Goal: Task Accomplishment & Management: Manage account settings

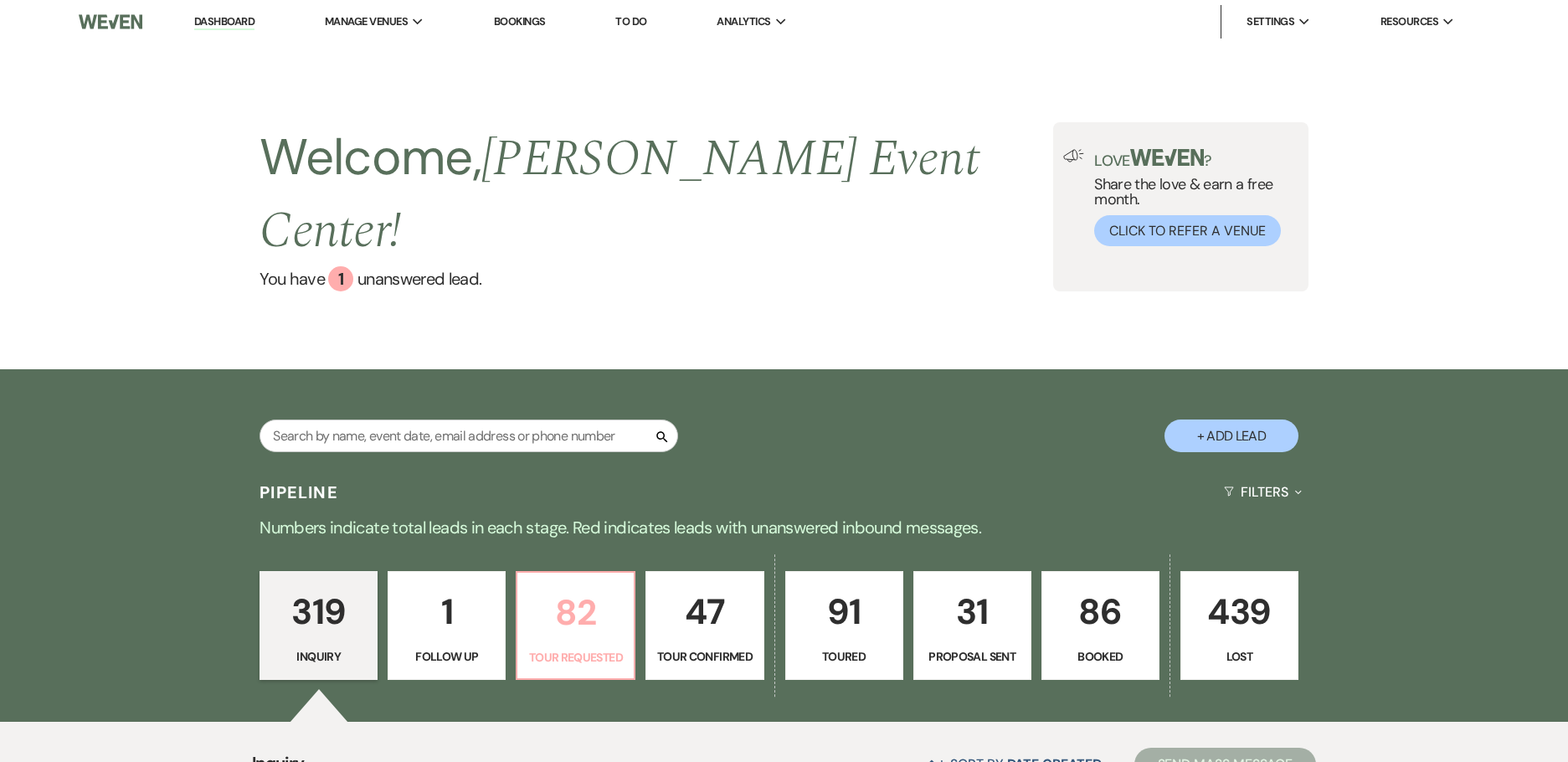
click at [590, 585] on p "82" at bounding box center [575, 613] width 96 height 56
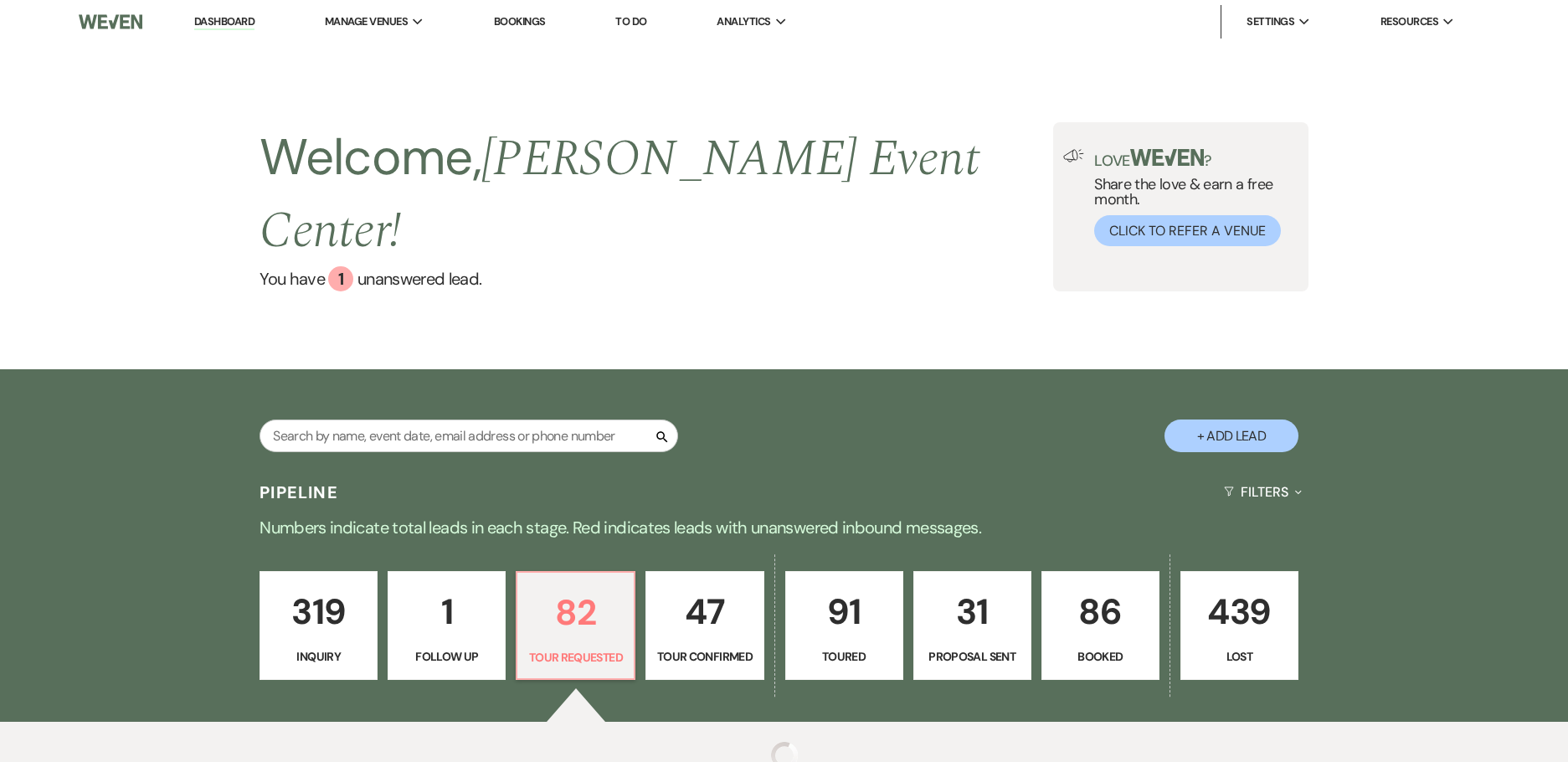
select select "2"
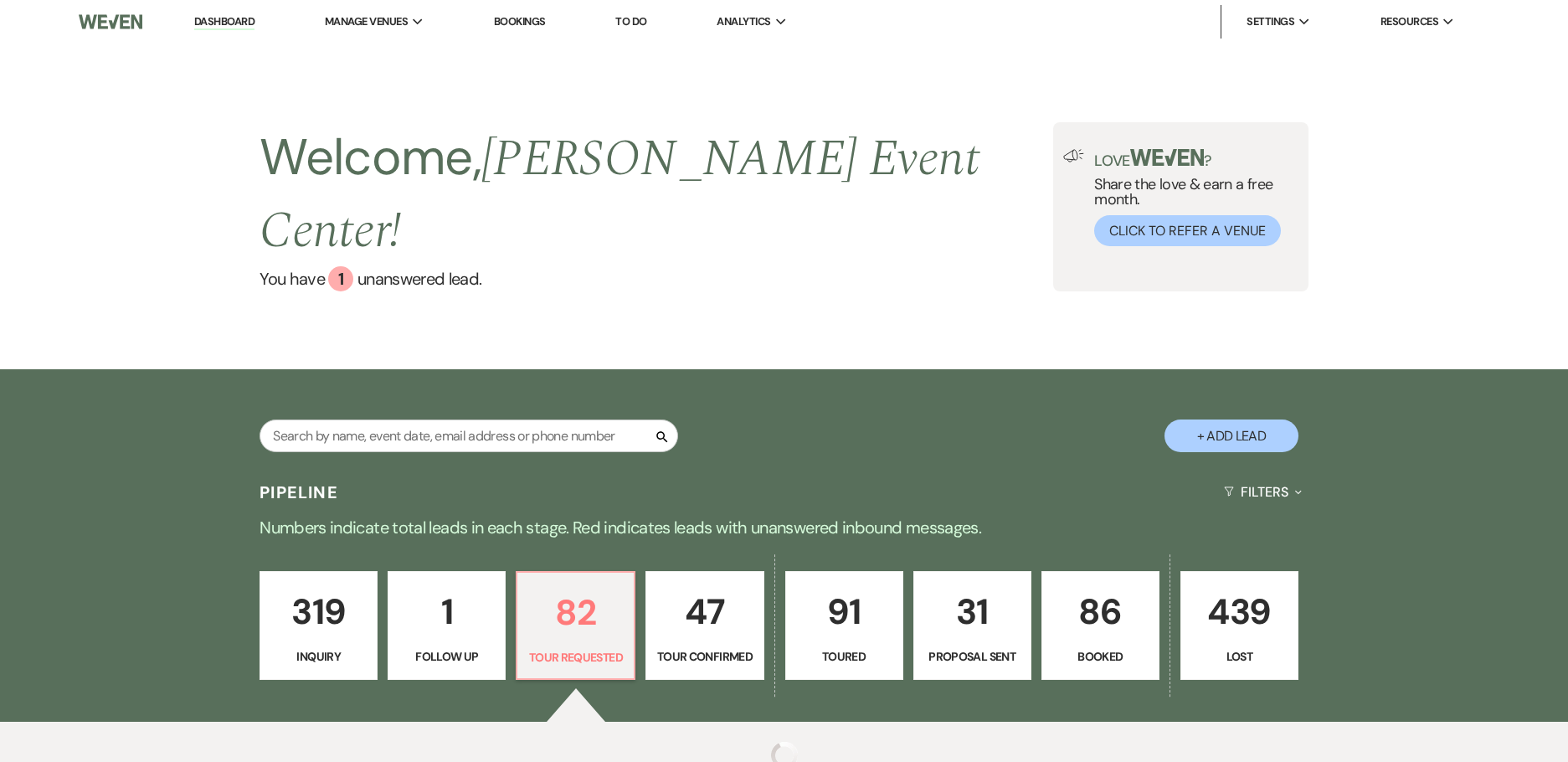
select select "2"
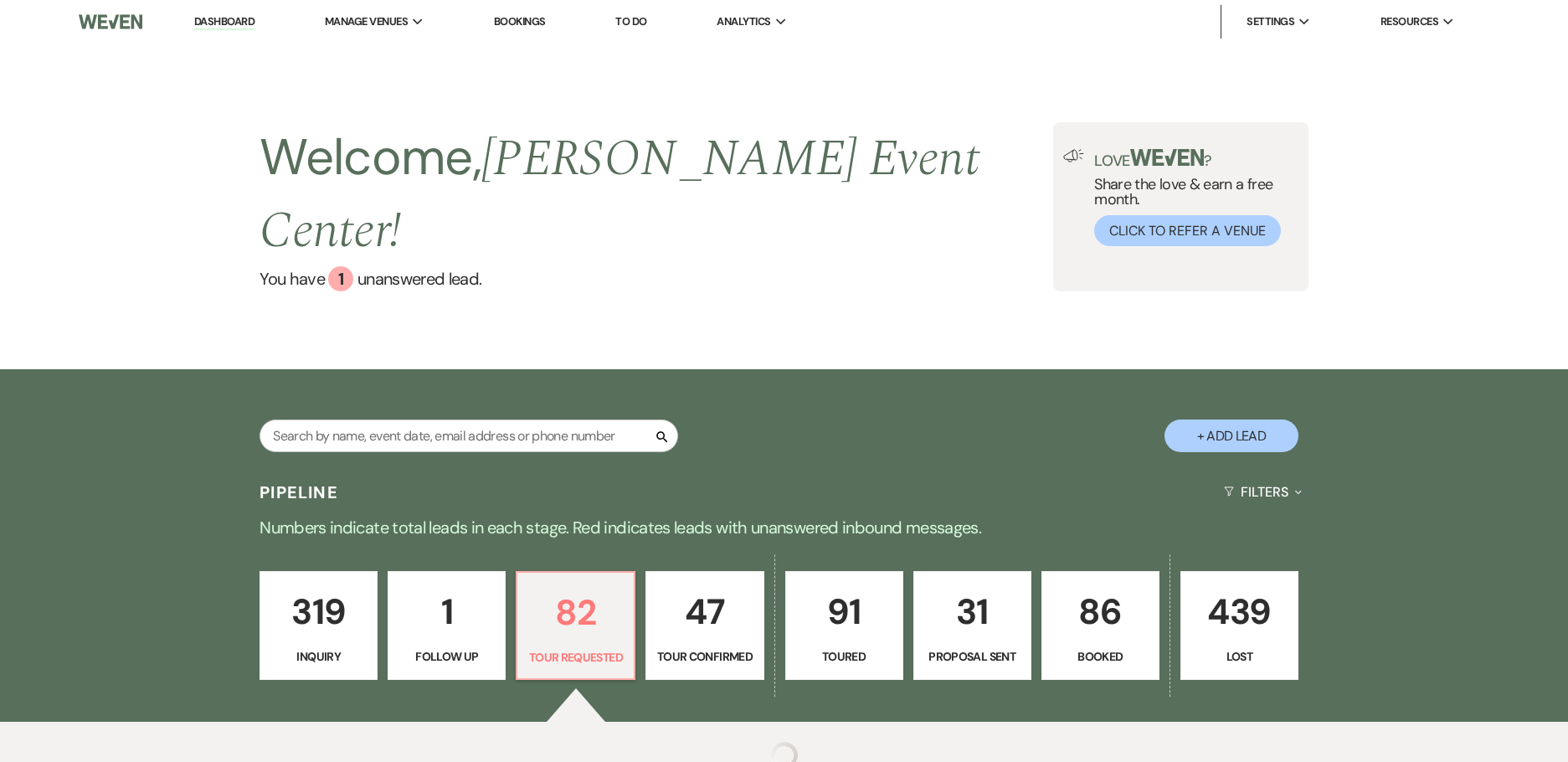
select select "2"
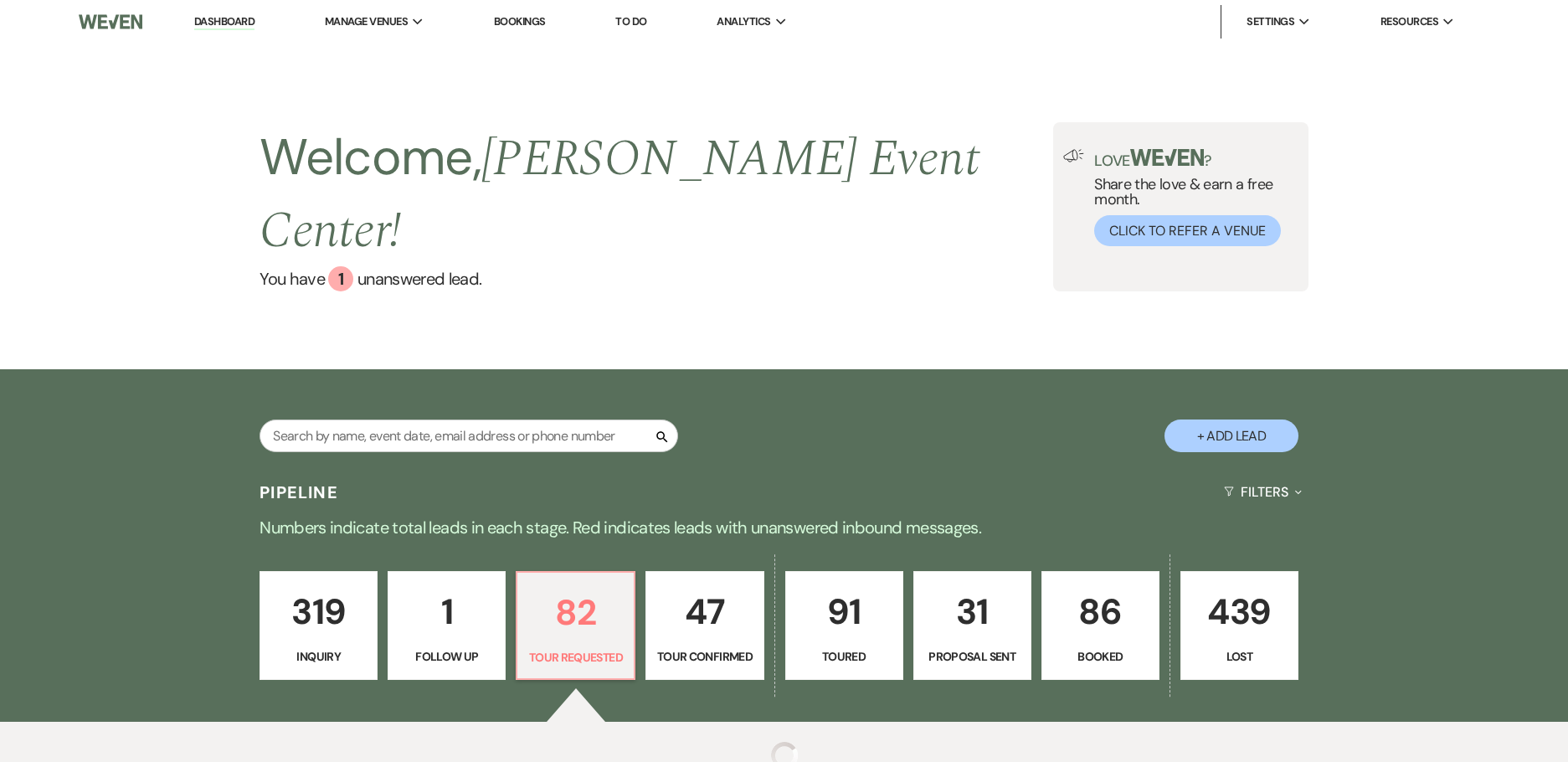
select select "2"
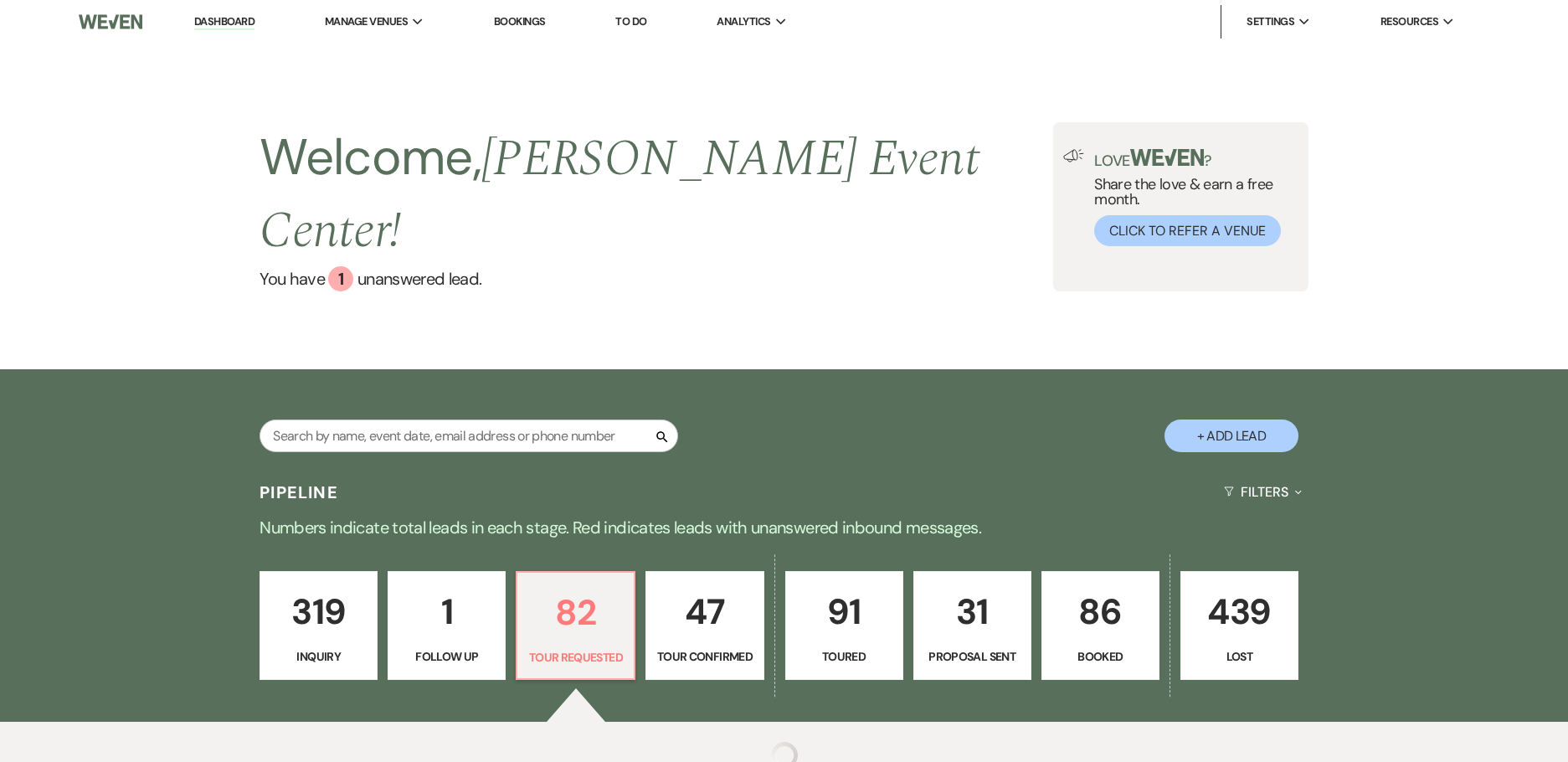
select select "2"
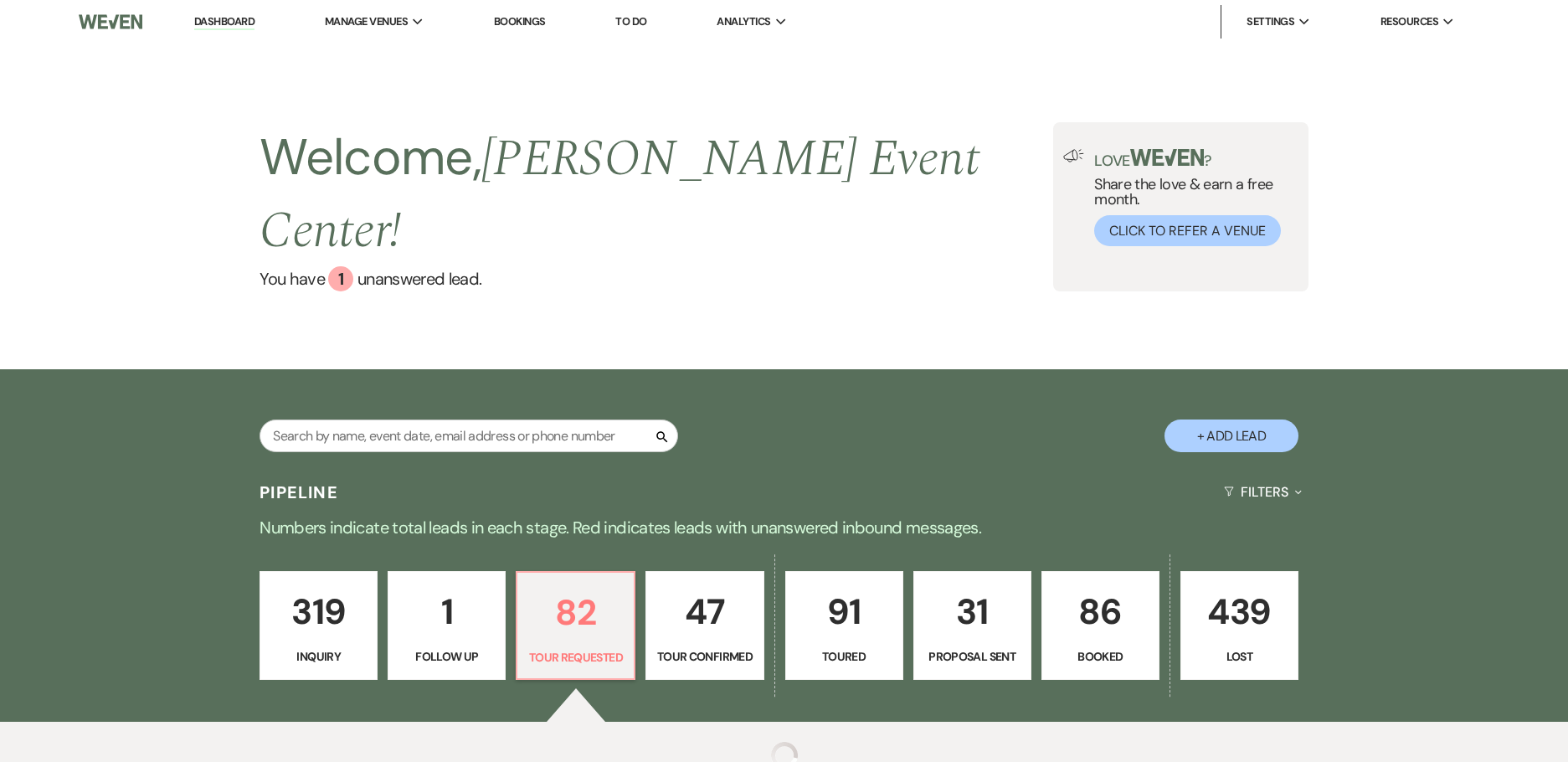
select select "2"
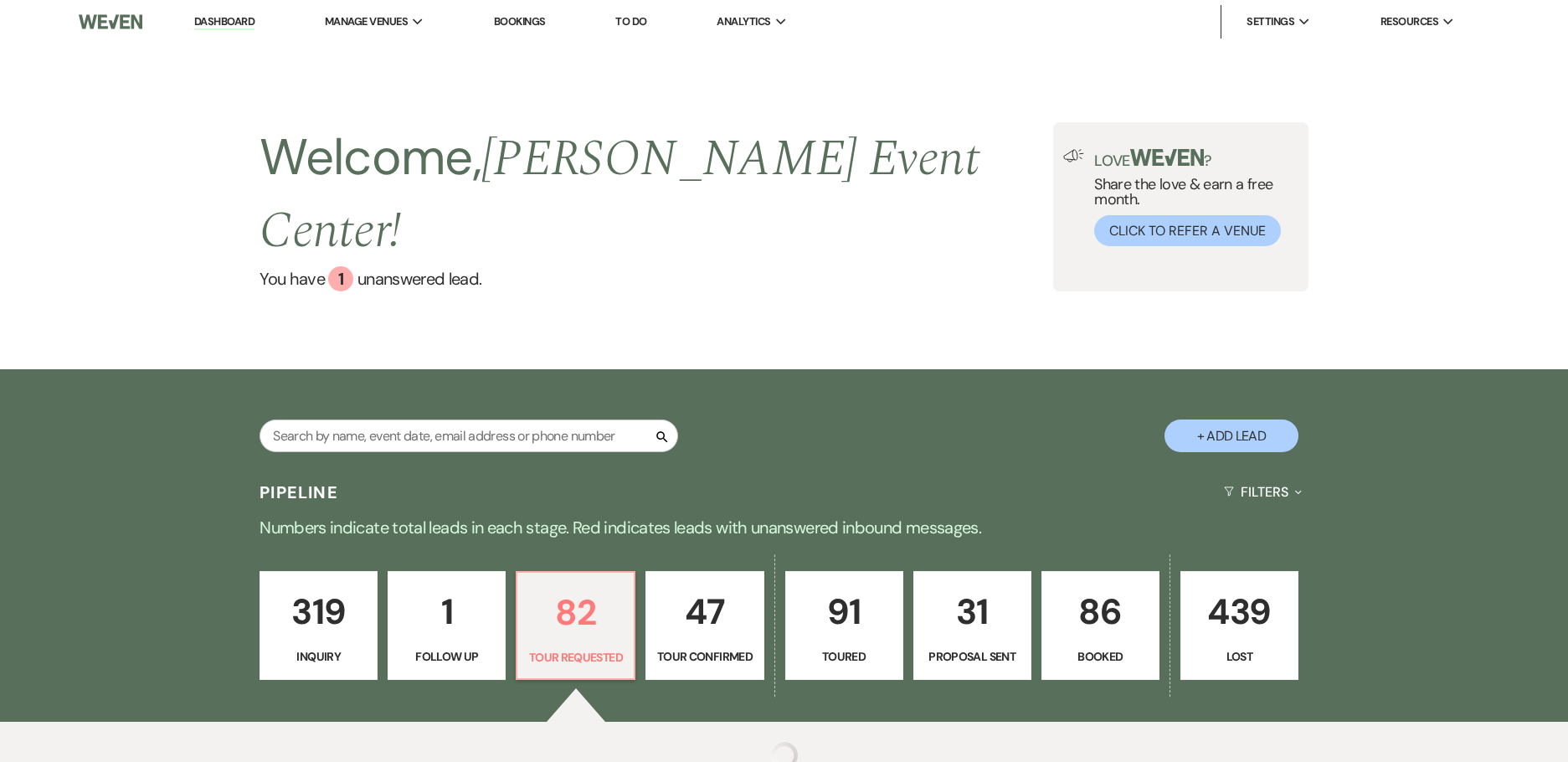
select select "2"
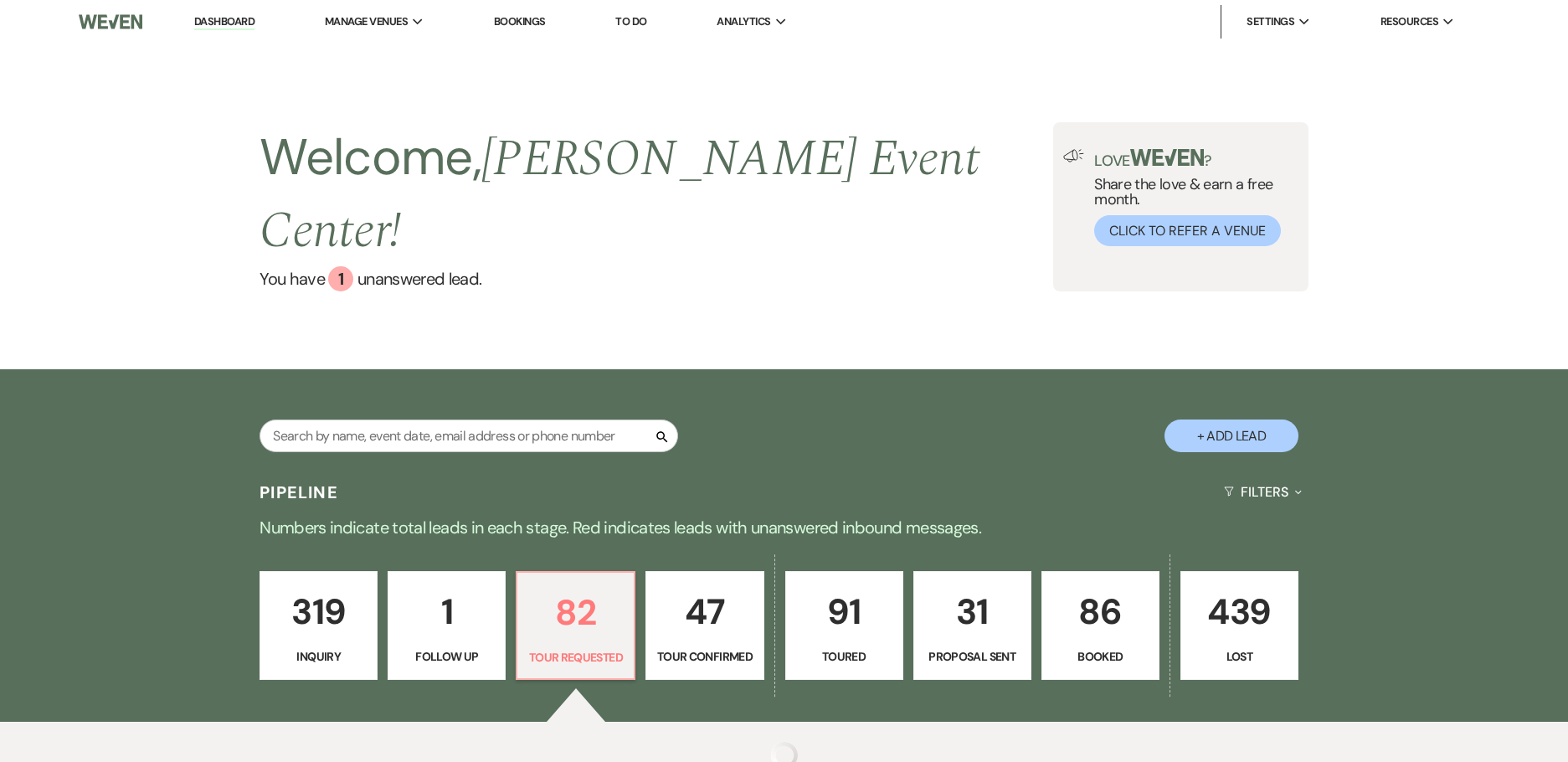
select select "2"
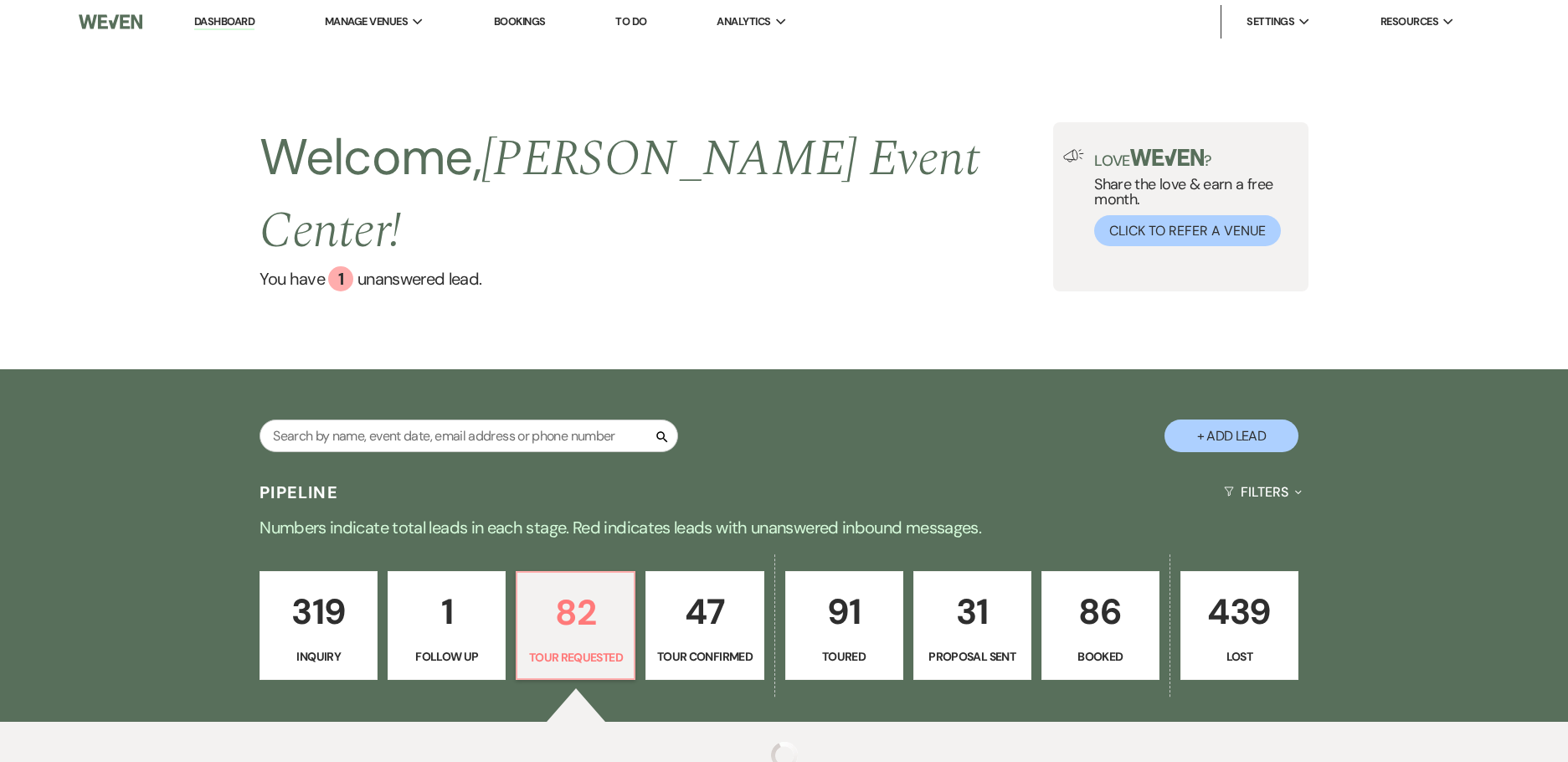
select select "2"
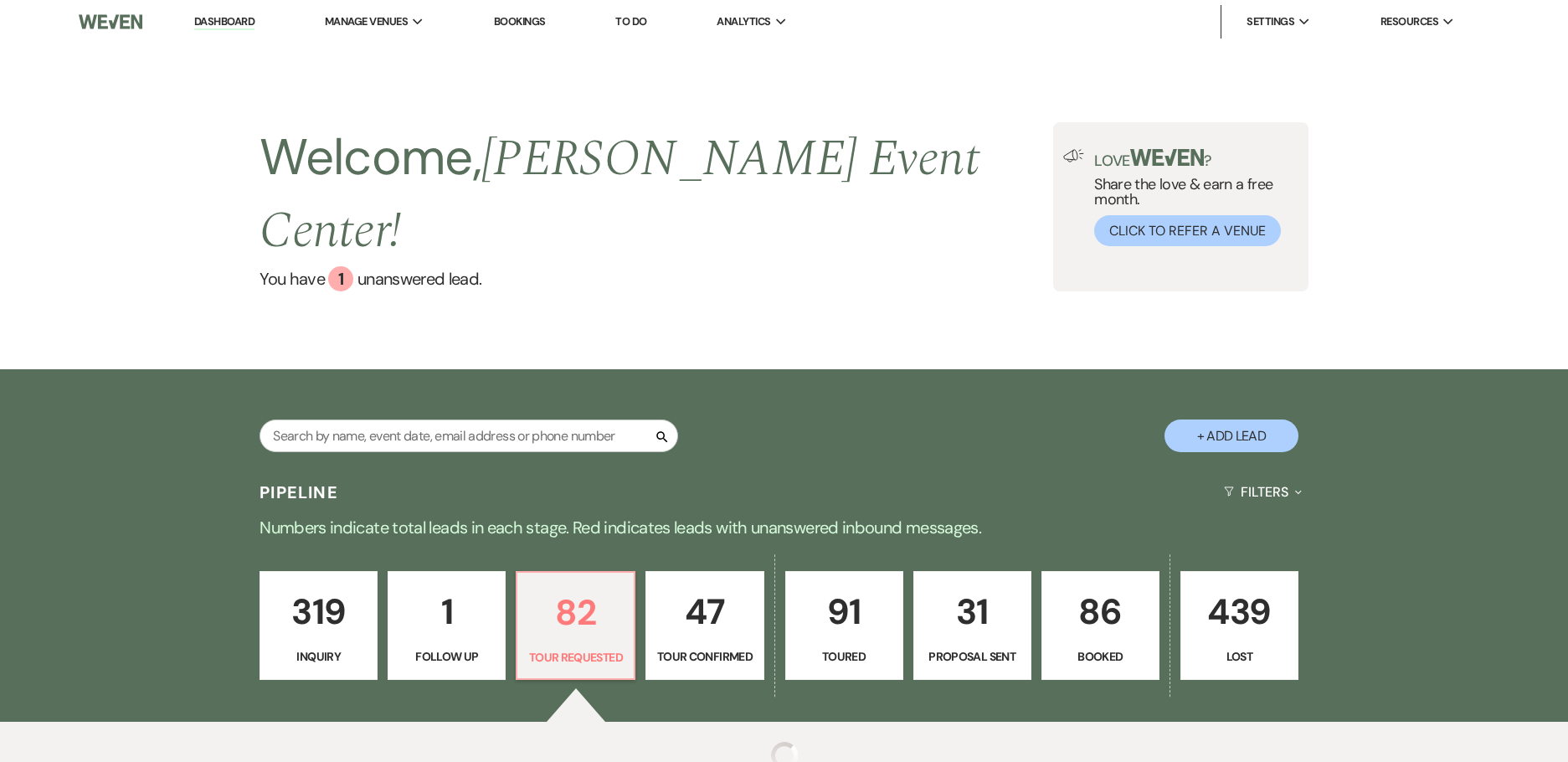
select select "2"
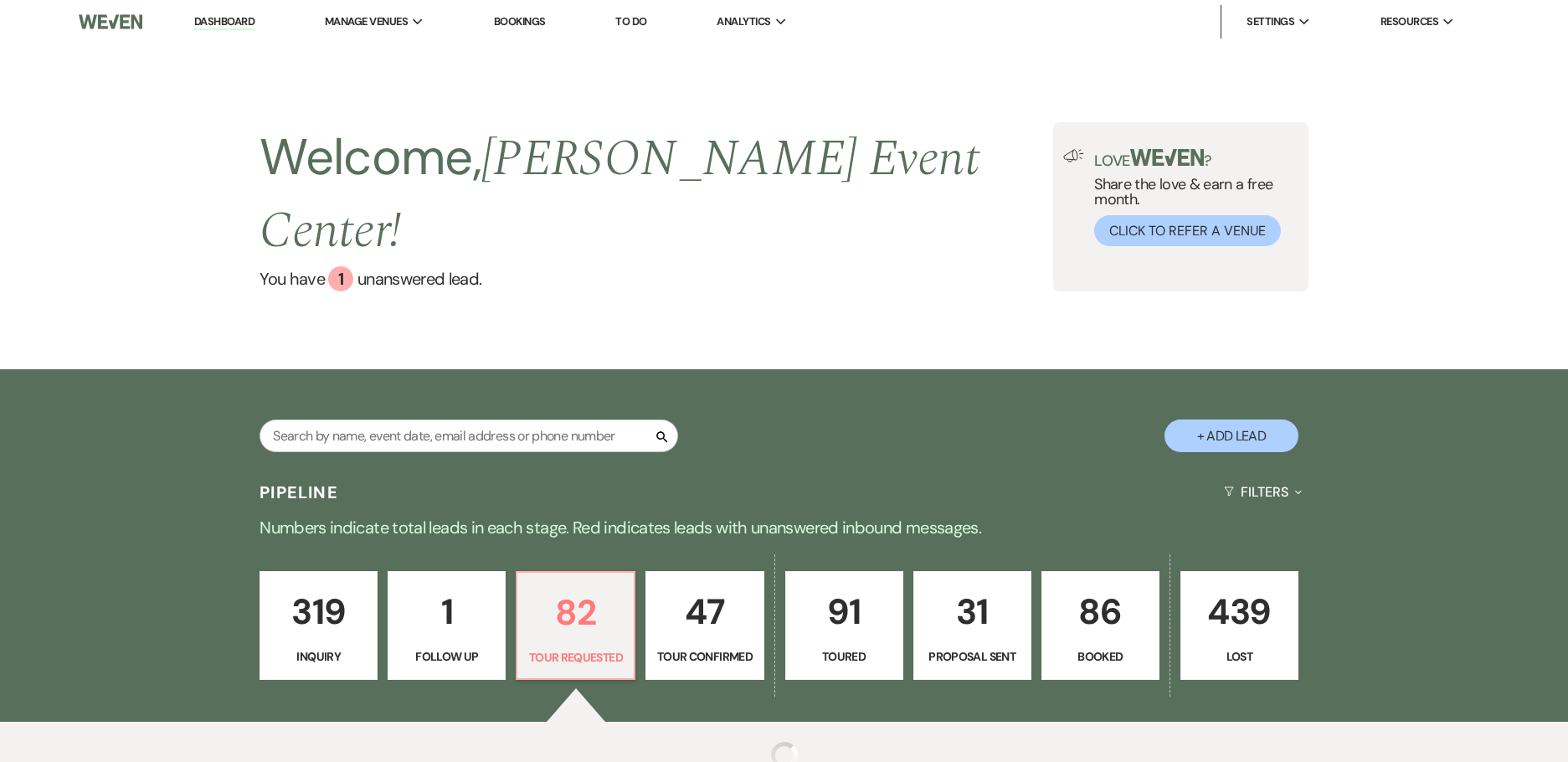
select select "2"
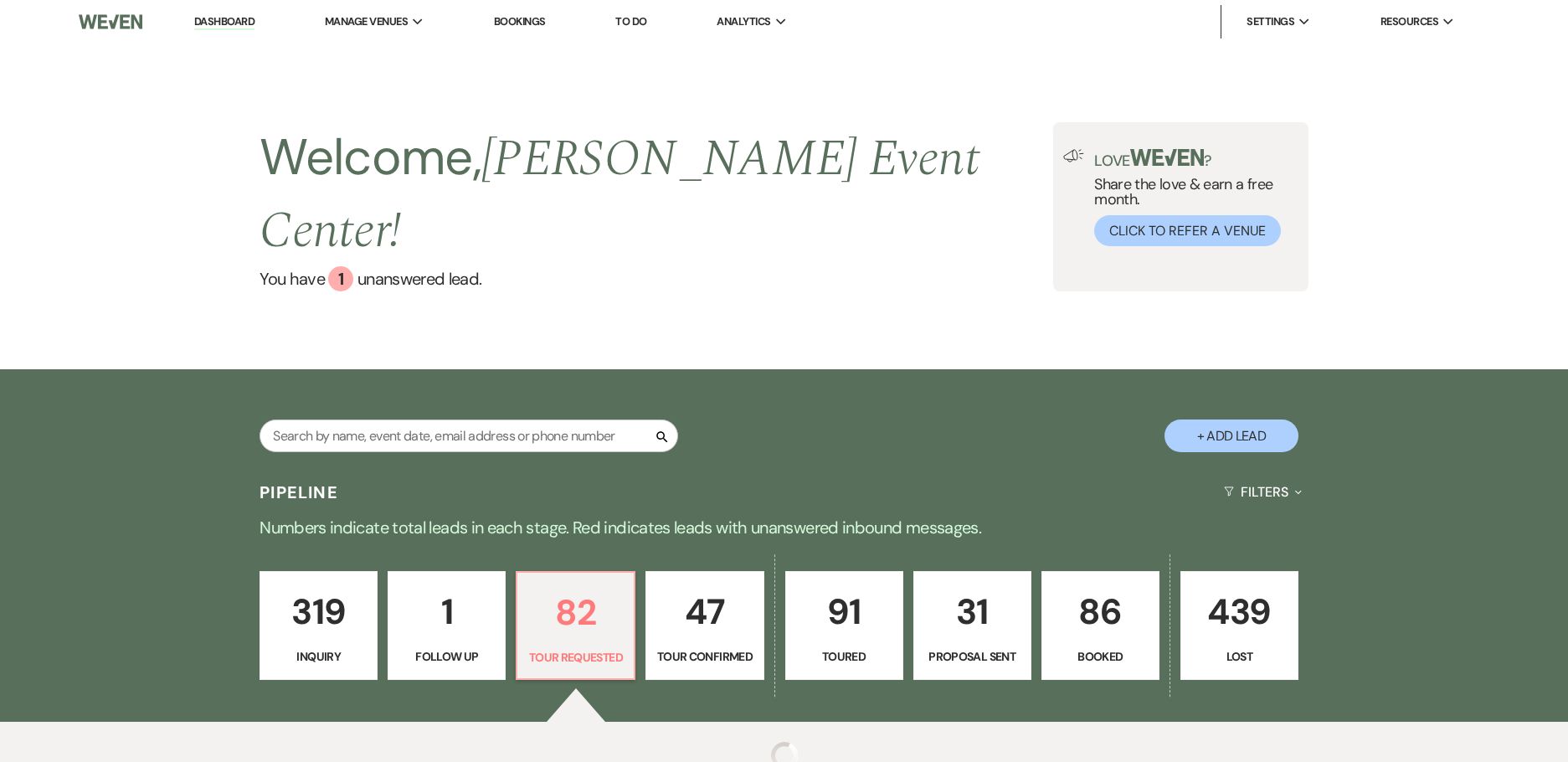
select select "2"
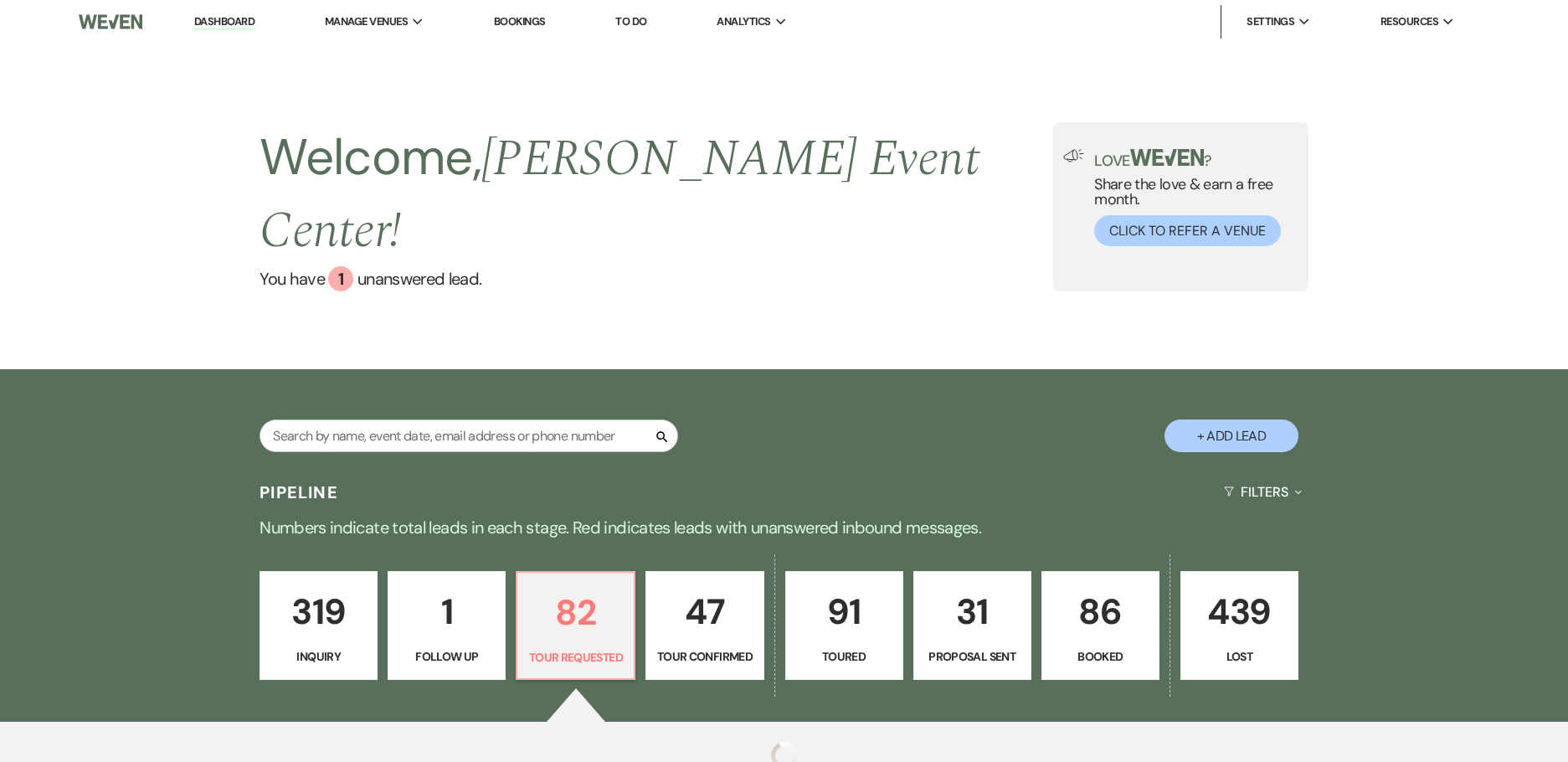
select select "2"
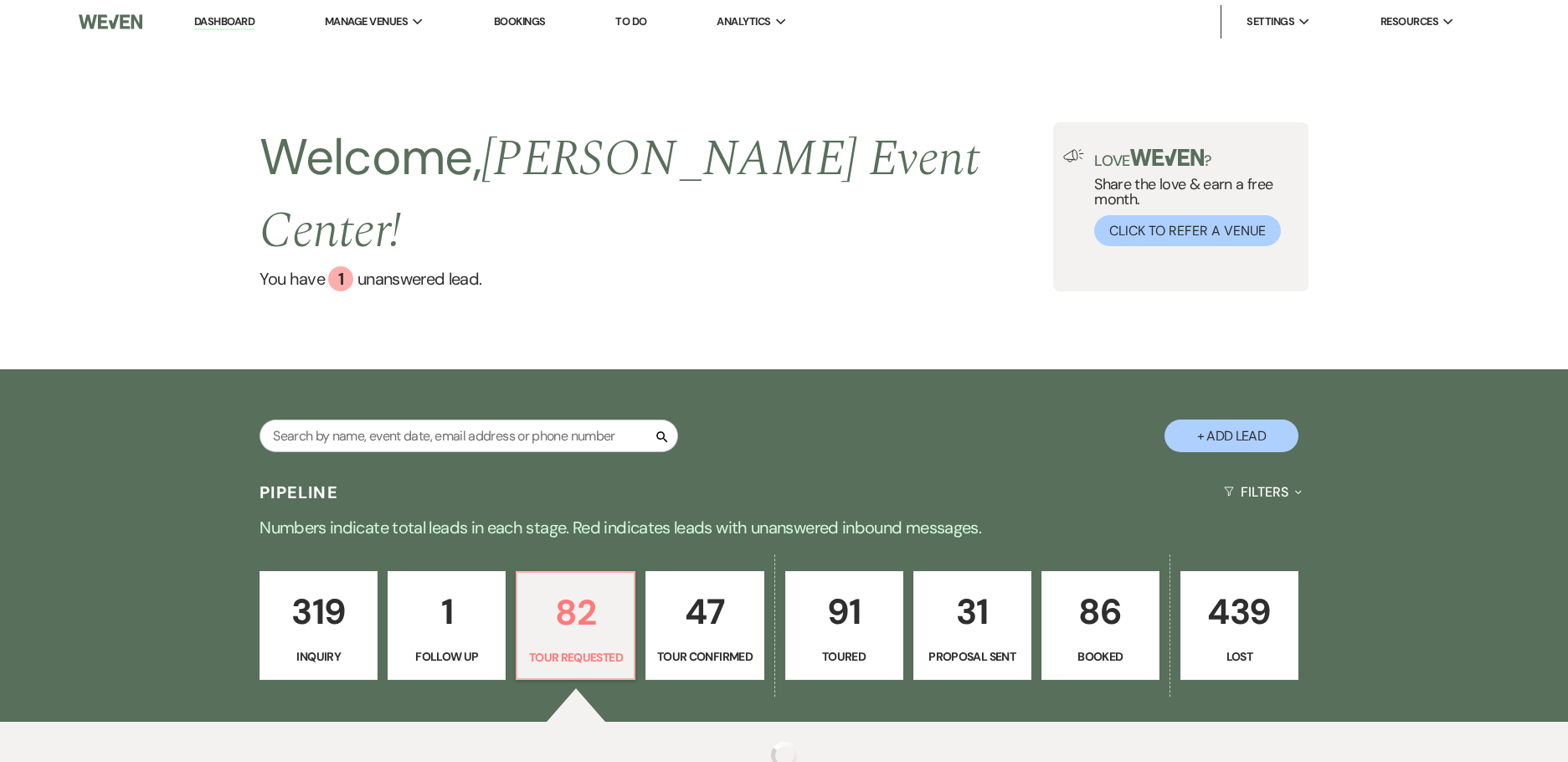
select select "2"
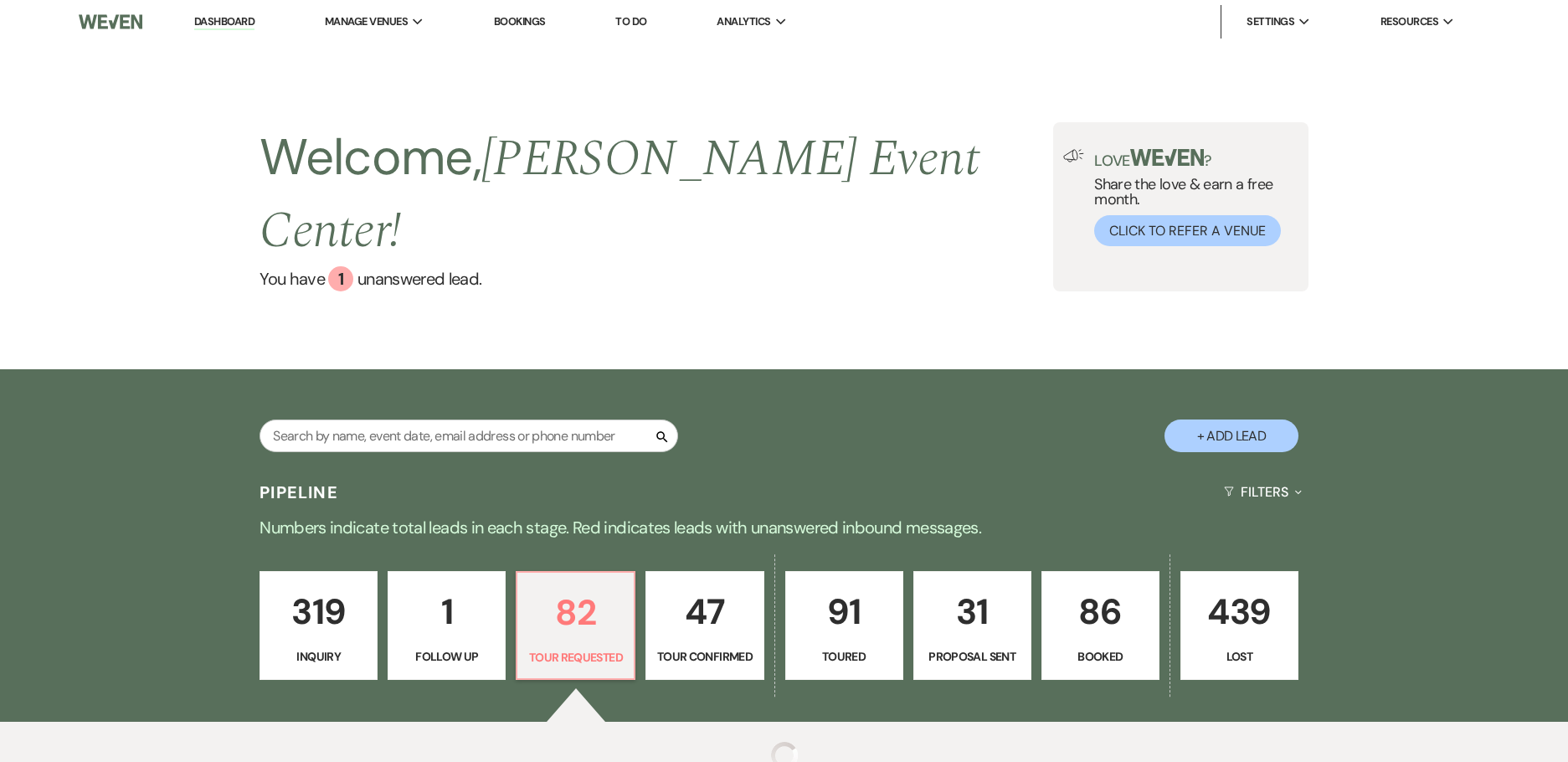
select select "2"
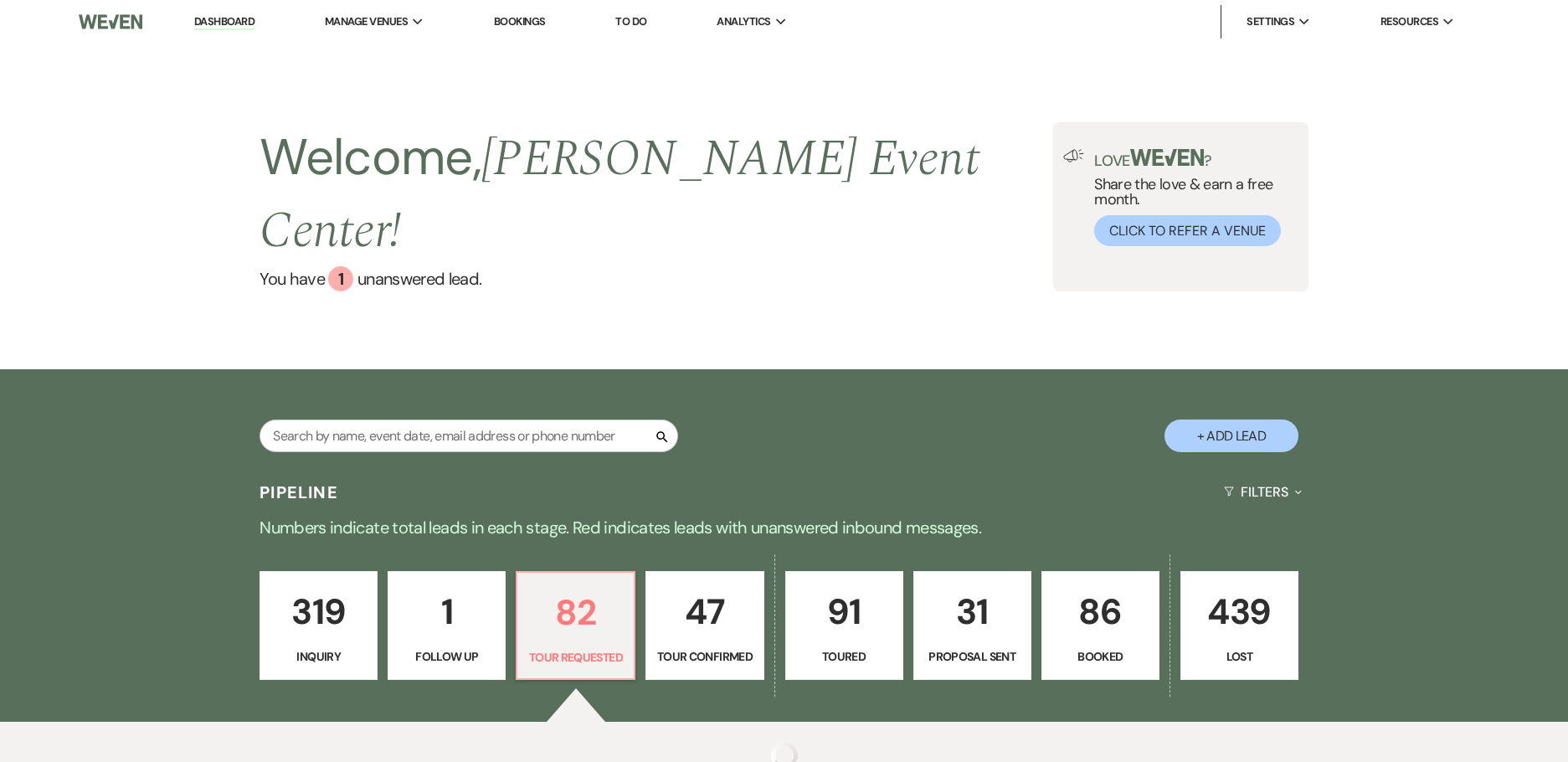
select select "2"
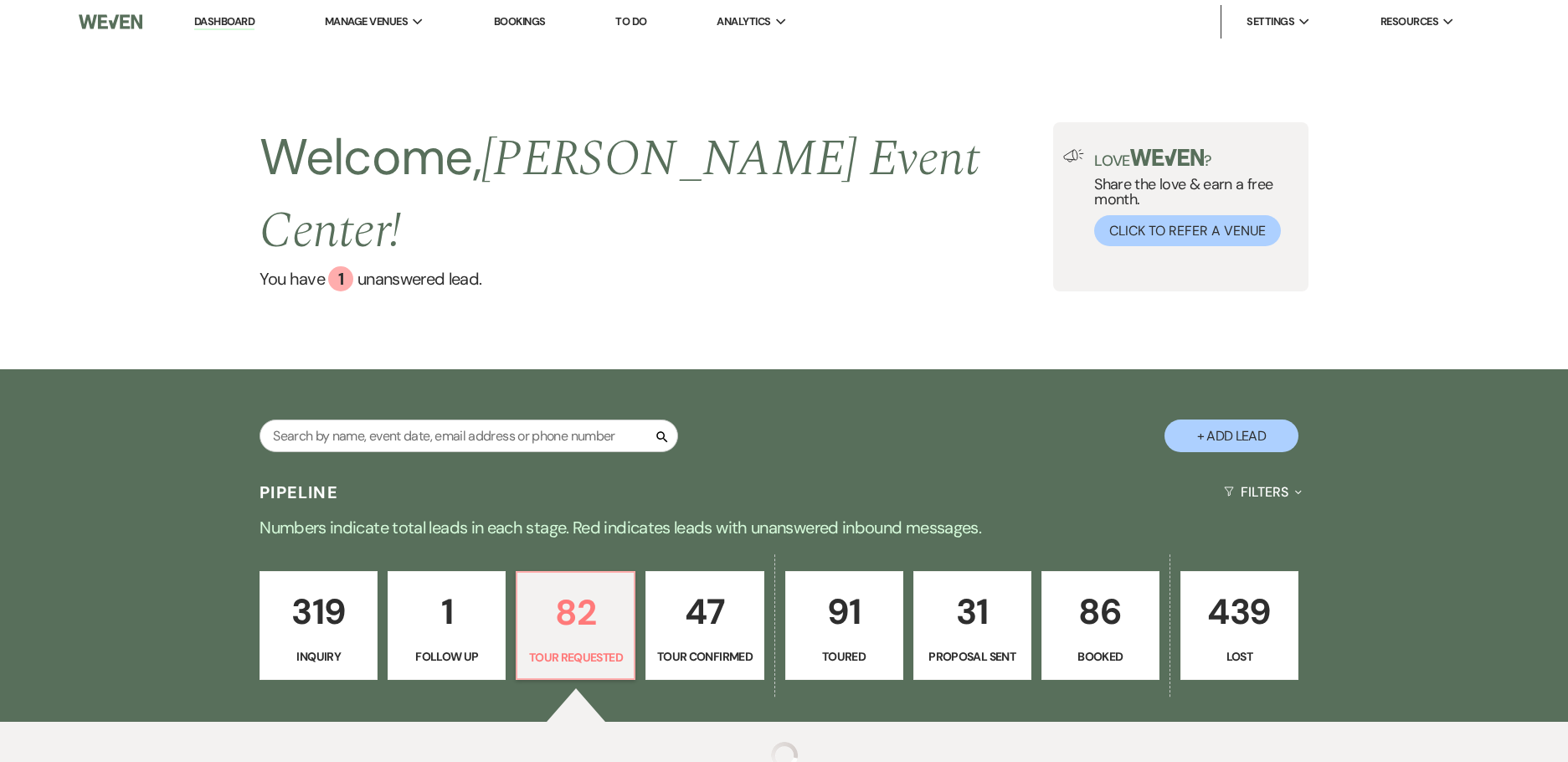
select select "2"
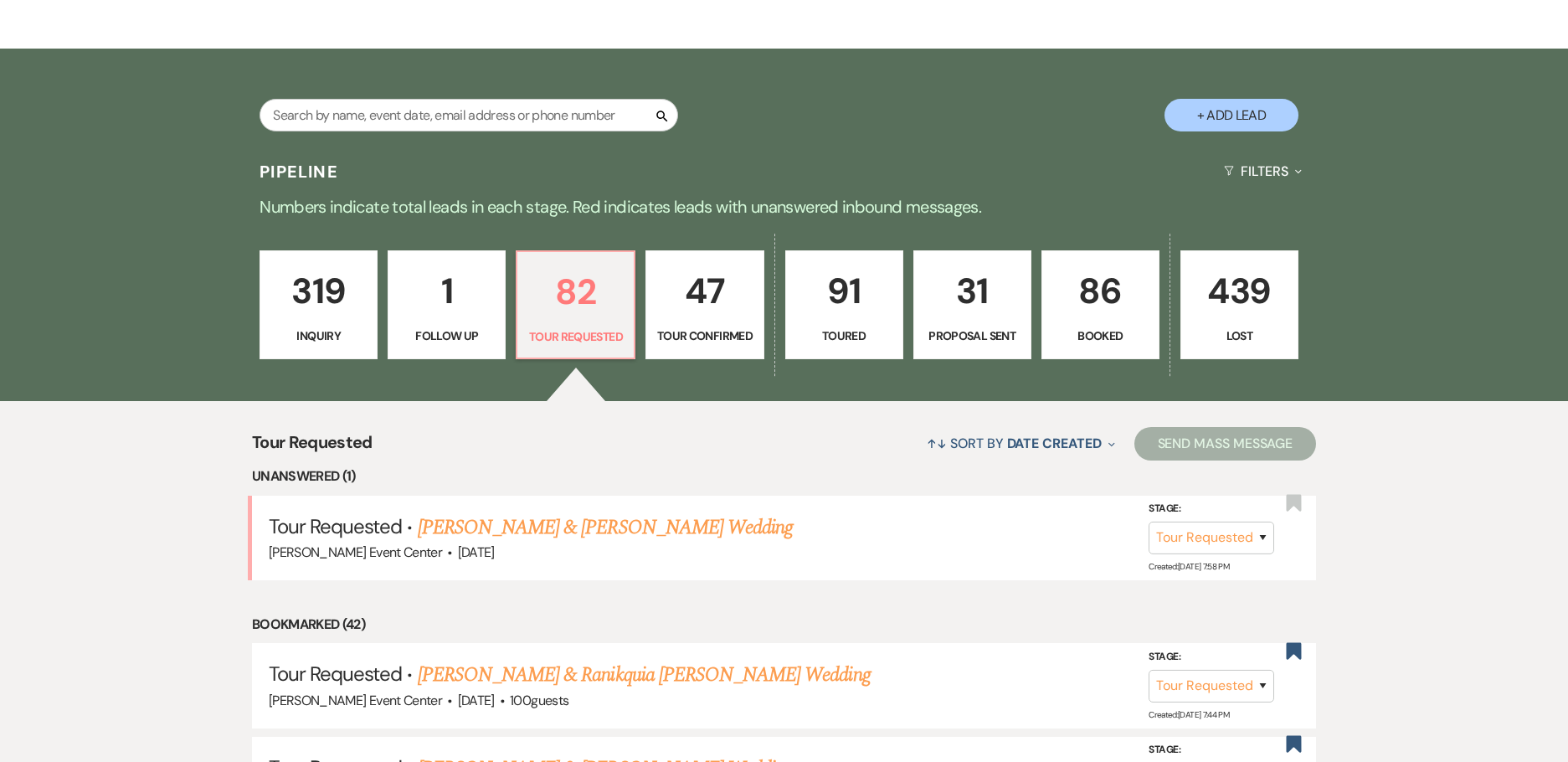
scroll to position [335, 0]
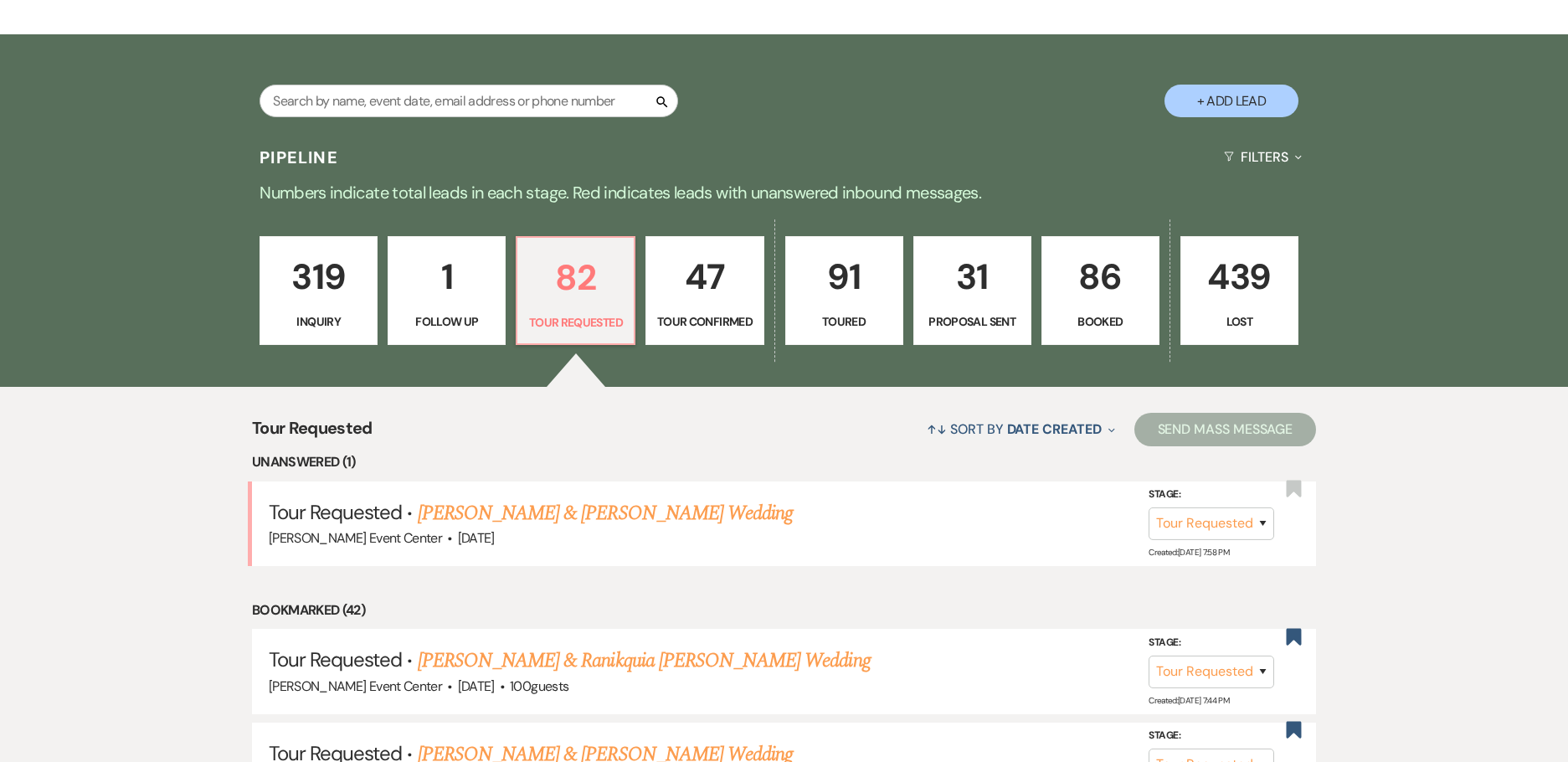
click at [577, 498] on link "AL Summey & D'Angelo Brown's Wedding" at bounding box center [604, 512] width 375 height 30
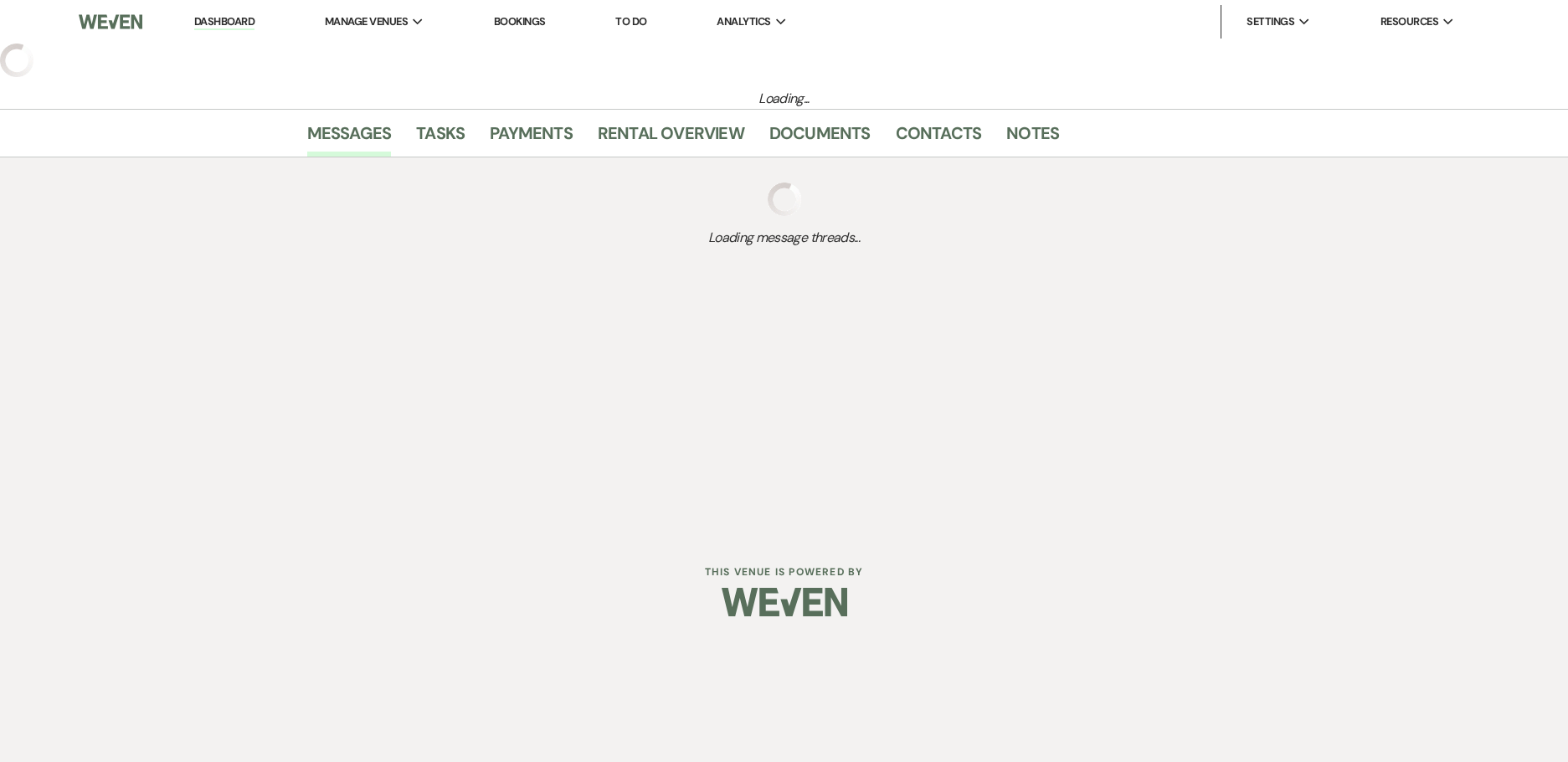
select select "2"
select select "5"
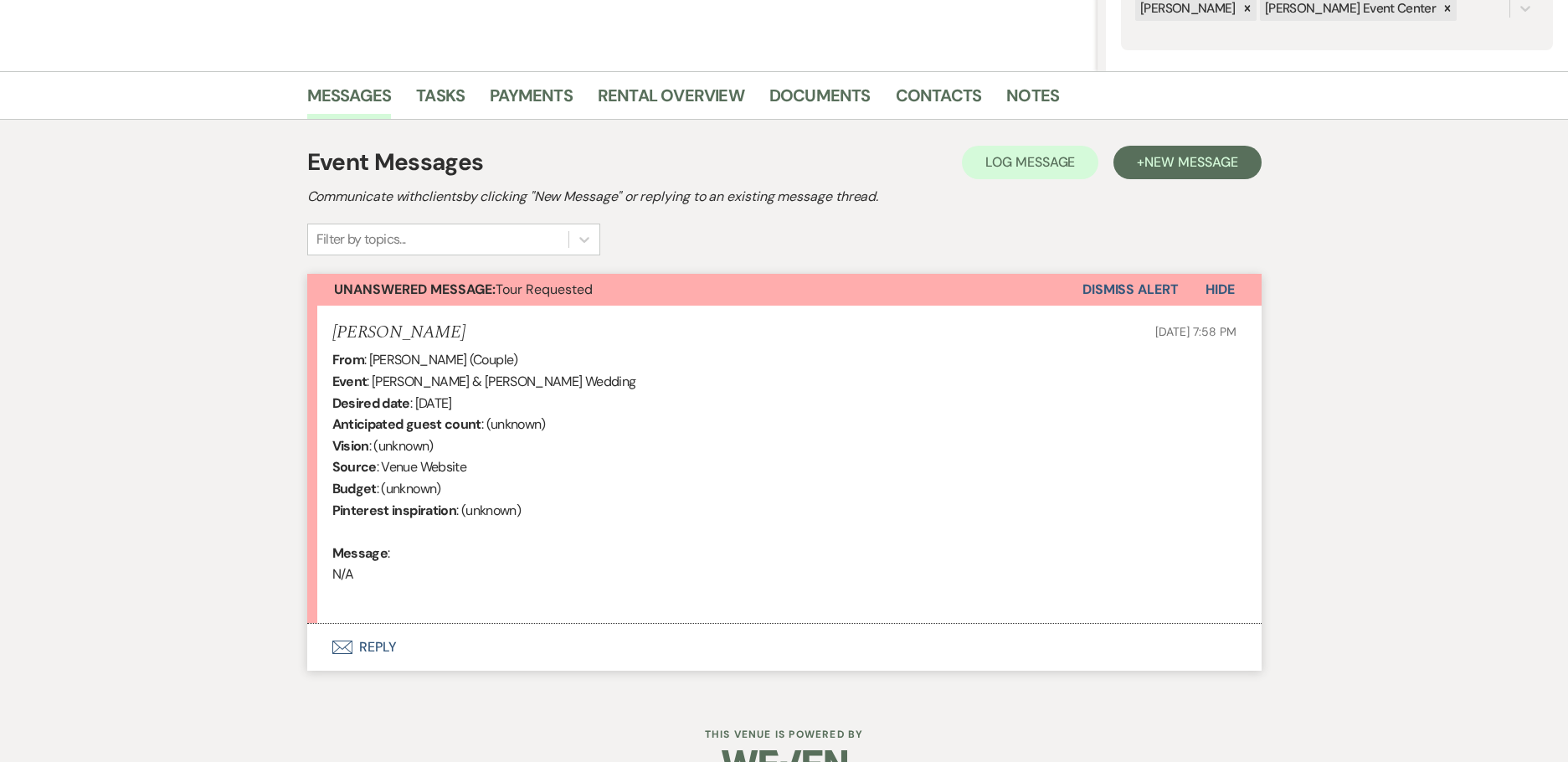
scroll to position [391, 0]
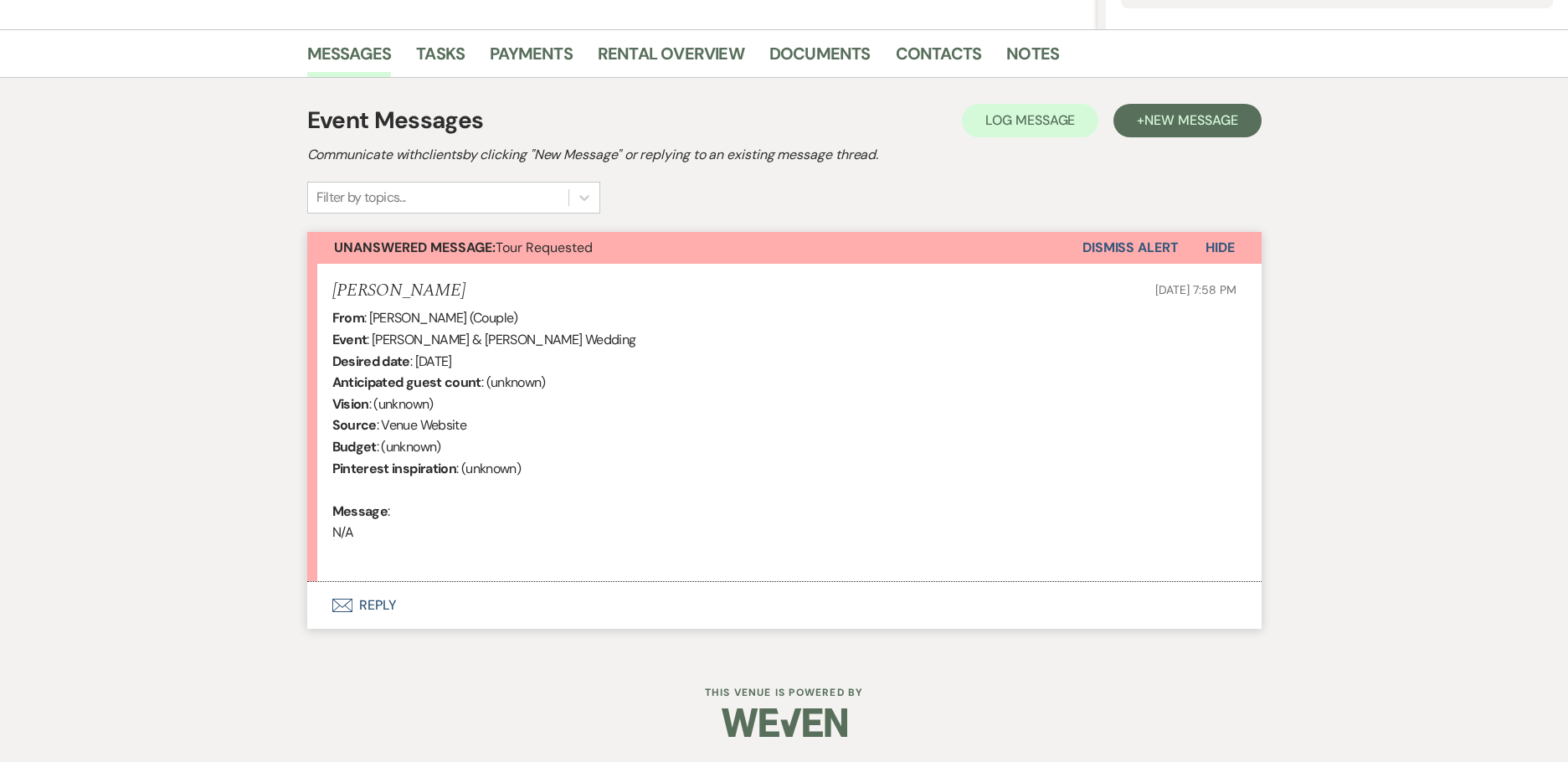
click at [376, 605] on button "Envelope Reply" at bounding box center [784, 605] width 954 height 46
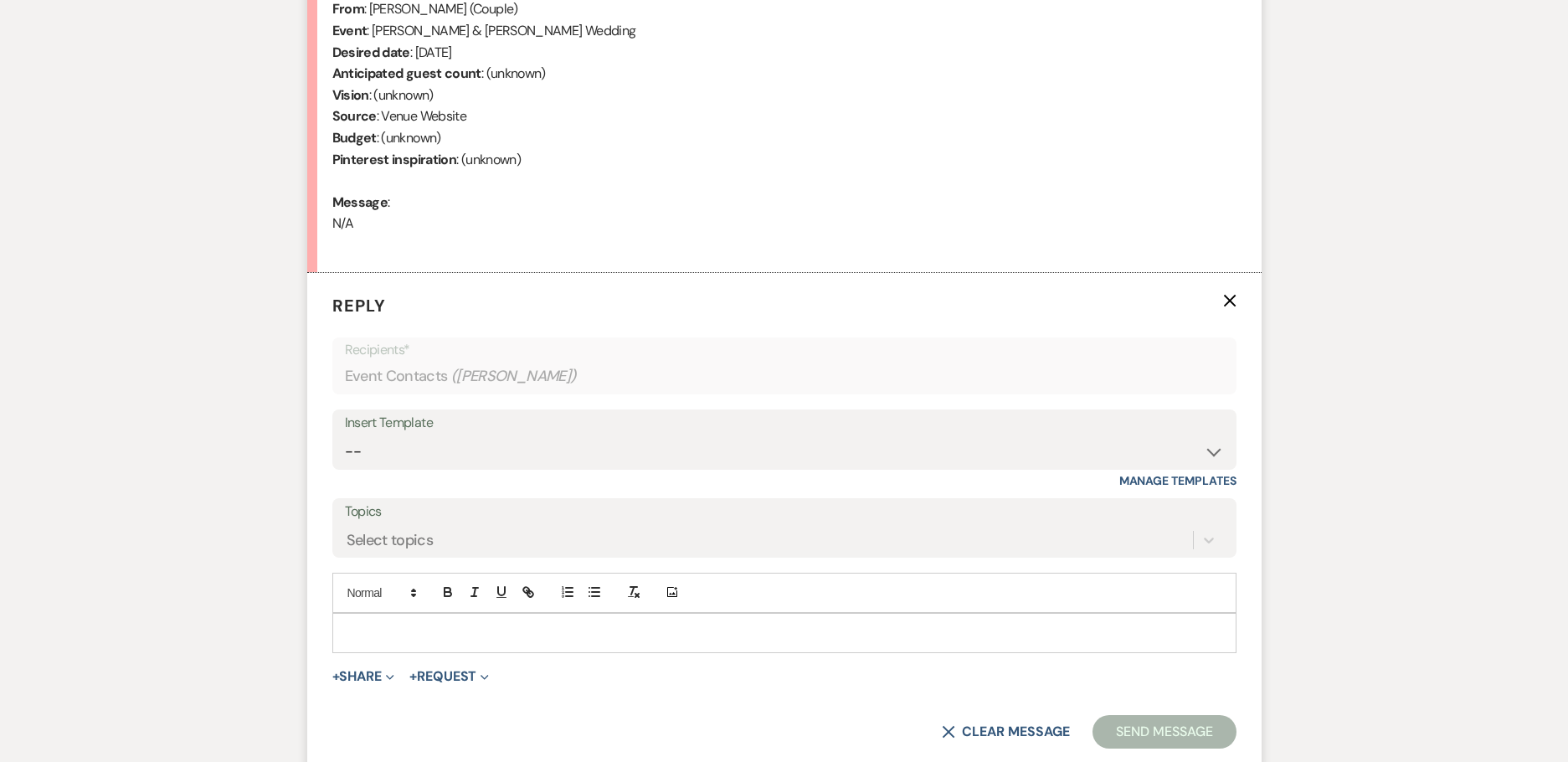
scroll to position [711, 0]
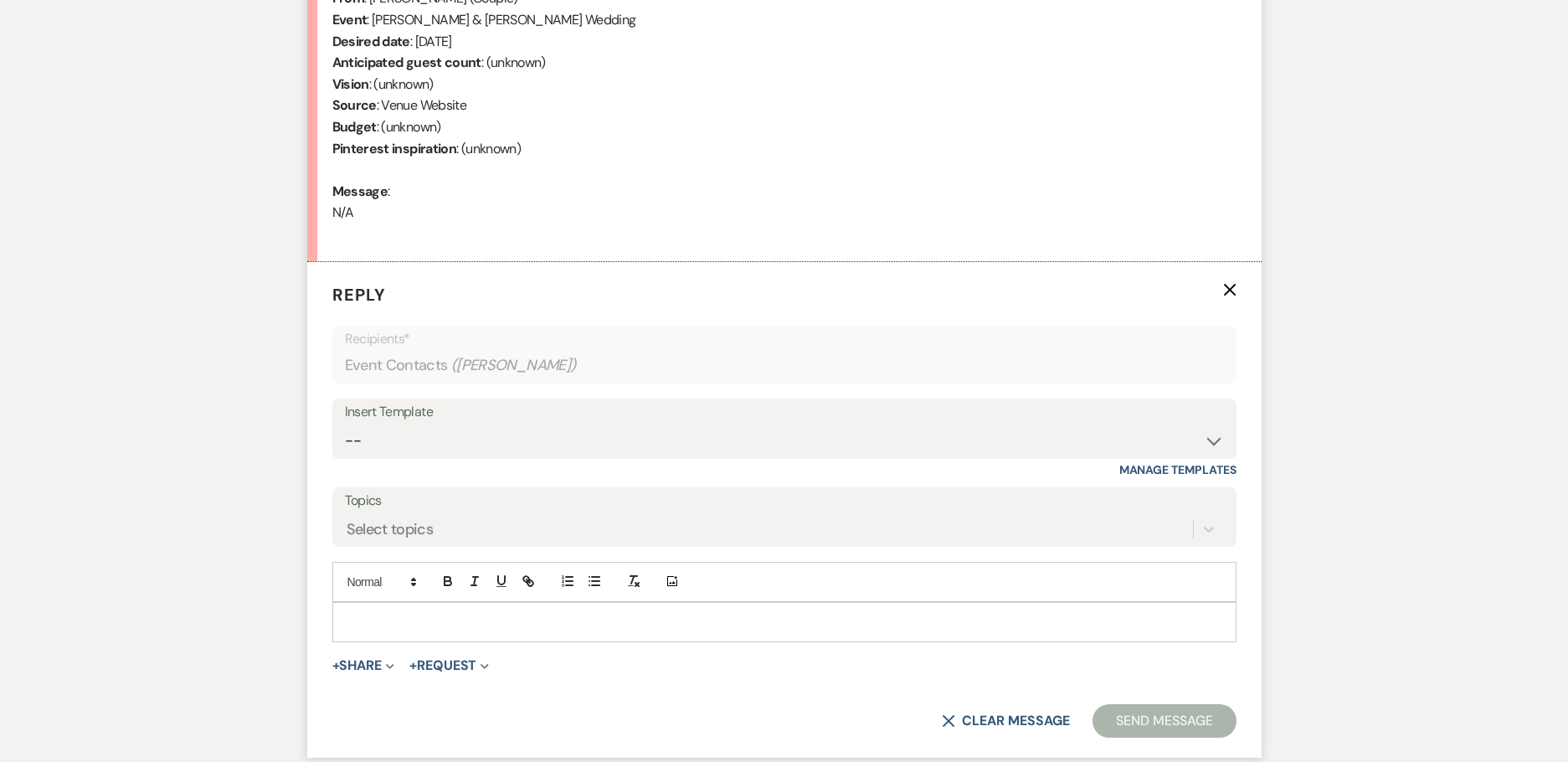
click at [648, 419] on div "Insert Template" at bounding box center [784, 411] width 879 height 24
click at [642, 438] on select "-- Weven Planning Portal Introduction (Booked Events) Initial Inquiry Response …" at bounding box center [784, 441] width 879 height 33
select select "2982"
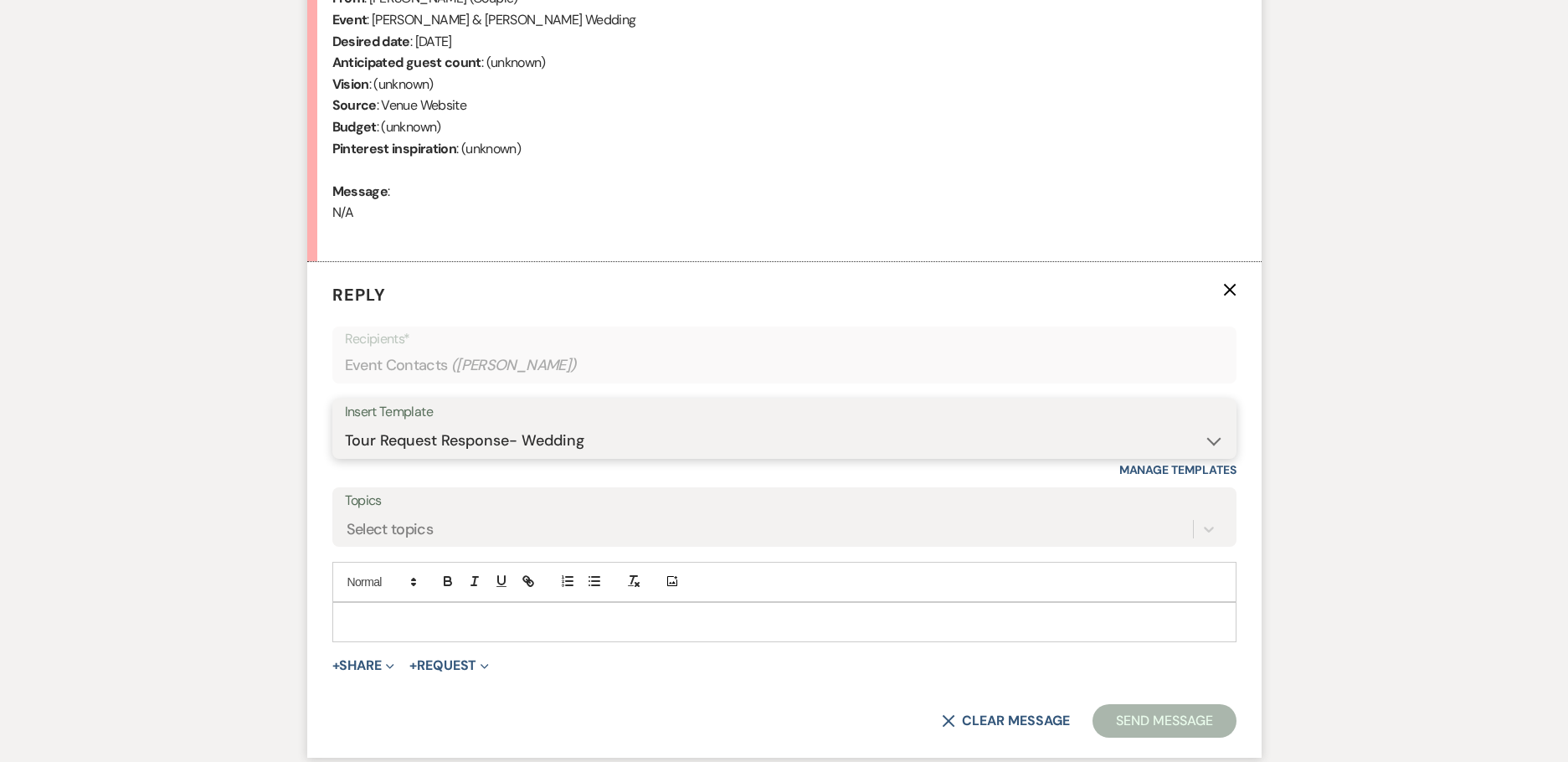
click at [345, 424] on select "-- Weven Planning Portal Introduction (Booked Events) Initial Inquiry Response …" at bounding box center [784, 441] width 879 height 33
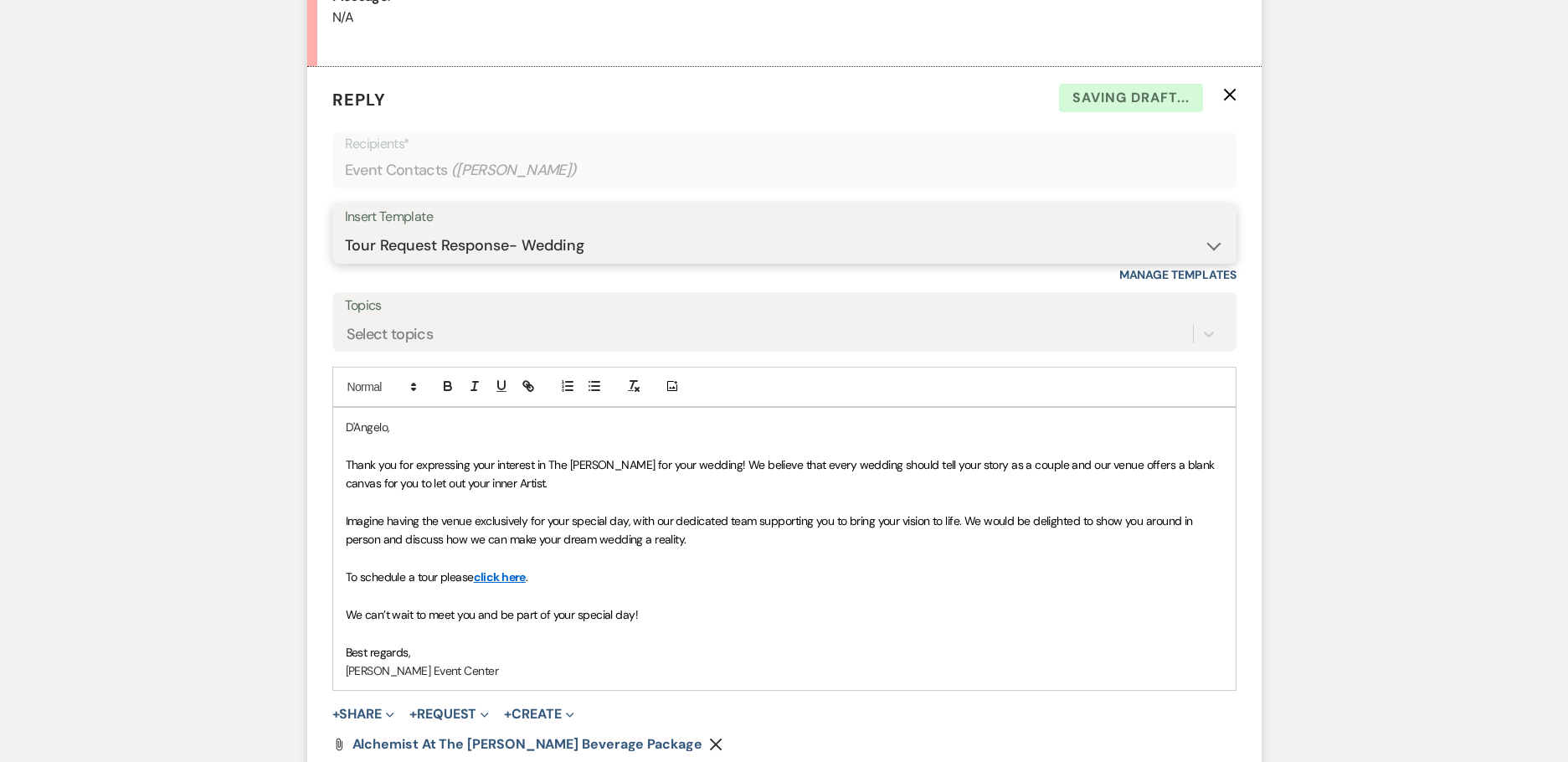
scroll to position [1129, 0]
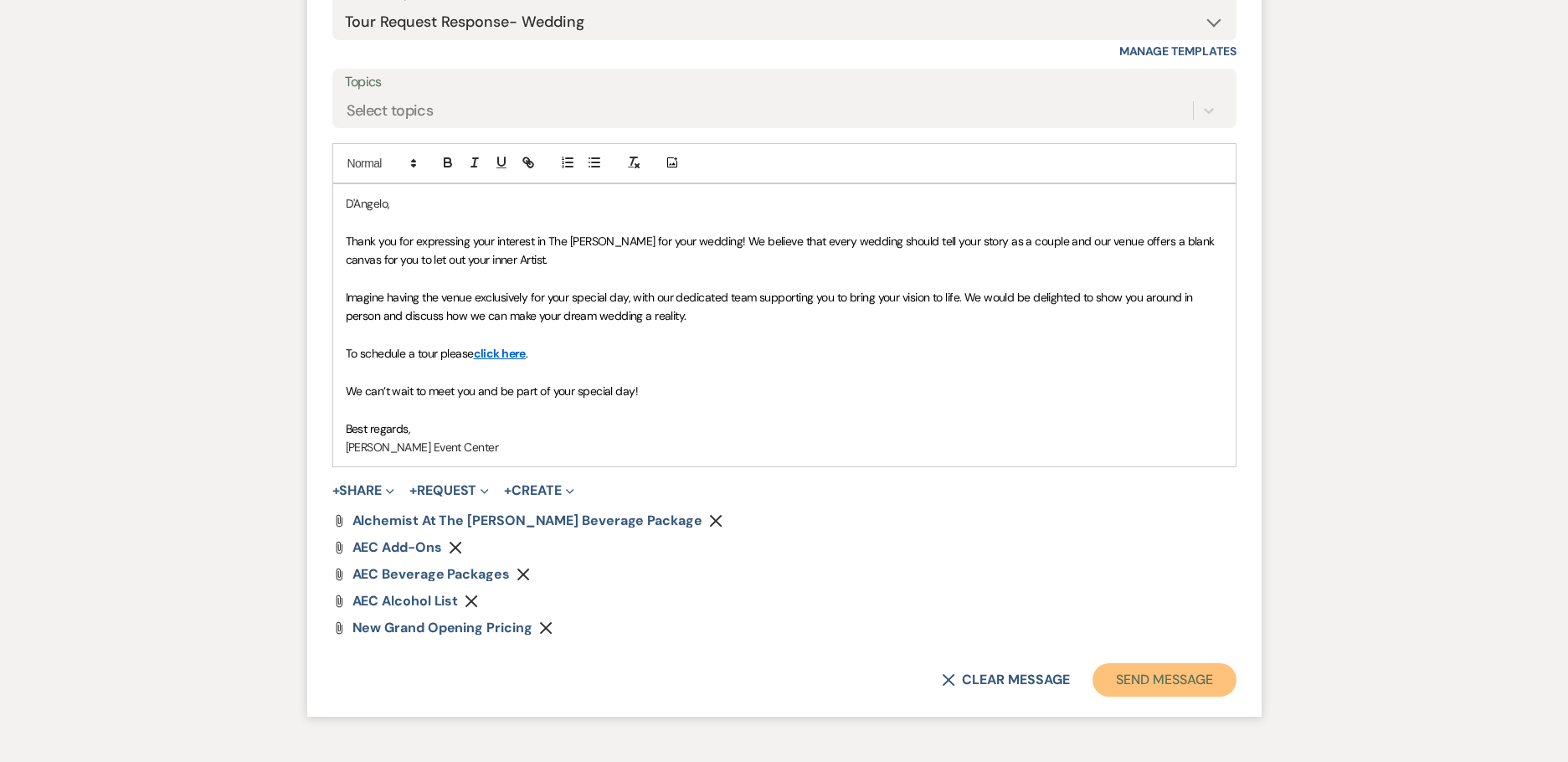
click at [1142, 685] on button "Send Message" at bounding box center [1163, 680] width 143 height 34
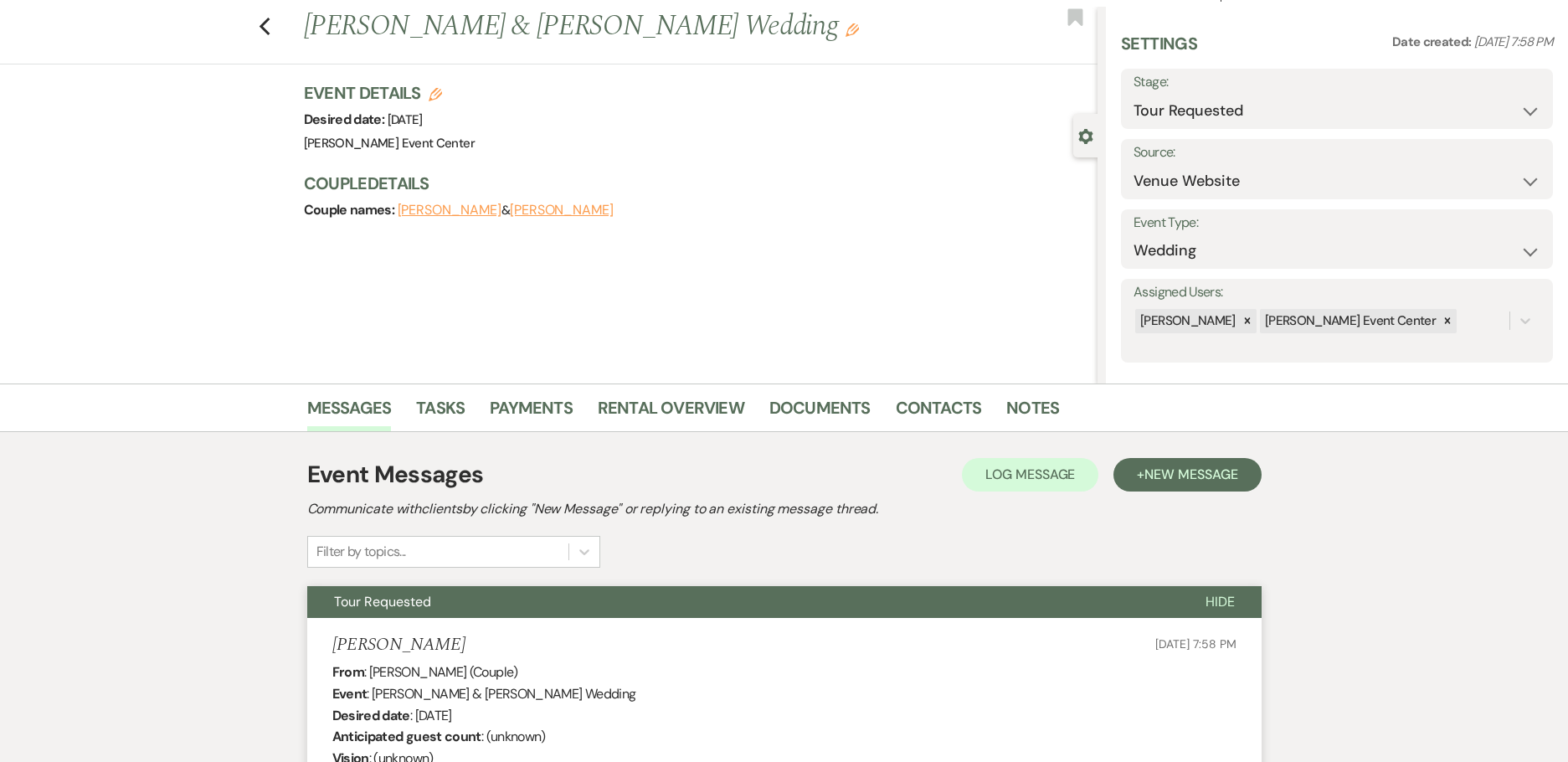
scroll to position [15, 0]
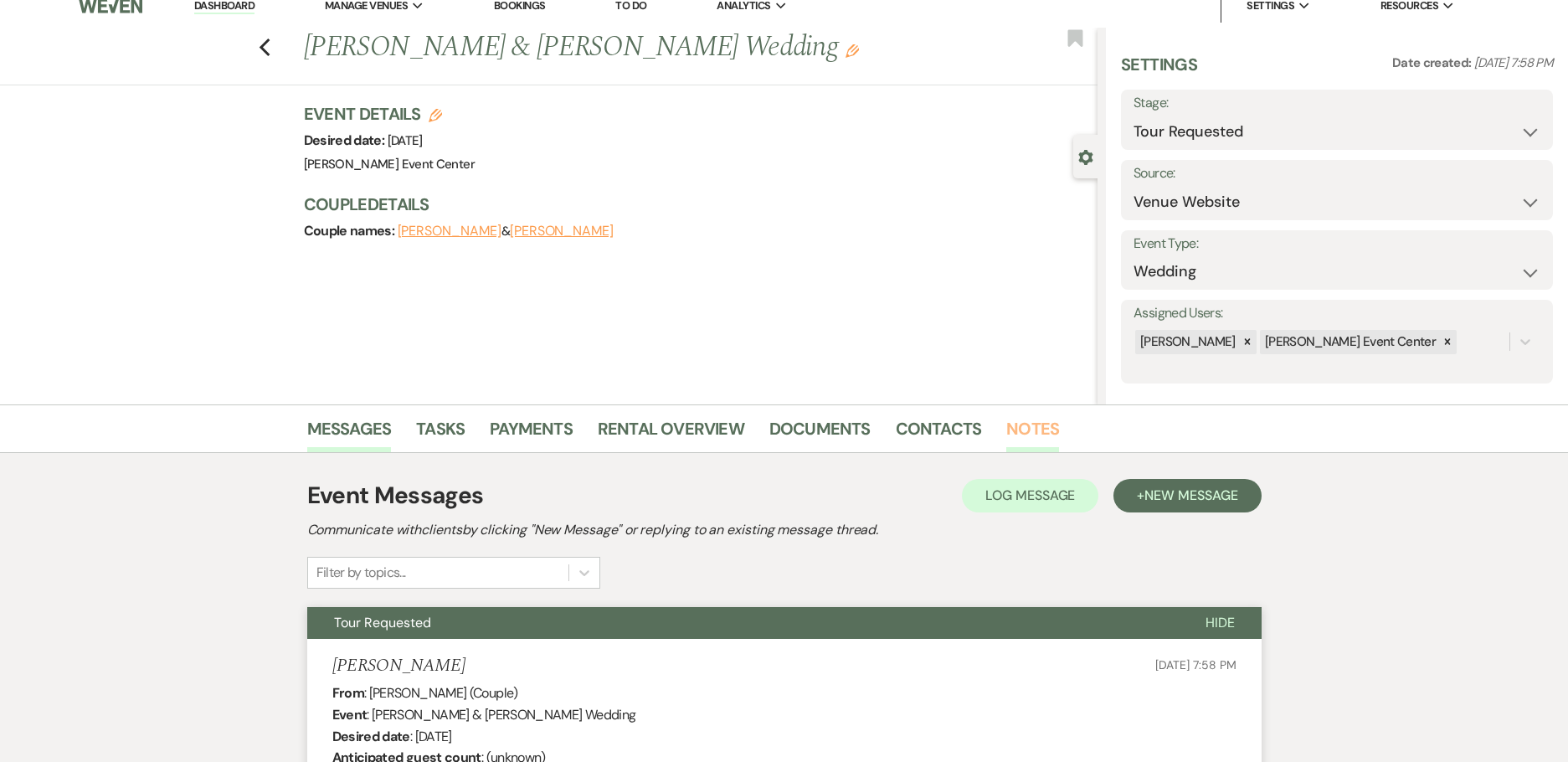
click at [1015, 421] on link "Notes" at bounding box center [1032, 434] width 52 height 37
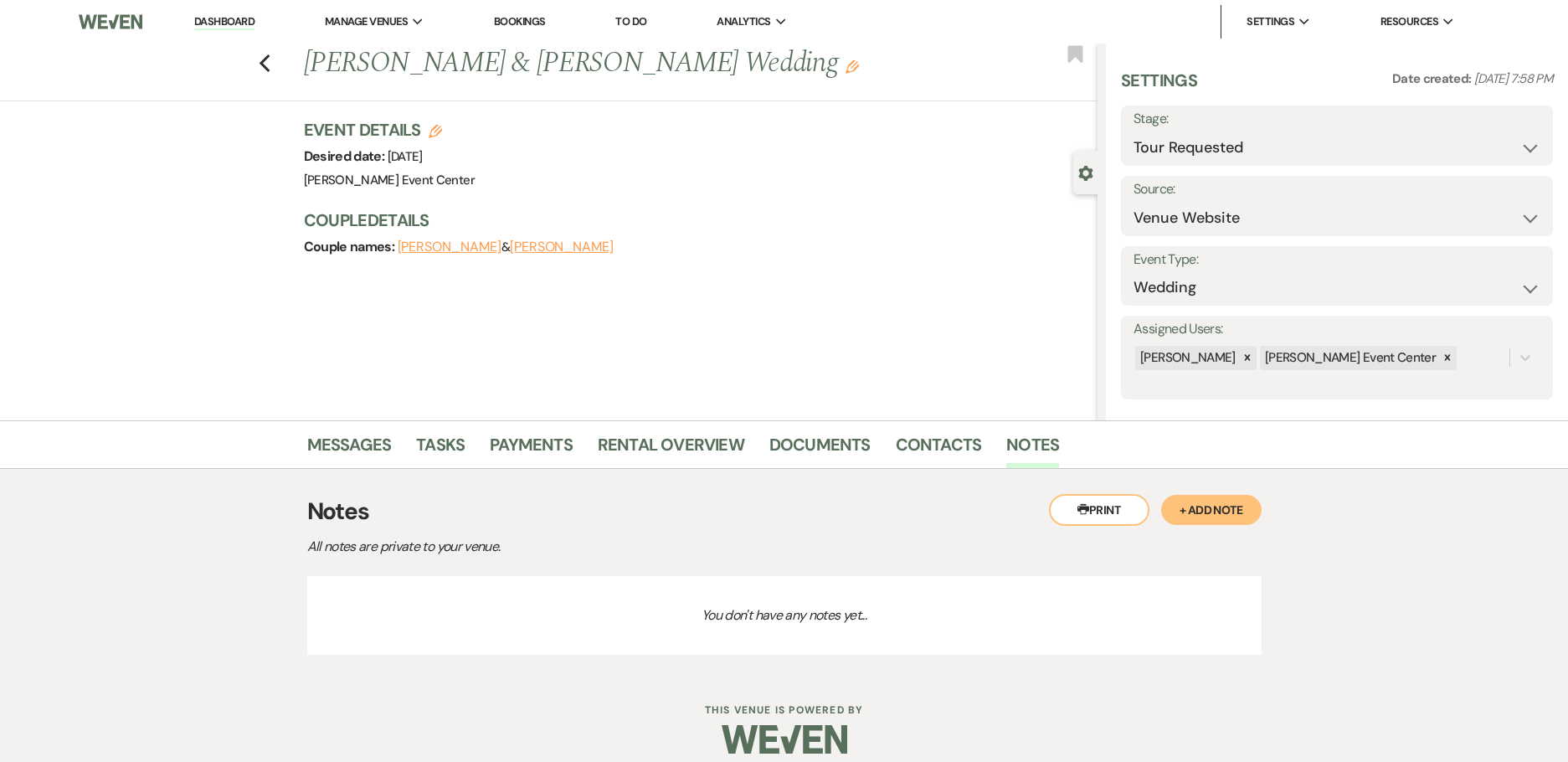
click at [1215, 512] on button "+ Add Note" at bounding box center [1211, 509] width 101 height 30
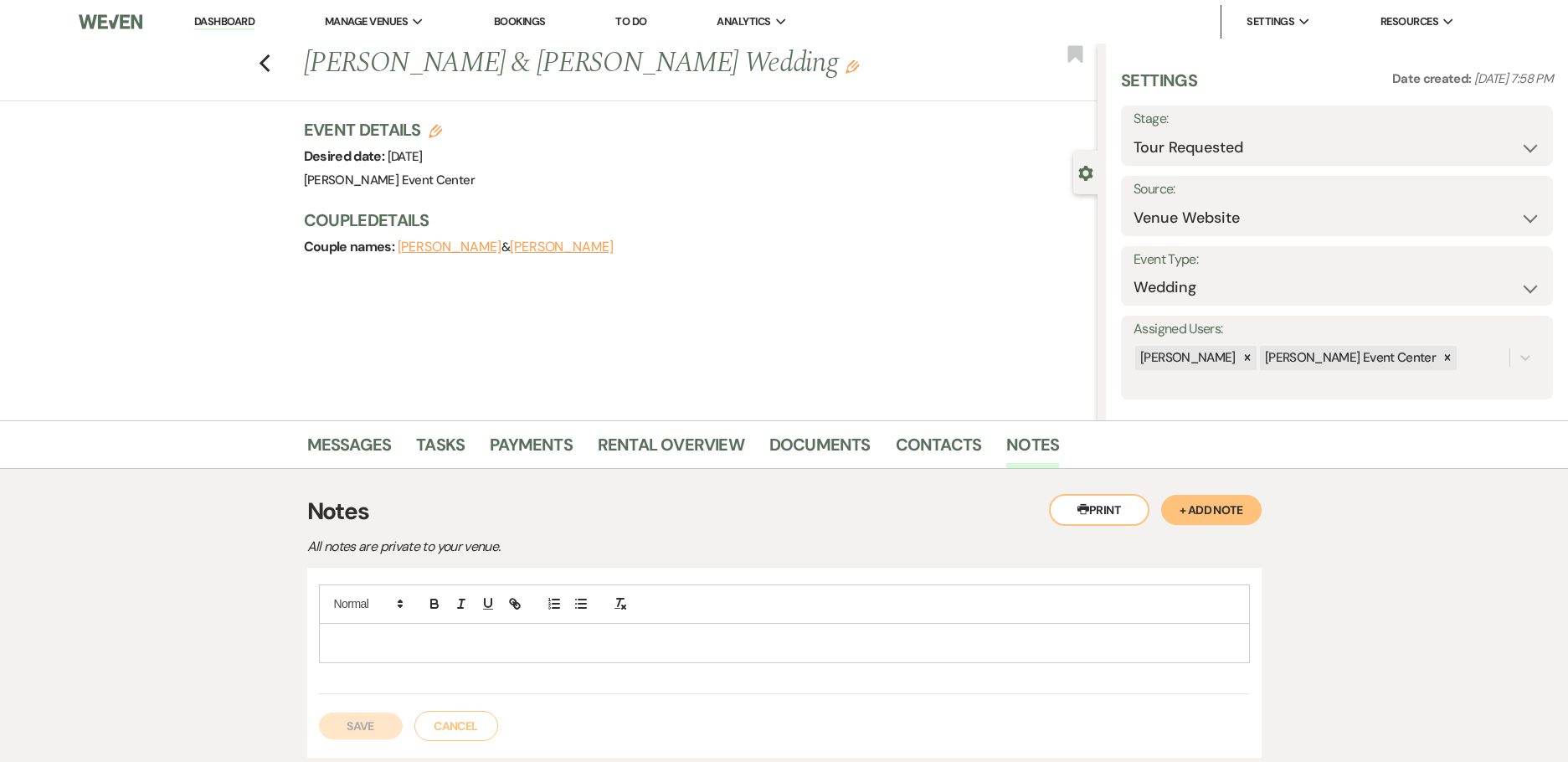
click at [520, 637] on p at bounding box center [784, 643] width 904 height 18
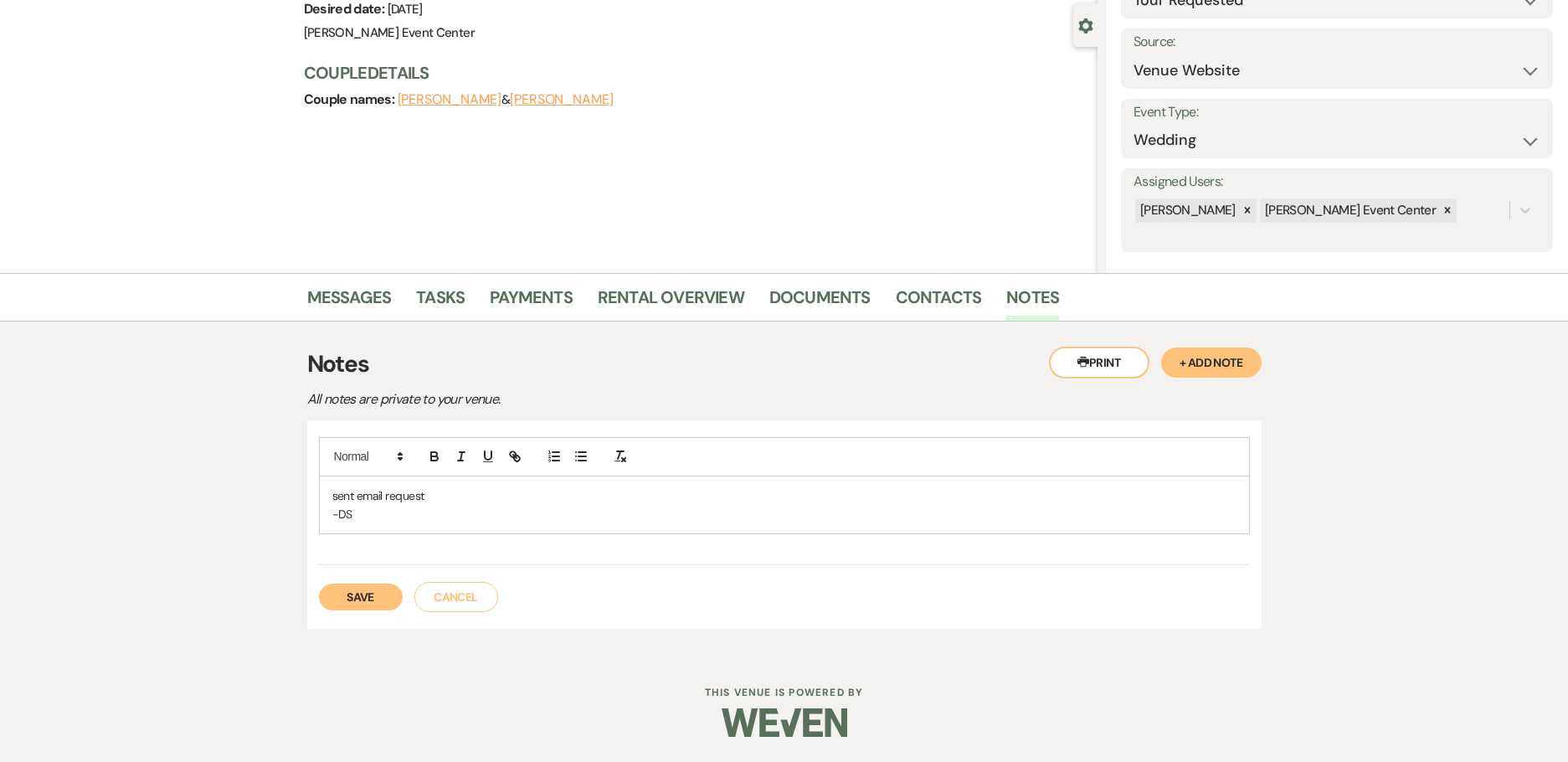
click at [336, 599] on button "Save" at bounding box center [360, 597] width 83 height 27
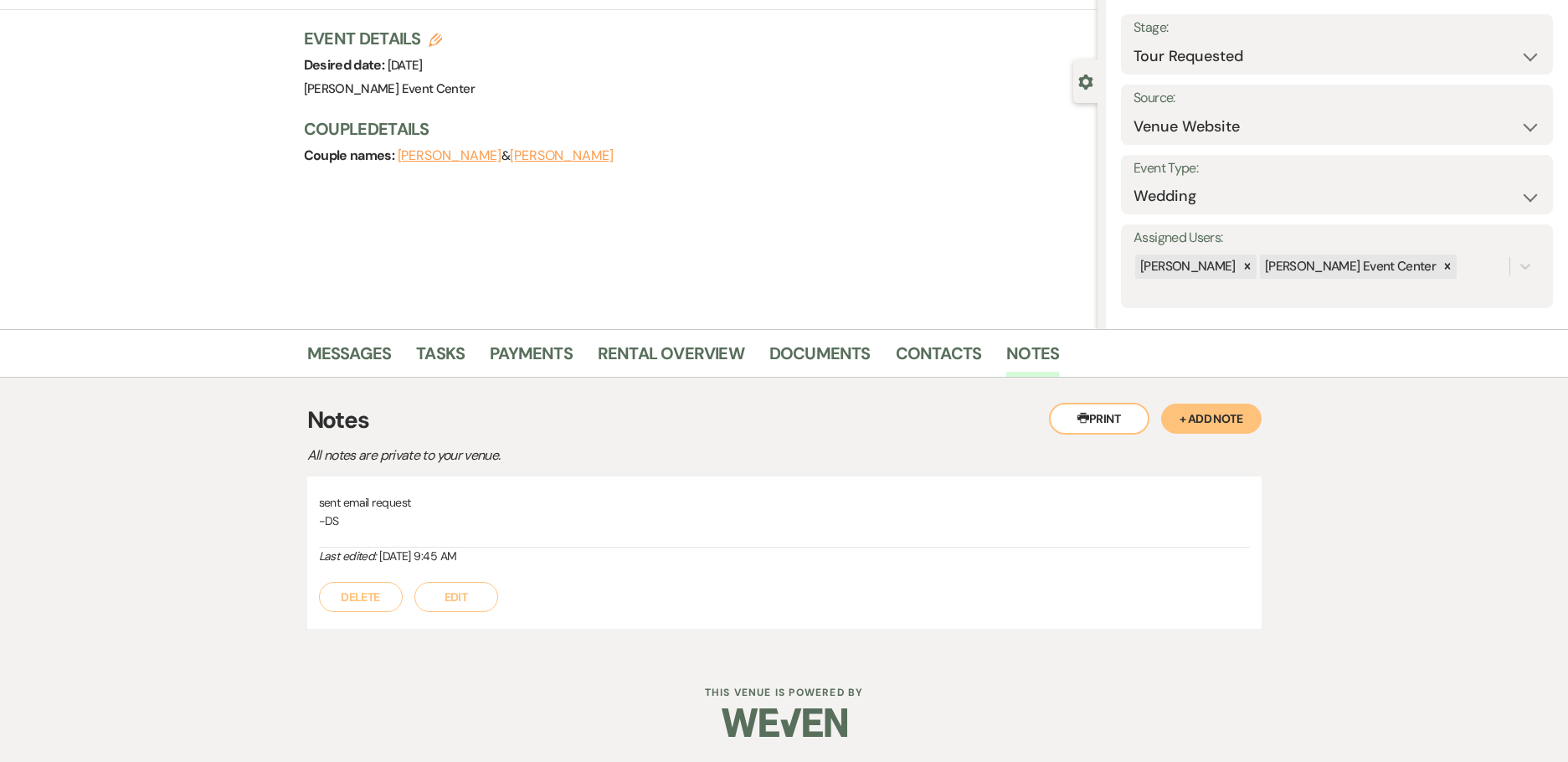
scroll to position [91, 0]
click at [942, 344] on link "Contacts" at bounding box center [938, 358] width 86 height 37
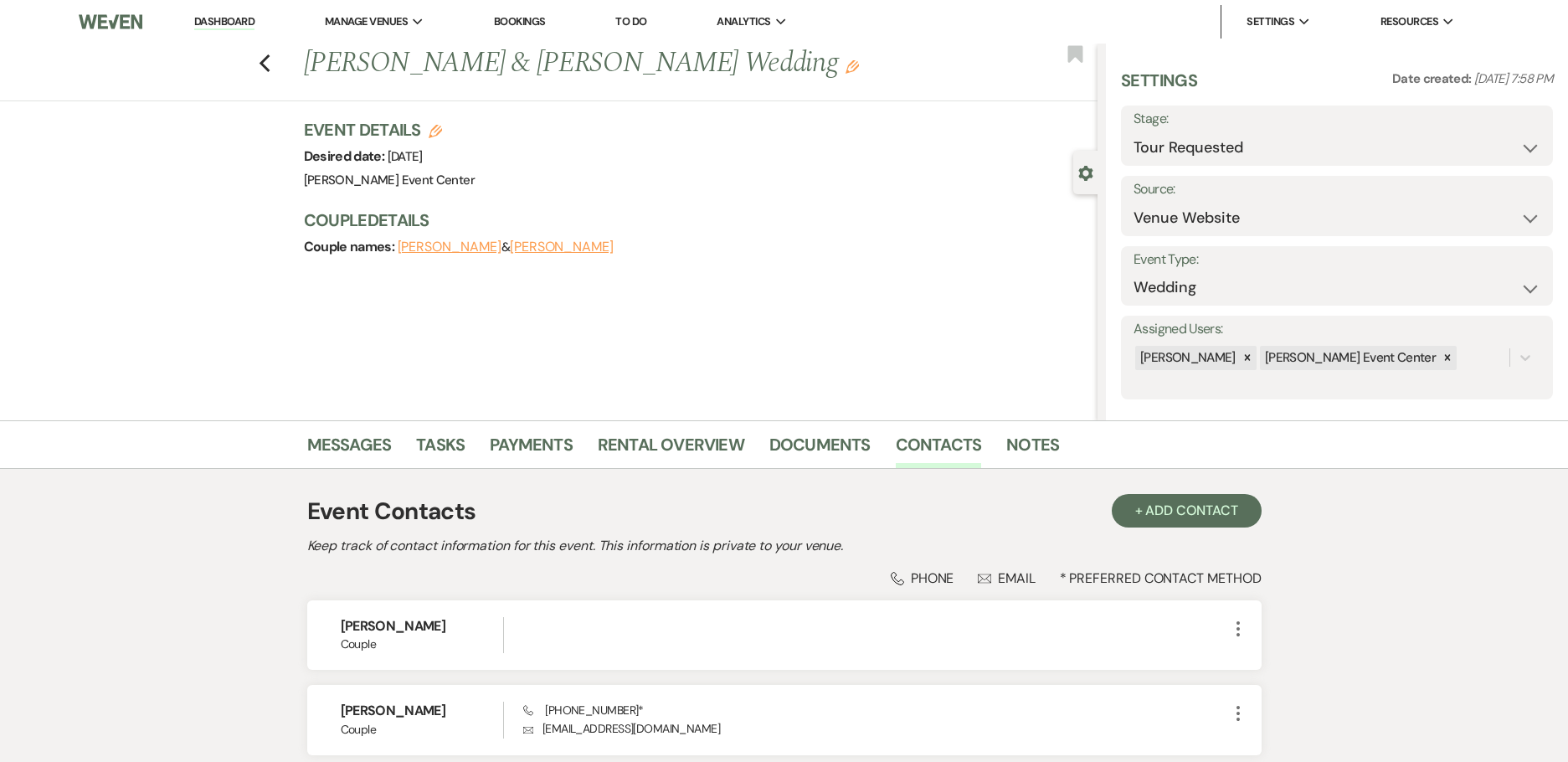
click at [275, 77] on div "Previous AL Summey & D'Angelo Brown's Wedding Edit Bookmark" at bounding box center [544, 73] width 1105 height 58
click at [269, 71] on use "button" at bounding box center [263, 63] width 11 height 18
select select "2"
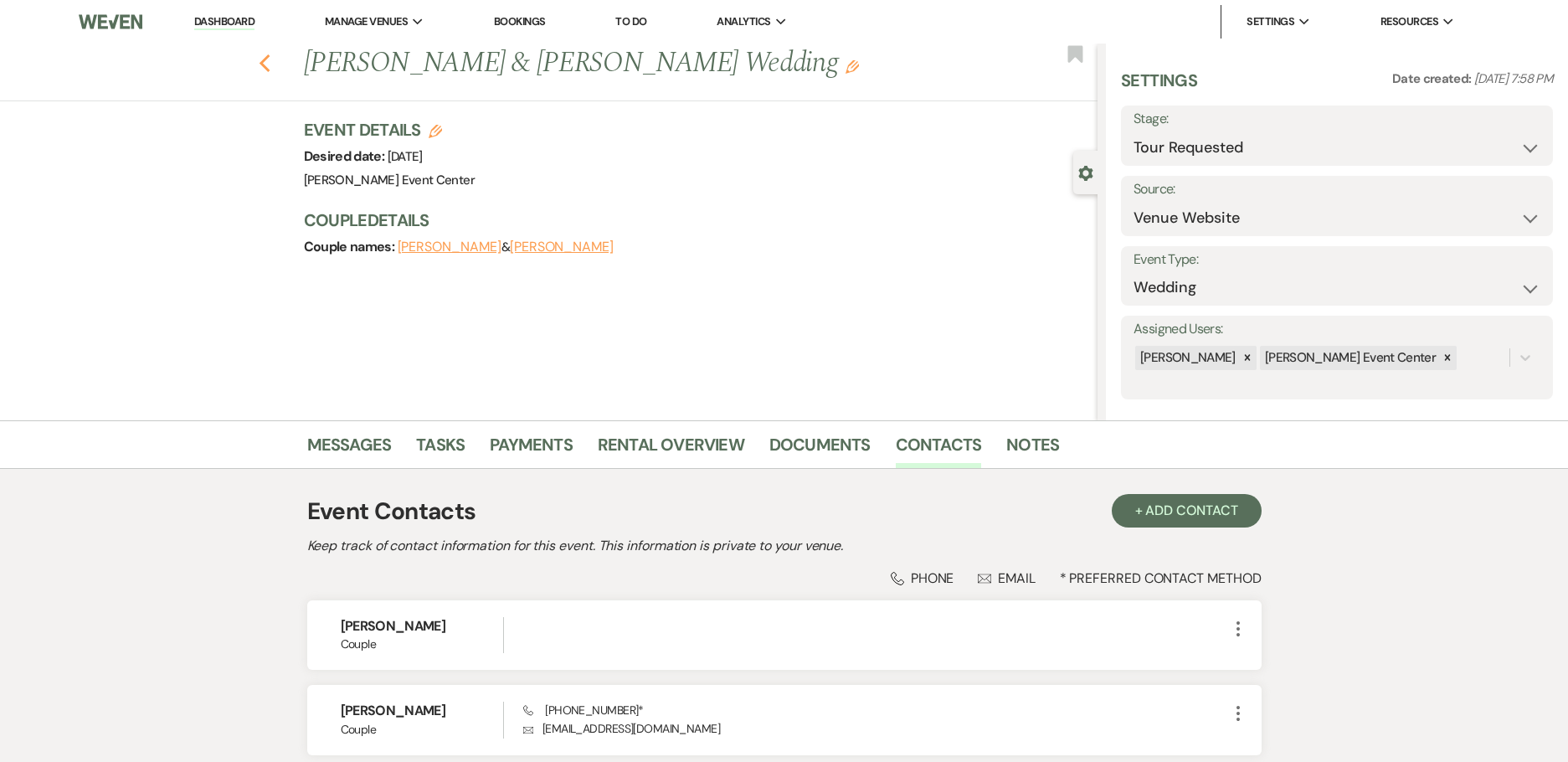
select select "2"
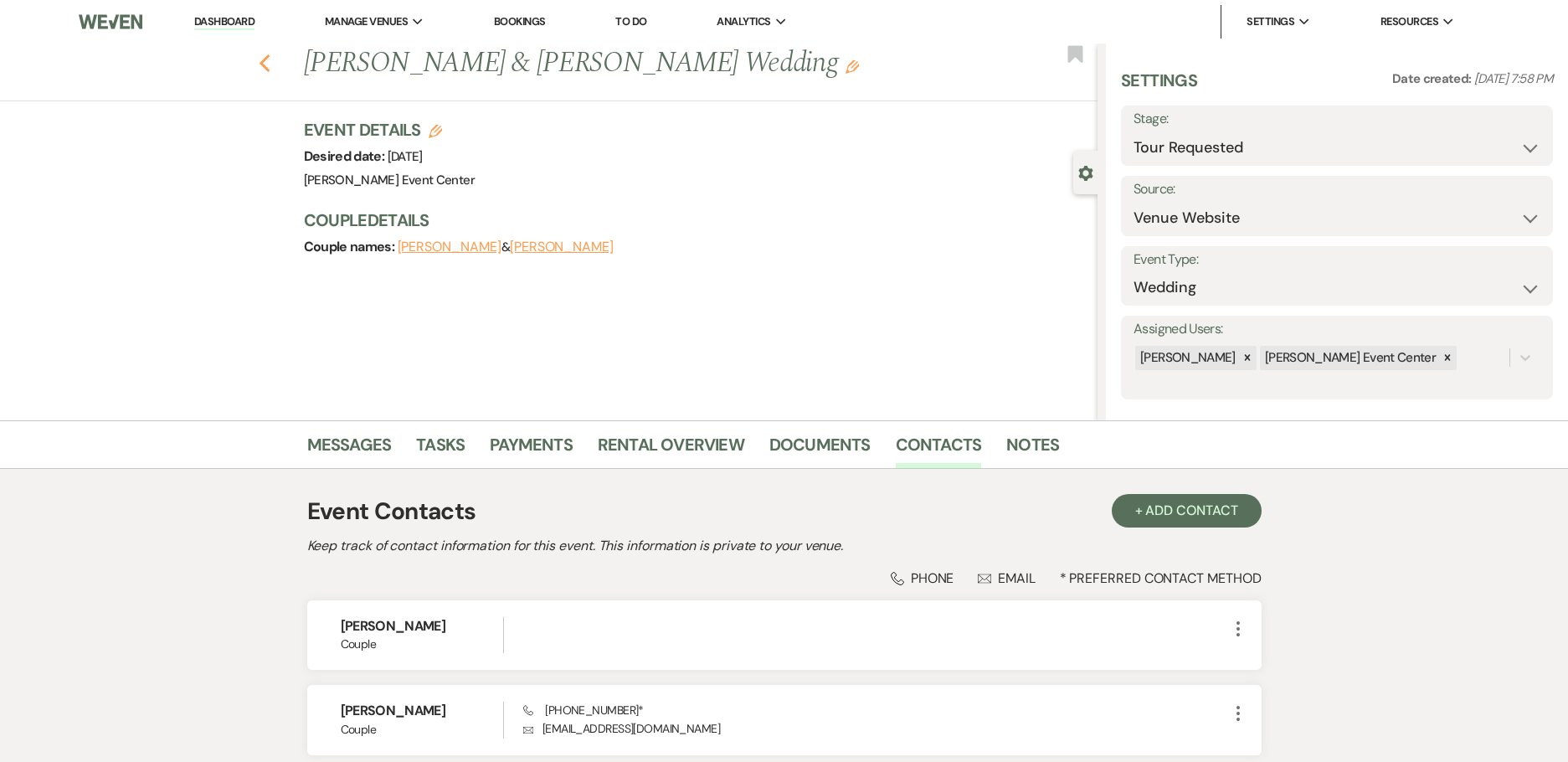
select select "2"
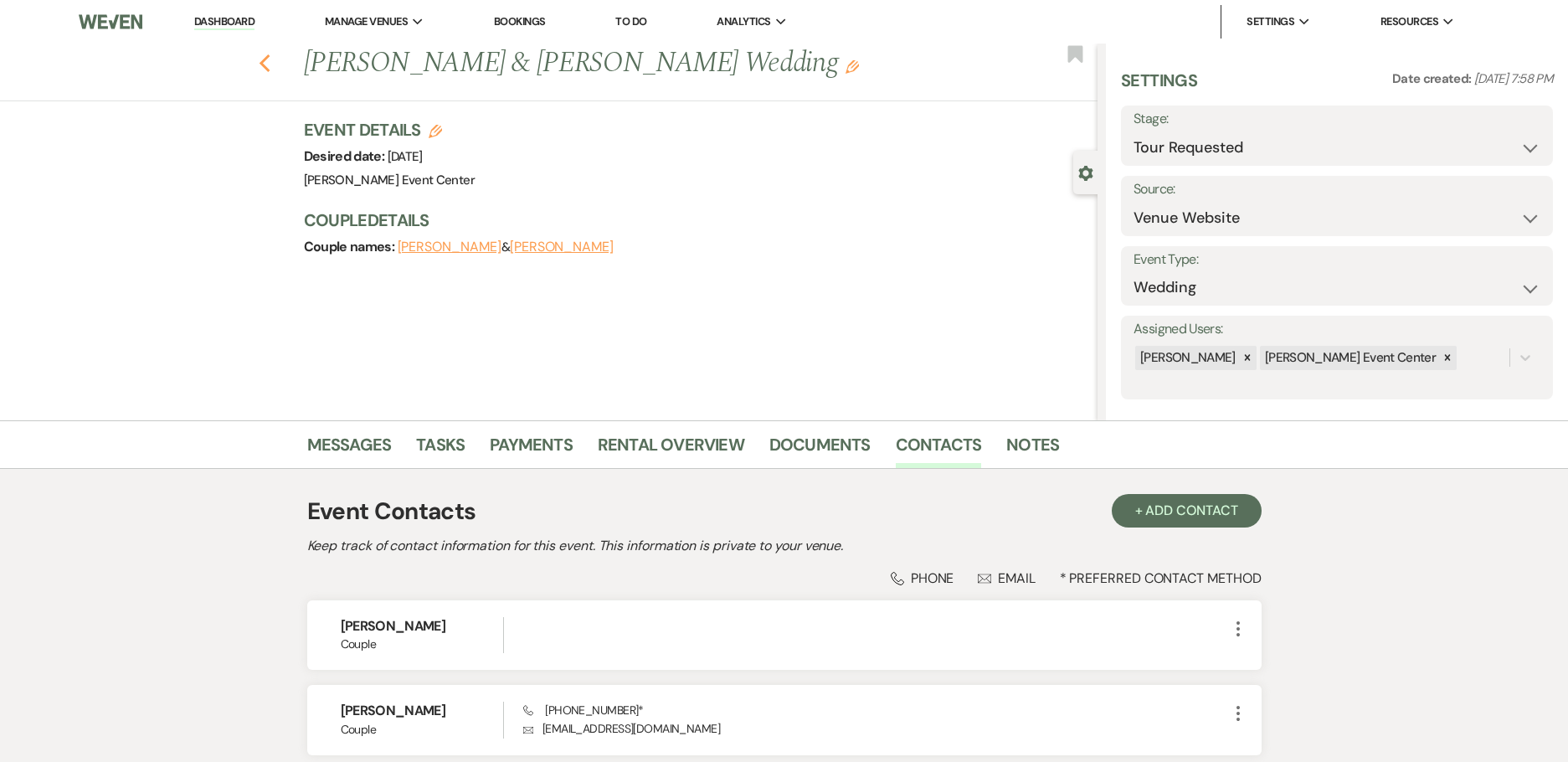
select select "2"
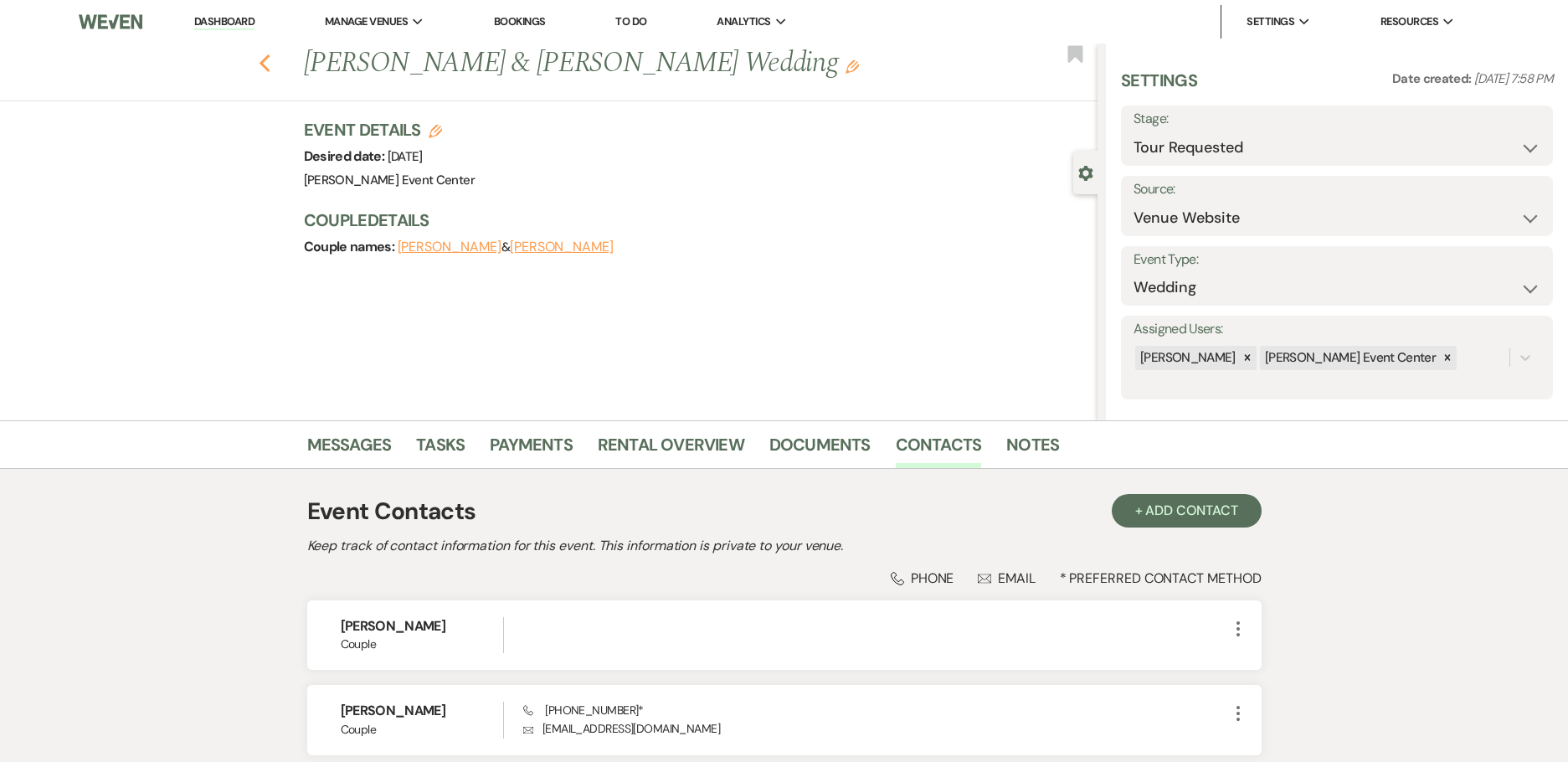
select select "2"
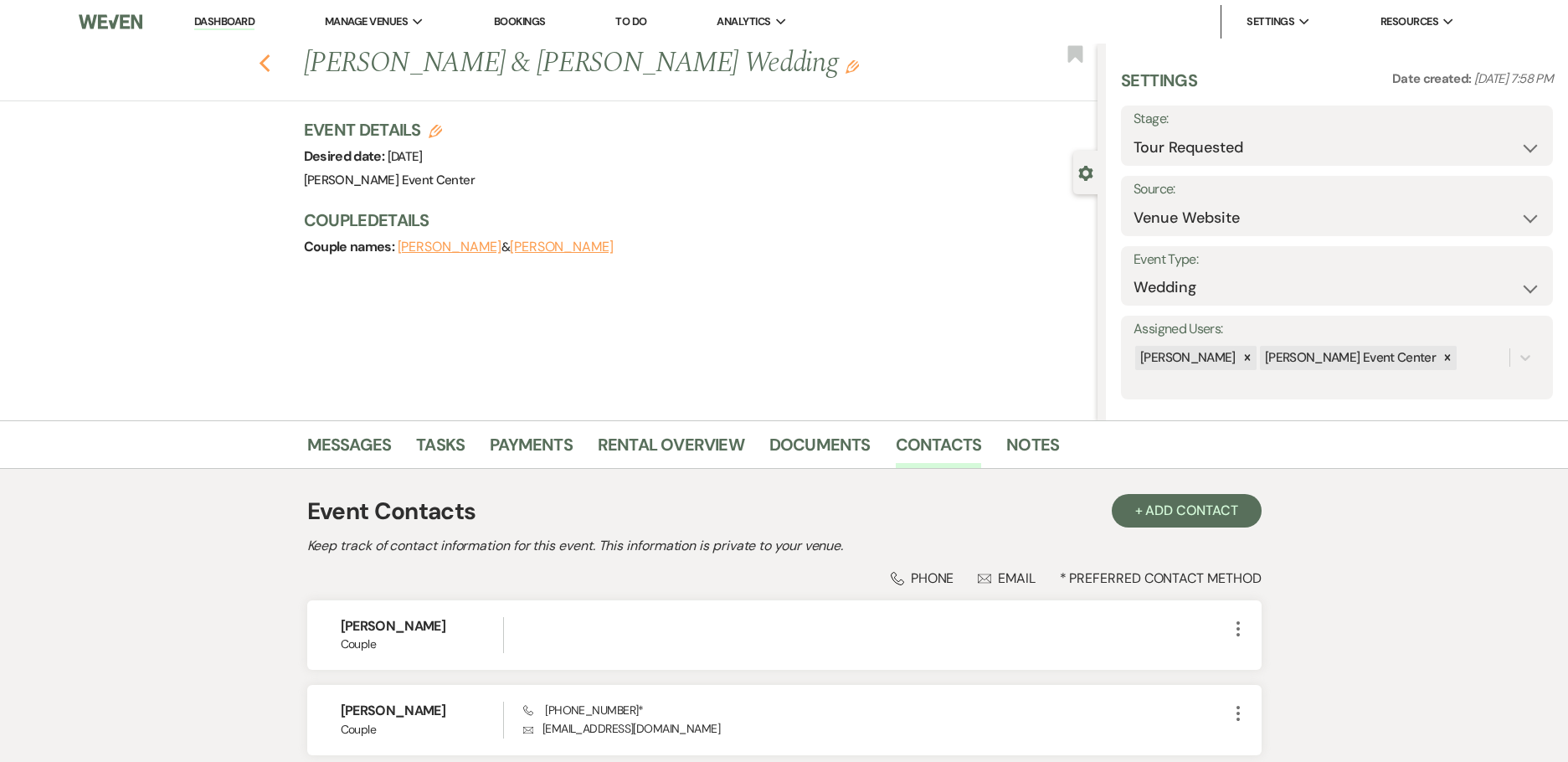
select select "2"
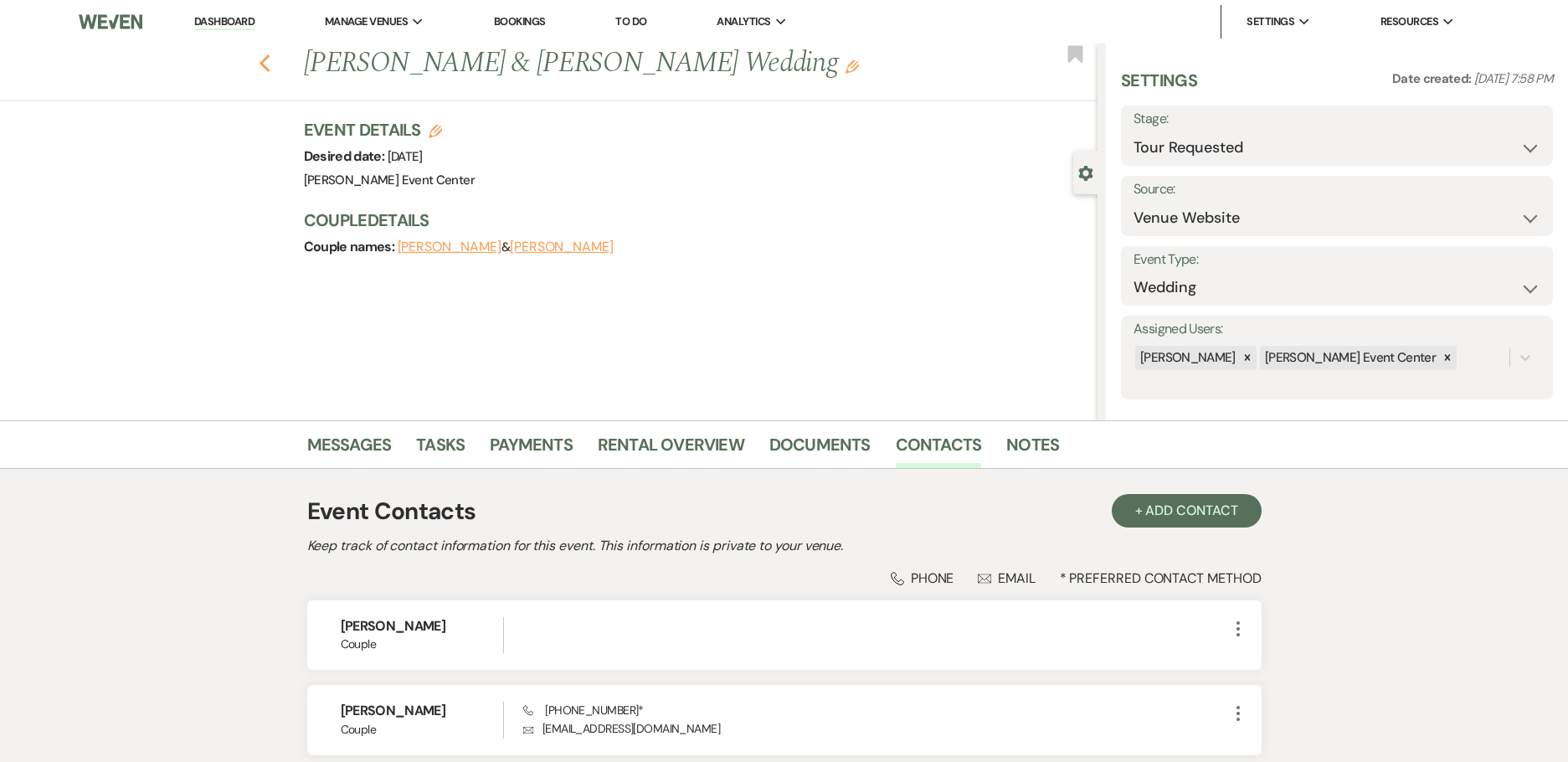
select select "2"
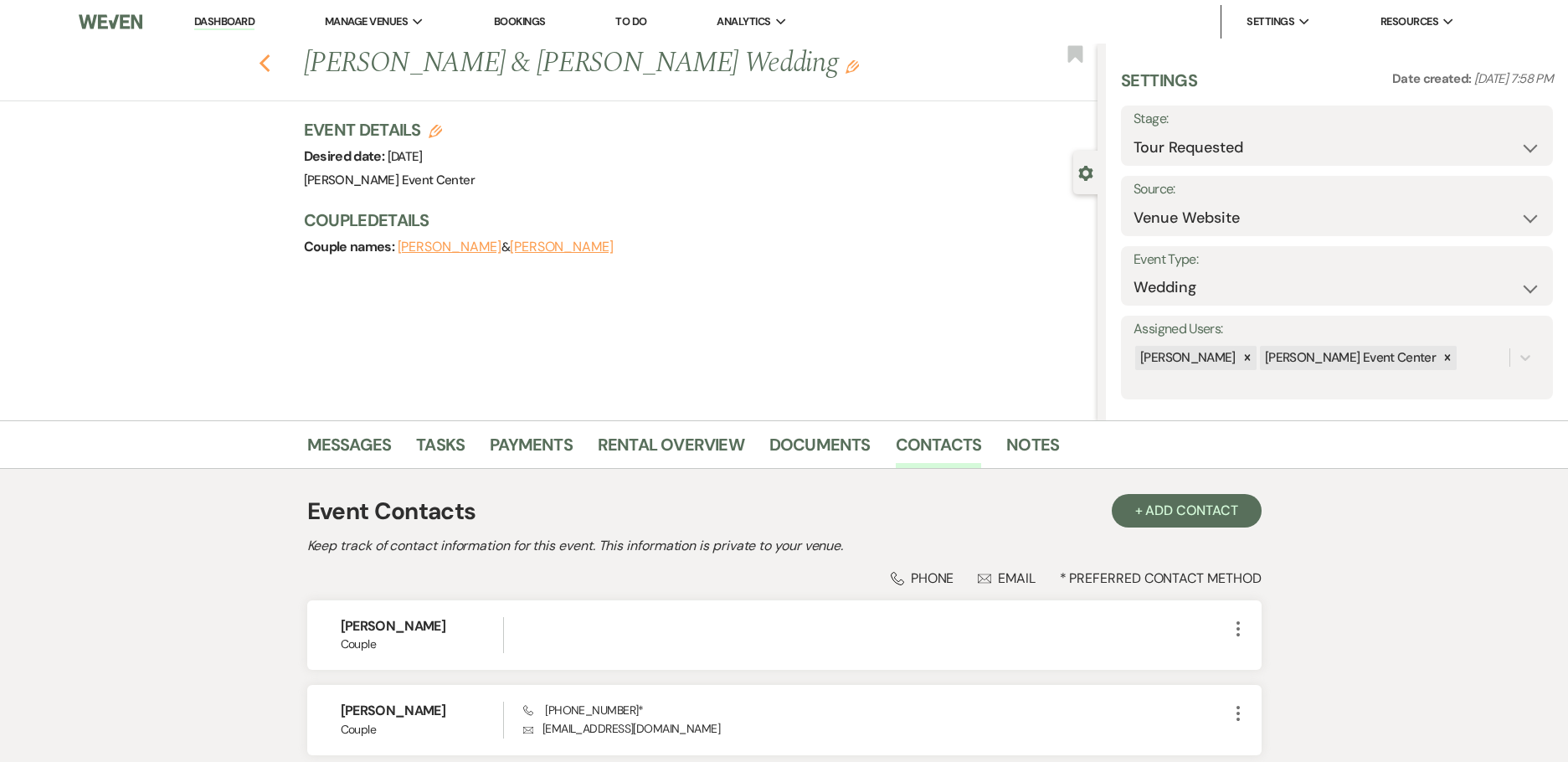
select select "2"
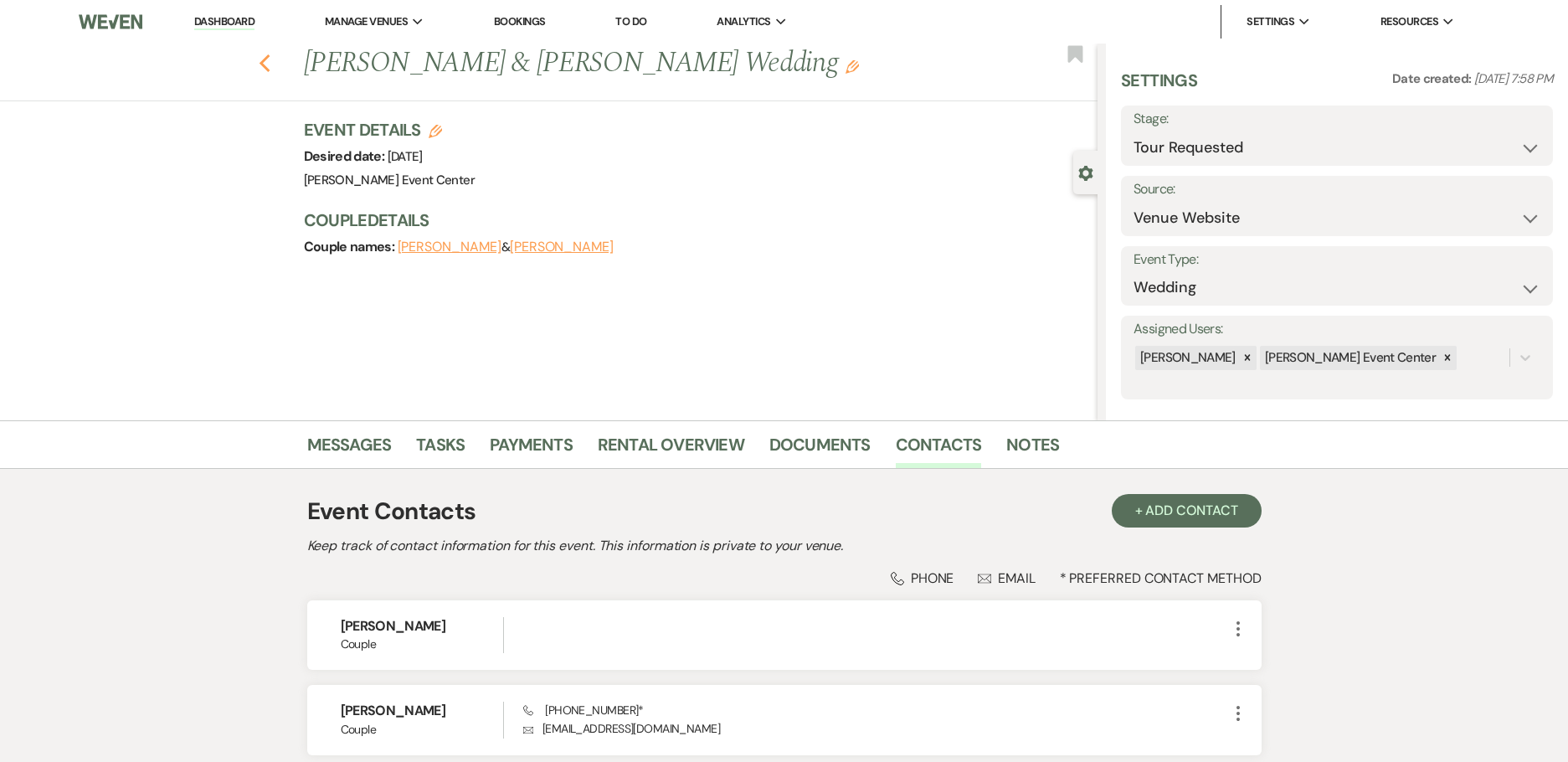
select select "2"
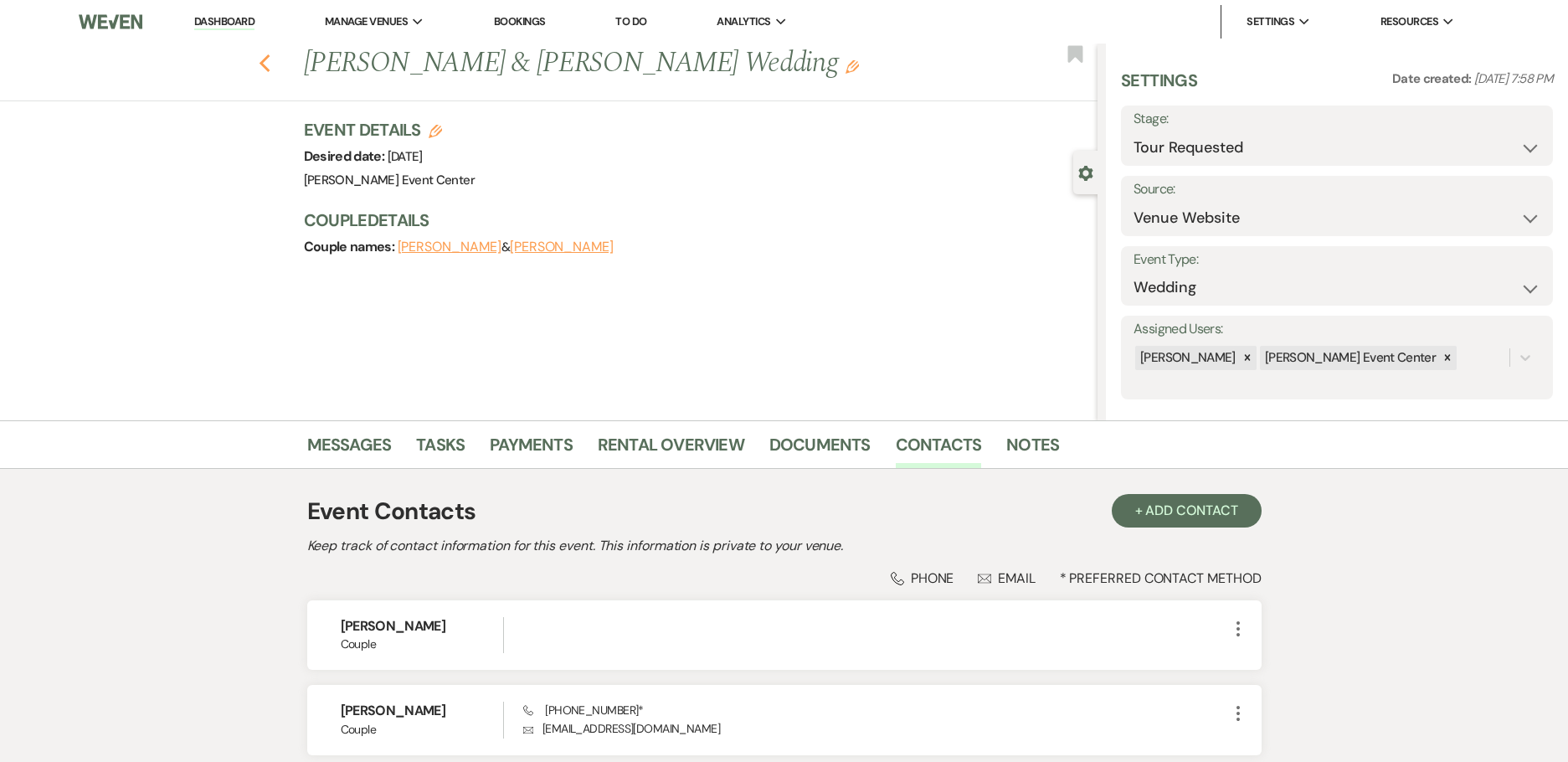
select select "2"
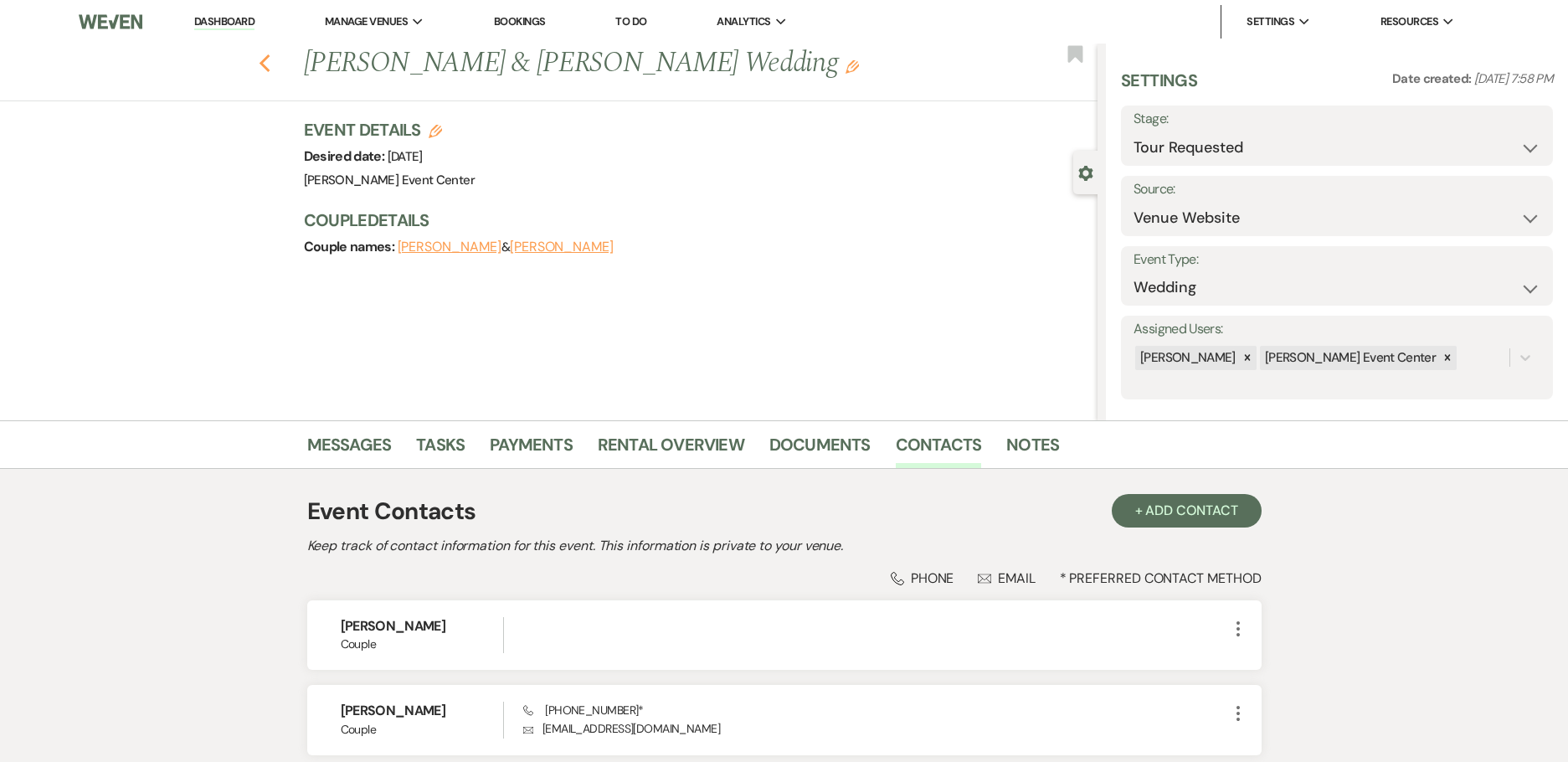
select select "2"
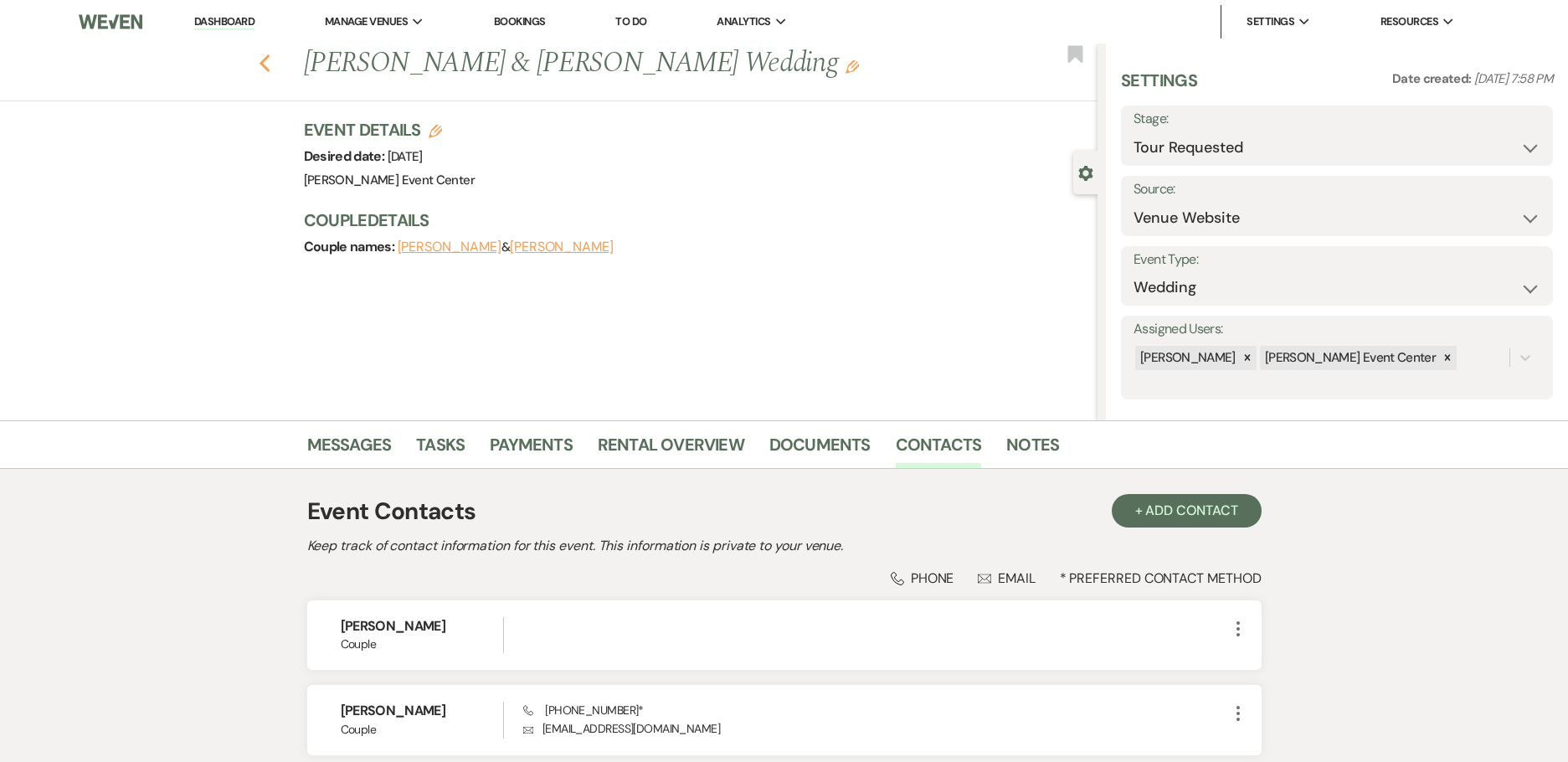
select select "2"
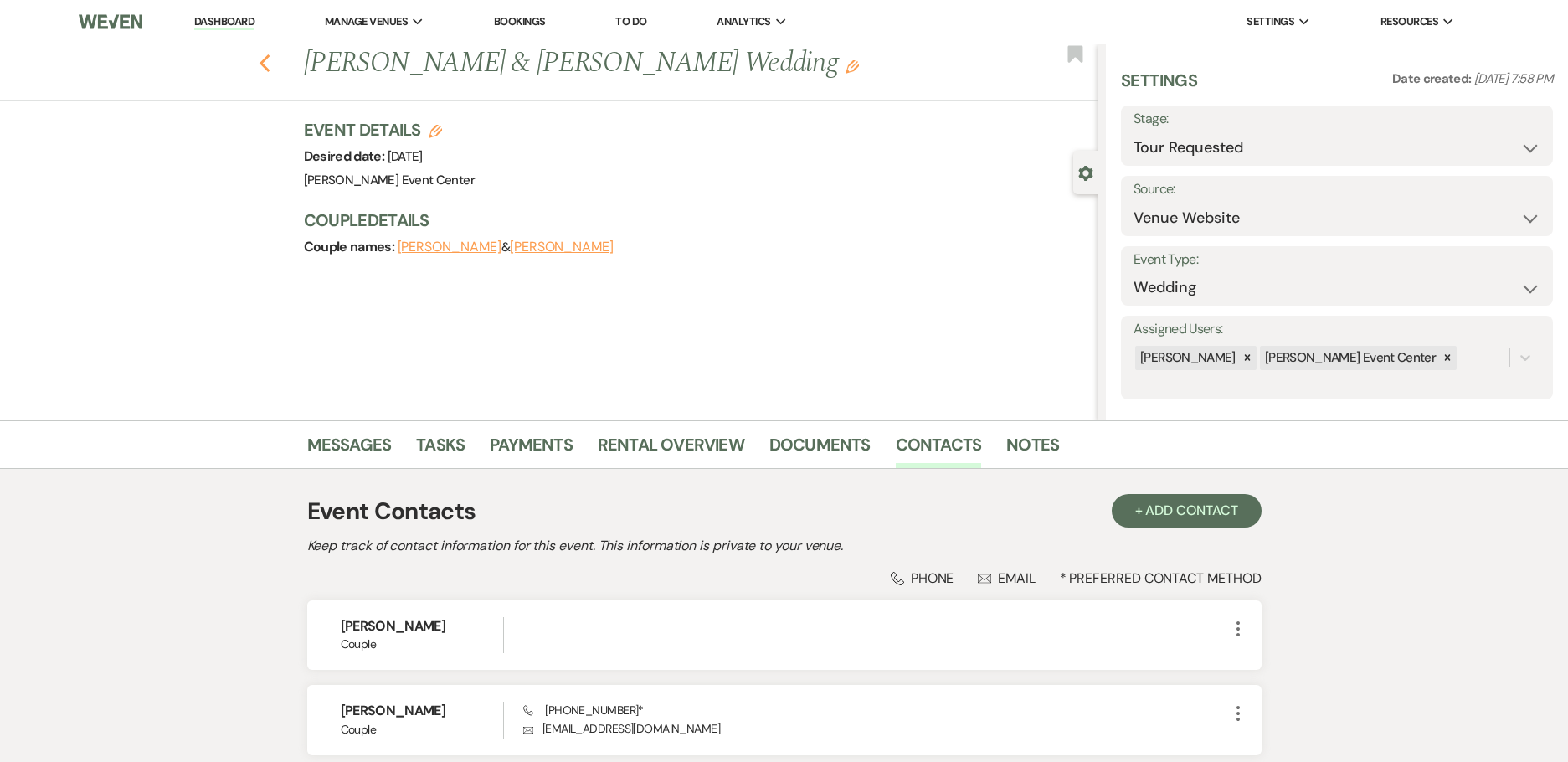
select select "2"
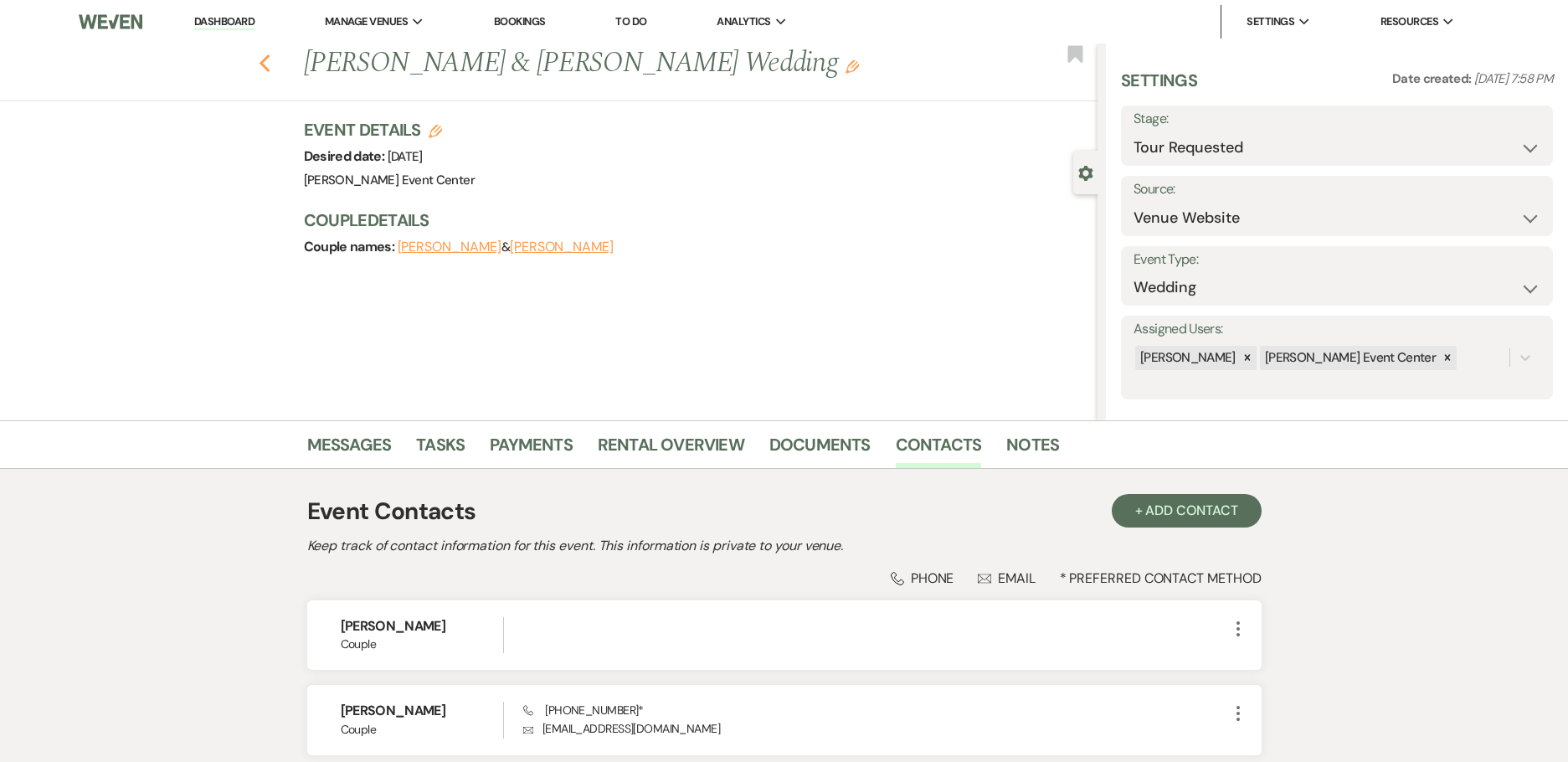
select select "2"
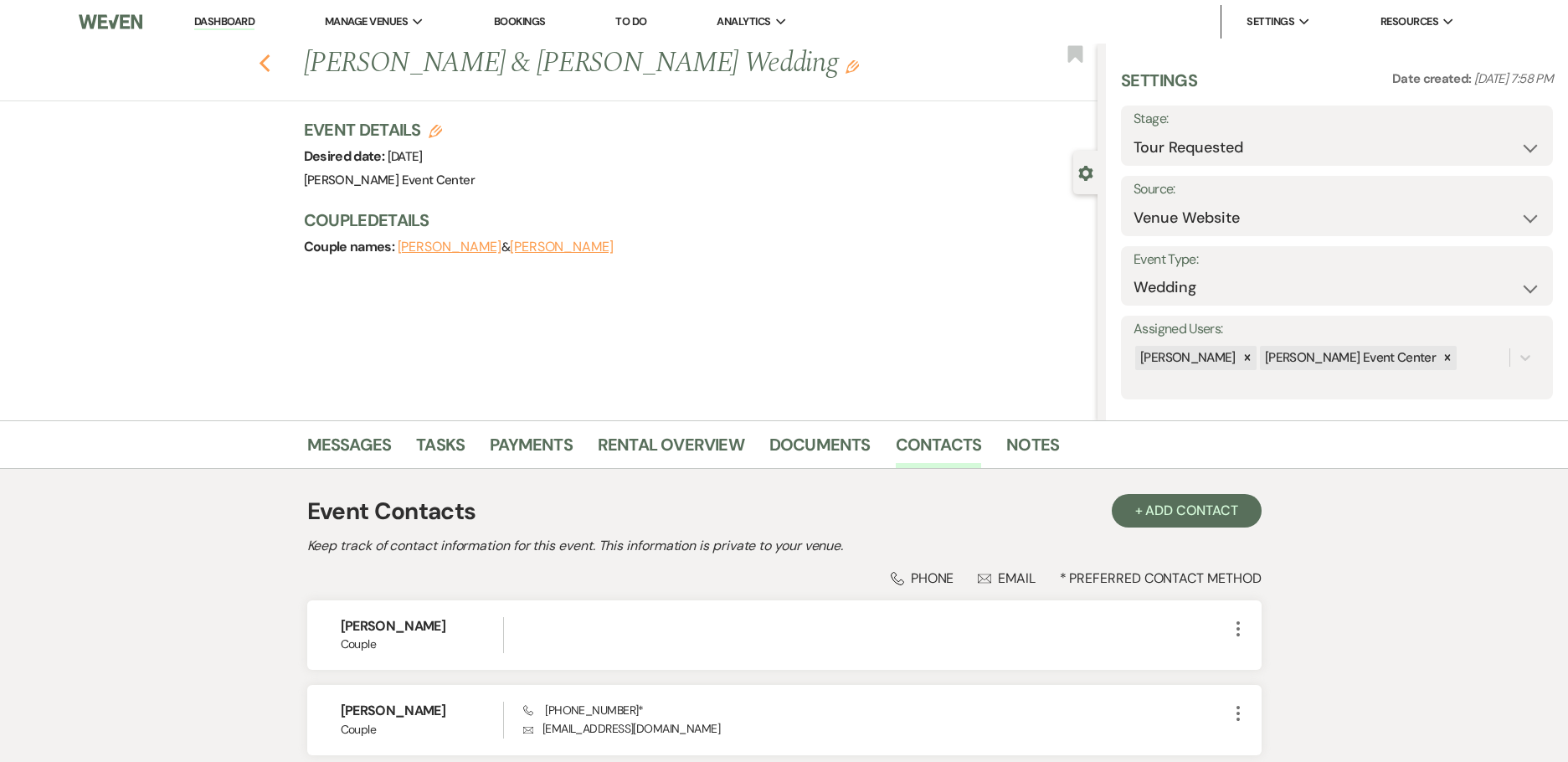
select select "2"
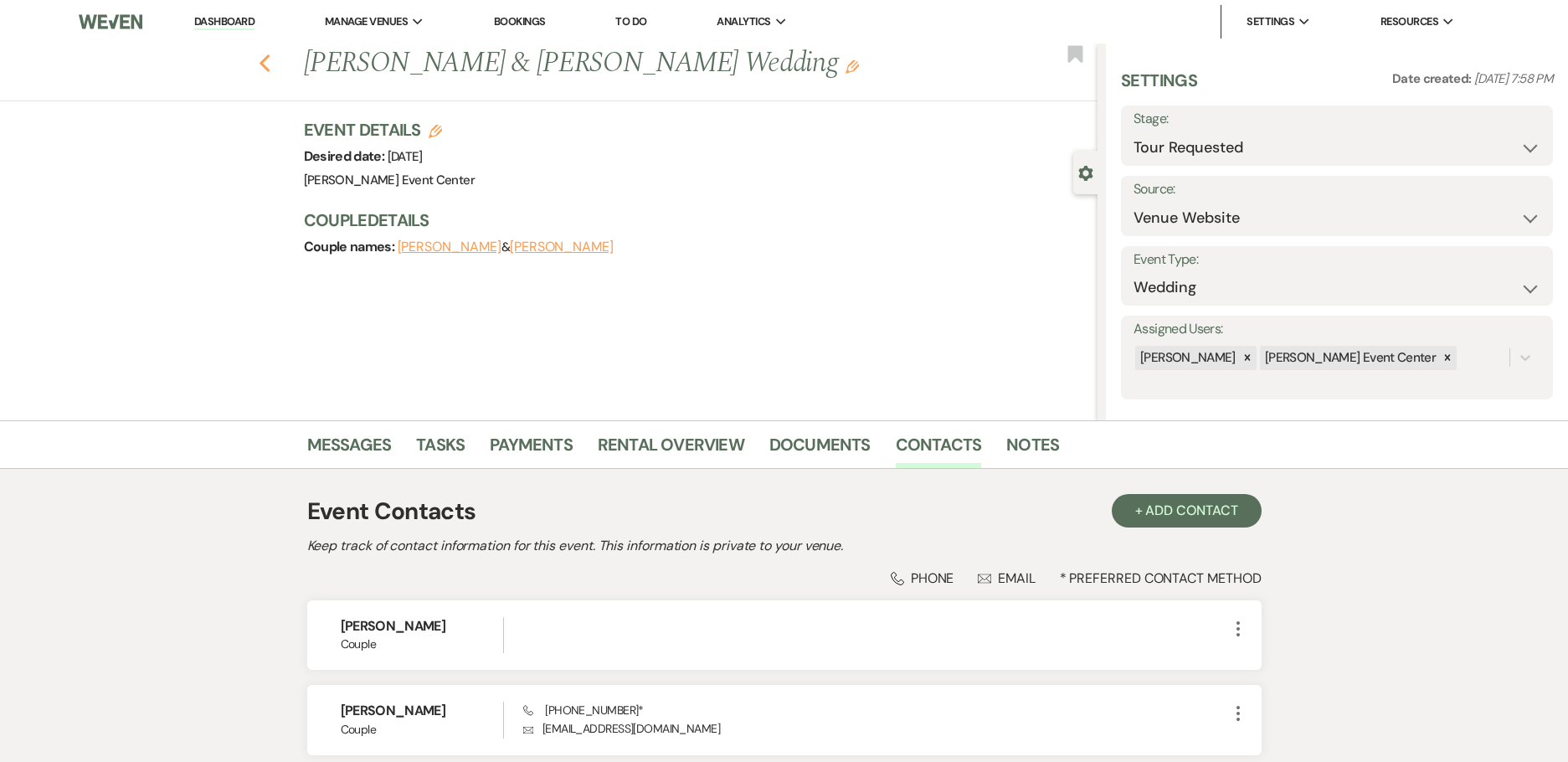
select select "2"
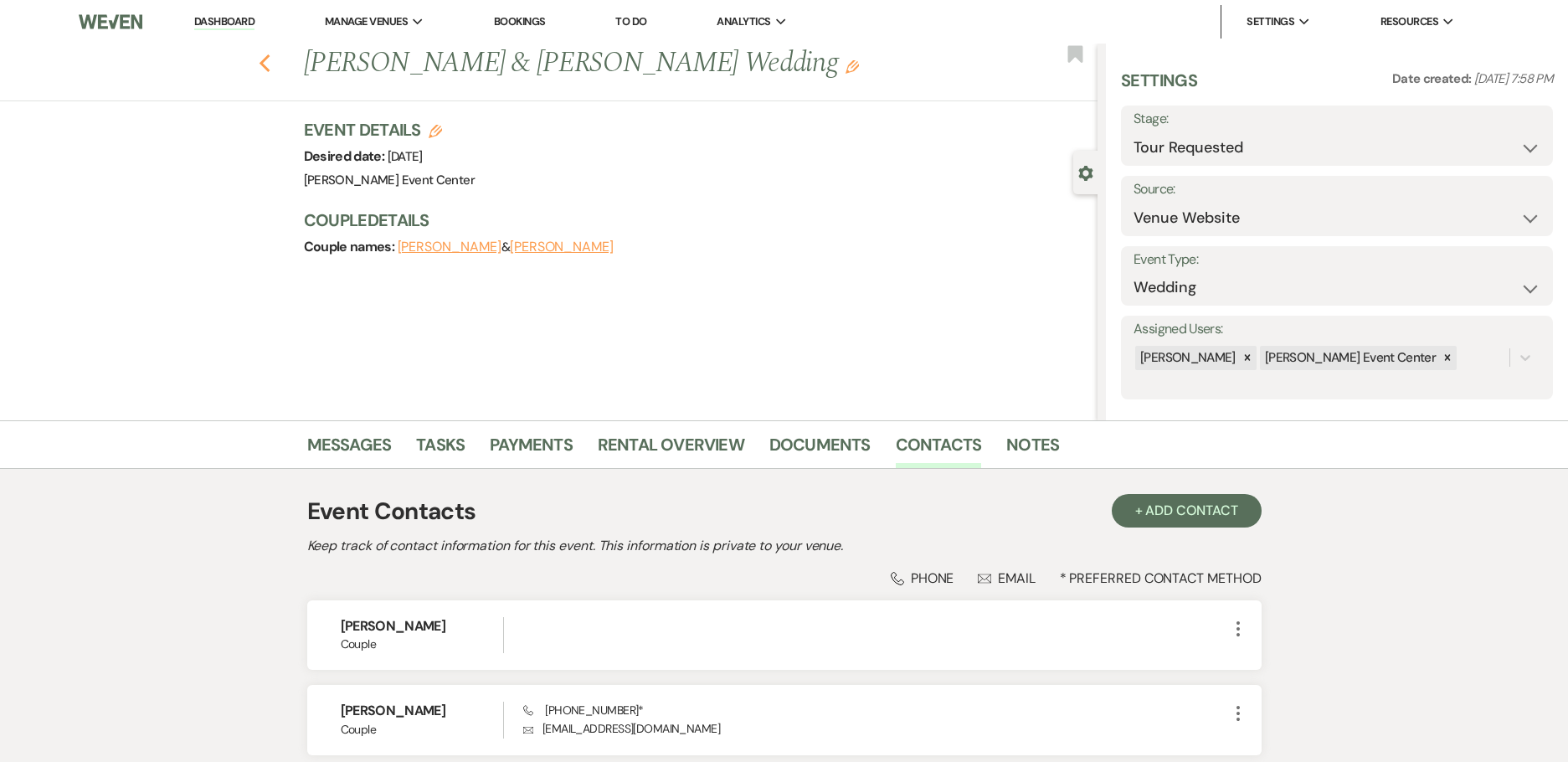
select select "2"
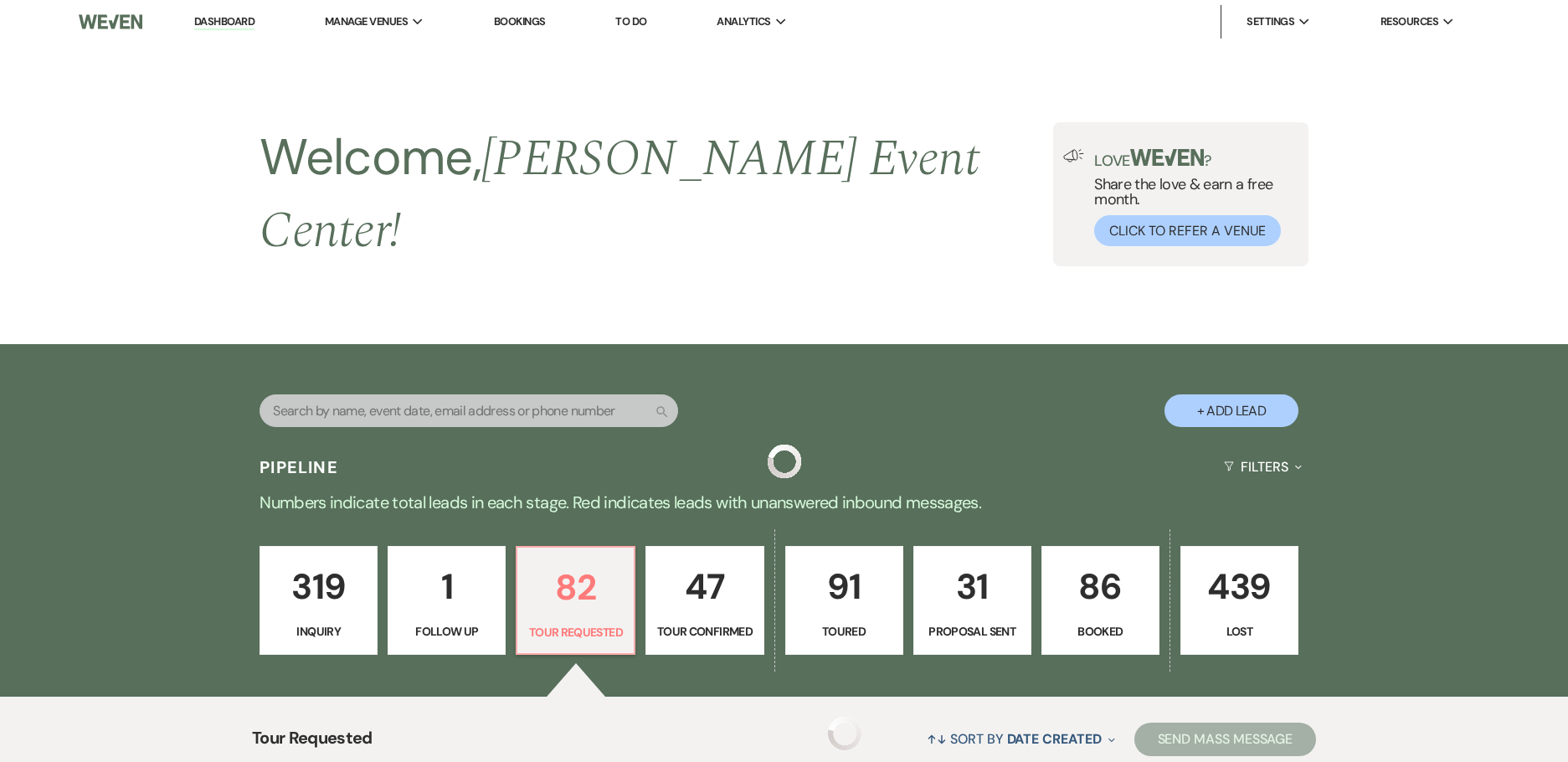
scroll to position [335, 0]
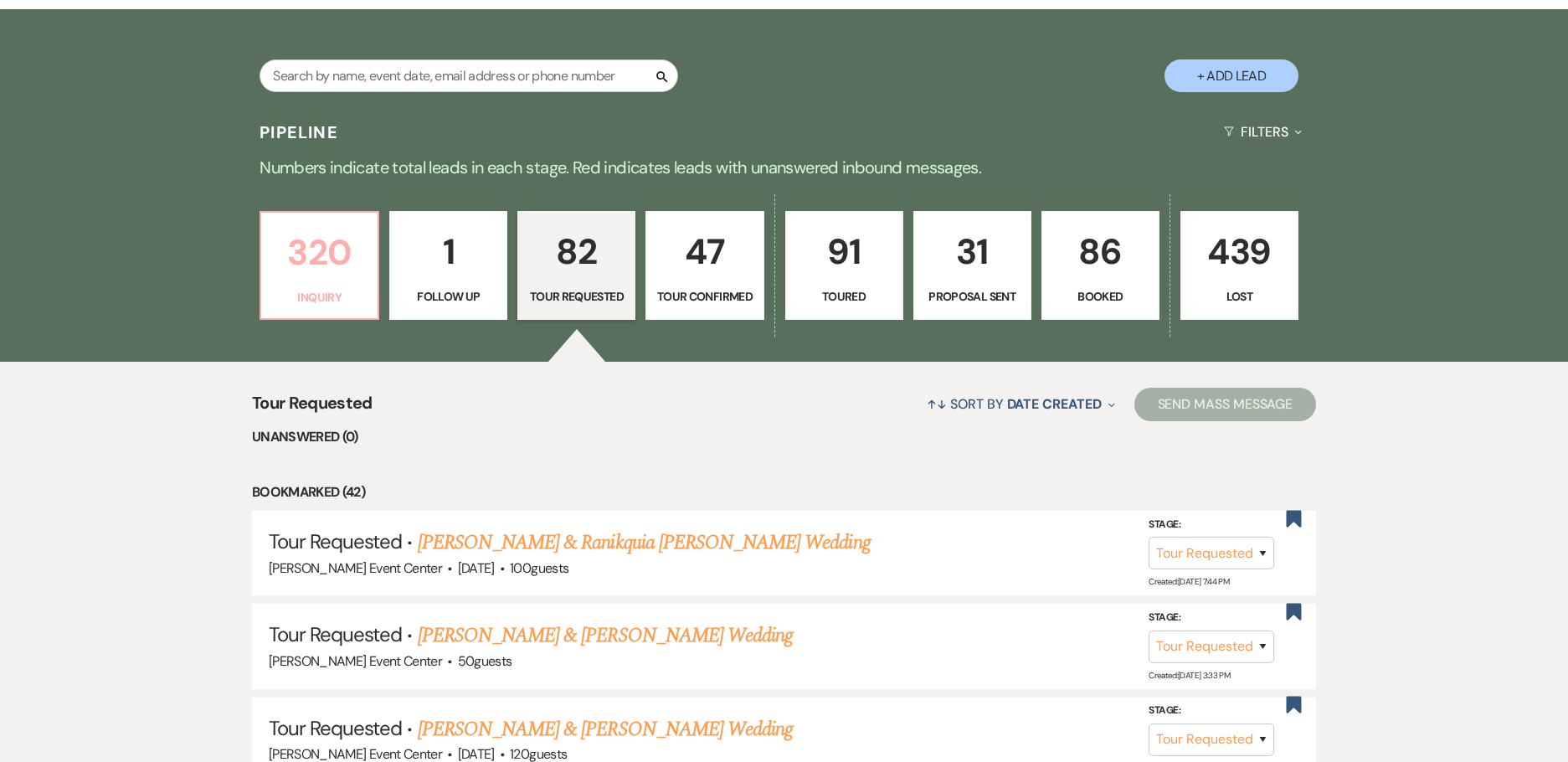
click at [349, 262] on p "320" at bounding box center [318, 253] width 96 height 56
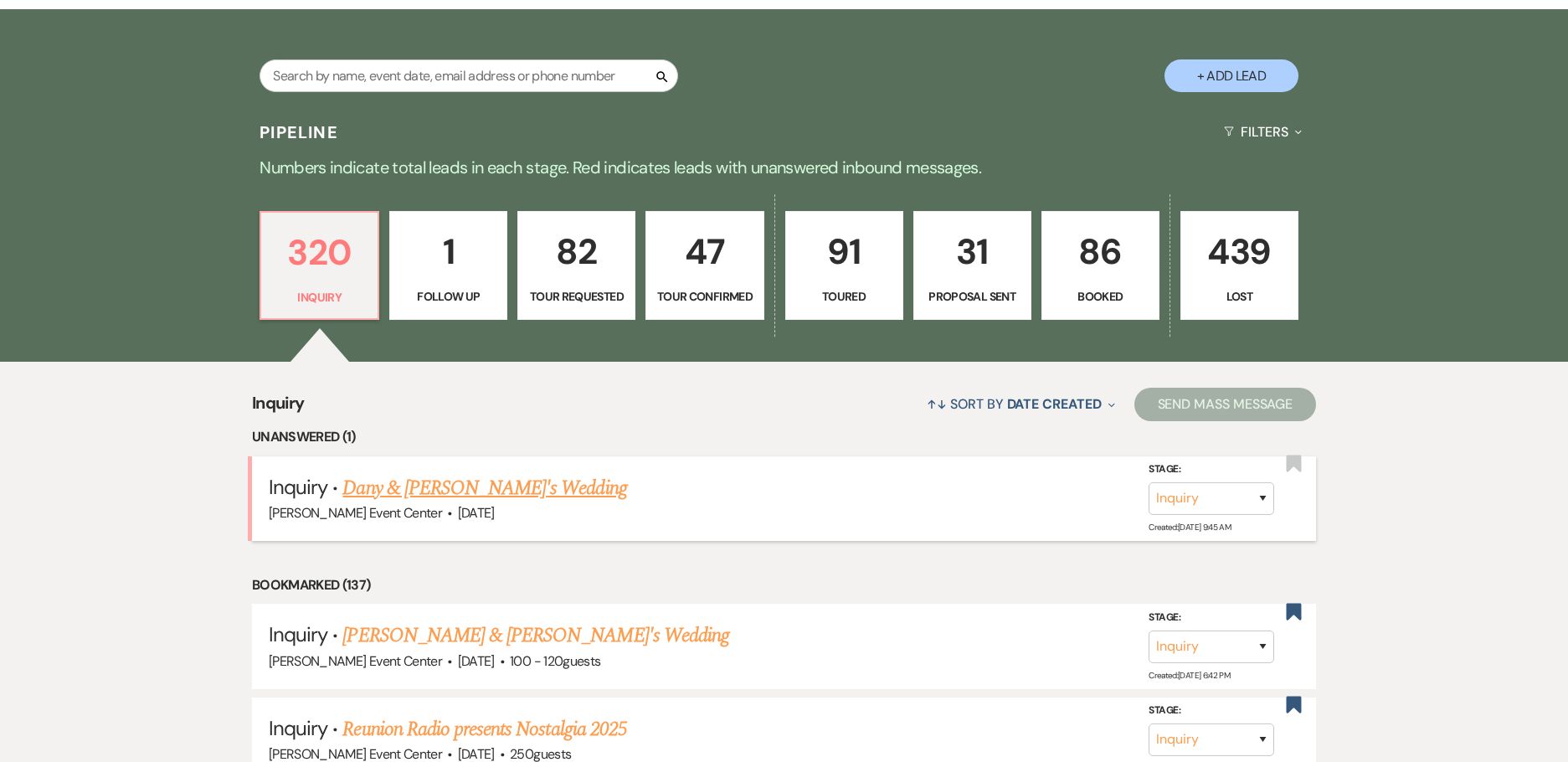
click at [462, 473] on link "Dany & [PERSON_NAME]'s Wedding" at bounding box center [484, 488] width 284 height 30
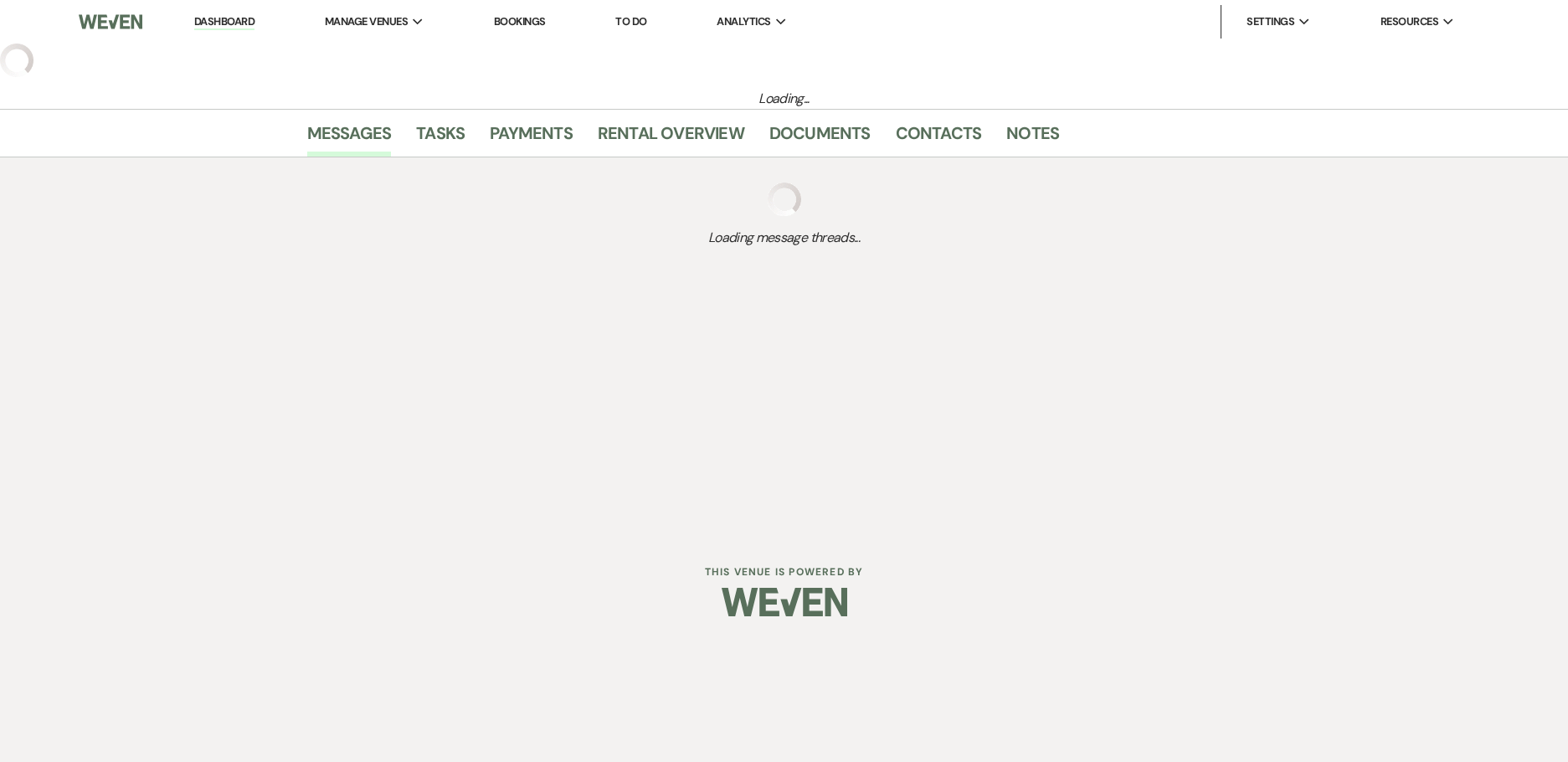
select select "5"
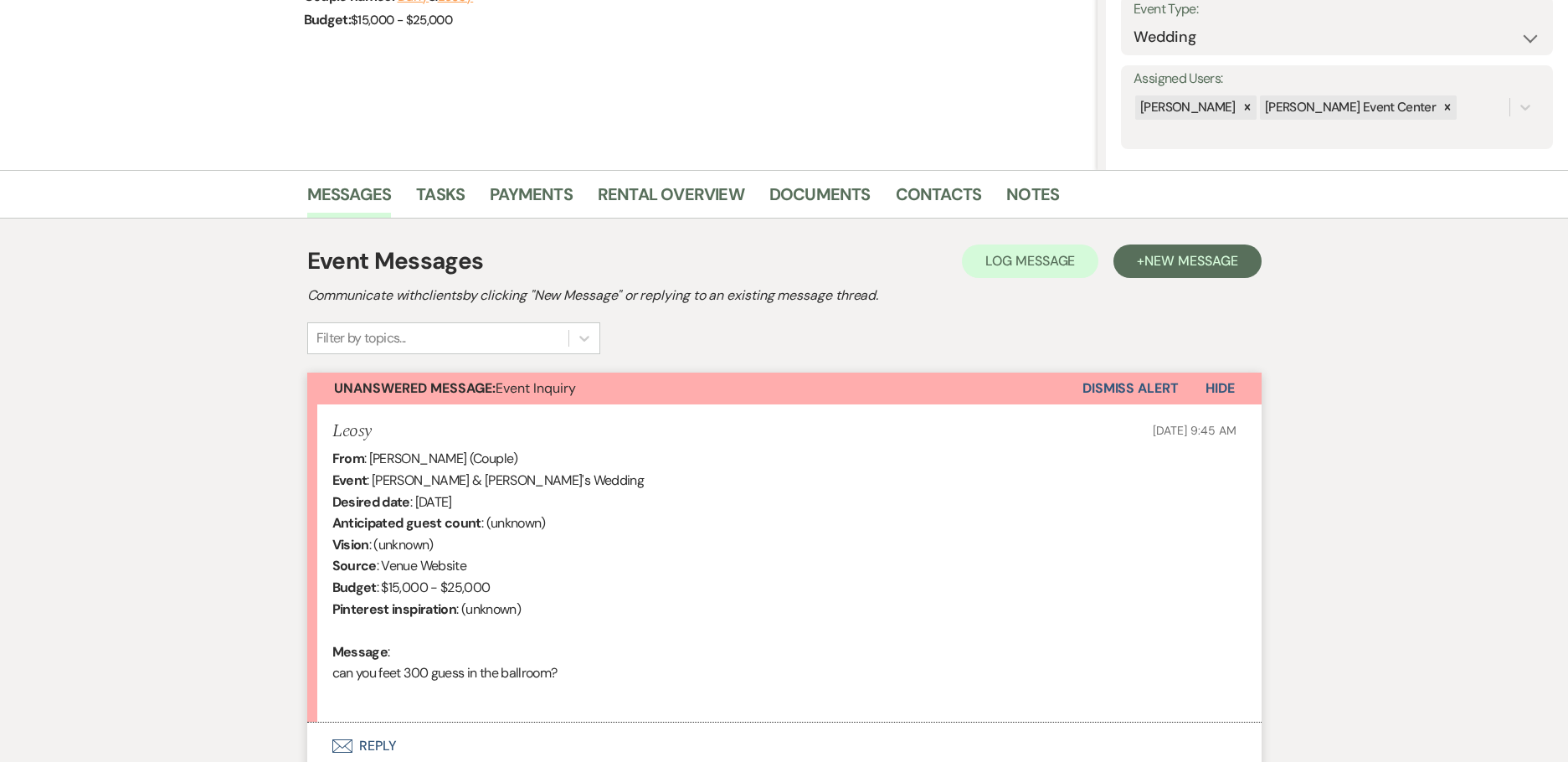
scroll to position [251, 0]
click at [936, 189] on link "Contacts" at bounding box center [938, 198] width 86 height 37
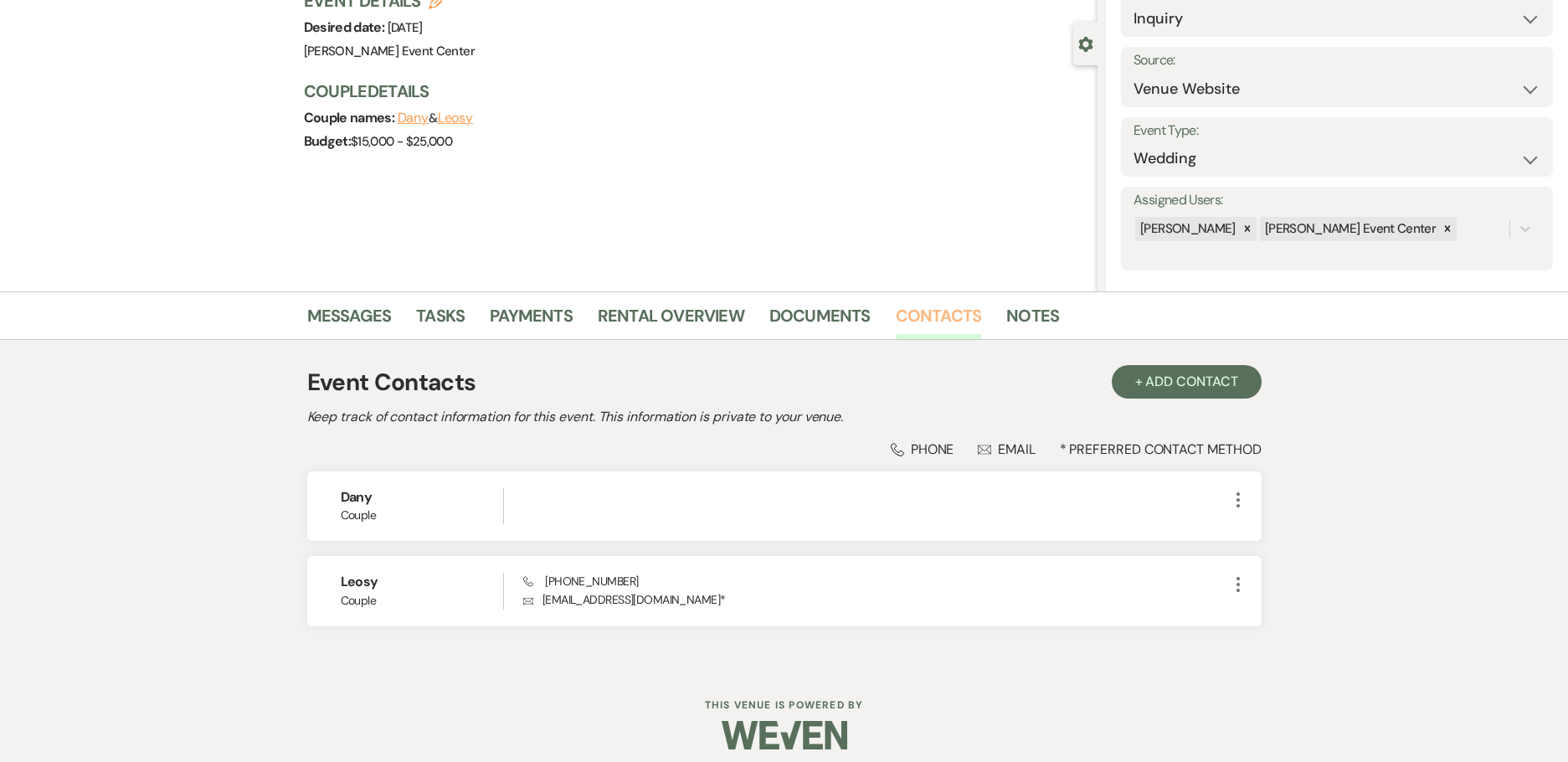
scroll to position [141, 0]
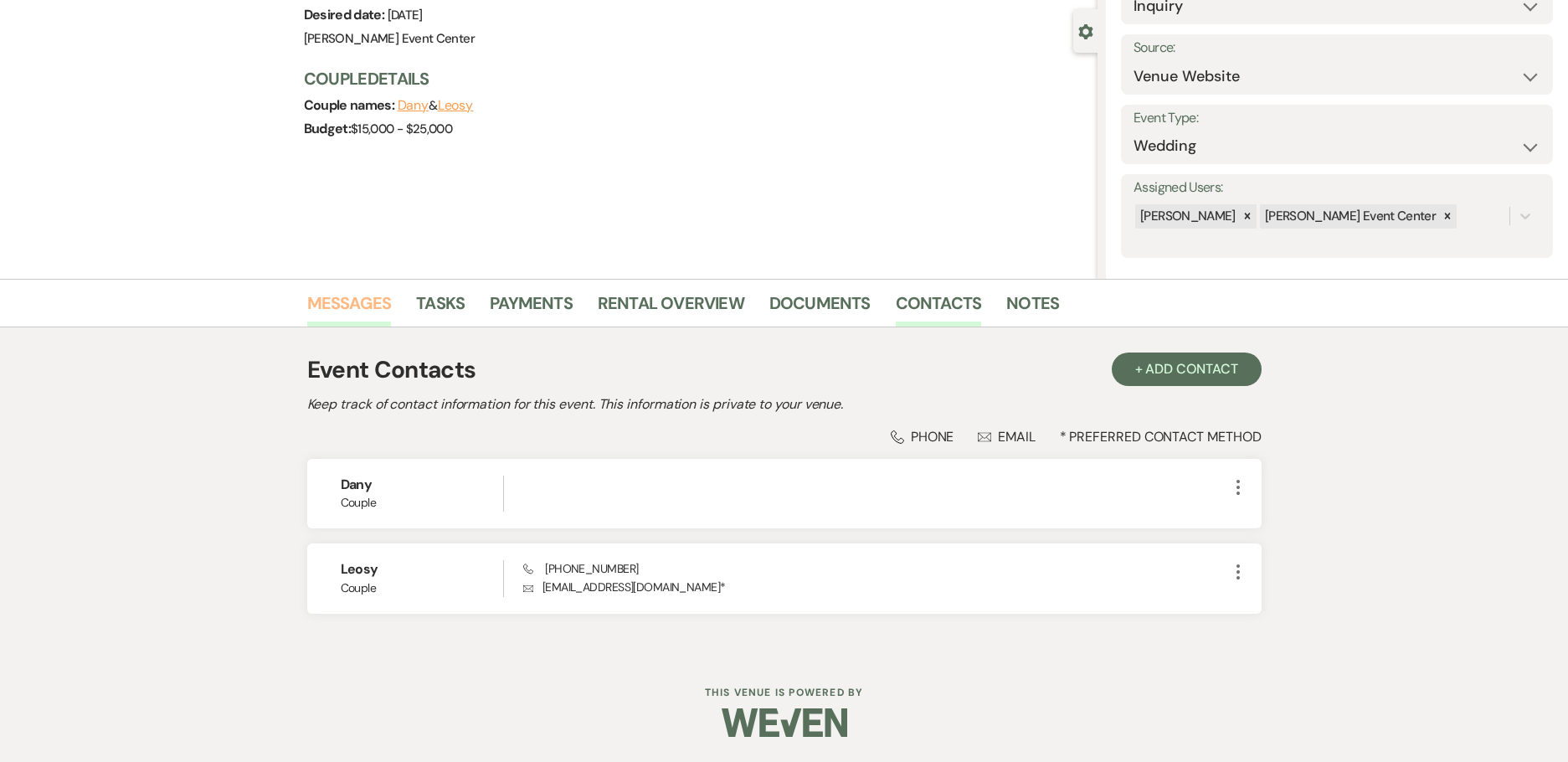
click at [353, 306] on link "Messages" at bounding box center [348, 308] width 84 height 37
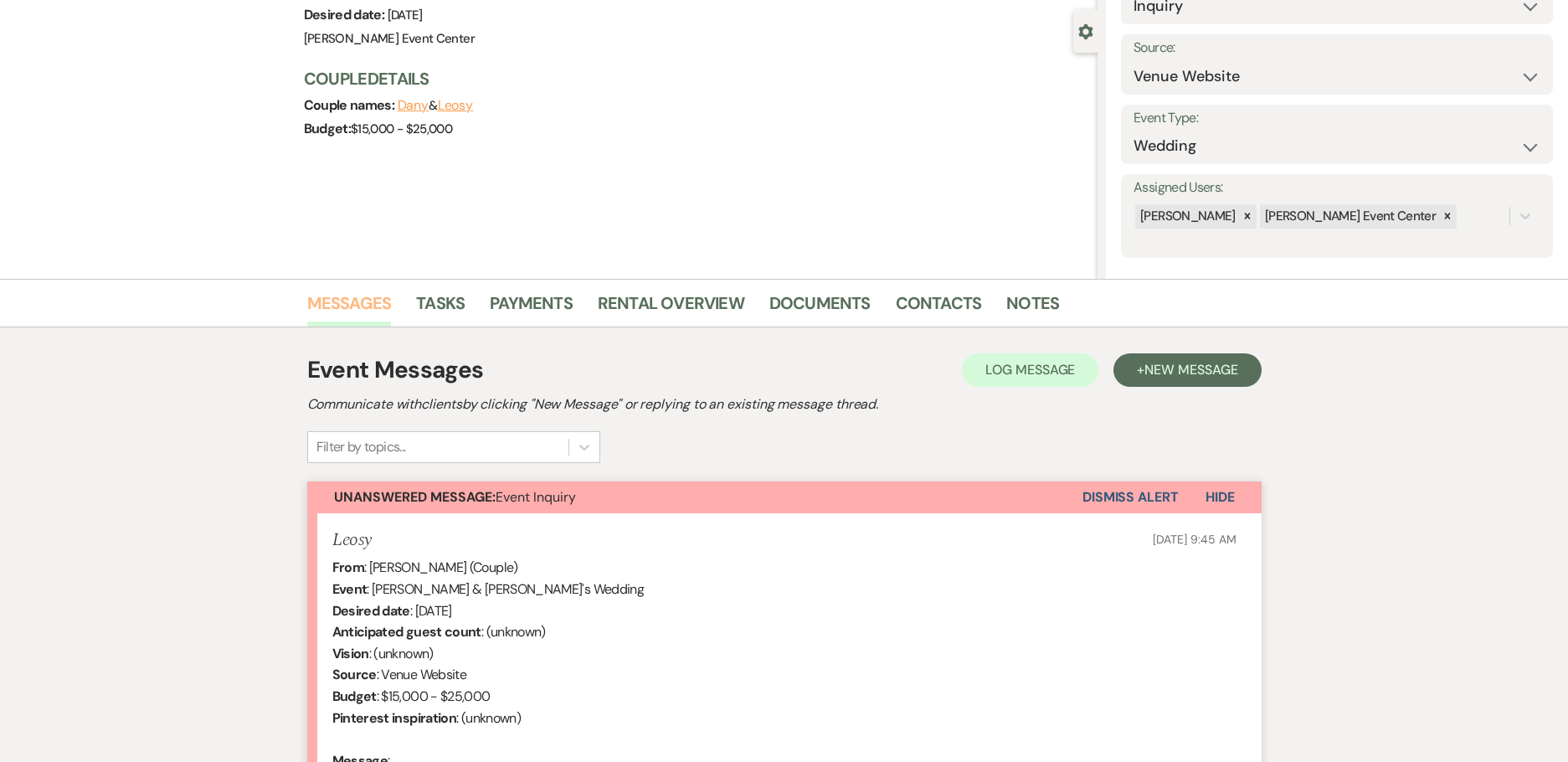
scroll to position [391, 0]
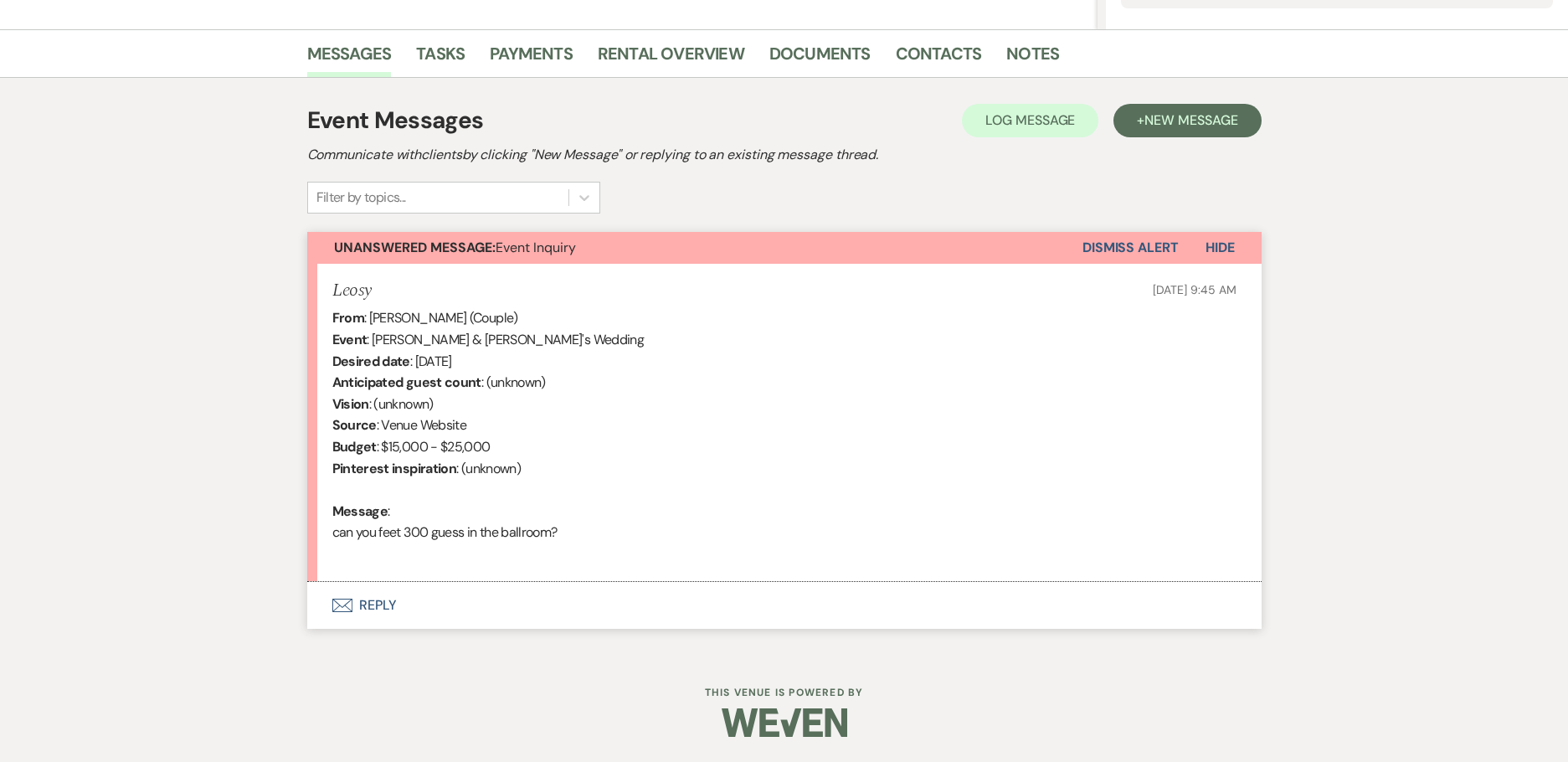
click at [369, 607] on button "Envelope Reply" at bounding box center [784, 605] width 954 height 46
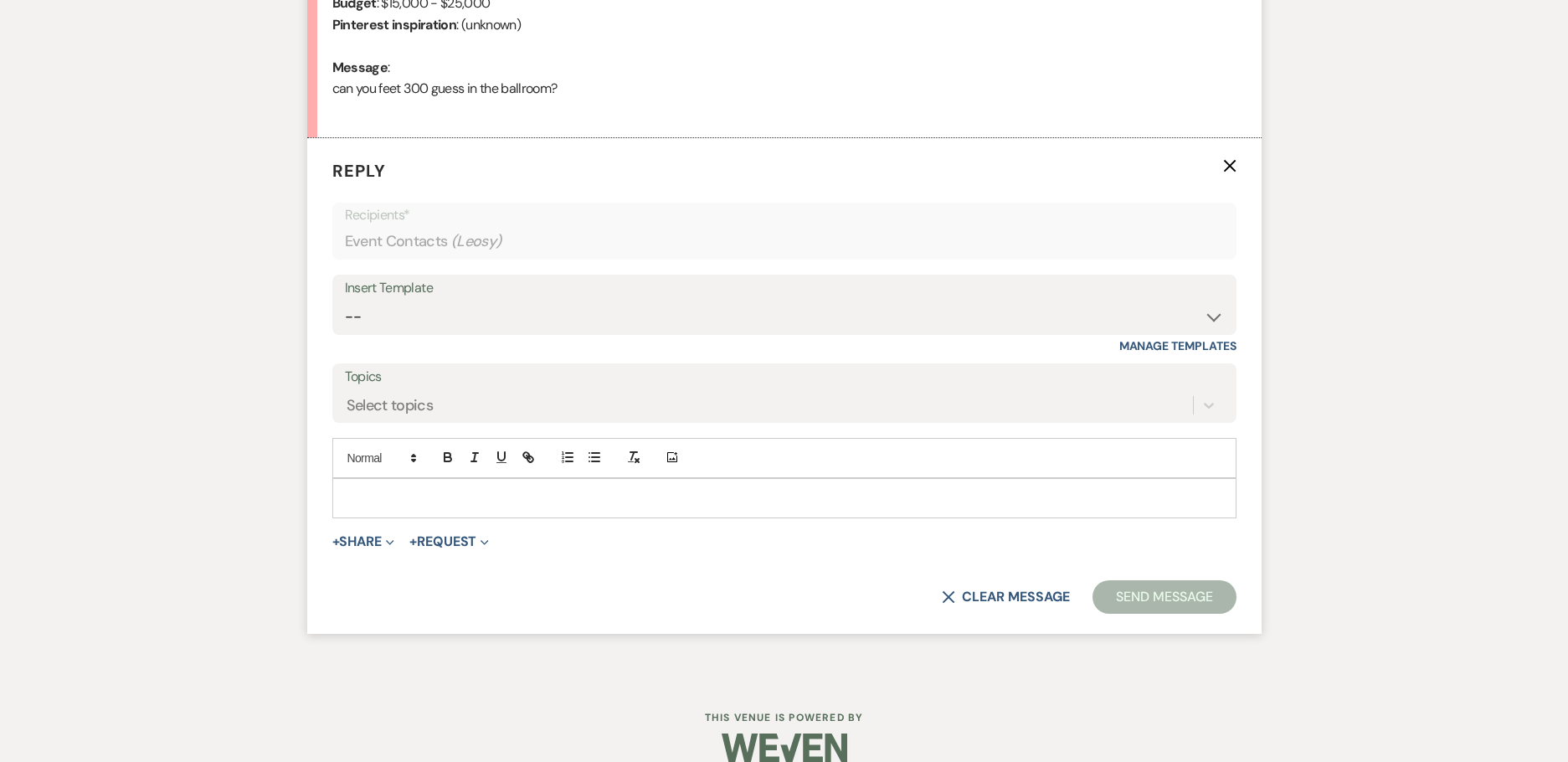
scroll to position [840, 0]
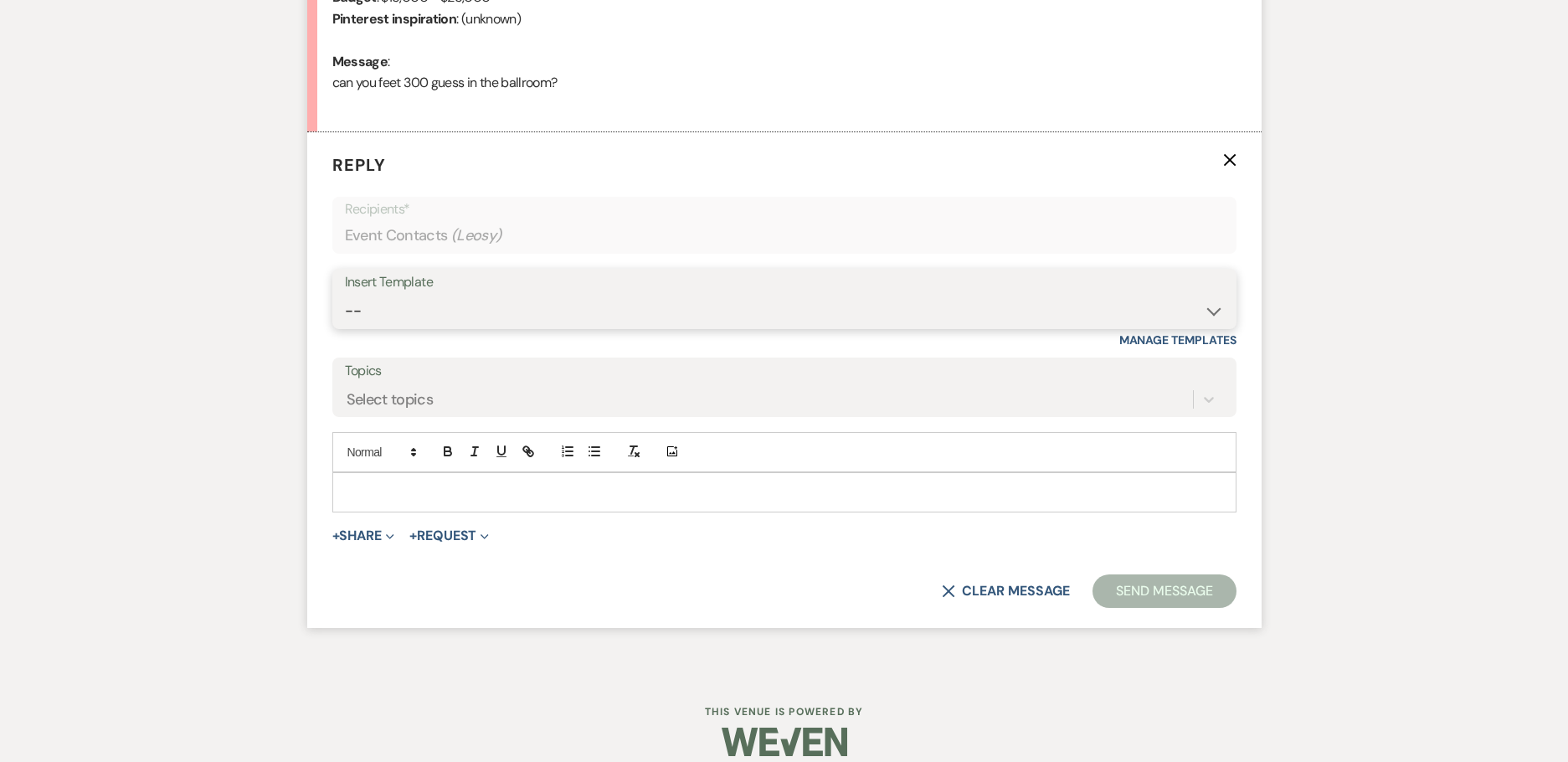
click at [550, 305] on select "-- Weven Planning Portal Introduction (Booked Events) Initial Inquiry Response …" at bounding box center [784, 311] width 879 height 33
select select "2982"
click at [345, 294] on select "-- Weven Planning Portal Introduction (Booked Events) Initial Inquiry Response …" at bounding box center [784, 311] width 879 height 33
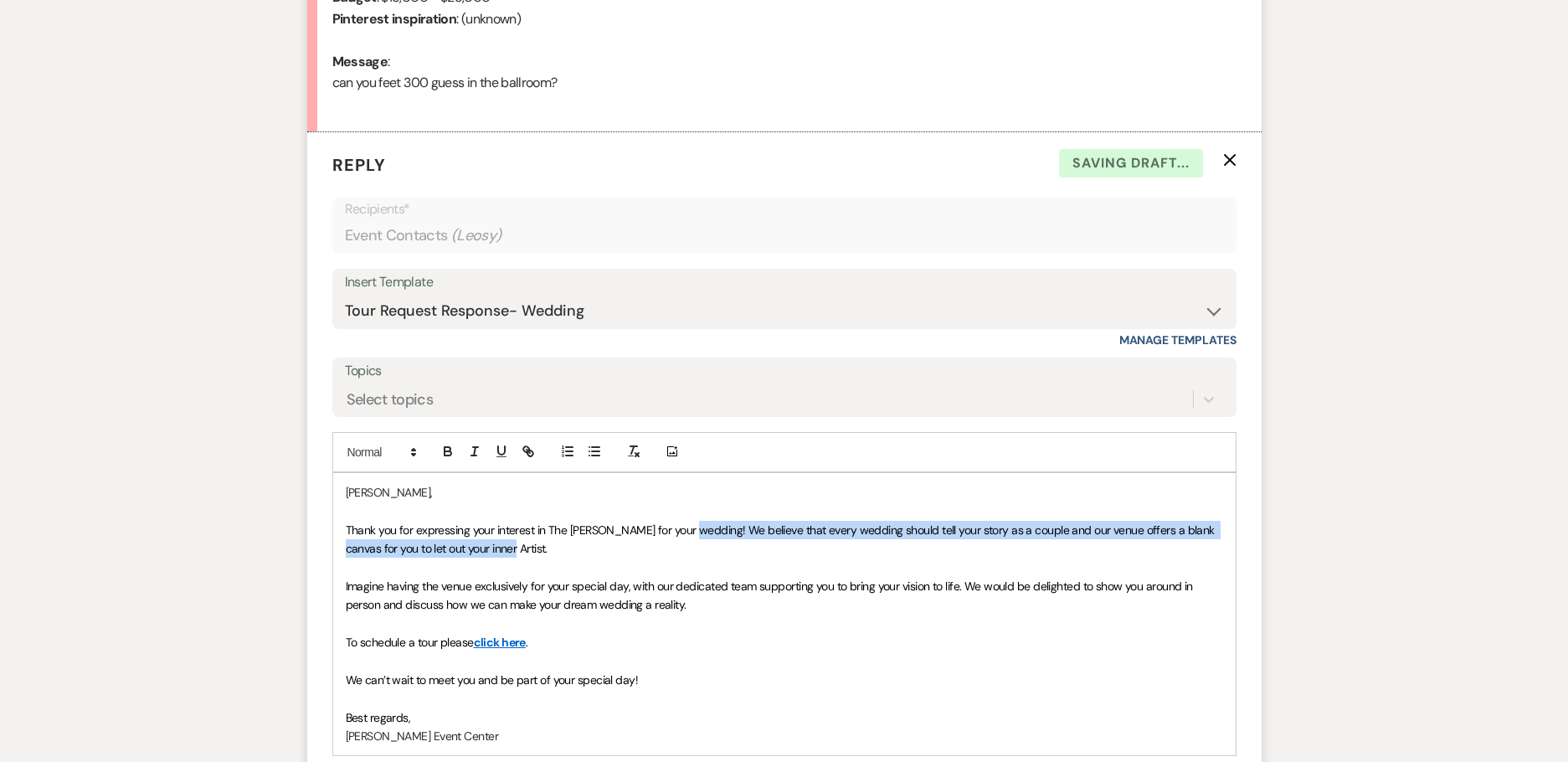
drag, startPoint x: 682, startPoint y: 527, endPoint x: 688, endPoint y: 541, distance: 15.2
click at [688, 541] on p "Thank you for expressing your interest in The [PERSON_NAME] for your wedding! W…" at bounding box center [784, 539] width 877 height 38
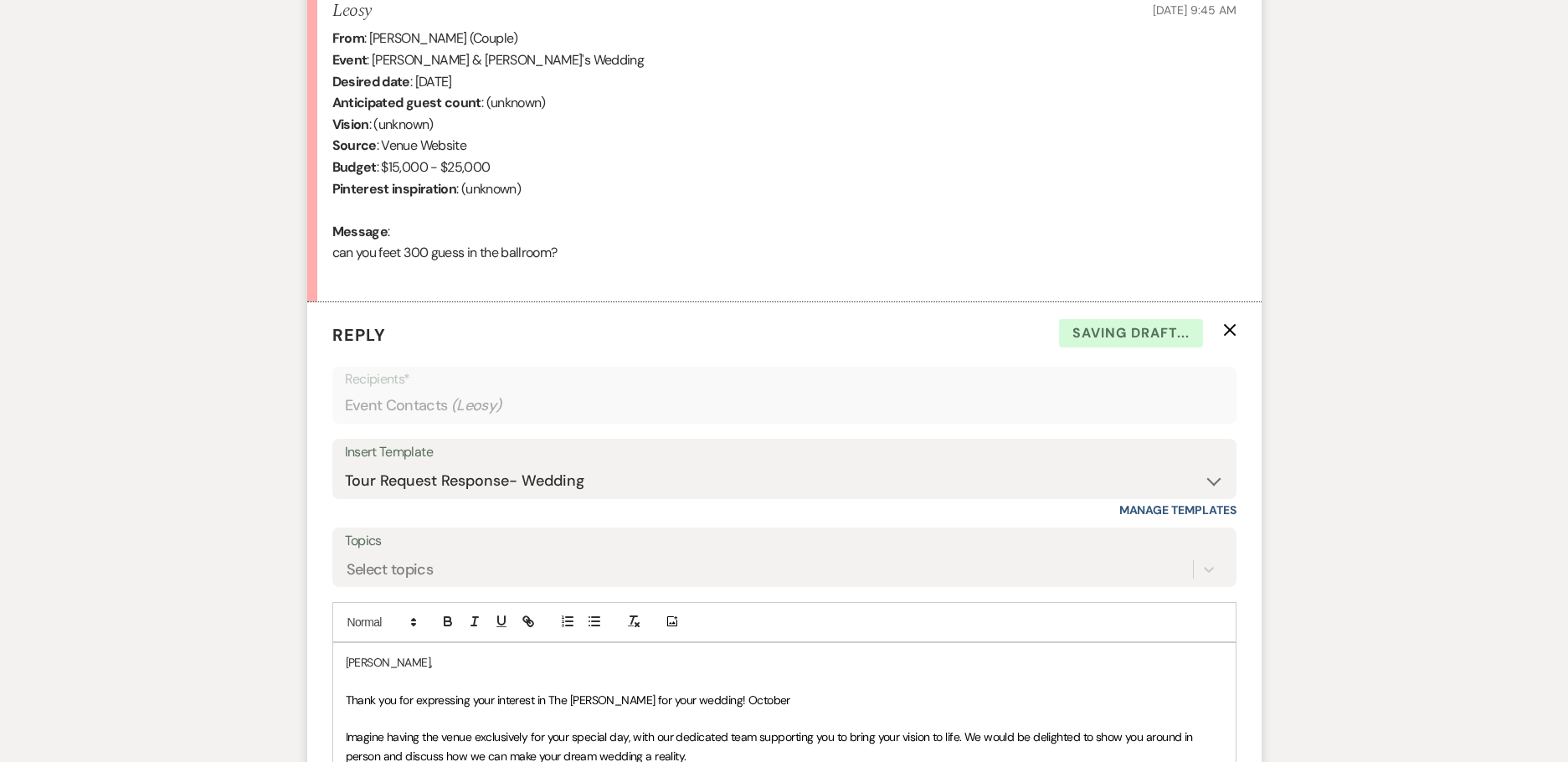
scroll to position [673, 0]
click at [1149, 696] on p "Thank you for expressing your interest in The Artis for your wedding! October 2…" at bounding box center [784, 697] width 877 height 18
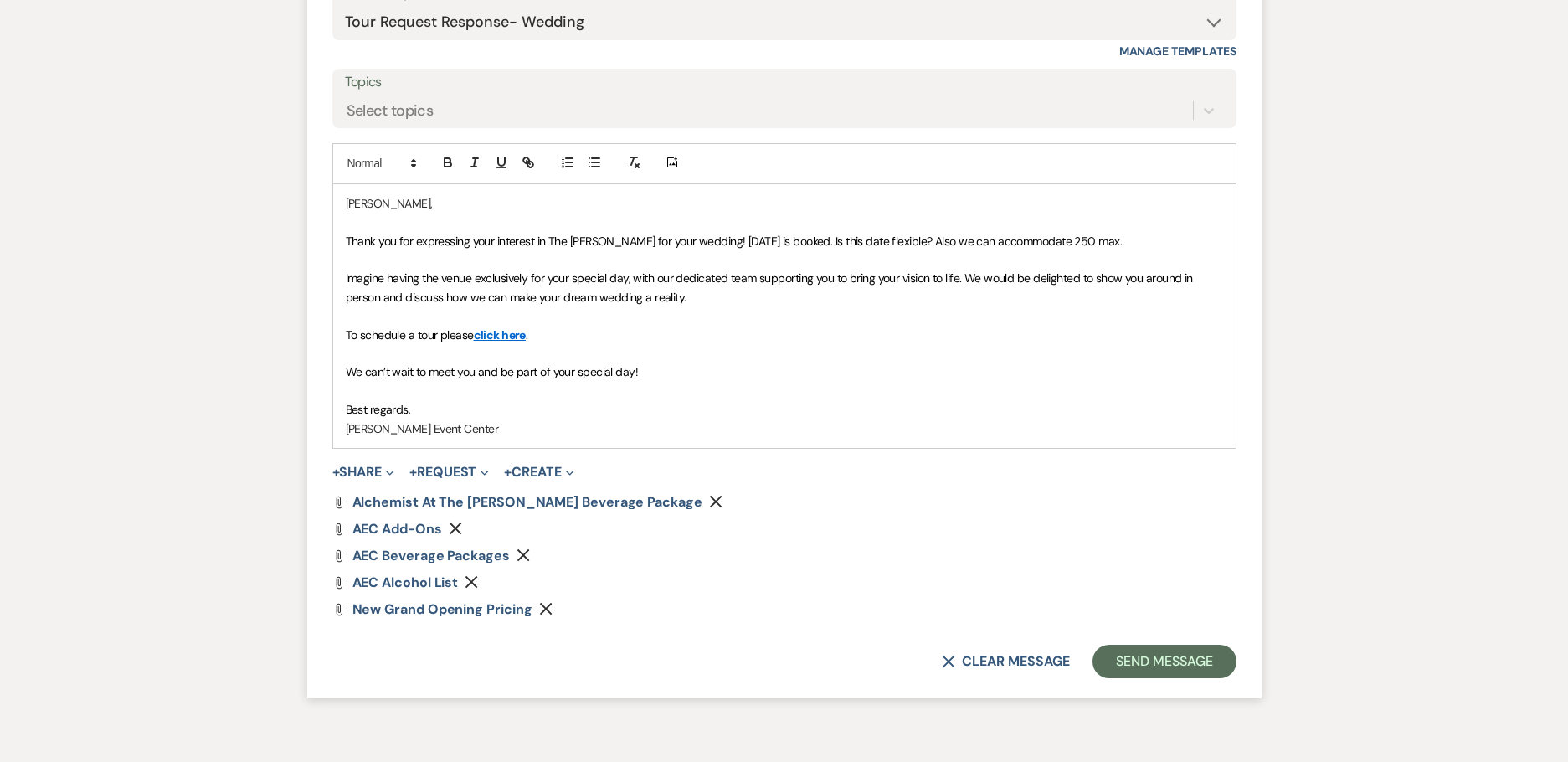
scroll to position [1219, 0]
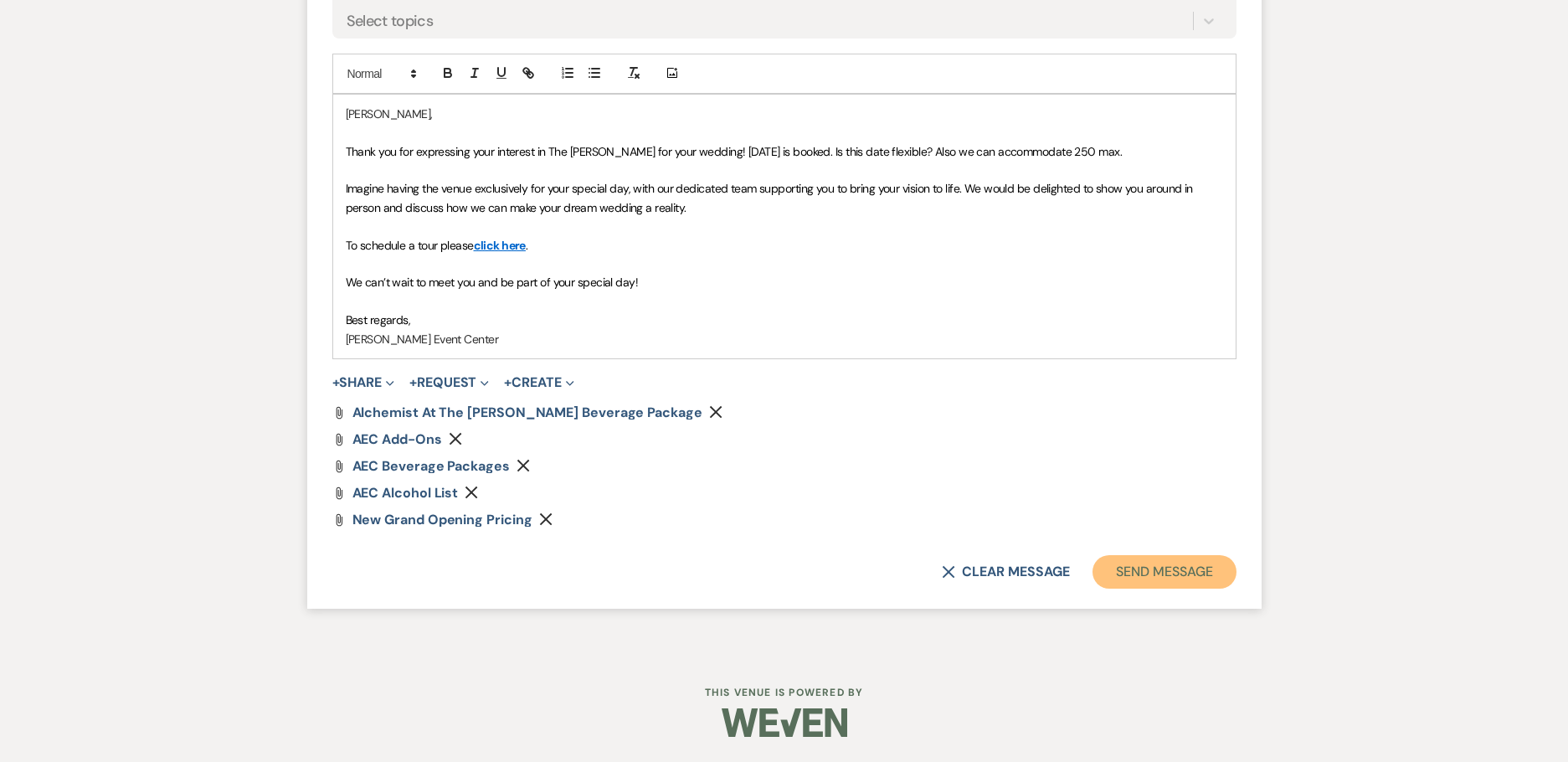
click at [1131, 577] on button "Send Message" at bounding box center [1163, 571] width 143 height 34
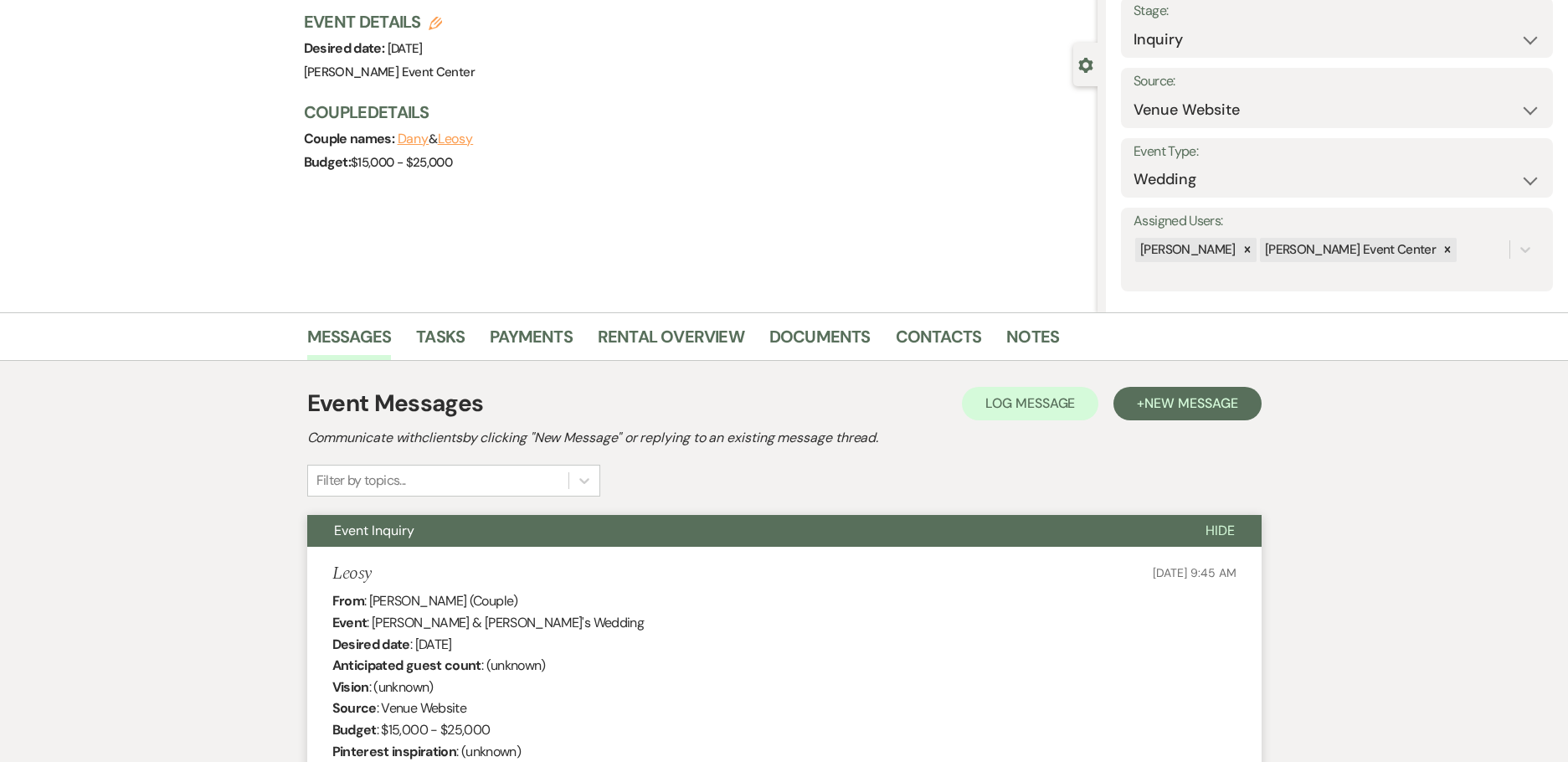
scroll to position [0, 0]
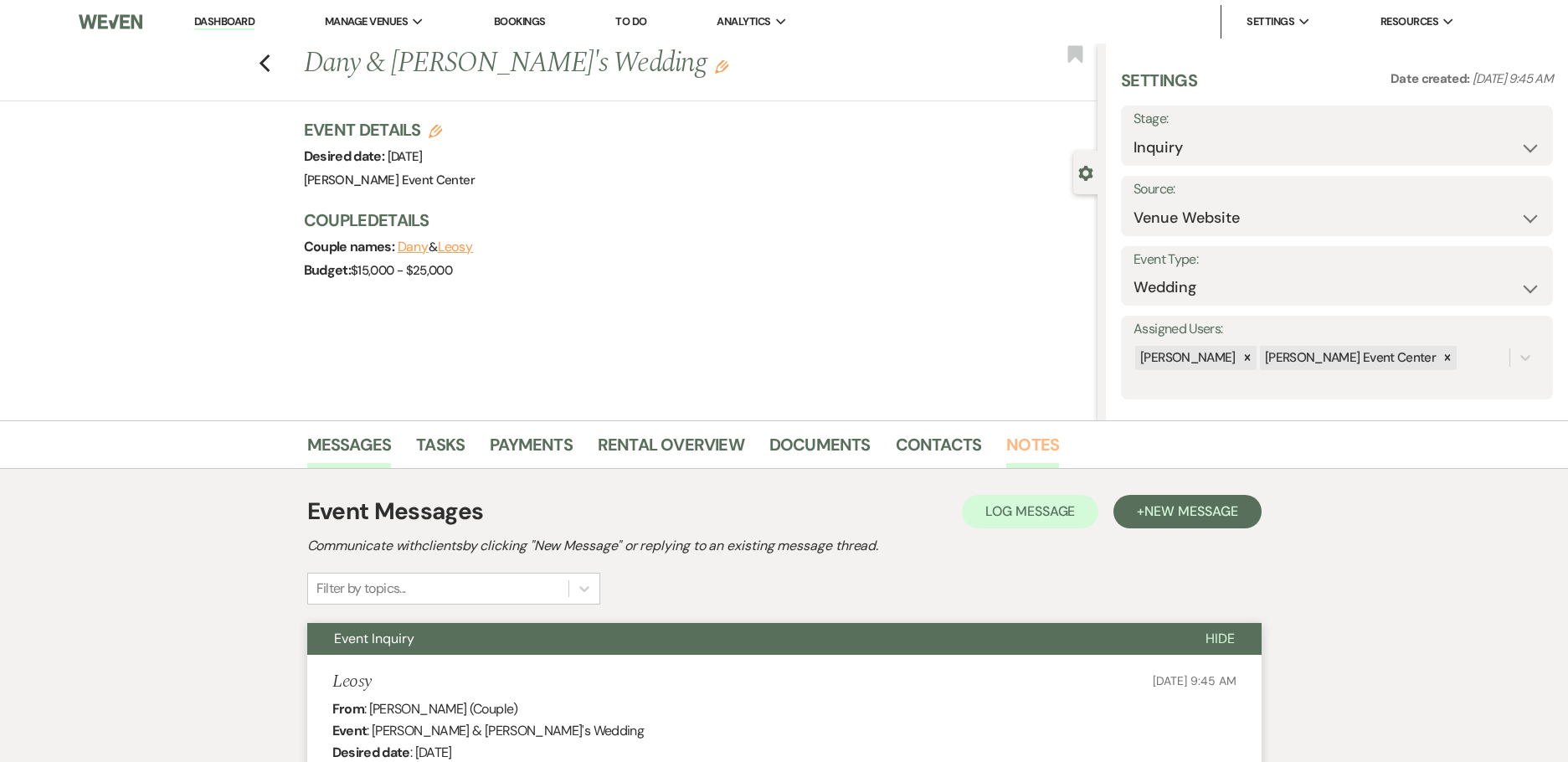
click at [1048, 448] on link "Notes" at bounding box center [1032, 449] width 52 height 37
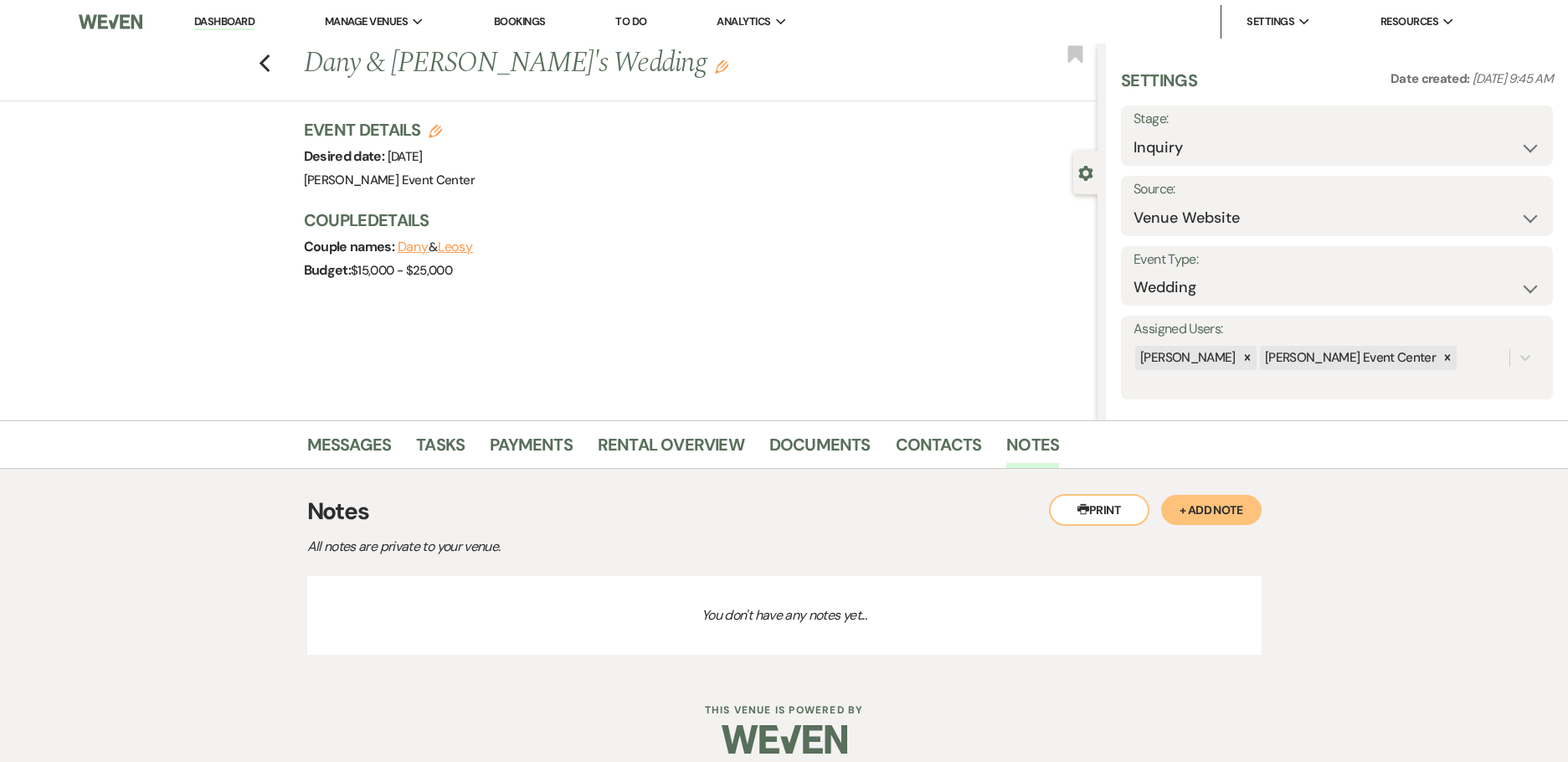
click at [1190, 504] on button "+ Add Note" at bounding box center [1211, 509] width 101 height 30
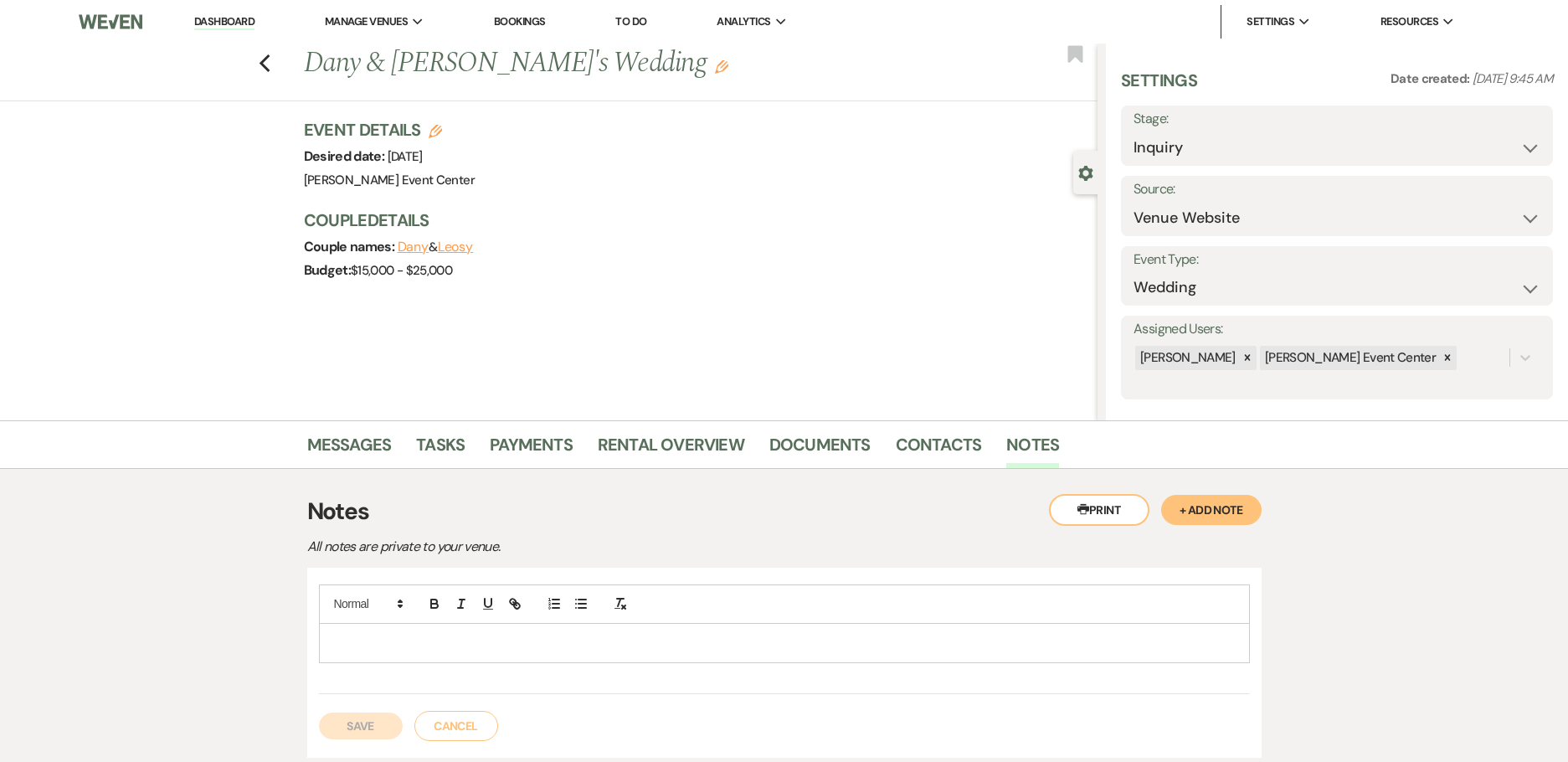
click at [448, 709] on form "Save Cancel" at bounding box center [784, 663] width 931 height 157
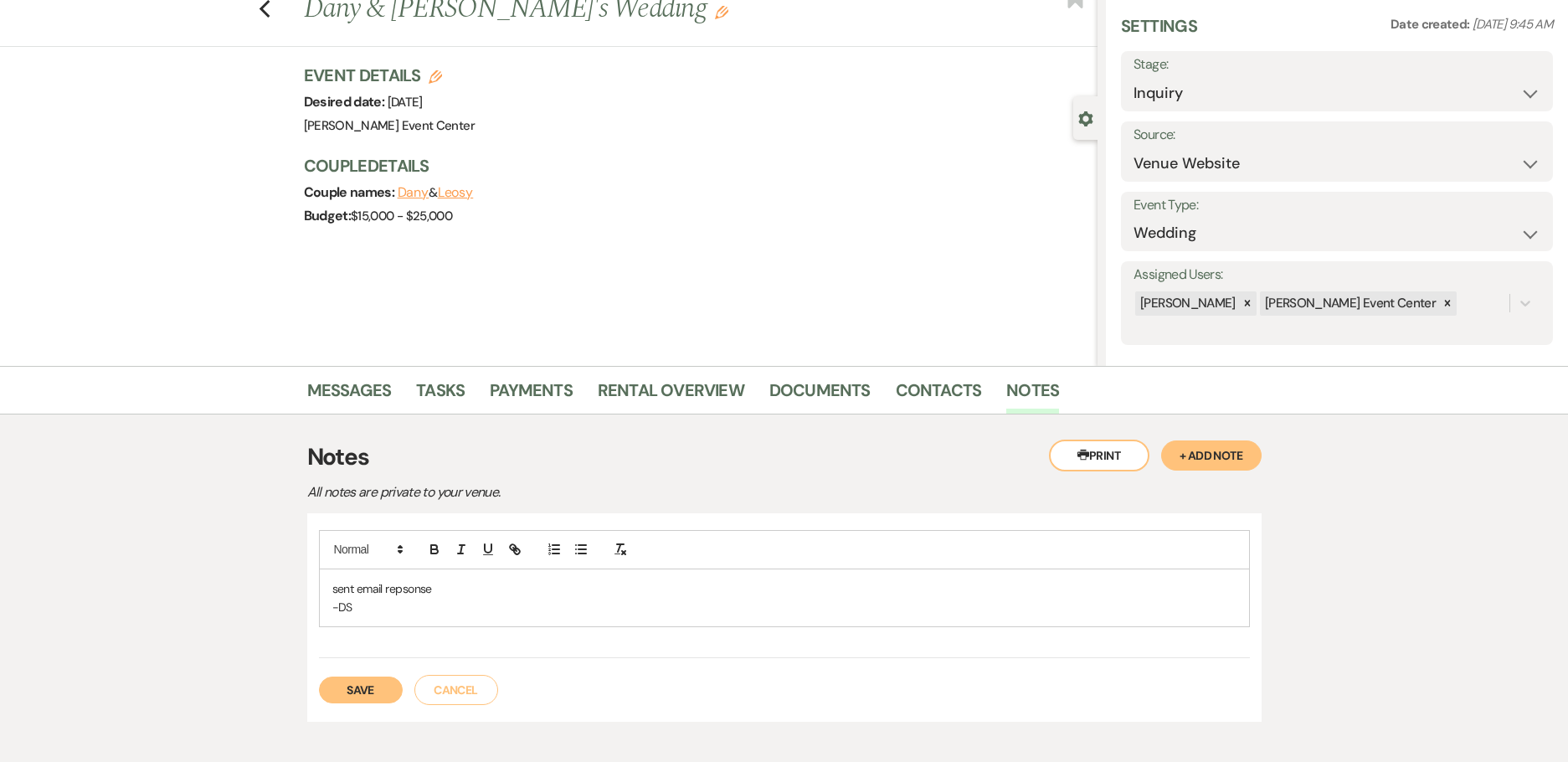
scroll to position [83, 0]
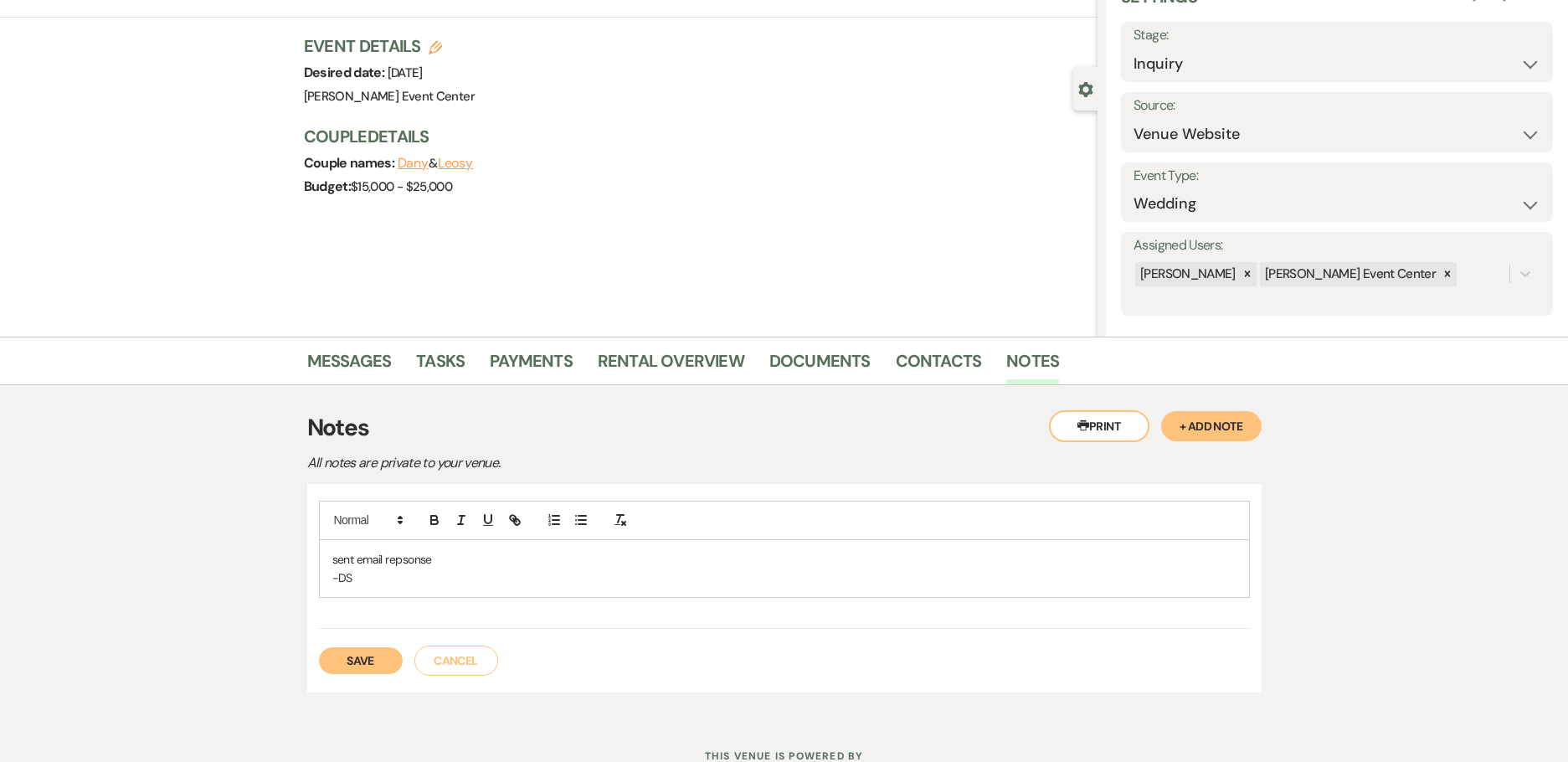
click at [392, 566] on p "sent email repsonse" at bounding box center [784, 559] width 904 height 18
click at [380, 657] on button "Save" at bounding box center [360, 660] width 83 height 27
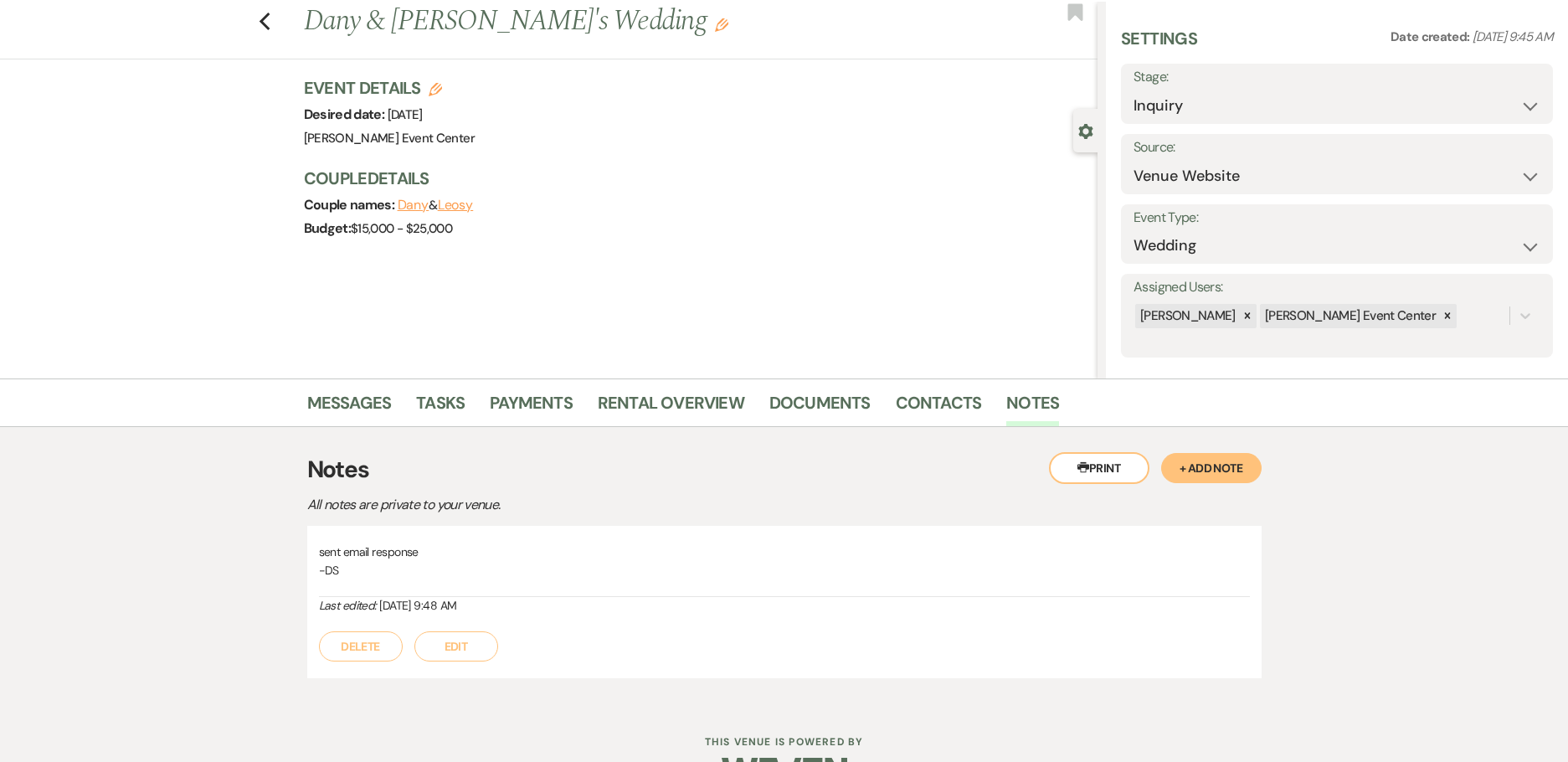
scroll to position [0, 0]
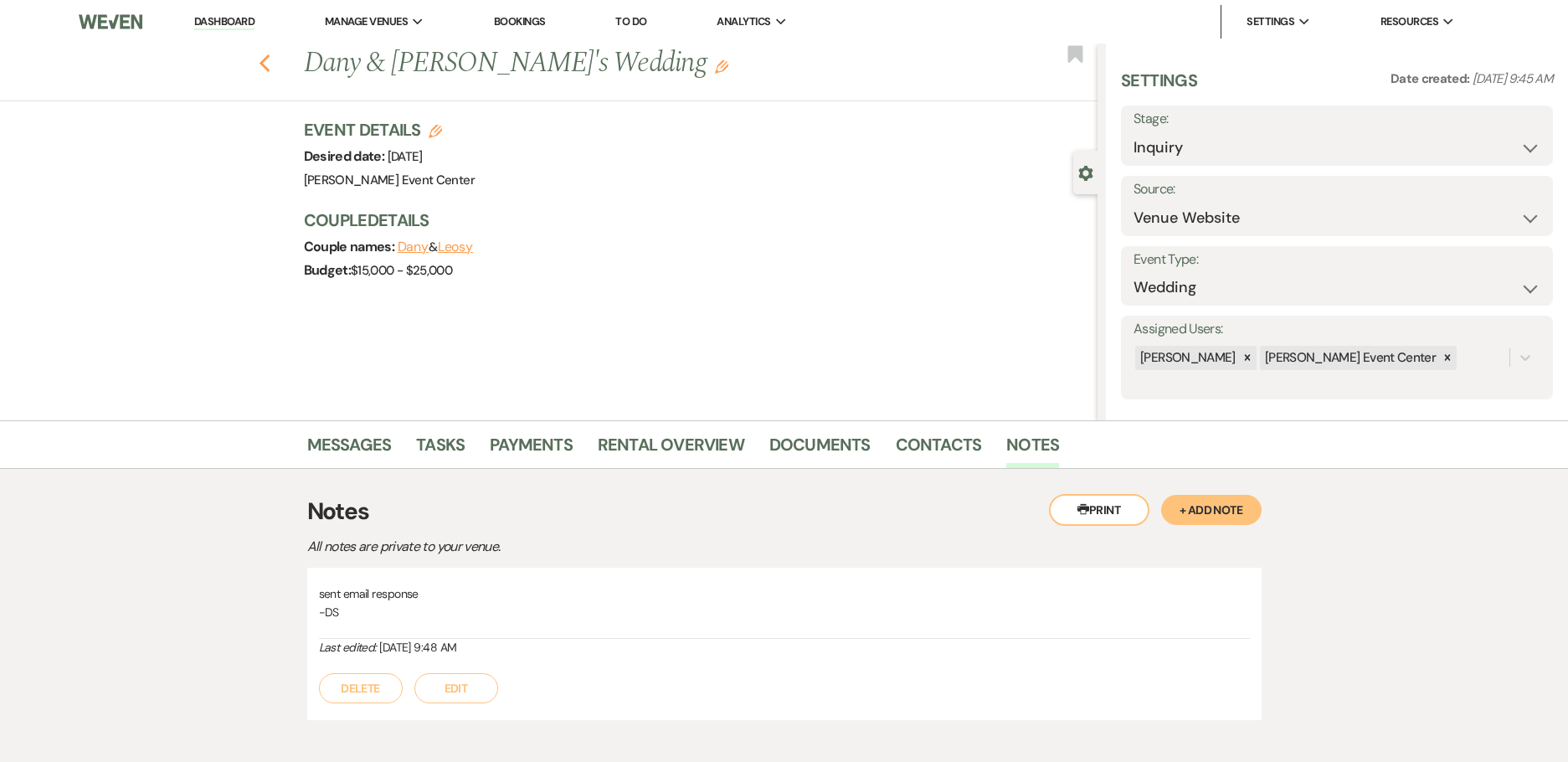
click at [266, 65] on icon "Previous" at bounding box center [264, 63] width 13 height 20
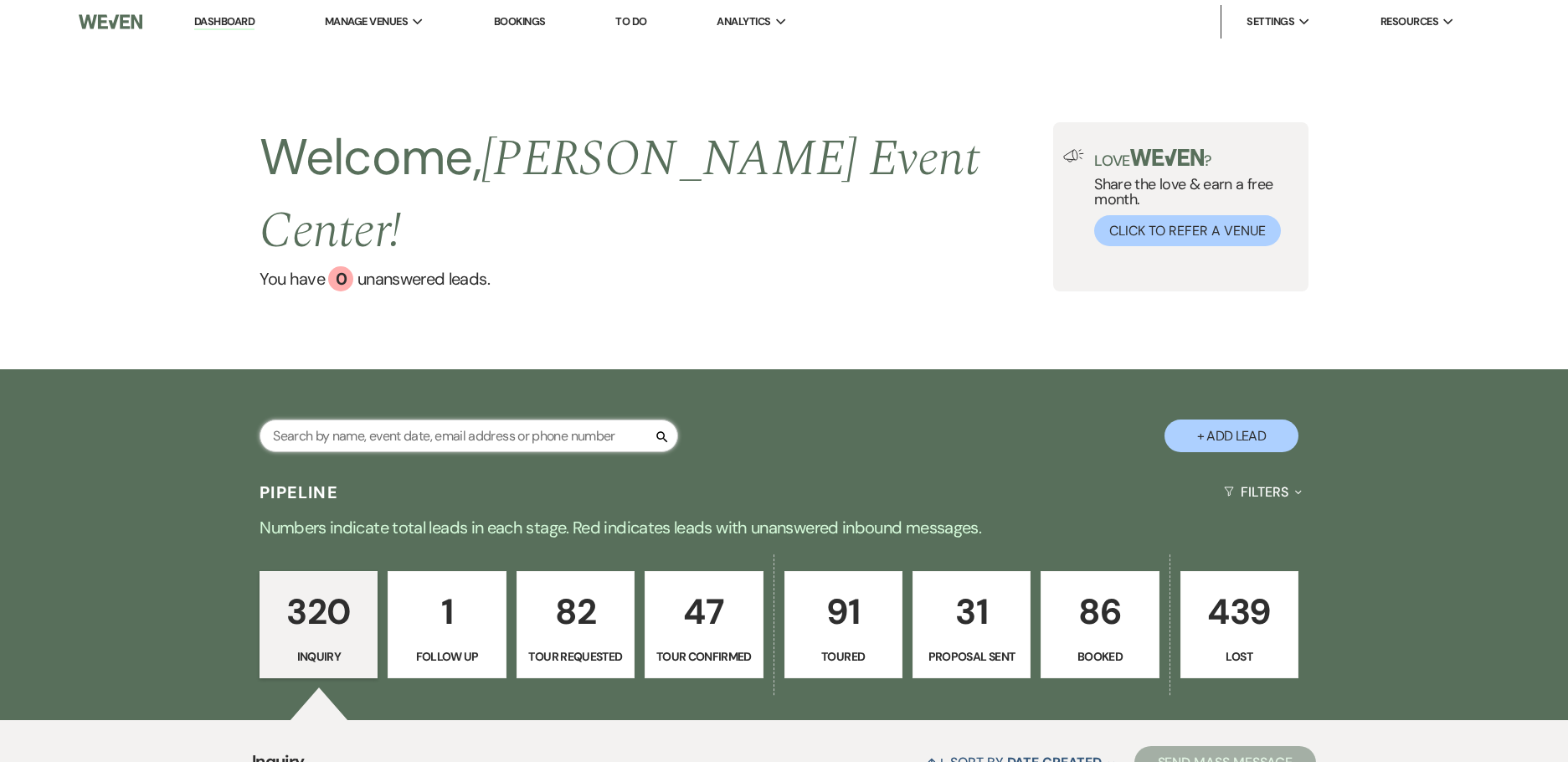
click at [443, 419] on input "text" at bounding box center [468, 436] width 418 height 33
type input "les"
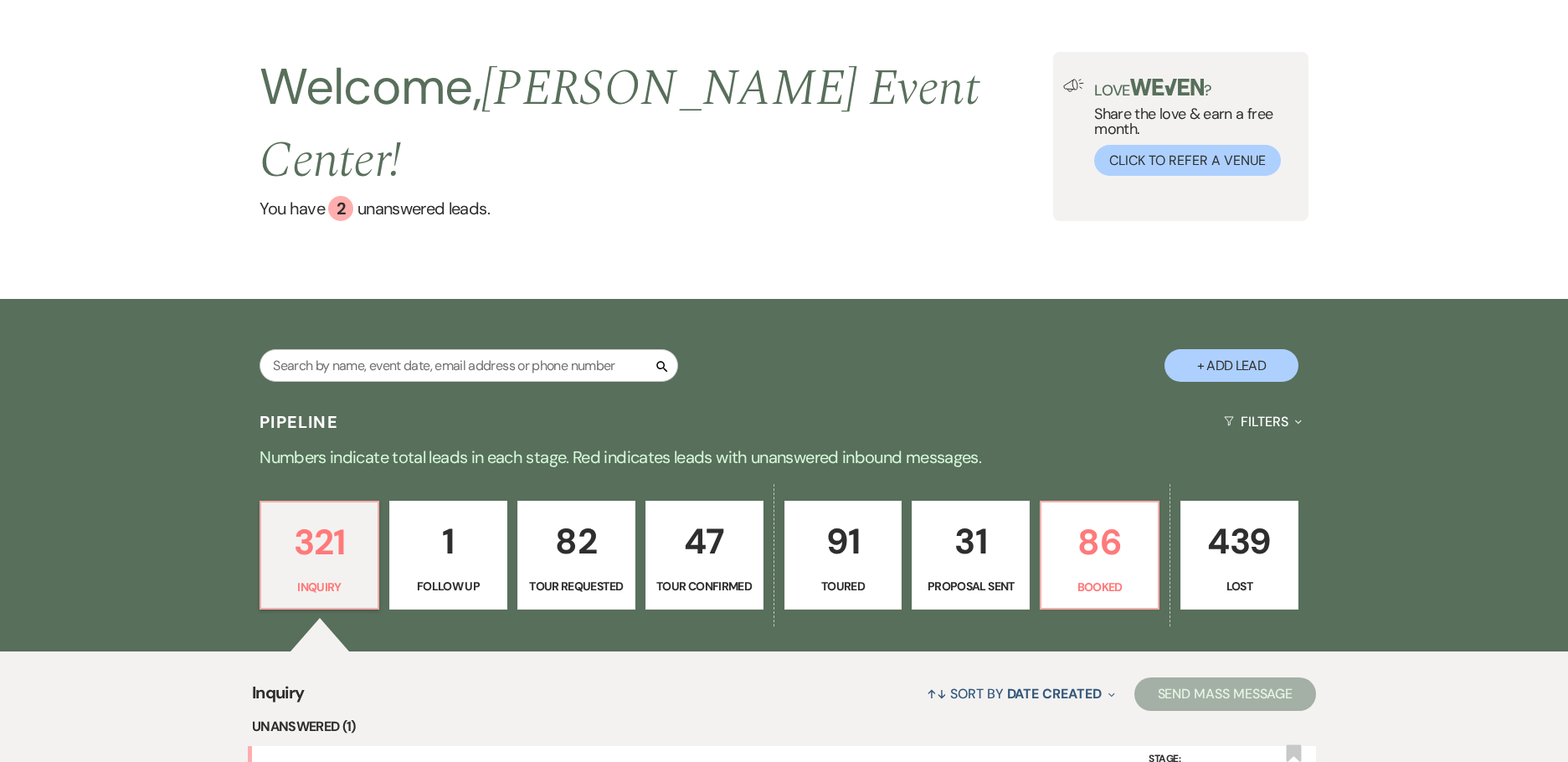
scroll to position [335, 0]
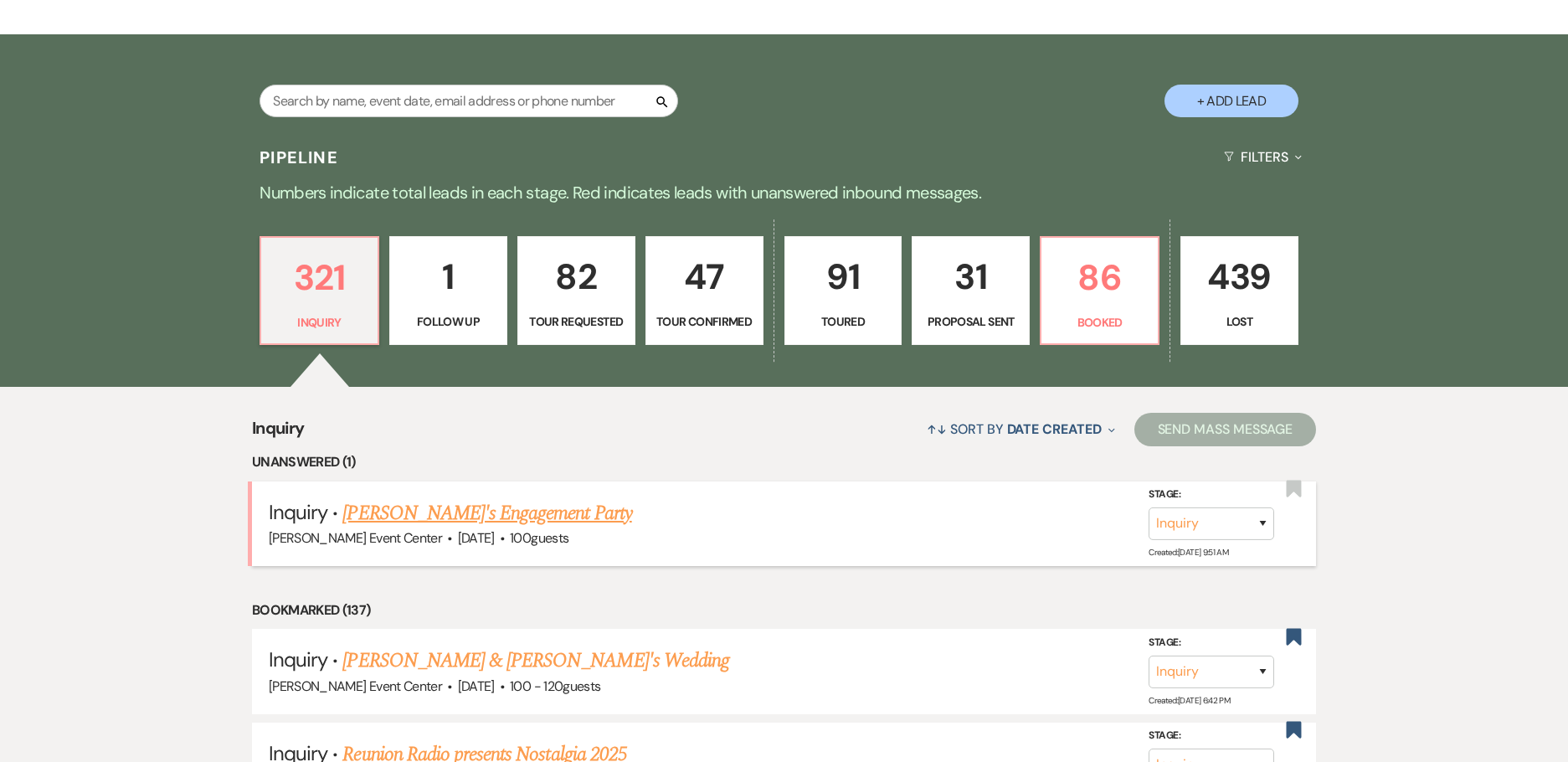
click at [450, 498] on link "[PERSON_NAME]'s Engagement Party" at bounding box center [487, 512] width 288 height 30
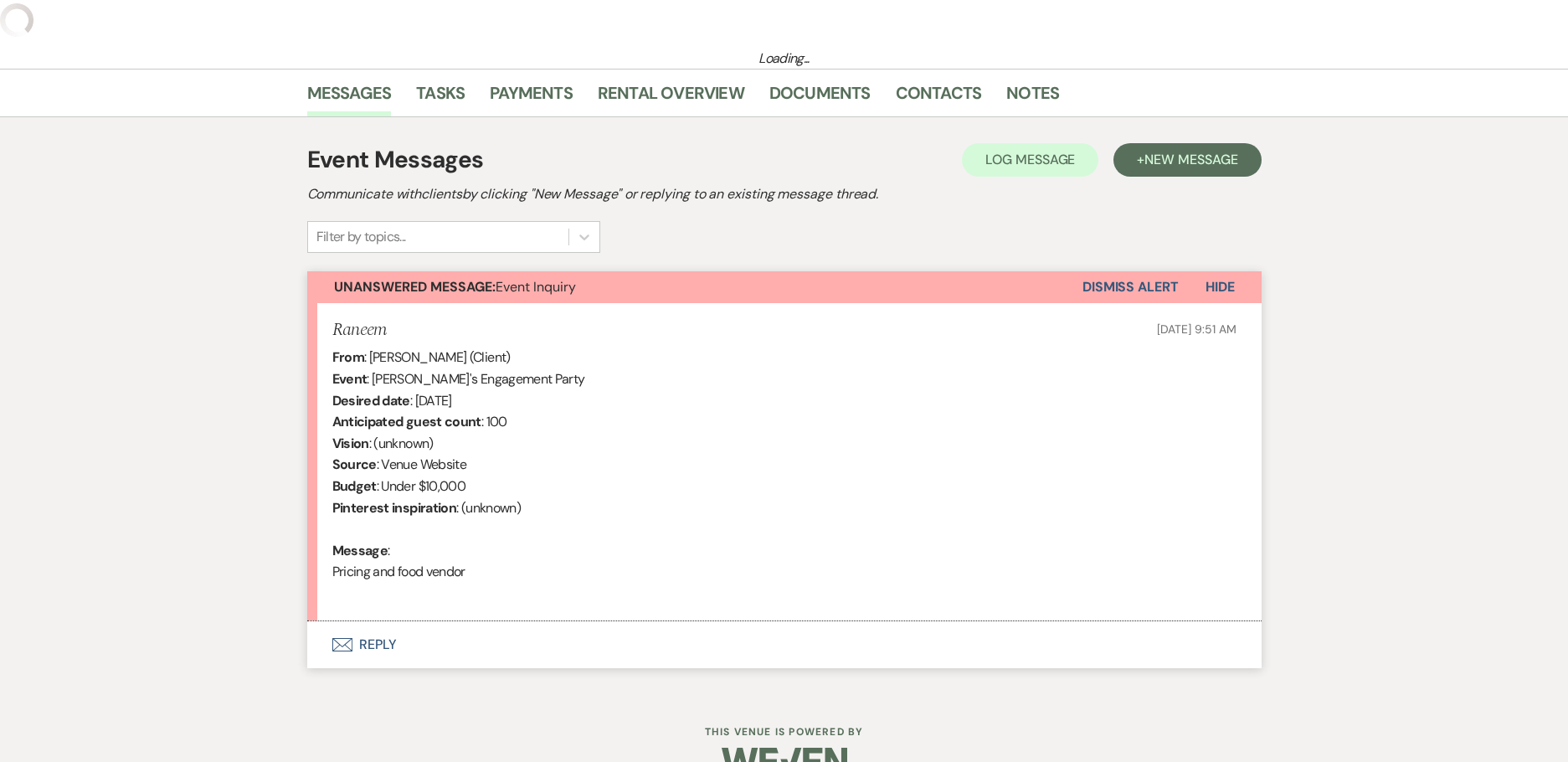
scroll to position [269, 0]
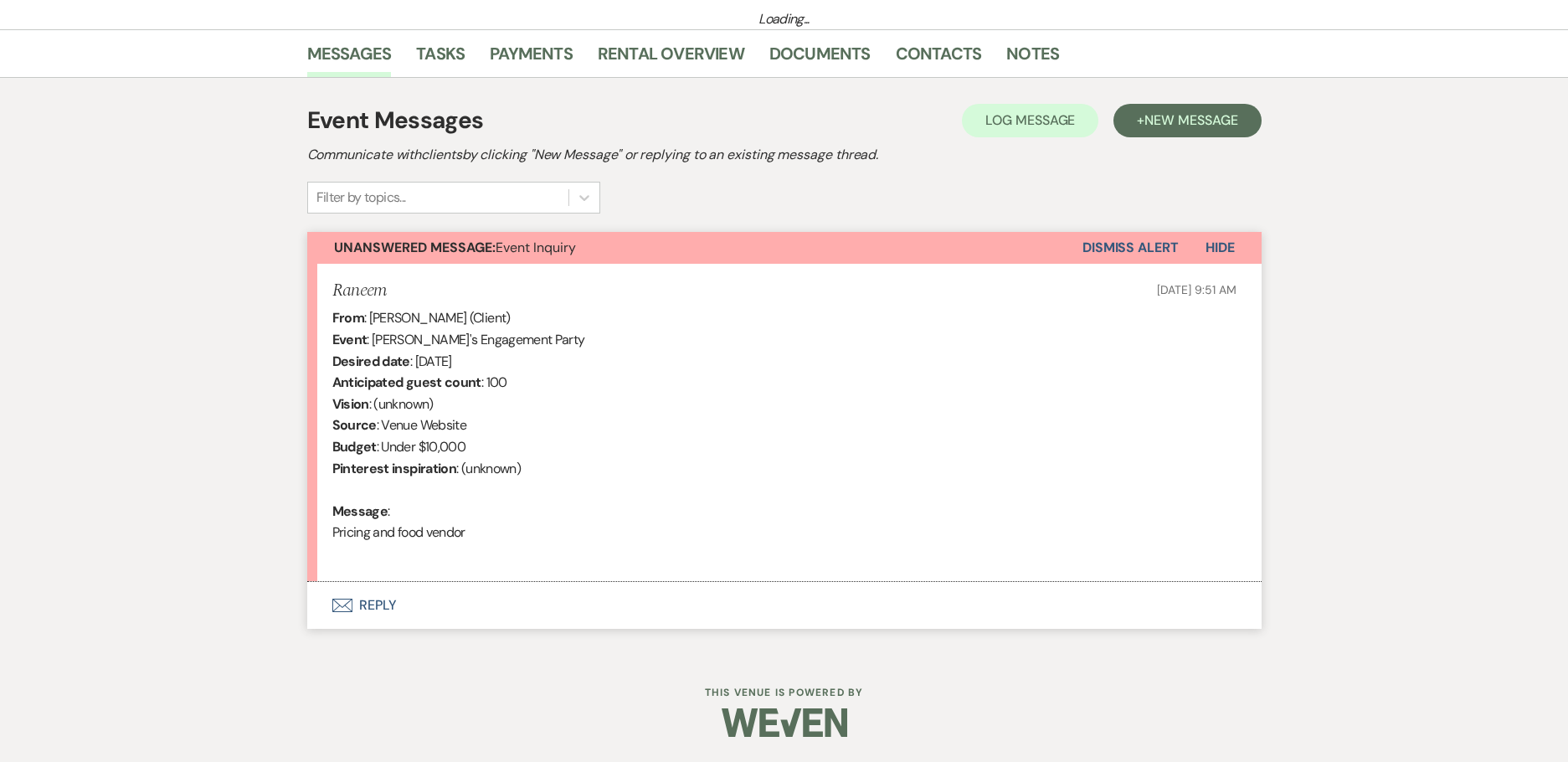
select select "5"
select select "10"
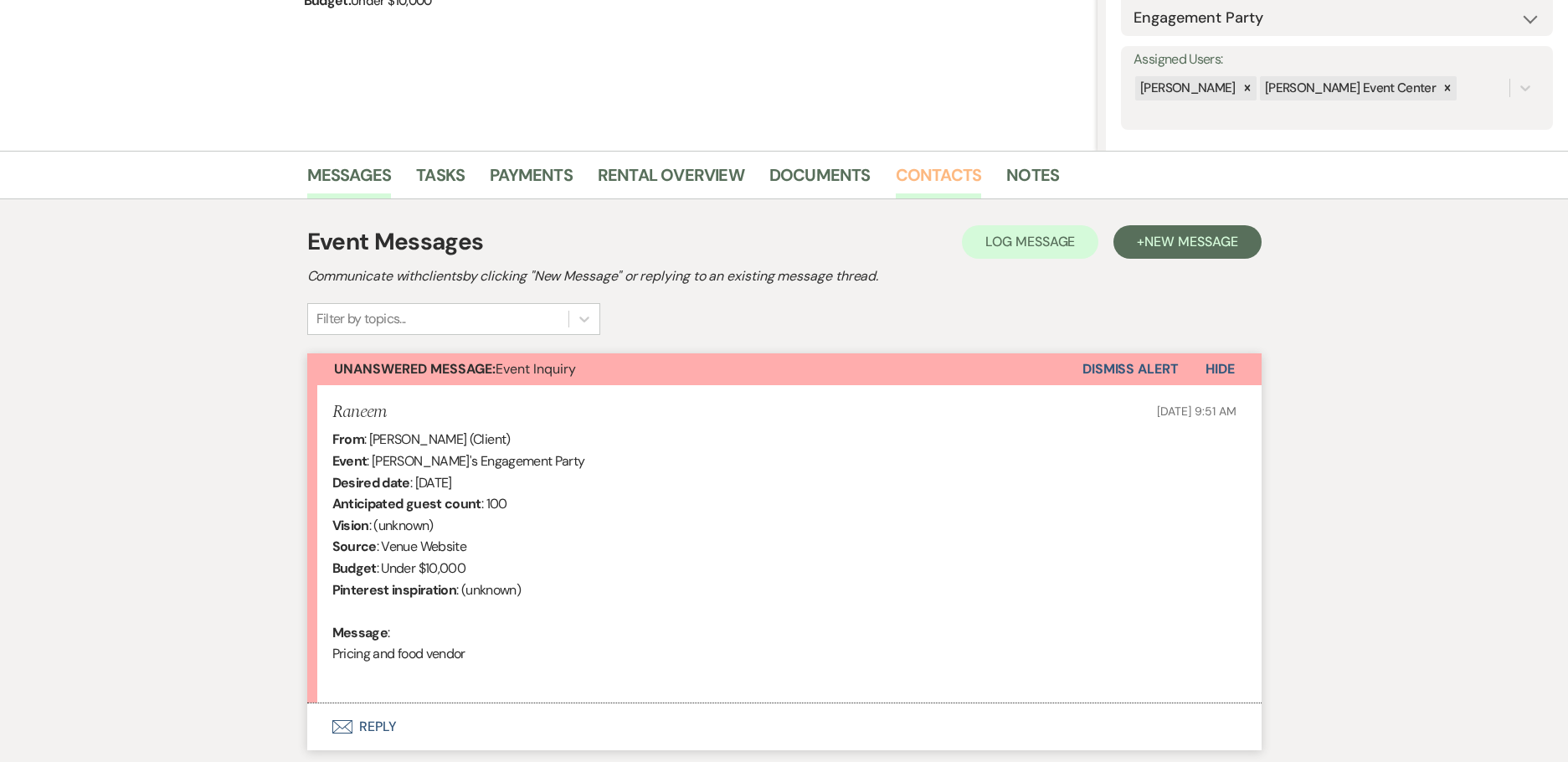
click at [940, 173] on link "Contacts" at bounding box center [938, 180] width 86 height 37
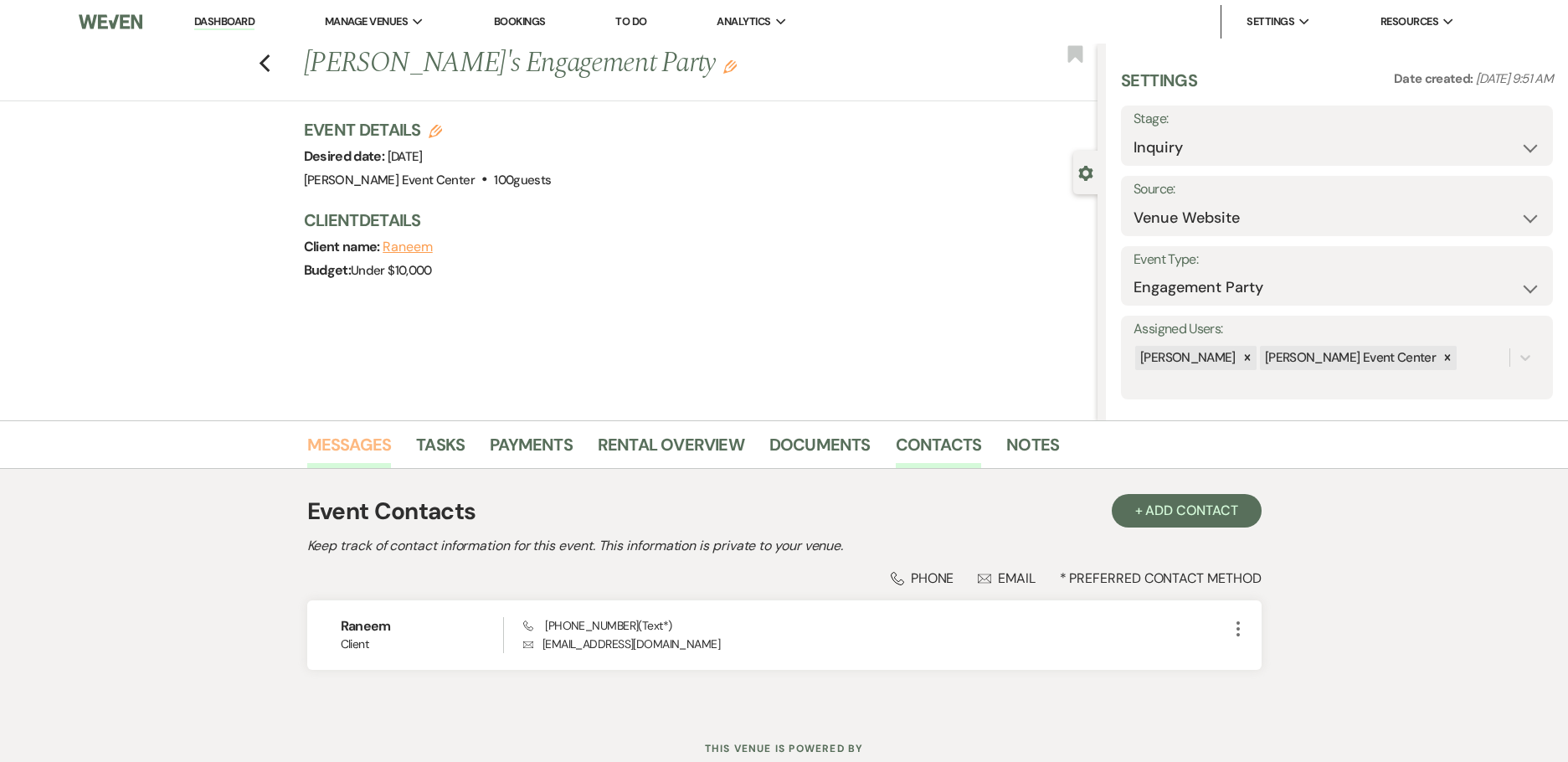
click at [372, 443] on link "Messages" at bounding box center [348, 449] width 84 height 37
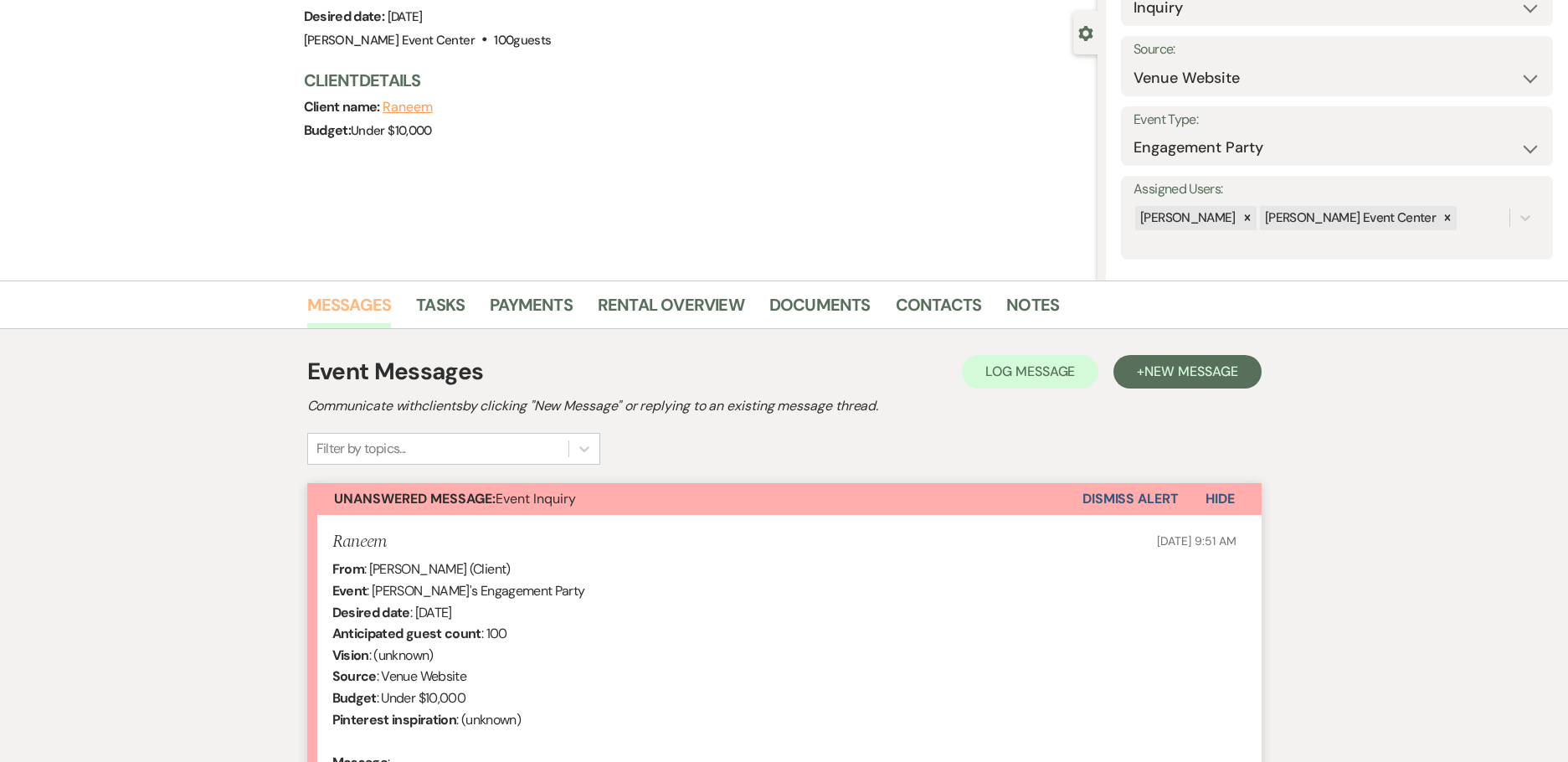
scroll to position [391, 0]
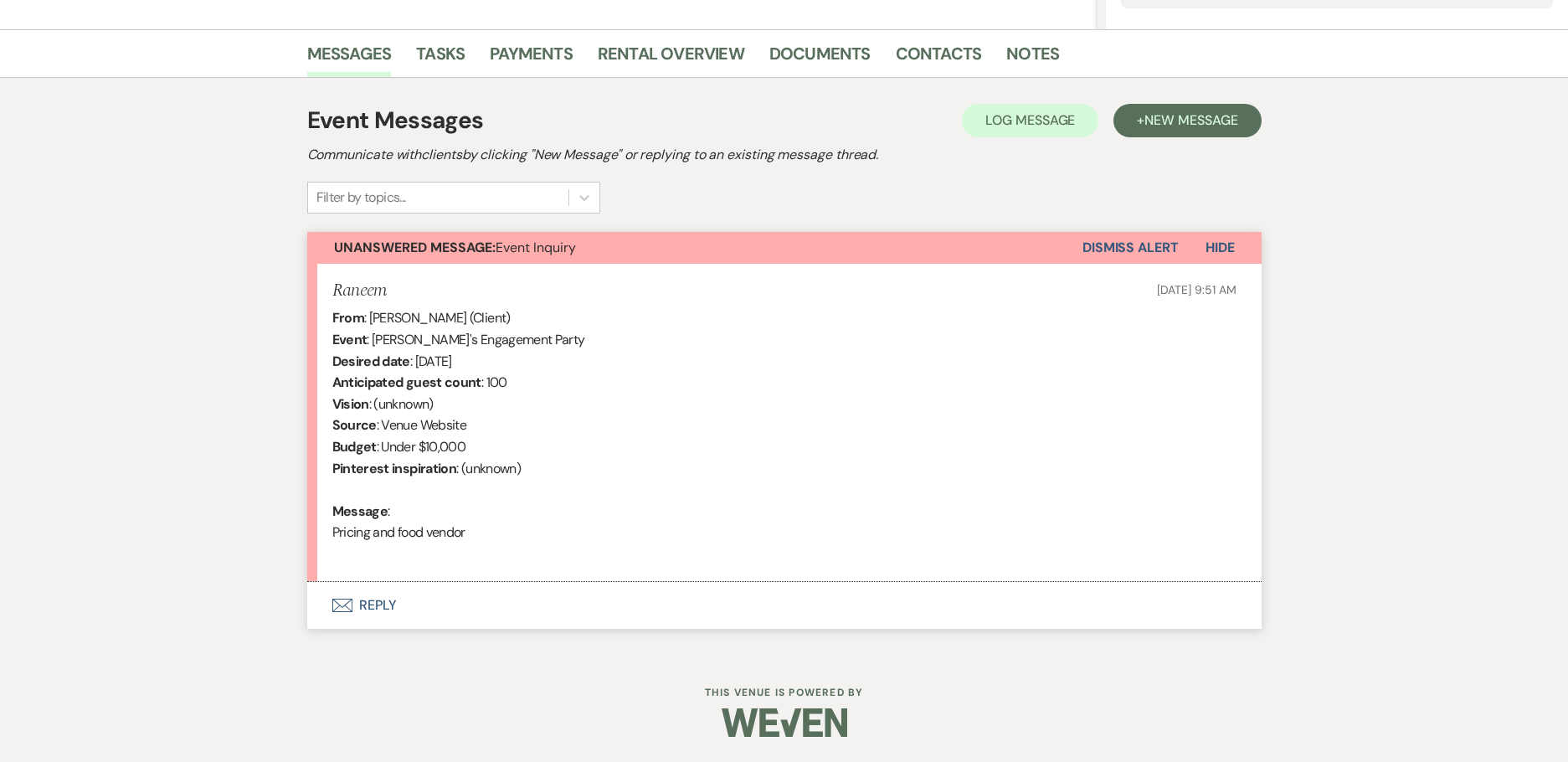
click at [383, 598] on button "Envelope Reply" at bounding box center [784, 605] width 954 height 46
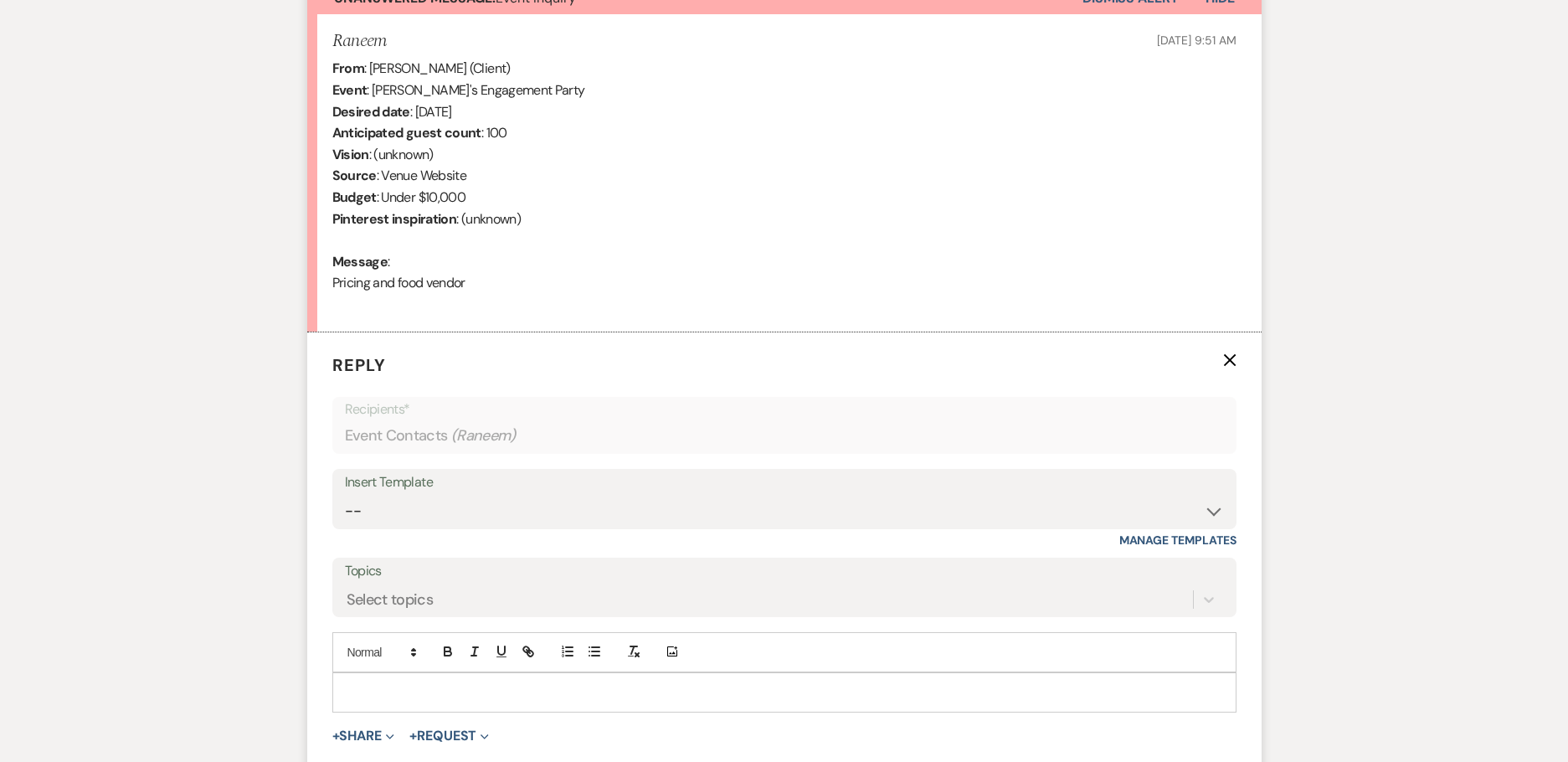
scroll to position [860, 0]
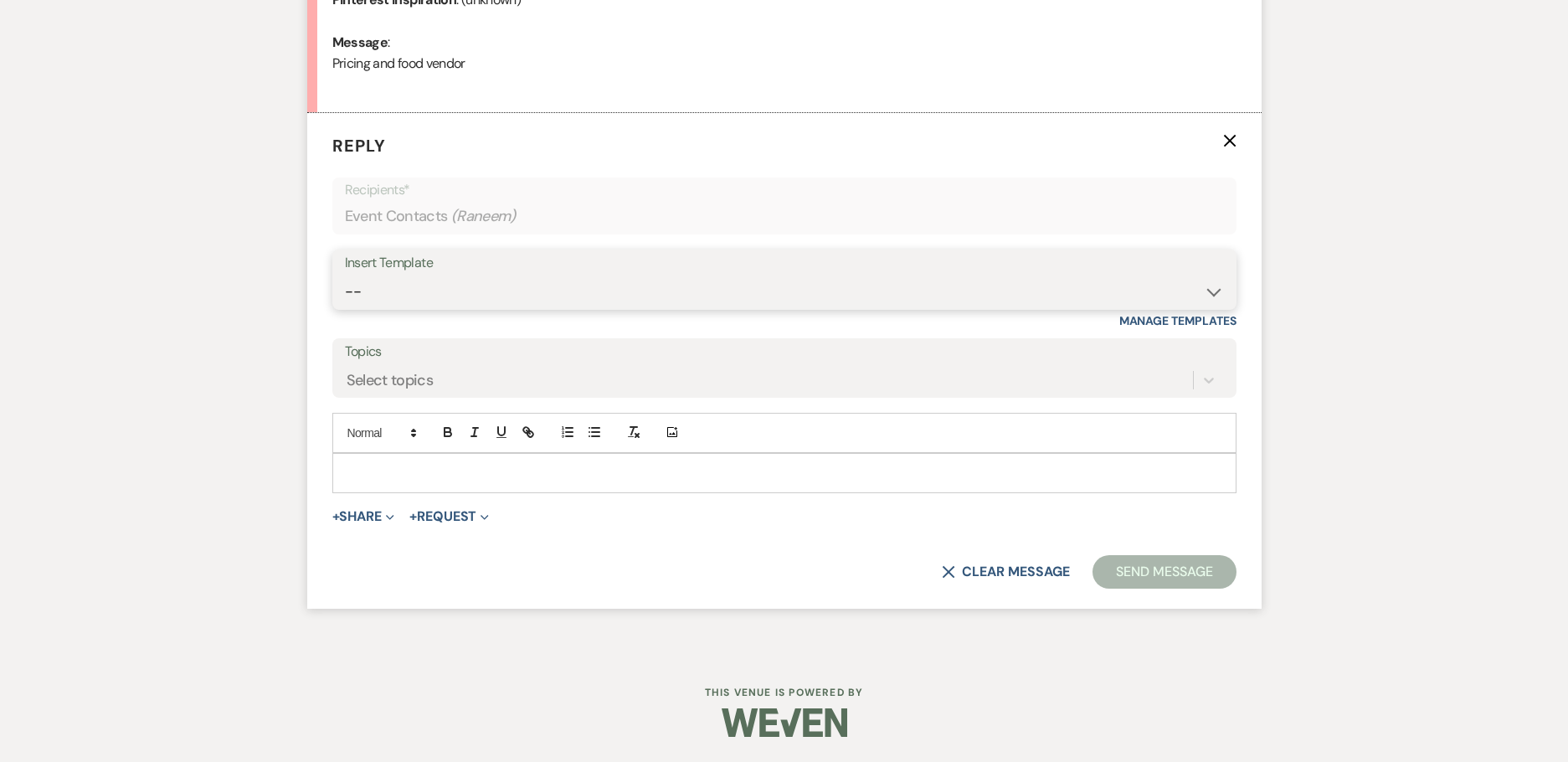
click at [542, 280] on select "-- Weven Planning Portal Introduction (Booked Events) Initial Inquiry Response …" at bounding box center [784, 291] width 879 height 33
select select "2976"
click at [345, 275] on select "-- Weven Planning Portal Introduction (Booked Events) Initial Inquiry Response …" at bounding box center [784, 291] width 879 height 33
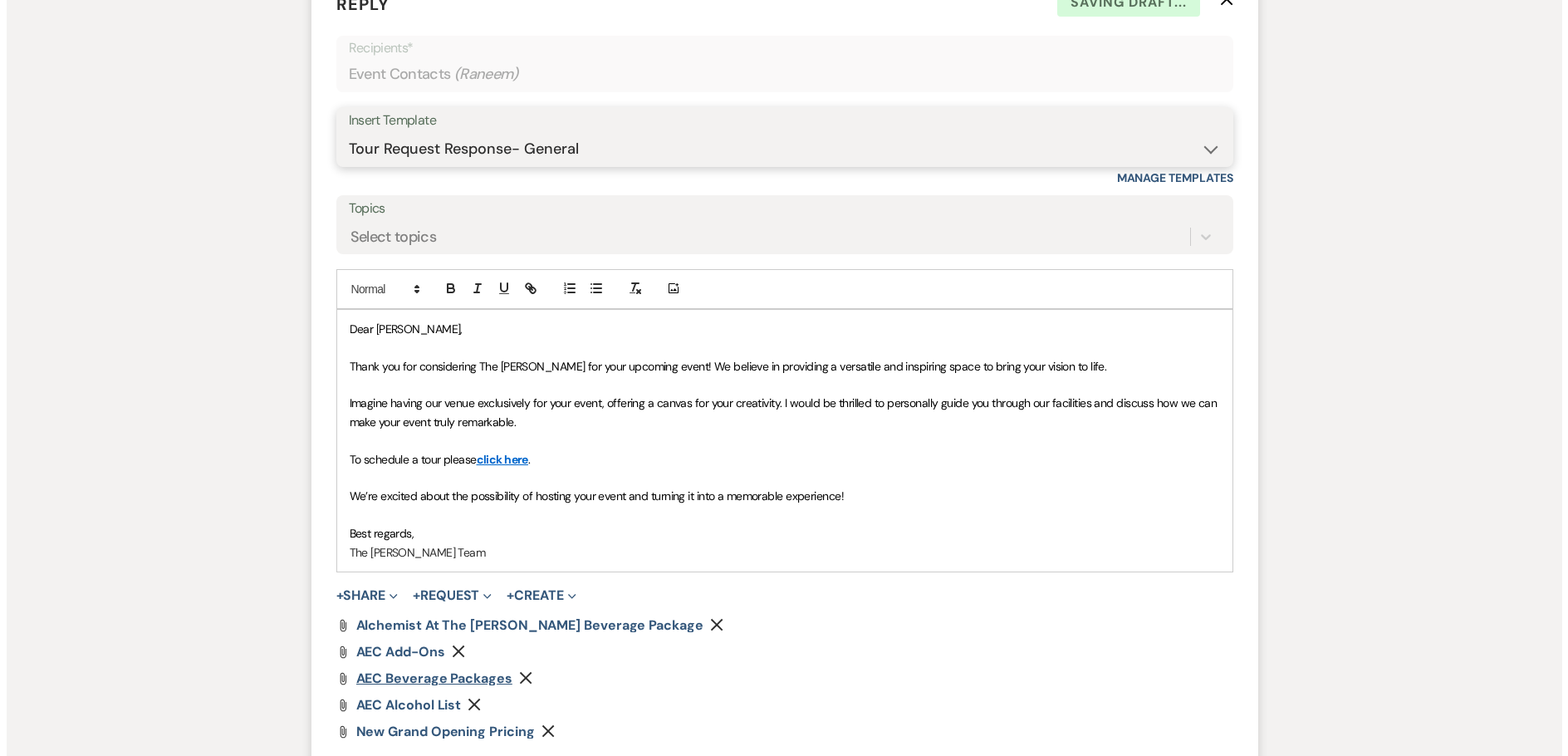
scroll to position [1209, 0]
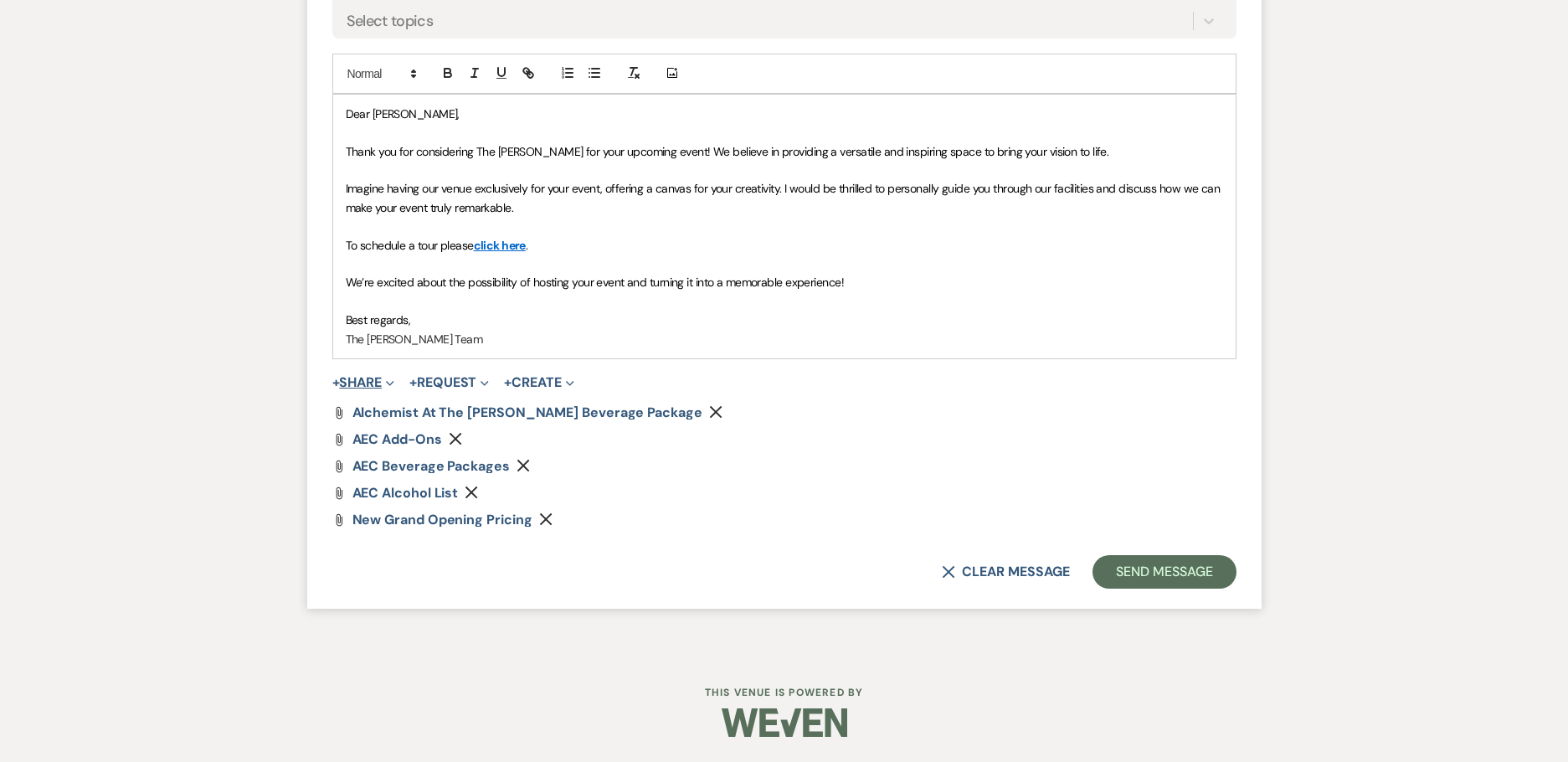
click at [377, 378] on button "+ Share Expand" at bounding box center [363, 382] width 63 height 14
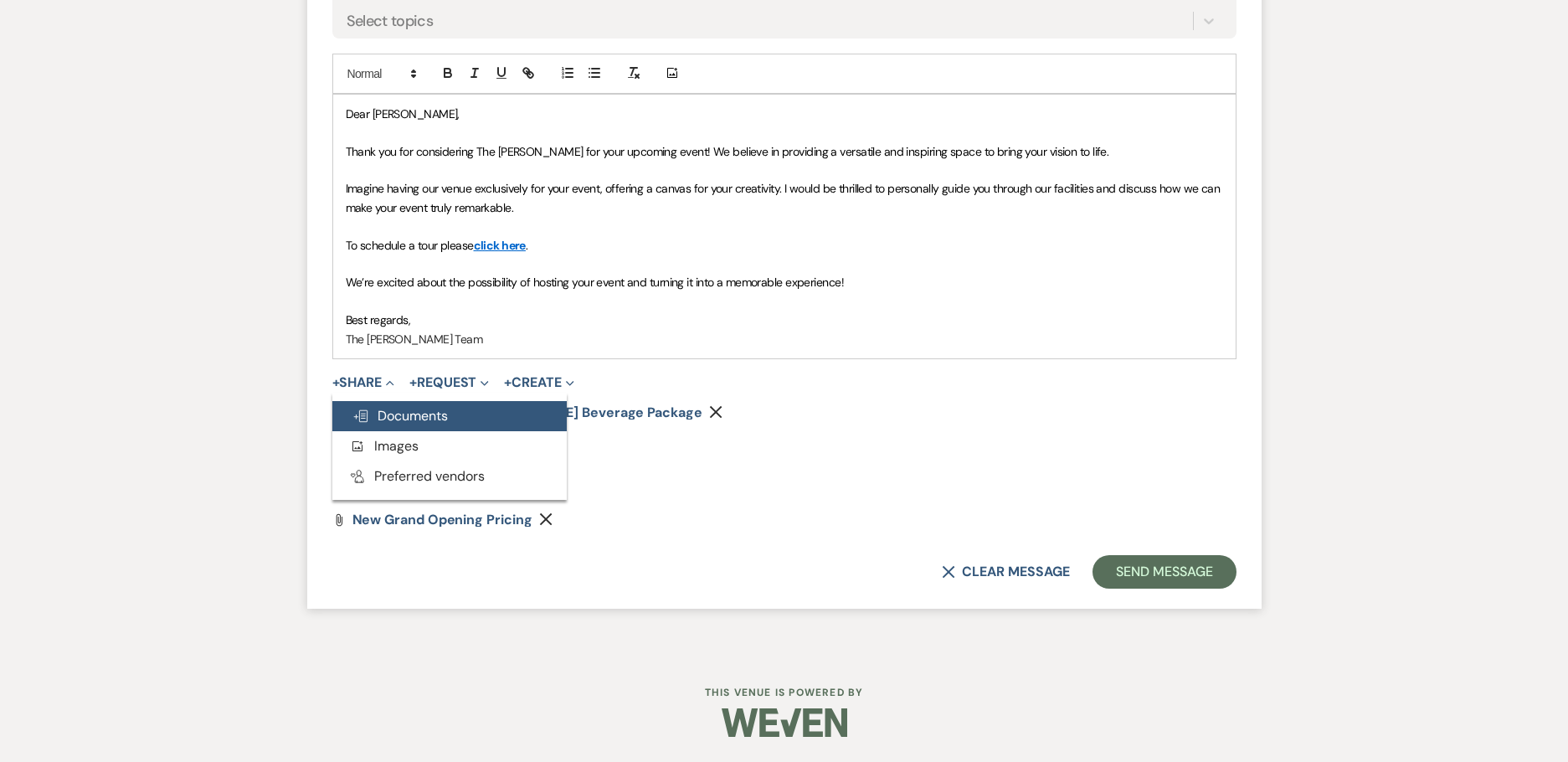
click at [368, 406] on button "Doc Upload Documents" at bounding box center [449, 415] width 234 height 30
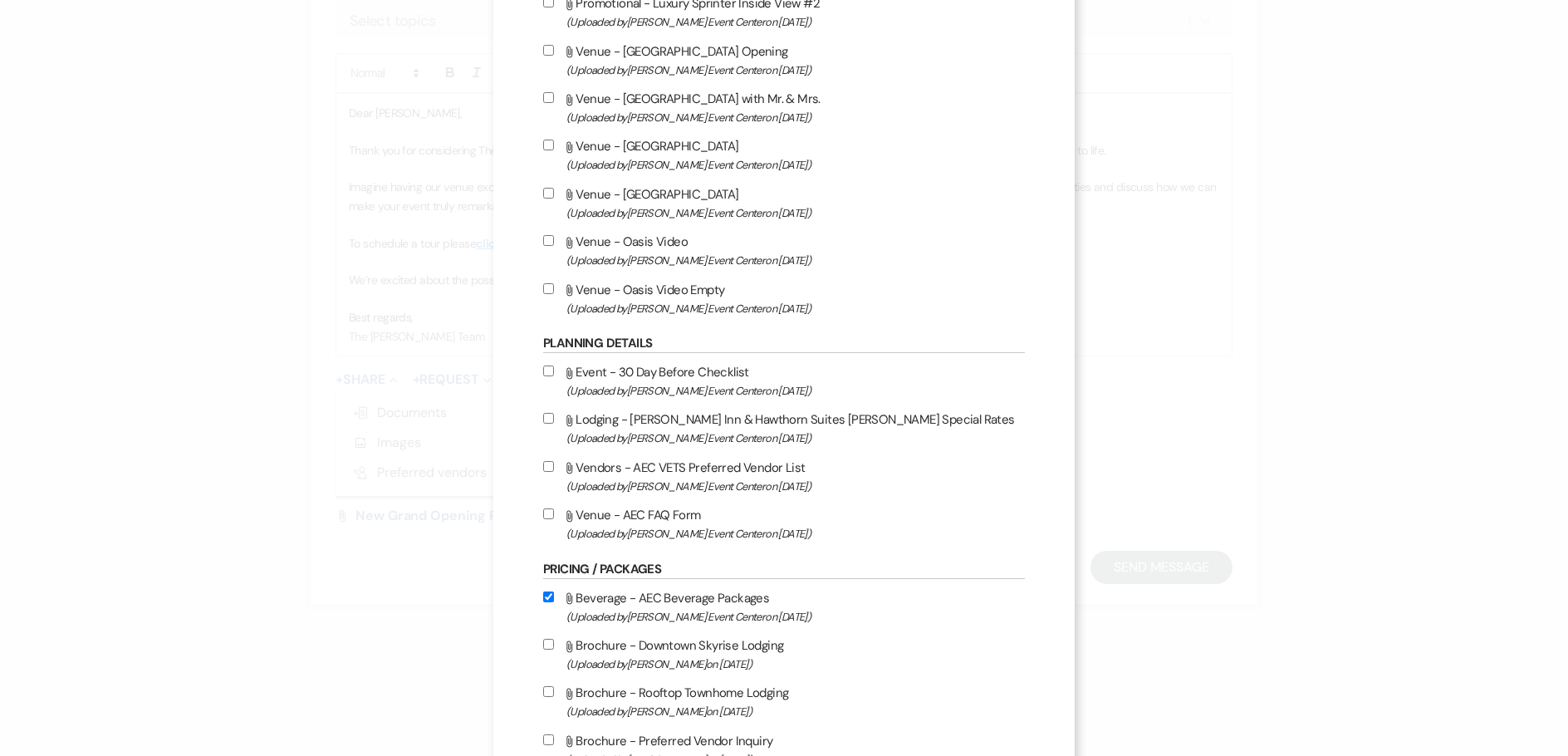
scroll to position [2574, 0]
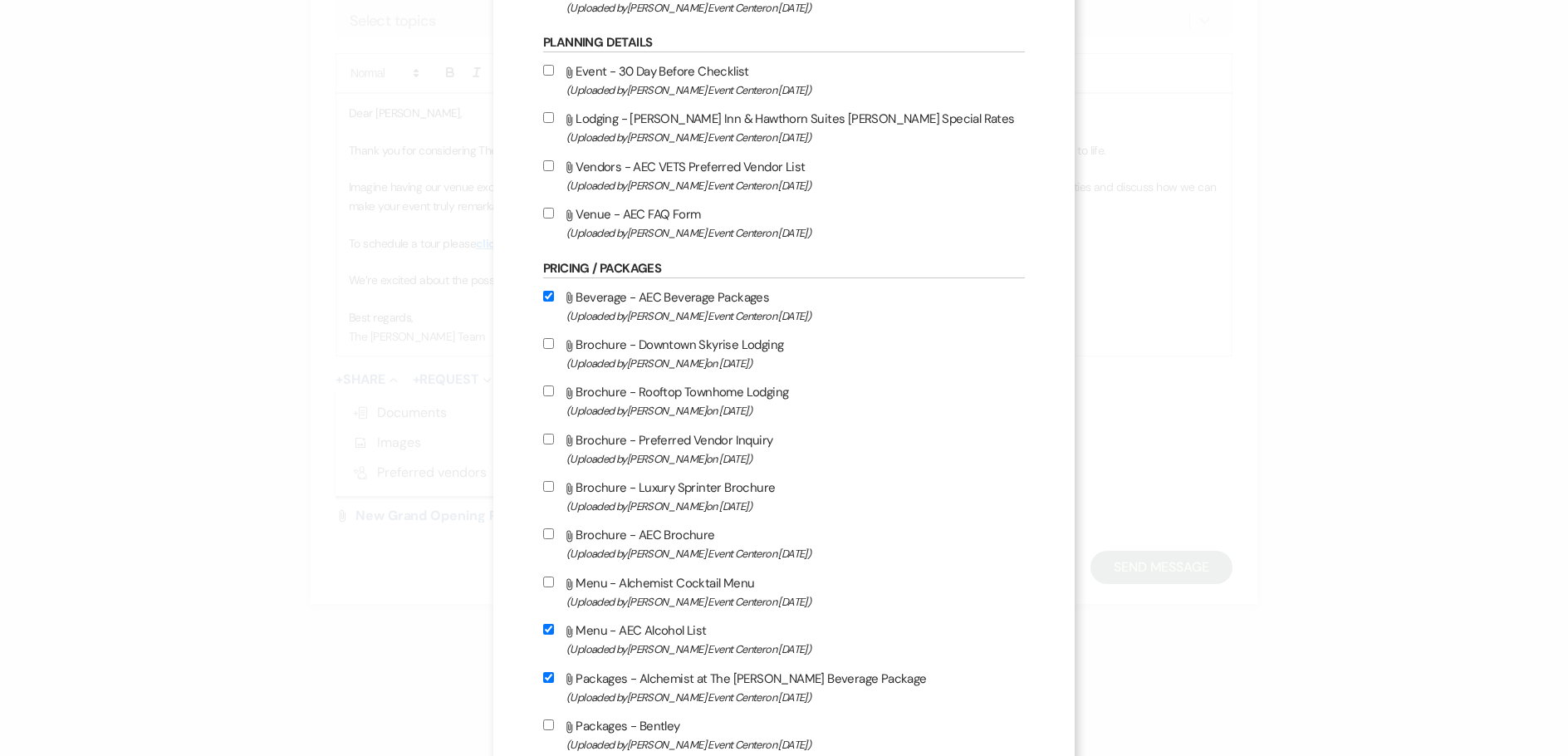
click at [543, 210] on input "Attach File Venue - AEC FAQ Form (Uploaded by [PERSON_NAME] Event Center on [DA…" at bounding box center [548, 212] width 11 height 11
checkbox input "true"
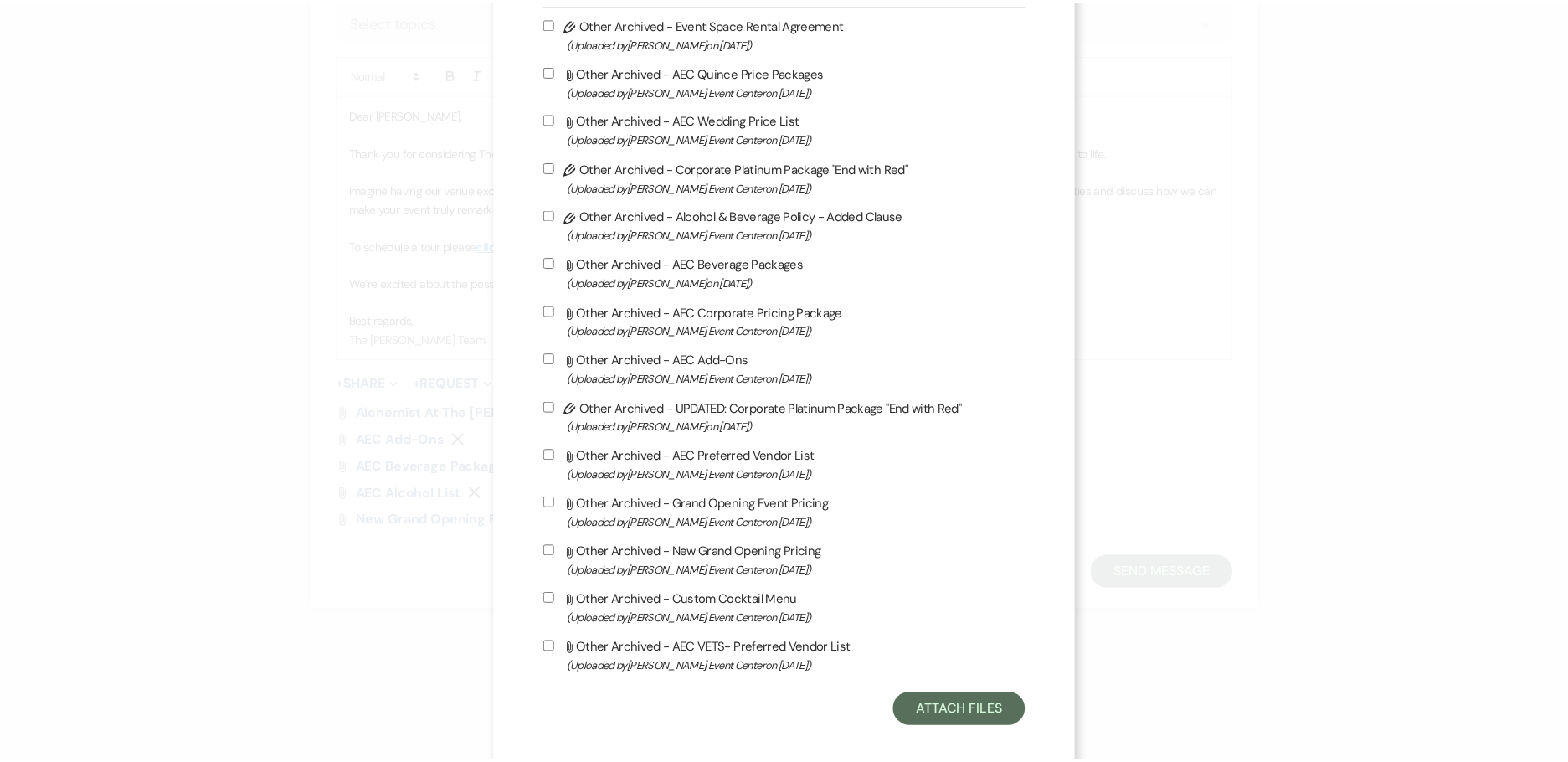
scroll to position [3856, 0]
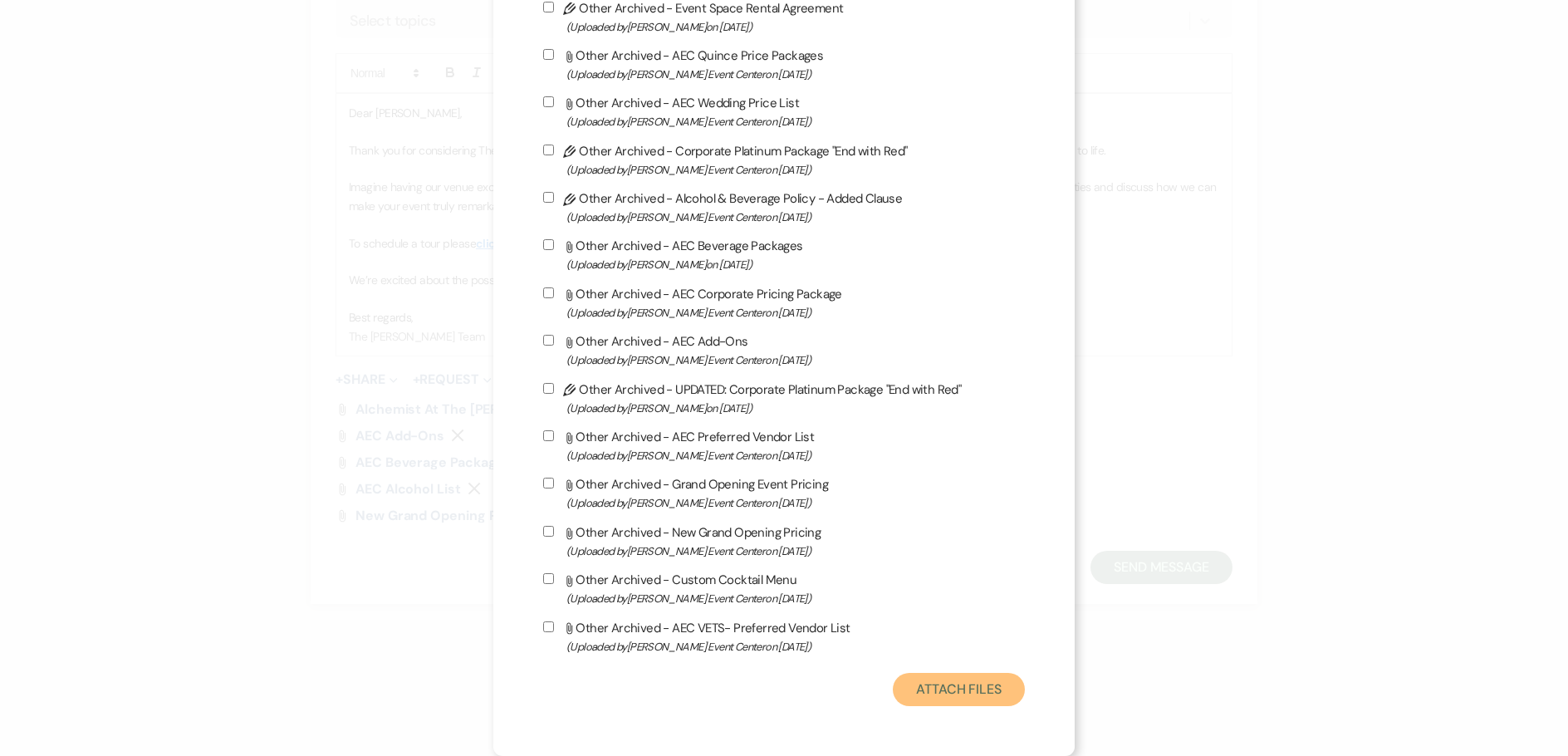
click at [954, 684] on button "Attach Files" at bounding box center [959, 689] width 132 height 34
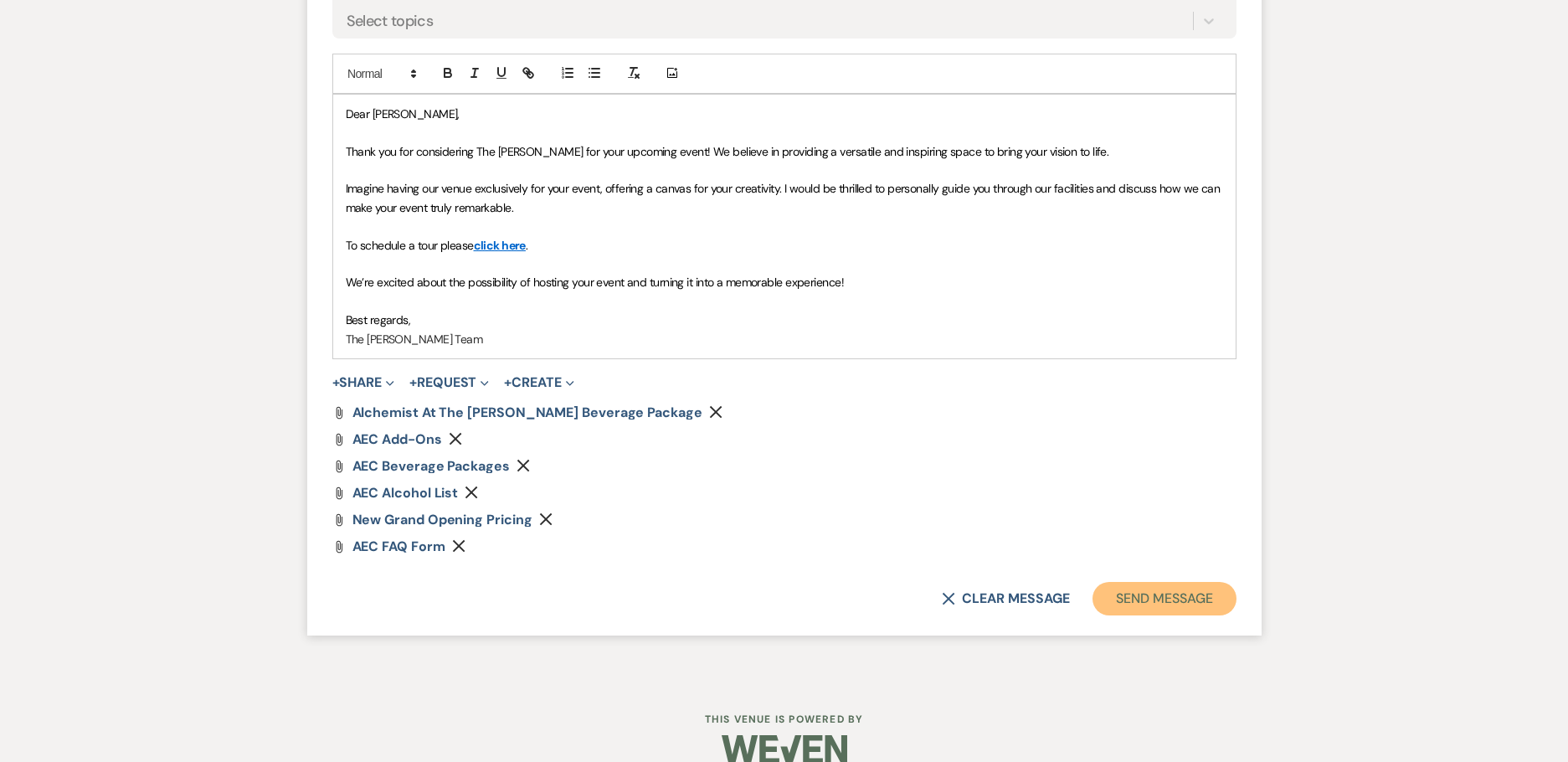
click at [1134, 602] on button "Send Message" at bounding box center [1163, 598] width 143 height 34
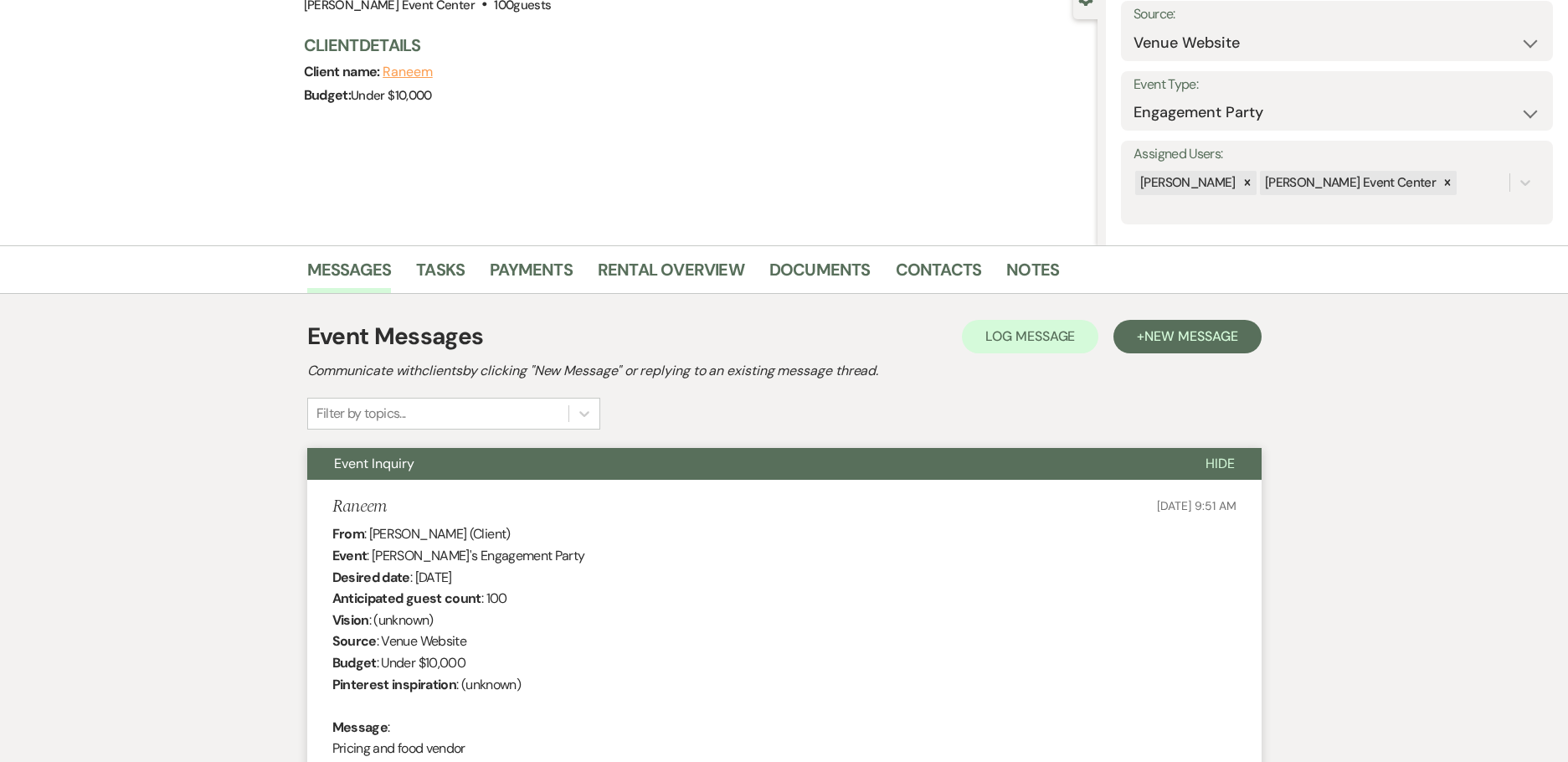
scroll to position [168, 0]
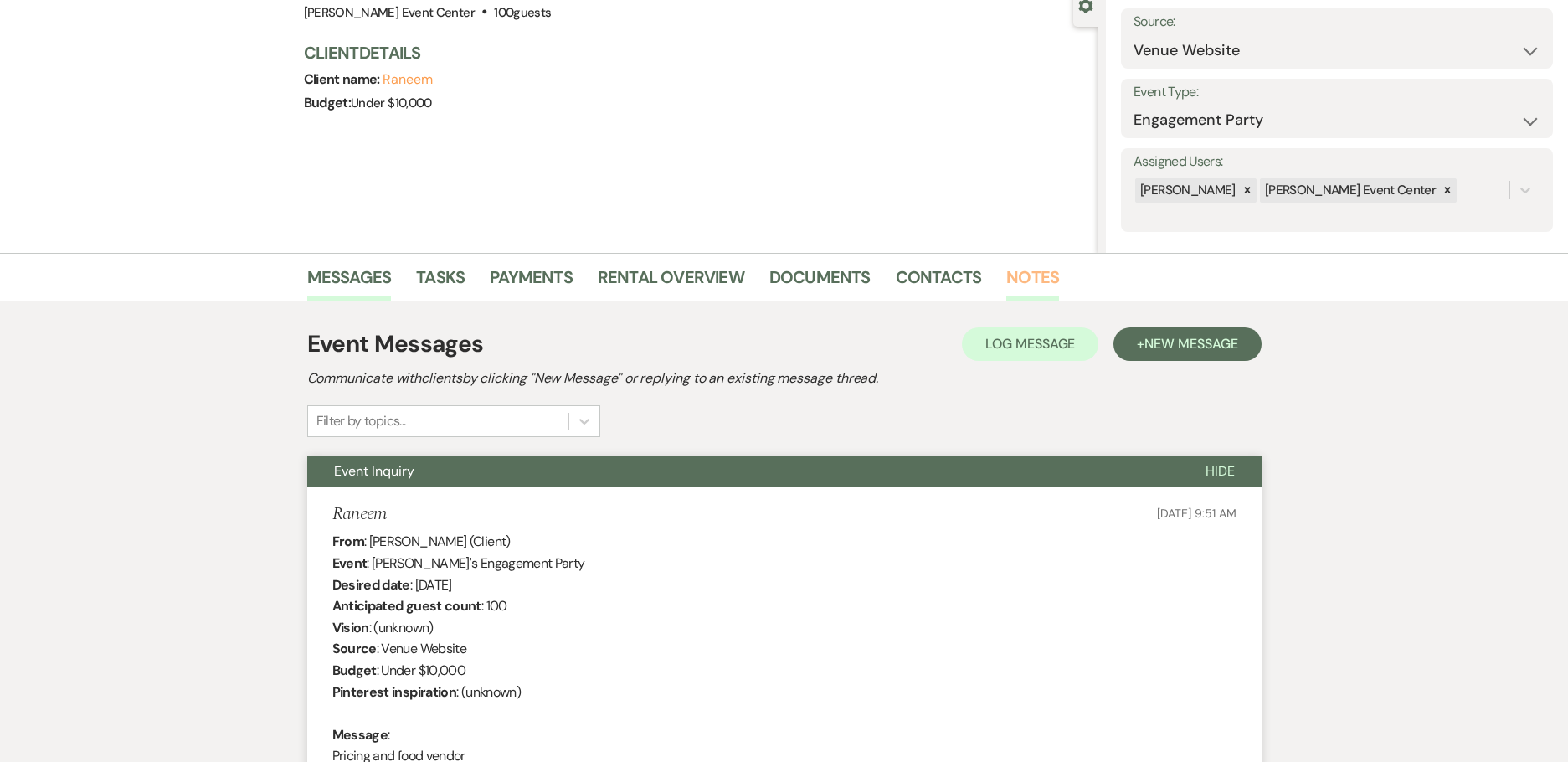
click at [1015, 284] on link "Notes" at bounding box center [1032, 282] width 52 height 37
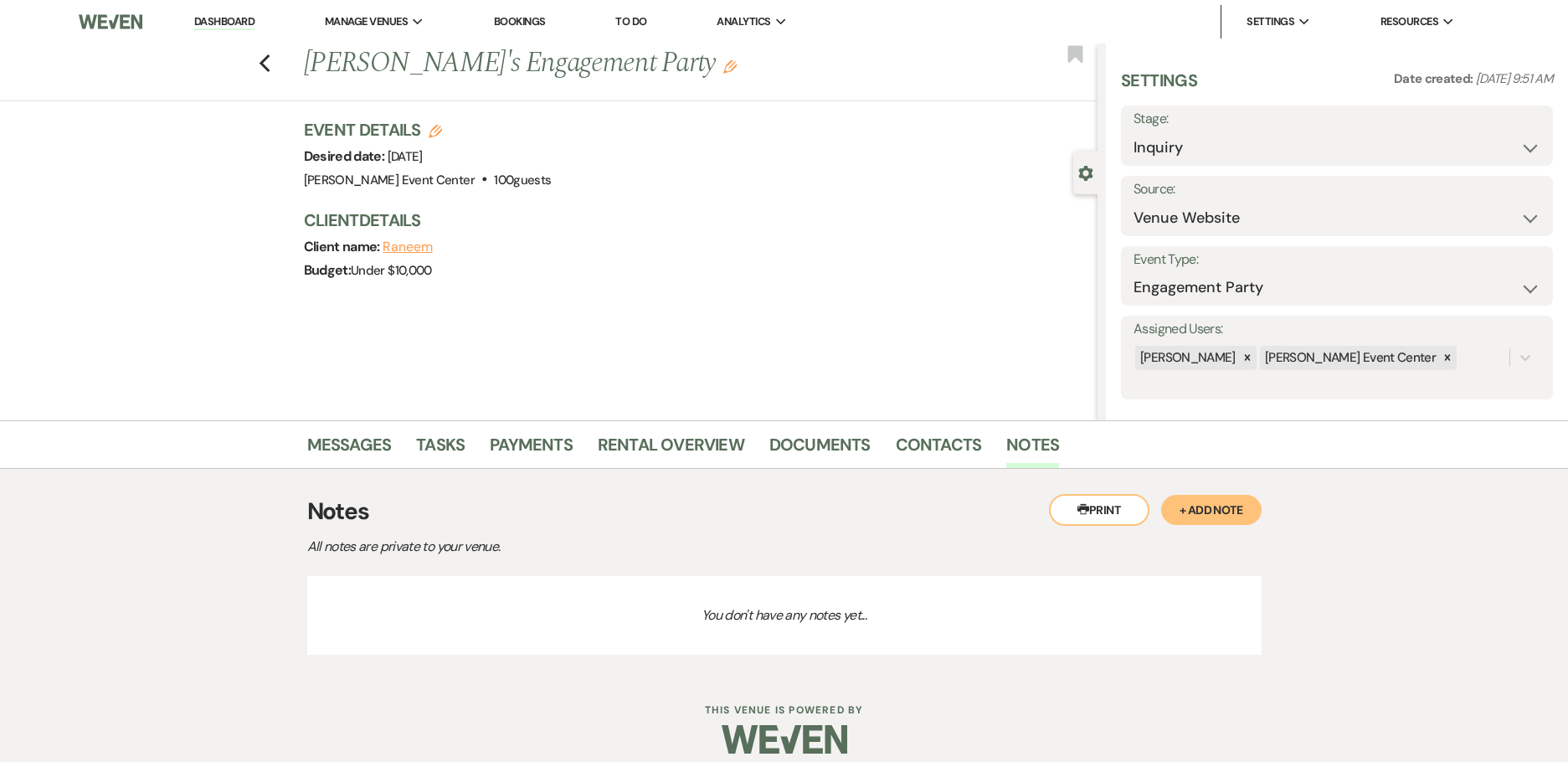
click at [1206, 507] on button "+ Add Note" at bounding box center [1211, 509] width 101 height 30
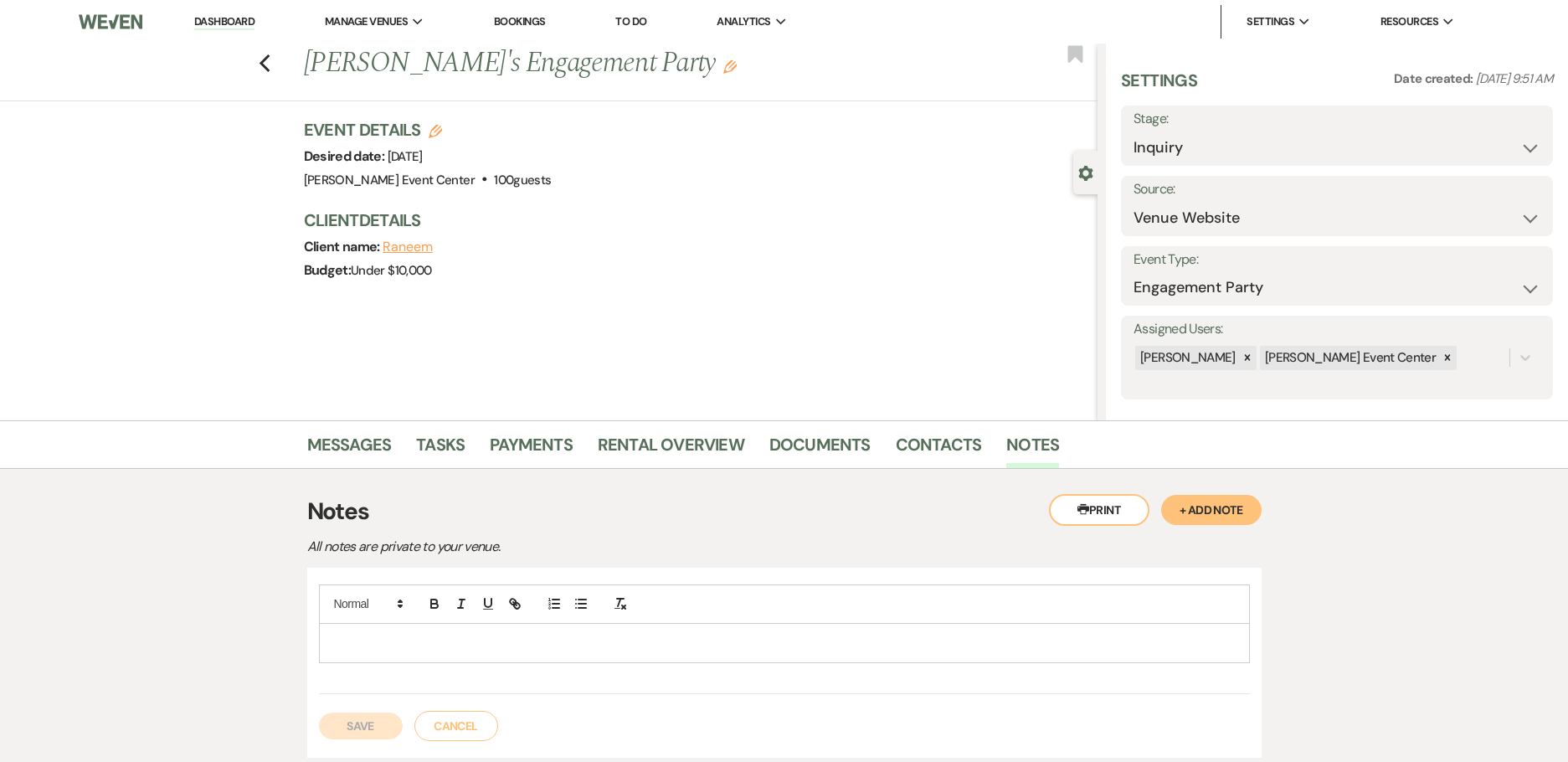
click at [488, 649] on p at bounding box center [784, 643] width 904 height 18
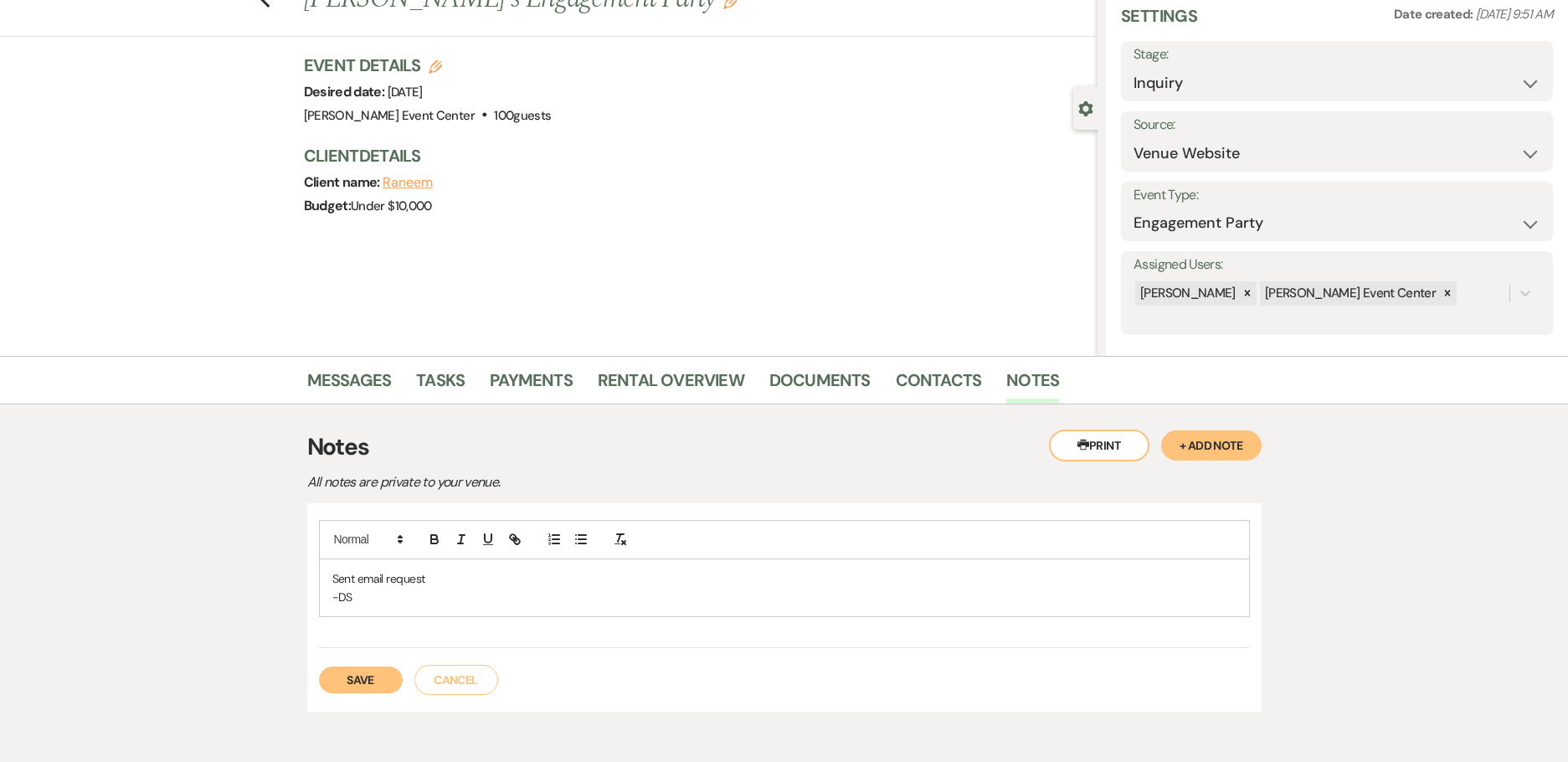
scroll to position [83, 0]
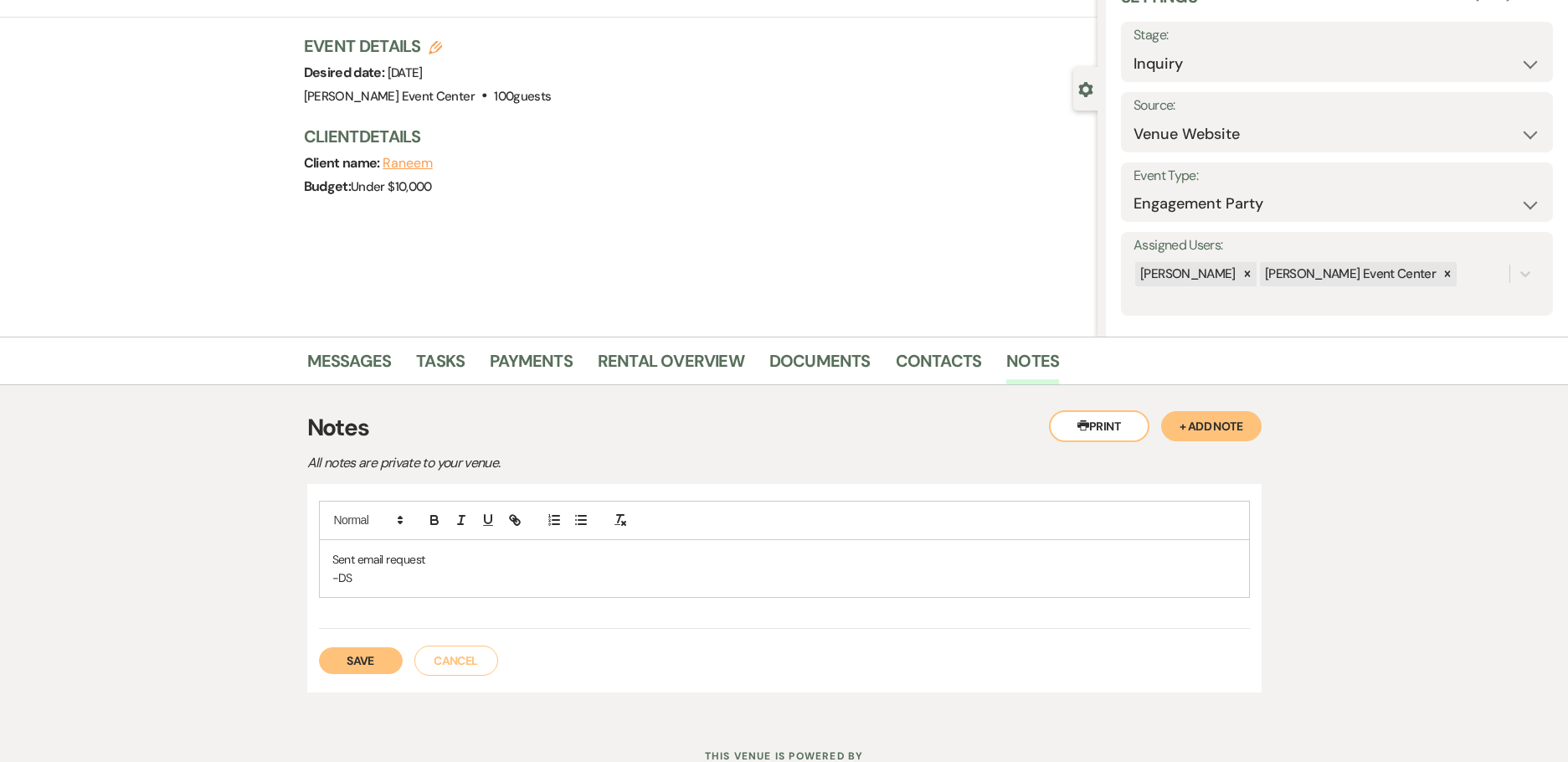
click at [386, 652] on button "Save" at bounding box center [360, 660] width 83 height 27
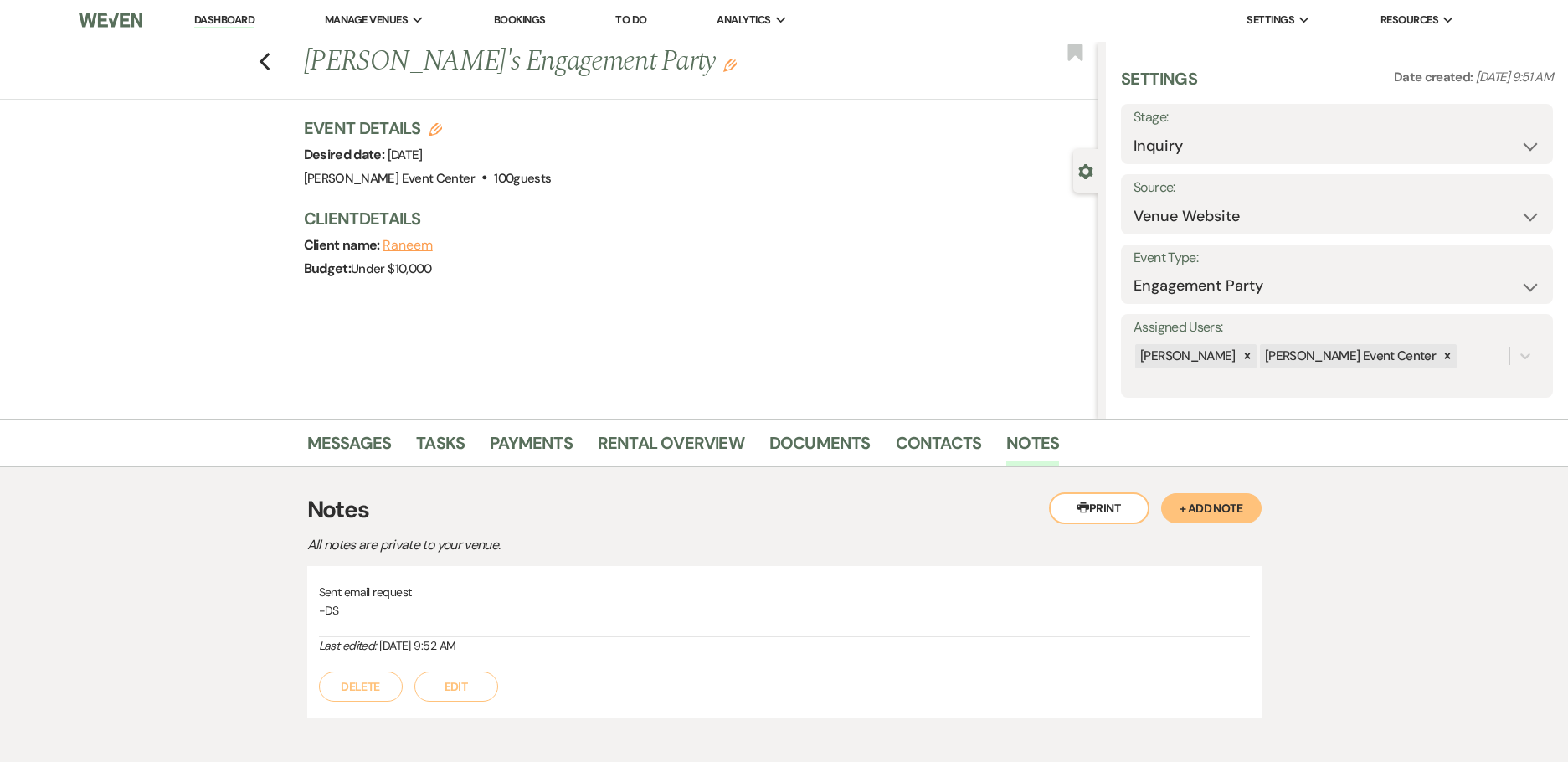
scroll to position [0, 0]
click at [269, 68] on use "button" at bounding box center [263, 63] width 11 height 18
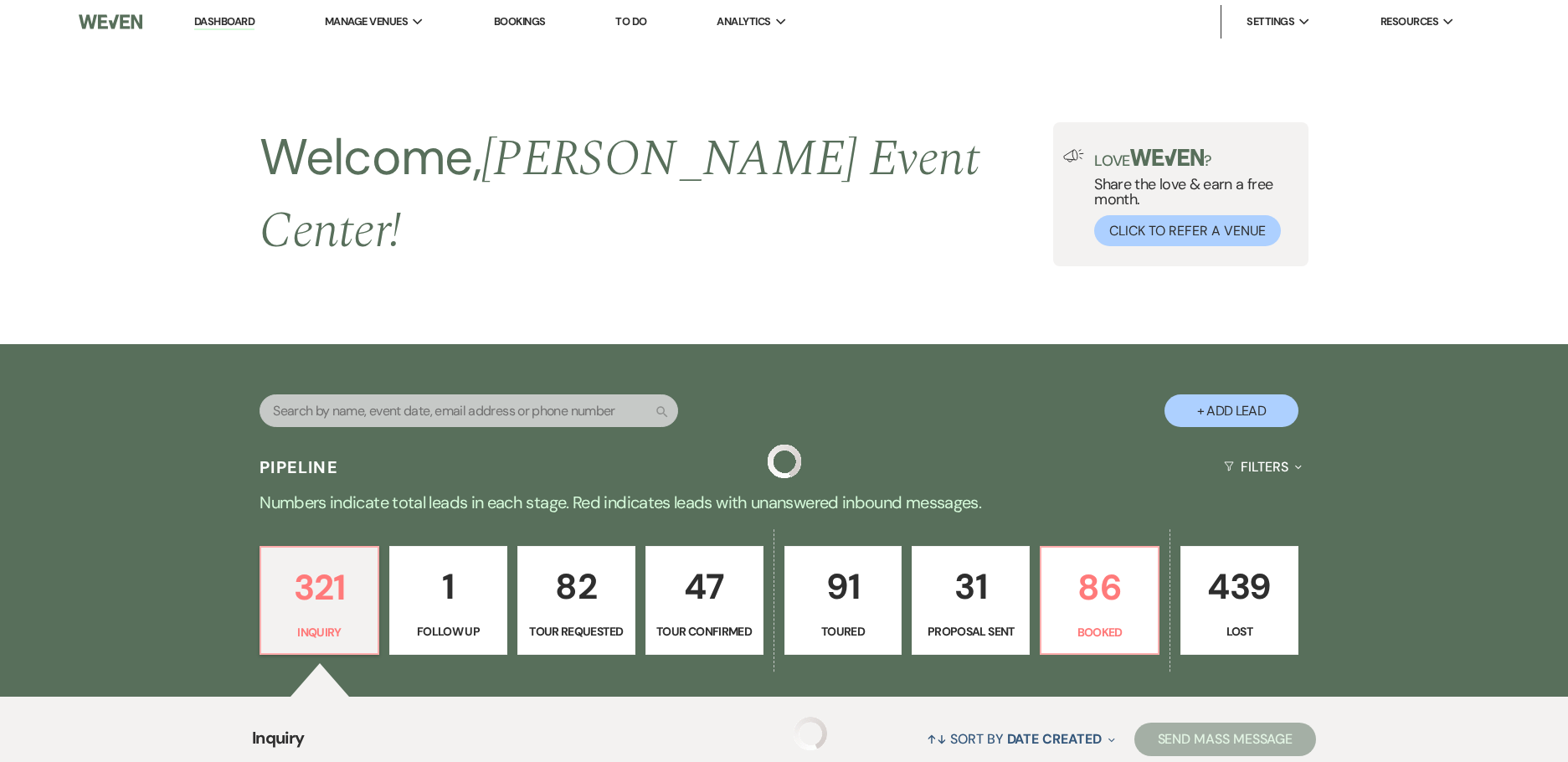
scroll to position [335, 0]
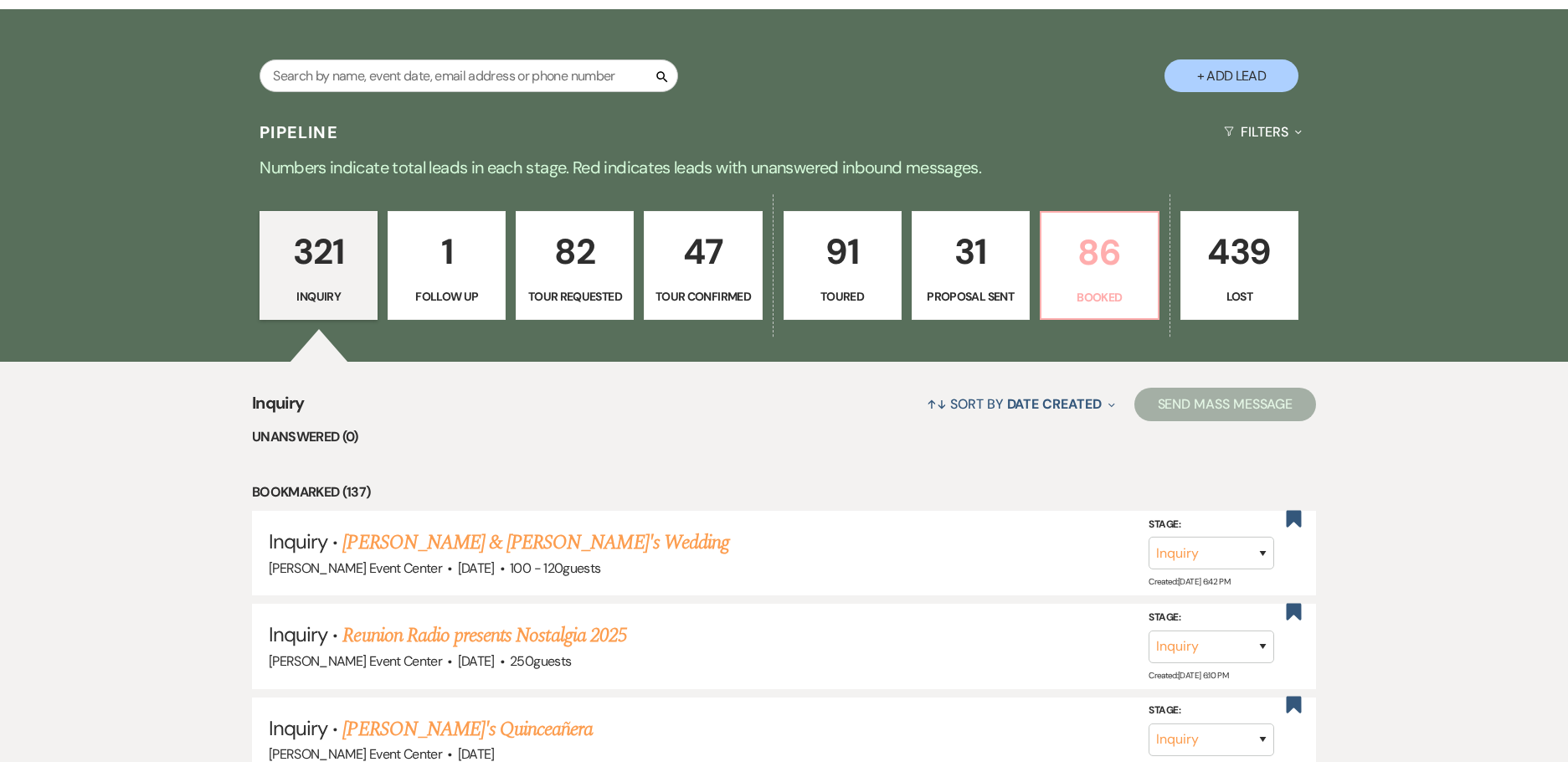
click at [1080, 269] on link "86 Booked" at bounding box center [1100, 265] width 120 height 108
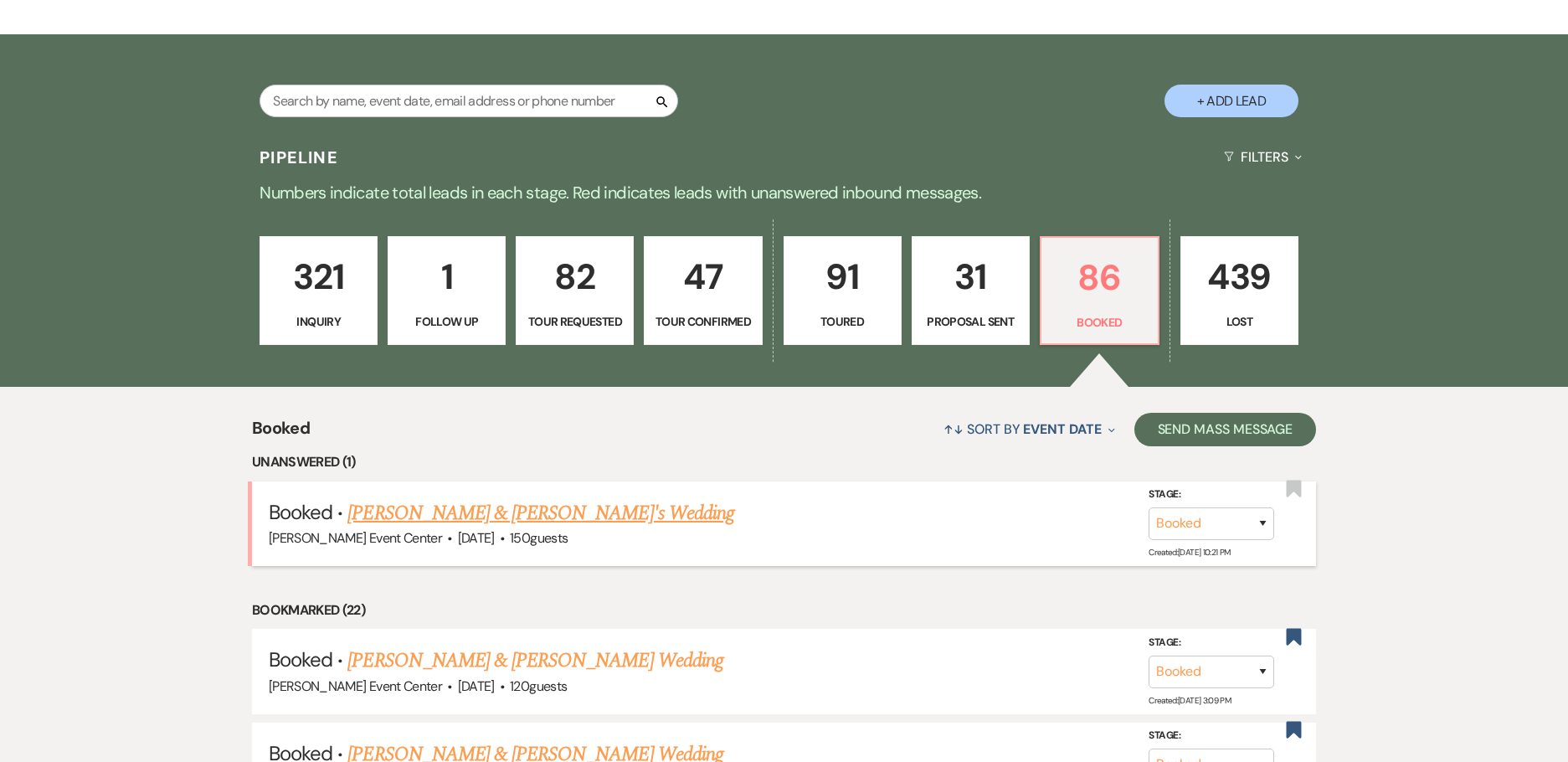
click at [447, 498] on link "[PERSON_NAME] & [PERSON_NAME]'s Wedding" at bounding box center [540, 512] width 386 height 30
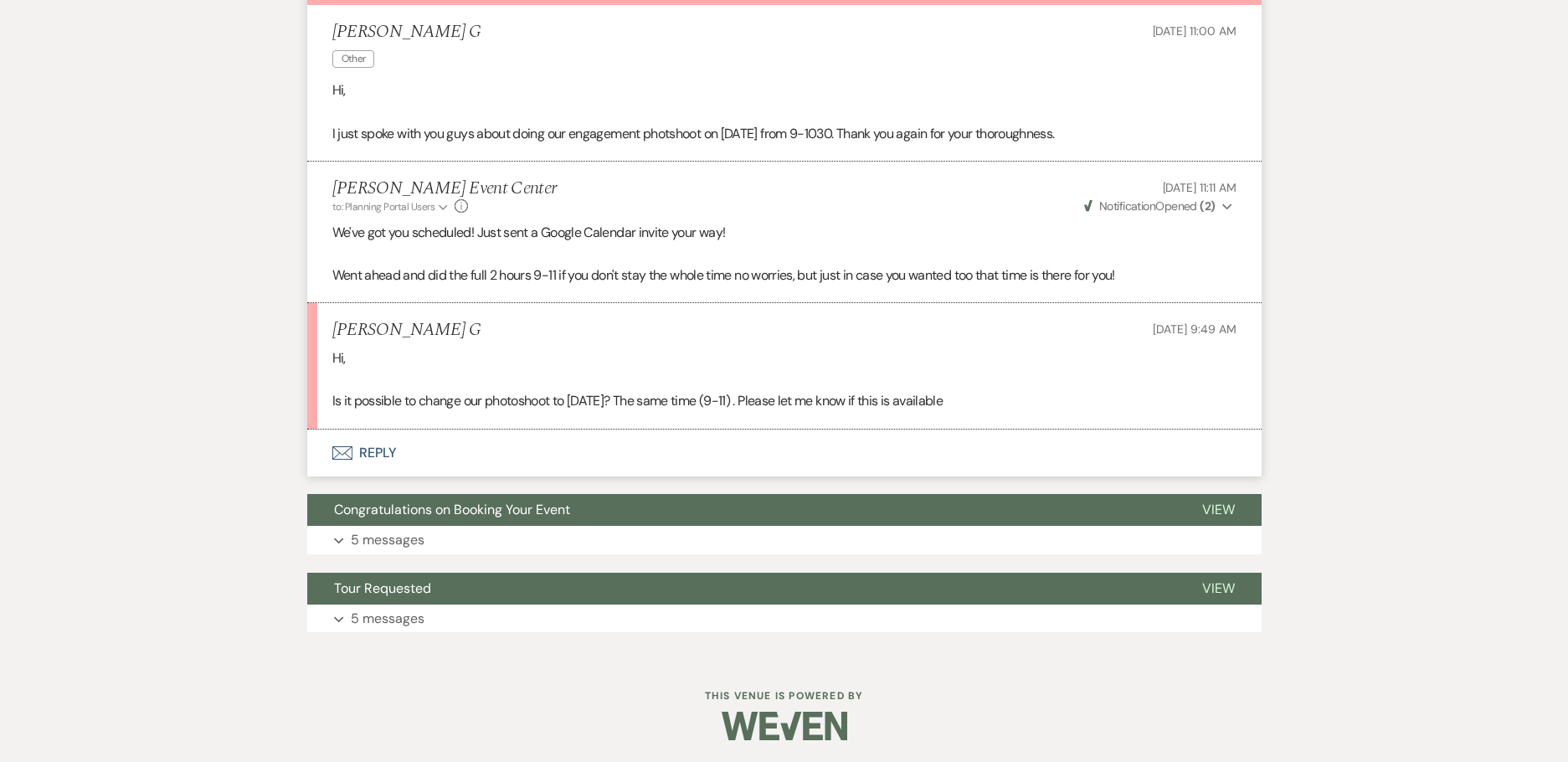
scroll to position [531, 0]
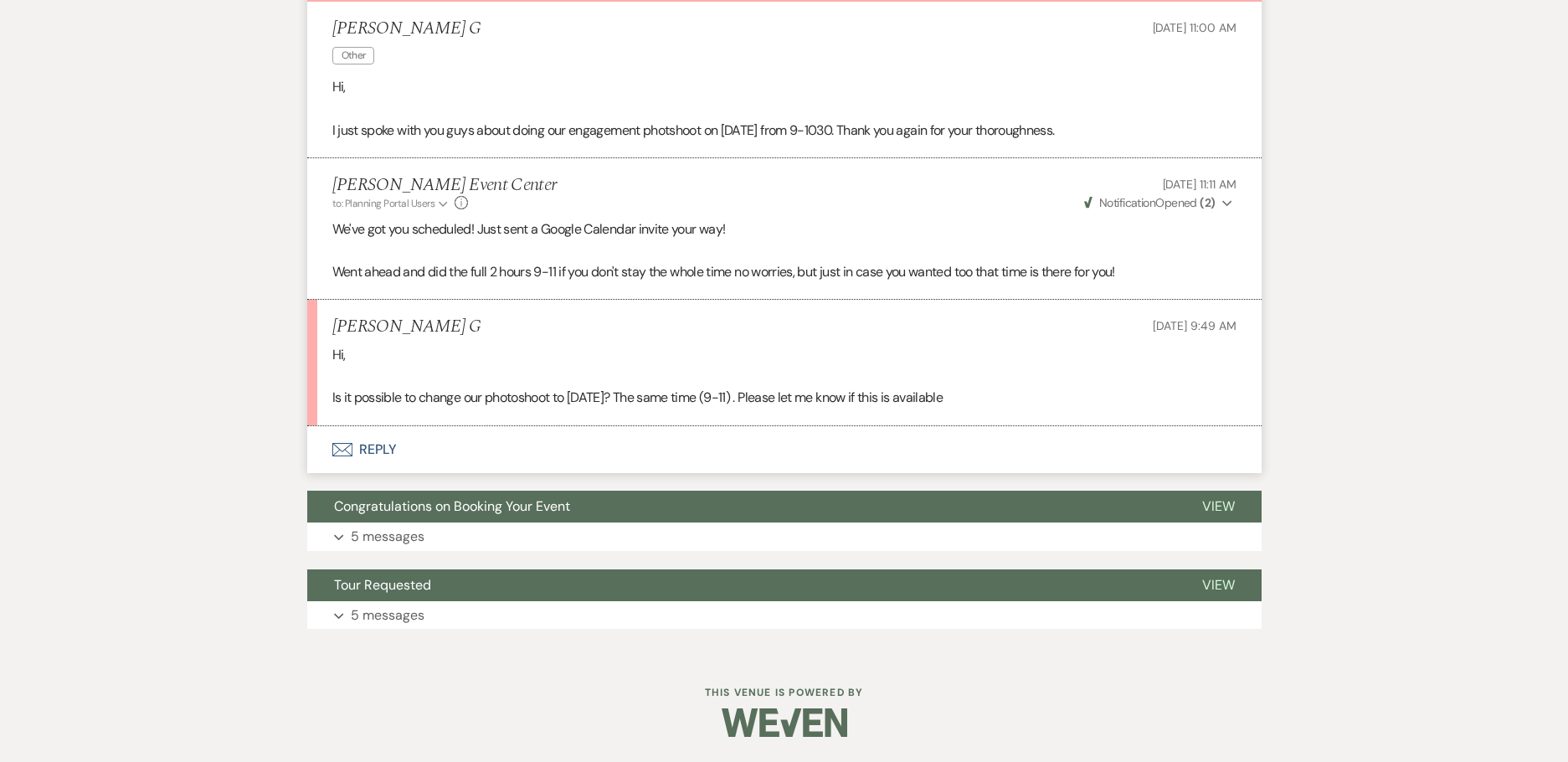
click at [375, 449] on button "Envelope Reply" at bounding box center [784, 449] width 954 height 46
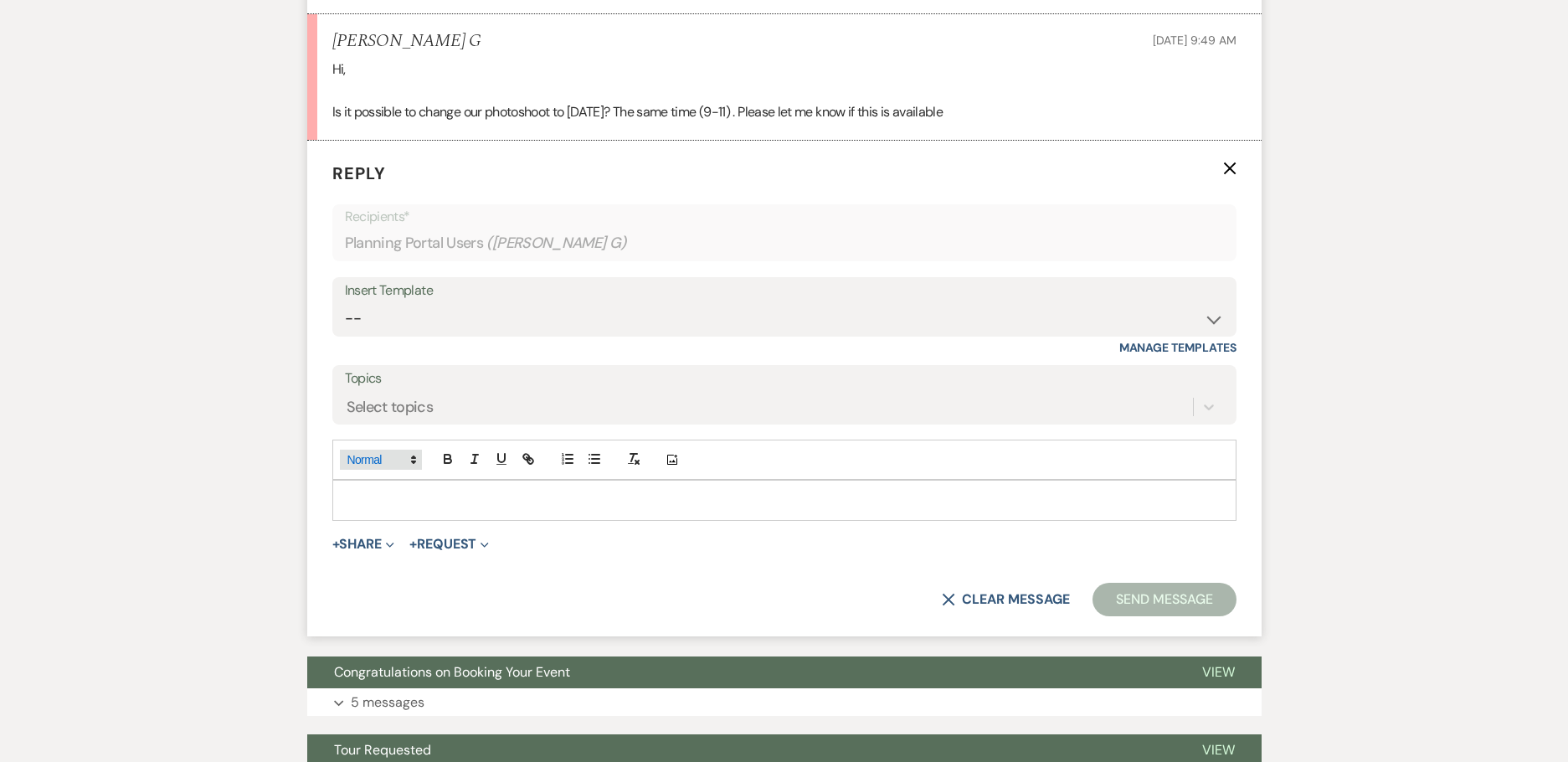
scroll to position [824, 0]
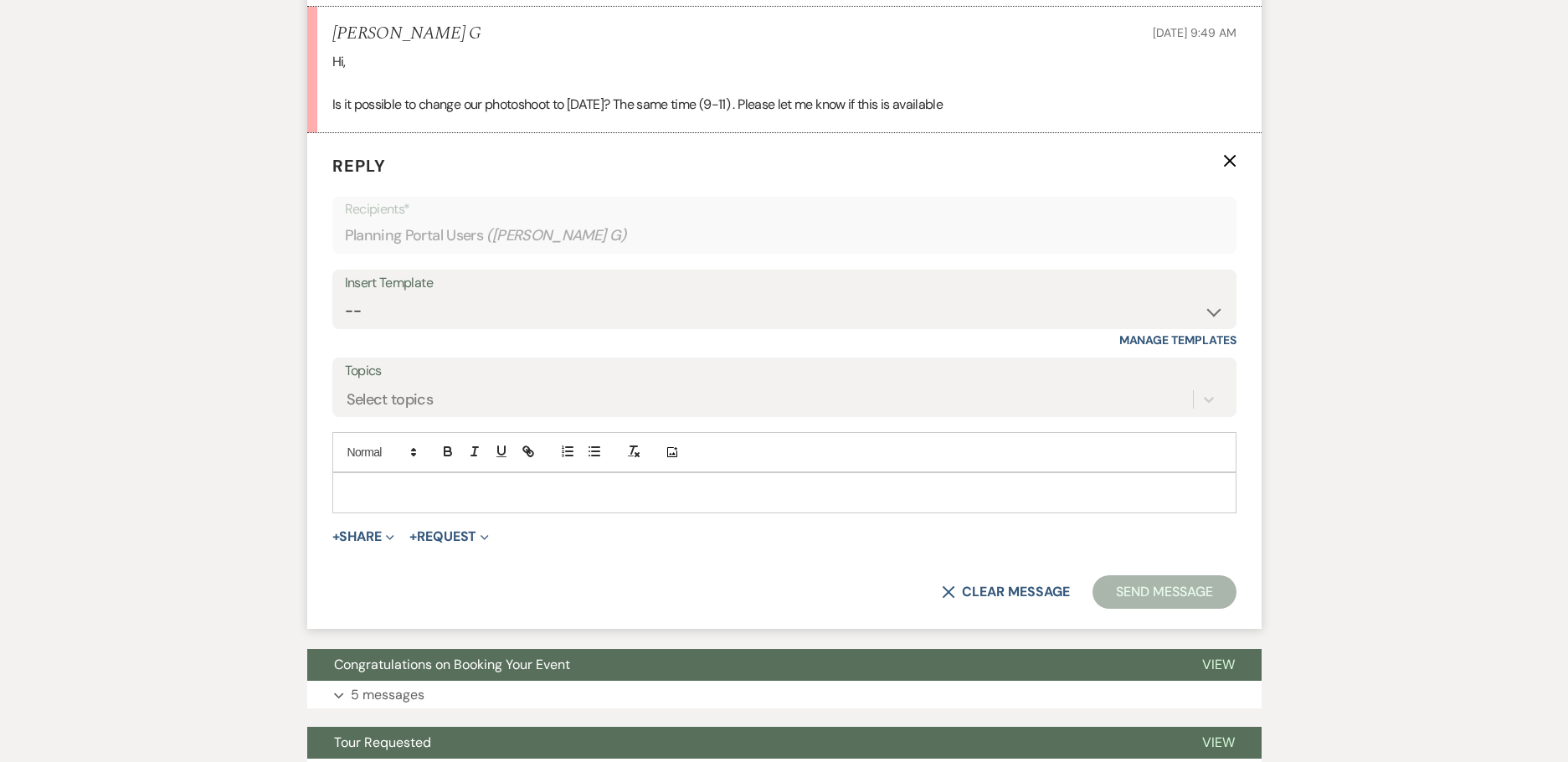
click at [508, 504] on div at bounding box center [784, 493] width 902 height 39
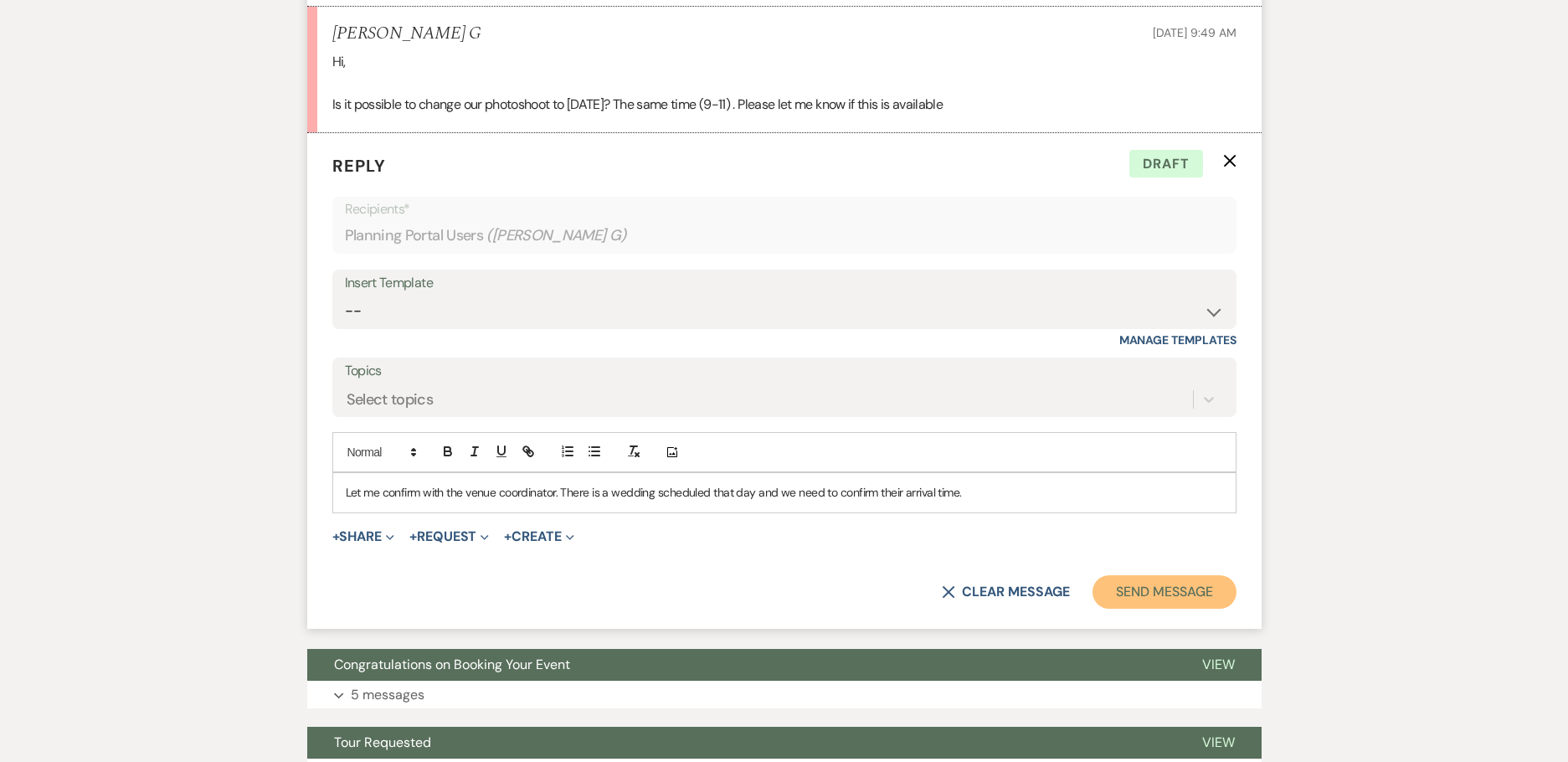
click at [1147, 590] on button "Send Message" at bounding box center [1163, 592] width 143 height 34
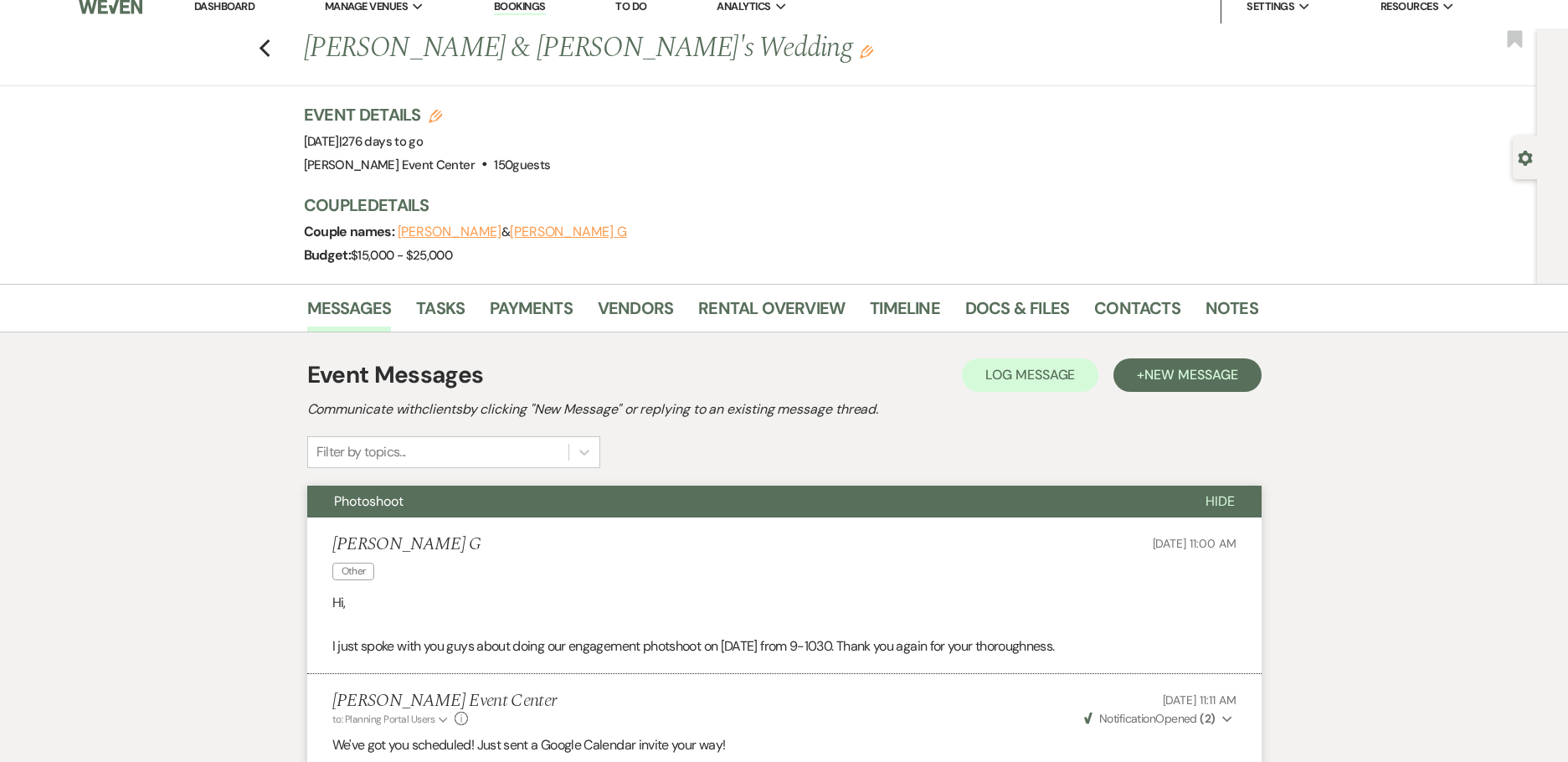
scroll to position [0, 0]
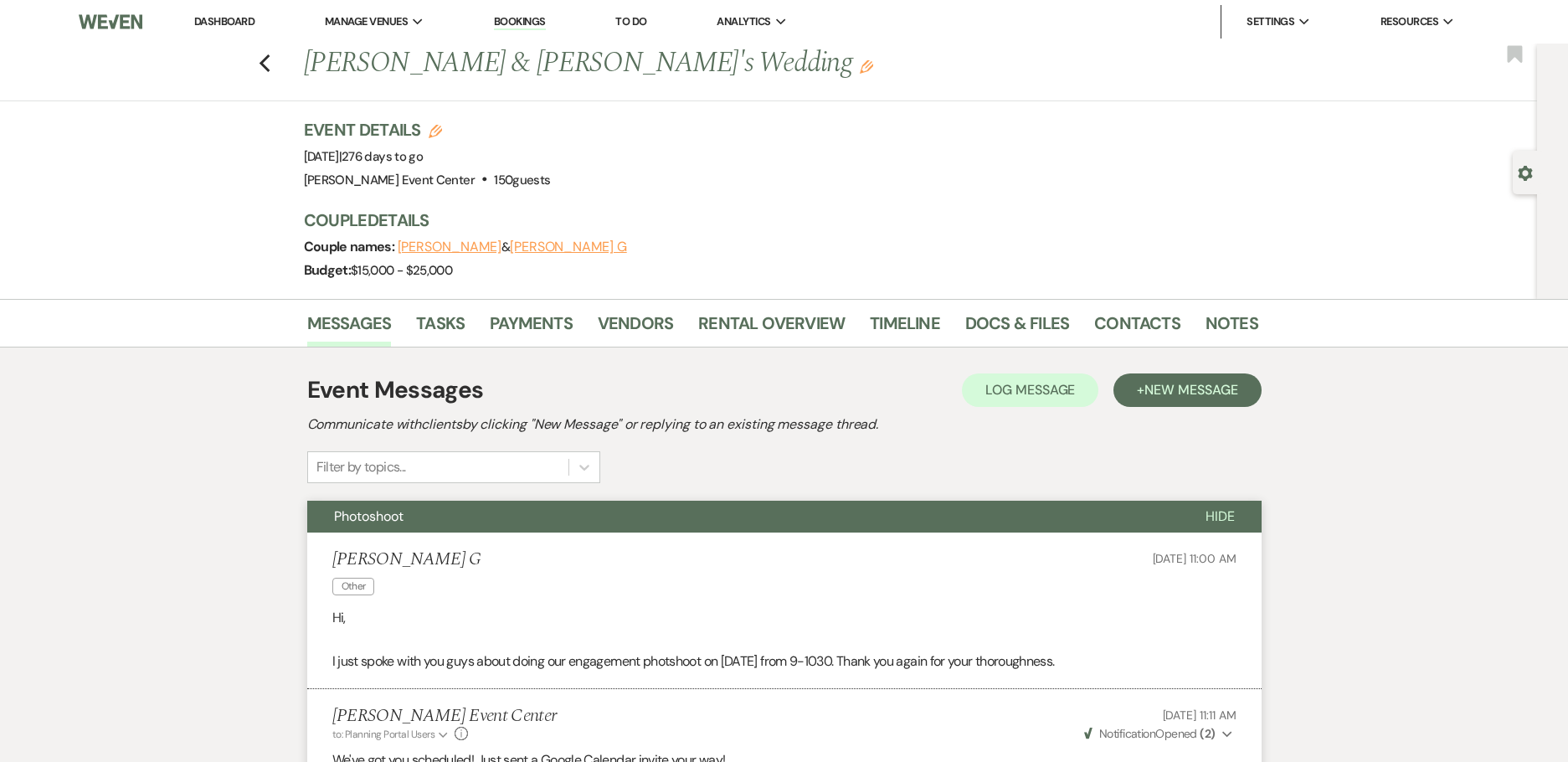
click at [279, 66] on div "Previous [PERSON_NAME] & [PERSON_NAME]'s Wedding Edit Bookmark" at bounding box center [764, 73] width 1545 height 58
click at [267, 61] on icon "Previous" at bounding box center [264, 63] width 13 height 20
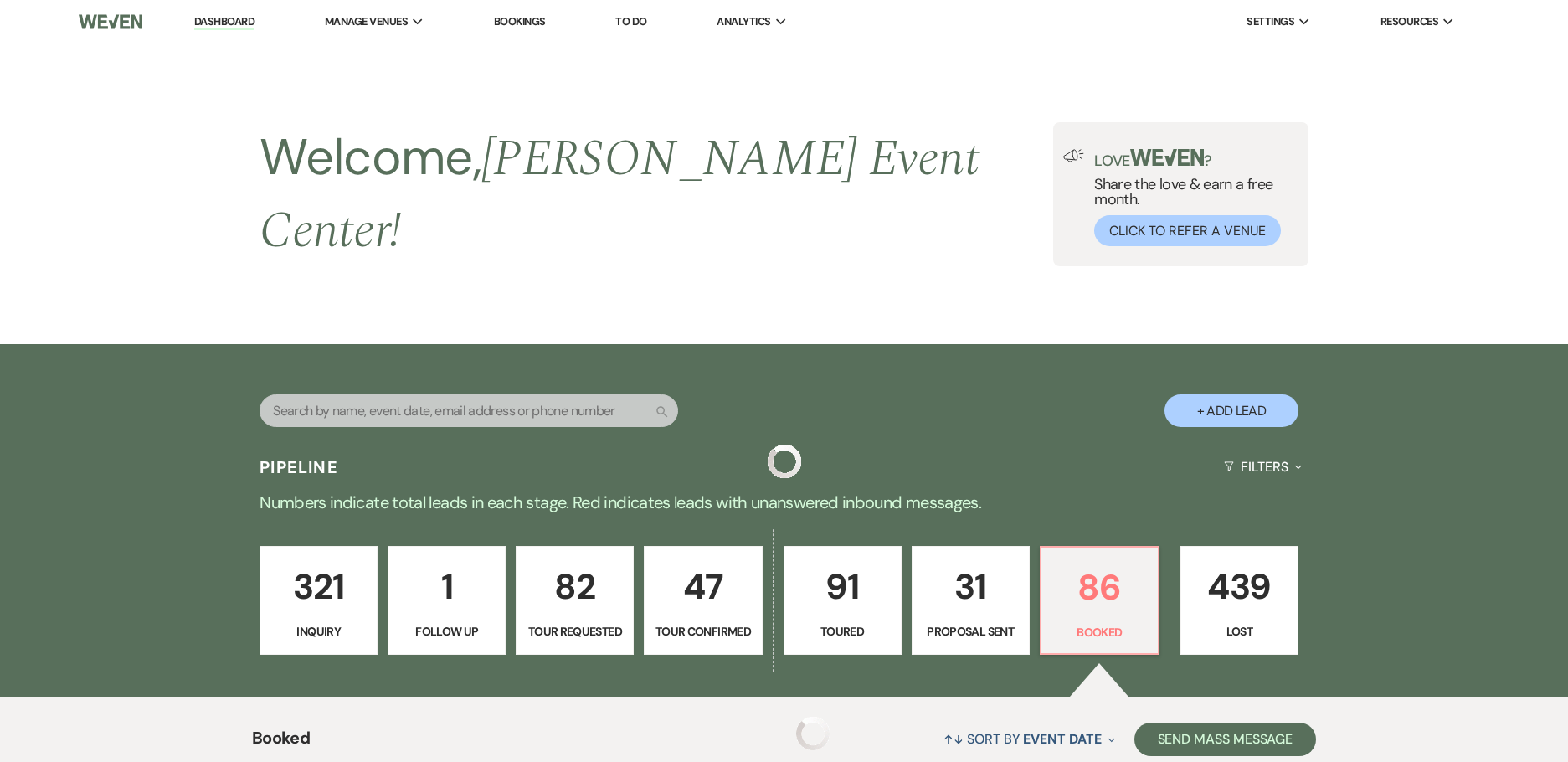
scroll to position [335, 0]
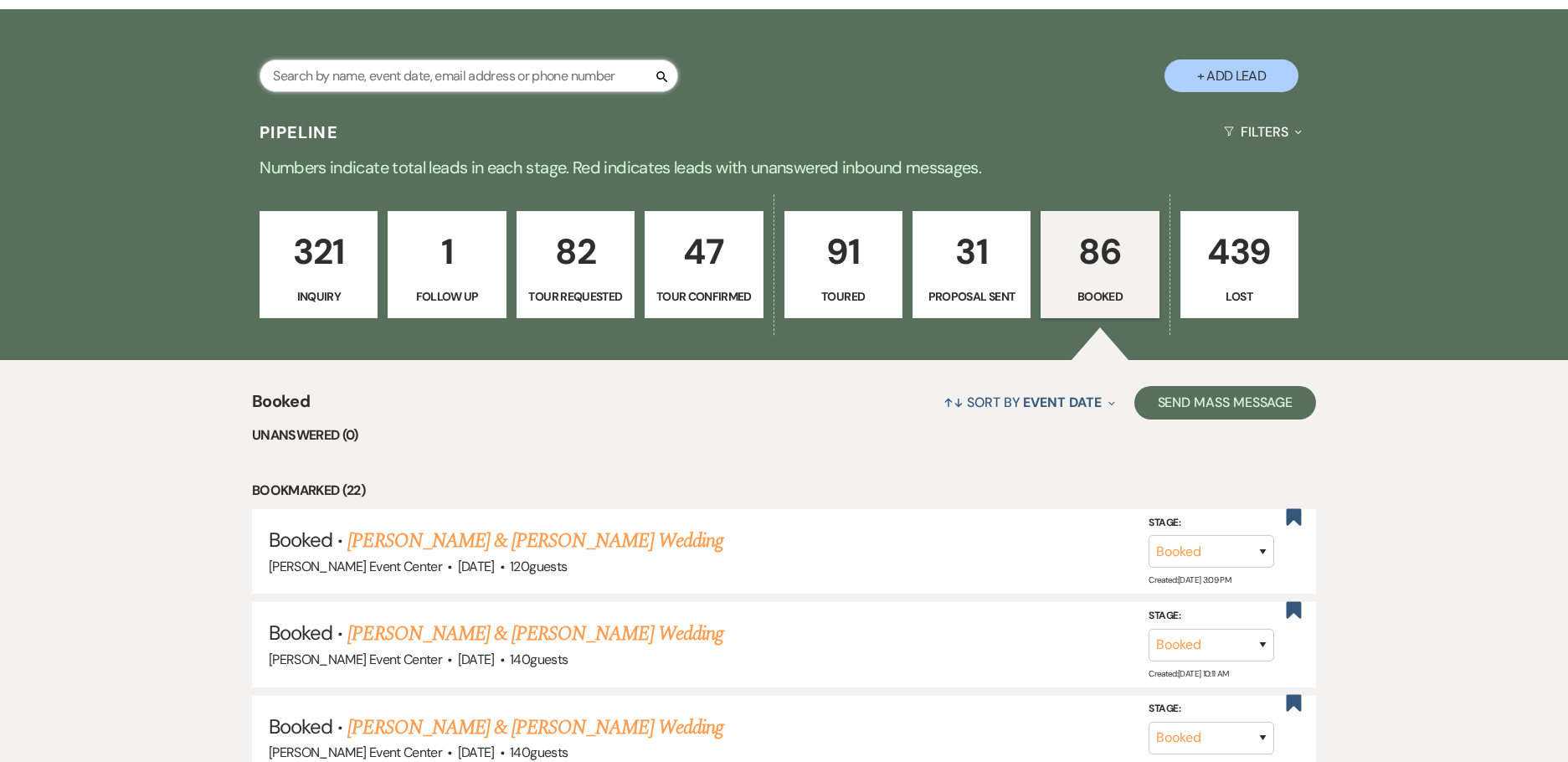
click at [366, 62] on input "text" at bounding box center [468, 76] width 418 height 33
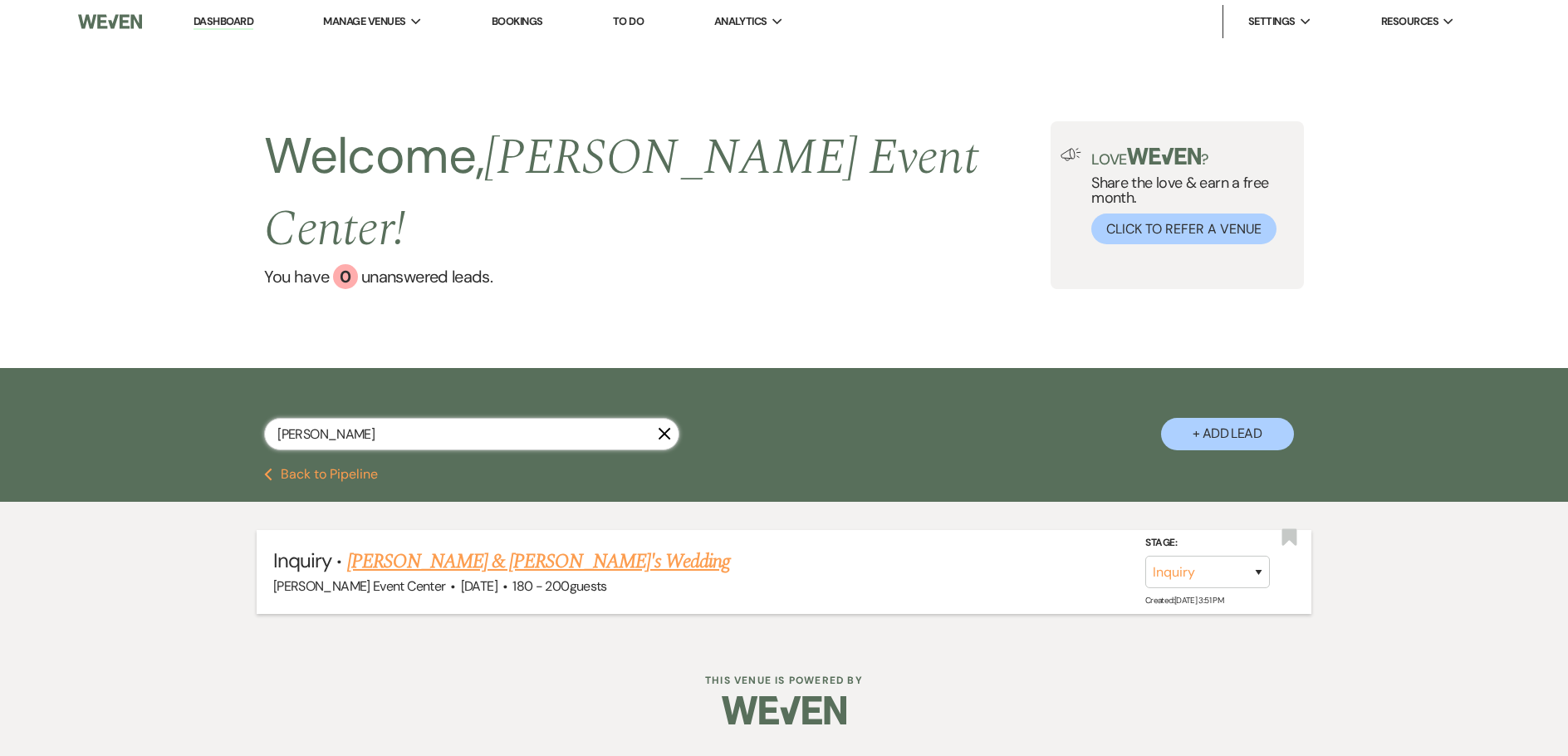
type input "[PERSON_NAME]"
click at [488, 547] on link "[PERSON_NAME] & [PERSON_NAME]'s Wedding" at bounding box center [538, 561] width 383 height 30
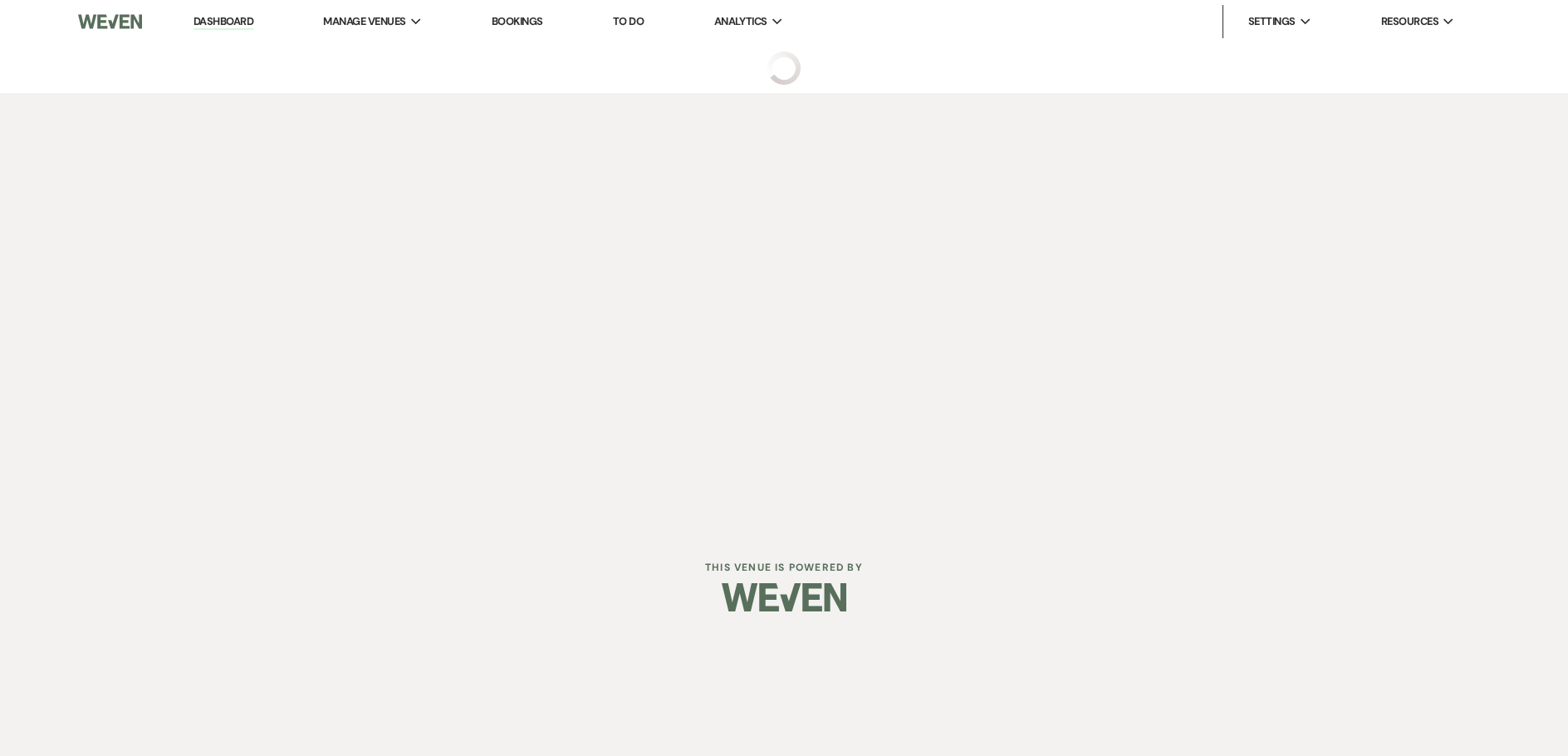
select select "12"
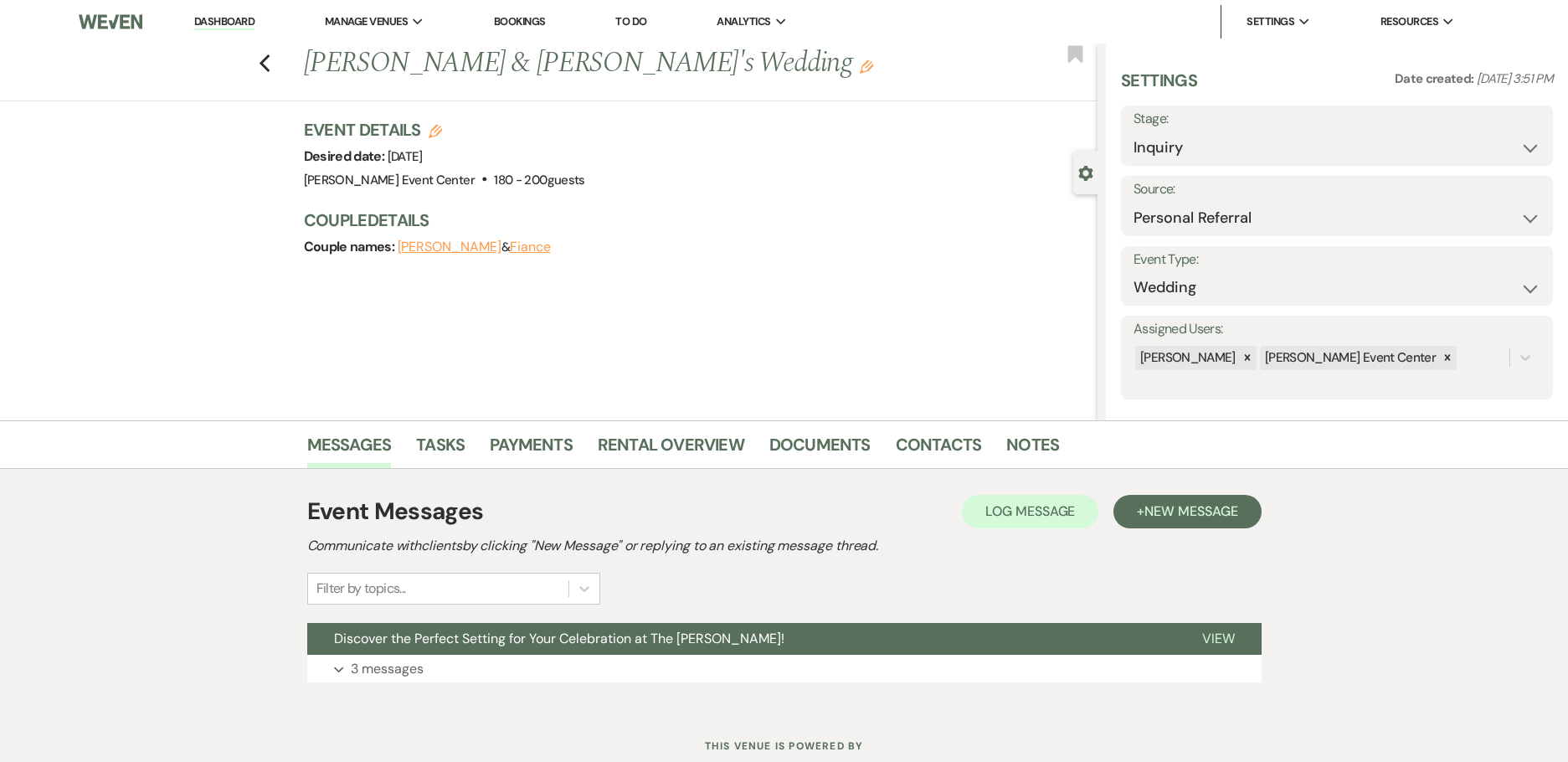
click at [392, 686] on div "Event Messages Log Log Message + New Message Communicate with clients by clicki…" at bounding box center [784, 589] width 954 height 205
click at [399, 660] on p "3 messages" at bounding box center [386, 669] width 73 height 21
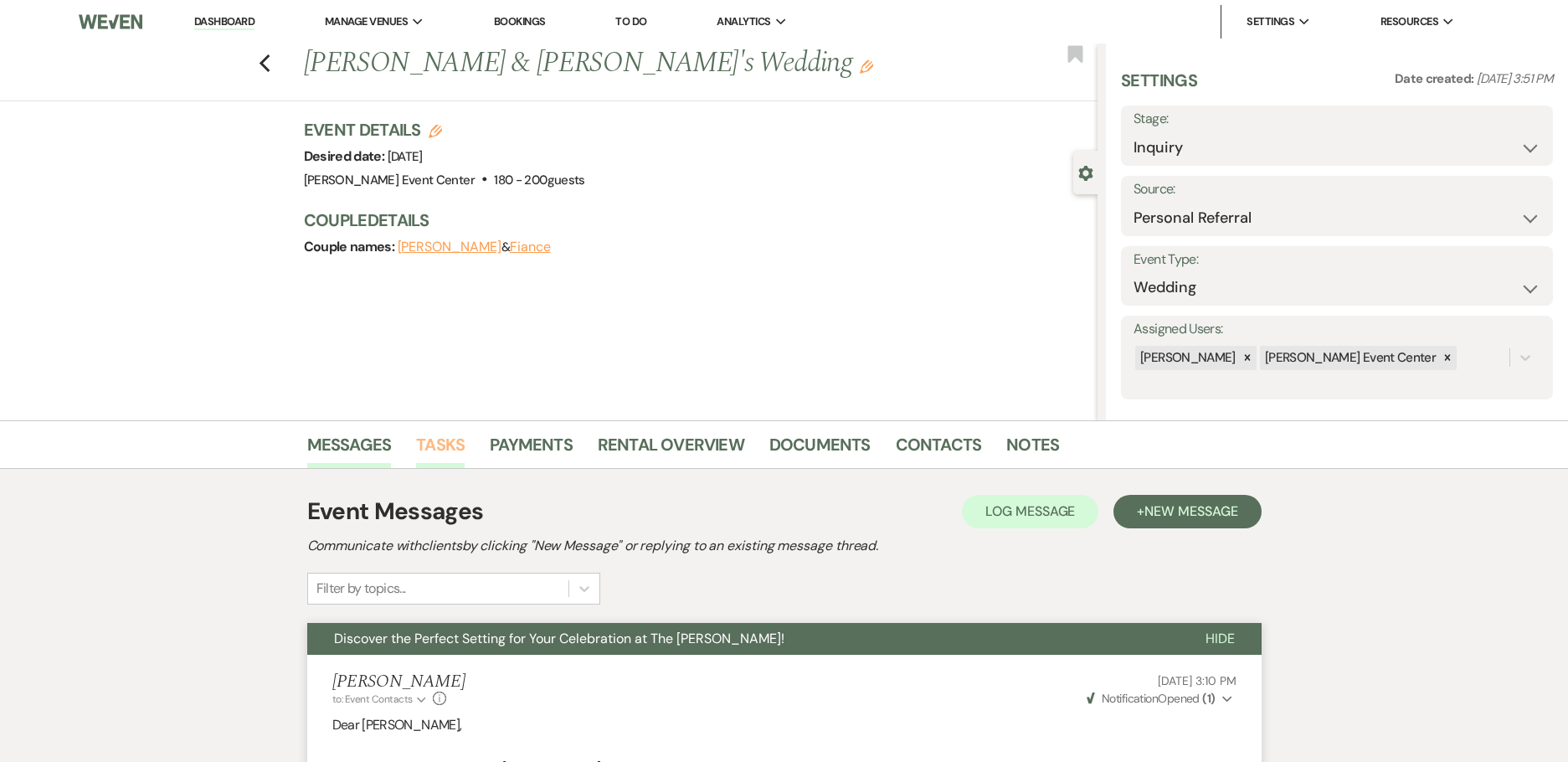
click at [447, 455] on link "Tasks" at bounding box center [440, 449] width 48 height 37
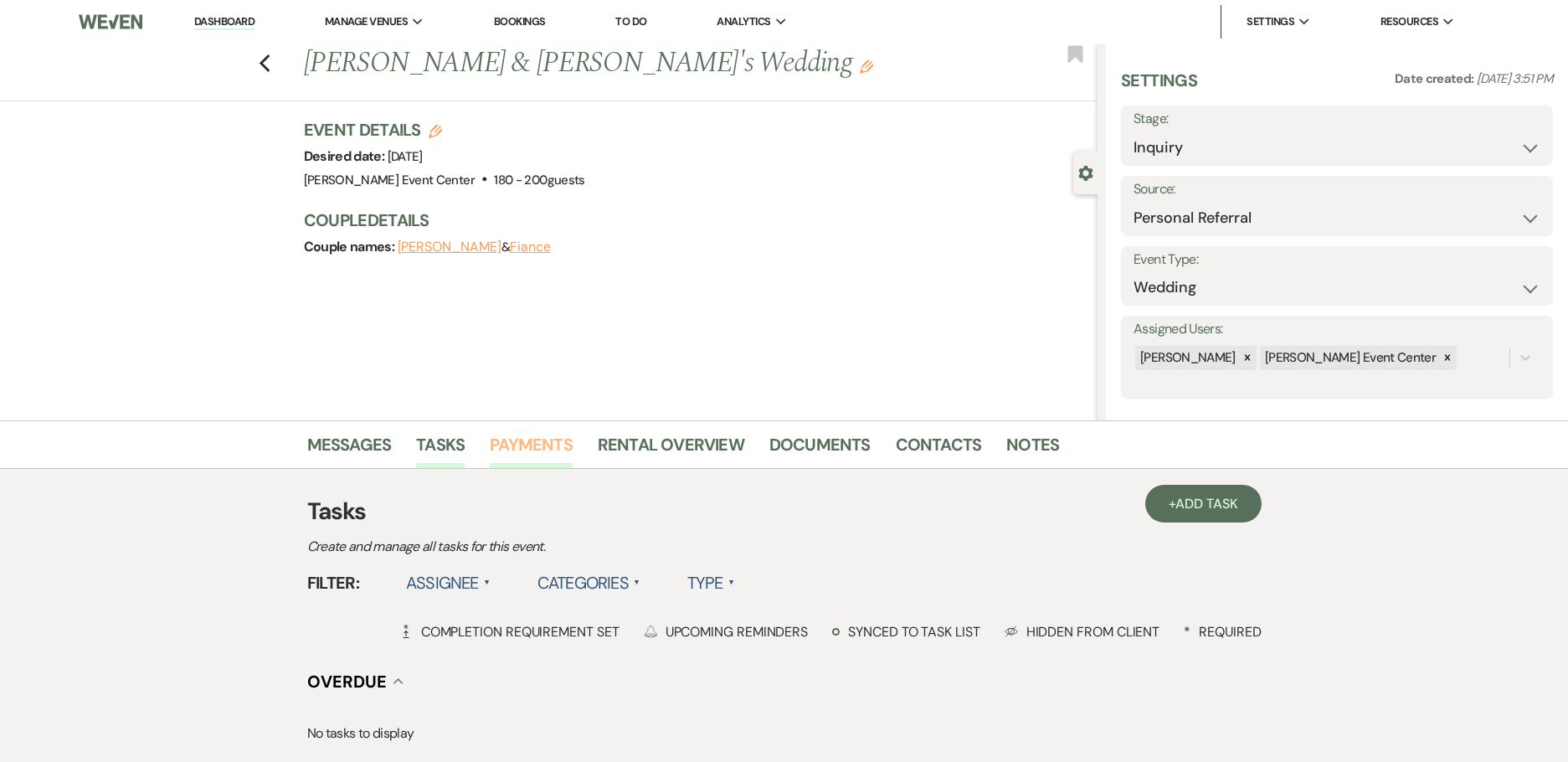
click at [534, 443] on link "Payments" at bounding box center [531, 449] width 83 height 37
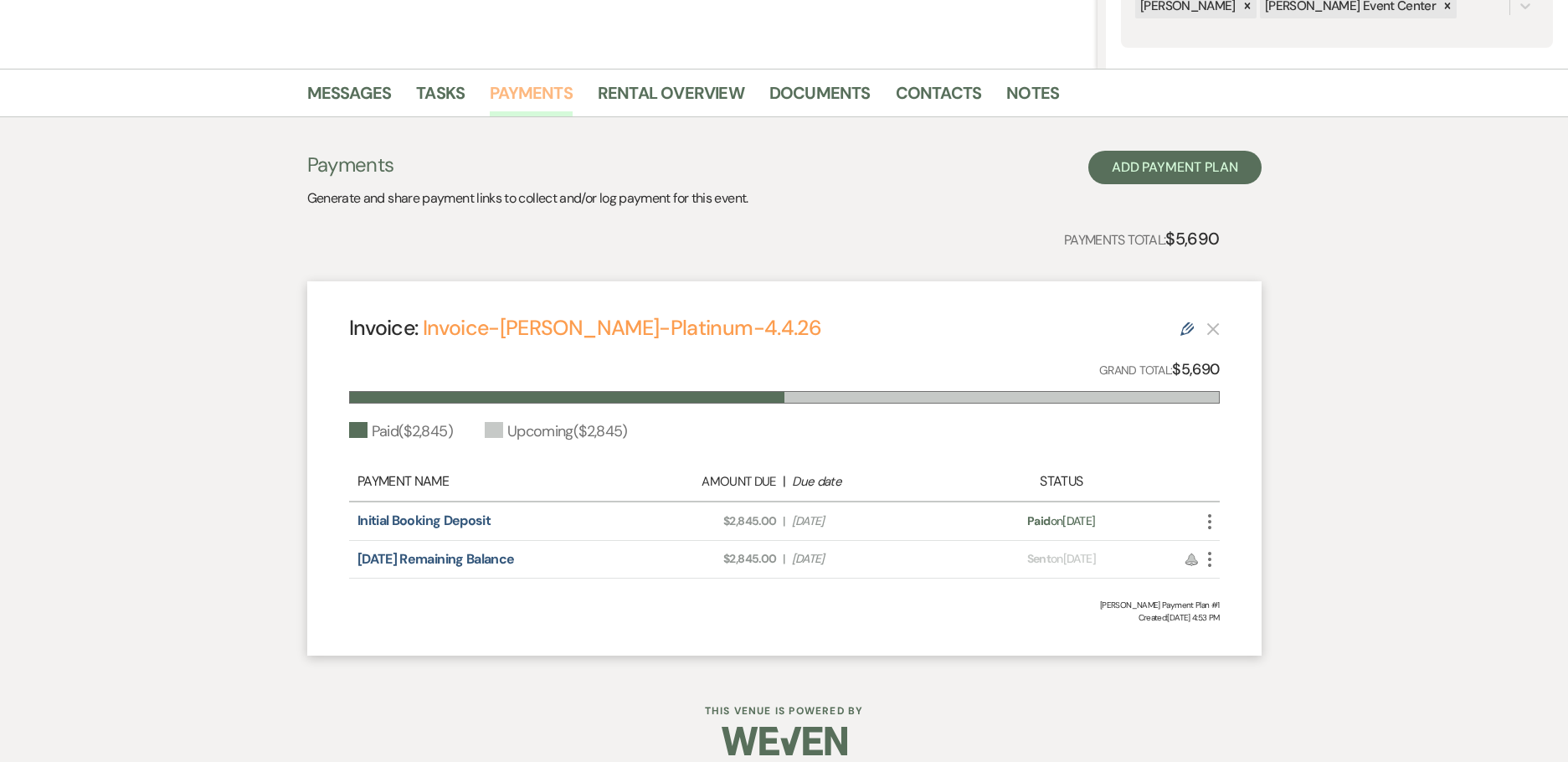
scroll to position [370, 0]
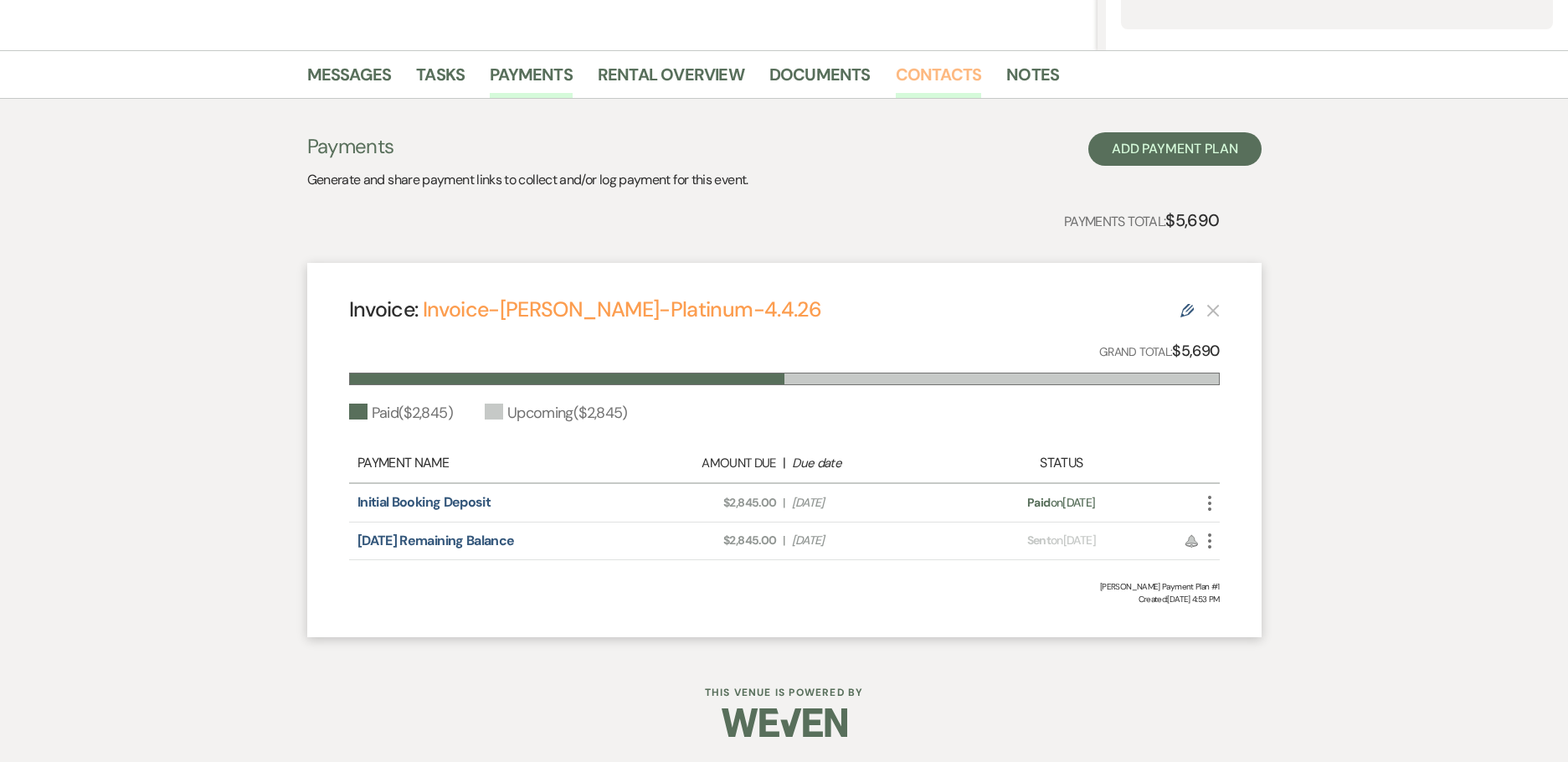
click at [914, 76] on link "Contacts" at bounding box center [938, 79] width 86 height 37
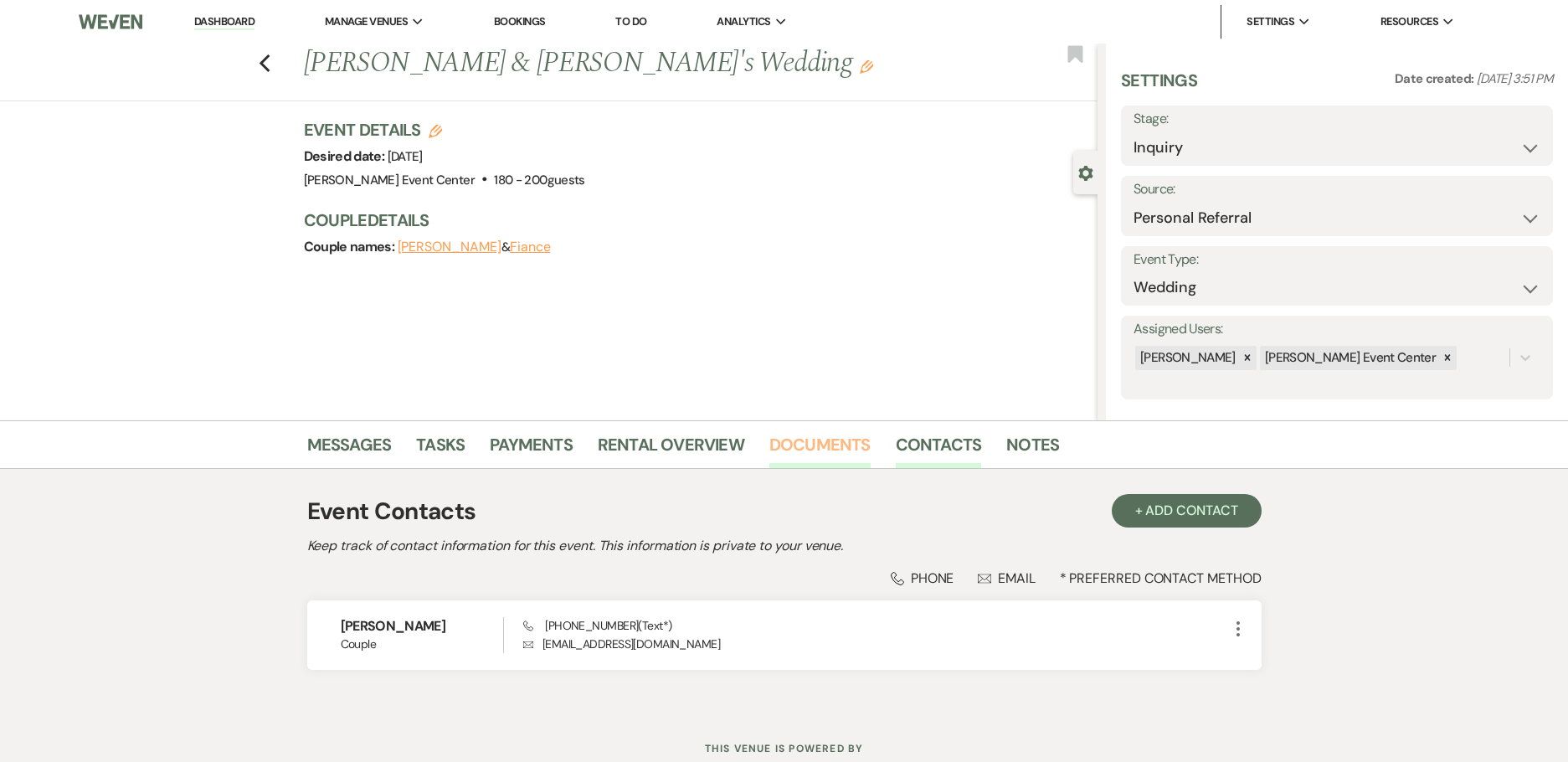
click at [804, 445] on link "Documents" at bounding box center [820, 449] width 102 height 37
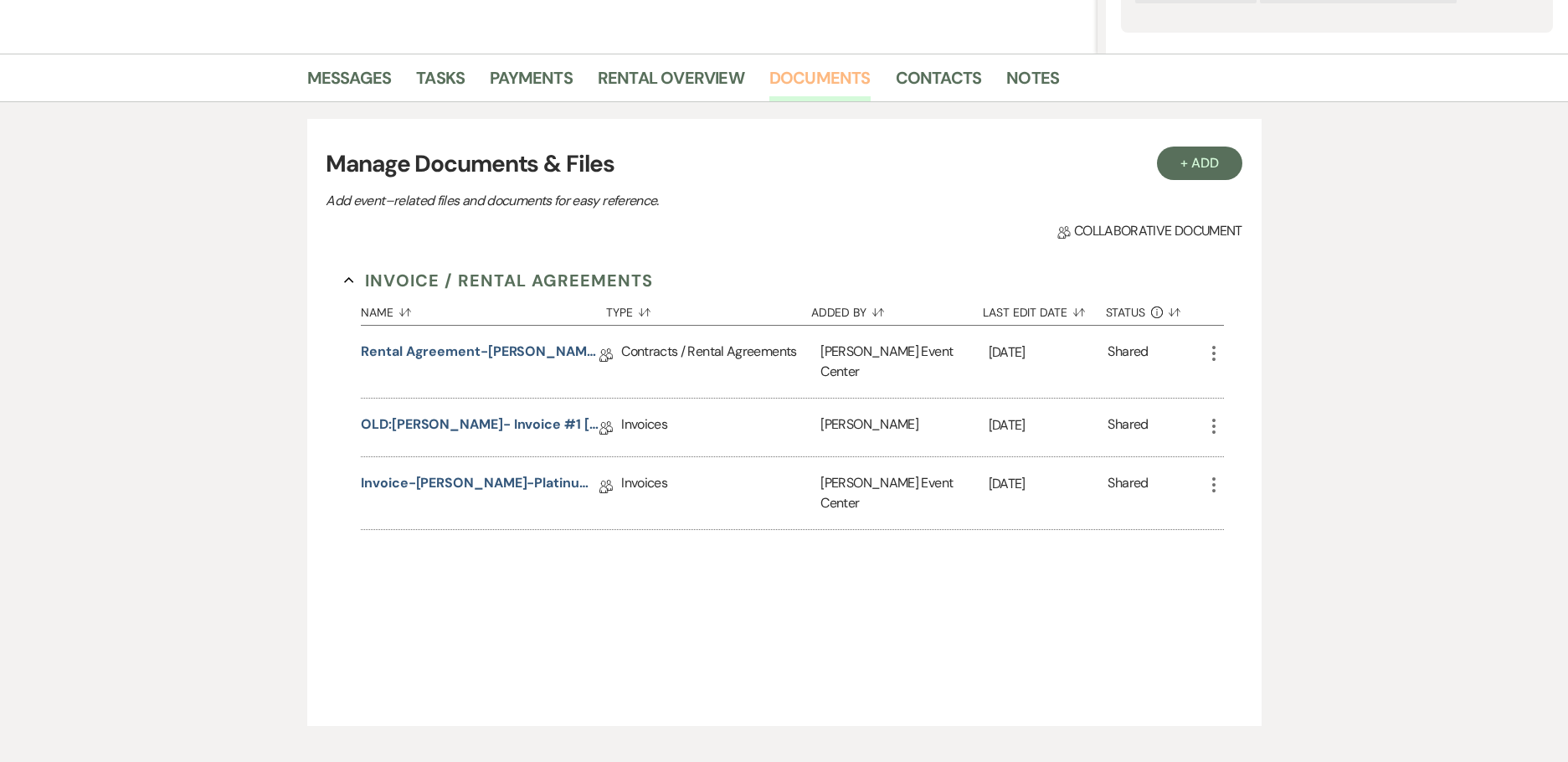
scroll to position [418, 0]
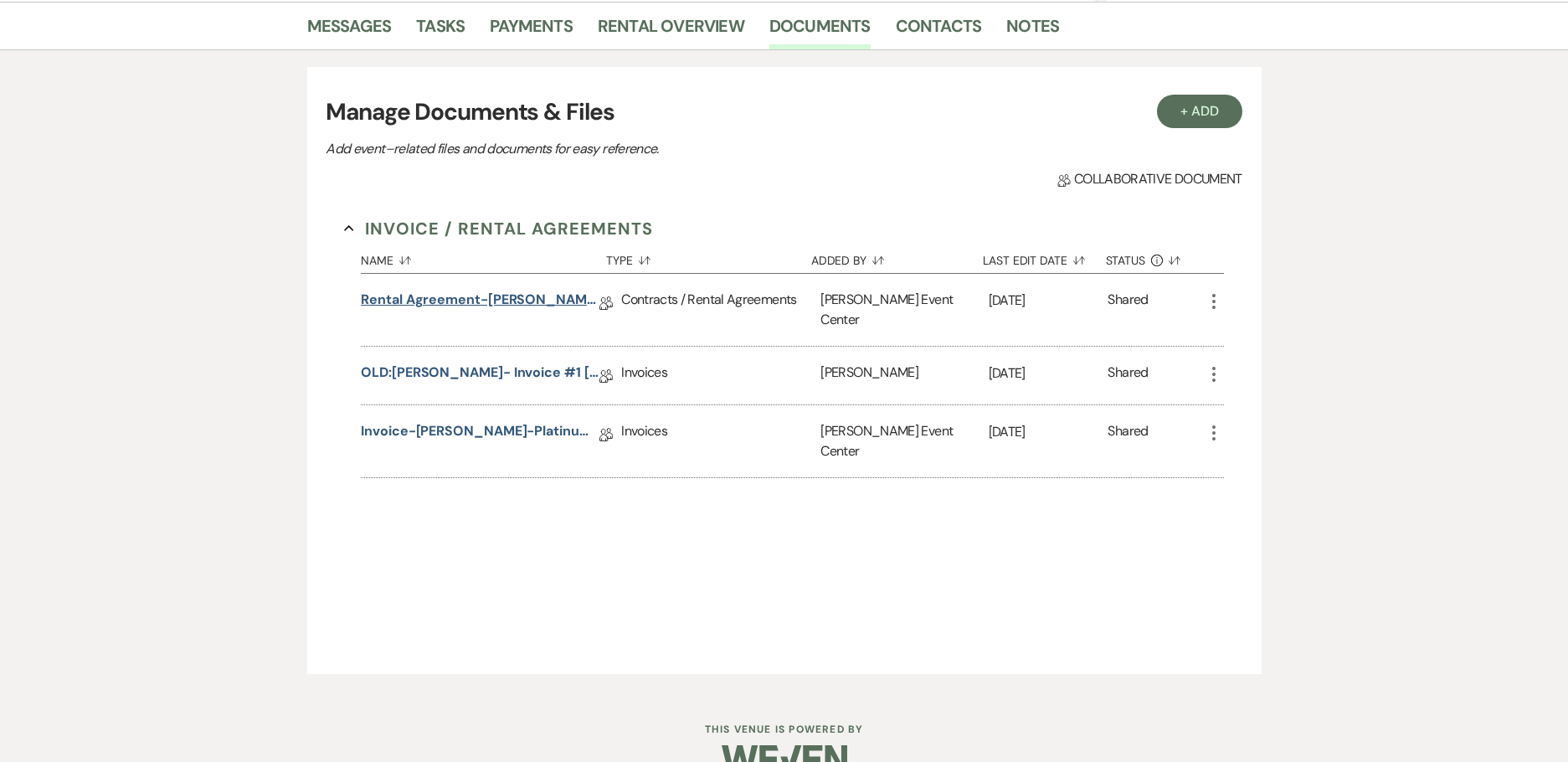
click at [457, 296] on link "Rental Agreement-[PERSON_NAME]-Platinum-4.4.26" at bounding box center [480, 302] width 238 height 26
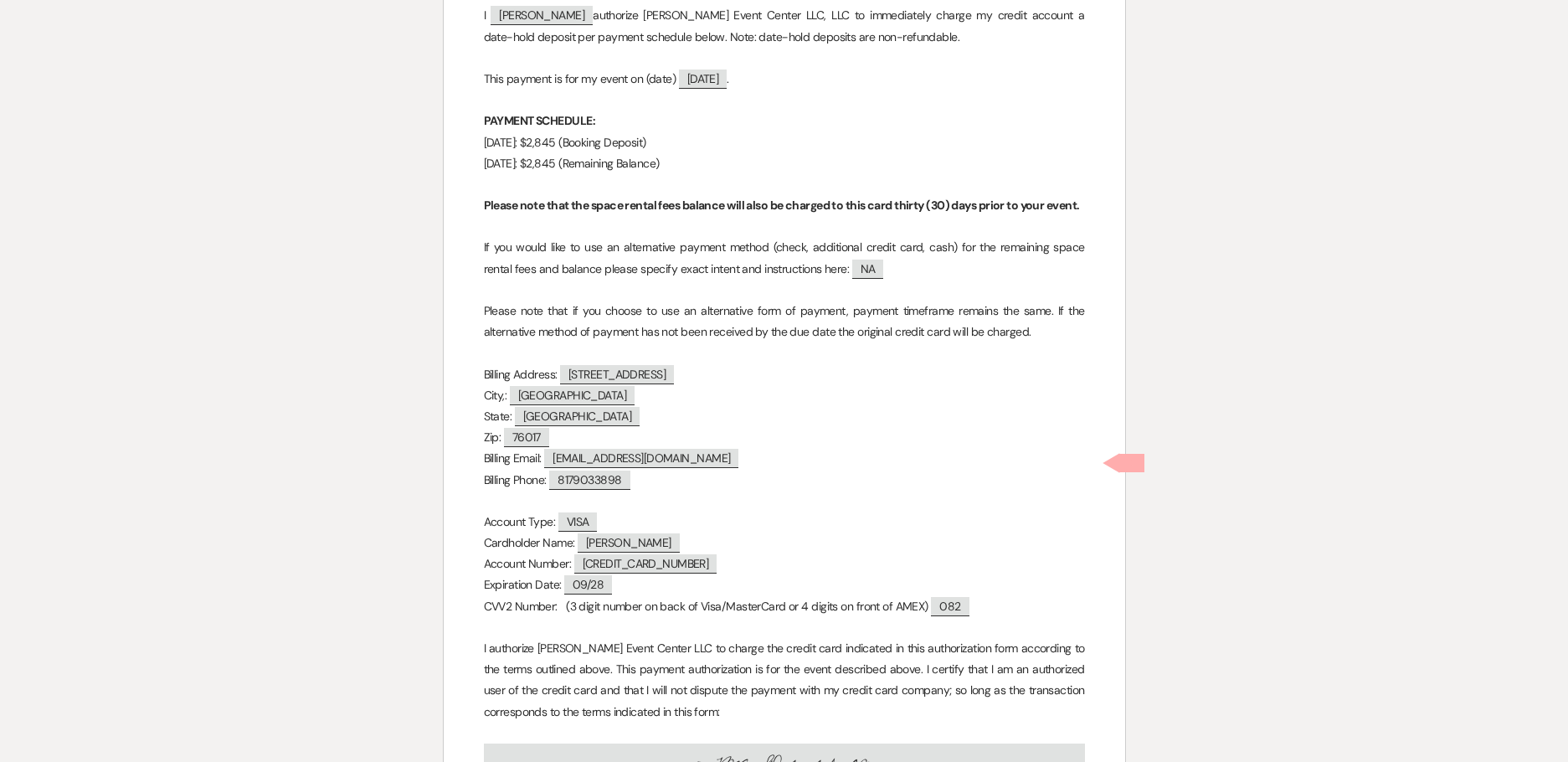
scroll to position [14097, 0]
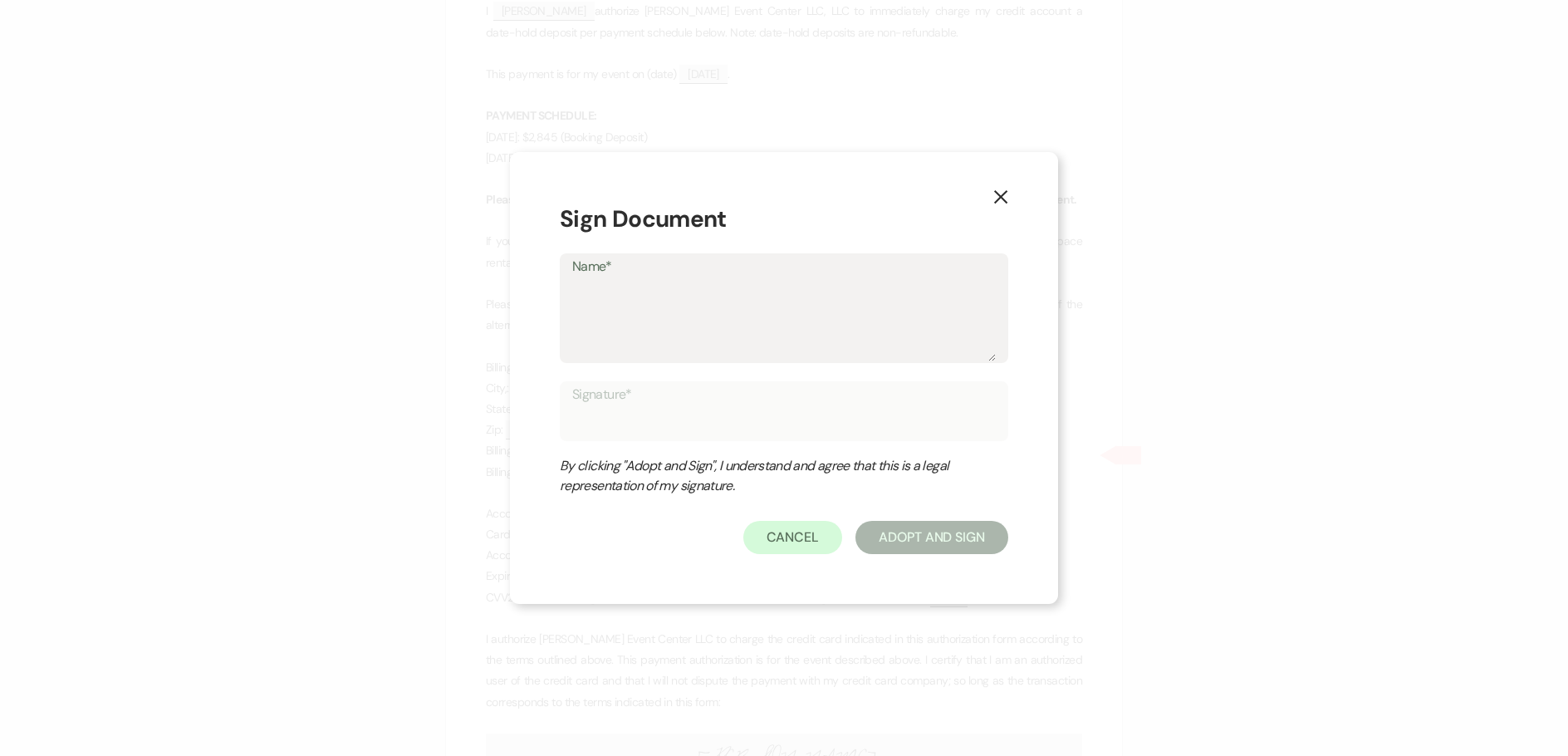
type textarea "A"
type input "A"
type textarea "Ar"
type input "Ar"
type textarea "Art"
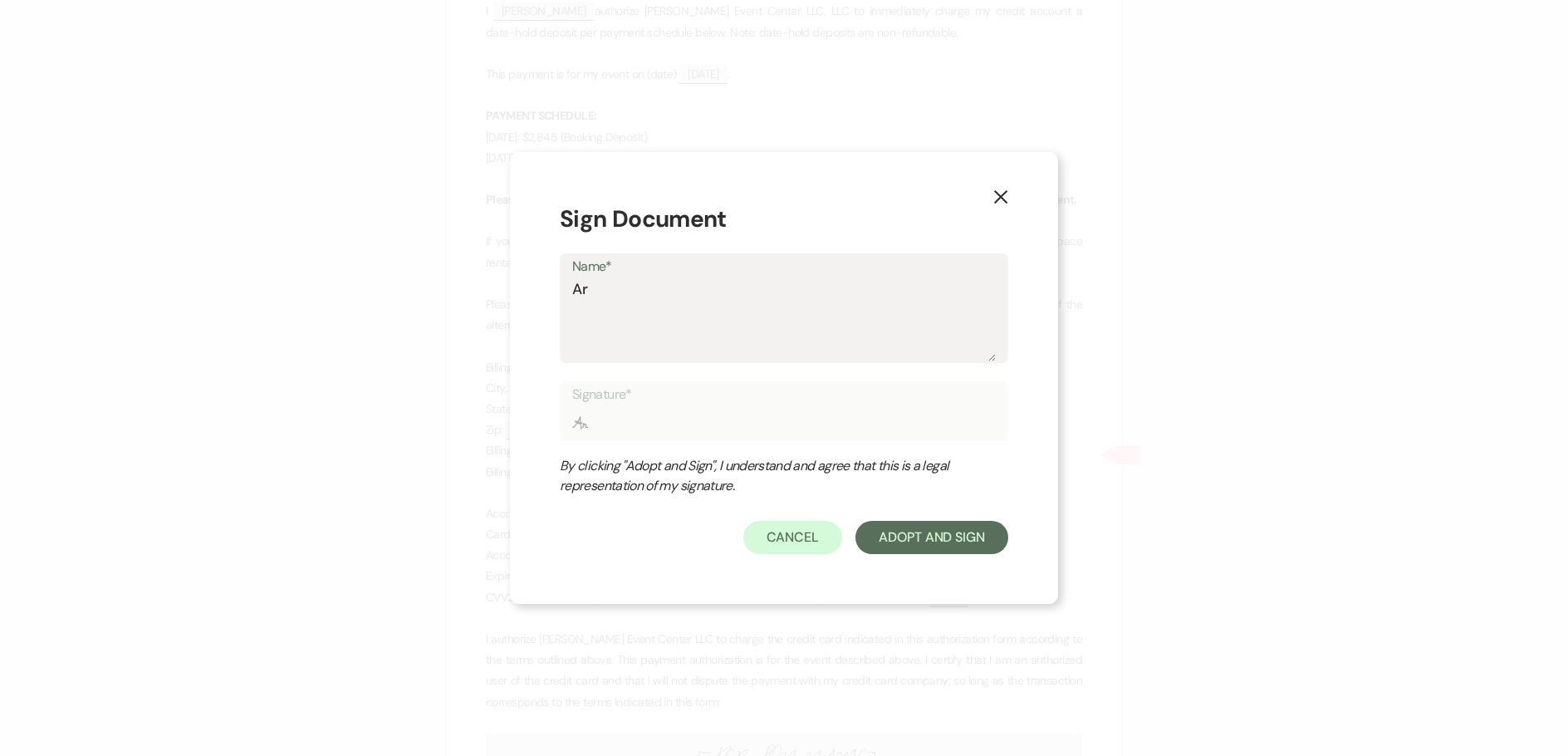
type input "Art"
type textarea "Arti"
type input "Arti"
type textarea "[PERSON_NAME]"
type input "[PERSON_NAME]"
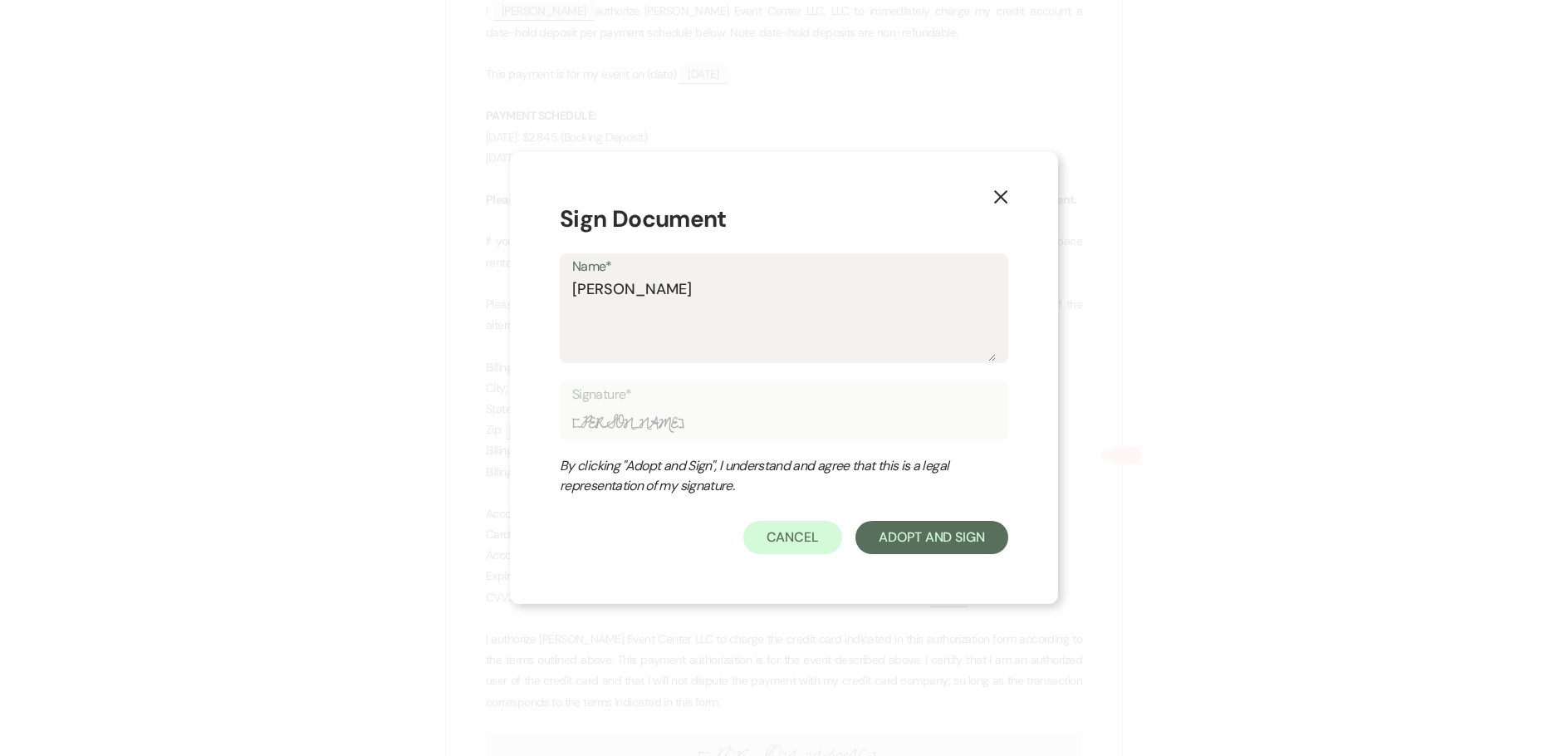
type textarea "[PERSON_NAME]"
type input "[PERSON_NAME]"
type textarea "[PERSON_NAME] E"
type input "[PERSON_NAME] E"
type textarea "[PERSON_NAME]"
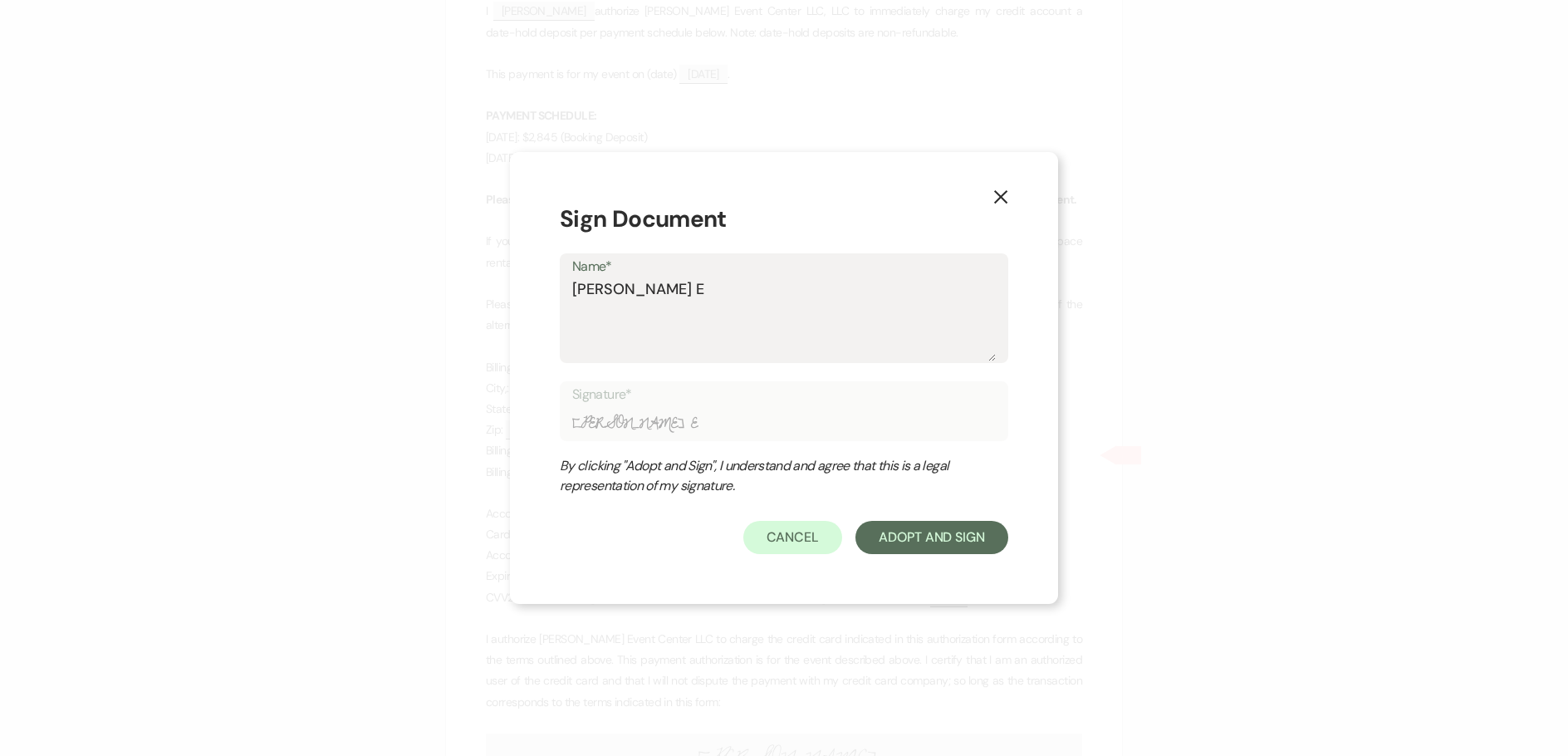
type input "[PERSON_NAME]"
type textarea "[PERSON_NAME]"
type input "[PERSON_NAME]"
type textarea "[PERSON_NAME] Even"
type input "[PERSON_NAME] Even"
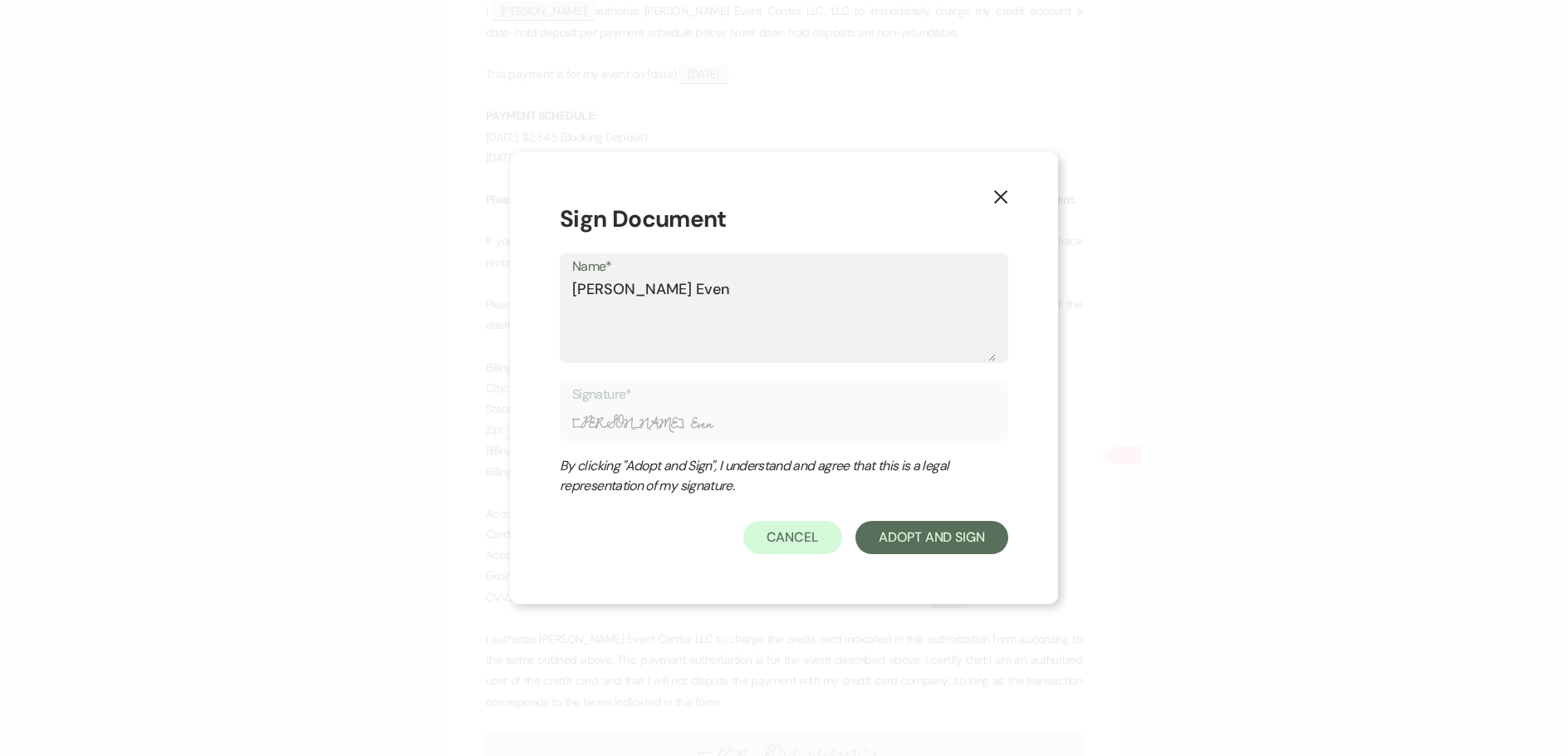
type textarea "[PERSON_NAME] Event"
type input "[PERSON_NAME] Event"
type textarea "[PERSON_NAME] Event"
type input "[PERSON_NAME] Event"
type textarea "[PERSON_NAME] Event C"
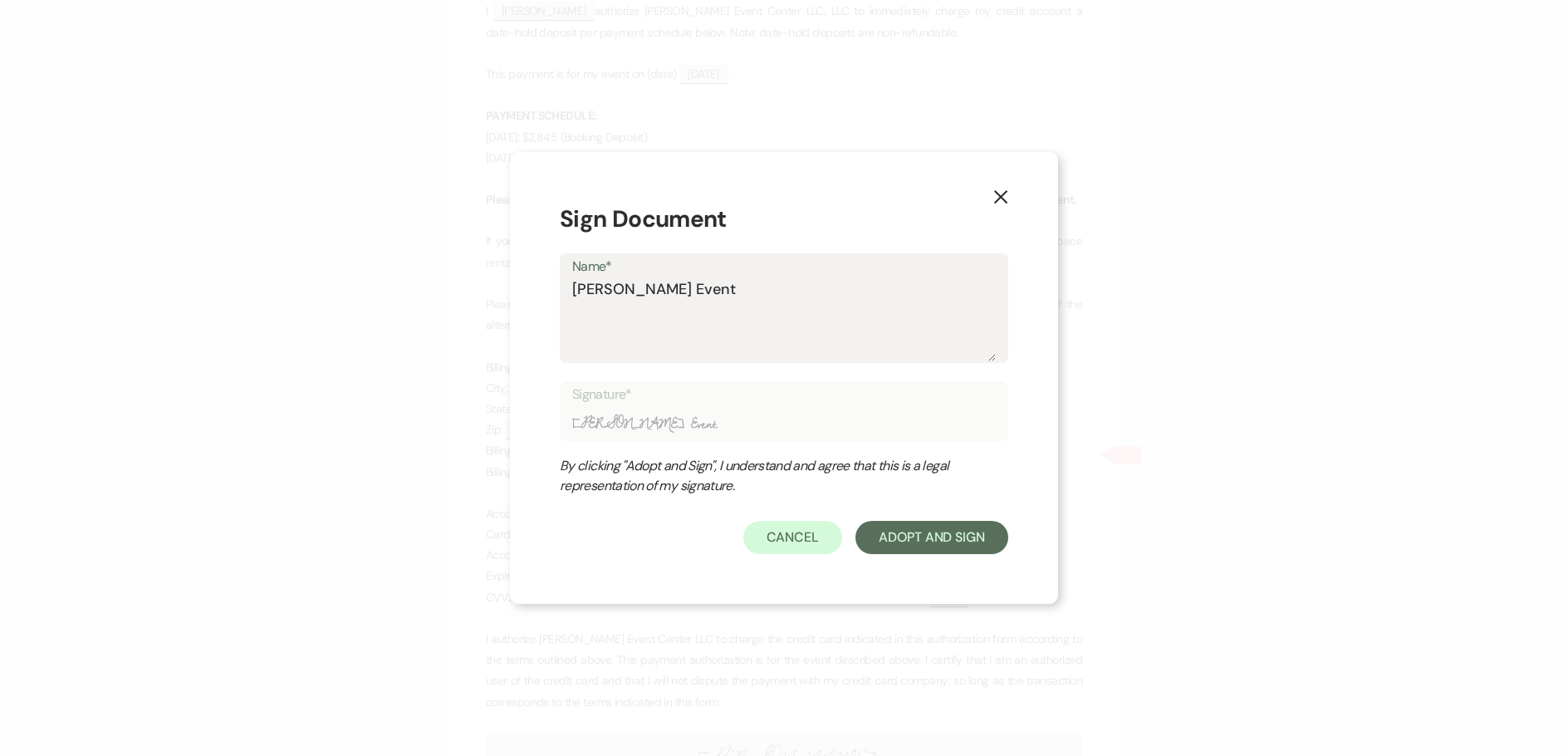
type input "[PERSON_NAME] Event C"
type textarea "[PERSON_NAME] Event Ce"
type input "[PERSON_NAME] Event Ce"
type textarea "[PERSON_NAME] Event Cen"
type input "[PERSON_NAME] Event Cen"
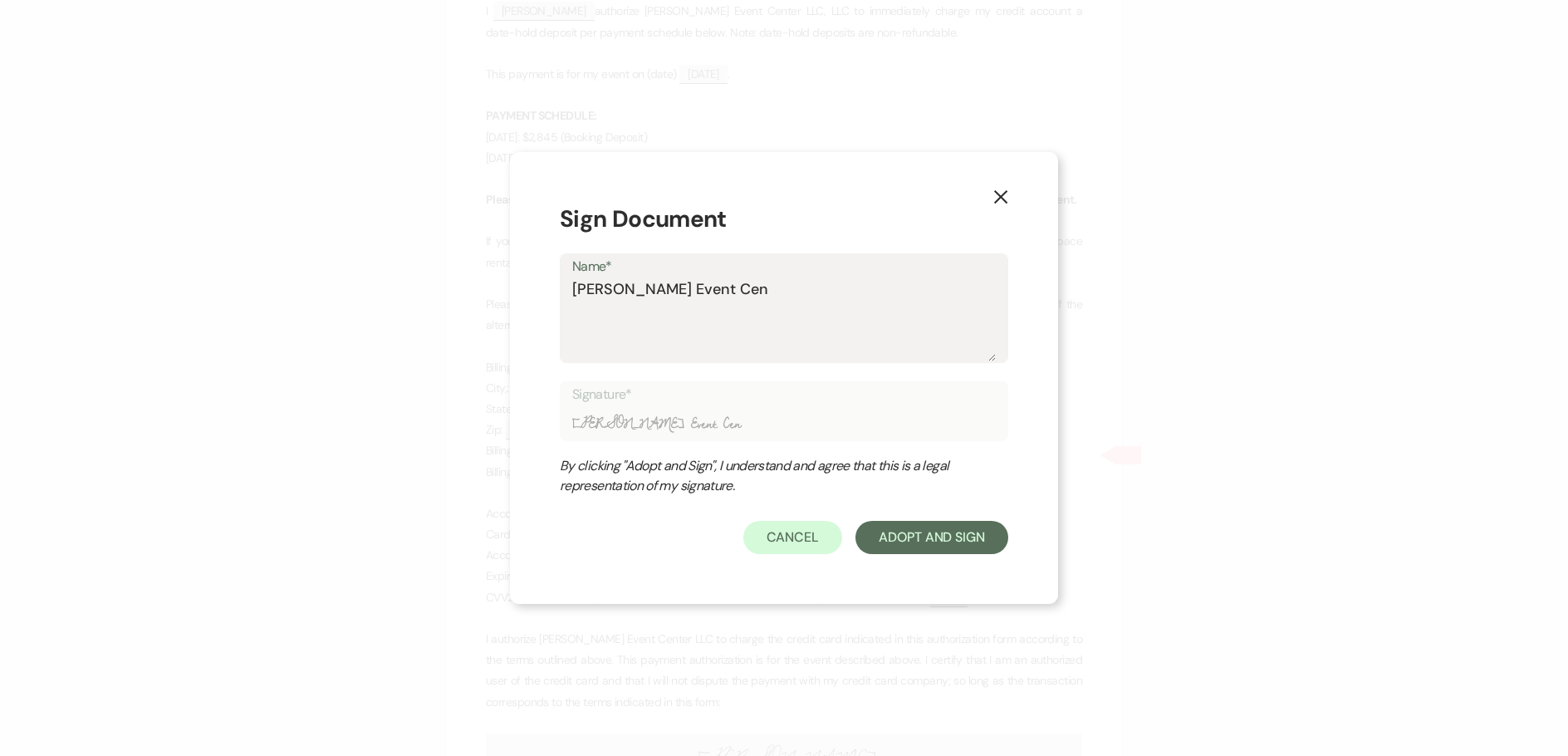
type textarea "[PERSON_NAME] Event Cent"
type input "[PERSON_NAME] Event Cent"
type textarea "[PERSON_NAME] Event Cente"
type input "[PERSON_NAME] Event Cente"
type textarea "[PERSON_NAME] Event Center"
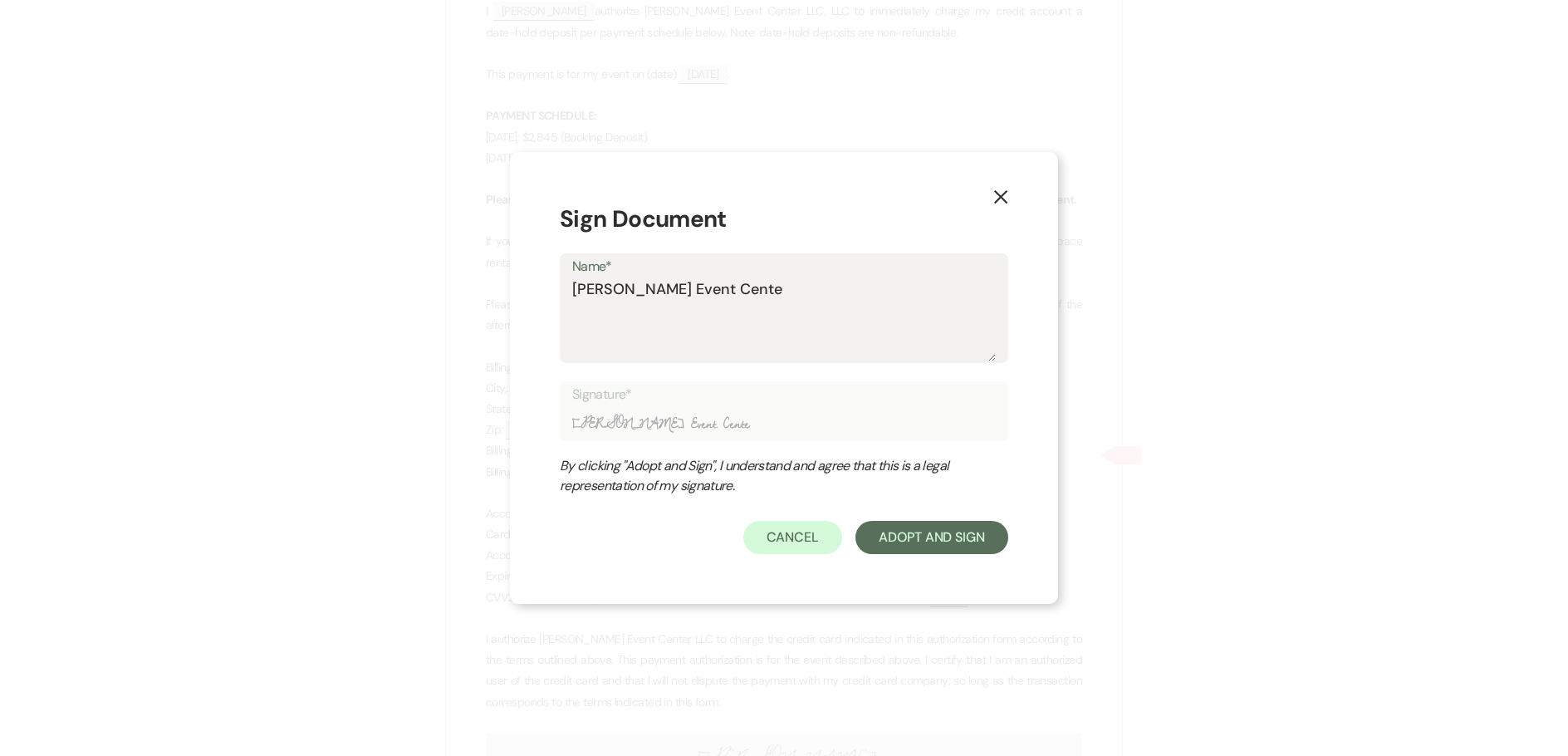
type input "[PERSON_NAME] Event Center"
type textarea "[PERSON_NAME] Event Center"
click at [938, 534] on button "Adopt And Sign" at bounding box center [932, 537] width 153 height 34
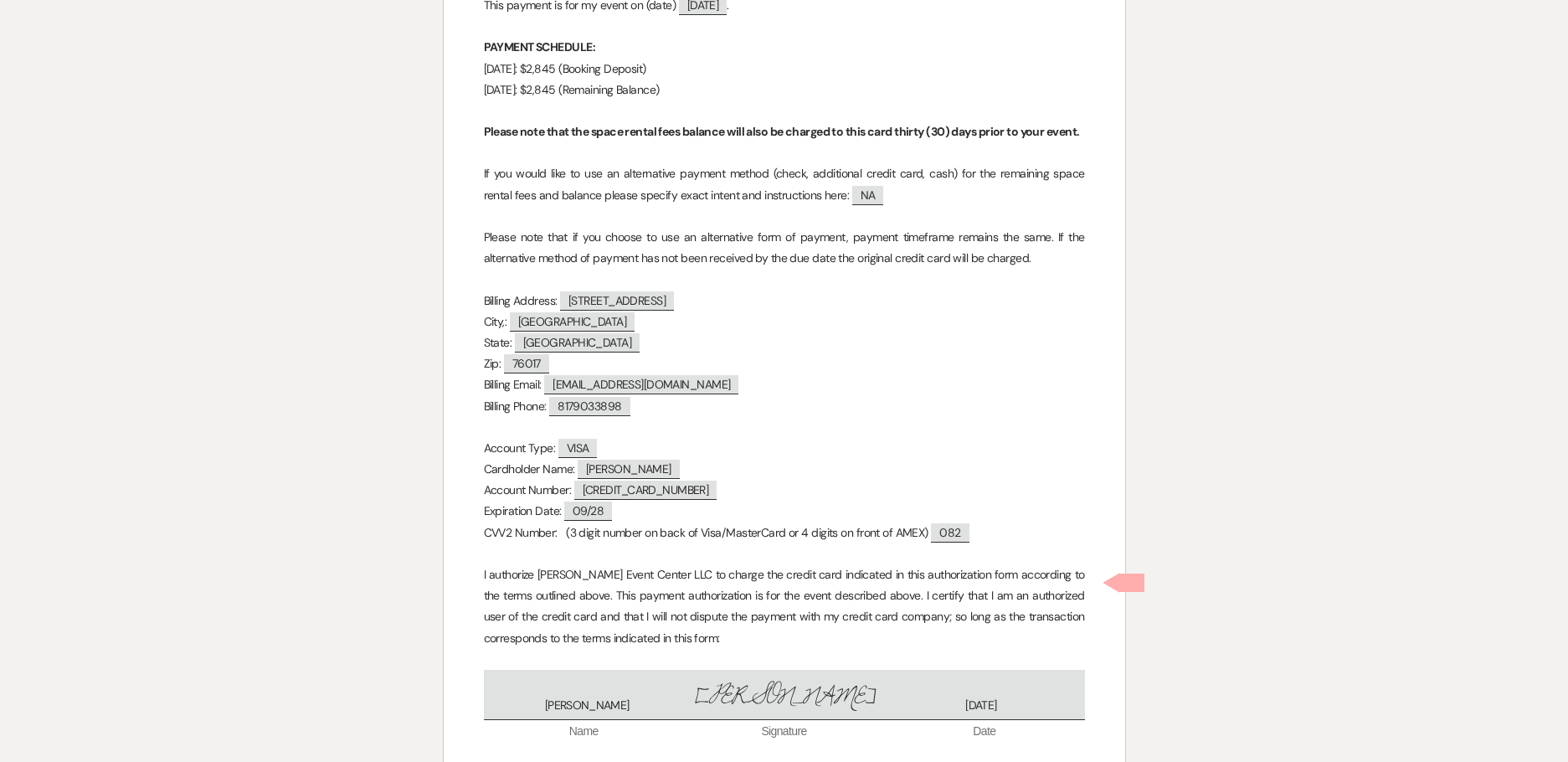
scroll to position [14168, 0]
checkbox input "true"
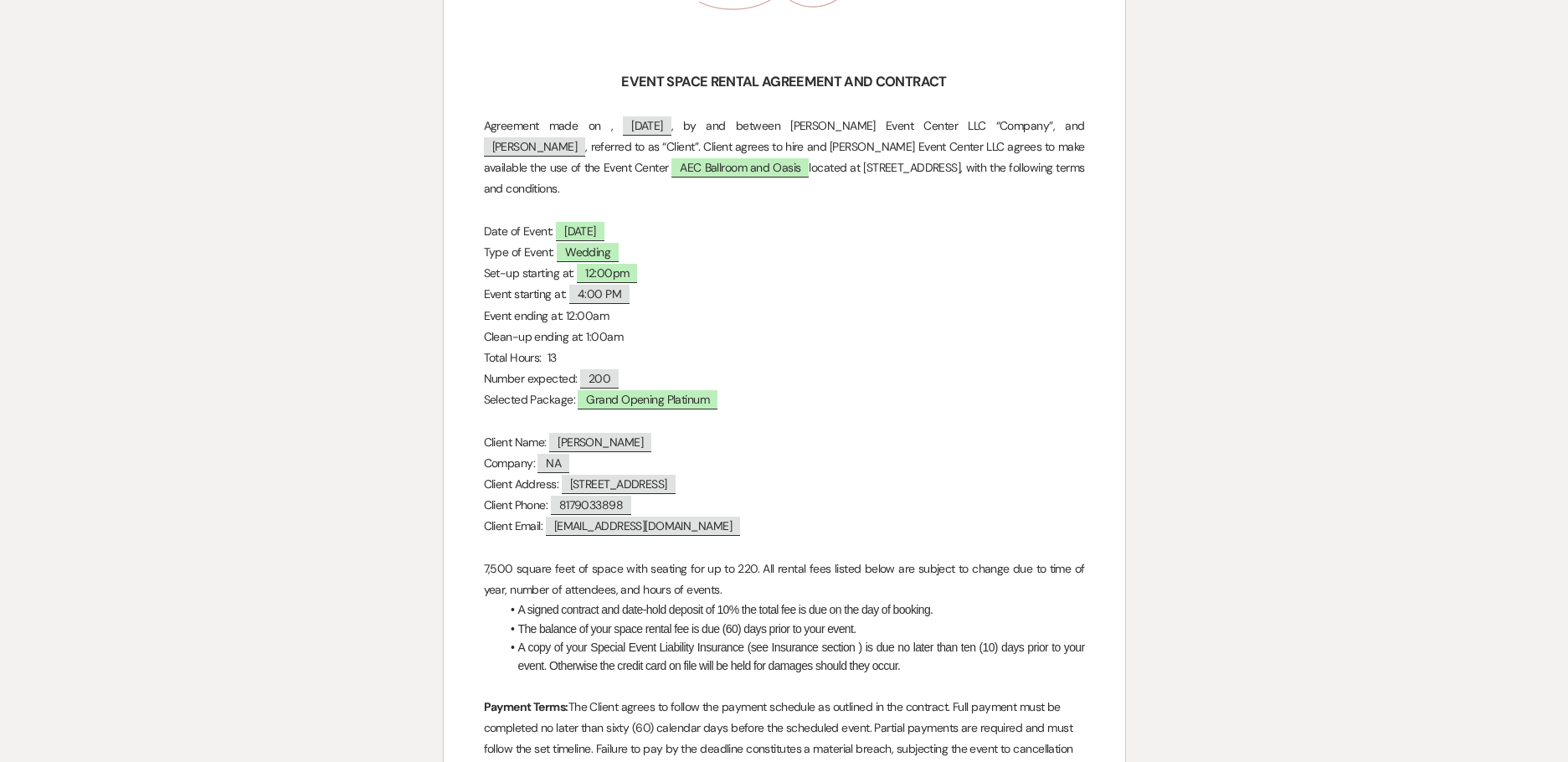
scroll to position [0, 0]
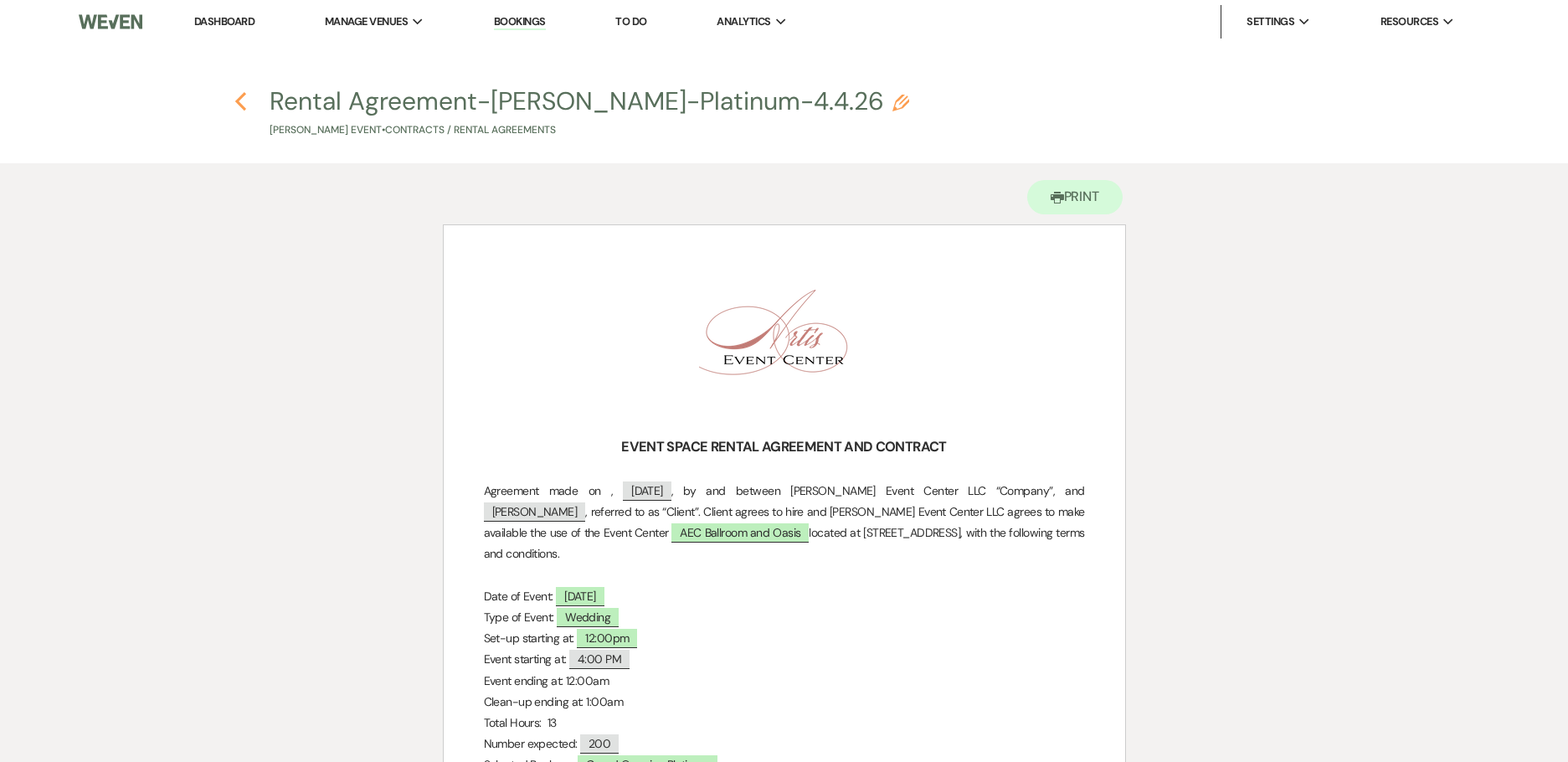
click at [237, 99] on icon "Previous" at bounding box center [240, 101] width 13 height 20
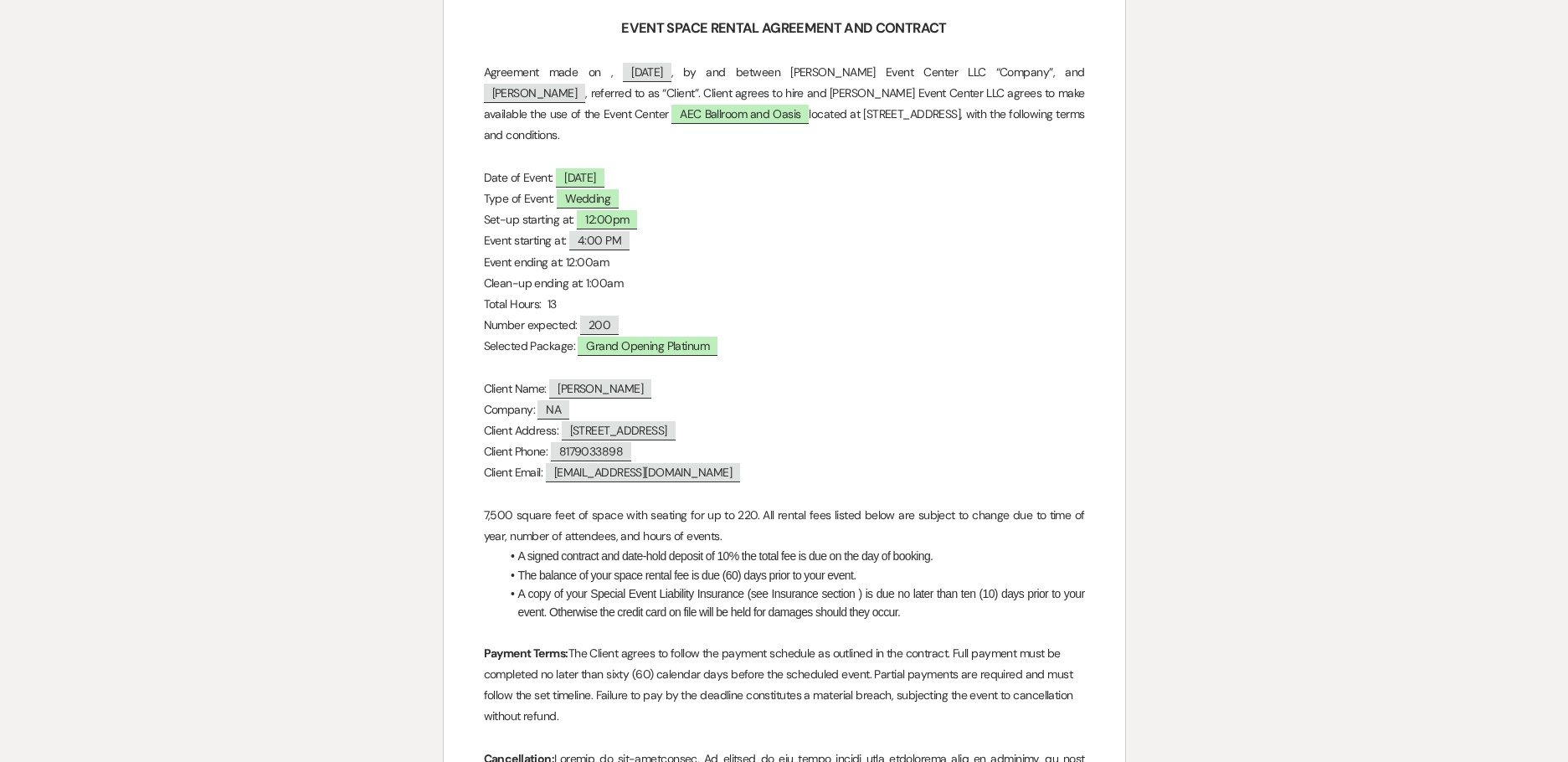
select select "12"
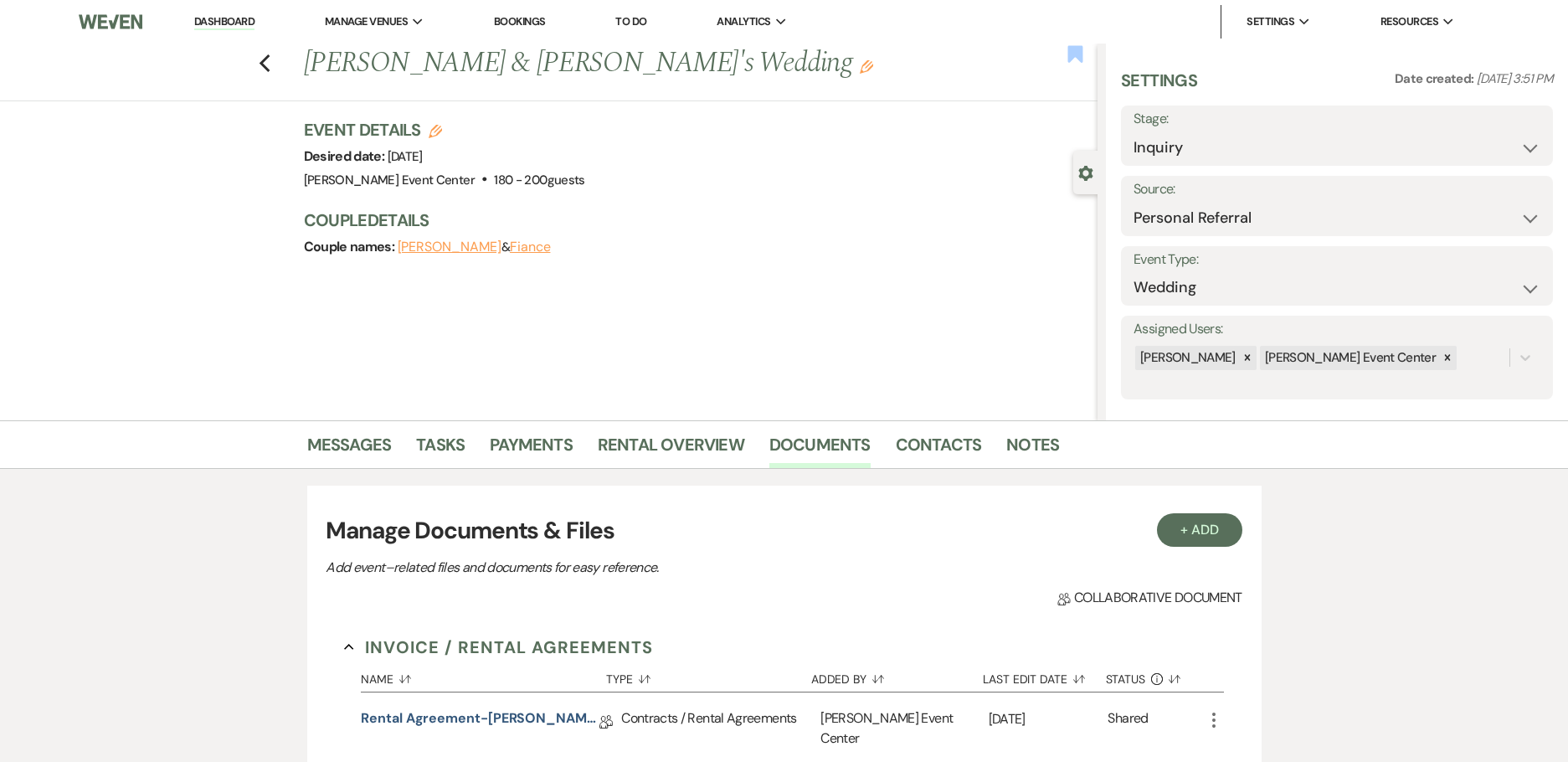
click at [1082, 59] on use "button" at bounding box center [1075, 53] width 15 height 16
click at [1175, 134] on select "Inquiry Follow Up Tour Requested Tour Confirmed Toured Proposal Sent Booked Lost" at bounding box center [1337, 148] width 407 height 33
select select "7"
click at [1133, 132] on select "Inquiry Follow Up Tour Requested Tour Confirmed Toured Proposal Sent Booked Lost" at bounding box center [1337, 148] width 407 height 33
click at [1465, 144] on button "Save" at bounding box center [1506, 136] width 93 height 34
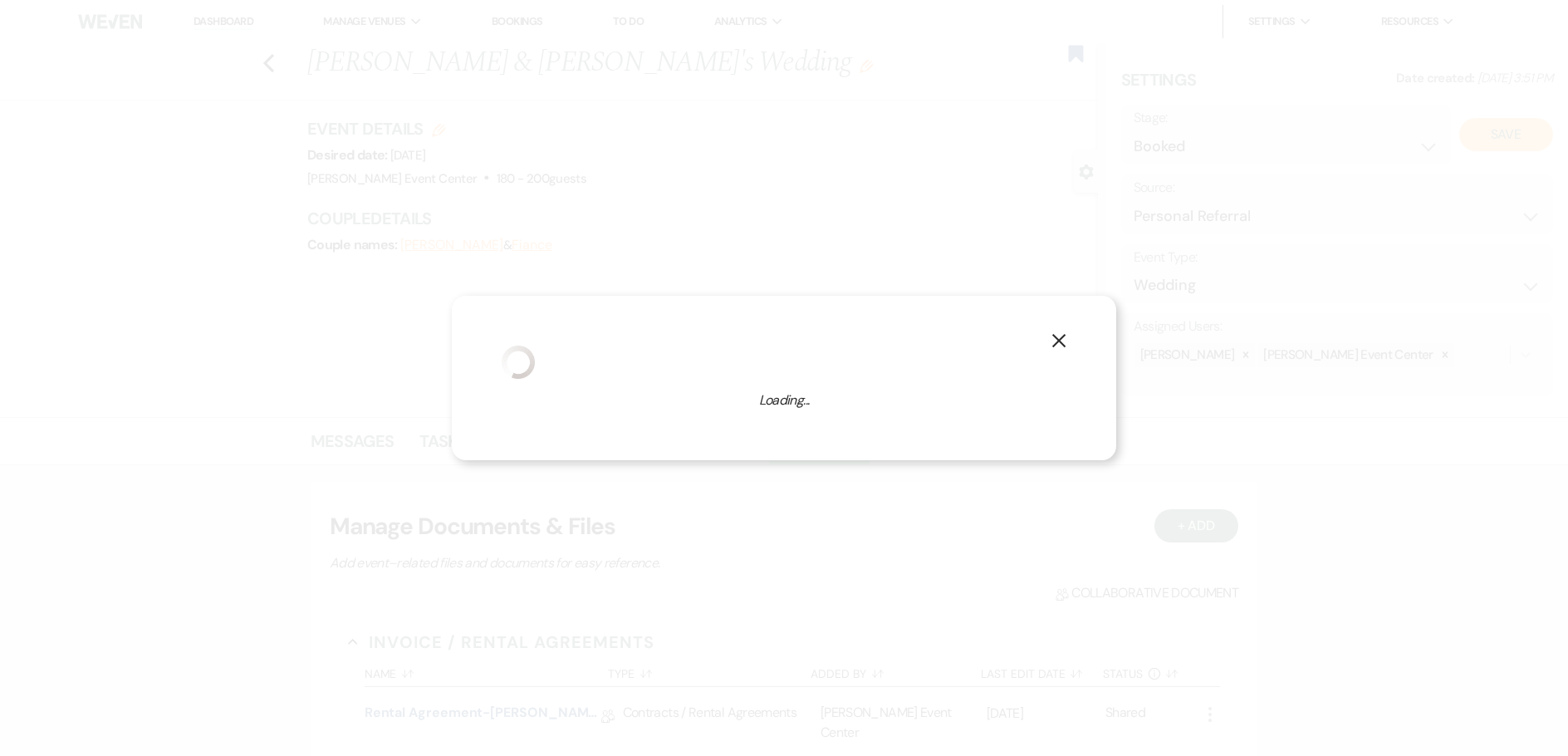
select select "1"
select select "754"
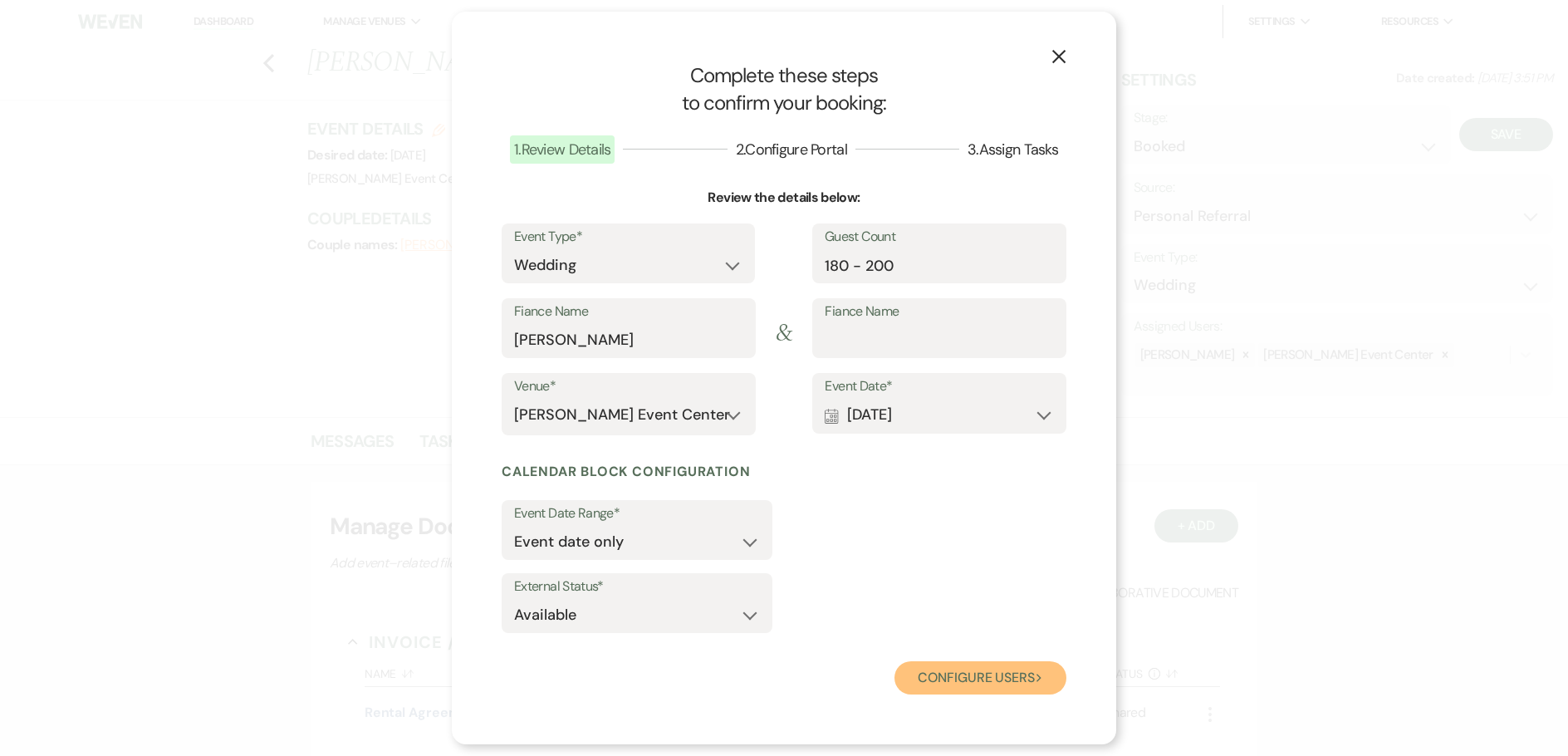
click at [992, 666] on button "Configure users Next" at bounding box center [980, 677] width 172 height 34
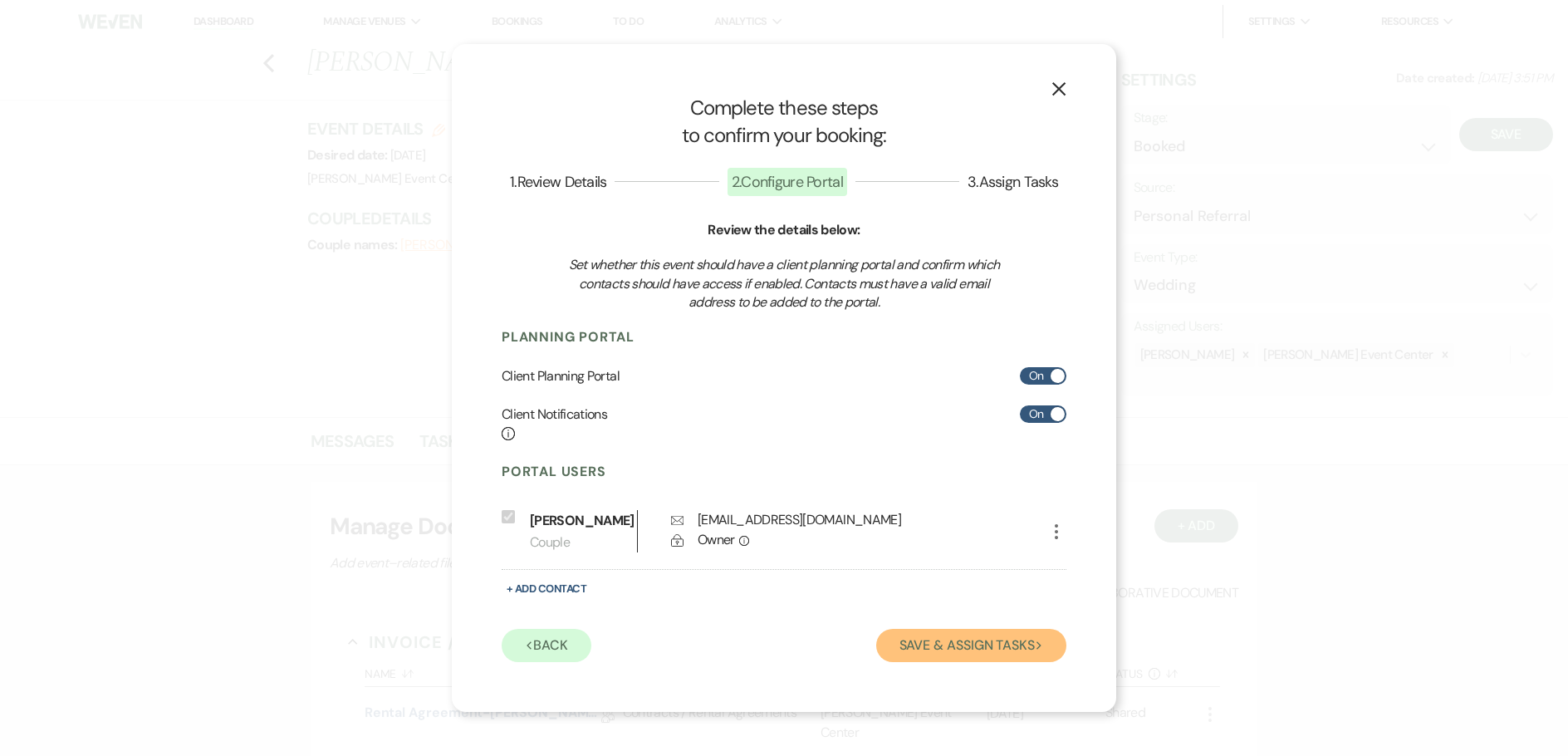
click at [1001, 652] on button "Save & Assign Tasks Next" at bounding box center [971, 646] width 190 height 34
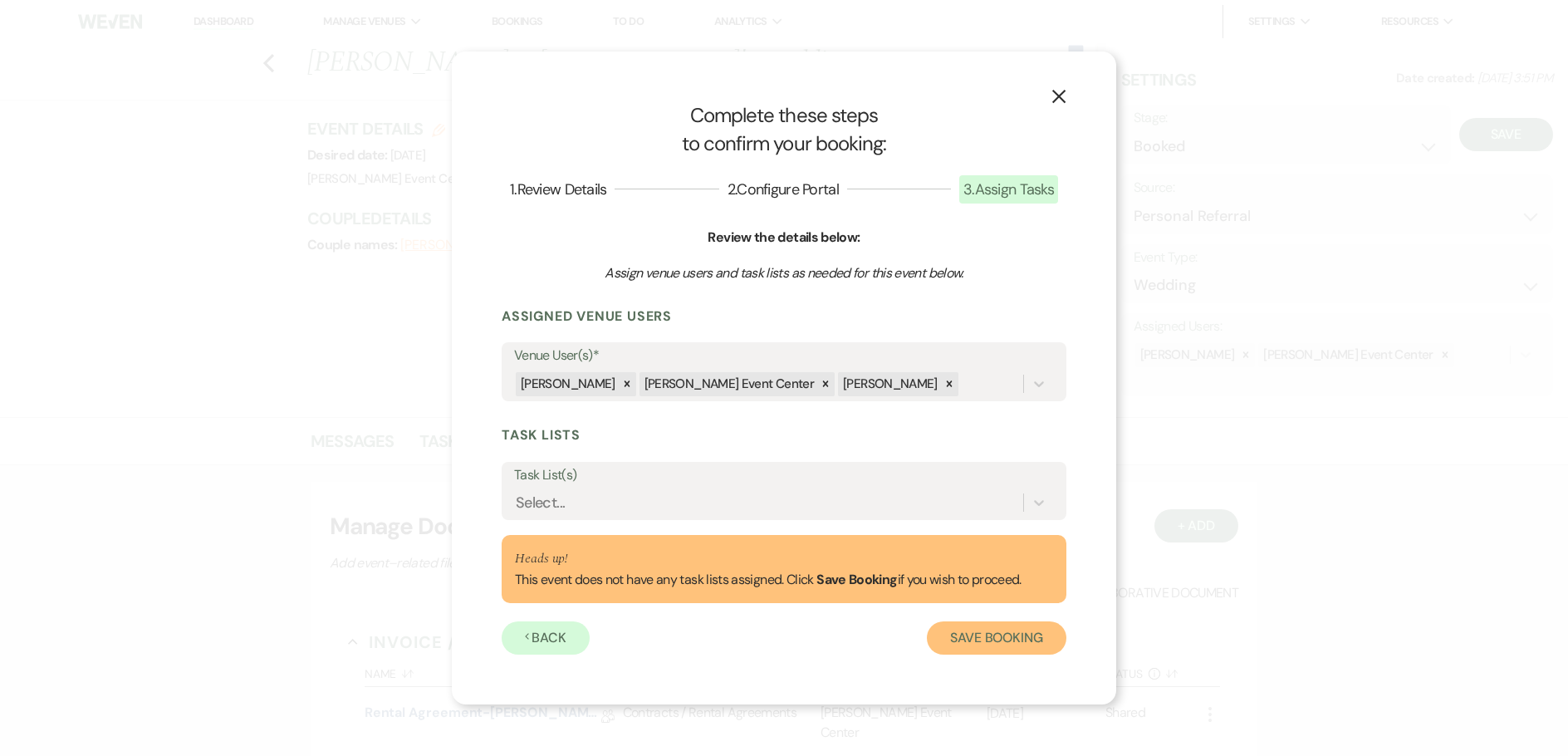
click at [996, 636] on button "Save Booking" at bounding box center [996, 638] width 139 height 34
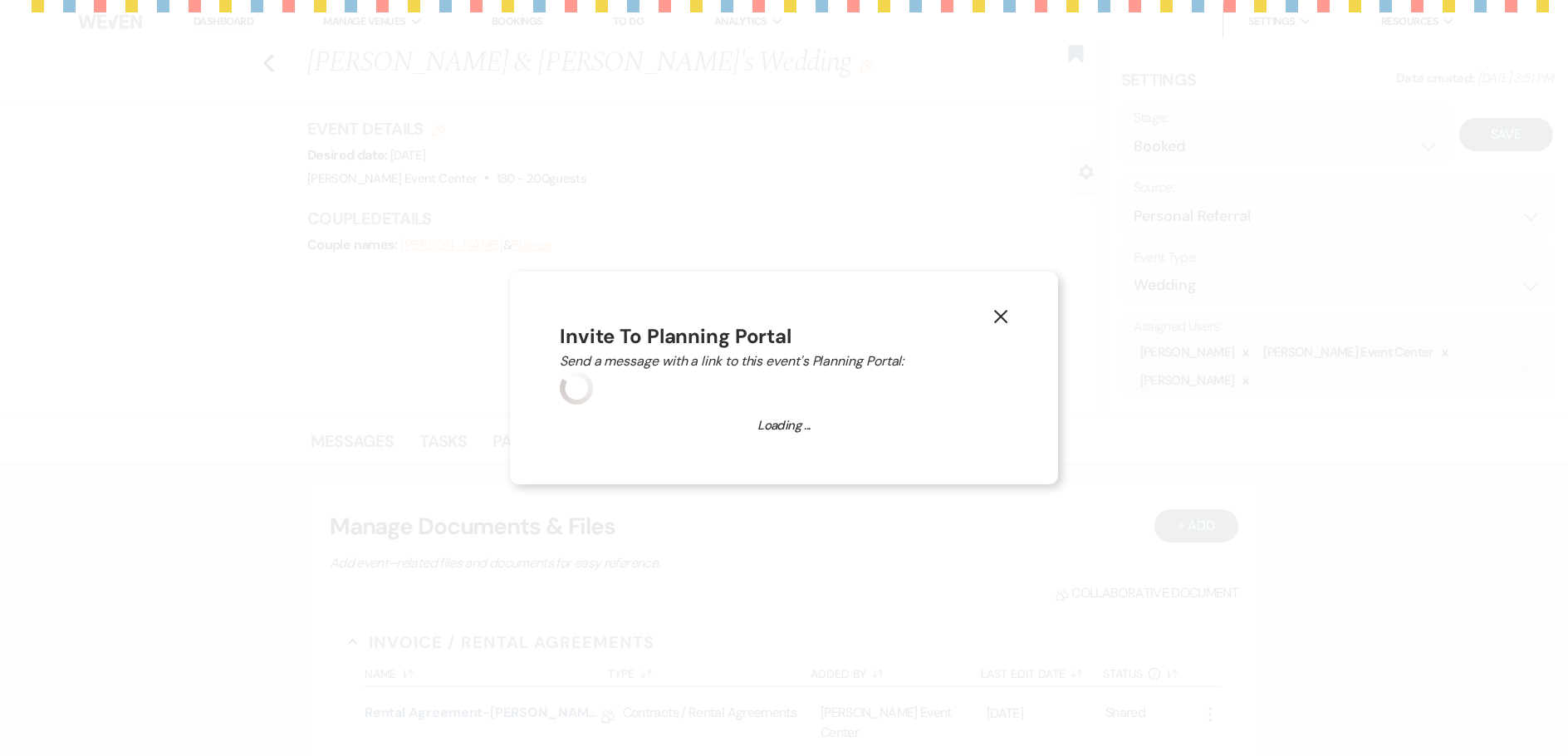
select select "14"
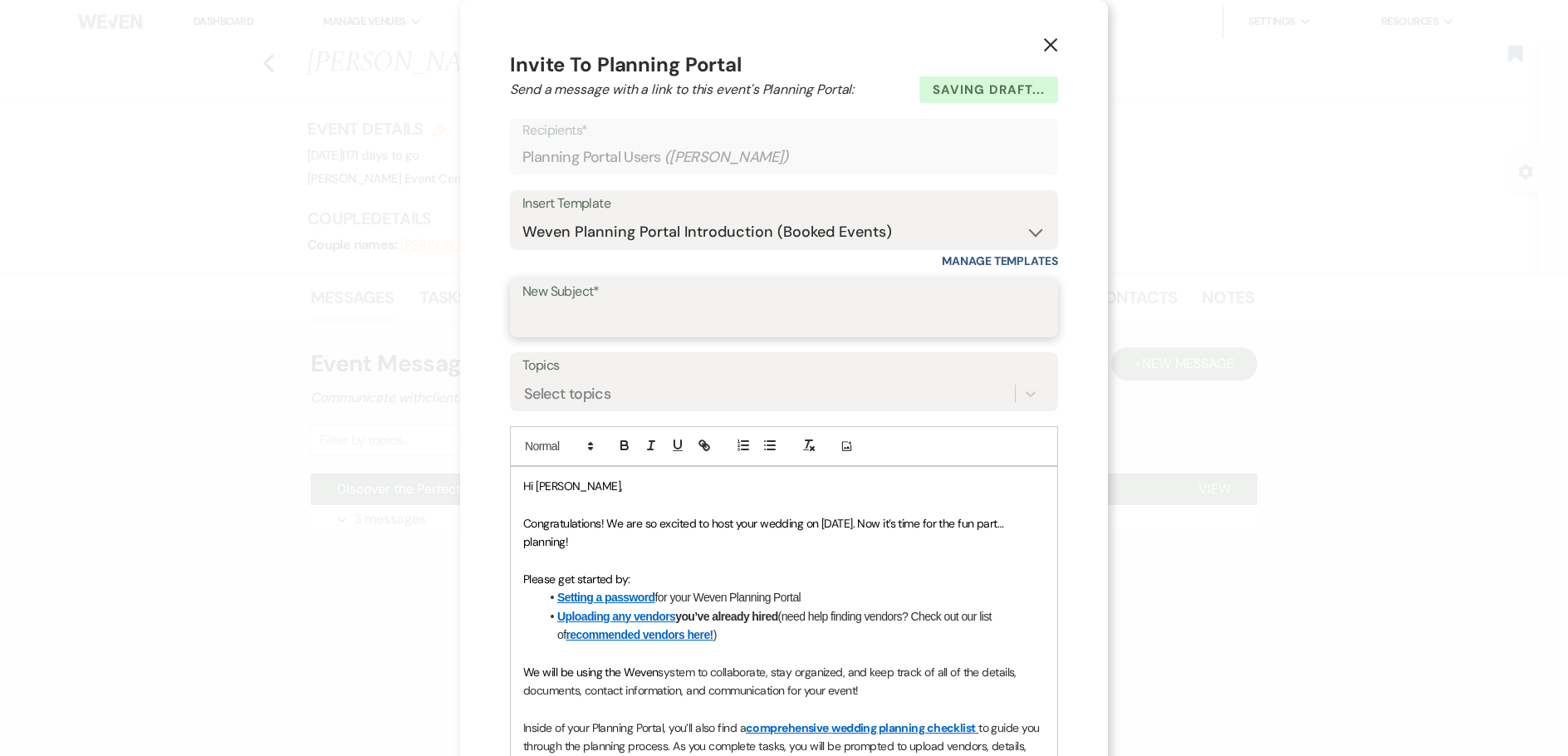
click at [599, 319] on input "New Subject*" at bounding box center [784, 320] width 524 height 33
type input "Congratulations on Booking Your Event"
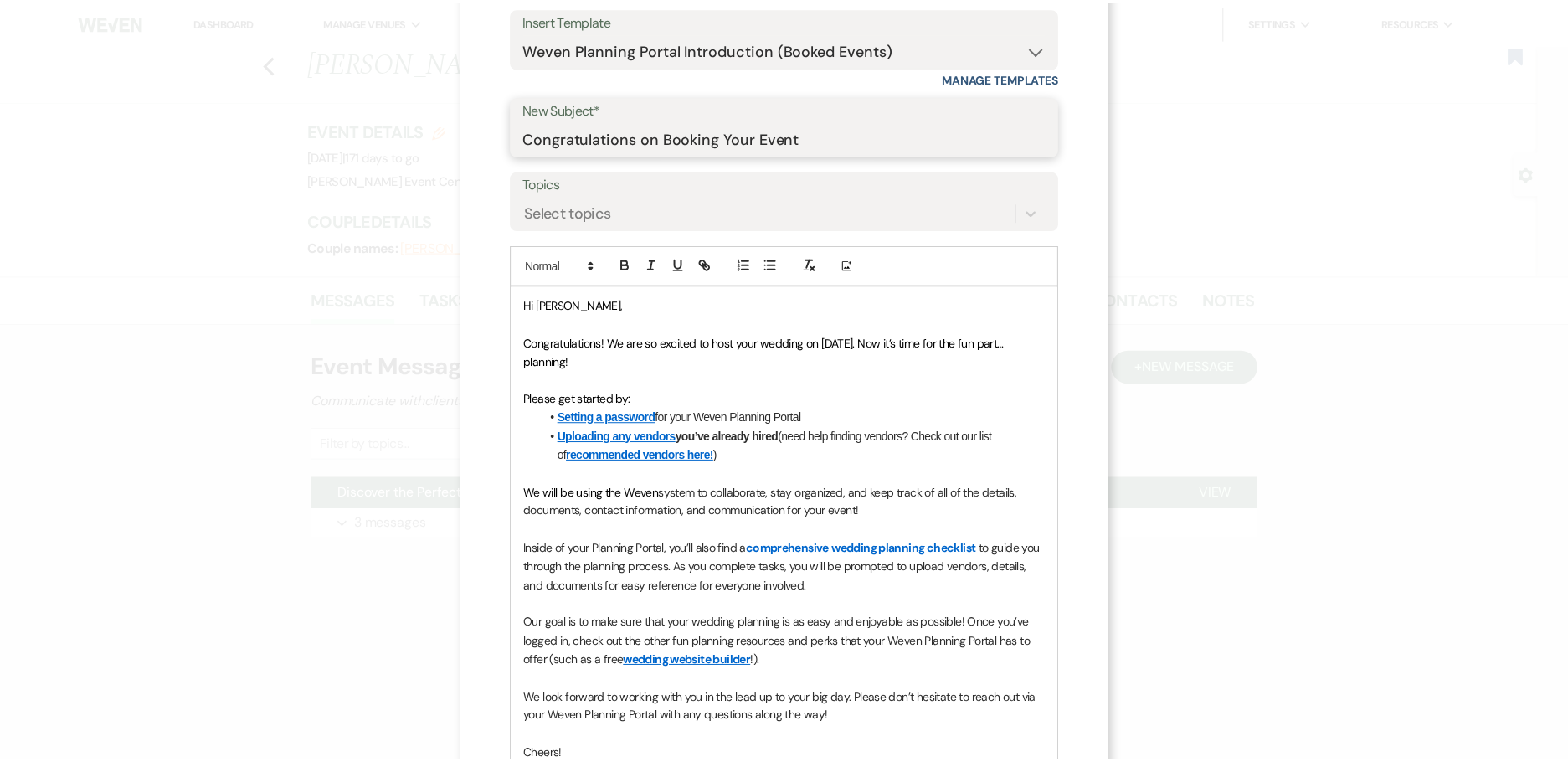
scroll to position [409, 0]
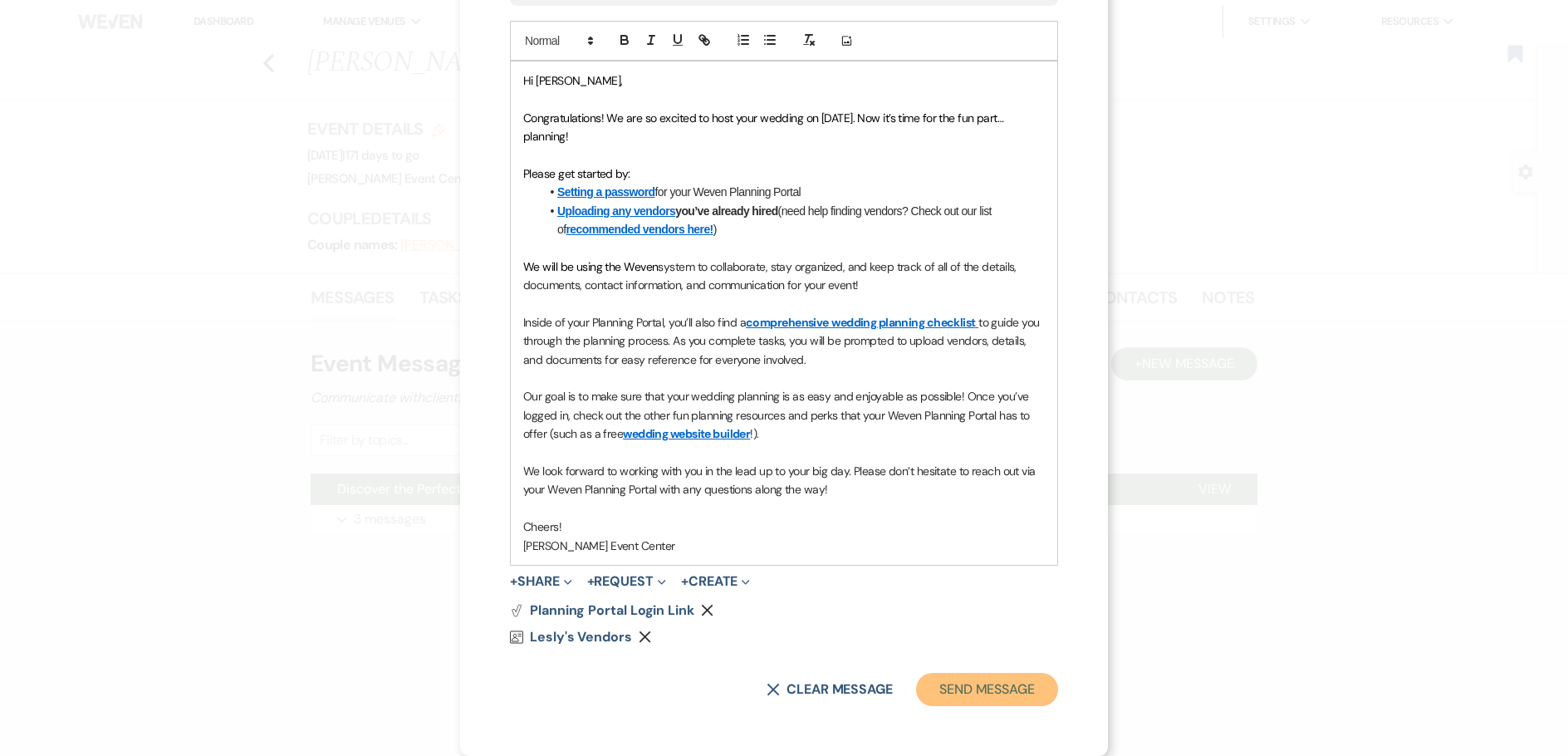
click at [950, 680] on button "Send Message" at bounding box center [988, 689] width 142 height 34
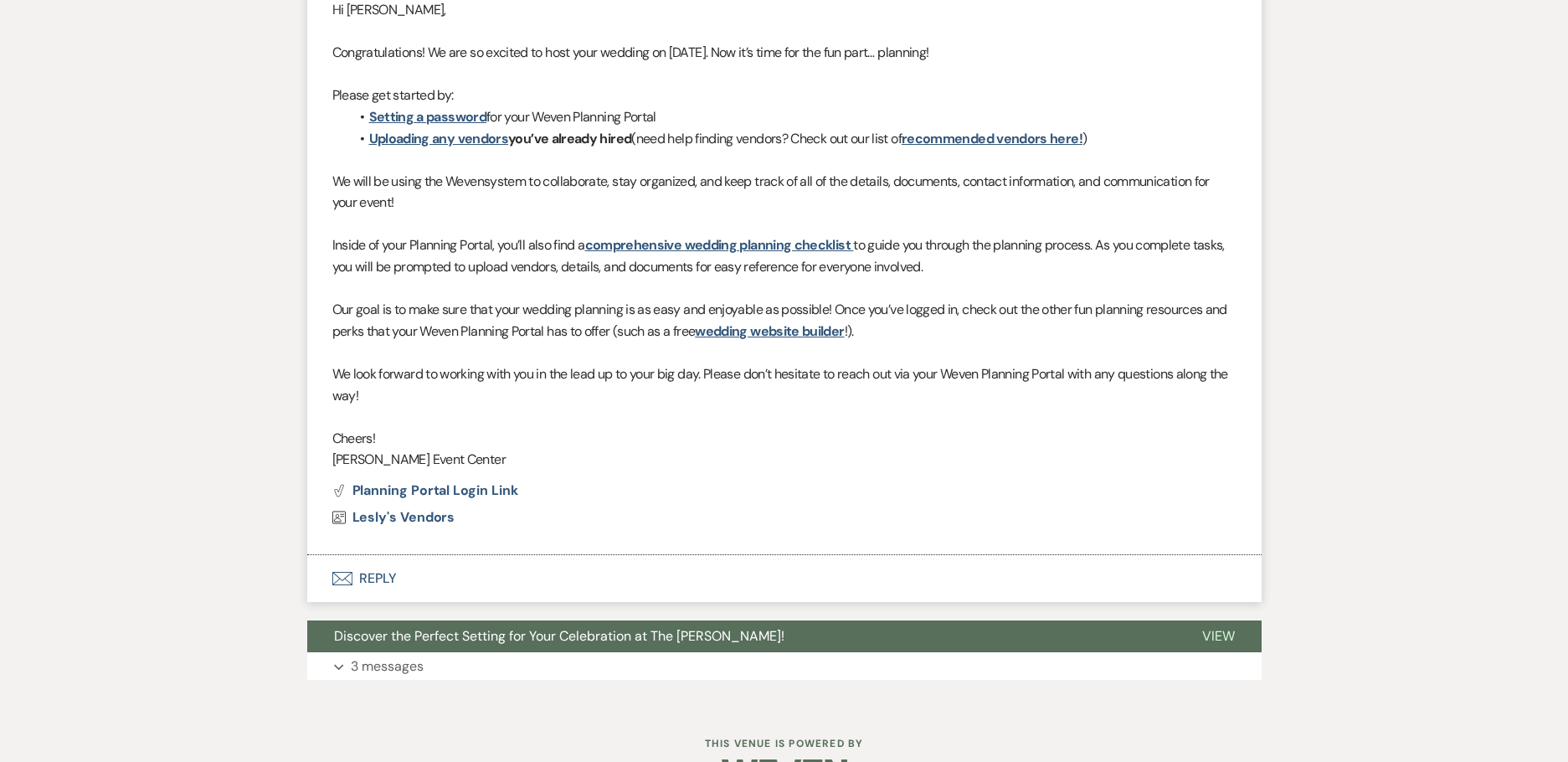
scroll to position [621, 0]
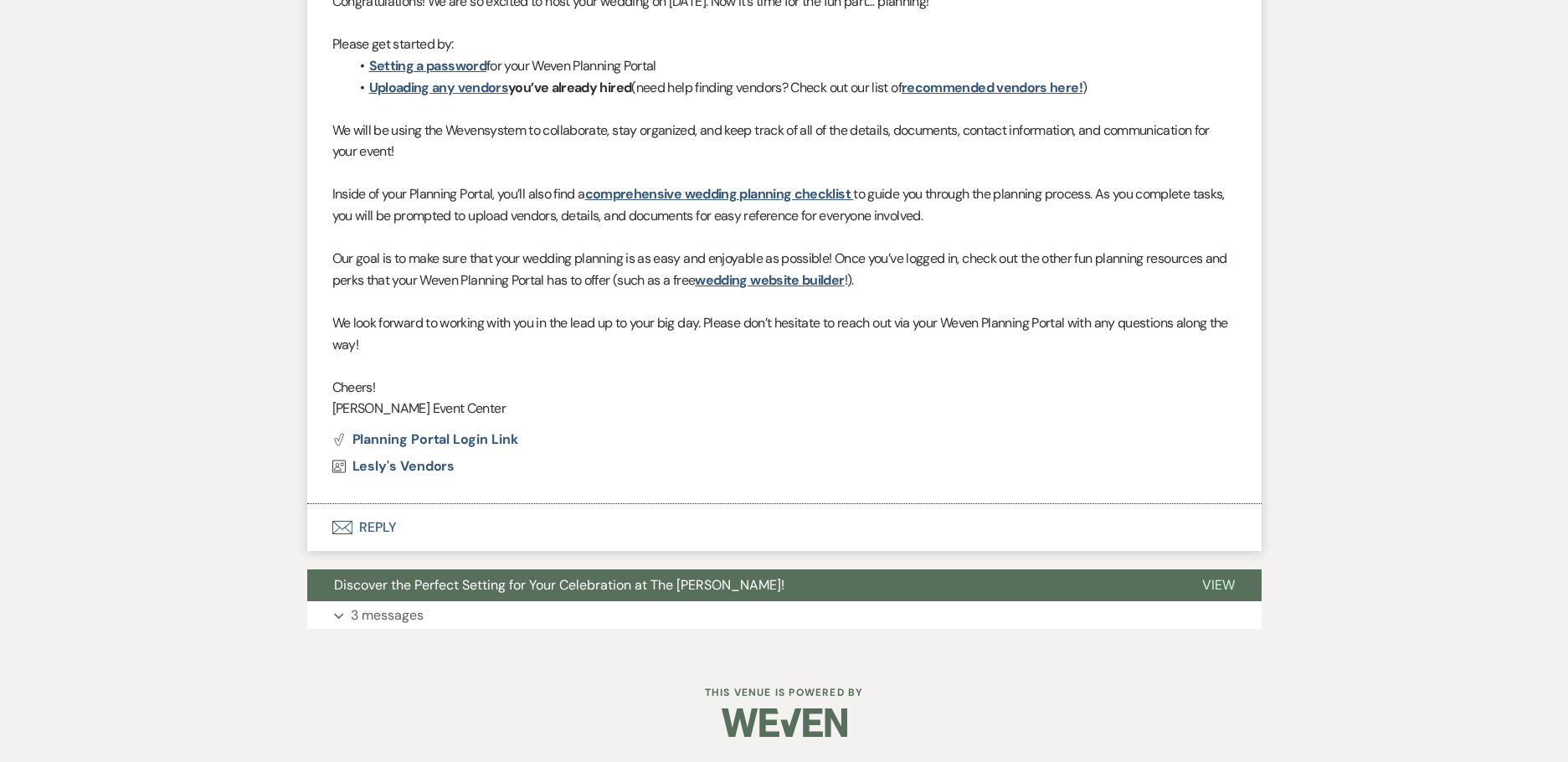
click at [369, 529] on button "Envelope Reply" at bounding box center [784, 528] width 954 height 46
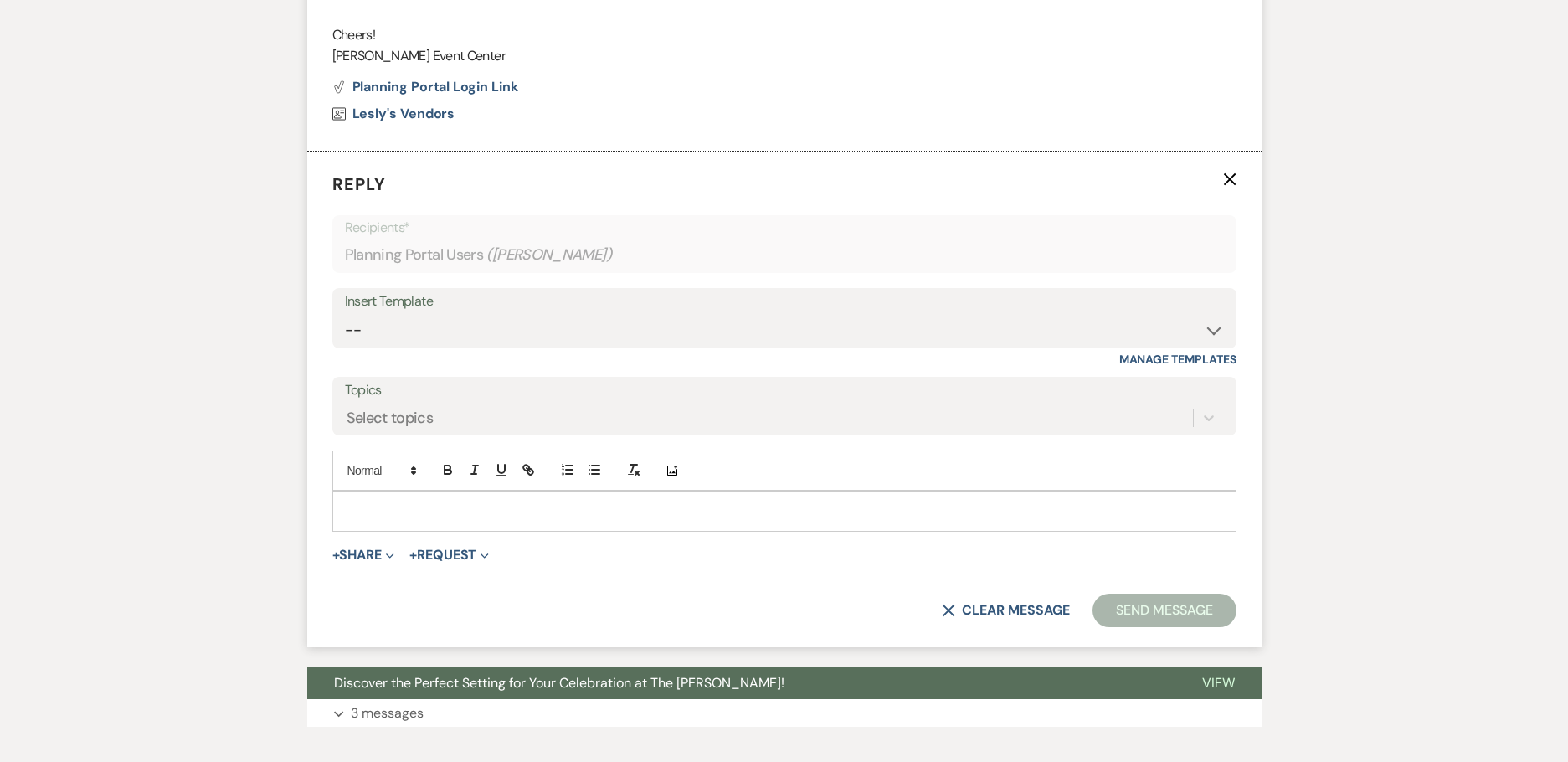
scroll to position [991, 0]
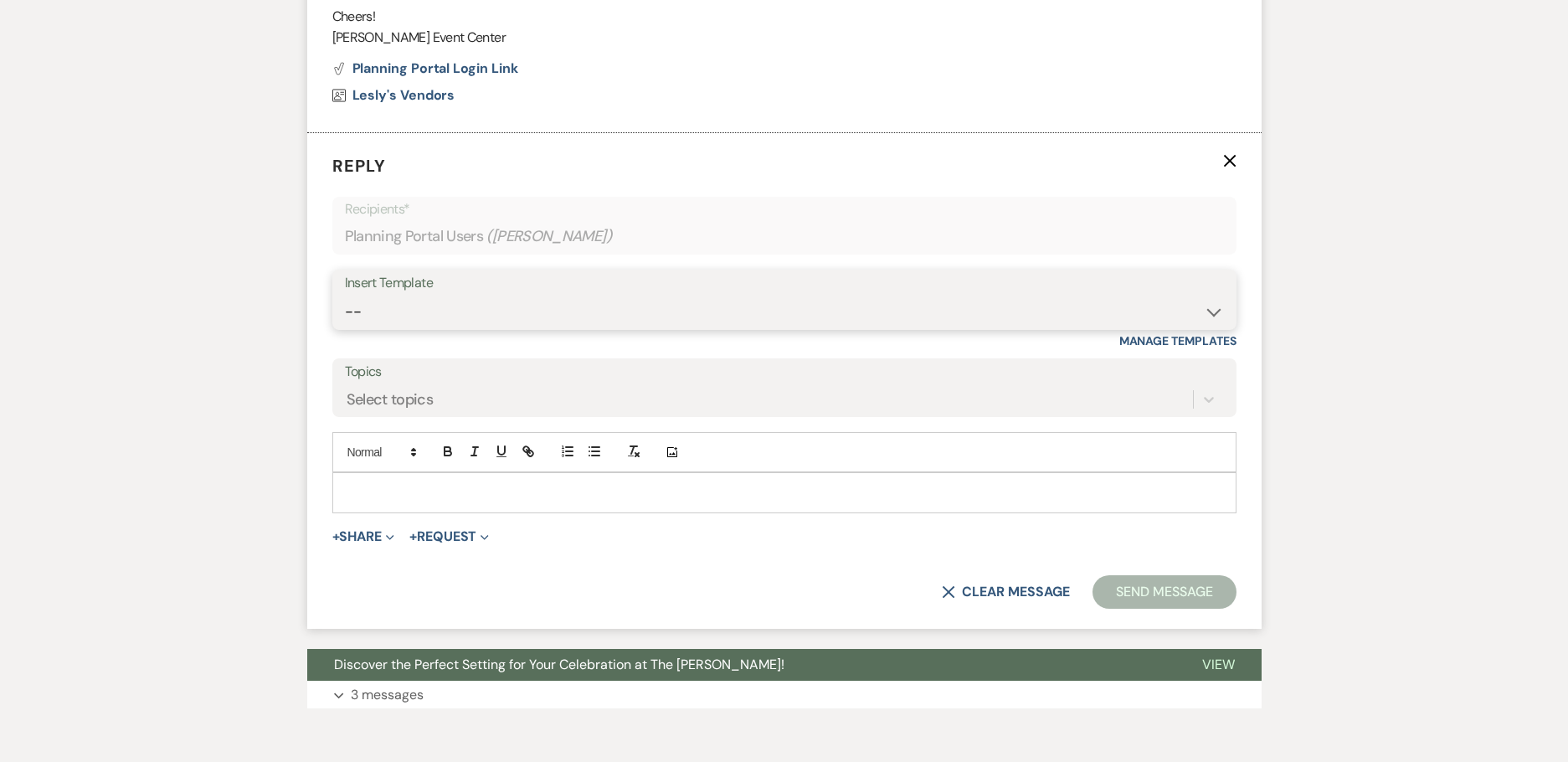
click at [415, 316] on select "-- Weven Planning Portal Introduction (Booked Events) Initial Inquiry Response …" at bounding box center [784, 312] width 879 height 33
select select "3592"
click at [345, 295] on select "-- Weven Planning Portal Introduction (Booked Events) Initial Inquiry Response …" at bounding box center [784, 312] width 879 height 33
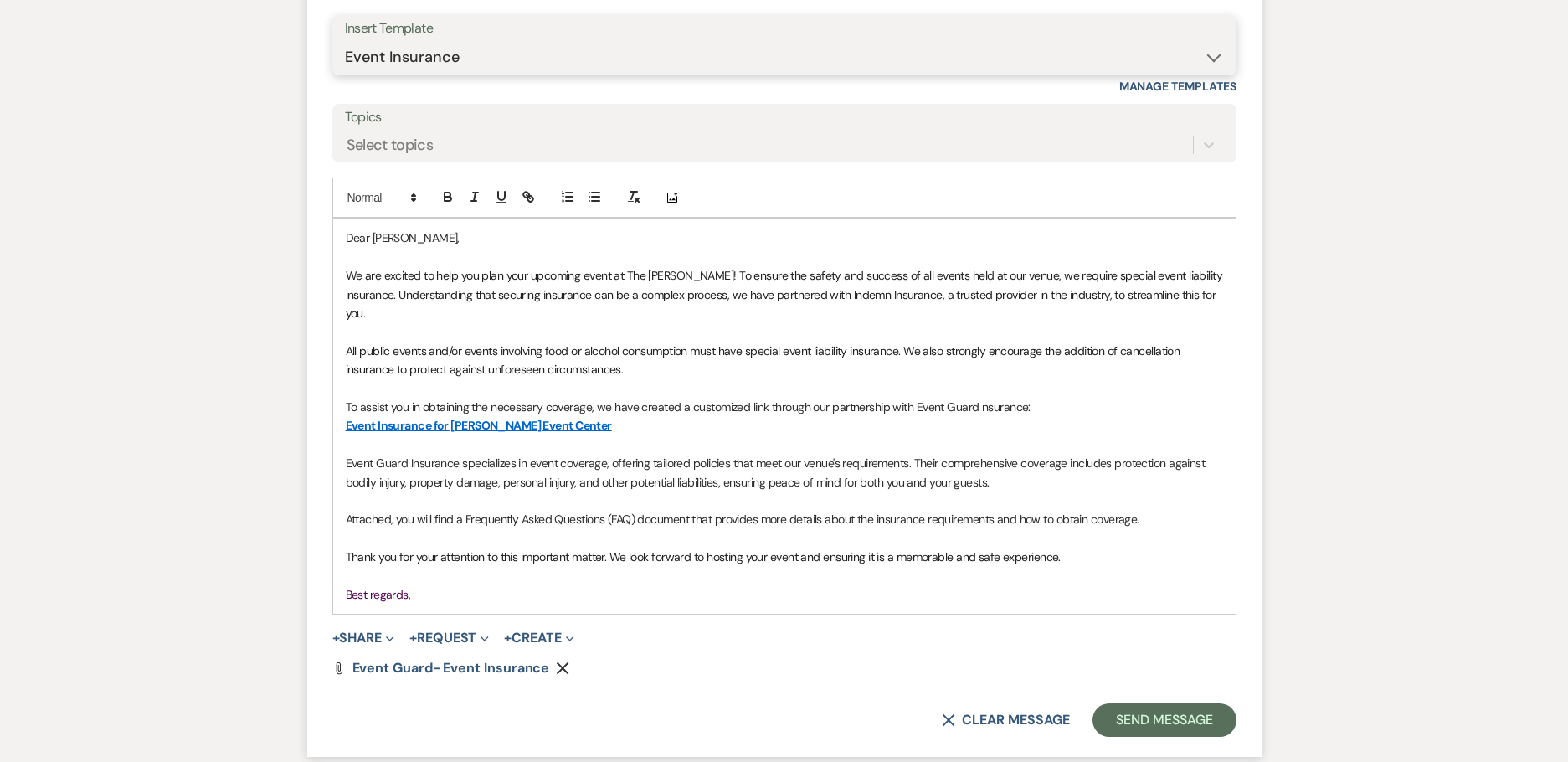
scroll to position [1435, 0]
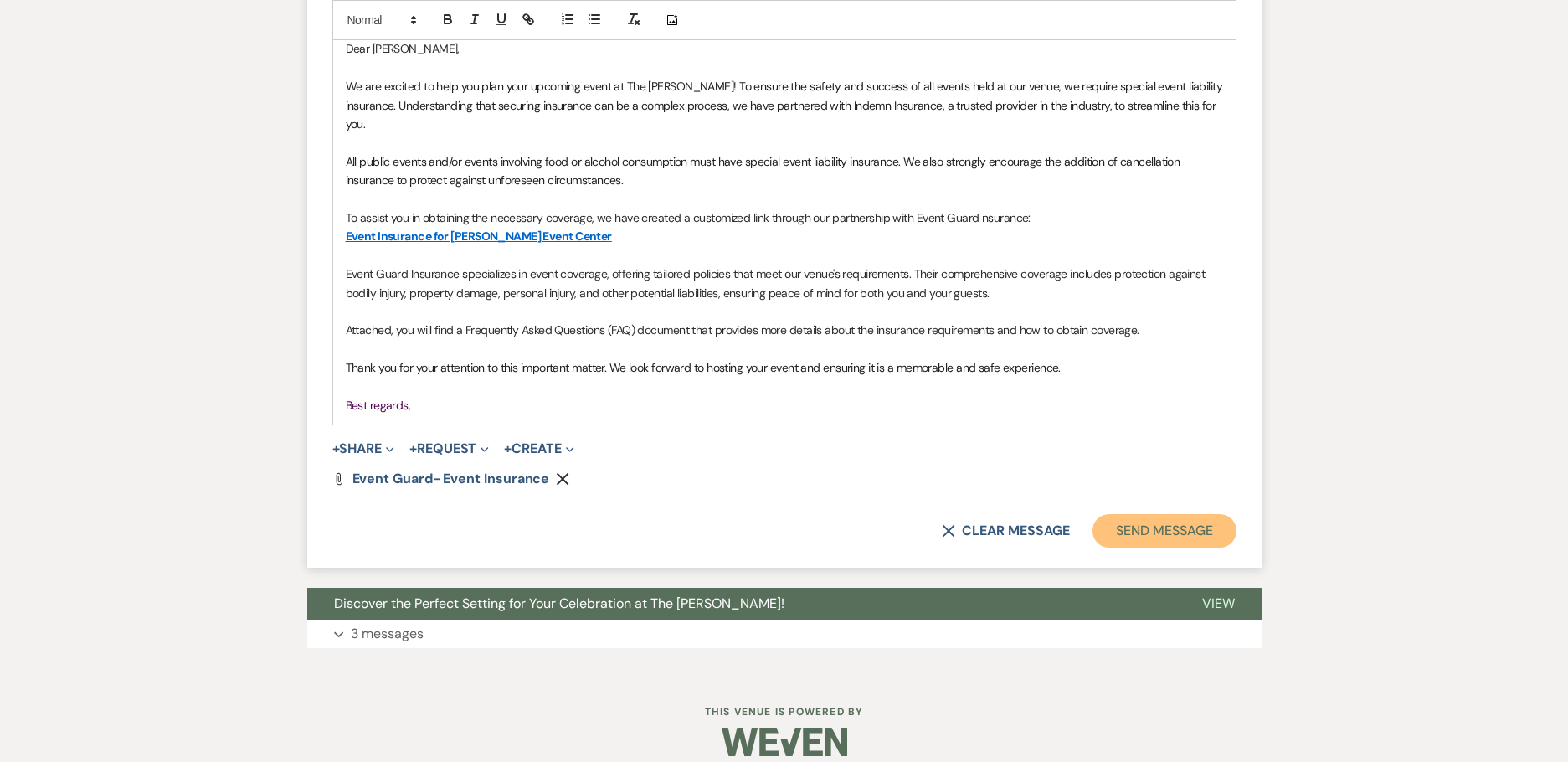
click at [1131, 514] on button "Send Message" at bounding box center [1163, 531] width 143 height 34
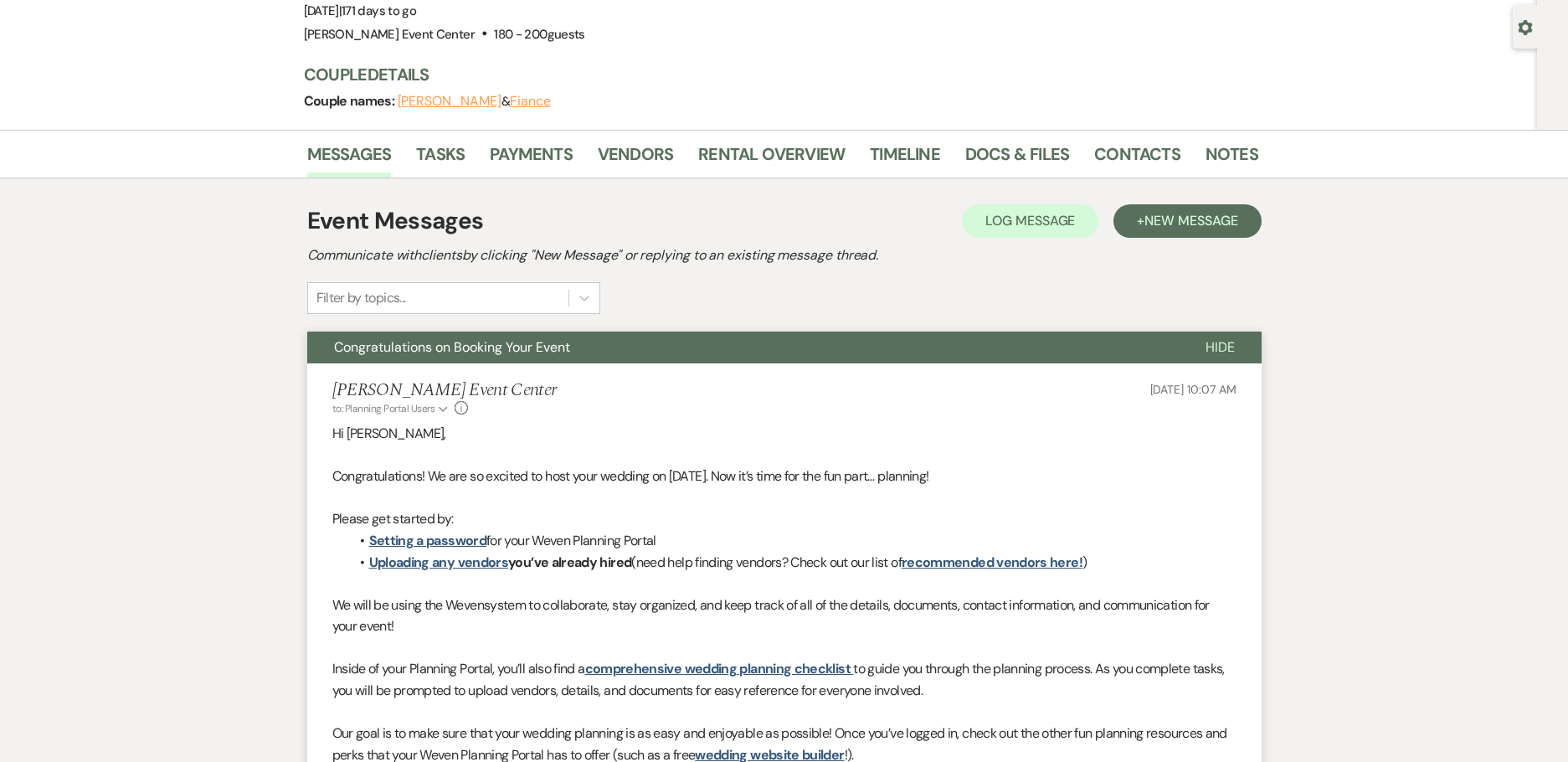
scroll to position [0, 0]
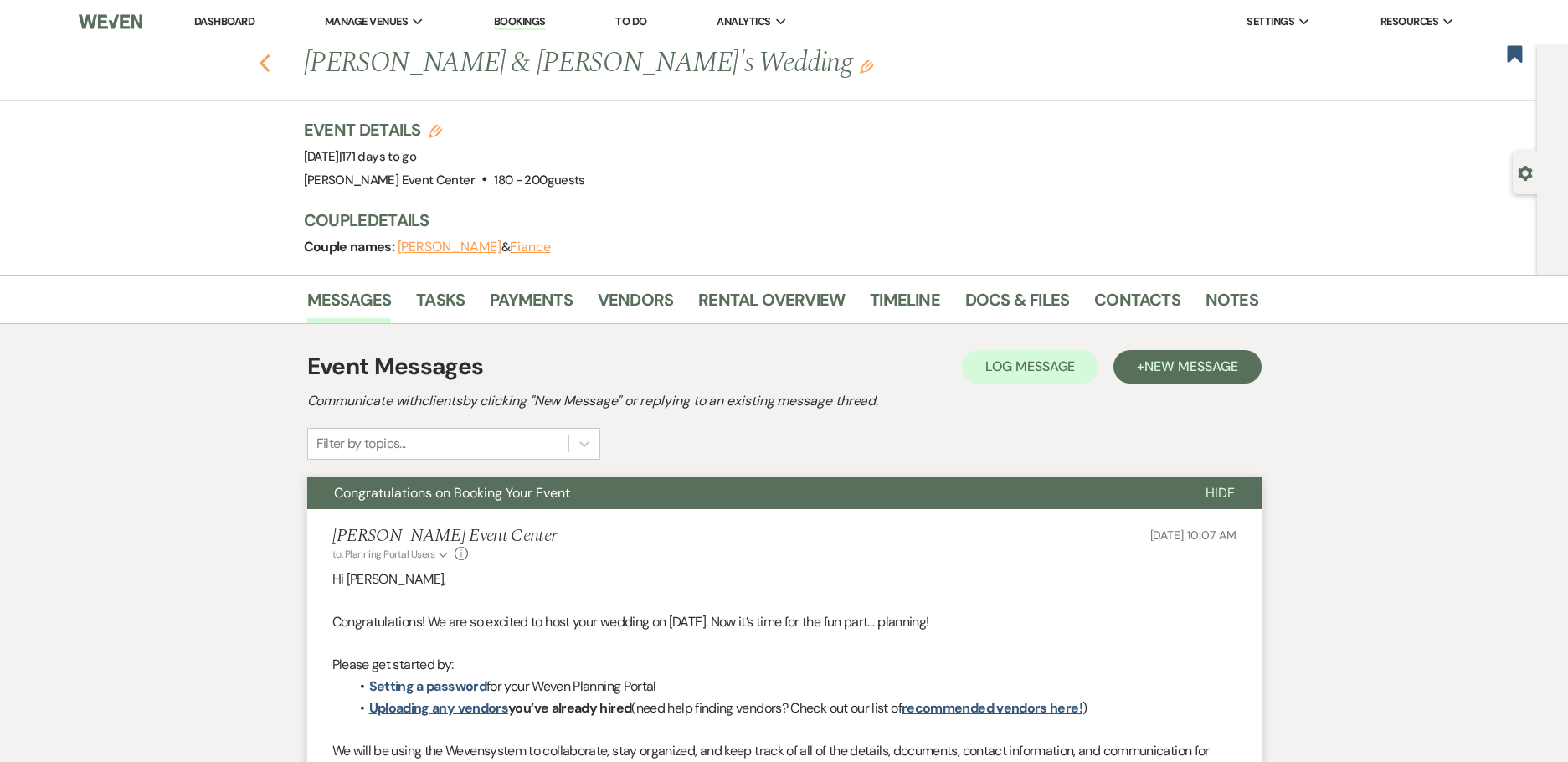
click at [271, 63] on icon "Previous" at bounding box center [264, 63] width 13 height 20
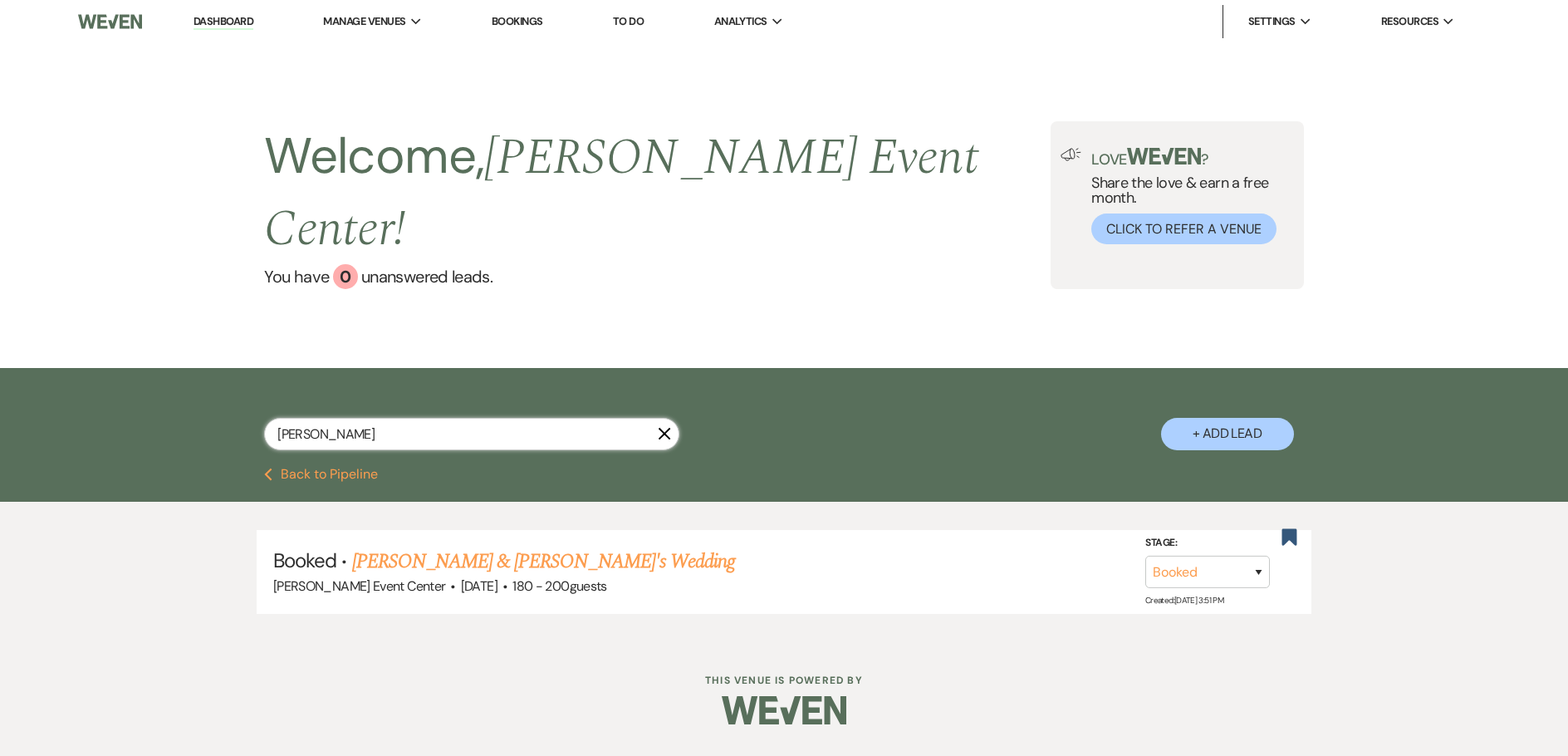
drag, startPoint x: 184, startPoint y: 379, endPoint x: 133, endPoint y: 378, distance: 51.0
click at [138, 378] on div "[PERSON_NAME] X + Add Lead" at bounding box center [784, 418] width 1568 height 100
type input "kas"
select select "6"
select select "8"
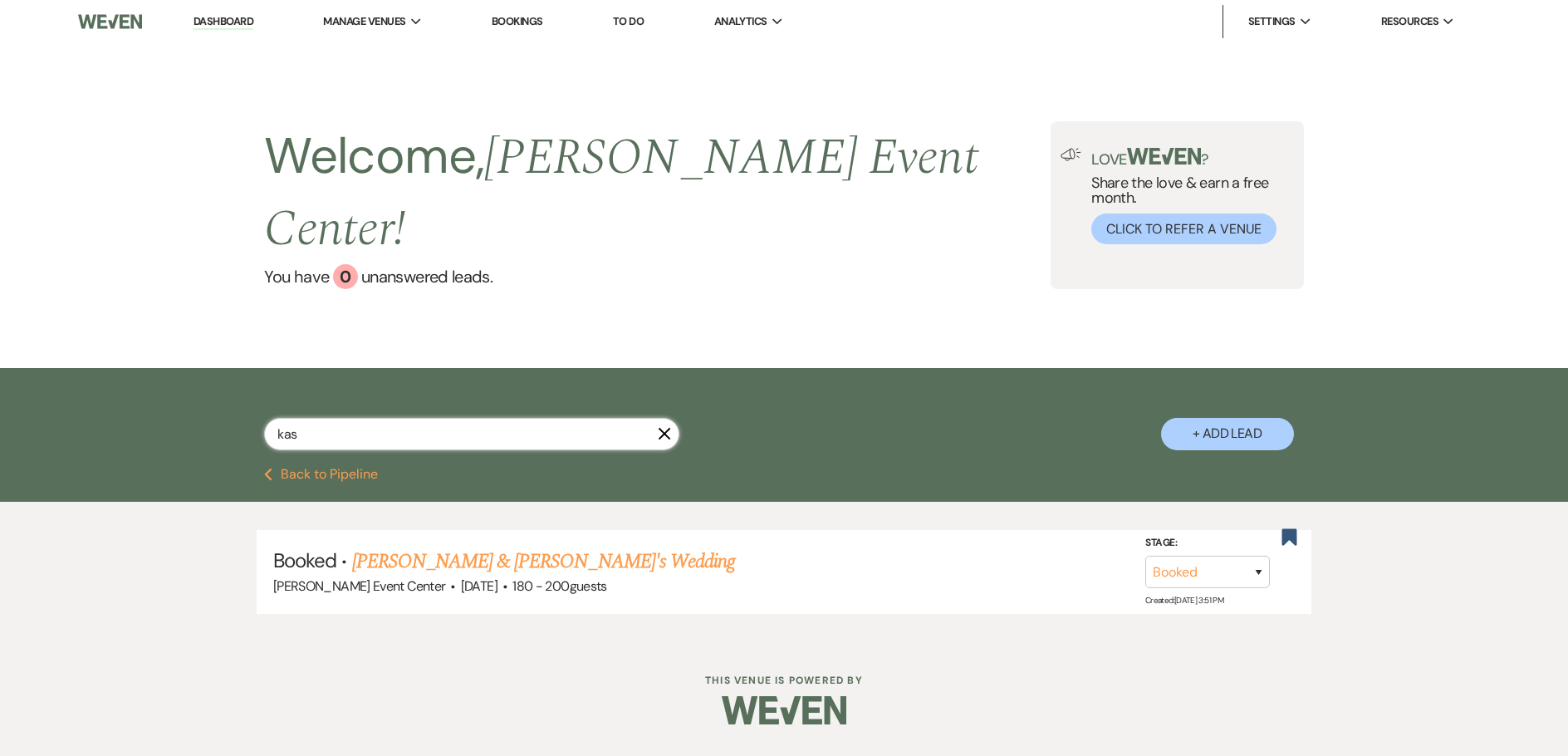
select select "4"
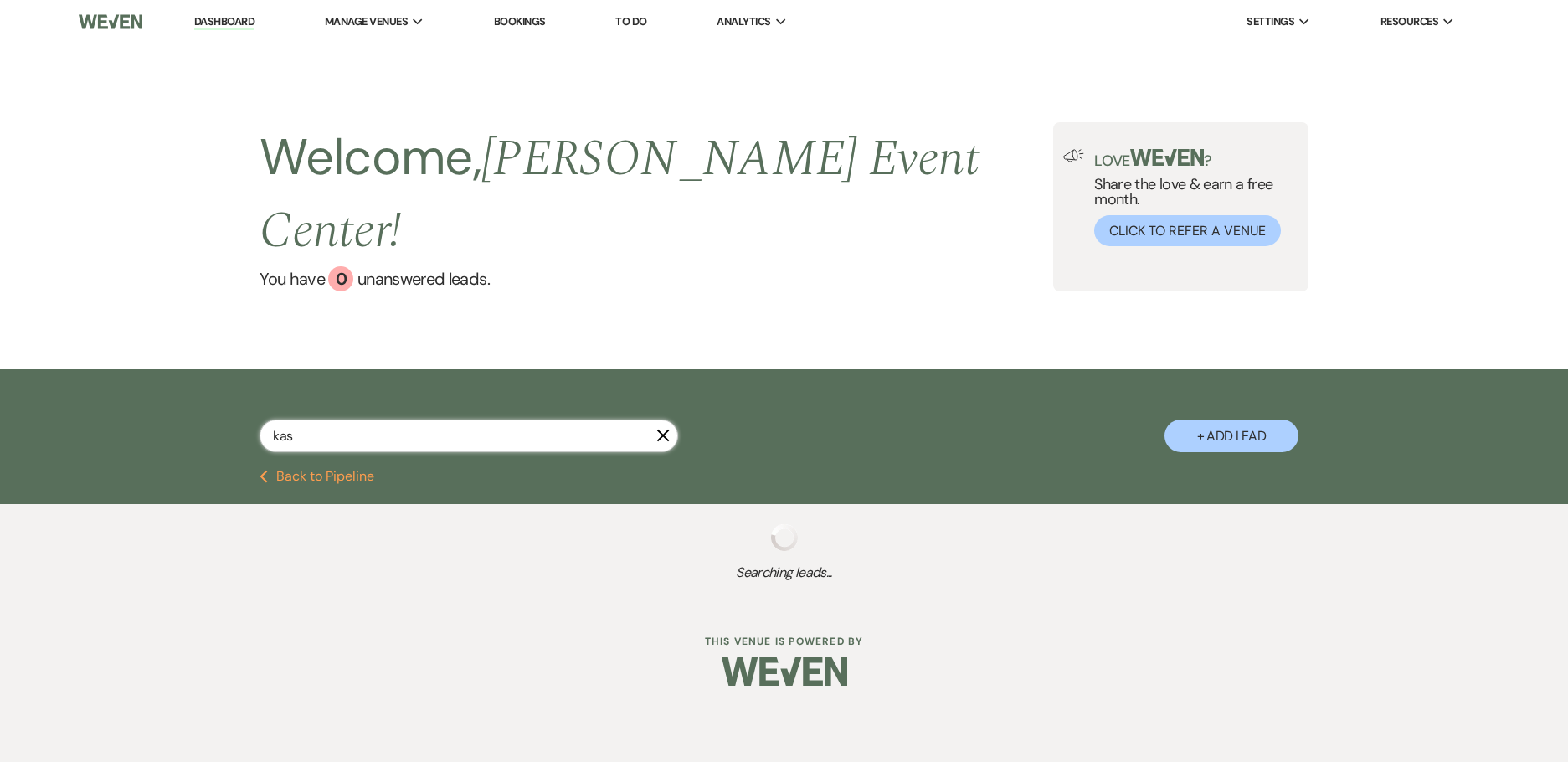
select select "6"
select select "8"
select select "4"
select select "8"
select select "6"
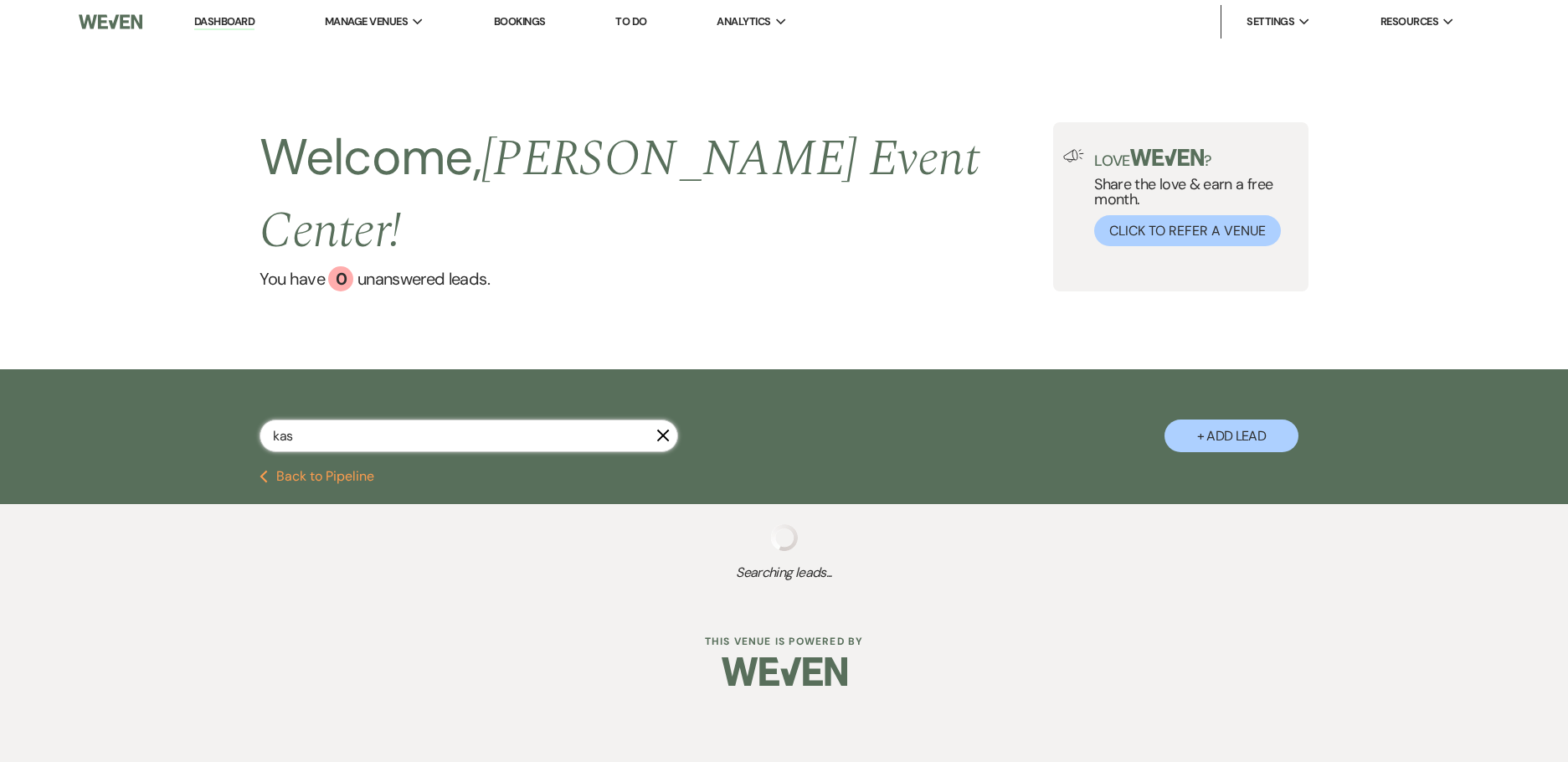
select select "8"
select select "2"
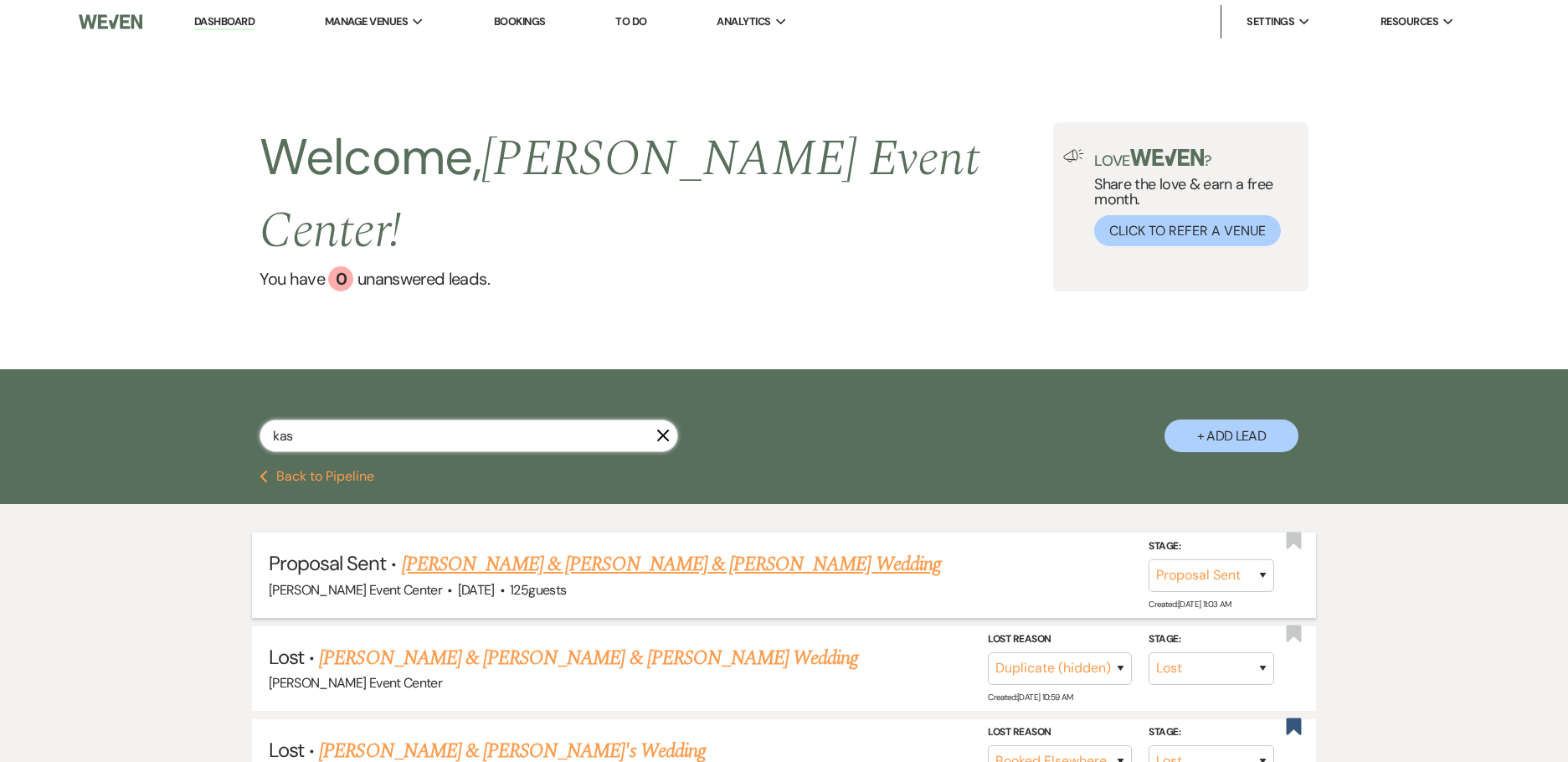
type input "kas"
click at [750, 549] on link "[PERSON_NAME] & [PERSON_NAME] & [PERSON_NAME] Wedding" at bounding box center [671, 564] width 539 height 30
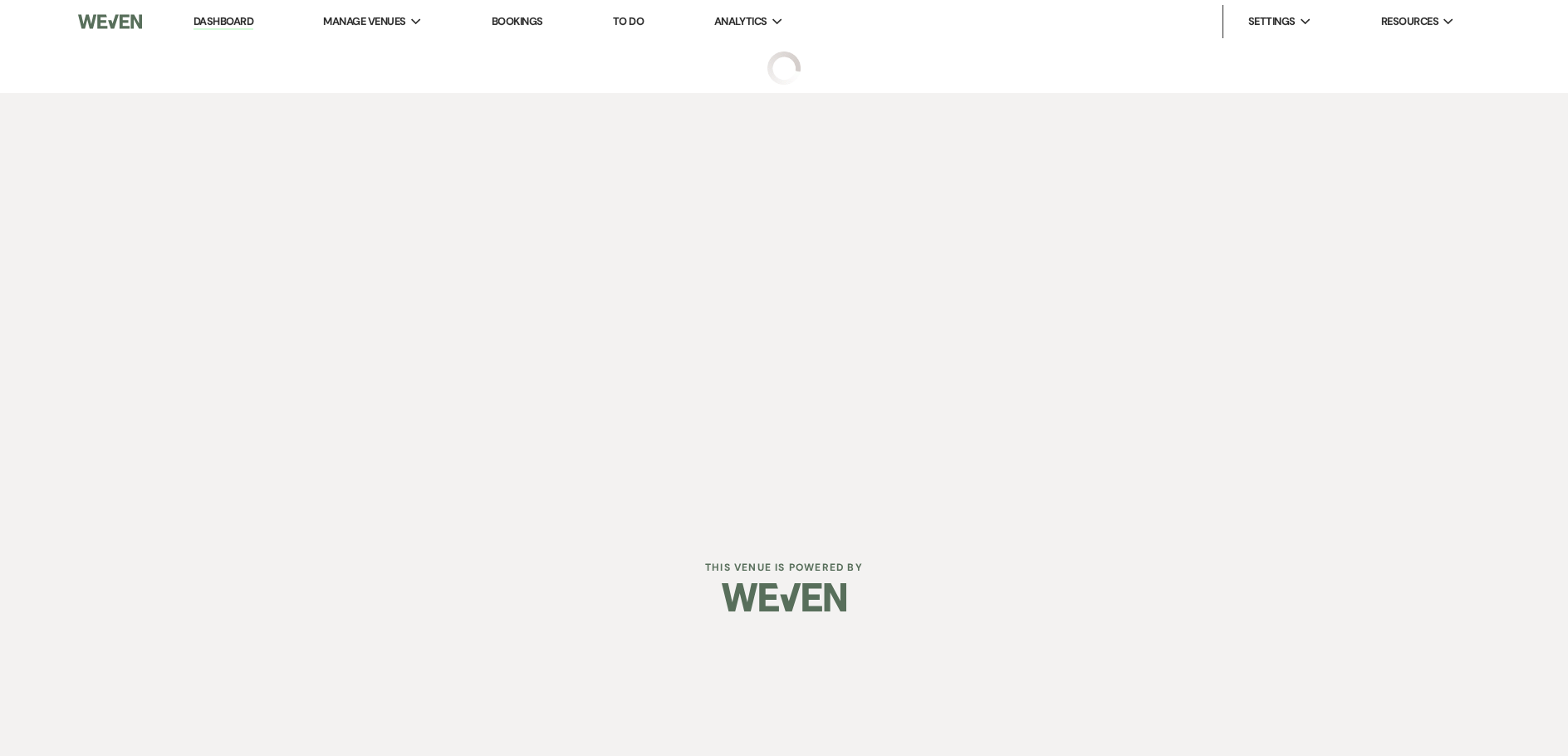
select select "6"
select select "23"
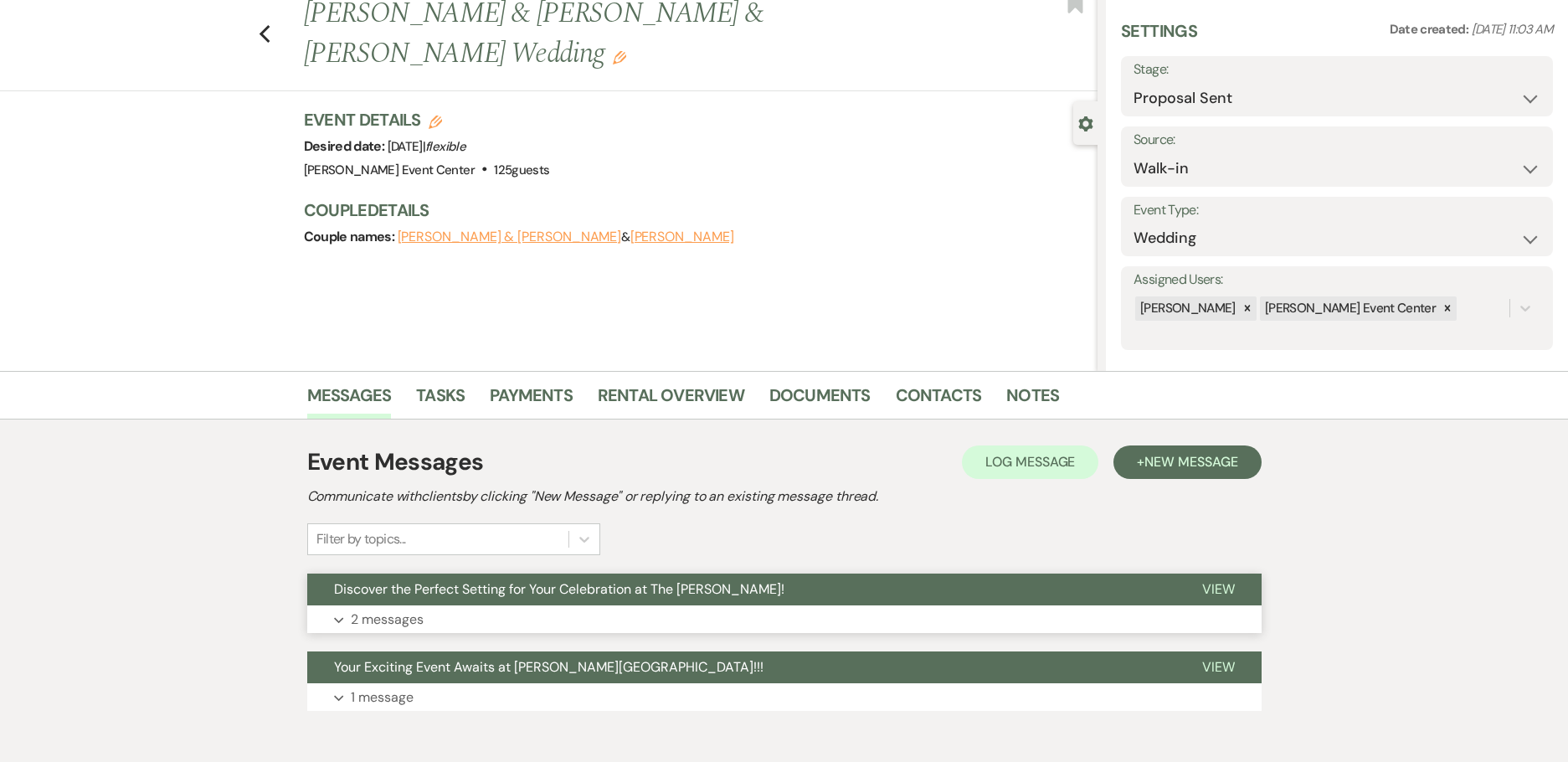
scroll to position [132, 0]
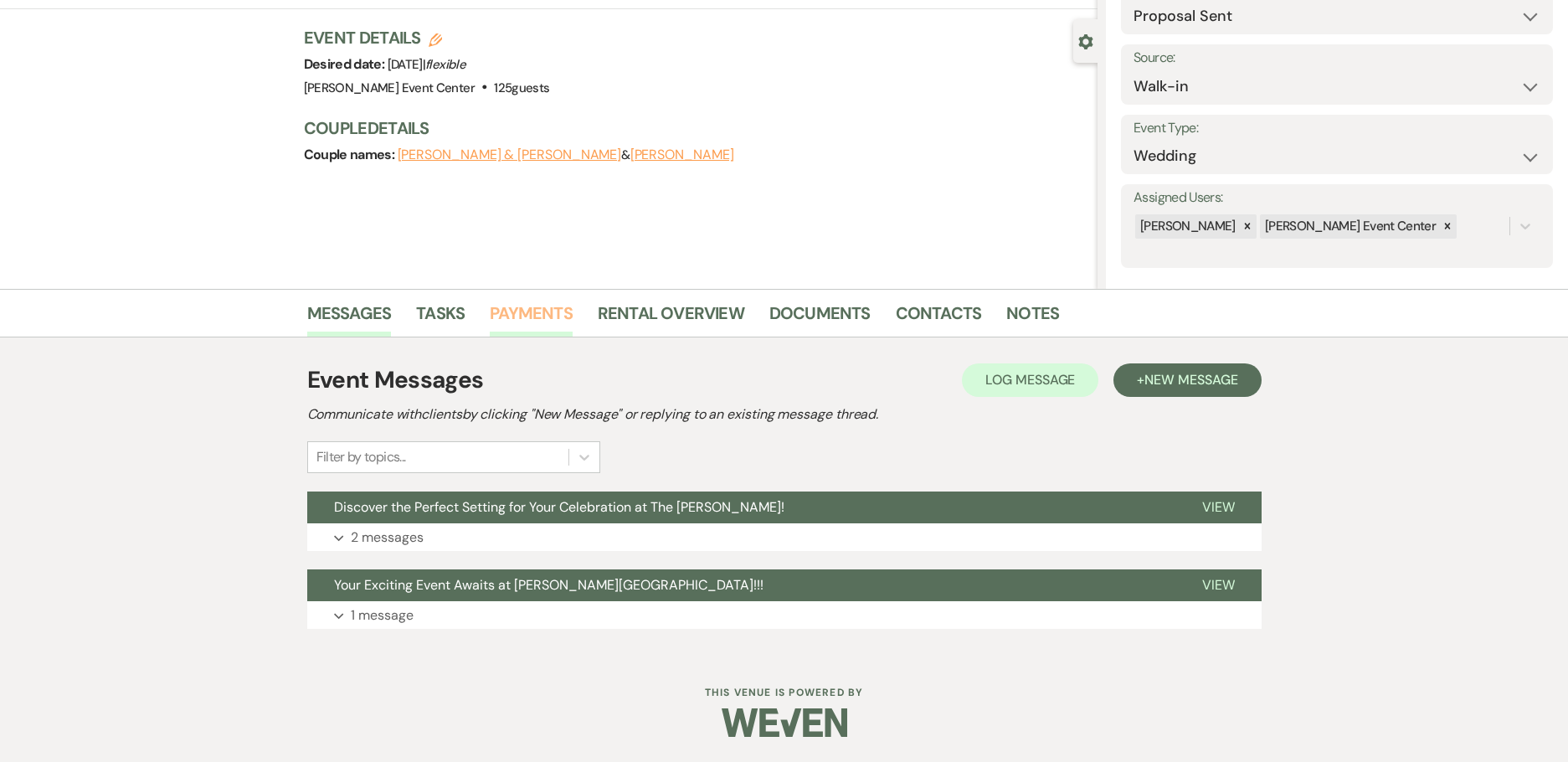
click at [523, 314] on link "Payments" at bounding box center [531, 319] width 83 height 37
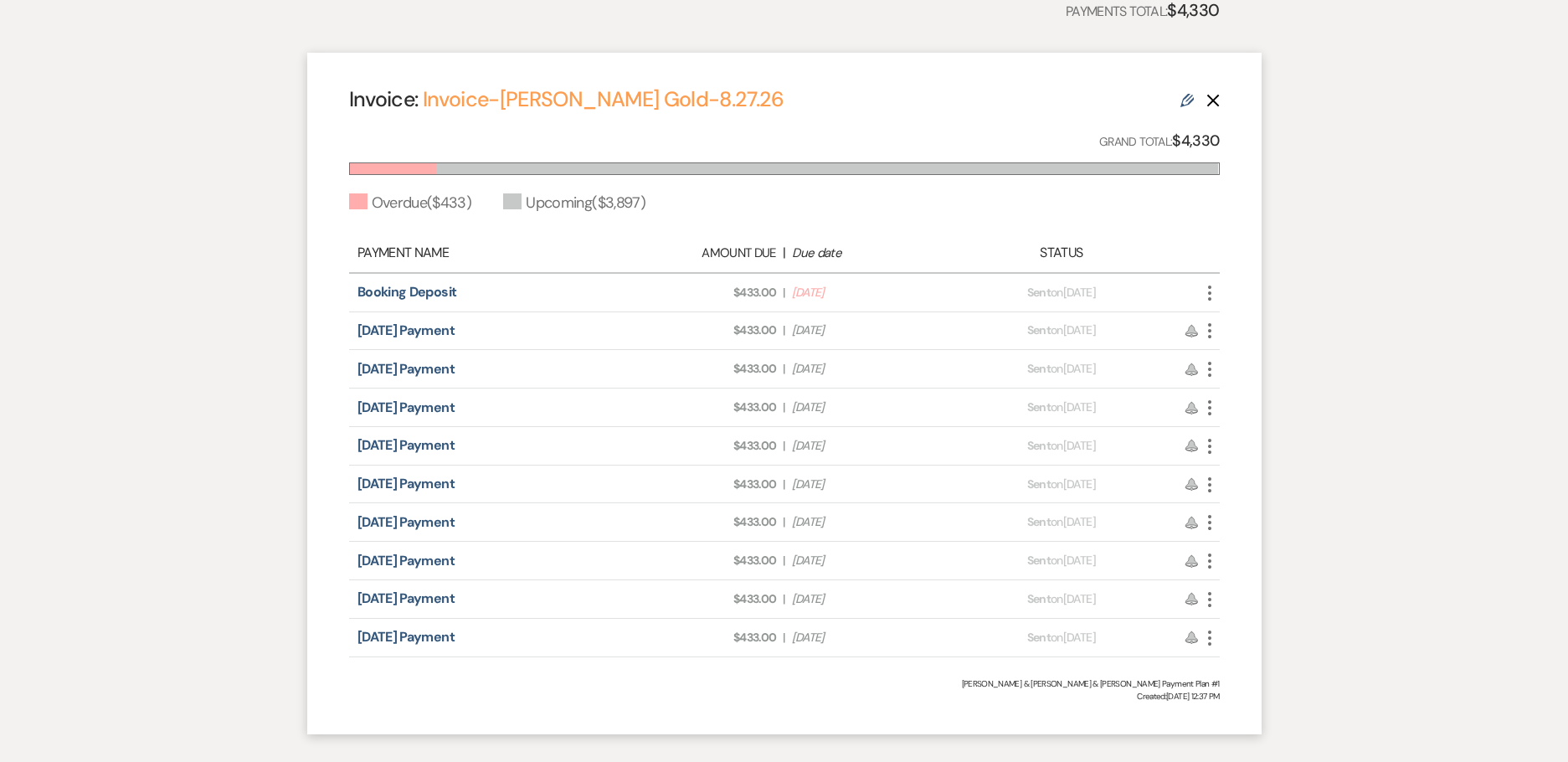
scroll to position [677, 0]
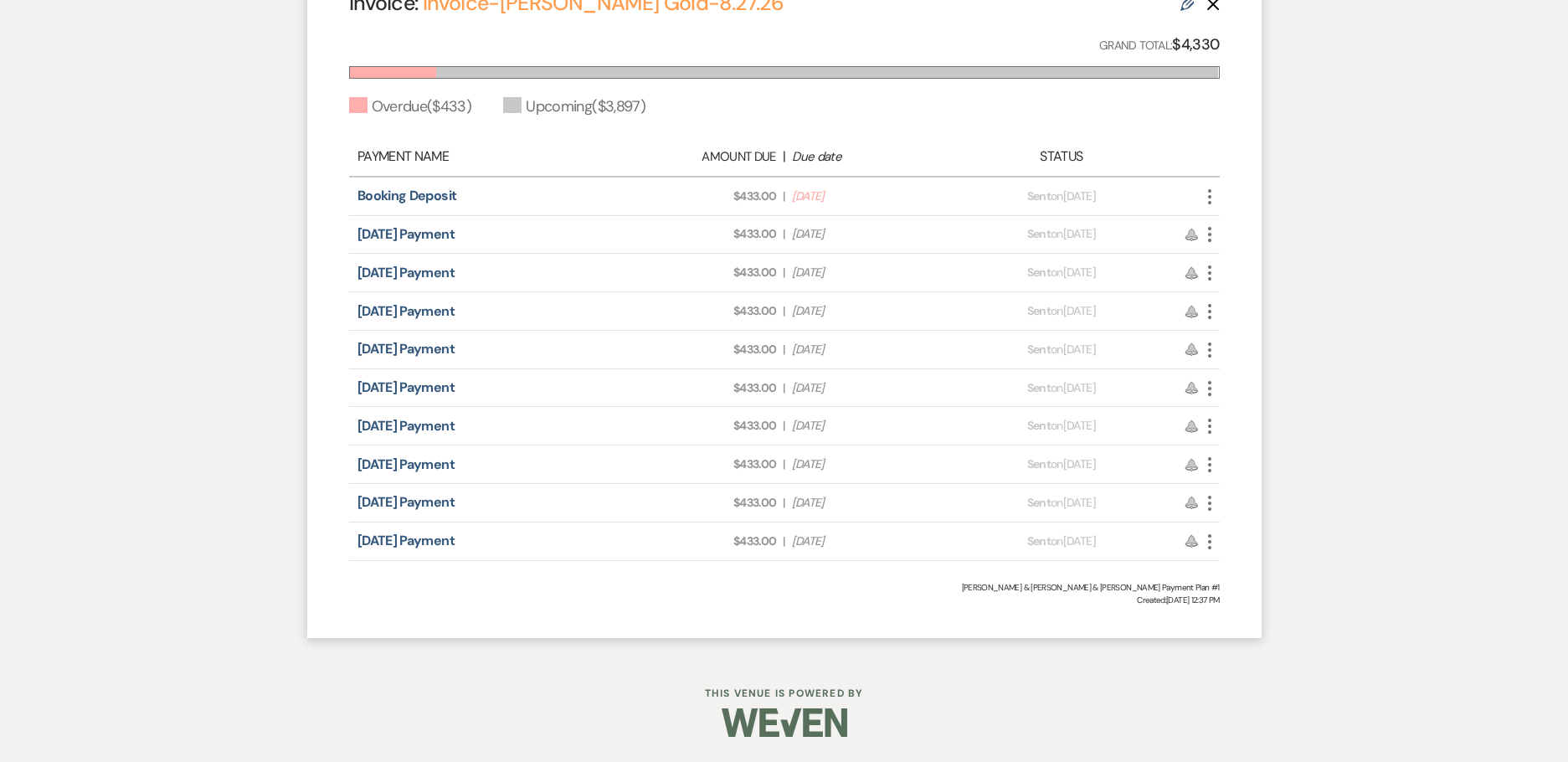
click at [1206, 197] on icon "More" at bounding box center [1209, 197] width 20 height 20
click at [1231, 289] on icon "Pencil" at bounding box center [1226, 287] width 14 height 14
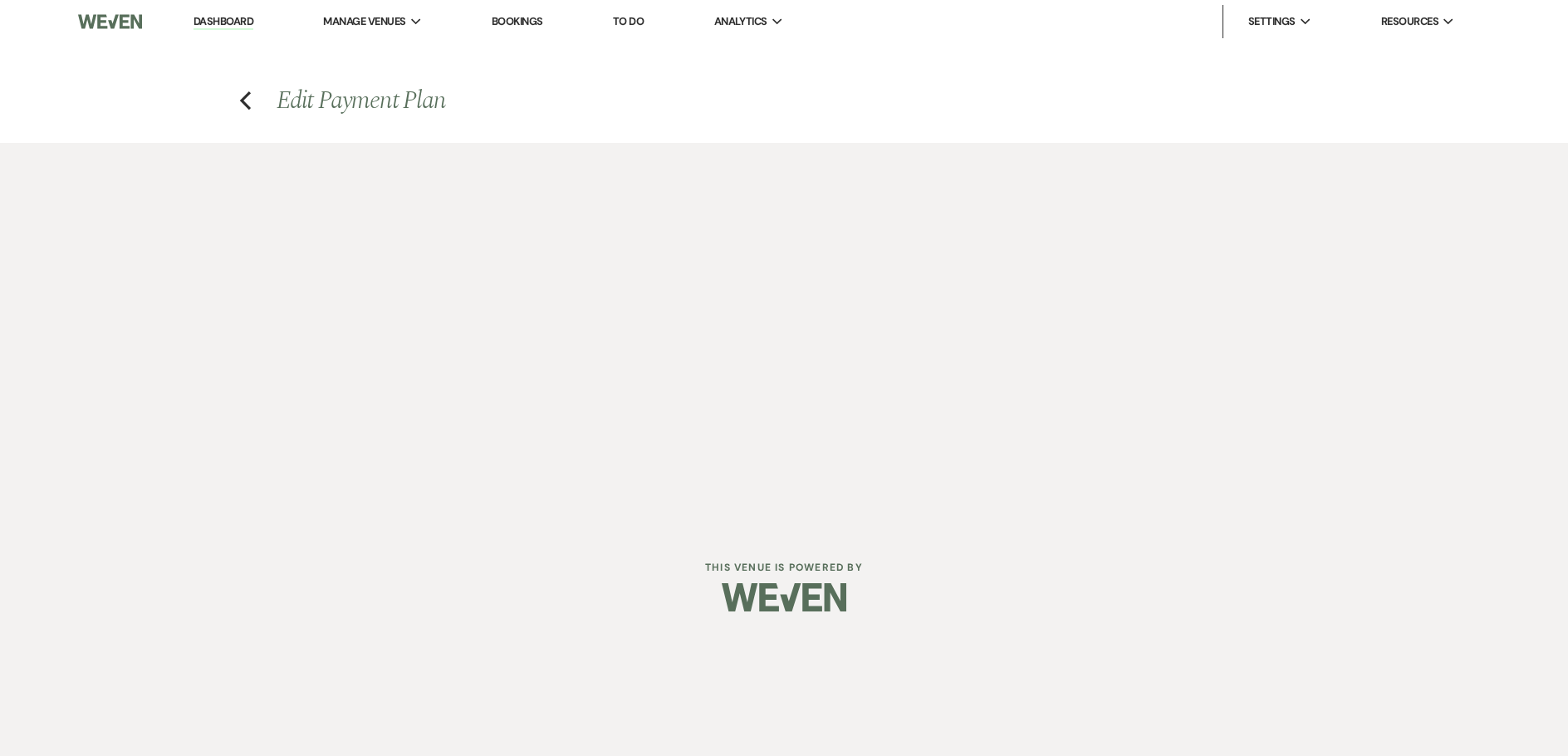
select select "29335"
select select "2"
select select "percentage"
select select "2"
select select "percentage"
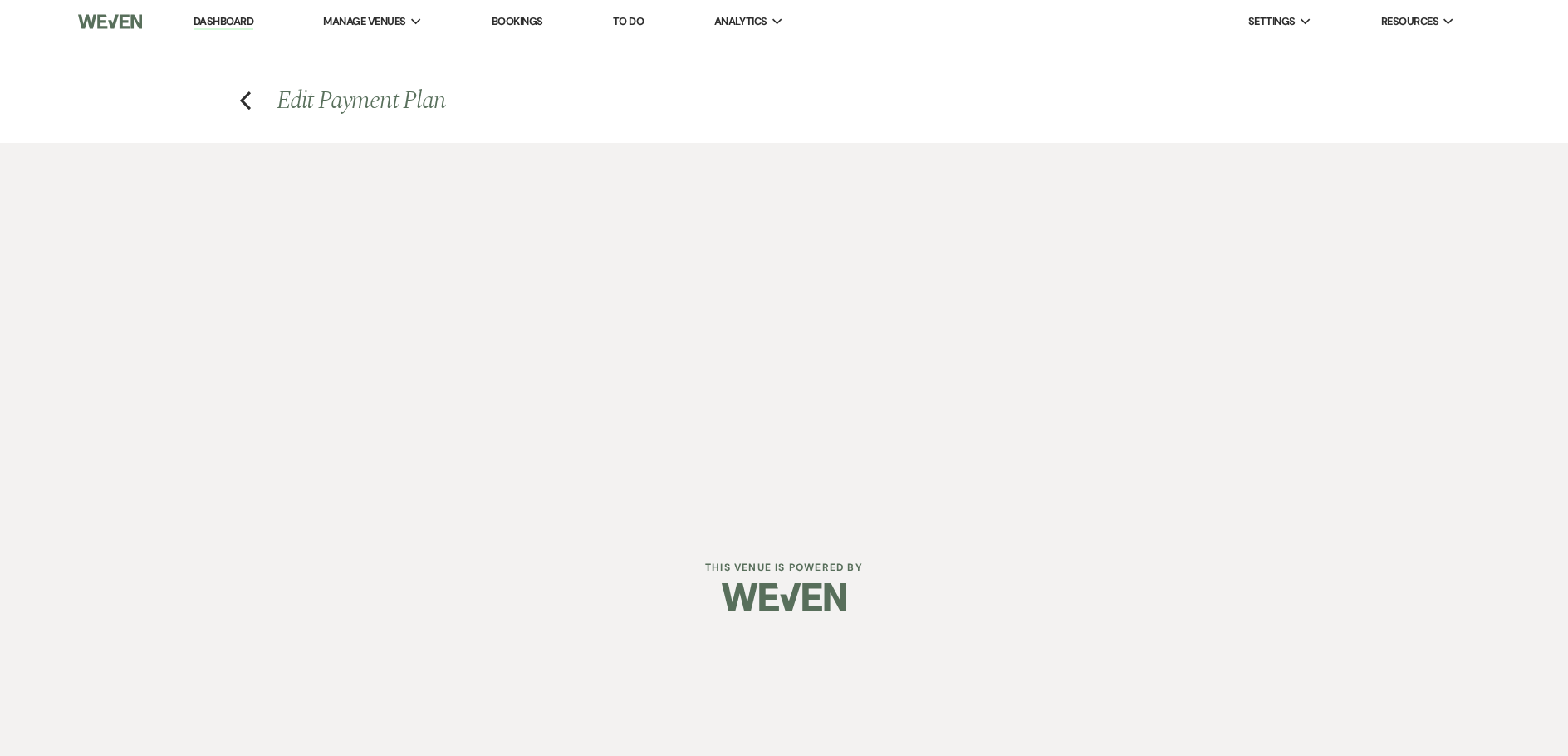
select select "client"
select select "onDueDate"
select select "host"
select select "days"
select select "afterDueDate"
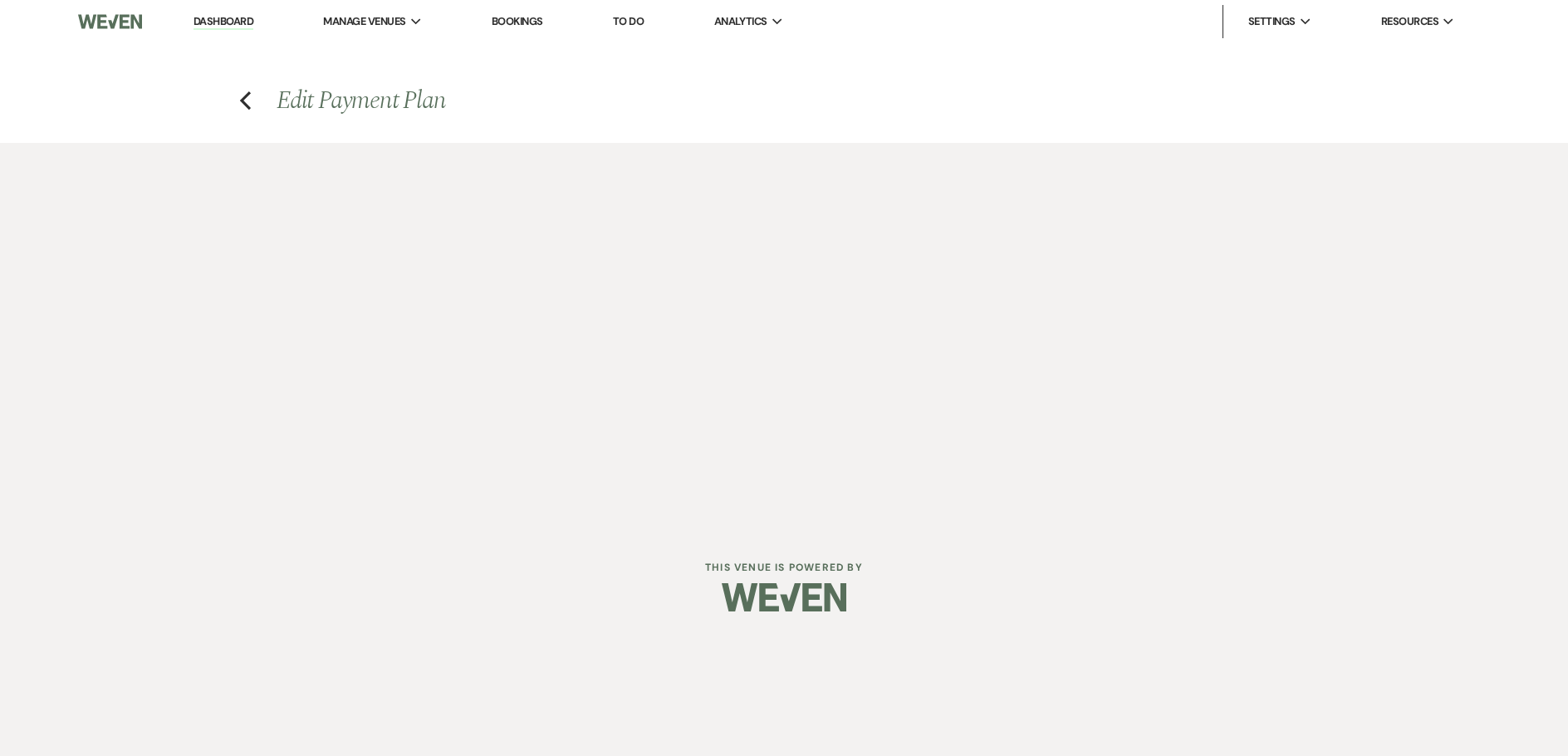
select select "2"
select select "percentage"
select select "client"
select select "weeks"
select select "client"
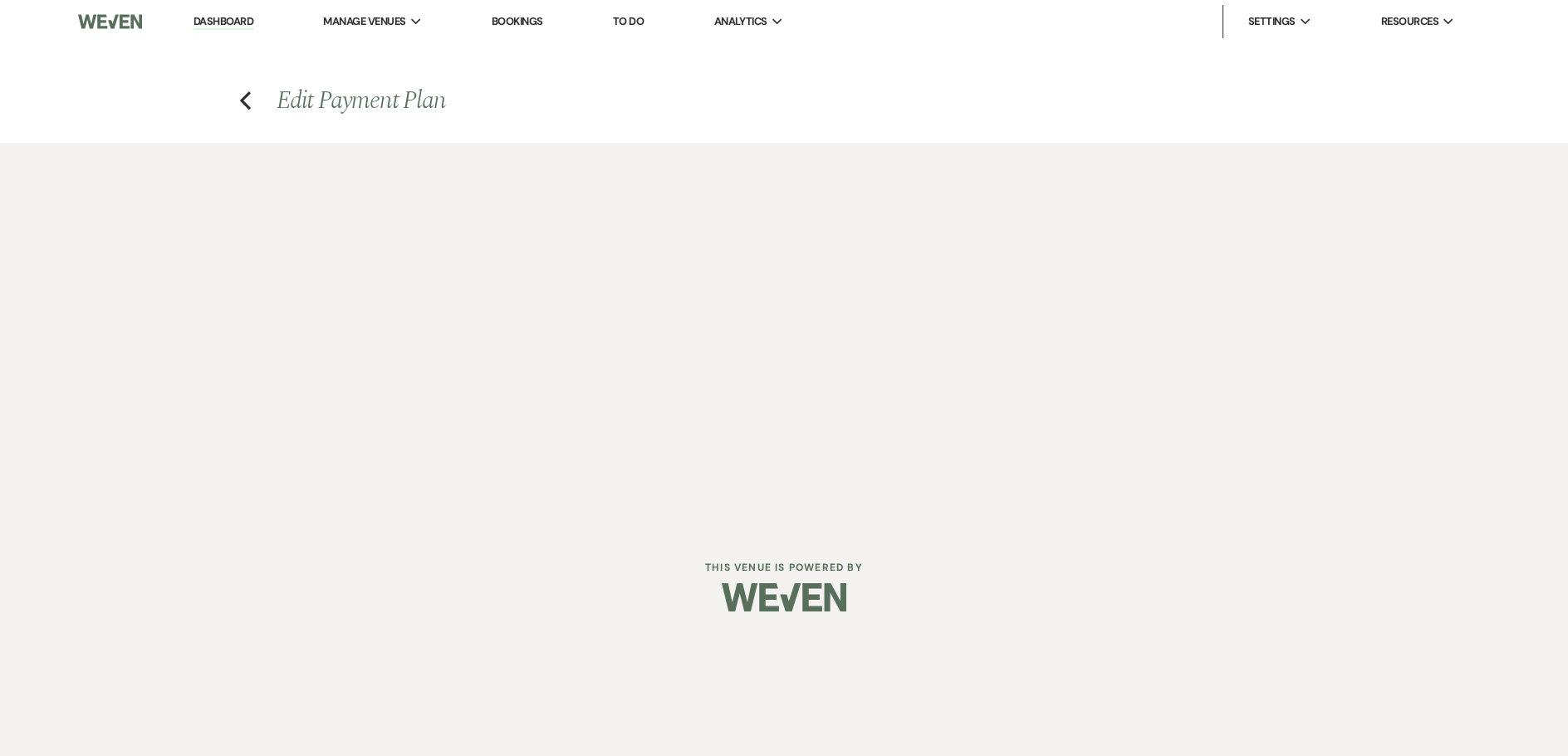
select select "onDueDate"
select select "host"
select select "days"
select select "afterDueDate"
select select "2"
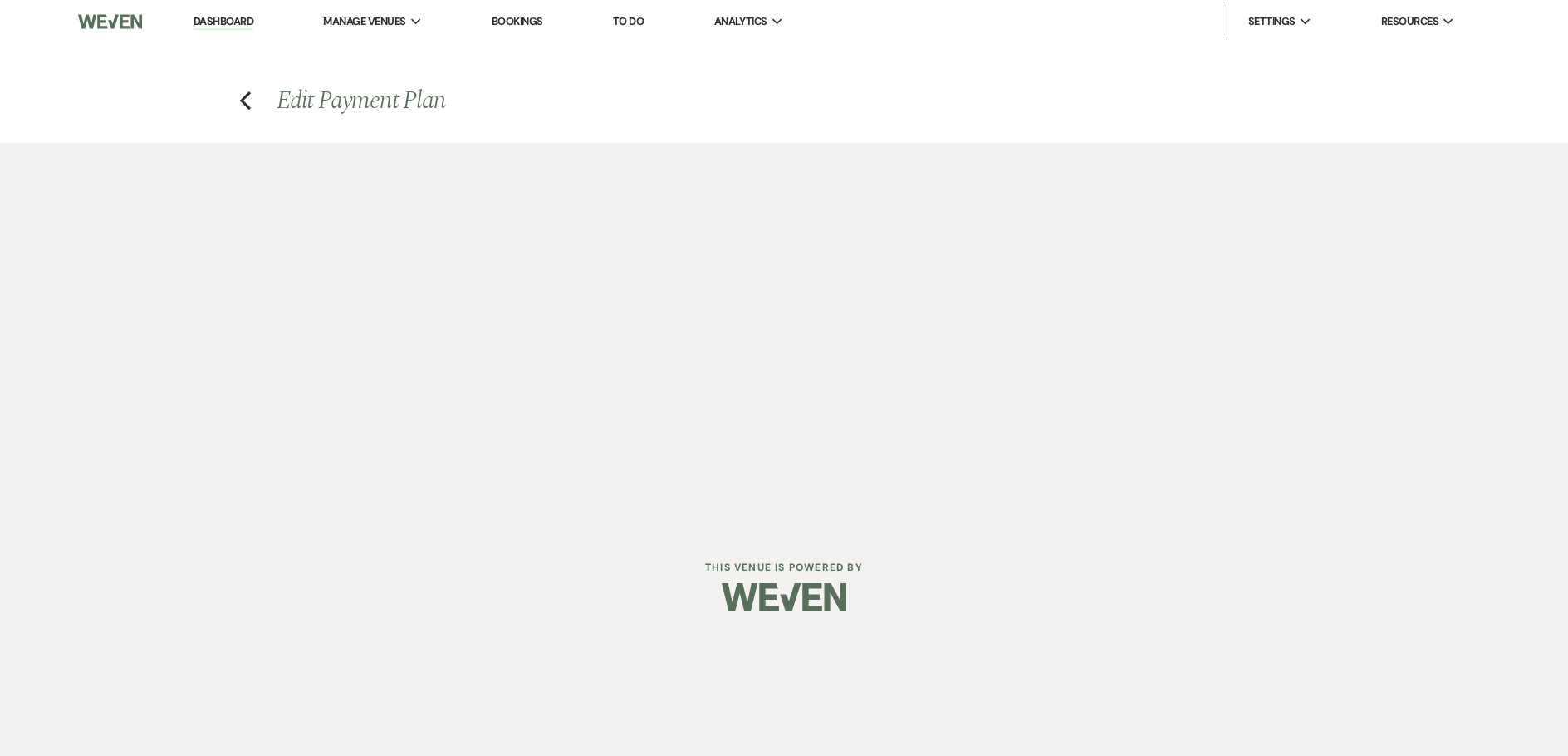
select select "percentage"
select select "client"
select select "weeks"
select select "client"
select select "onDueDate"
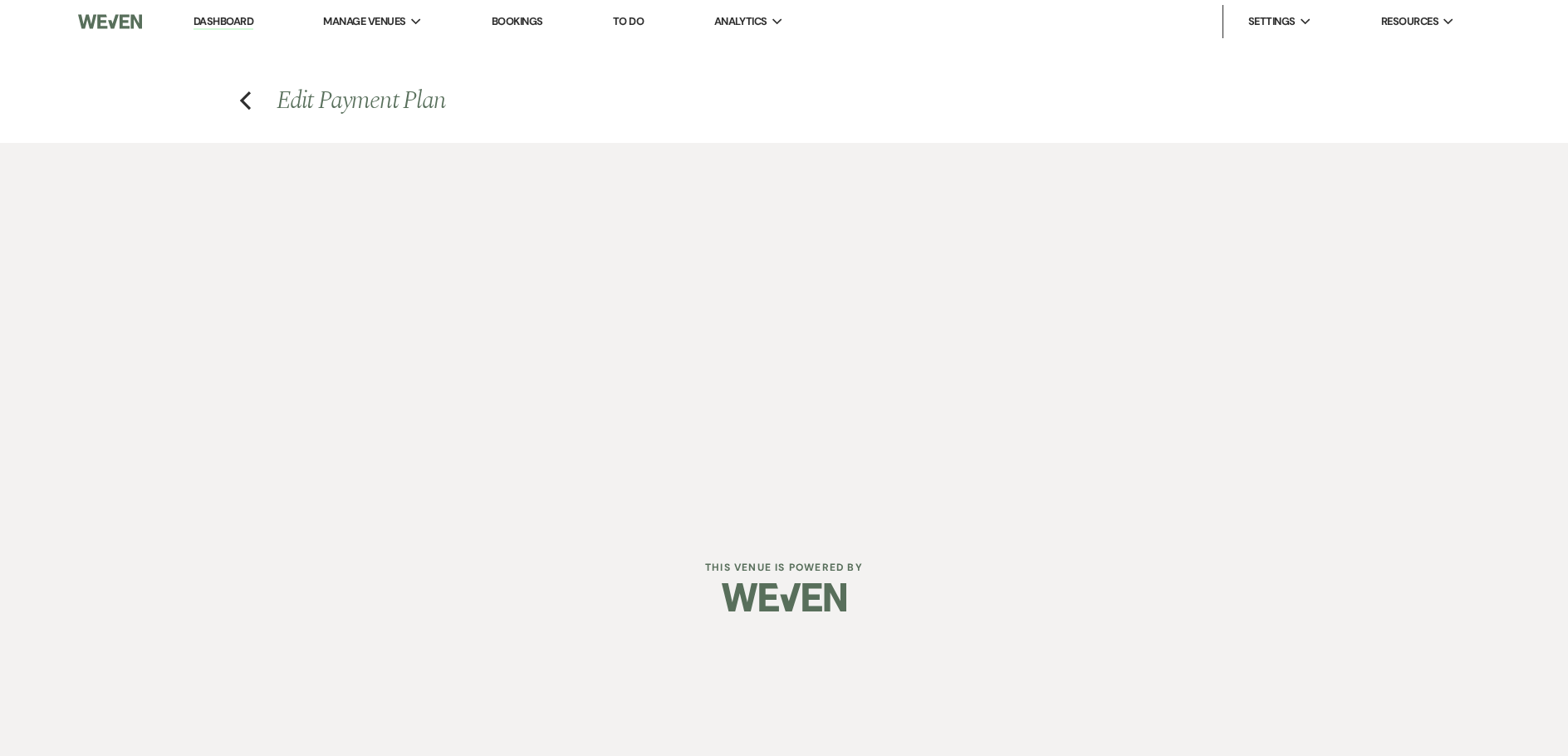
select select "host"
select select "days"
select select "afterDueDate"
select select "2"
select select "percentage"
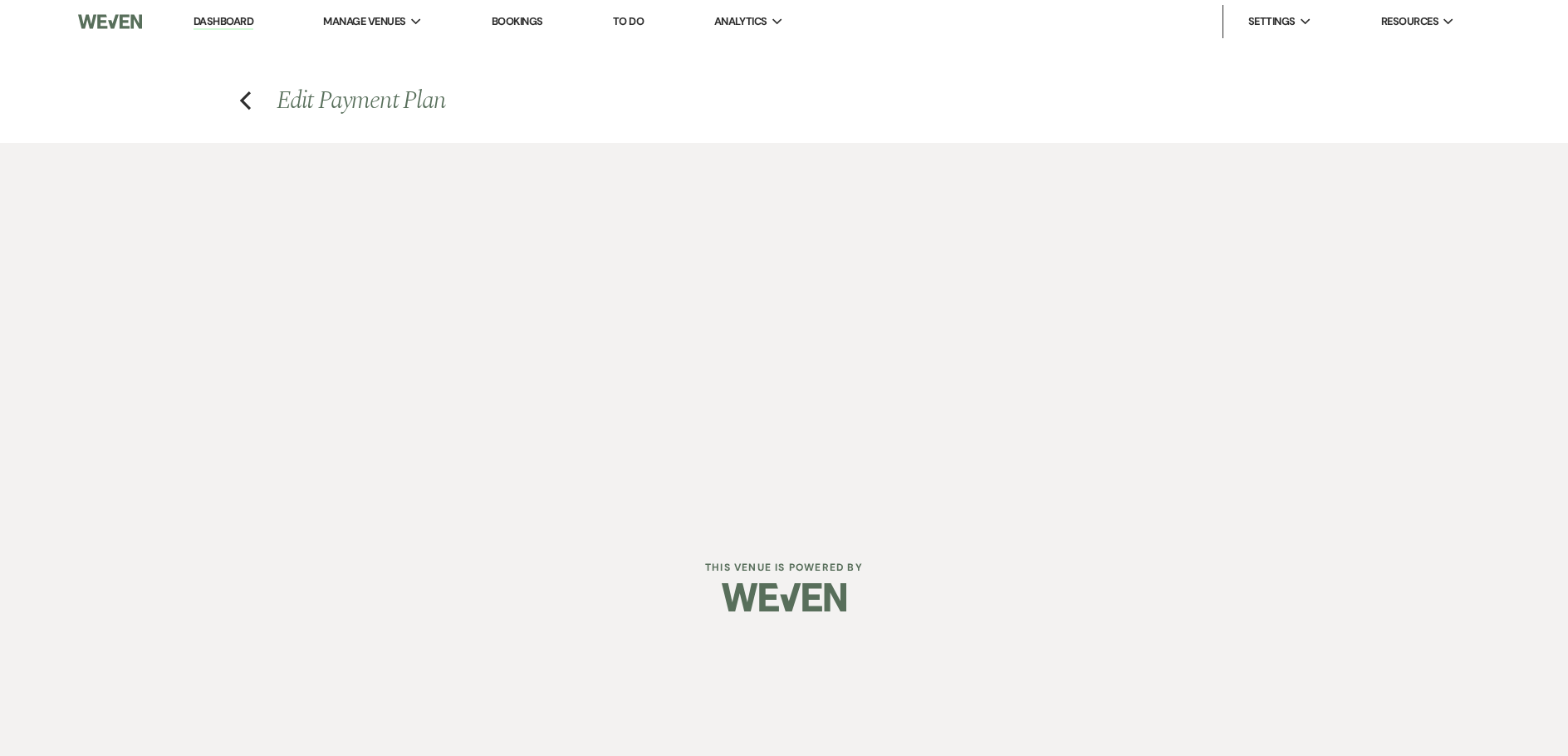
select select "client"
select select "onDueDate"
select select "client"
select select "weeks"
select select "host"
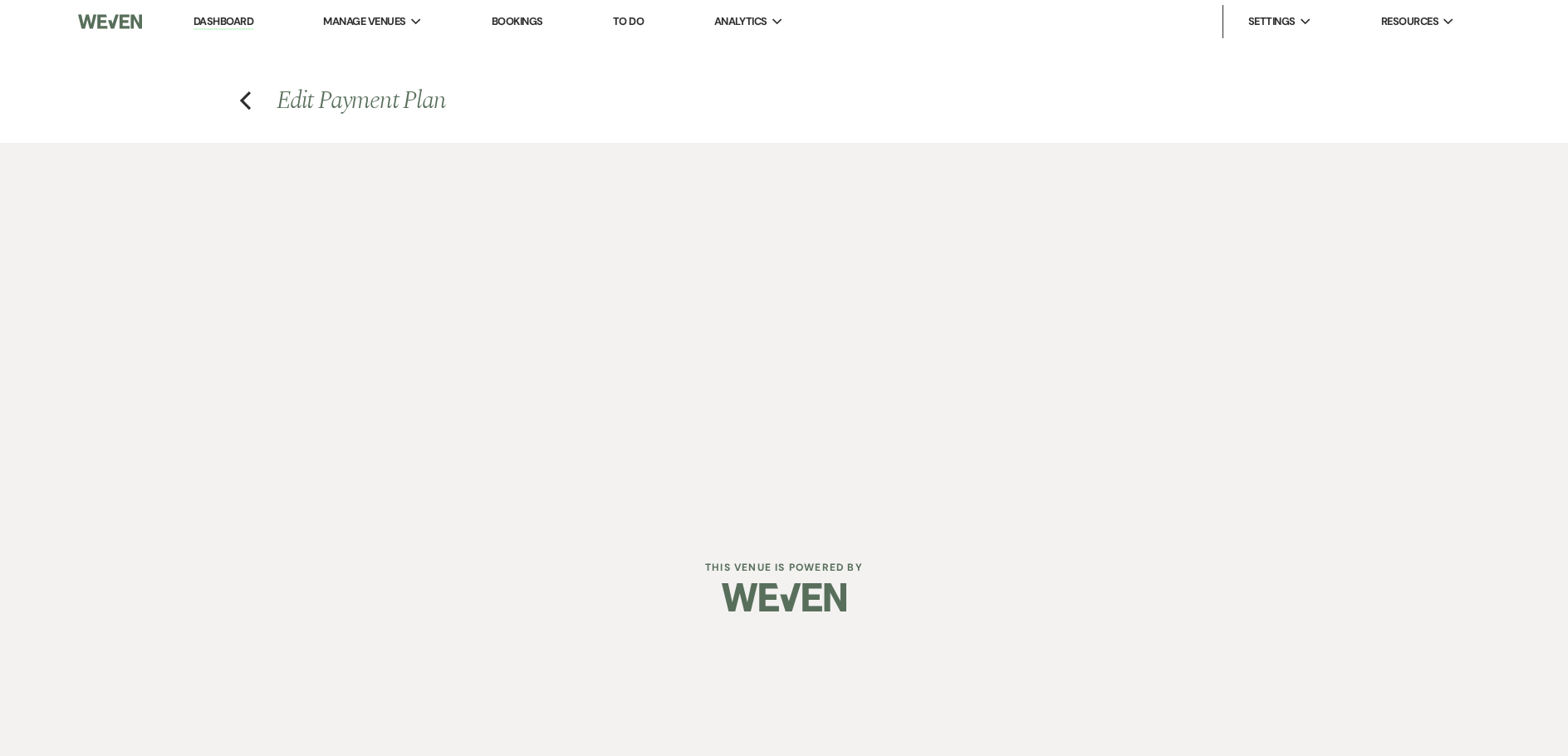
select select "days"
select select "afterDueDate"
select select "2"
select select "percentage"
select select "client"
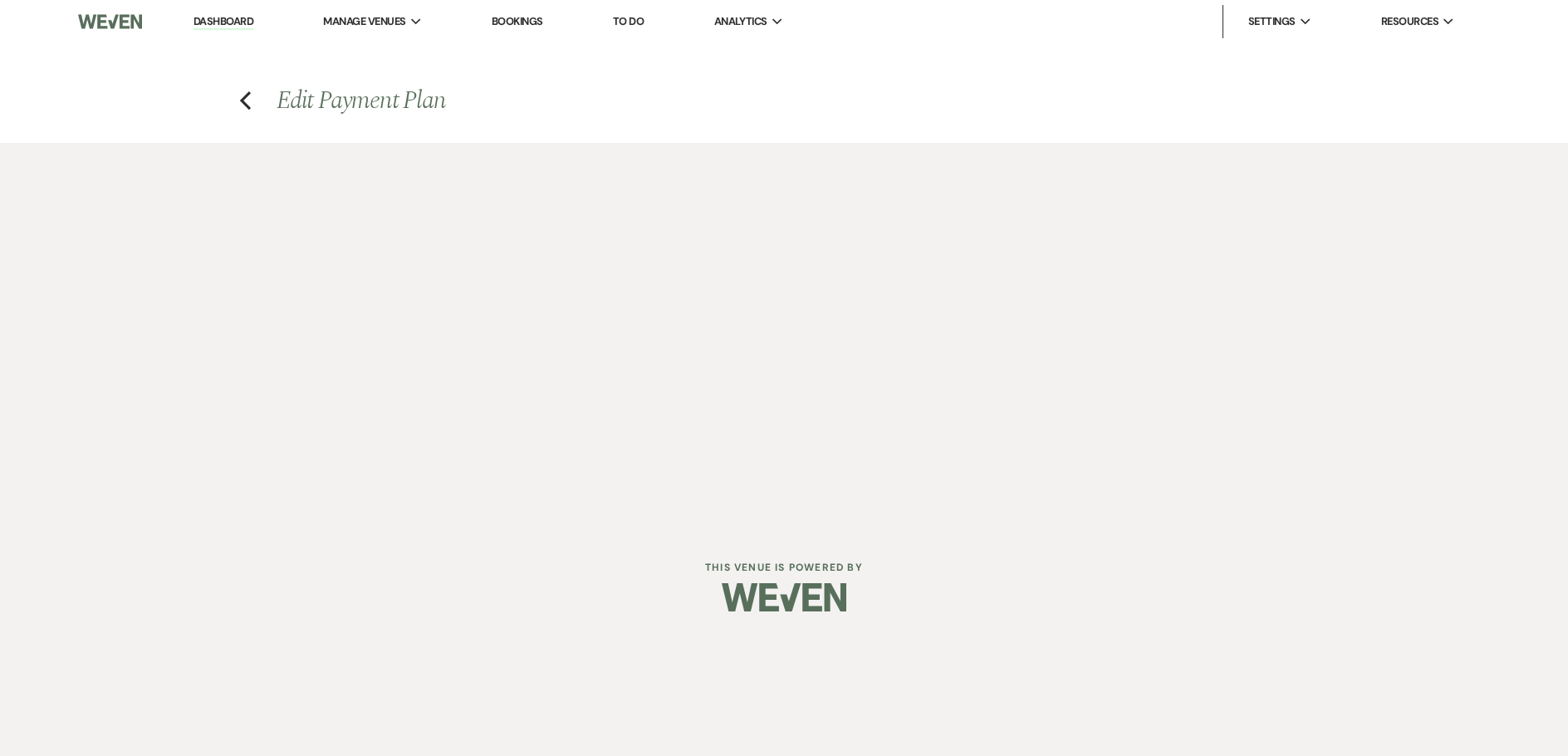
select select "weeks"
select select "client"
select select "onDueDate"
select select "client"
select select "days"
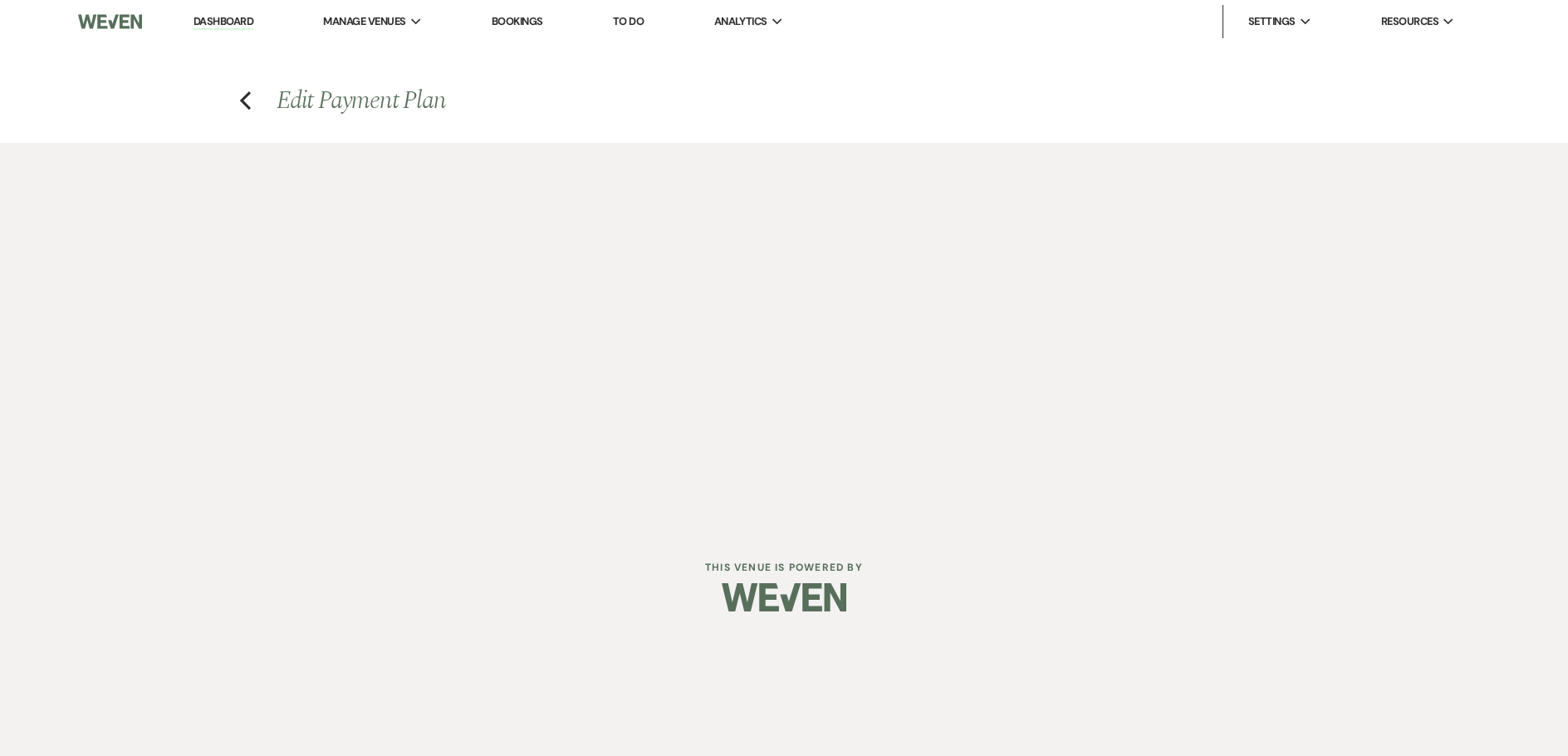
select select "afterDueDate"
select select "2"
select select "percentage"
select select "client"
select select "weeks"
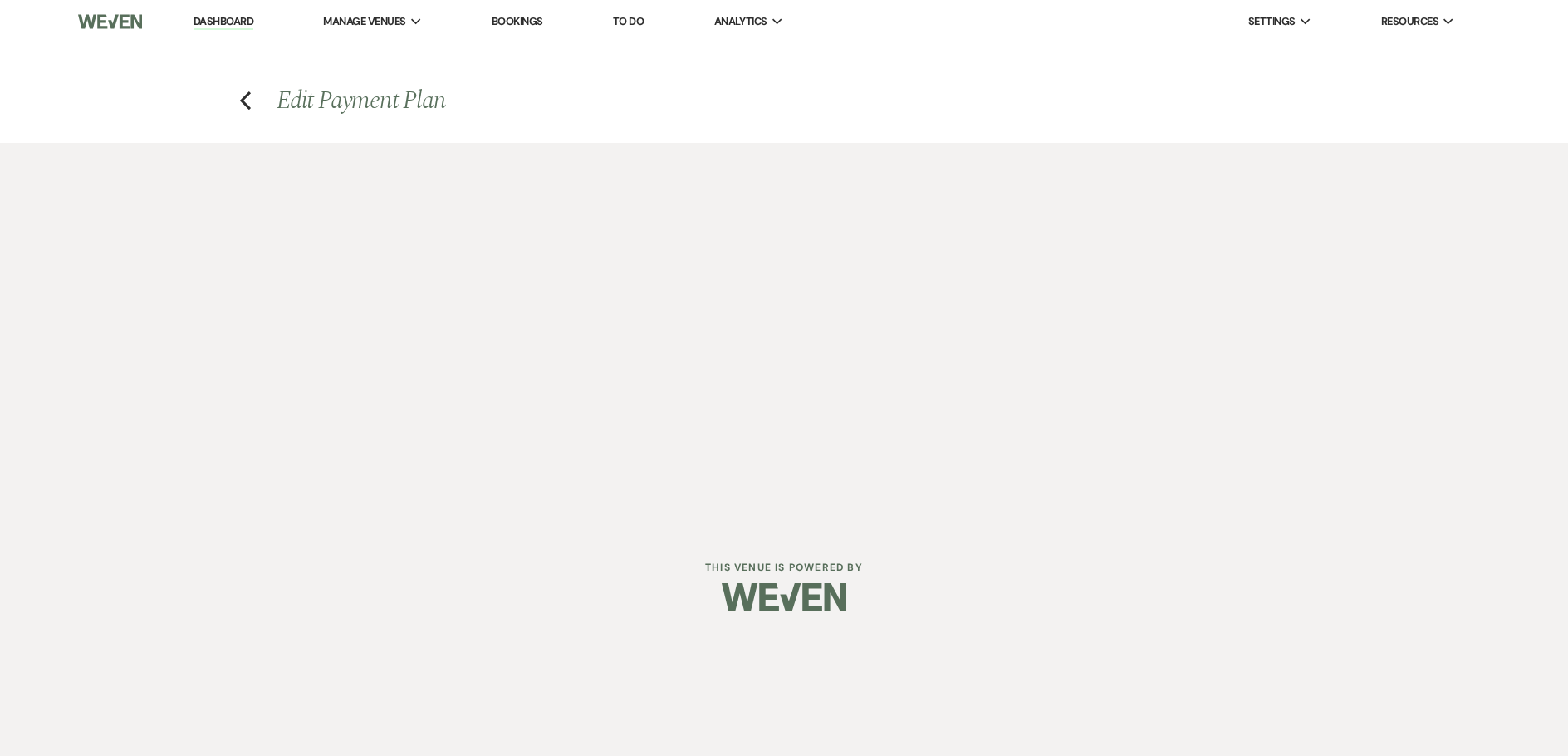
select select "client"
select select "onDueDate"
select select "host"
select select "days"
select select "afterDueDate"
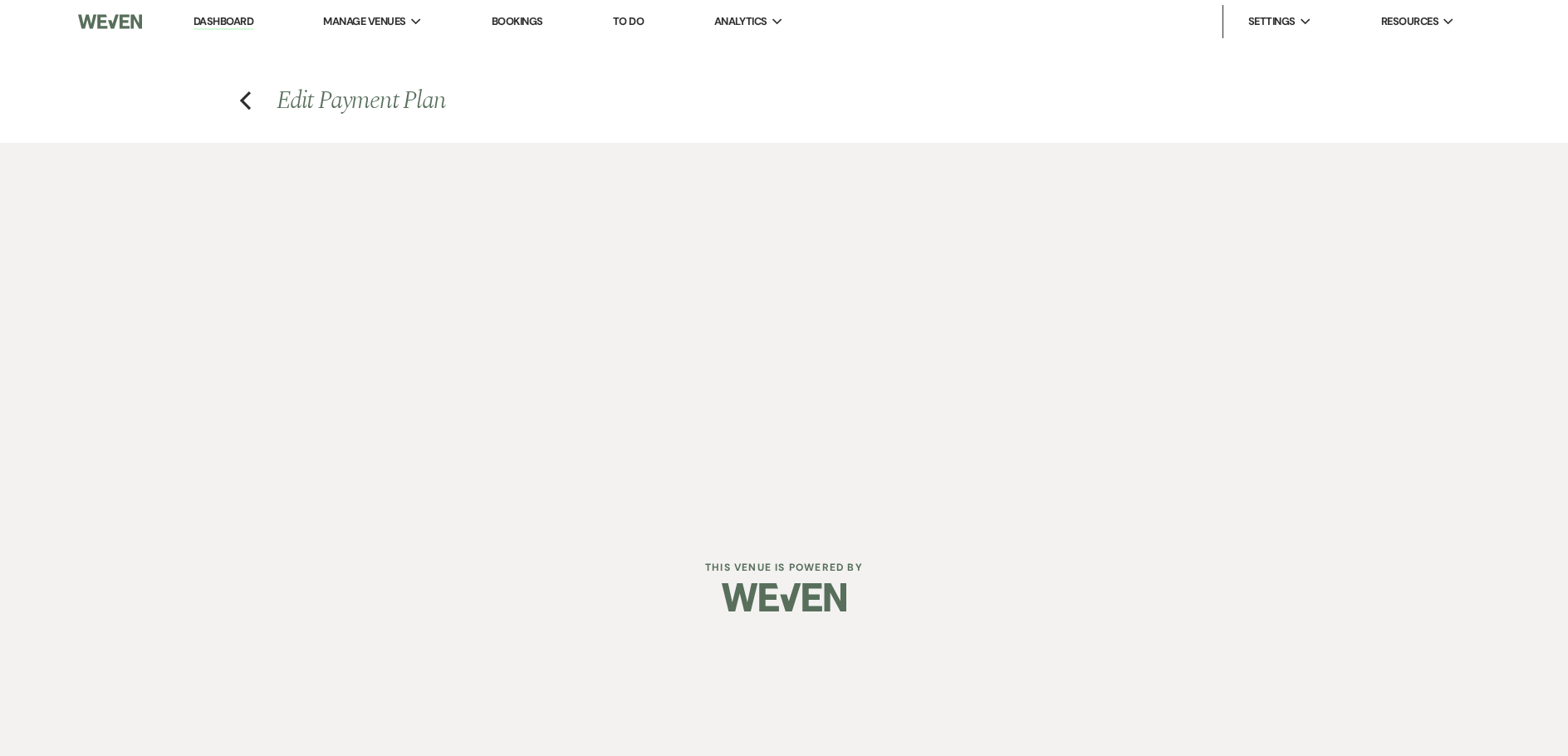
select select "2"
select select "percentage"
select select "client"
select select "weeks"
select select "client"
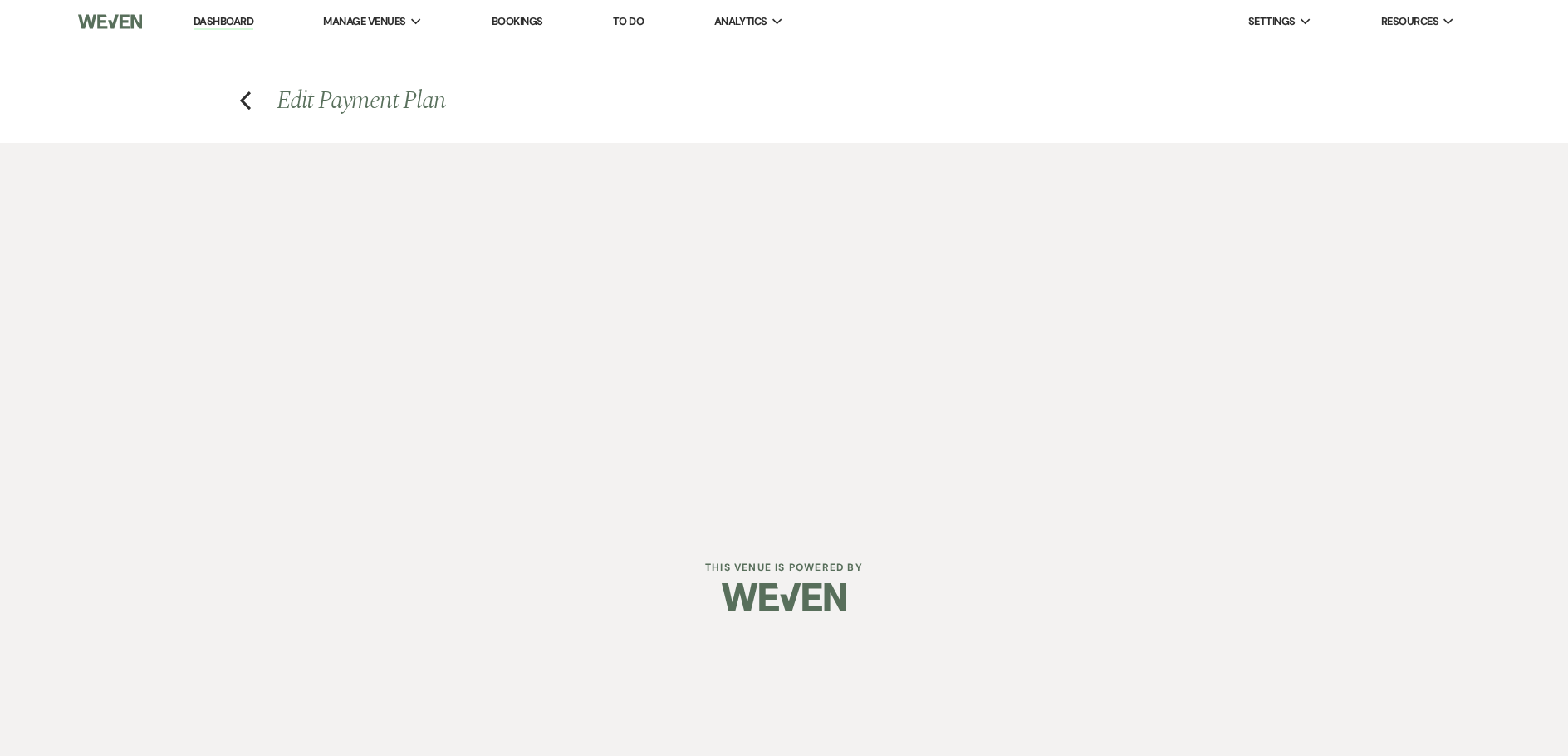
select select "onDueDate"
select select "host"
select select "days"
select select "afterDueDate"
select select "2"
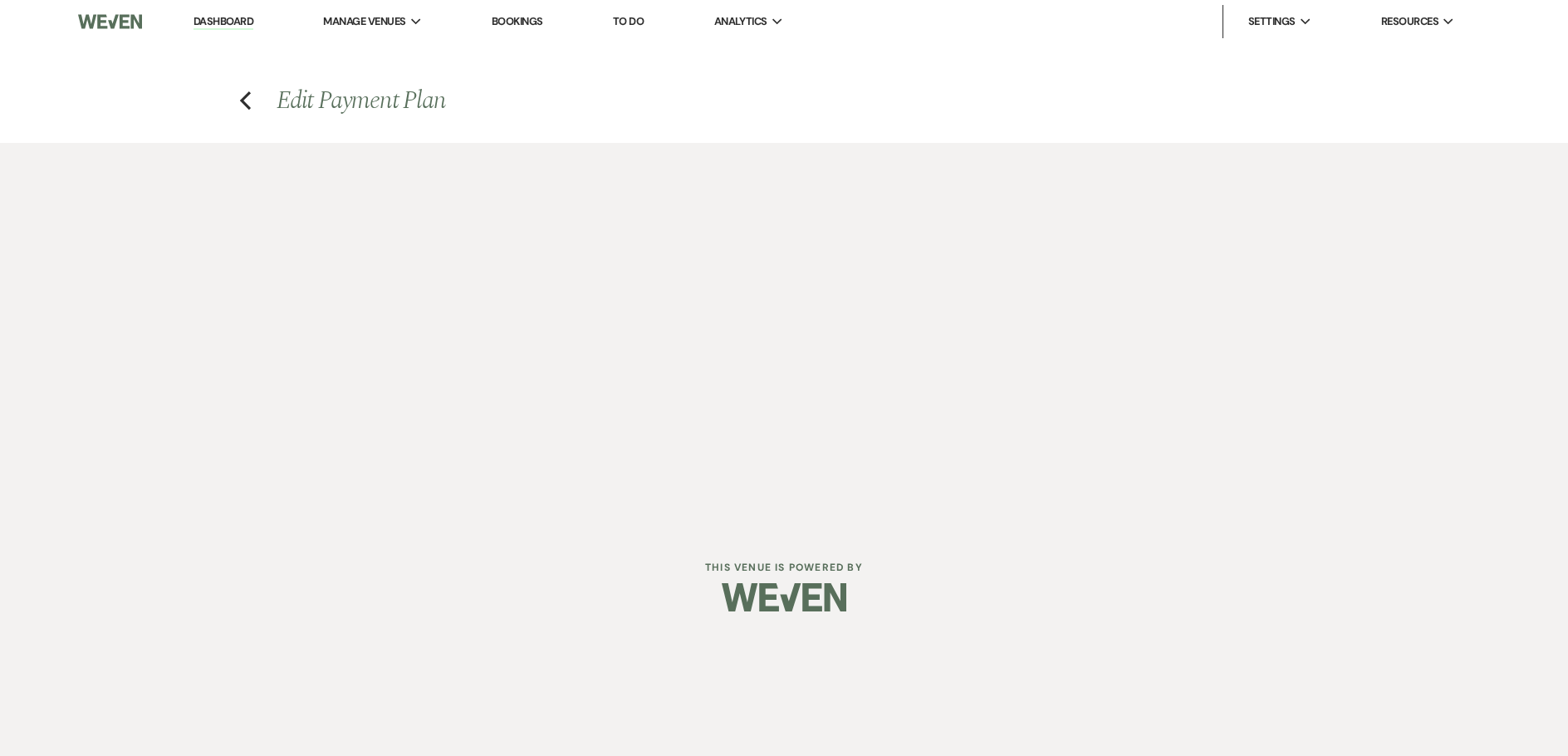
select select "percentage"
select select "client"
select select "weeks"
select select "client"
select select "onDueDate"
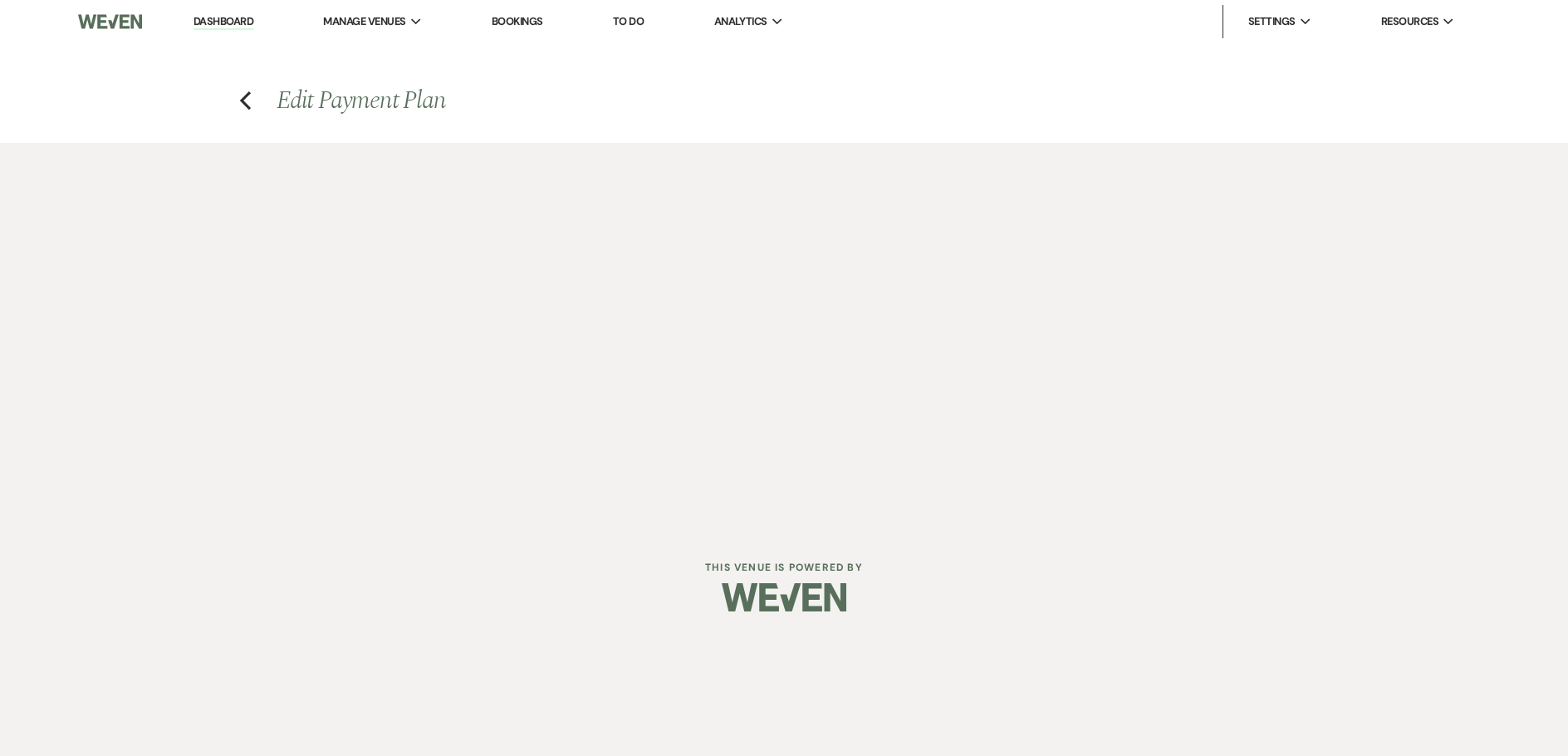
select select "host"
select select "days"
select select "afterDueDate"
select select "2"
select select "percentage"
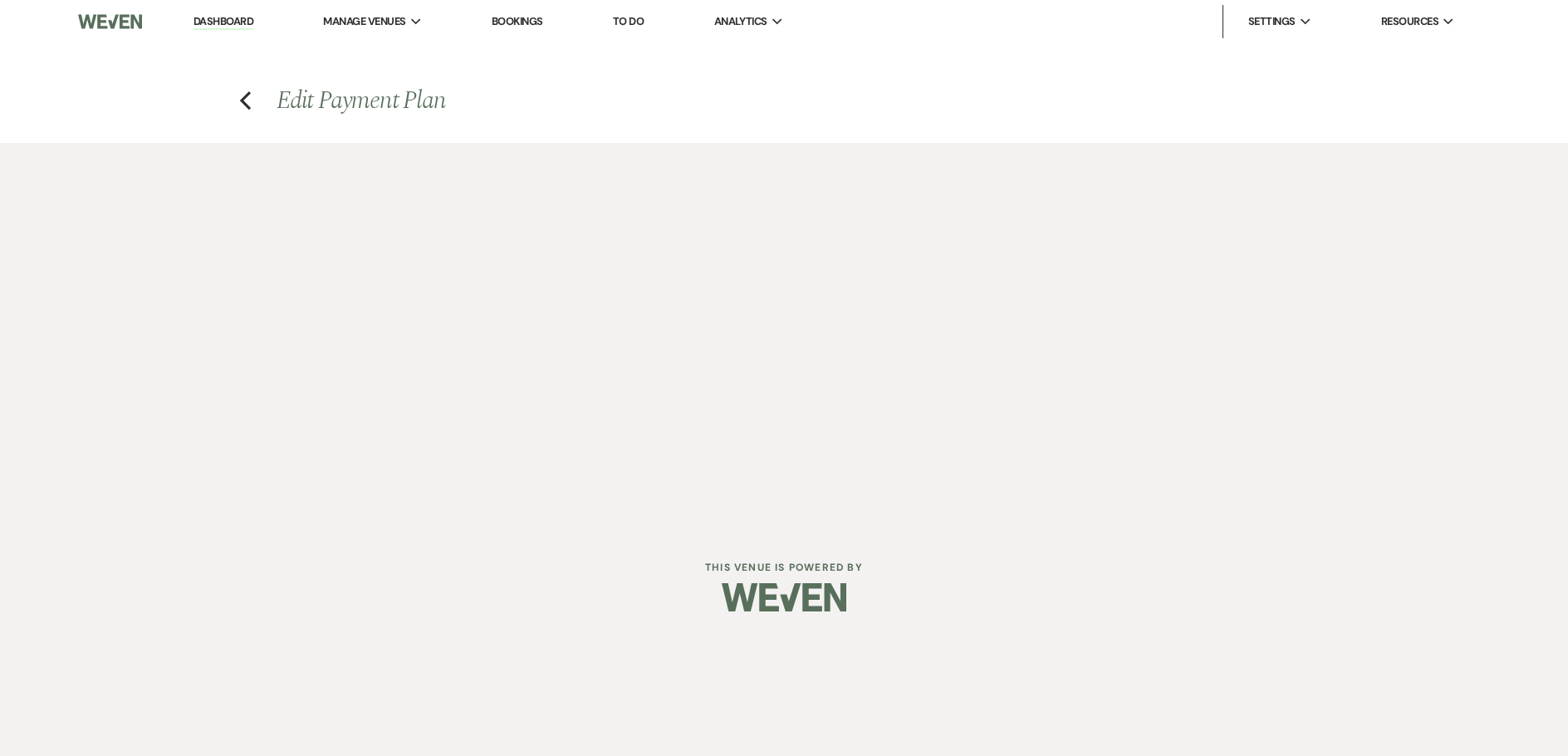
select select "client"
select select "weeks"
select select "client"
select select "onDueDate"
select select "host"
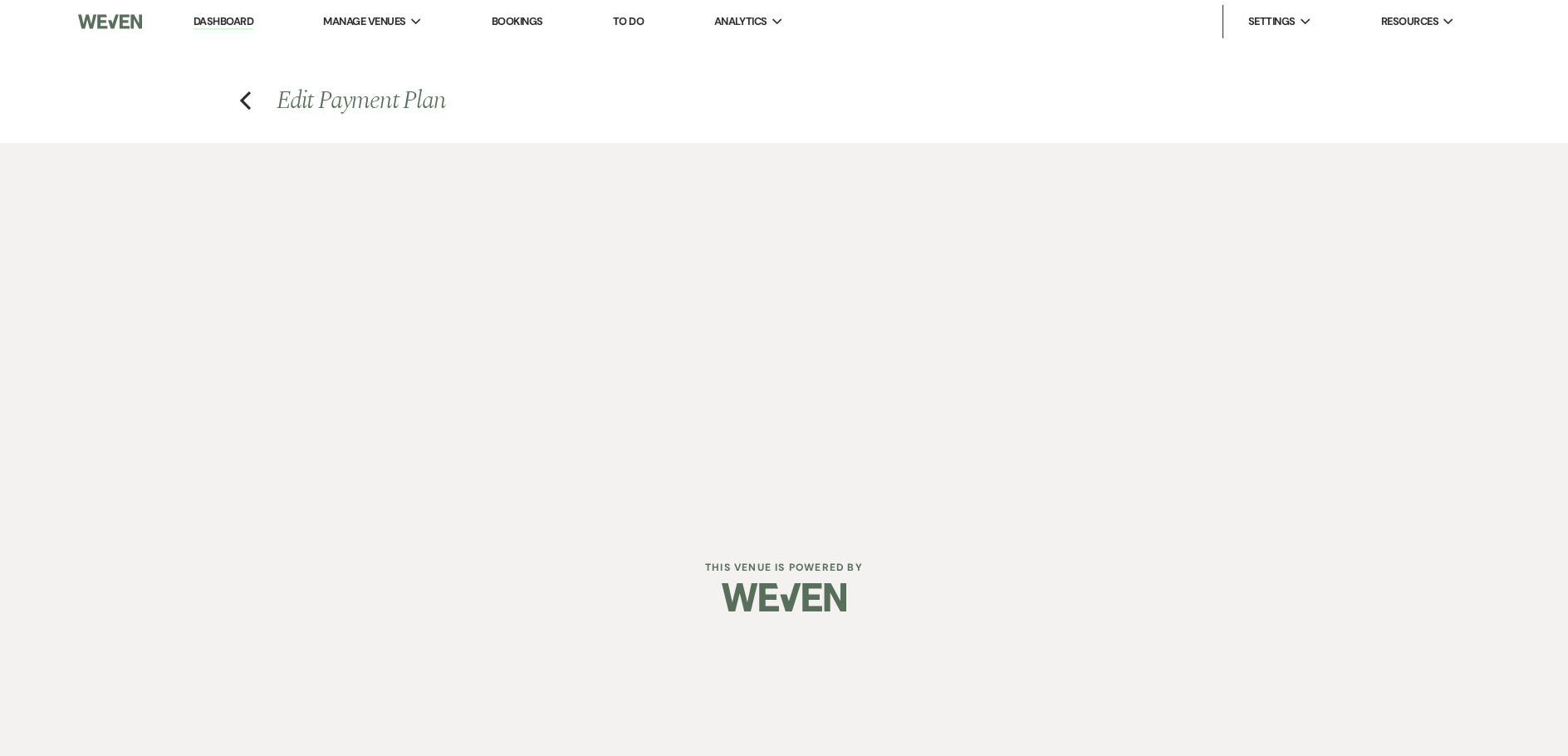
select select "days"
select select "afterDueDate"
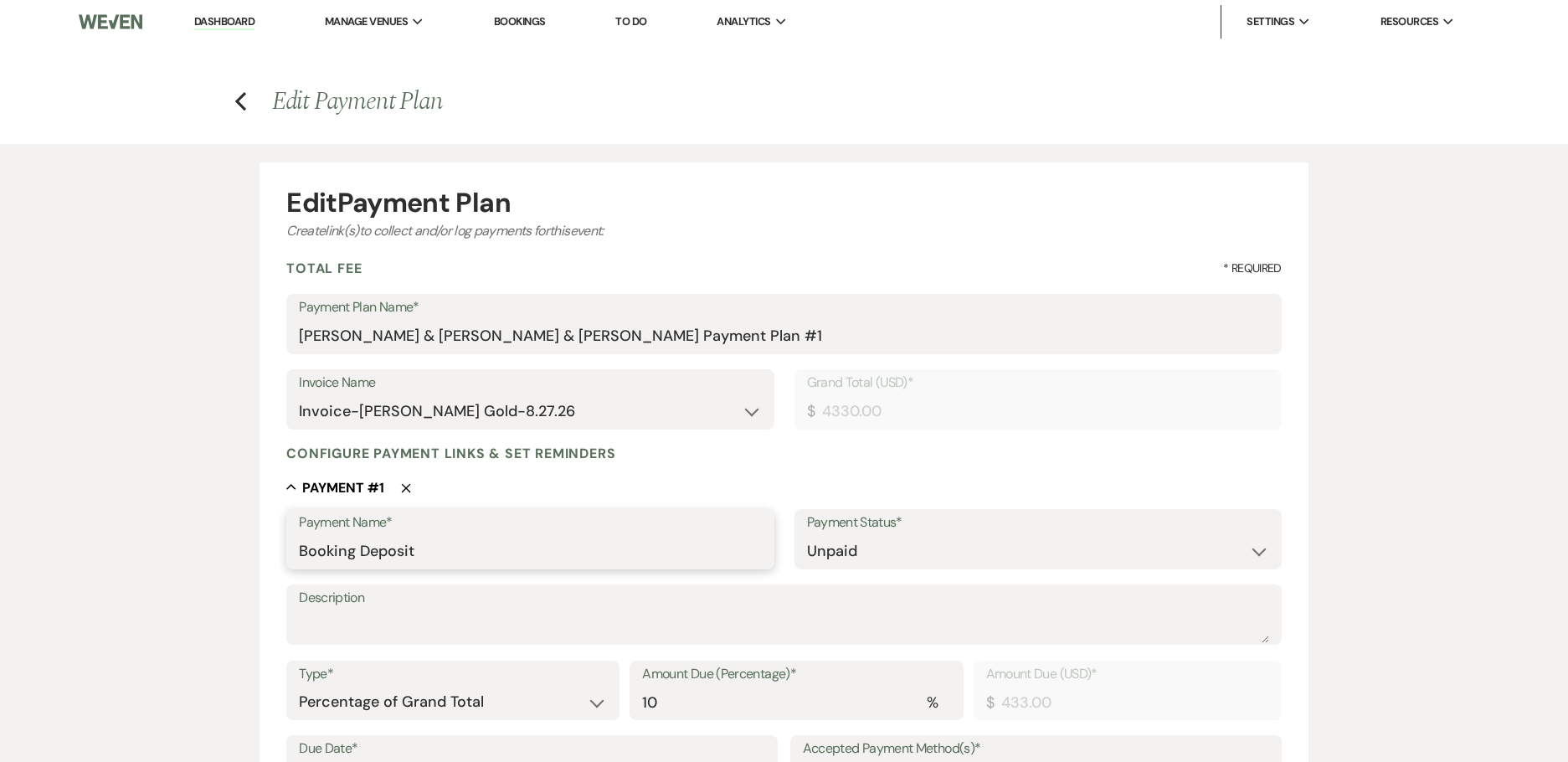
drag, startPoint x: 391, startPoint y: 551, endPoint x: 238, endPoint y: 548, distance: 153.0
click at [404, 487] on icon "Delete" at bounding box center [406, 488] width 10 height 10
type input "[DATE] Payment"
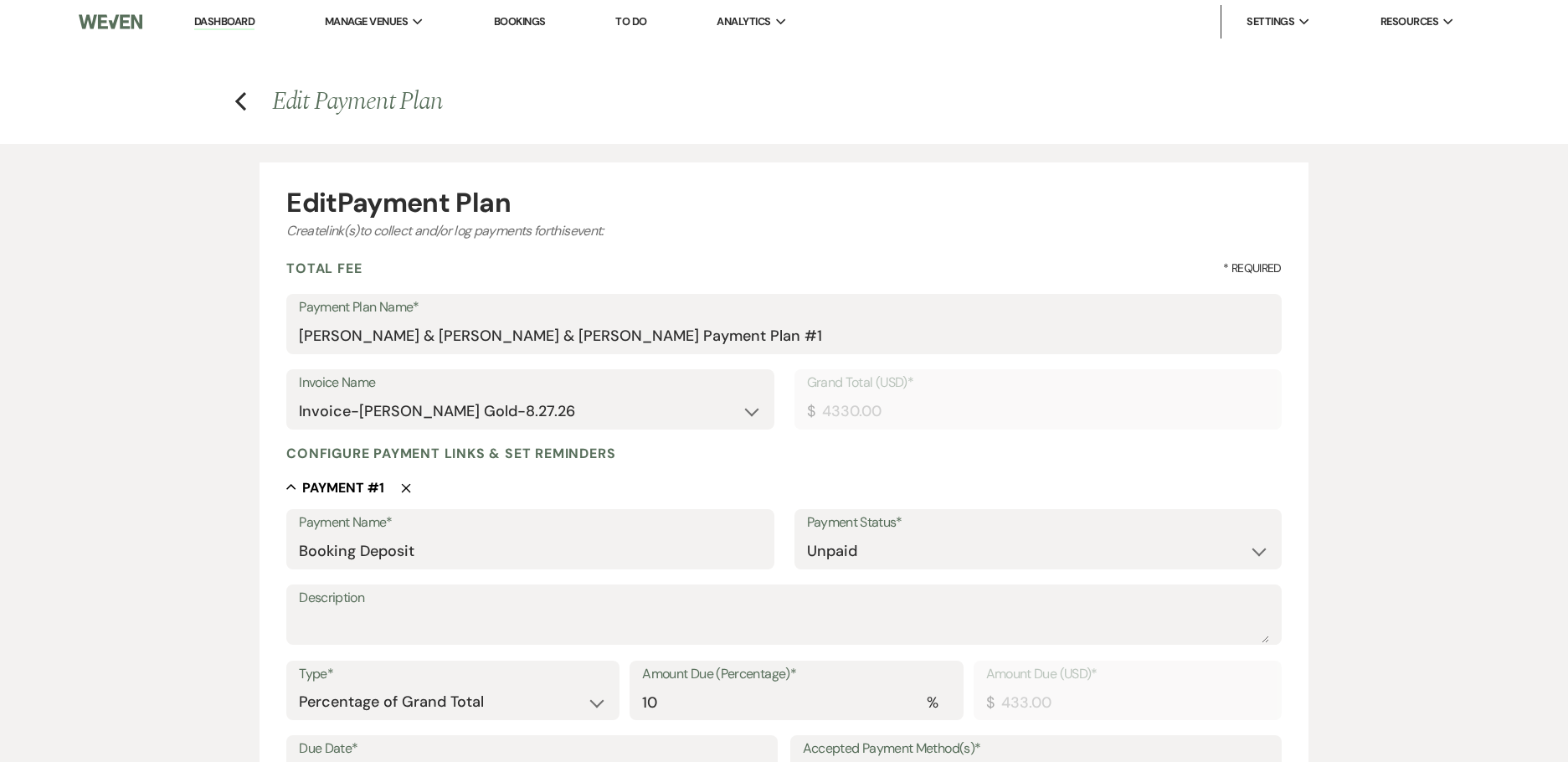
select select "beforeDueDate"
select select "client"
select select "onDueDate"
type input "[DATE] Payment"
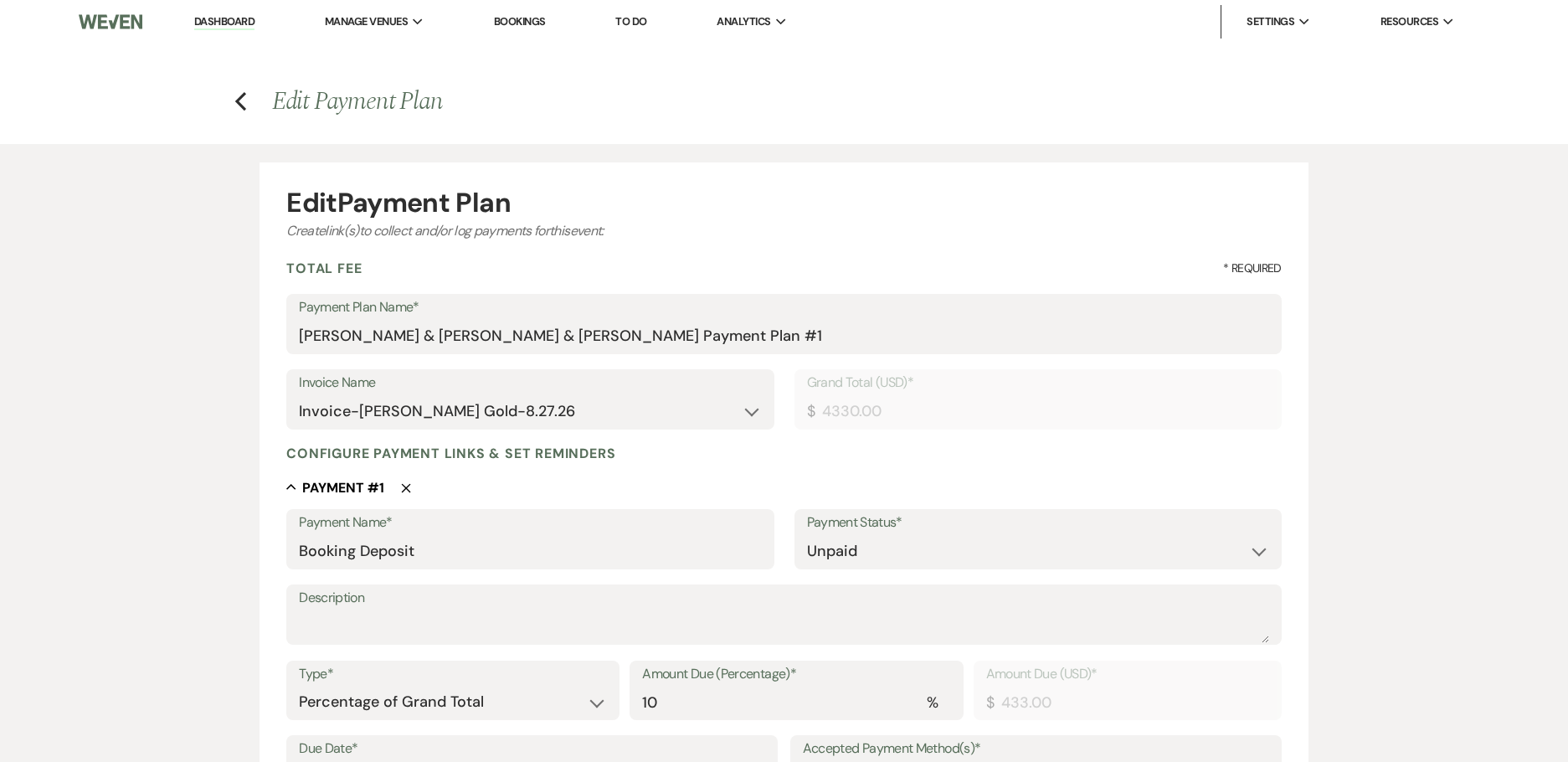
select select "onDueDate"
select select "beforeDueDate"
type input "[DATE] Payment"
select select "beforeDueDate"
select select "onDueDate"
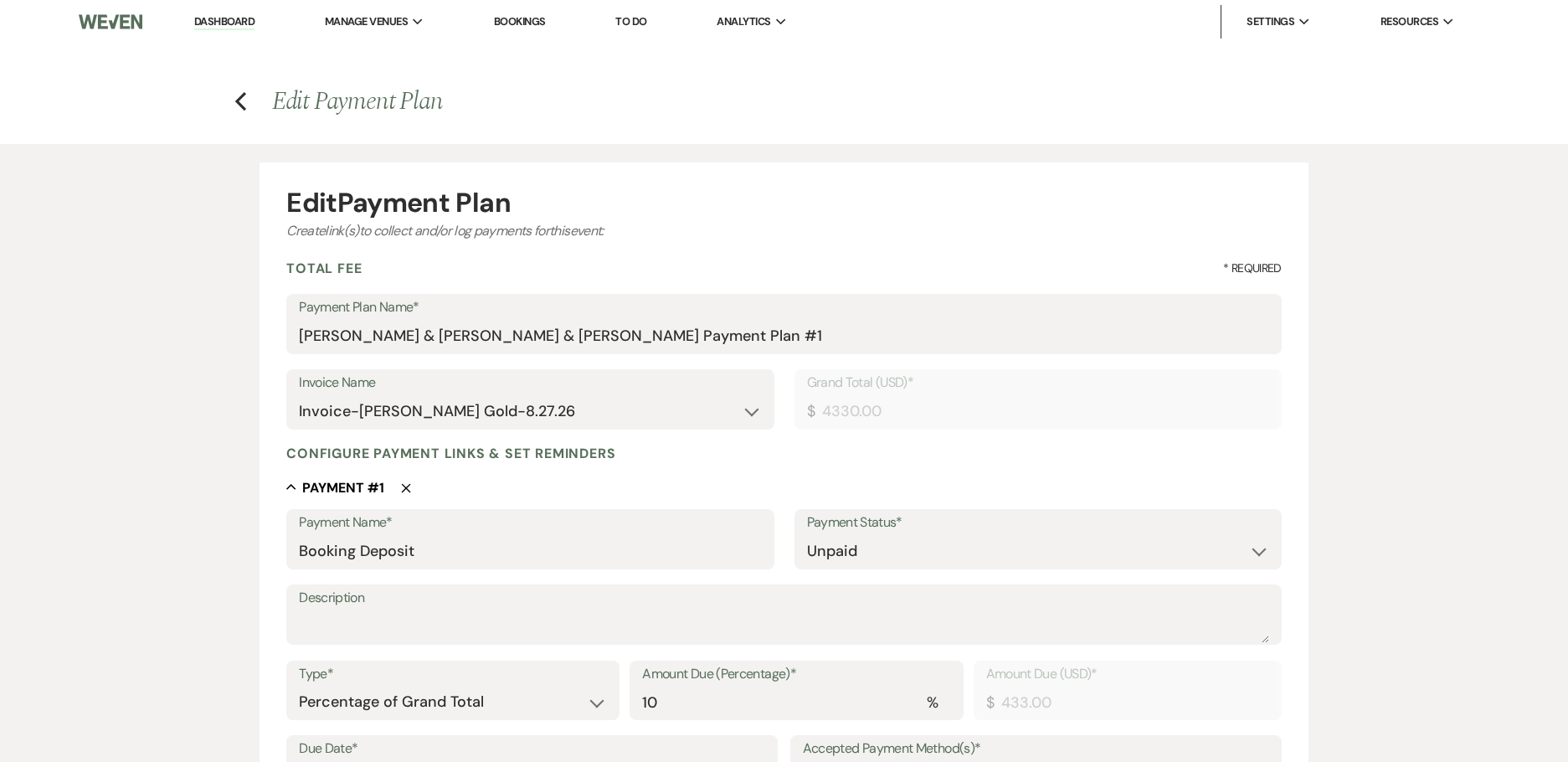
select select "client"
type input "[DATE] Payment"
select select "host"
type input "[DATE] Payment"
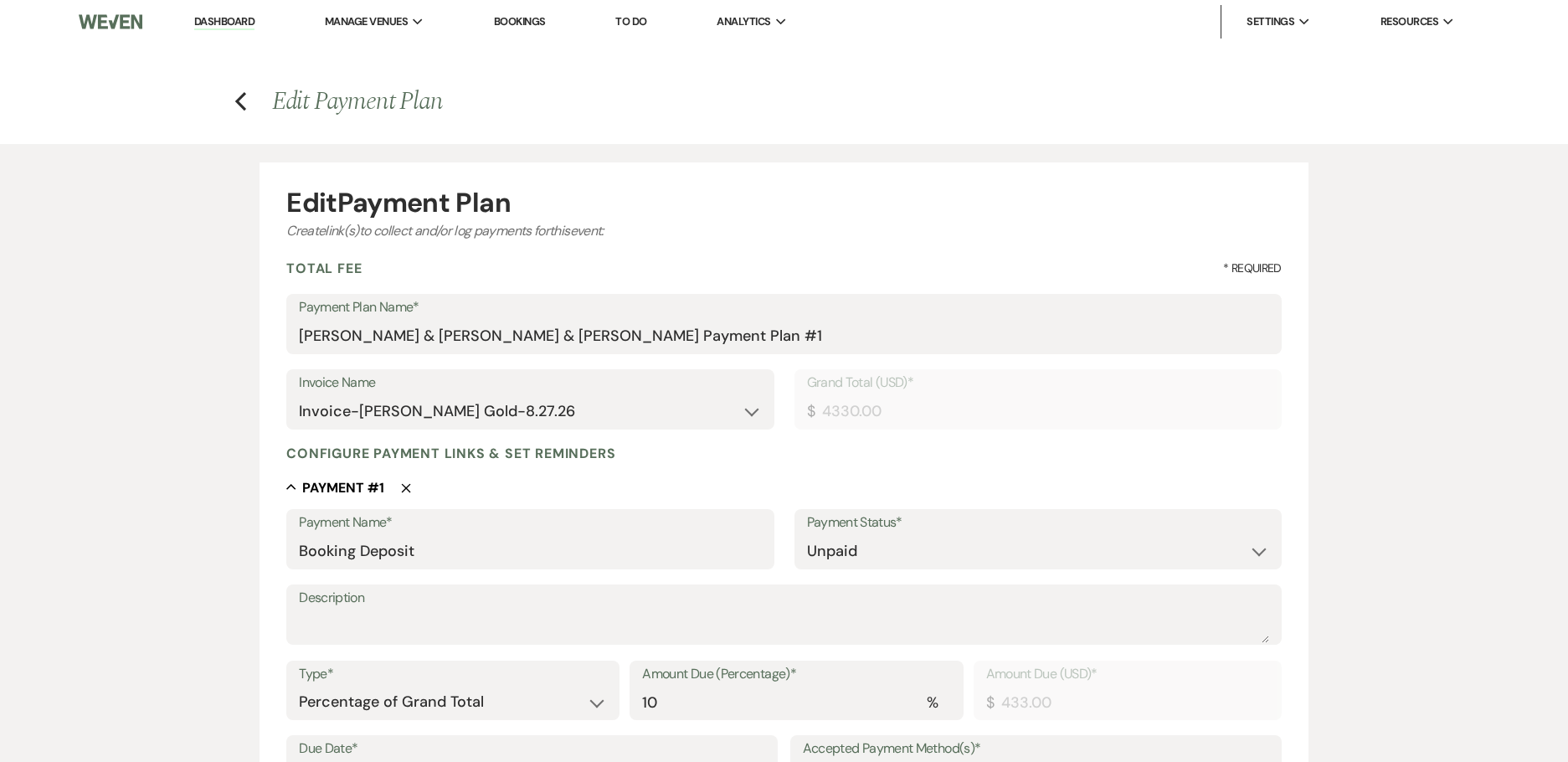
type input "[DATE] Payment"
select select "client"
select select "onDueDate"
select select "host"
select select "days"
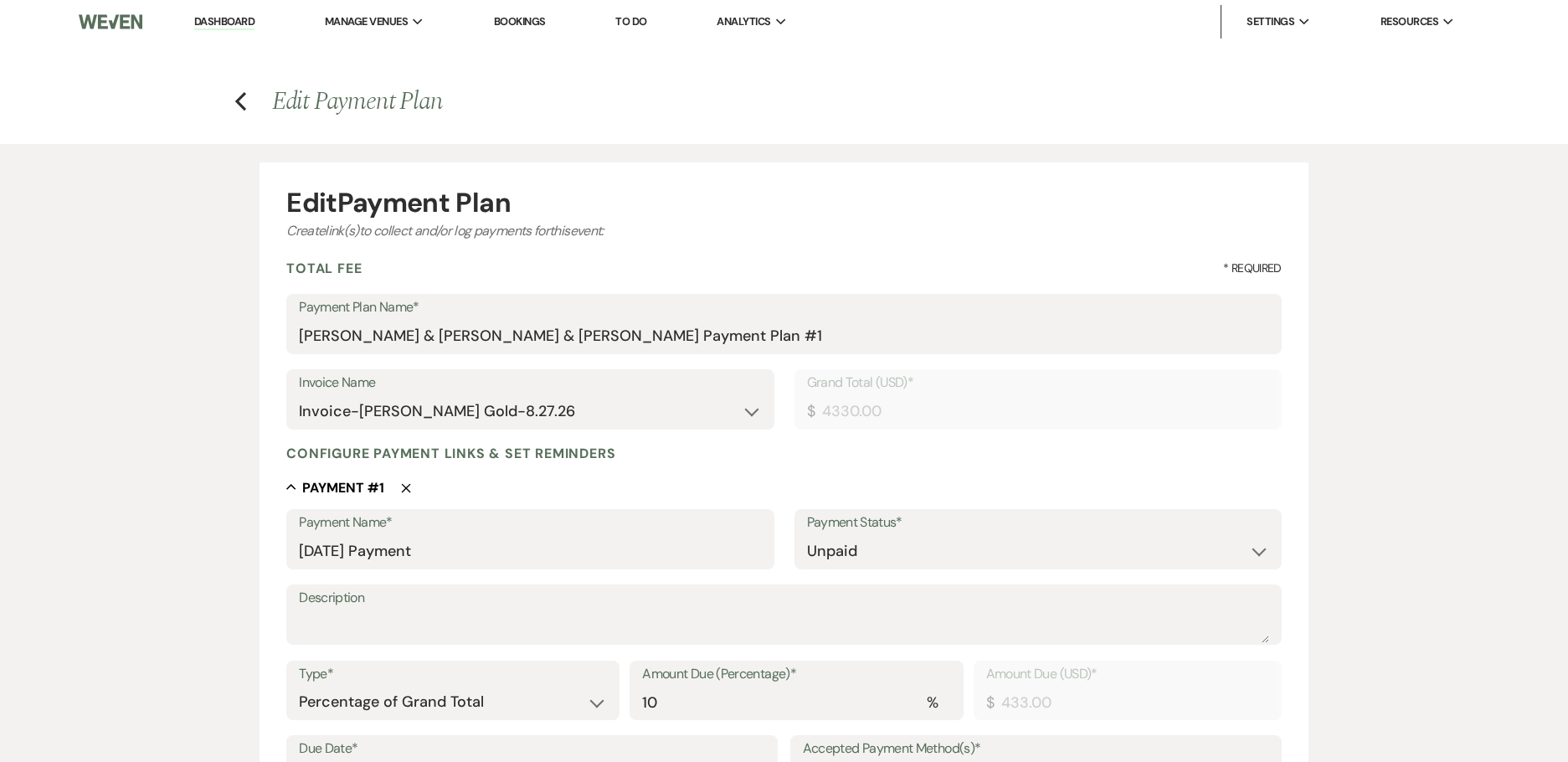
select select "afterDueDate"
select select "host"
select select "days"
select select "afterDueDate"
select select "weeks"
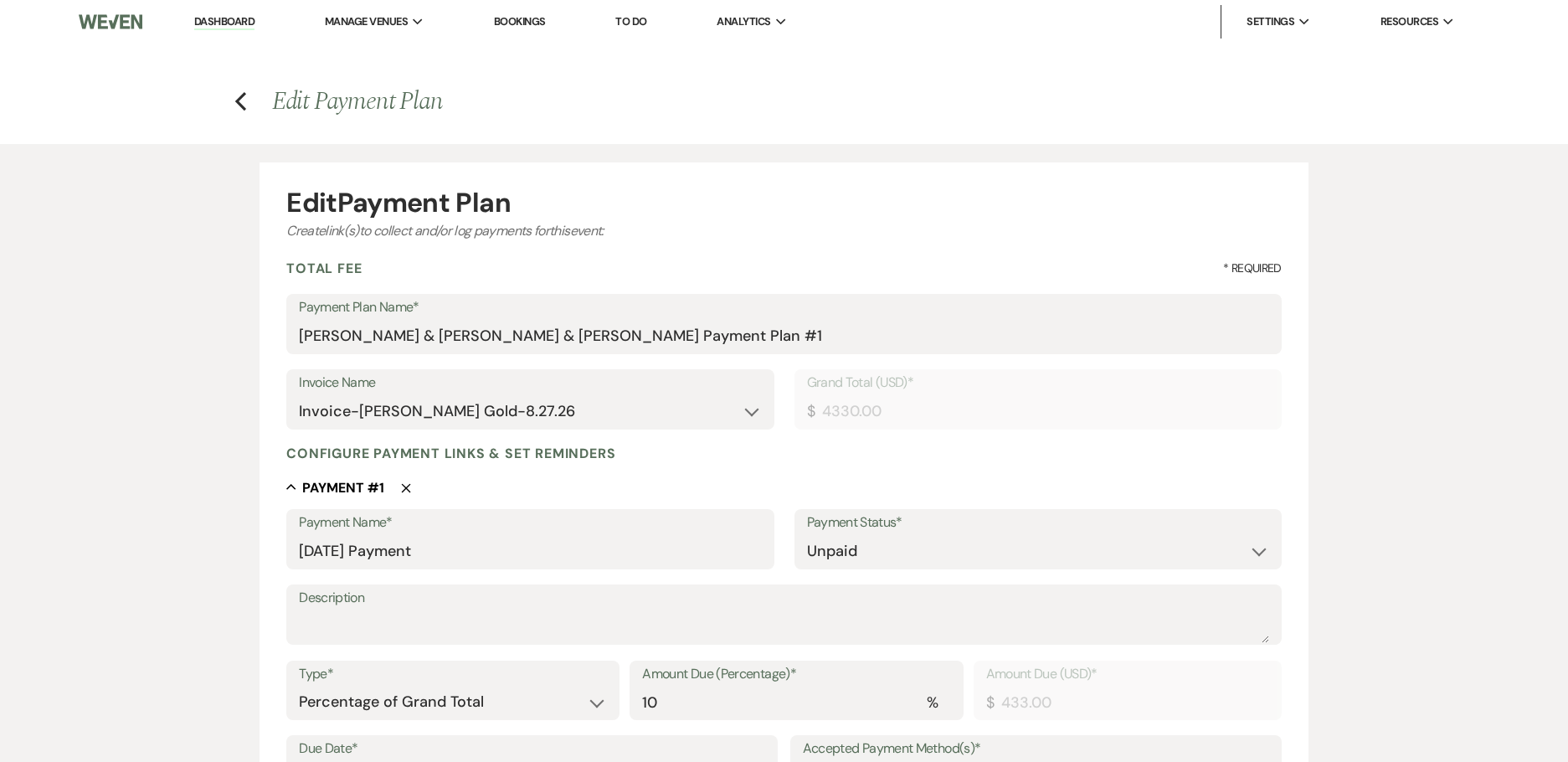
select select "weeks"
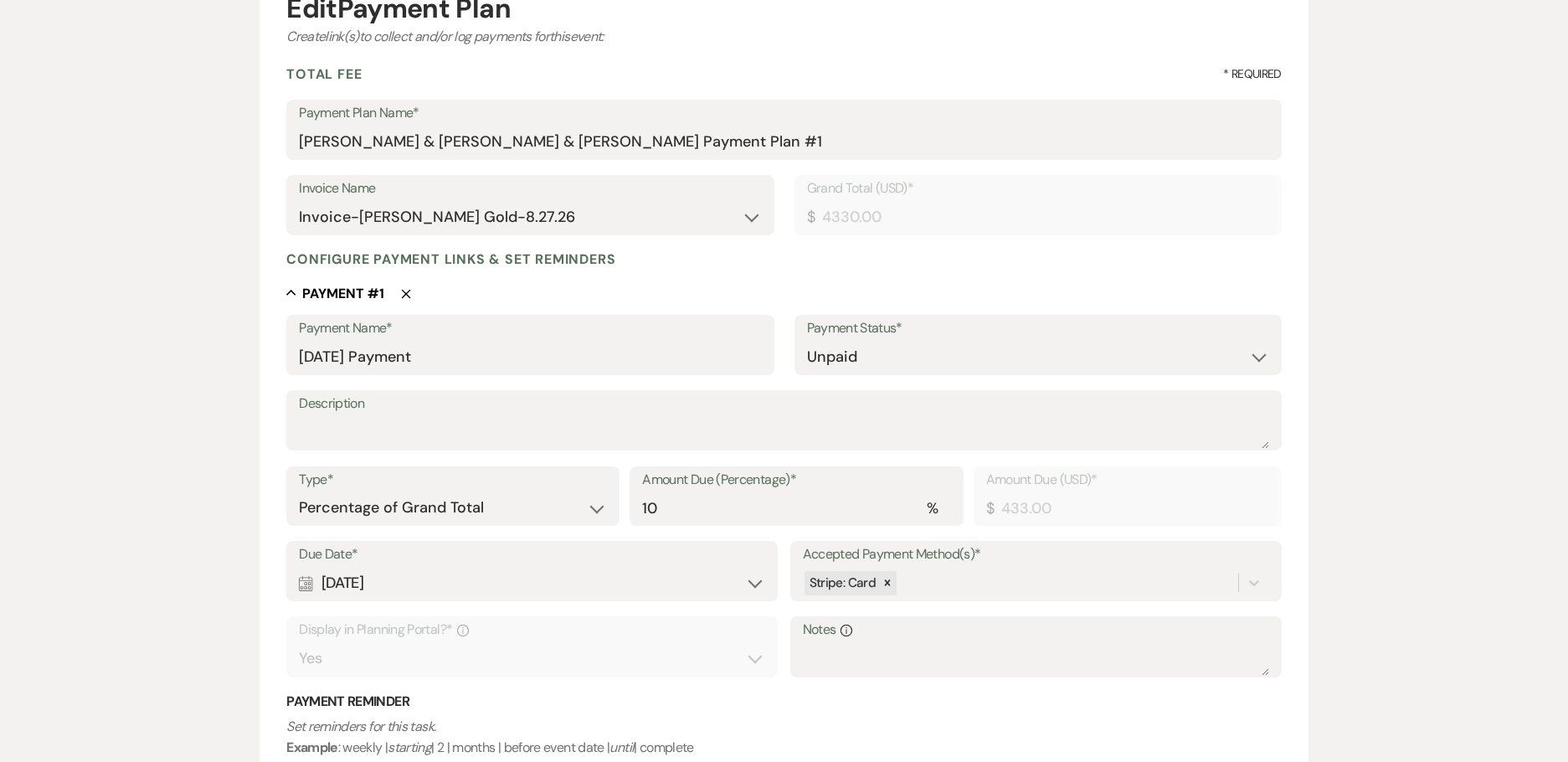
scroll to position [251, 0]
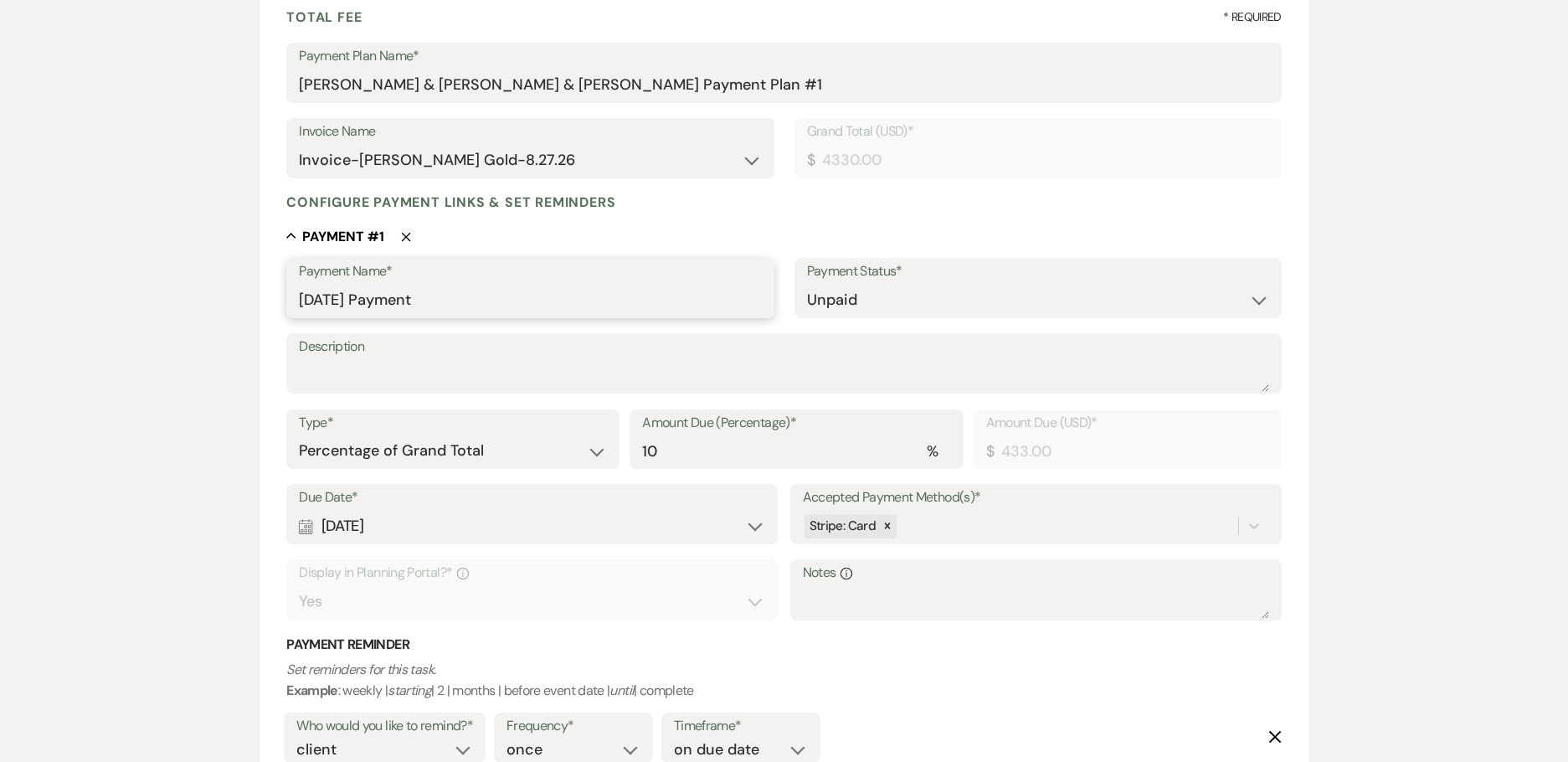
click at [488, 308] on input "[DATE] Payment" at bounding box center [529, 300] width 462 height 33
drag, startPoint x: 488, startPoint y: 308, endPoint x: 178, endPoint y: 337, distance: 311.4
paste input "Booking Deposi"
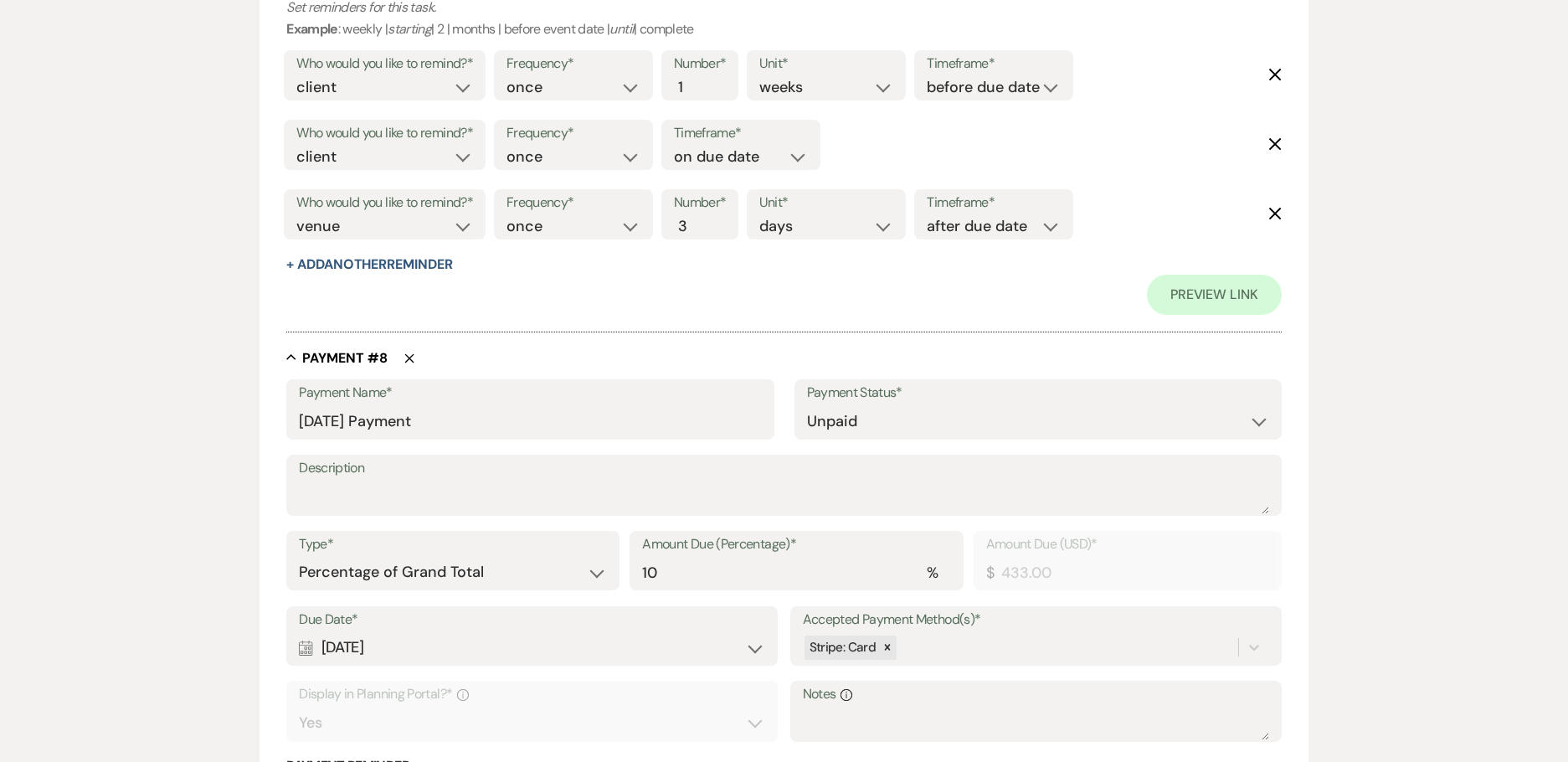
scroll to position [6978, 0]
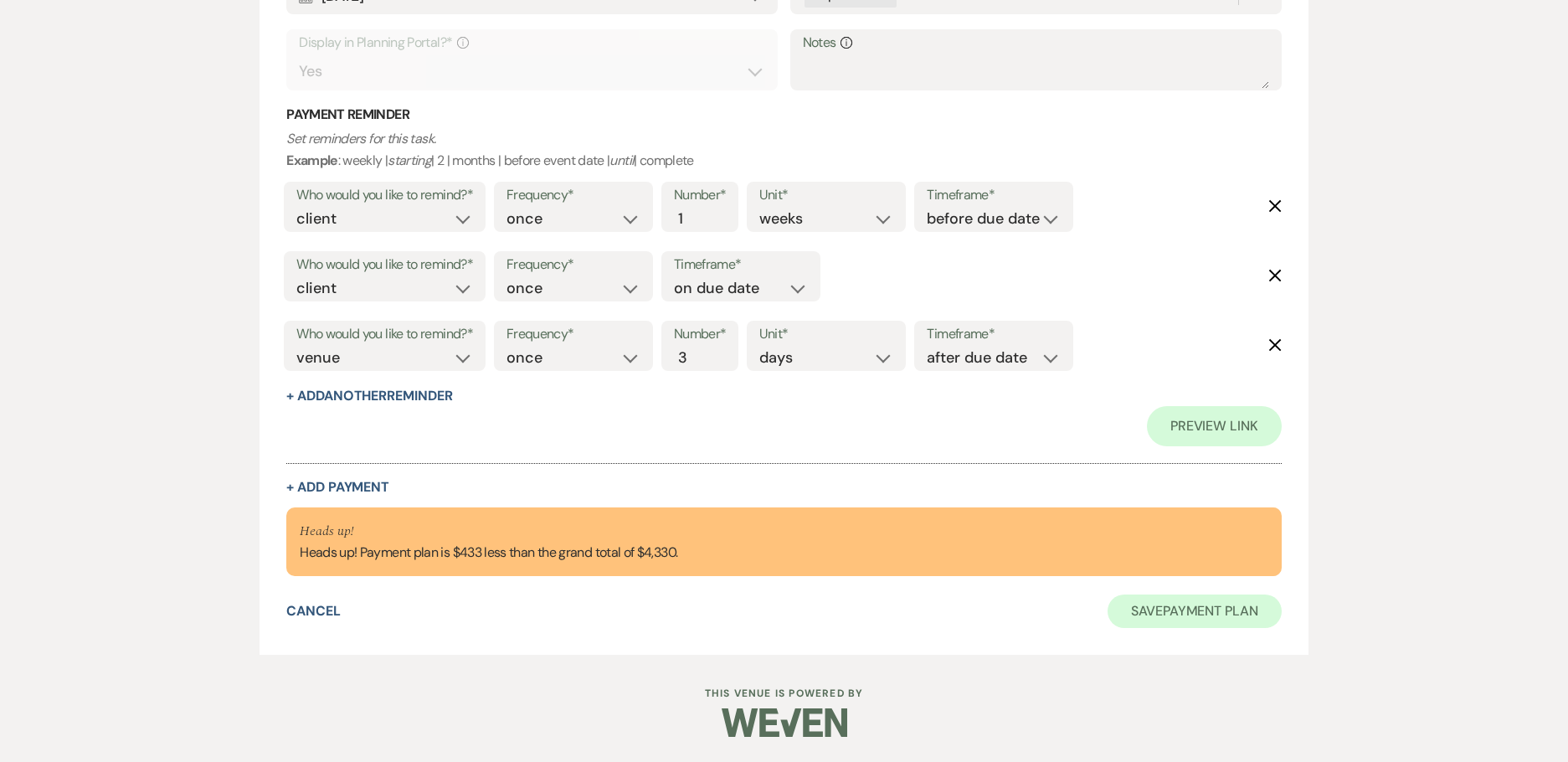
type input "Booking Deposit"
click at [1191, 613] on button "Save Payment Plan" at bounding box center [1194, 611] width 174 height 34
select select "6"
select select "23"
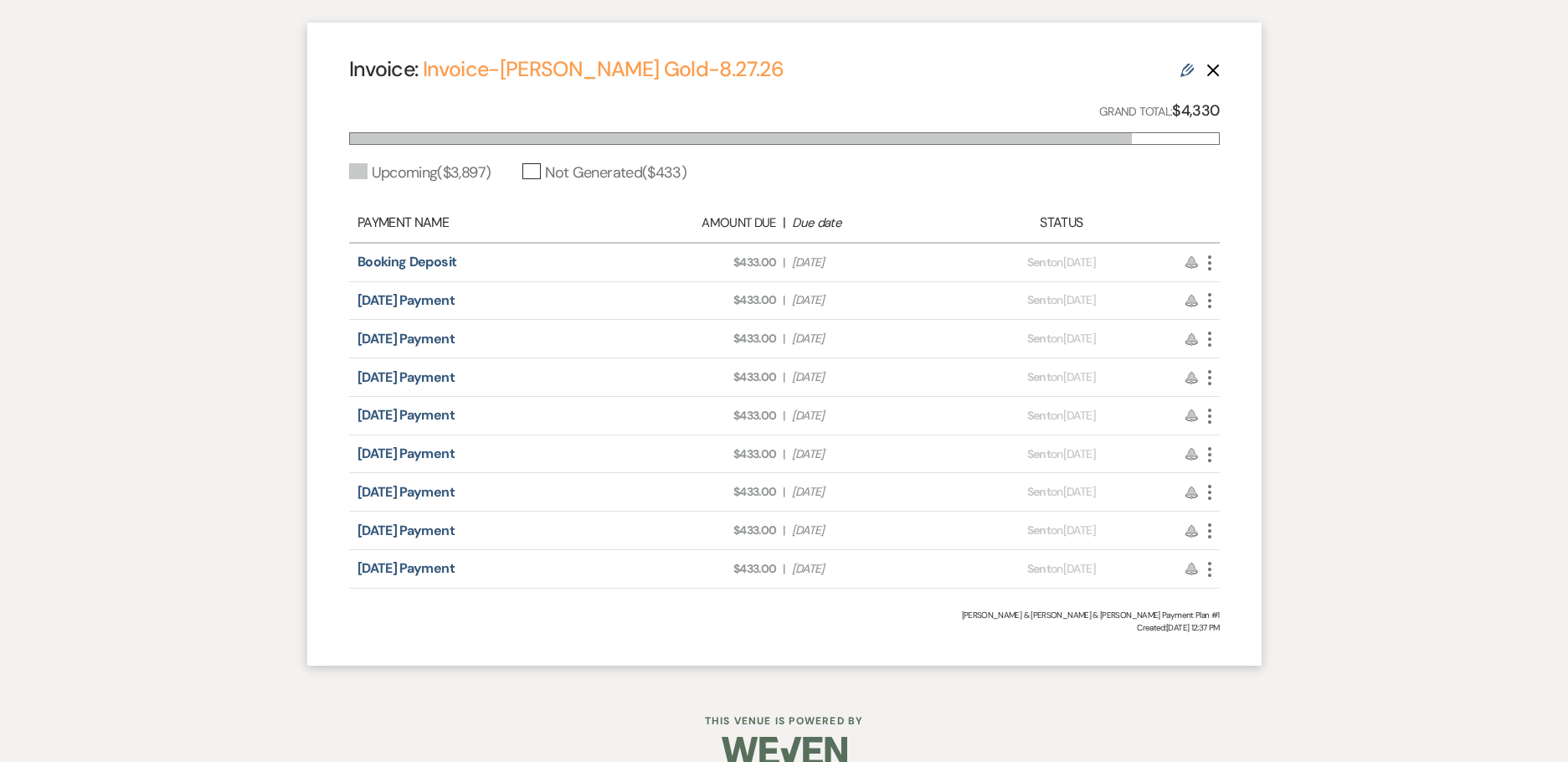
scroll to position [639, 0]
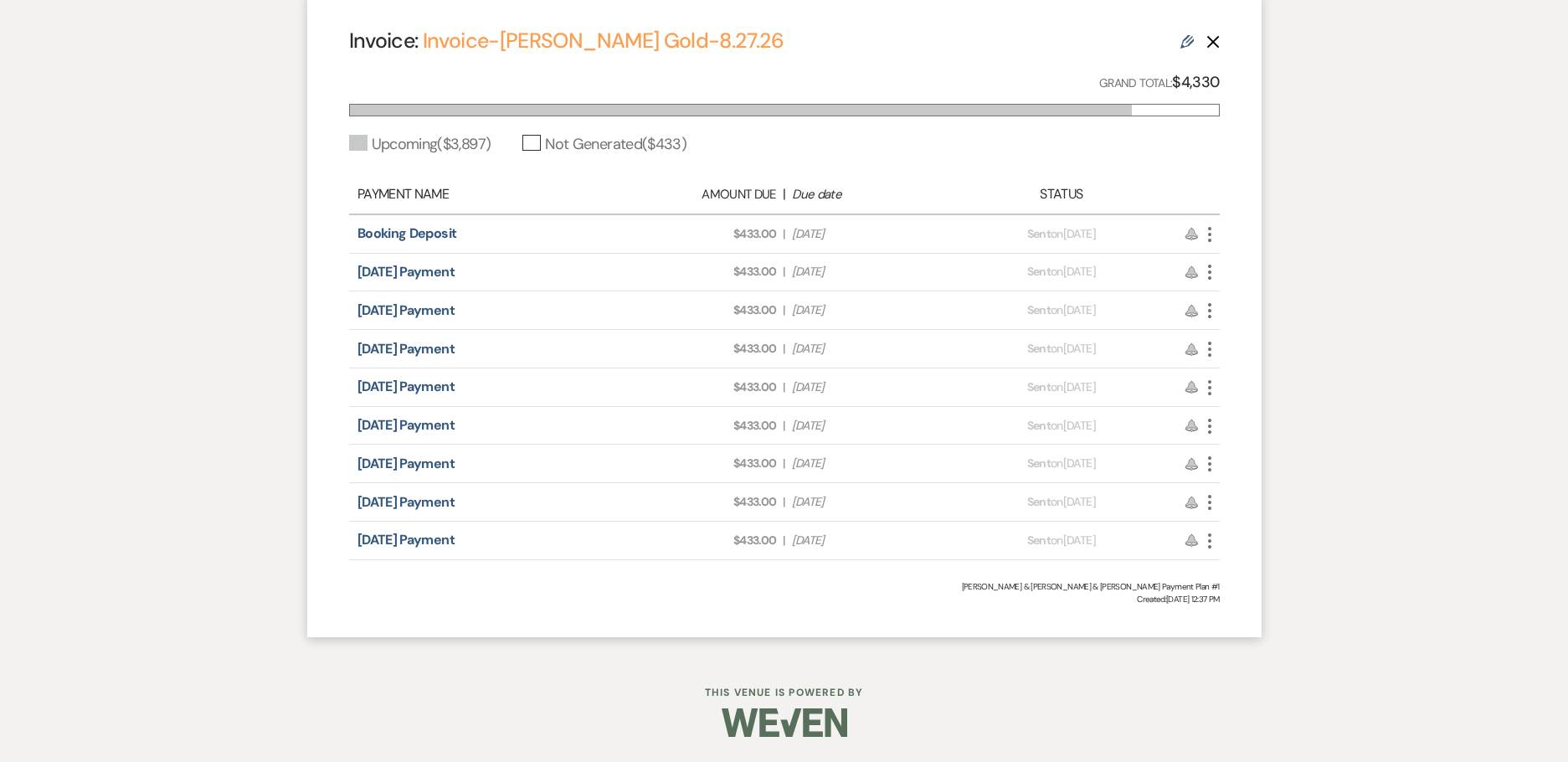
click at [1213, 266] on icon "More" at bounding box center [1209, 272] width 20 height 20
click at [1254, 355] on link "Pencil Edit" at bounding box center [1283, 362] width 169 height 28
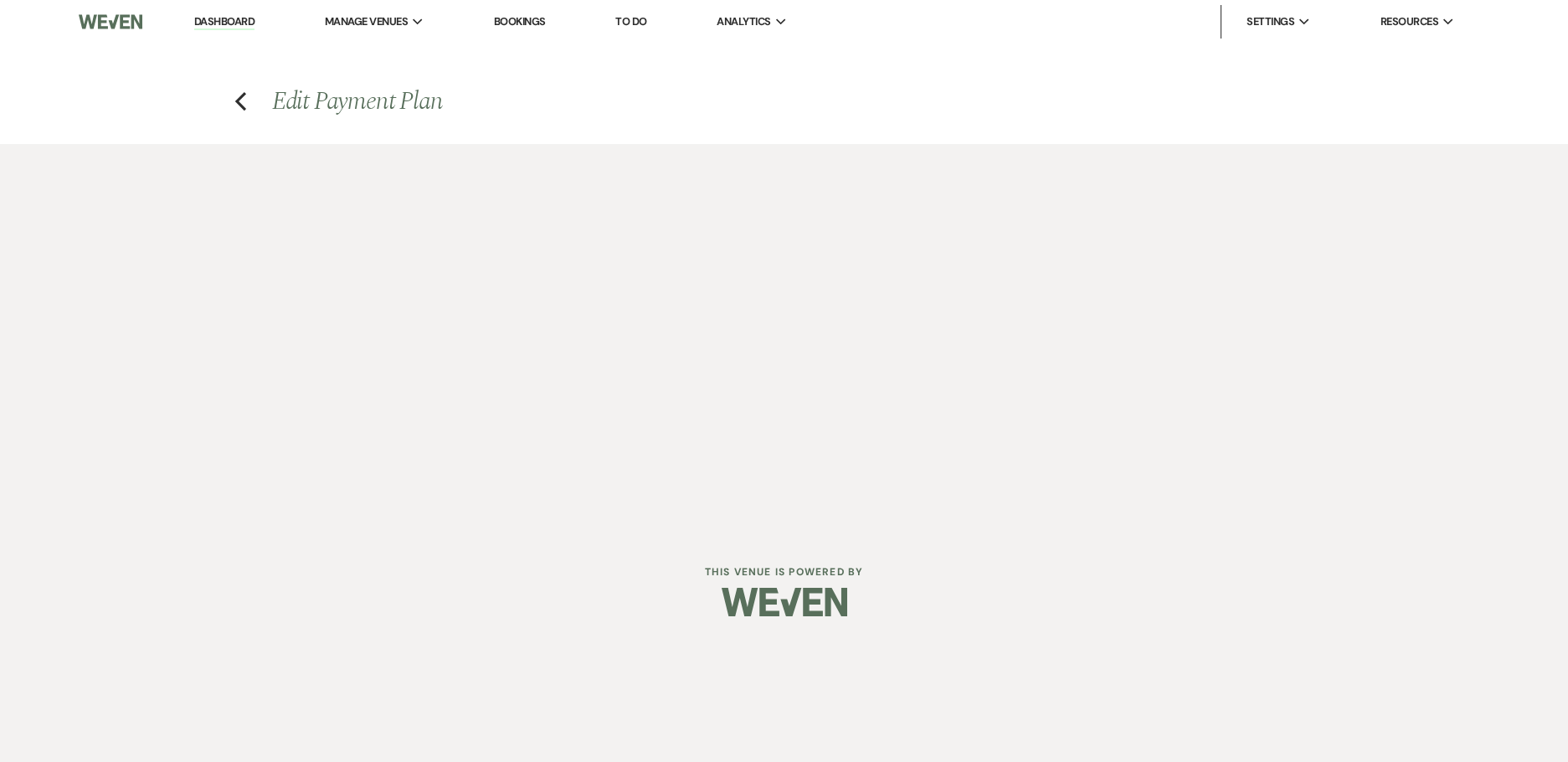
select select "29335"
select select "2"
select select "percentage"
select select "client"
select select "onDueDate"
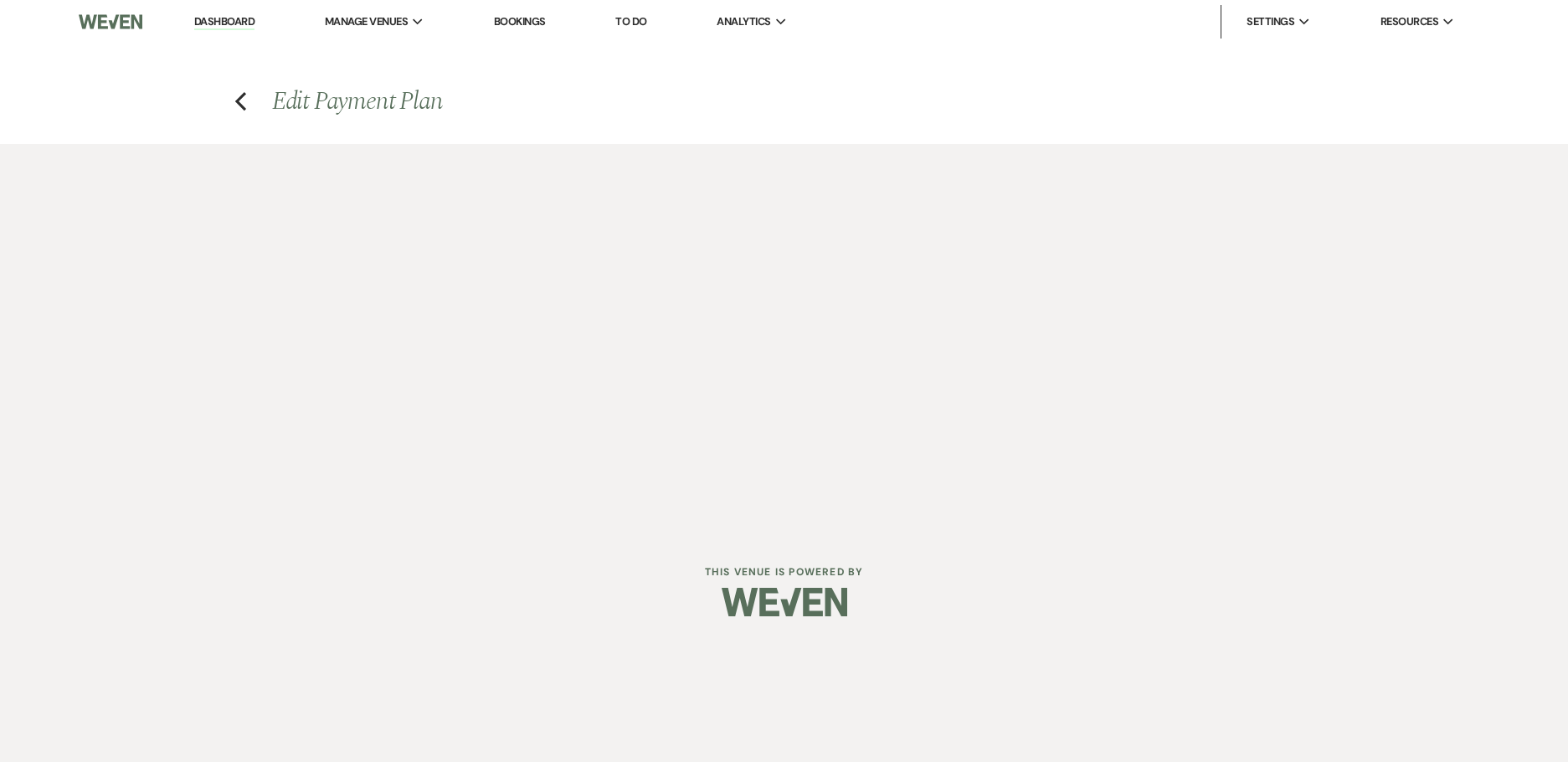
select select "host"
select select "days"
select select "afterDueDate"
select select "2"
select select "percentage"
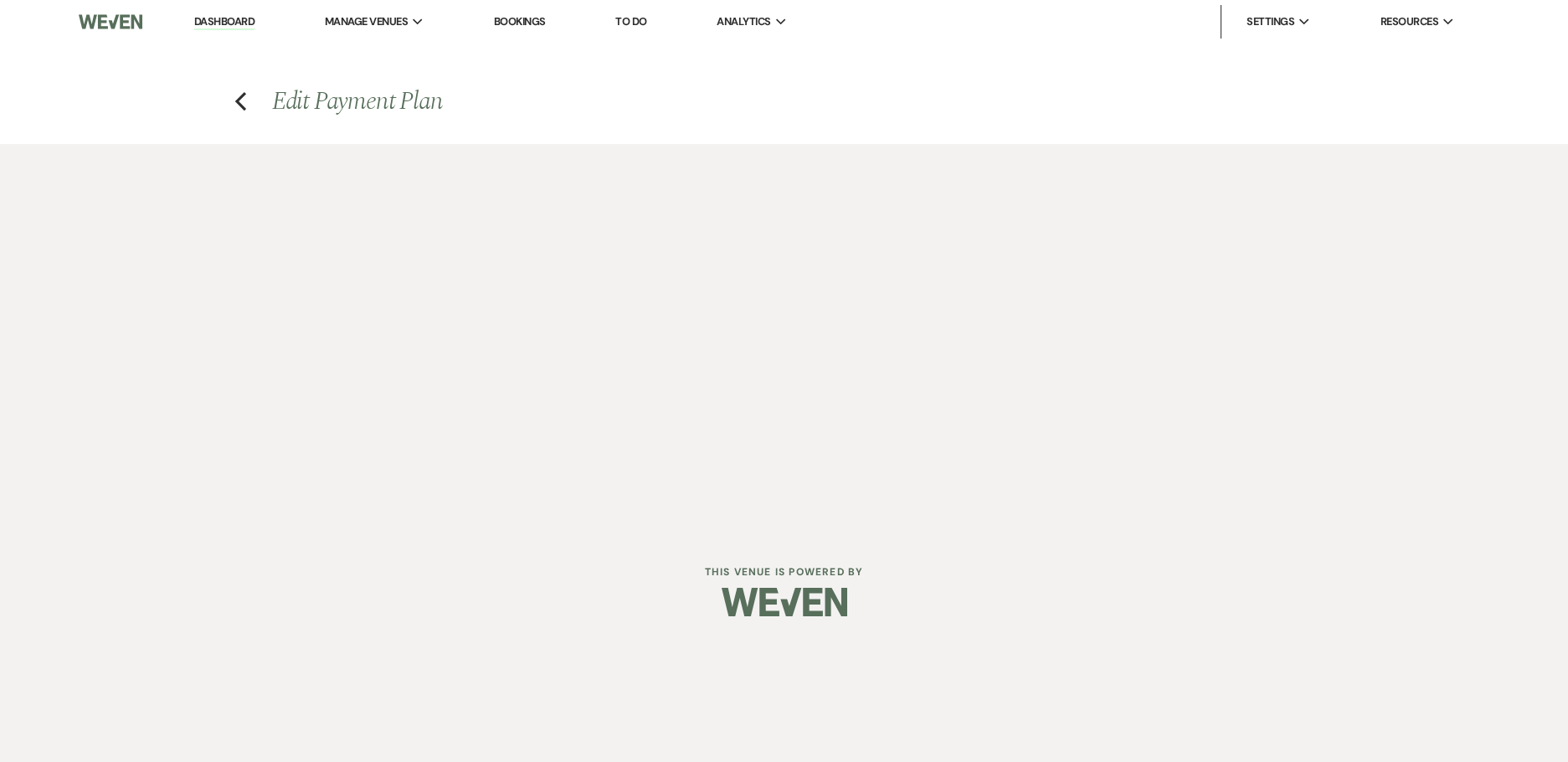
select select "client"
select select "weeks"
select select "client"
select select "onDueDate"
select select "host"
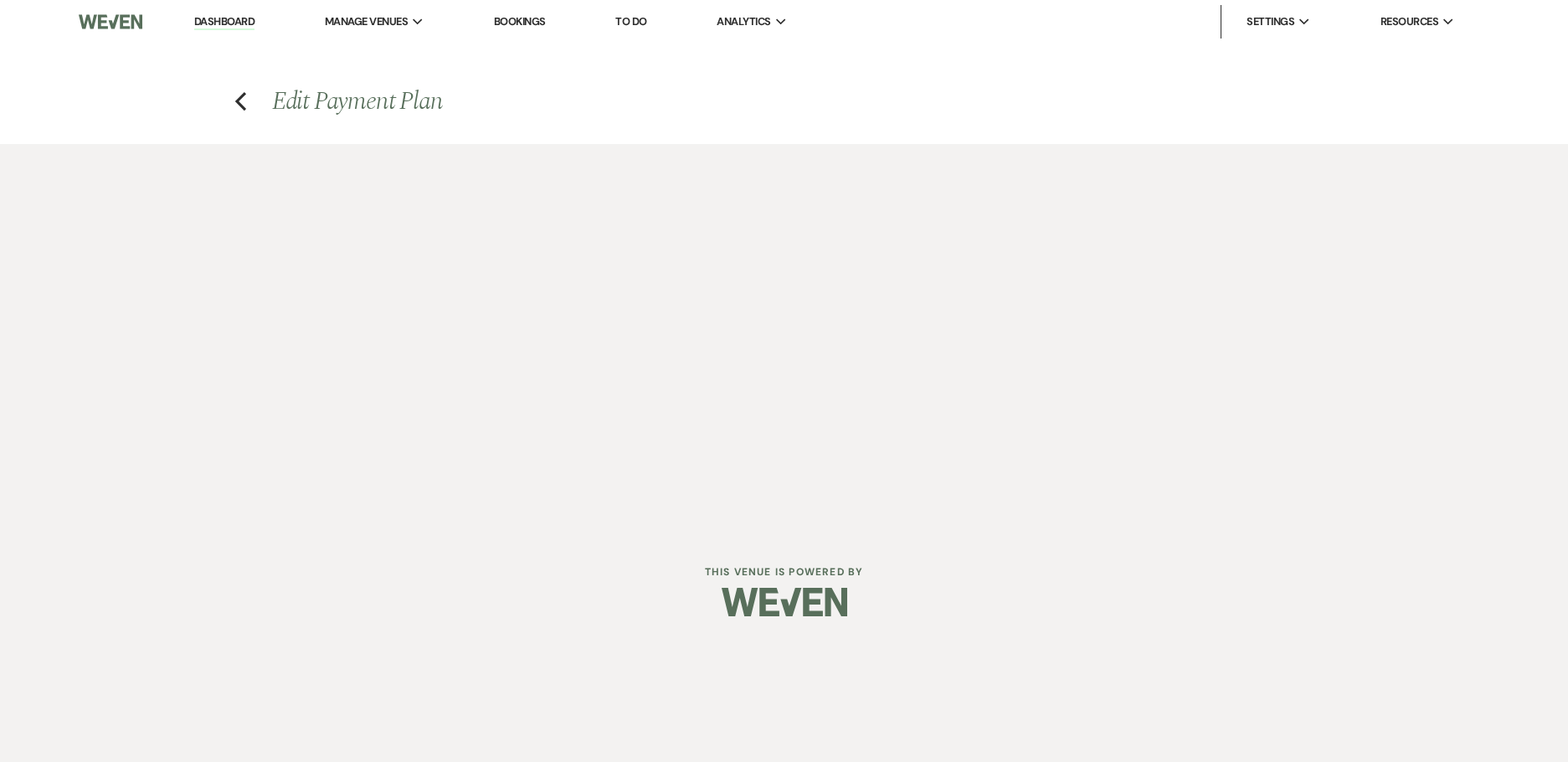
select select "days"
select select "afterDueDate"
select select "2"
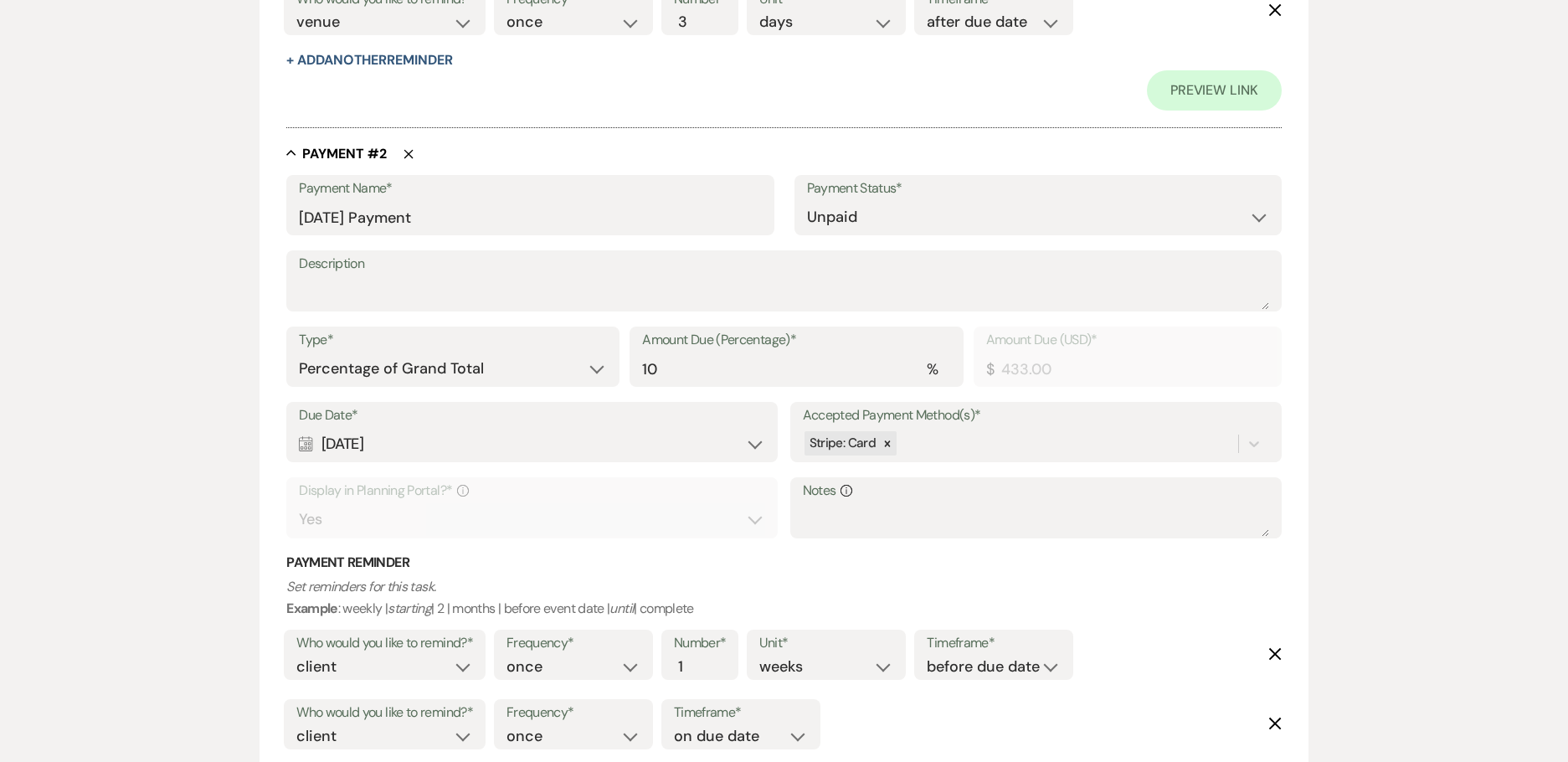
scroll to position [1088, 0]
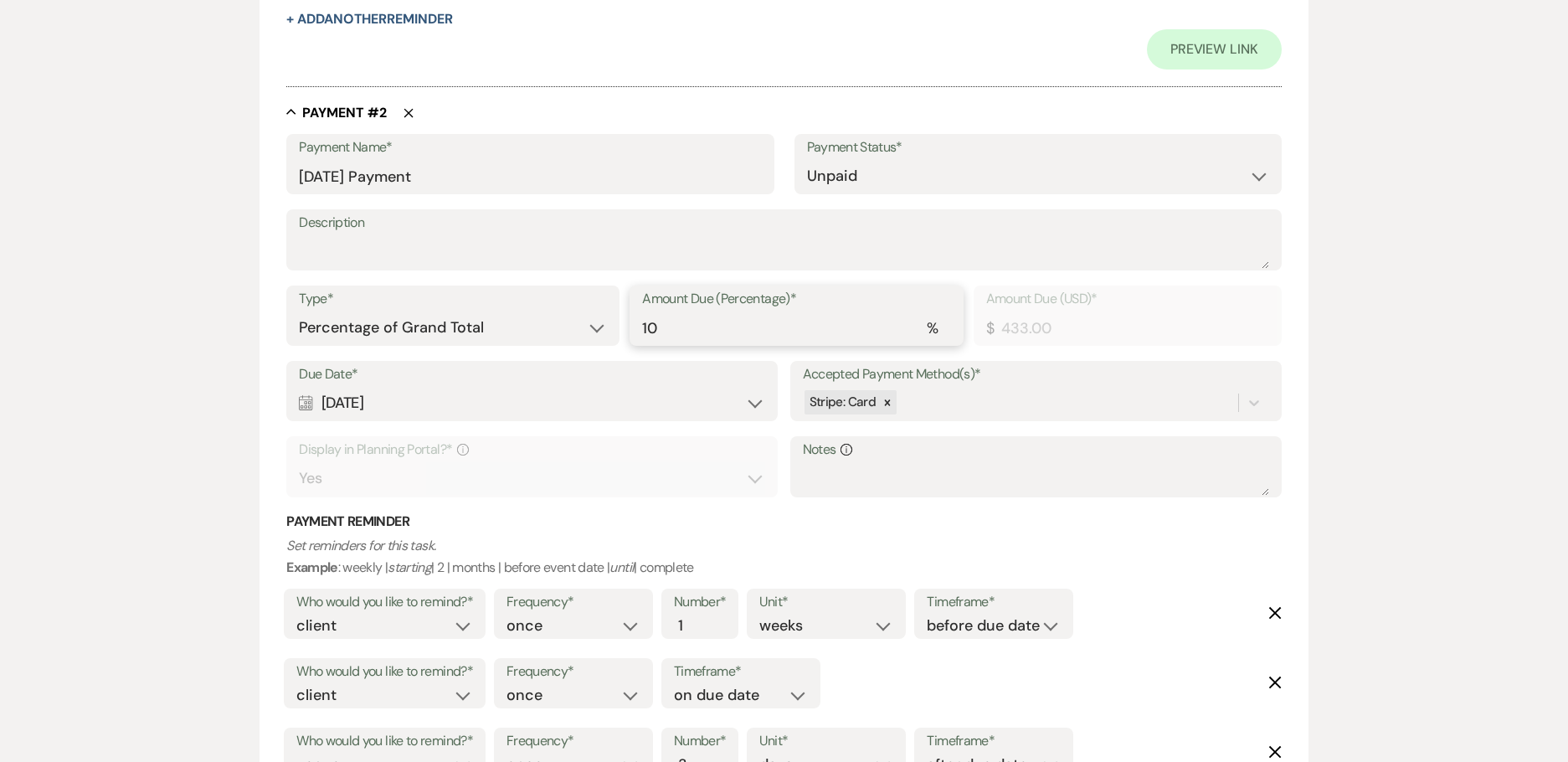
click at [713, 331] on input "10" at bounding box center [796, 328] width 308 height 33
drag, startPoint x: 677, startPoint y: 325, endPoint x: 598, endPoint y: 325, distance: 79.0
click at [598, 325] on div "Type* Dollar Amount Percentage of Grand Total Amount Due (Percentage)* % 11.25 …" at bounding box center [784, 323] width 995 height 76
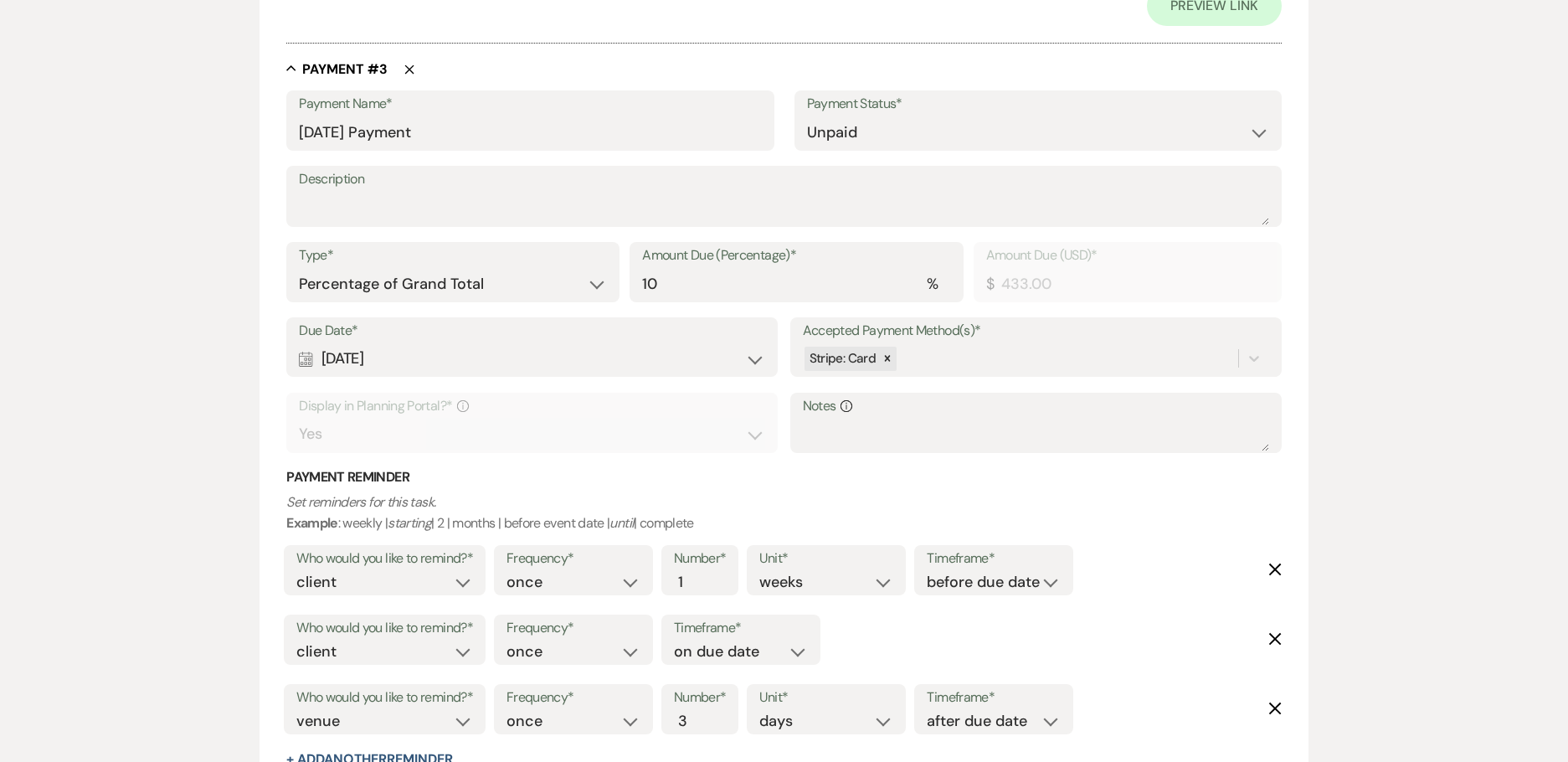
scroll to position [1926, 0]
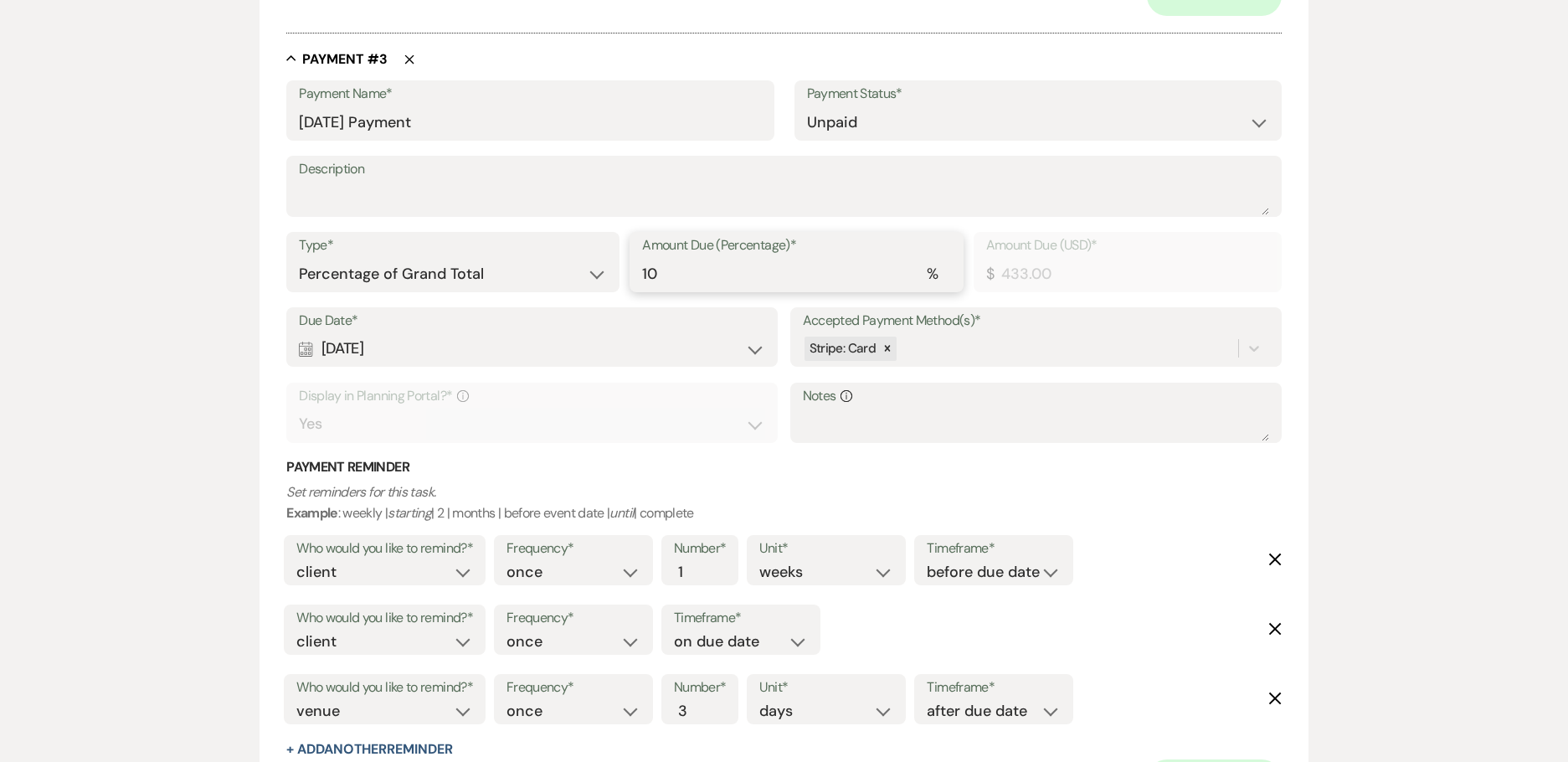
drag, startPoint x: 678, startPoint y: 282, endPoint x: 555, endPoint y: 256, distance: 125.7
click at [555, 256] on div "Type* Dollar Amount Percentage of Grand Total Amount Due (Percentage)* % 10 Amo…" at bounding box center [784, 270] width 995 height 76
paste input "1.25"
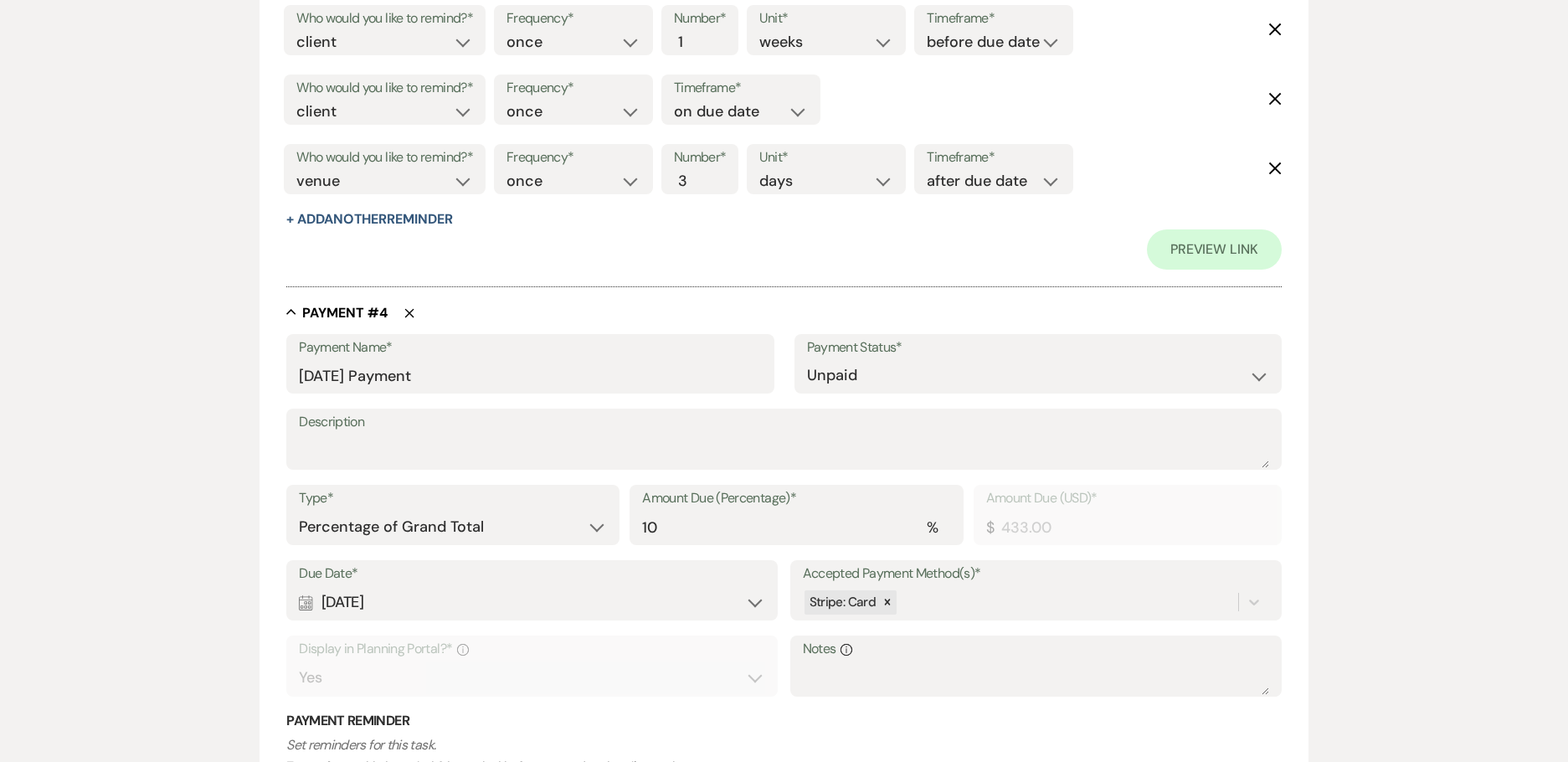
scroll to position [2679, 0]
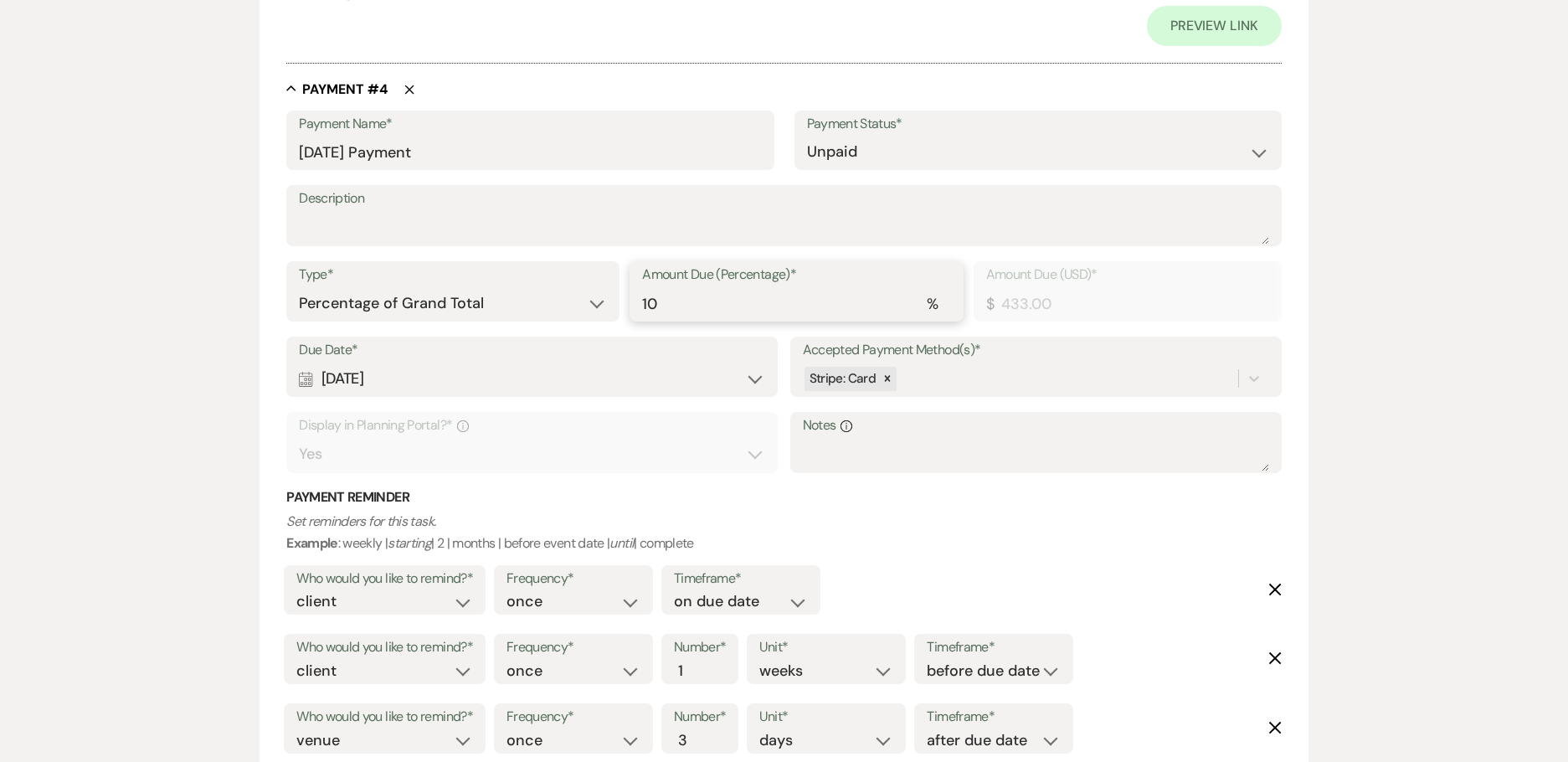
drag, startPoint x: 666, startPoint y: 300, endPoint x: 574, endPoint y: 316, distance: 93.4
click at [574, 316] on div "Type* Dollar Amount Percentage of Grand Total Amount Due (Percentage)* % 10 Amo…" at bounding box center [784, 299] width 995 height 76
paste input "1.25"
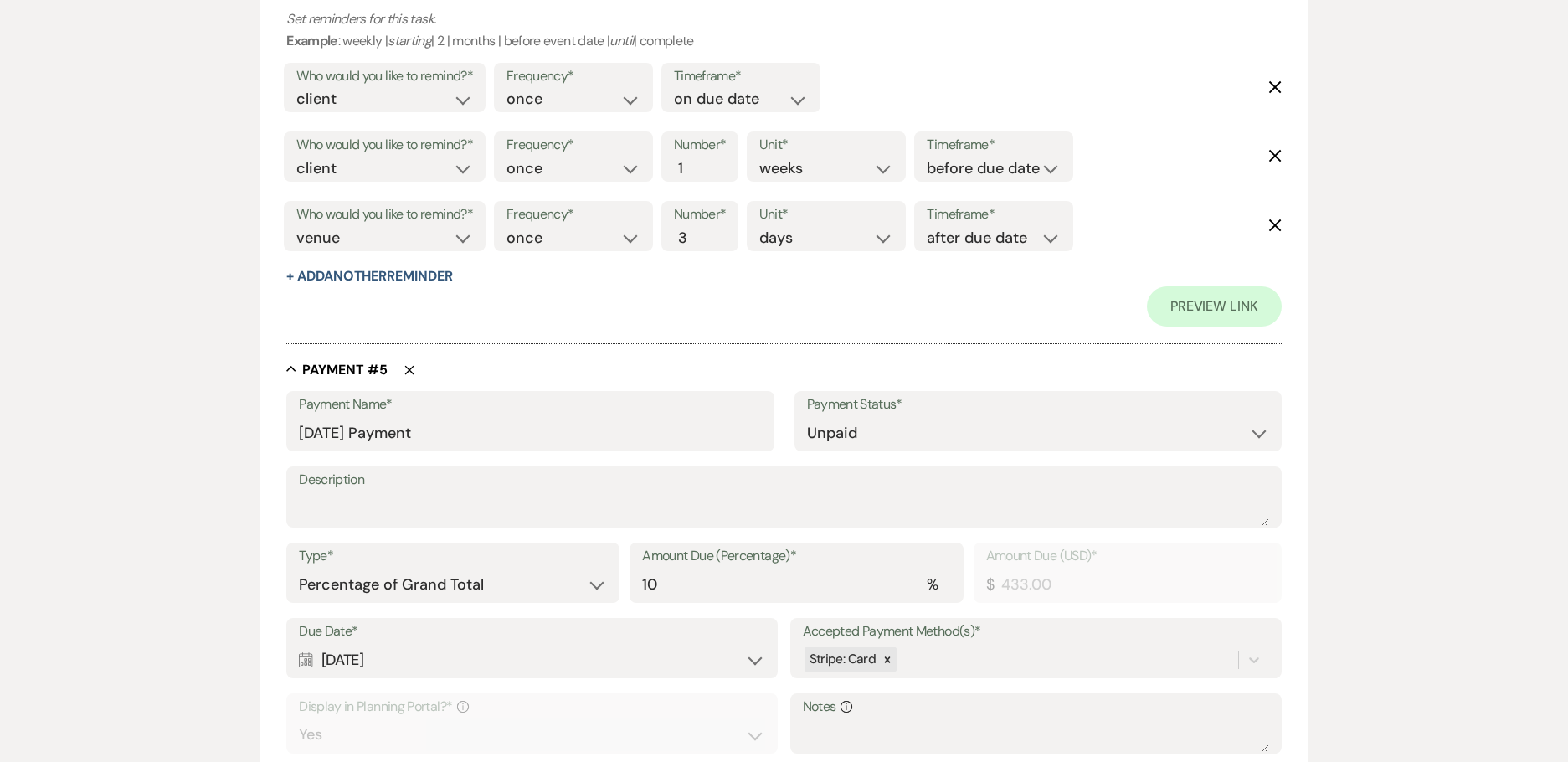
scroll to position [3432, 0]
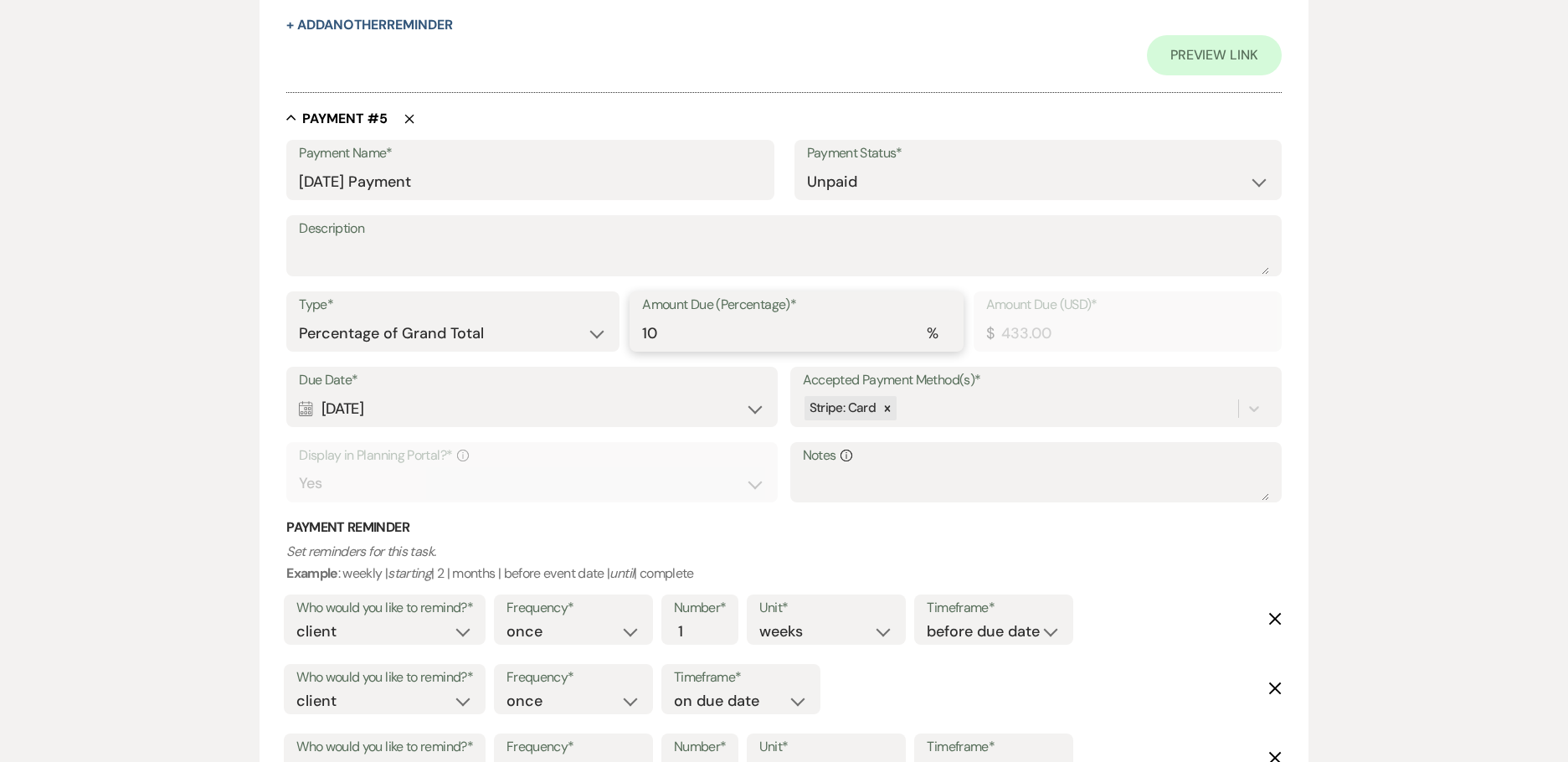
drag, startPoint x: 692, startPoint y: 341, endPoint x: 583, endPoint y: 337, distance: 109.1
click at [583, 337] on div "Type* Dollar Amount Percentage of Grand Total Amount Due (Percentage)* % 10 Amo…" at bounding box center [784, 329] width 995 height 76
paste input "1.25"
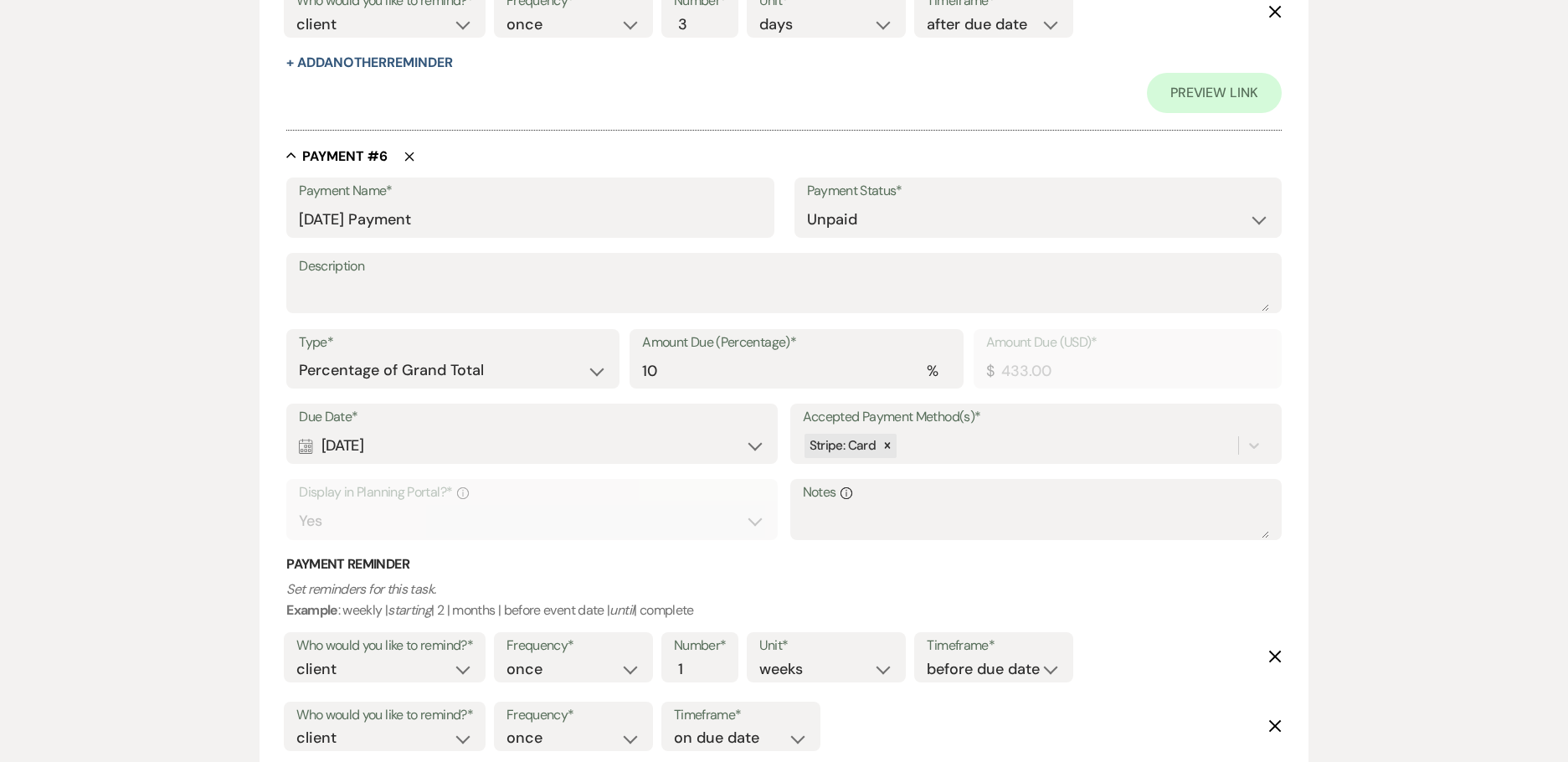
scroll to position [4186, 0]
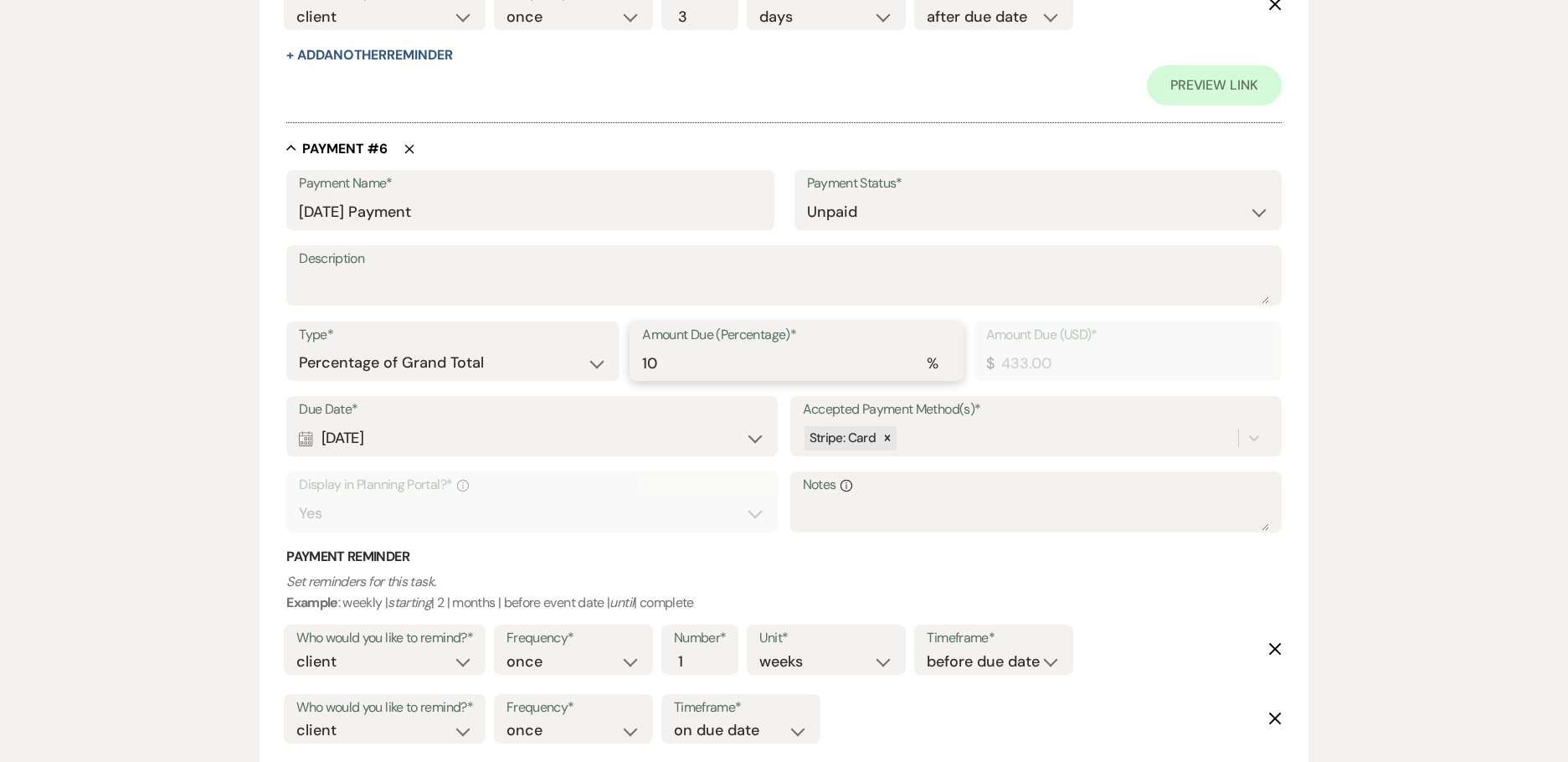
drag, startPoint x: 668, startPoint y: 356, endPoint x: 587, endPoint y: 367, distance: 81.7
click at [588, 367] on div "Type* Dollar Amount Percentage of Grand Total Amount Due (Percentage)* % 10 Amo…" at bounding box center [784, 359] width 995 height 76
paste input "1.25"
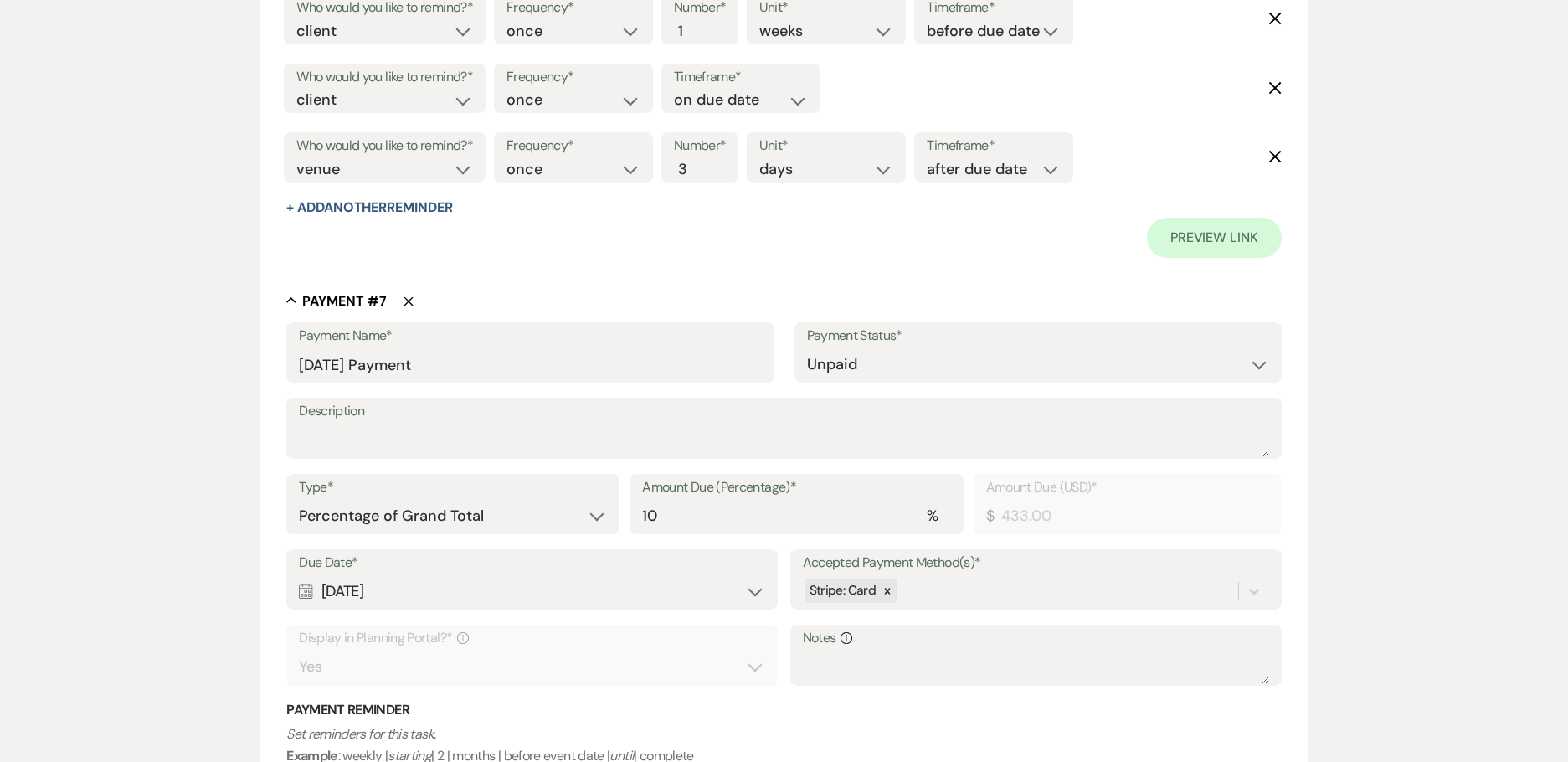
scroll to position [5023, 0]
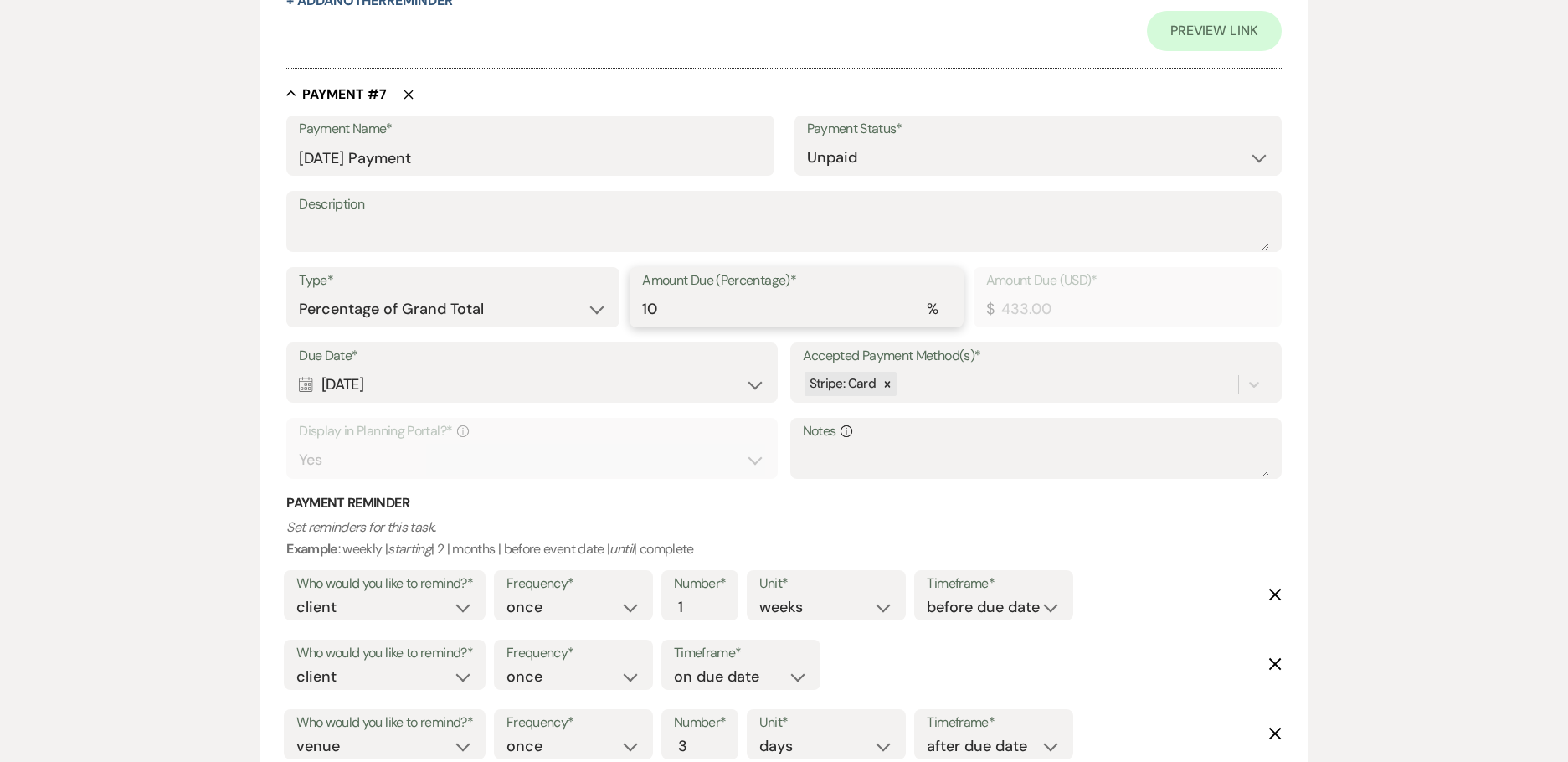
drag, startPoint x: 577, startPoint y: 310, endPoint x: 566, endPoint y: 310, distance: 11.0
click at [567, 310] on div "Type* Dollar Amount Percentage of Grand Total Amount Due (Percentage)* % 10 Amo…" at bounding box center [784, 305] width 995 height 76
paste input "1.25"
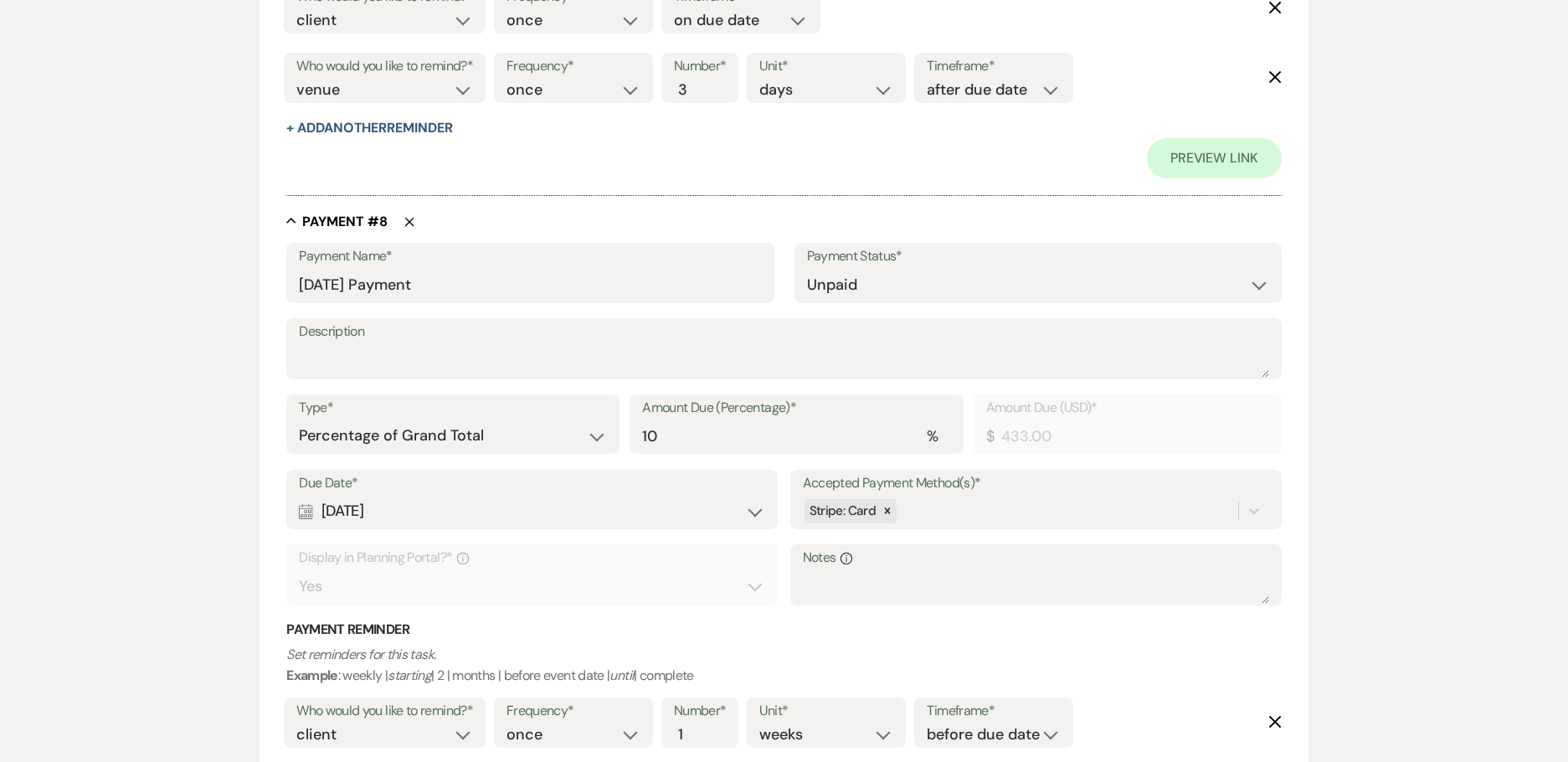
scroll to position [5776, 0]
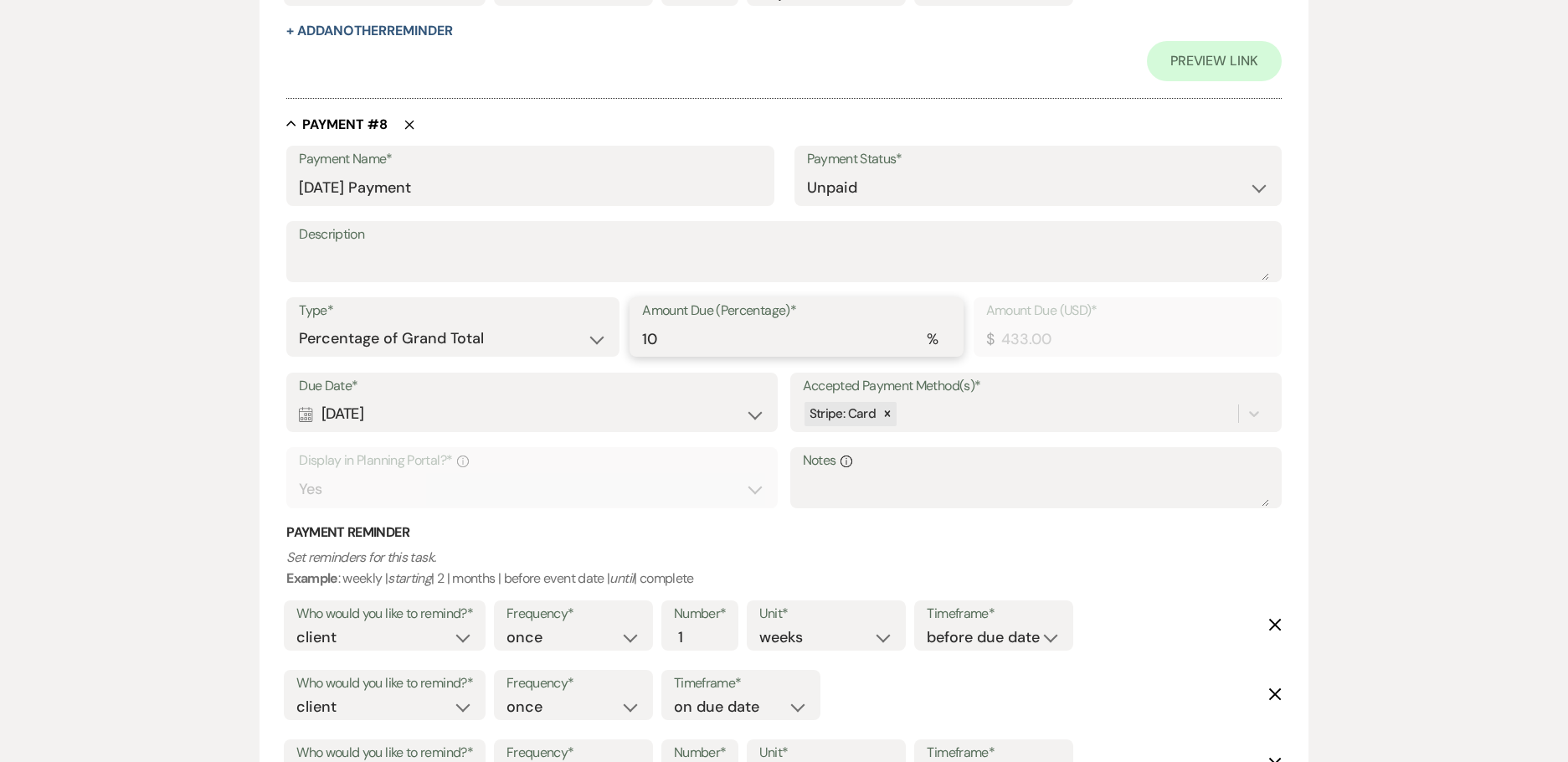
drag, startPoint x: 662, startPoint y: 339, endPoint x: 609, endPoint y: 337, distance: 53.0
click at [610, 337] on div "Type* Dollar Amount Percentage of Grand Total Amount Due (Percentage)* % 10 Amo…" at bounding box center [784, 335] width 995 height 76
paste input "1.25"
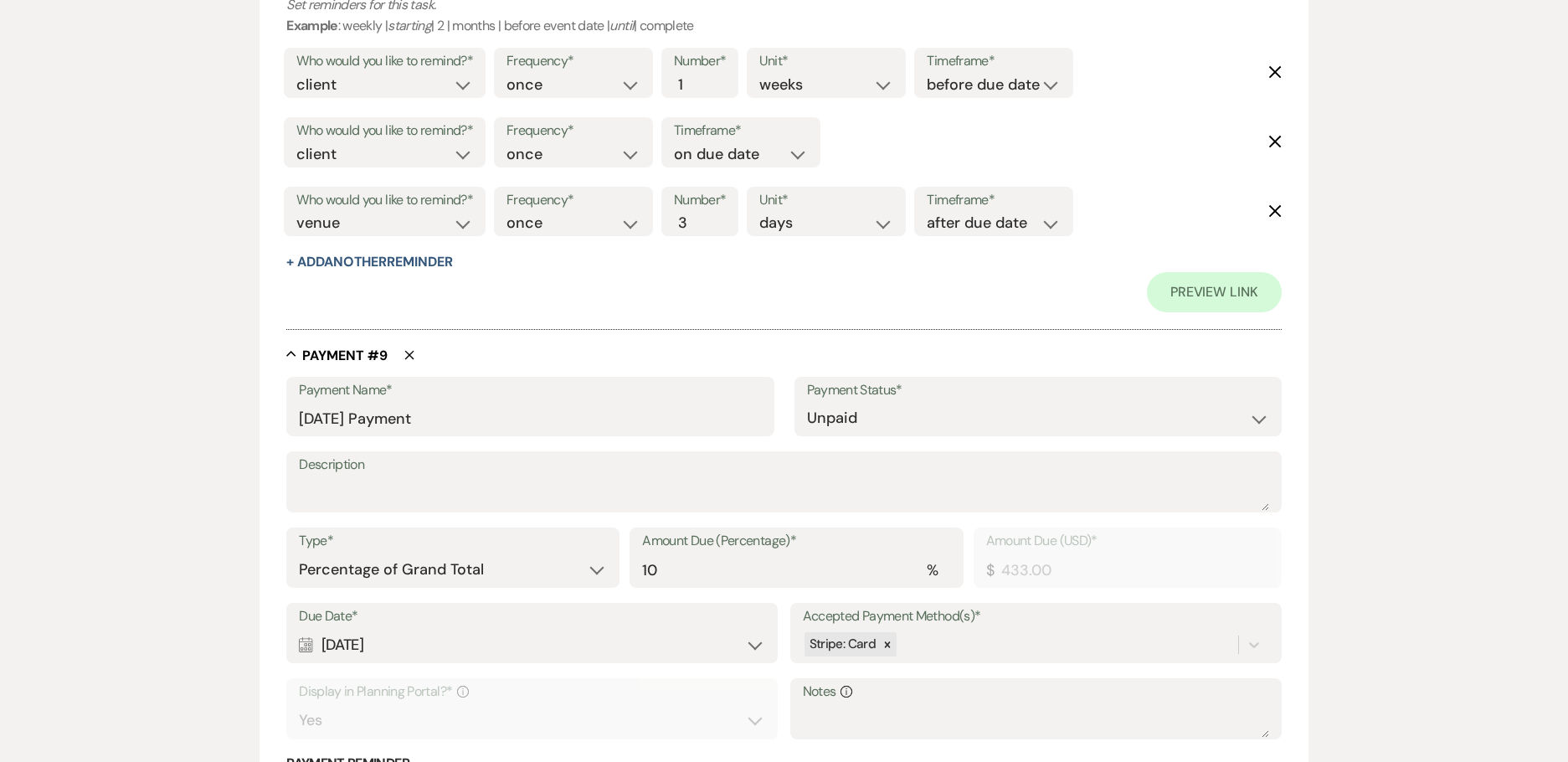
scroll to position [6362, 0]
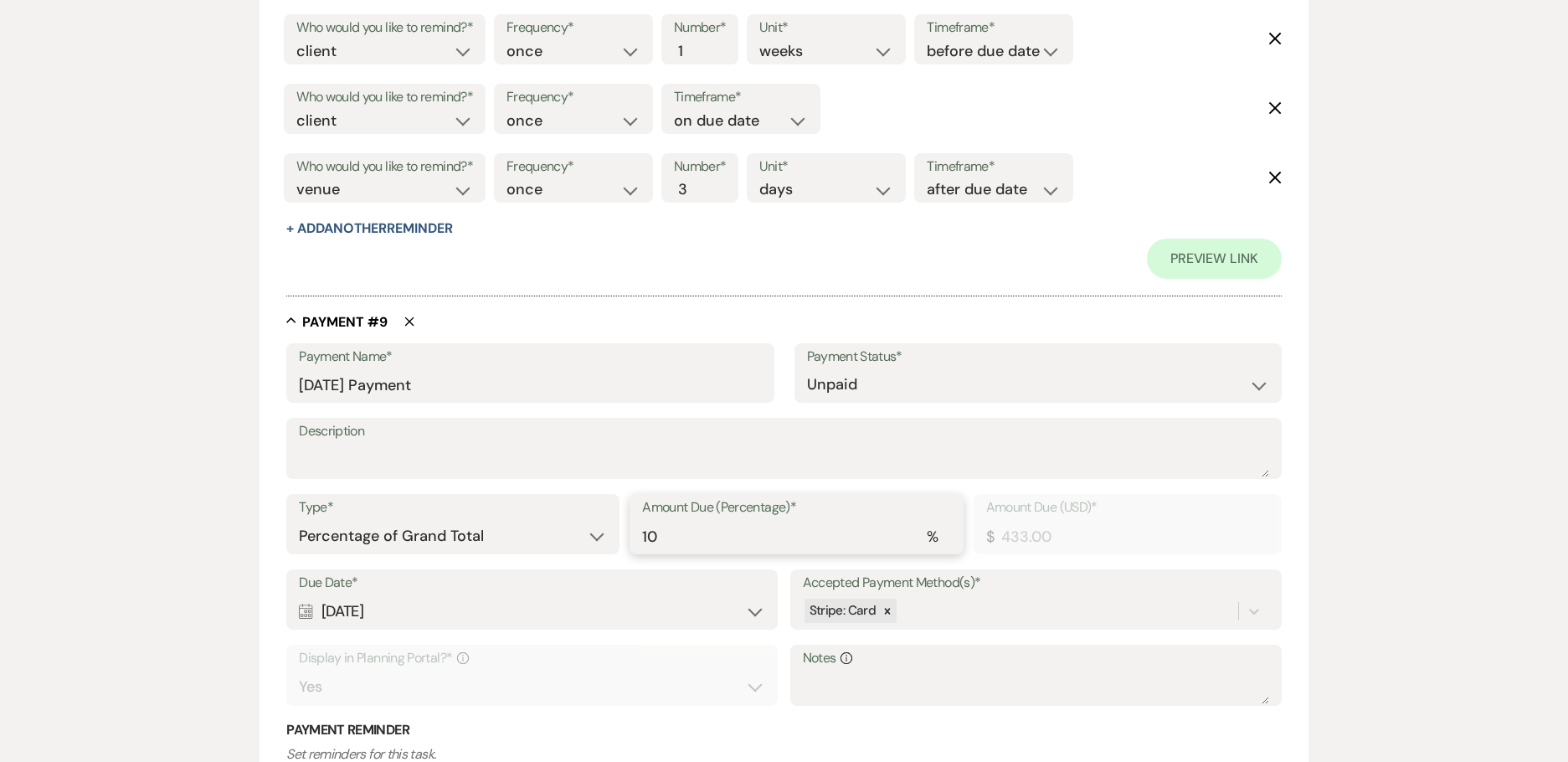
drag, startPoint x: 667, startPoint y: 531, endPoint x: 616, endPoint y: 530, distance: 51.0
click at [616, 530] on div "Type* Dollar Amount Percentage of Grand Total Amount Due (Percentage)* % 10 Amo…" at bounding box center [784, 532] width 995 height 76
paste input "1.25"
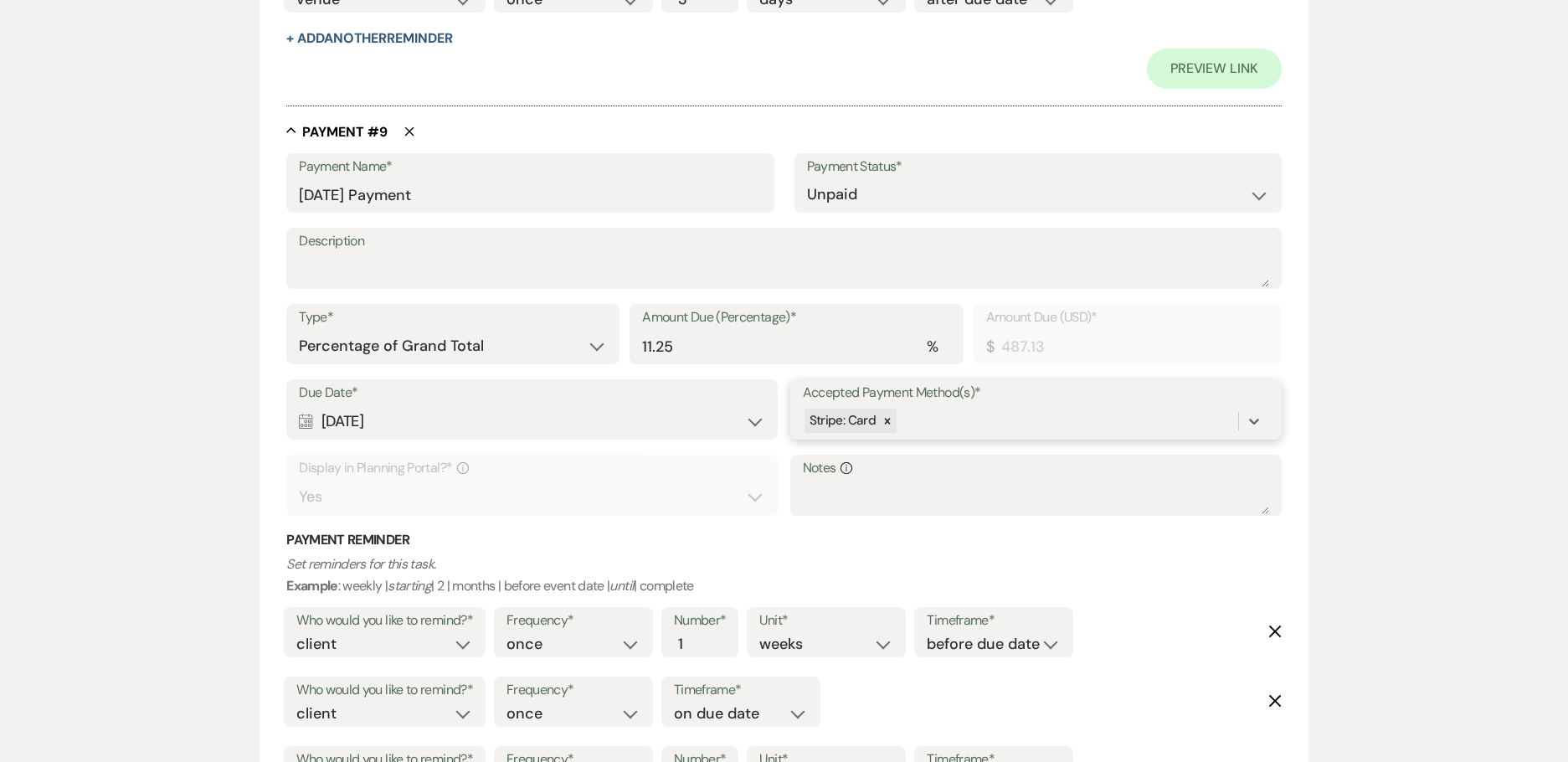
scroll to position [6460, 0]
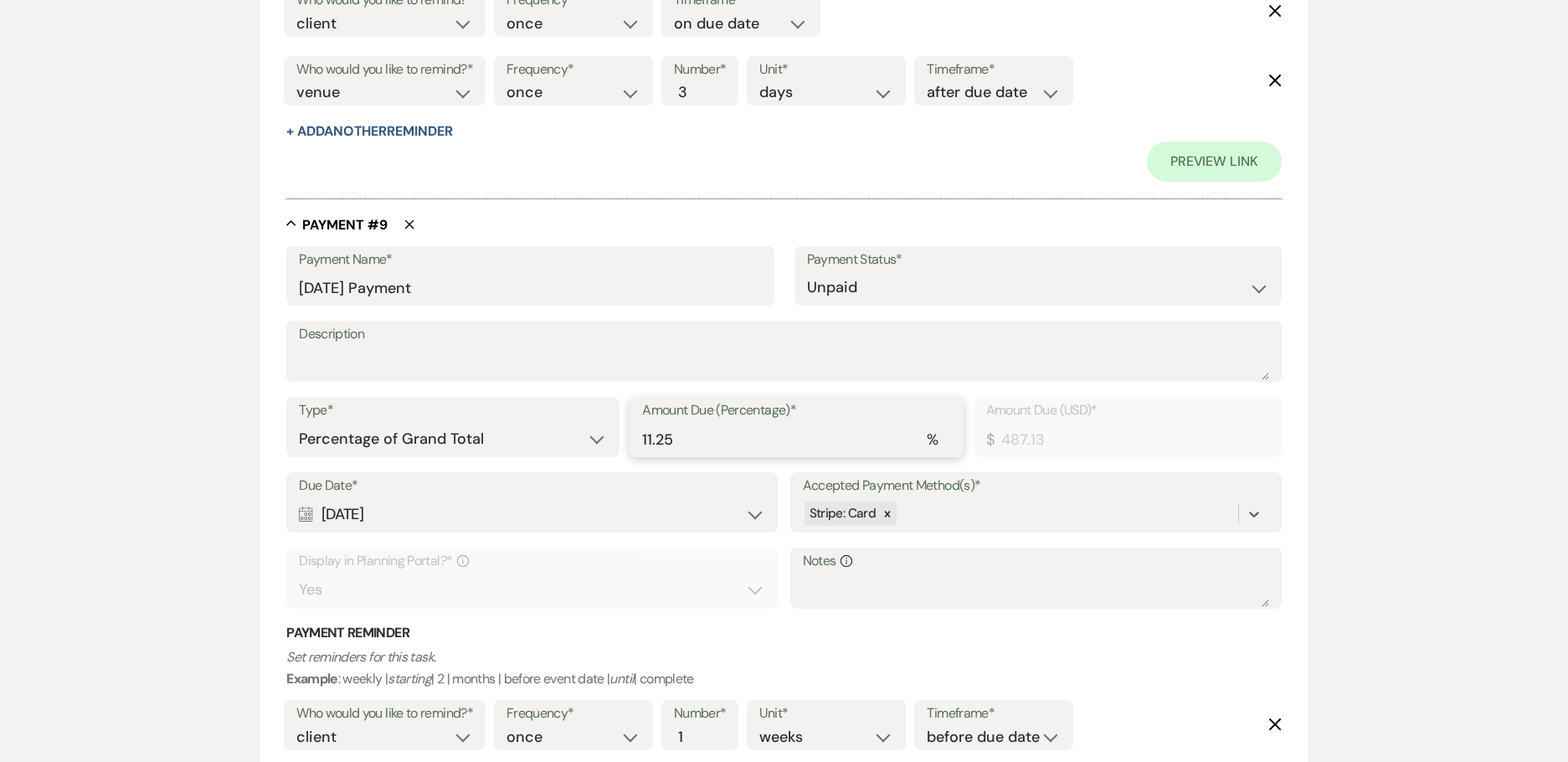
click at [682, 431] on input "11.25" at bounding box center [796, 440] width 308 height 33
click at [692, 440] on input "11.21" at bounding box center [796, 440] width 308 height 33
click at [477, 435] on select "Dollar Amount Percentage of Grand Total" at bounding box center [453, 440] width 308 height 33
click at [299, 423] on select "Dollar Amount Percentage of Grand Total" at bounding box center [453, 440] width 308 height 33
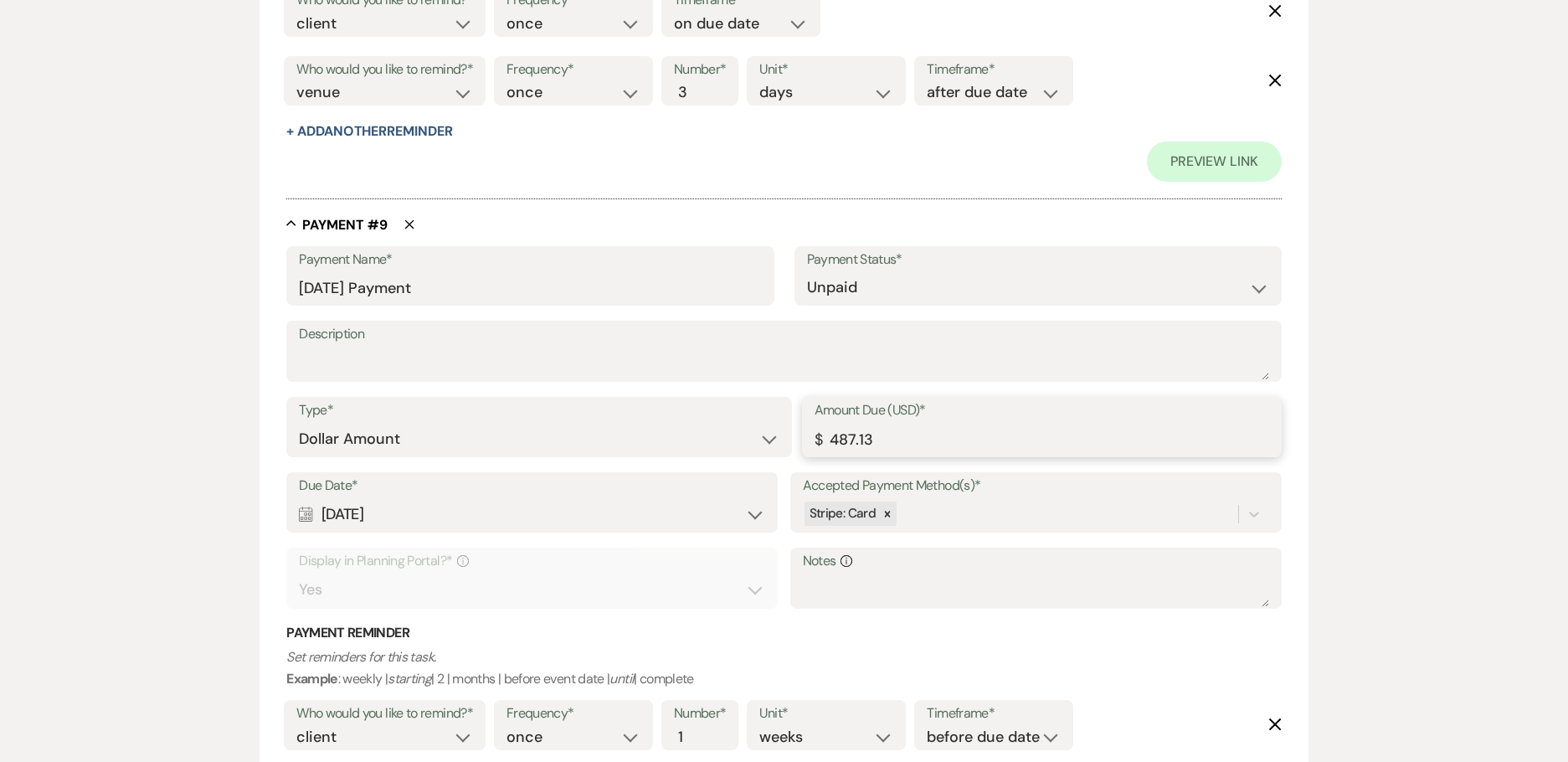
click at [904, 442] on input "487.13" at bounding box center [1041, 440] width 455 height 33
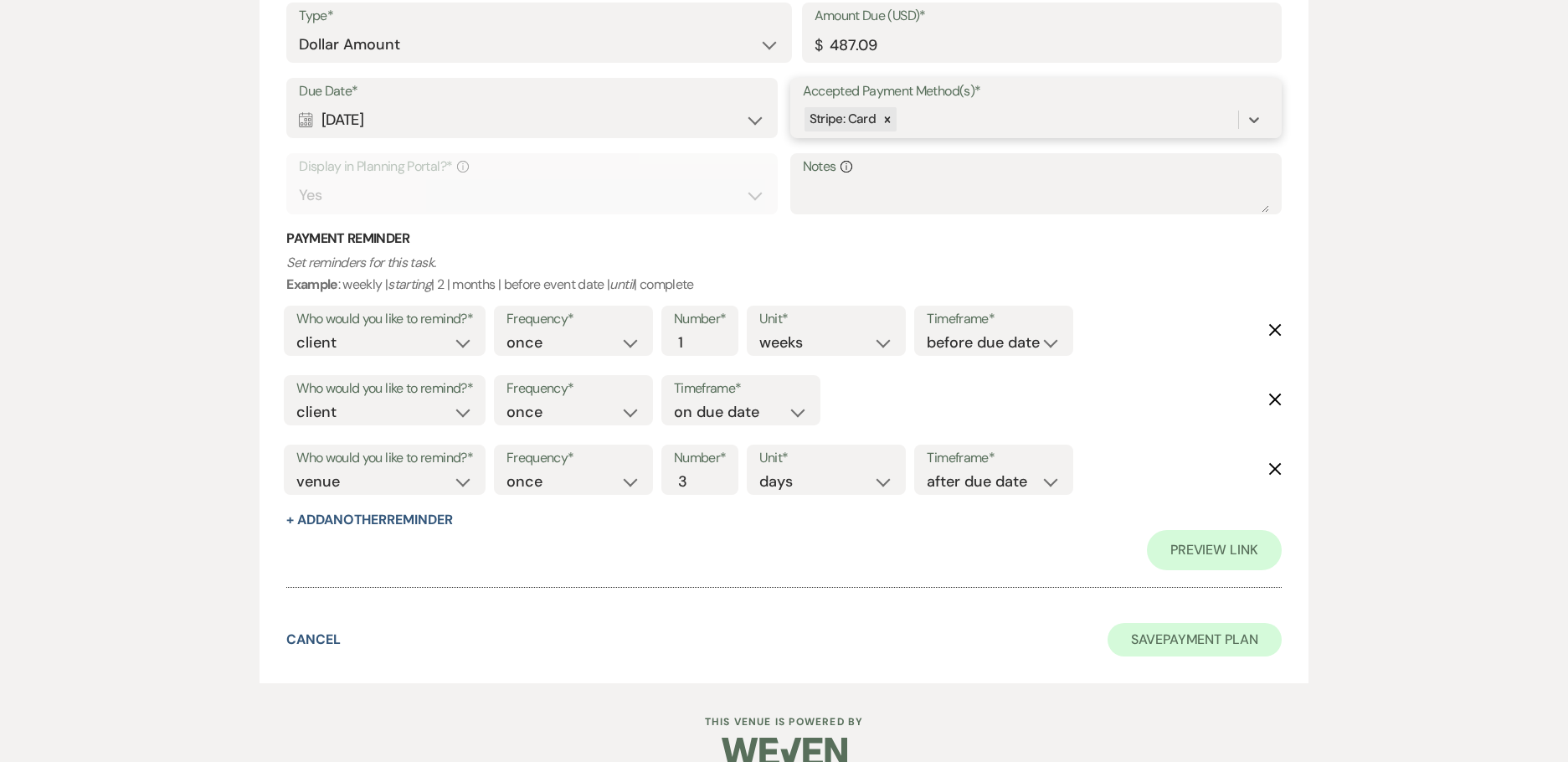
scroll to position [6883, 0]
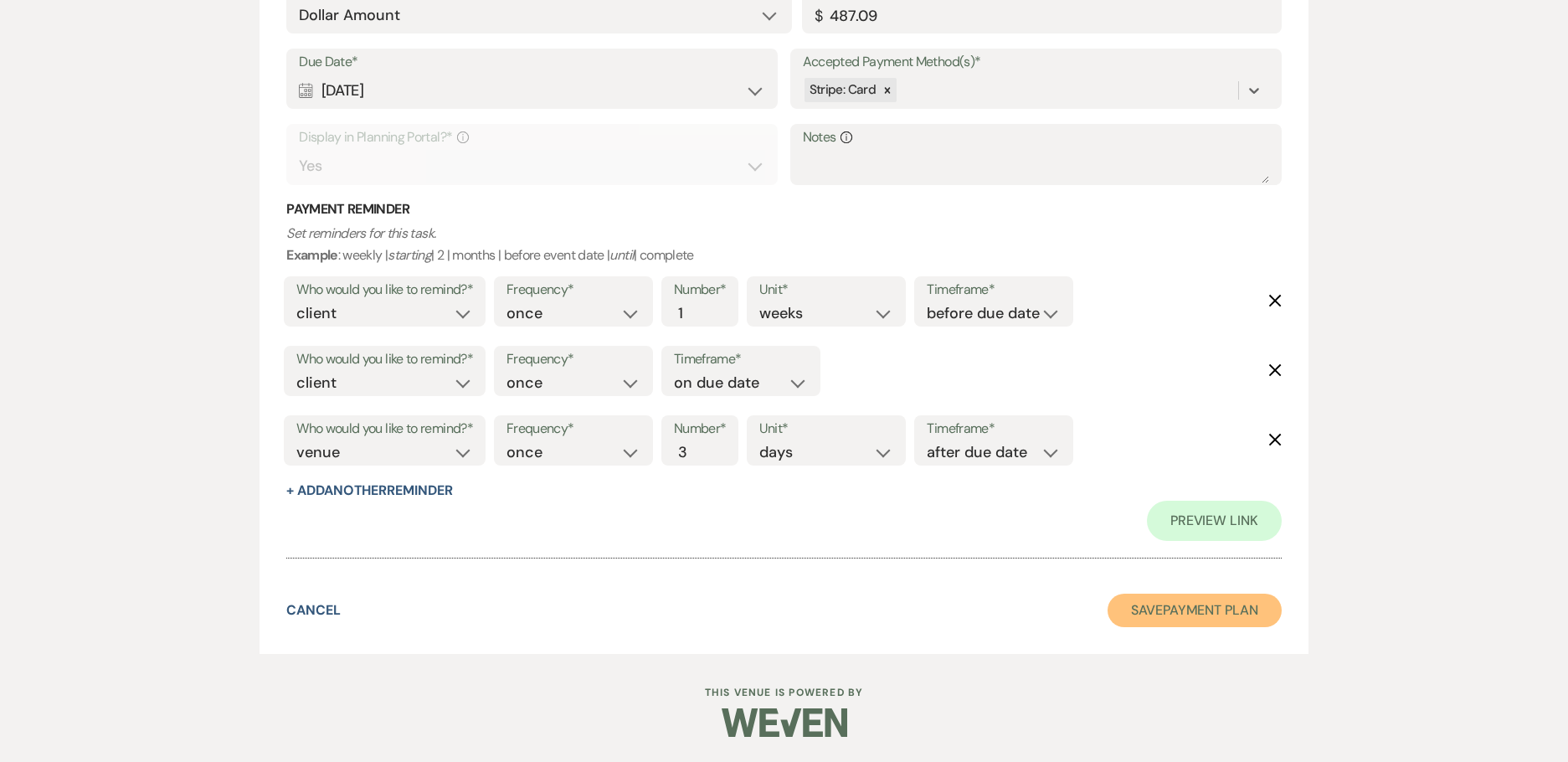
click at [1154, 603] on button "Save Payment Plan" at bounding box center [1194, 610] width 174 height 34
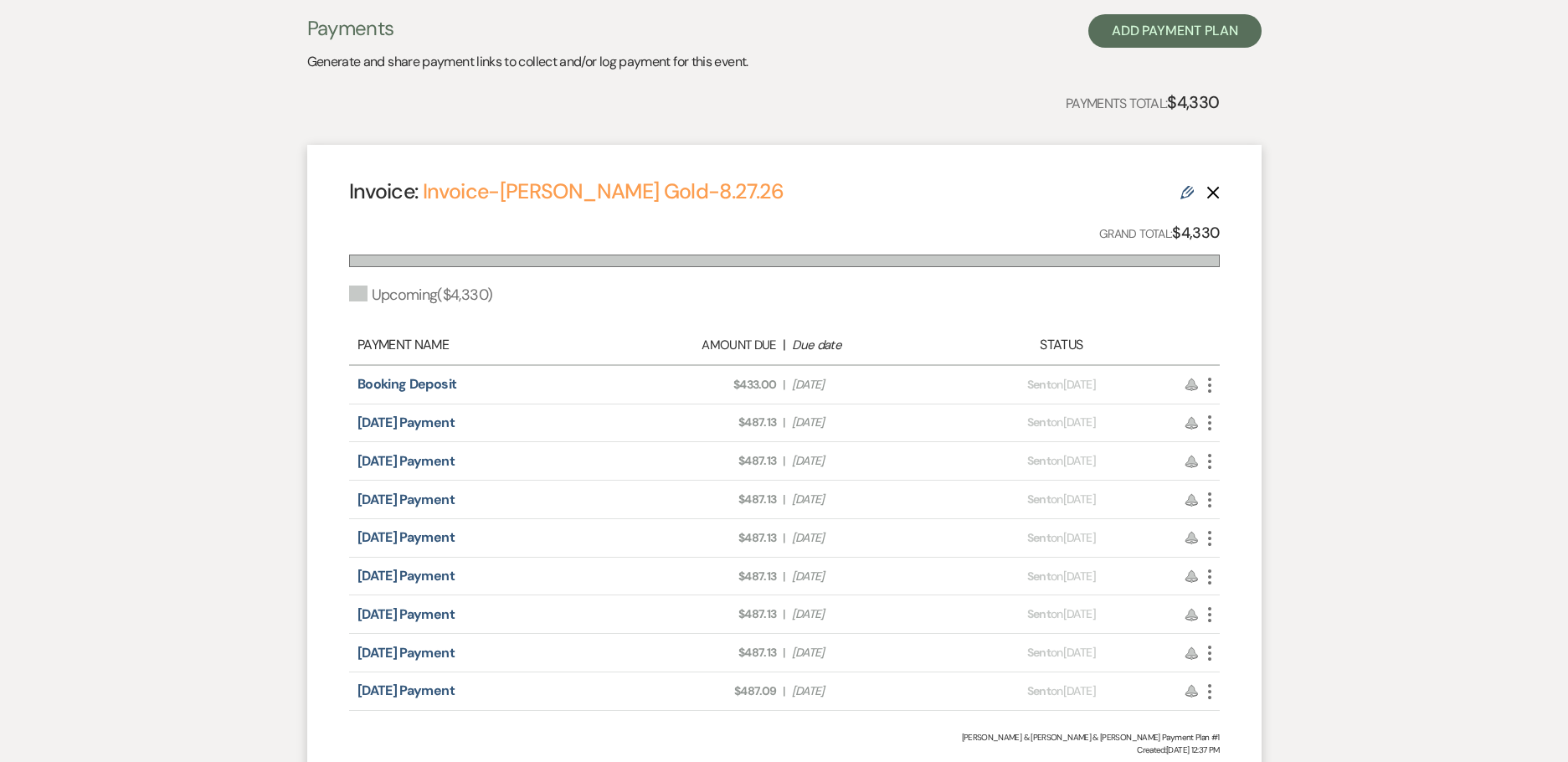
scroll to position [387, 0]
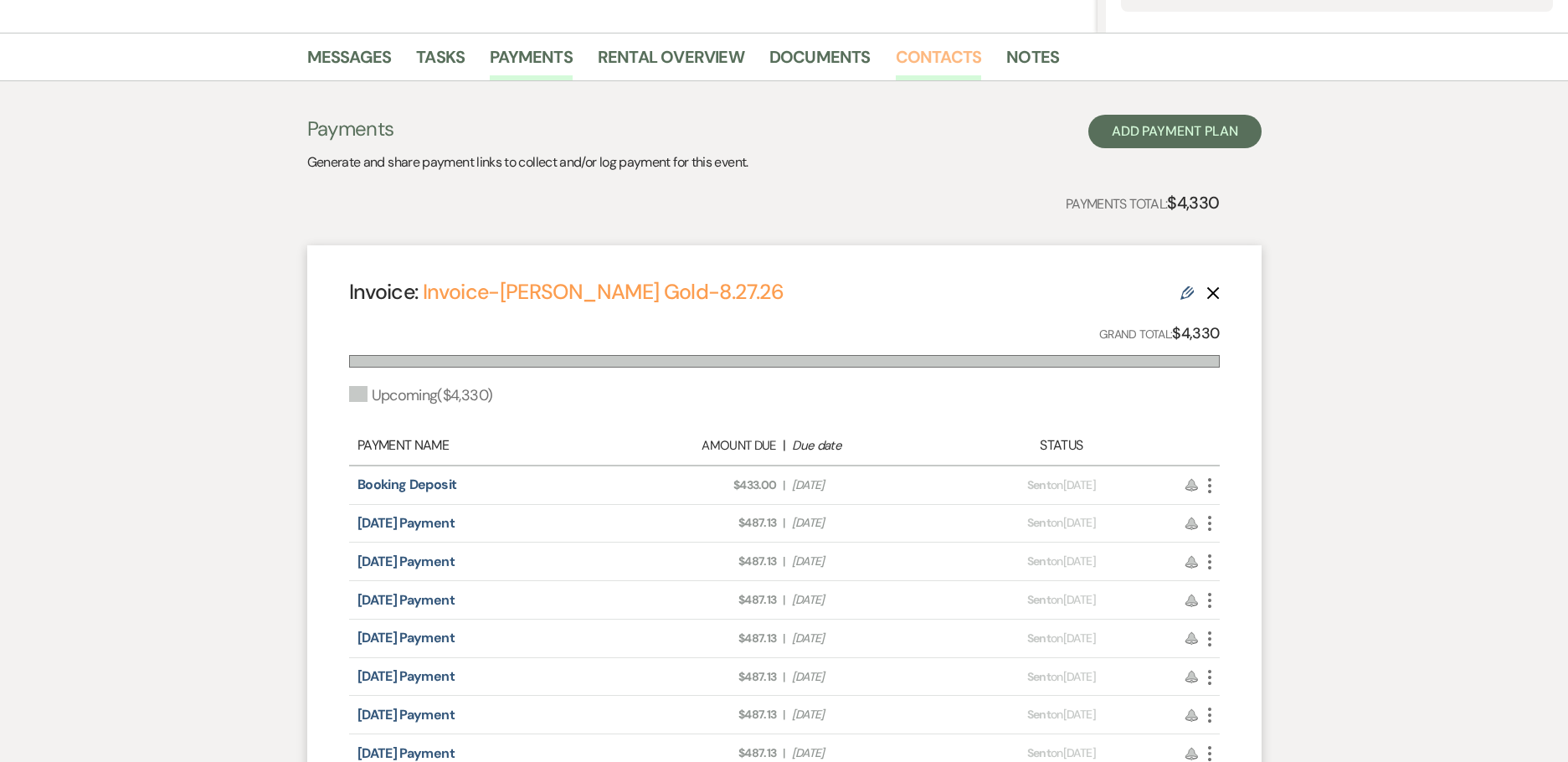
click at [916, 56] on link "Contacts" at bounding box center [938, 62] width 86 height 37
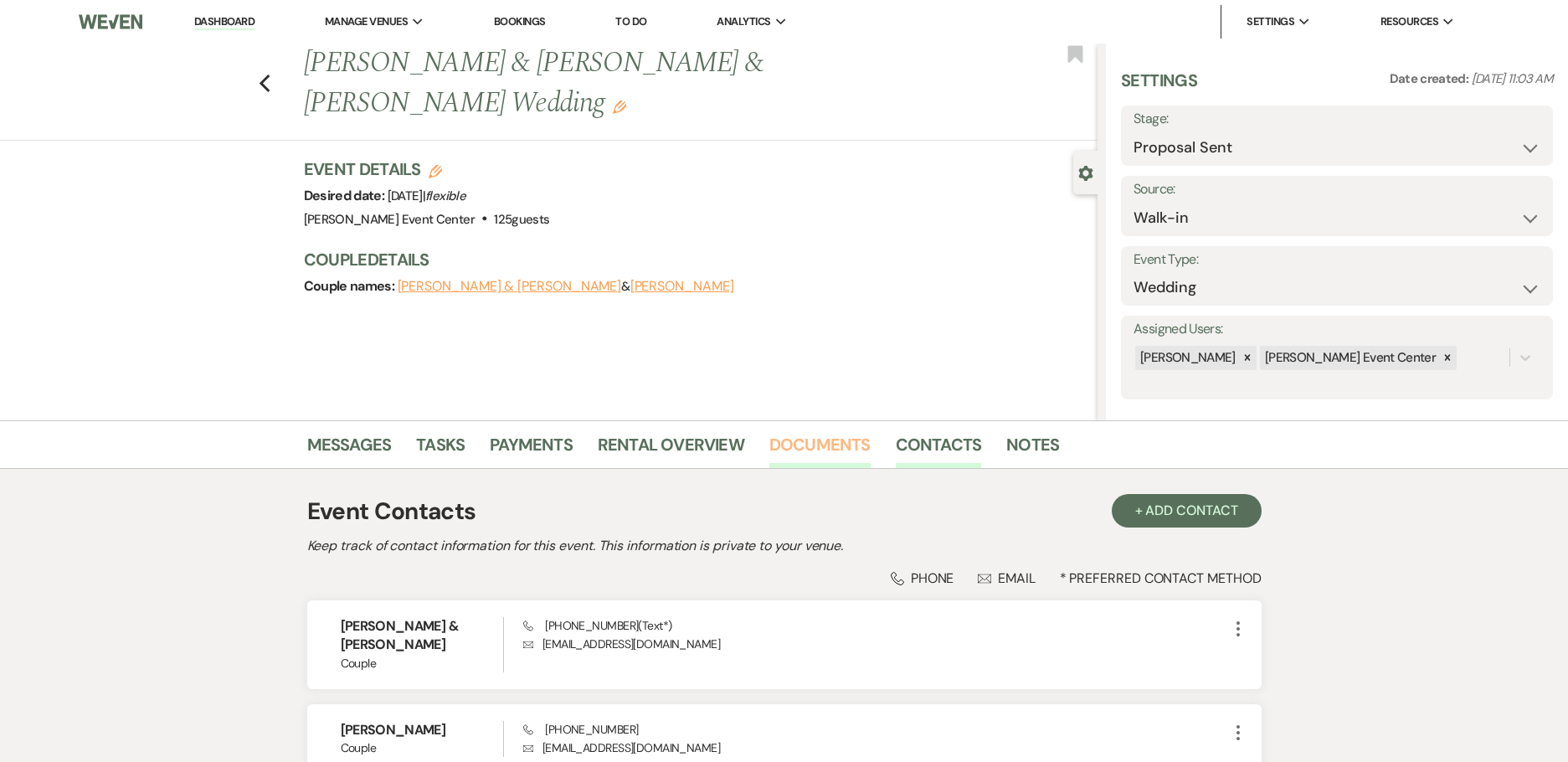
click at [827, 446] on link "Documents" at bounding box center [820, 449] width 102 height 37
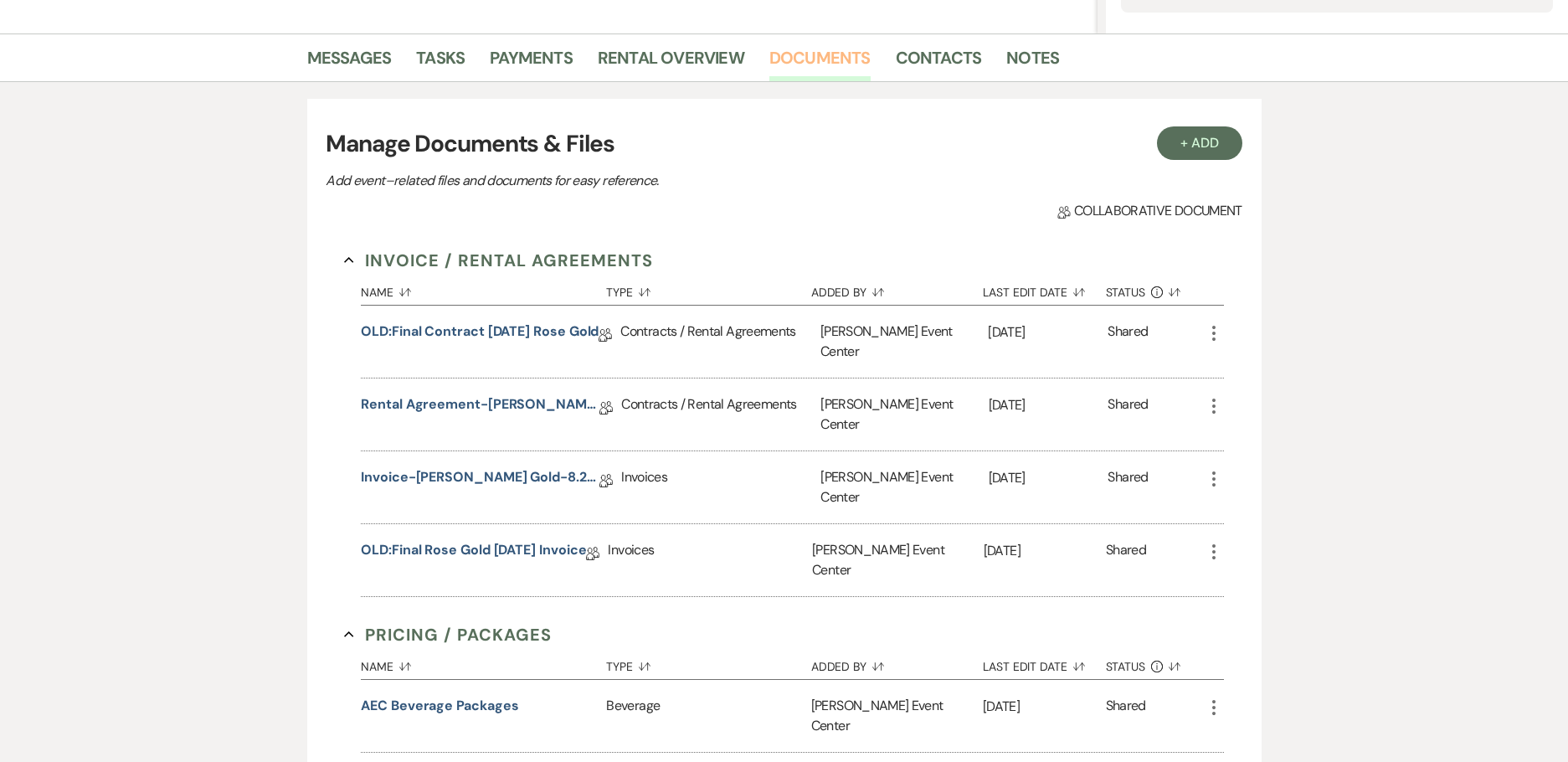
scroll to position [503, 0]
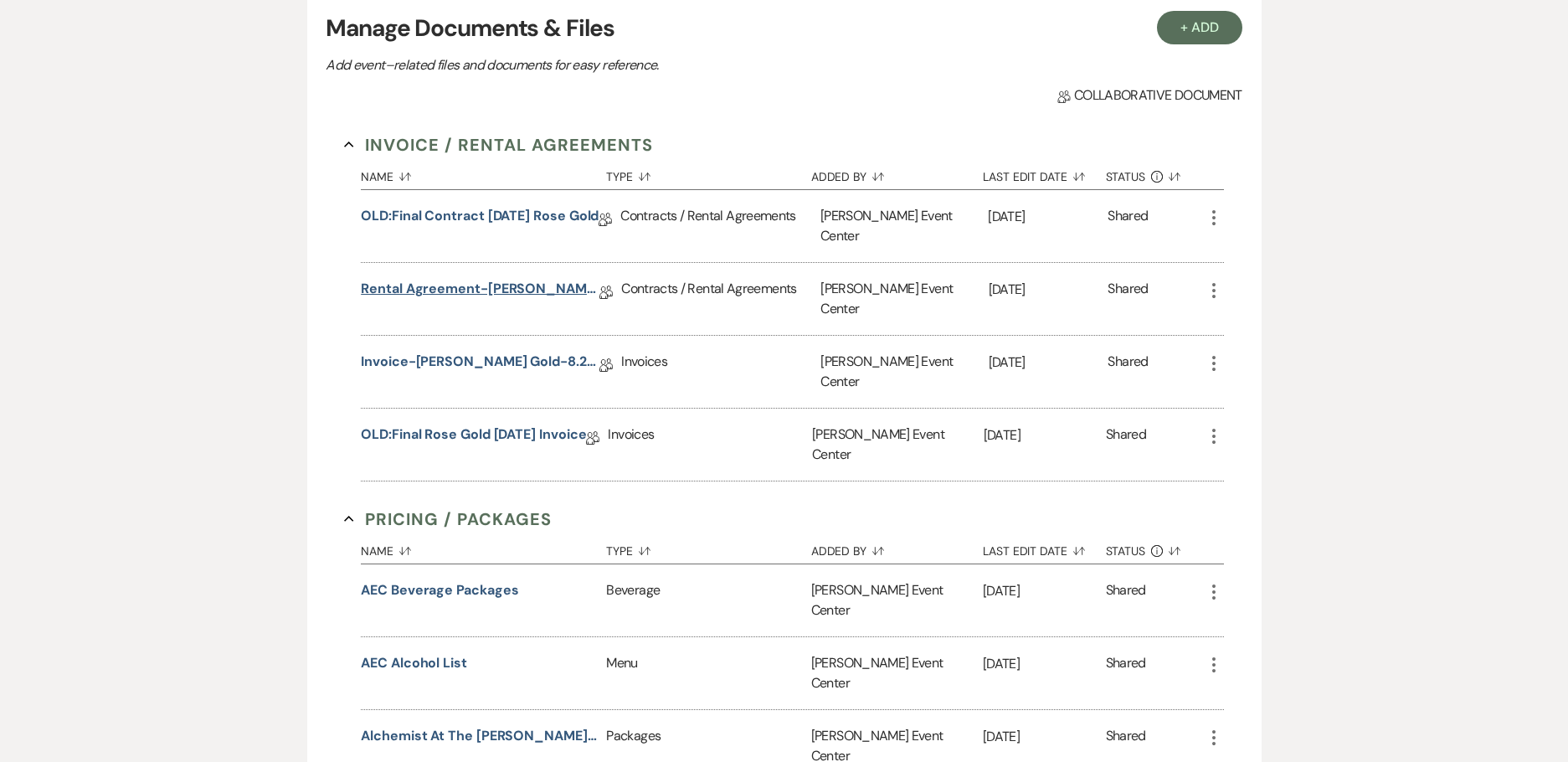
click at [450, 279] on link "Rental Agreement-[PERSON_NAME] Gold-8.27.26" at bounding box center [480, 291] width 238 height 26
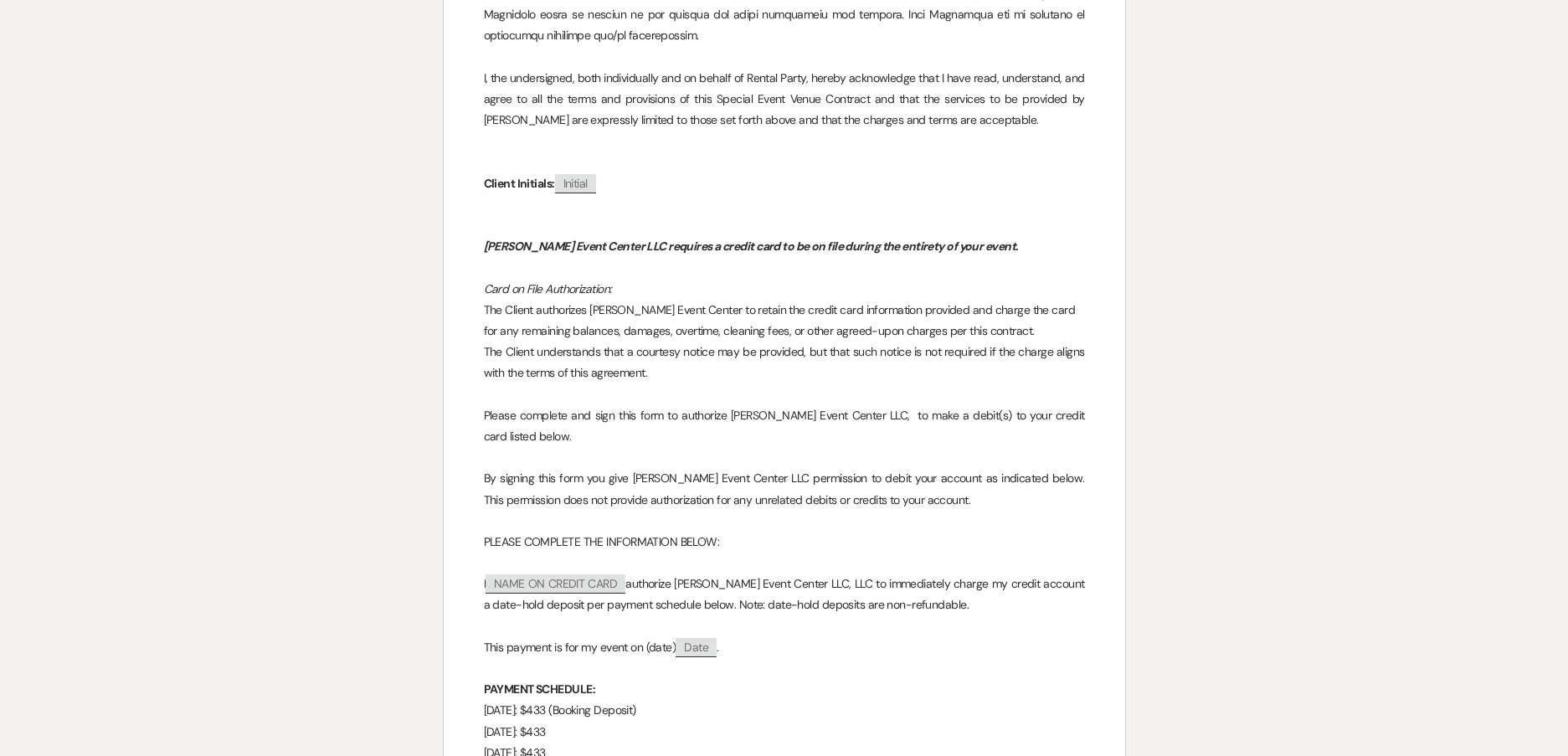
scroll to position [13392, 0]
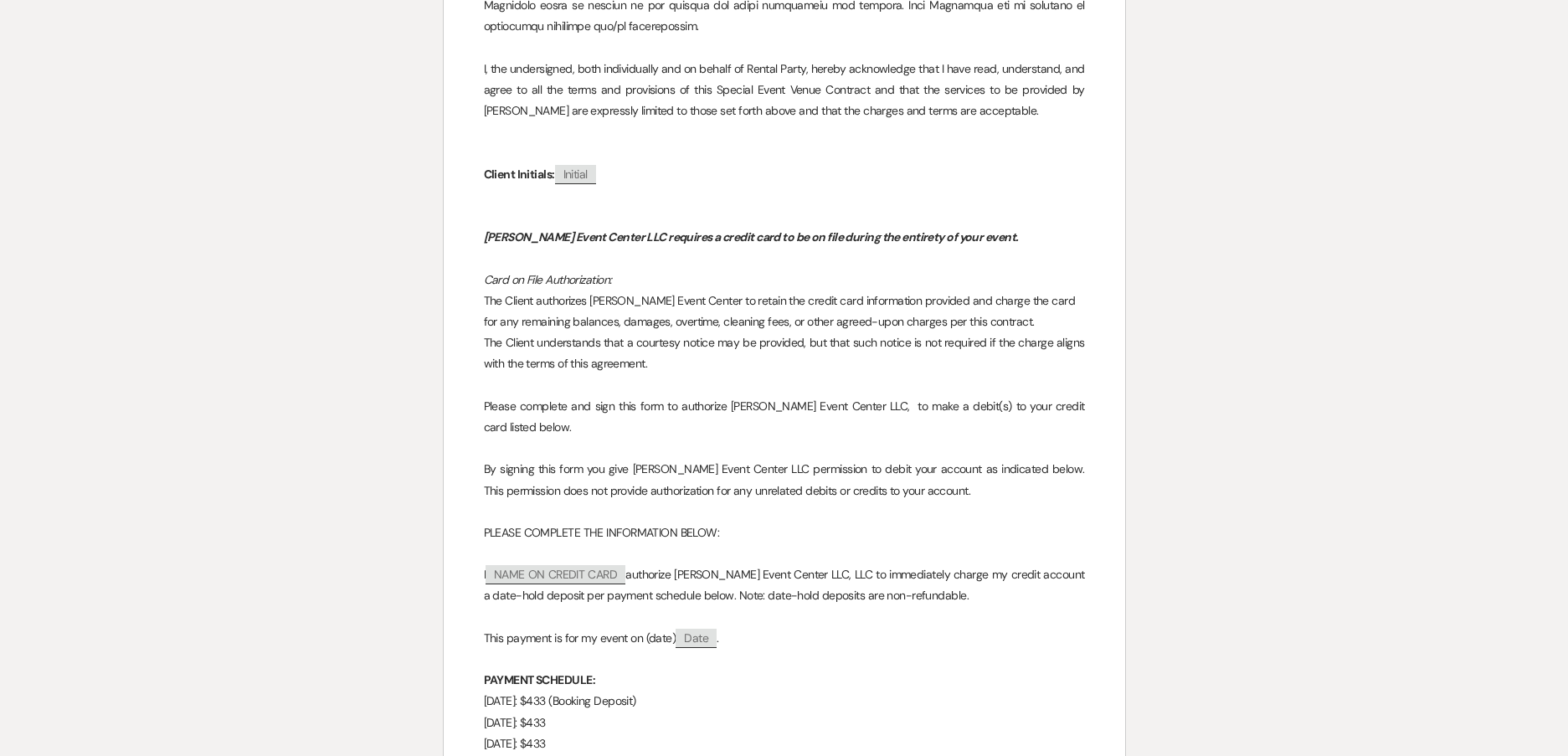
drag, startPoint x: 722, startPoint y: 318, endPoint x: 632, endPoint y: 325, distance: 90.3
click at [632, 690] on p "[DATE]: $433 (Booking Deposit)" at bounding box center [784, 701] width 601 height 21
click at [615, 712] on p "[DATE]: $433" at bounding box center [784, 723] width 601 height 21
click at [634, 712] on p "[DATE]: $433" at bounding box center [784, 723] width 601 height 21
click at [616, 712] on p "[DATE]: $433" at bounding box center [784, 723] width 601 height 21
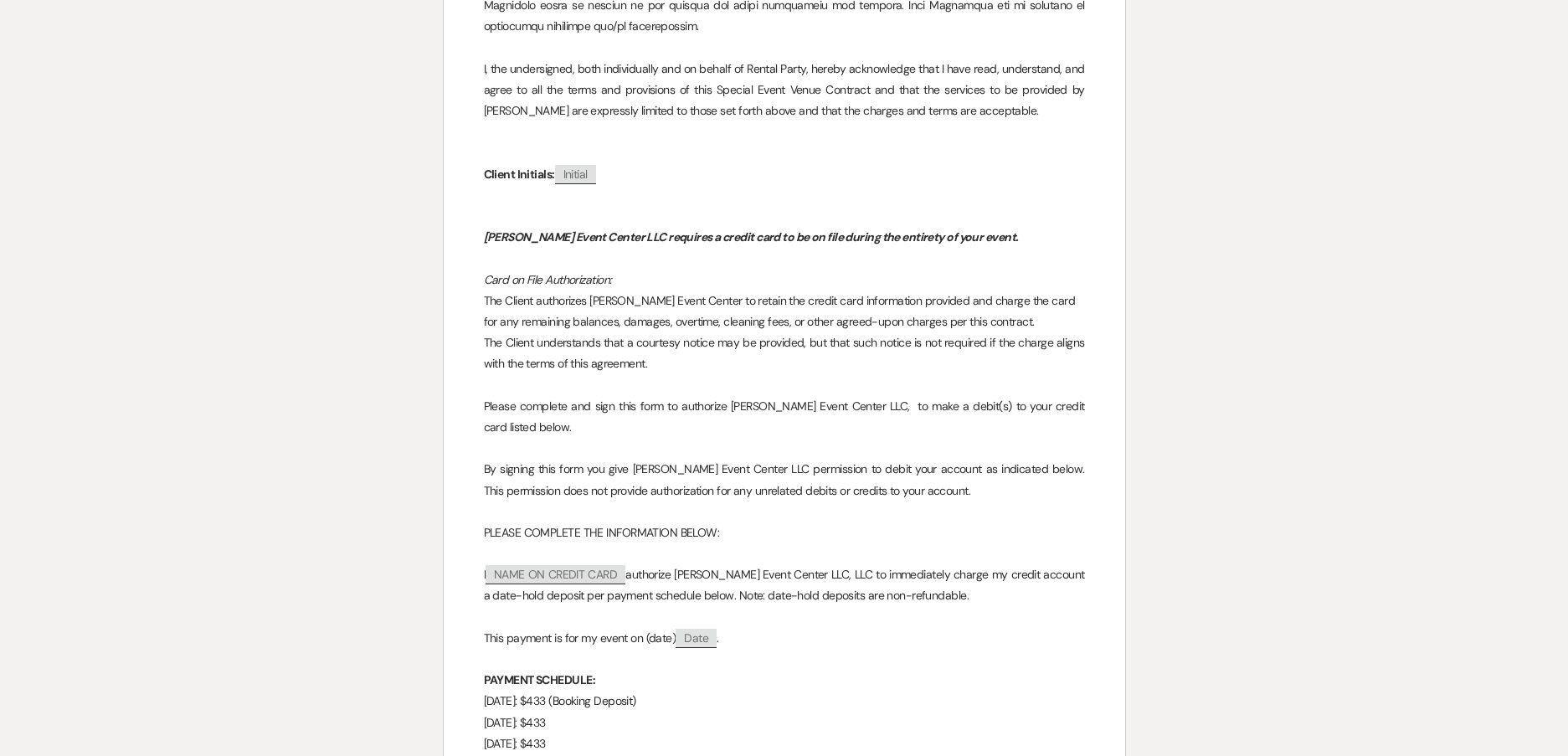
click at [752, 690] on p "[DATE]: $433 (Booking Deposit)" at bounding box center [784, 701] width 601 height 21
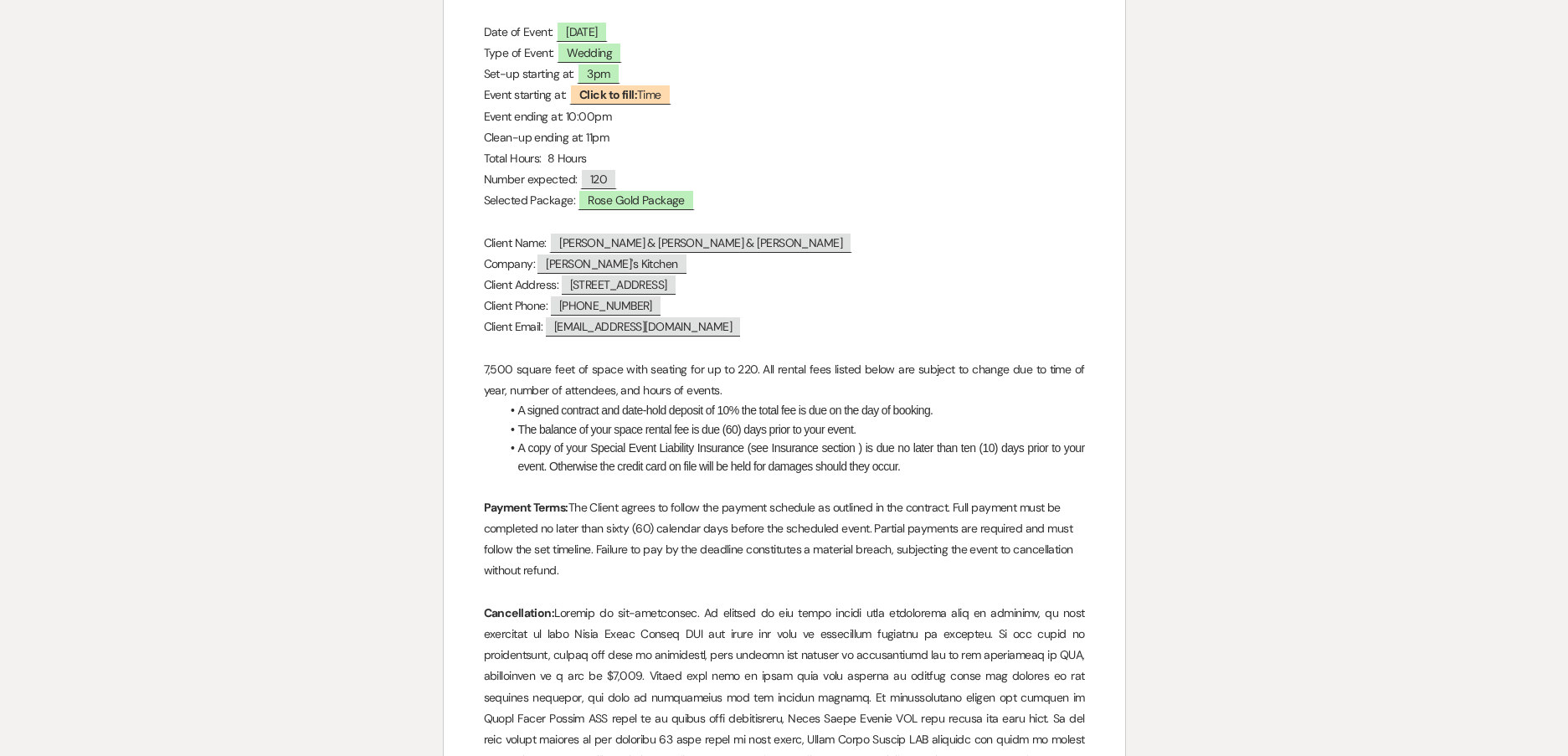
scroll to position [0, 0]
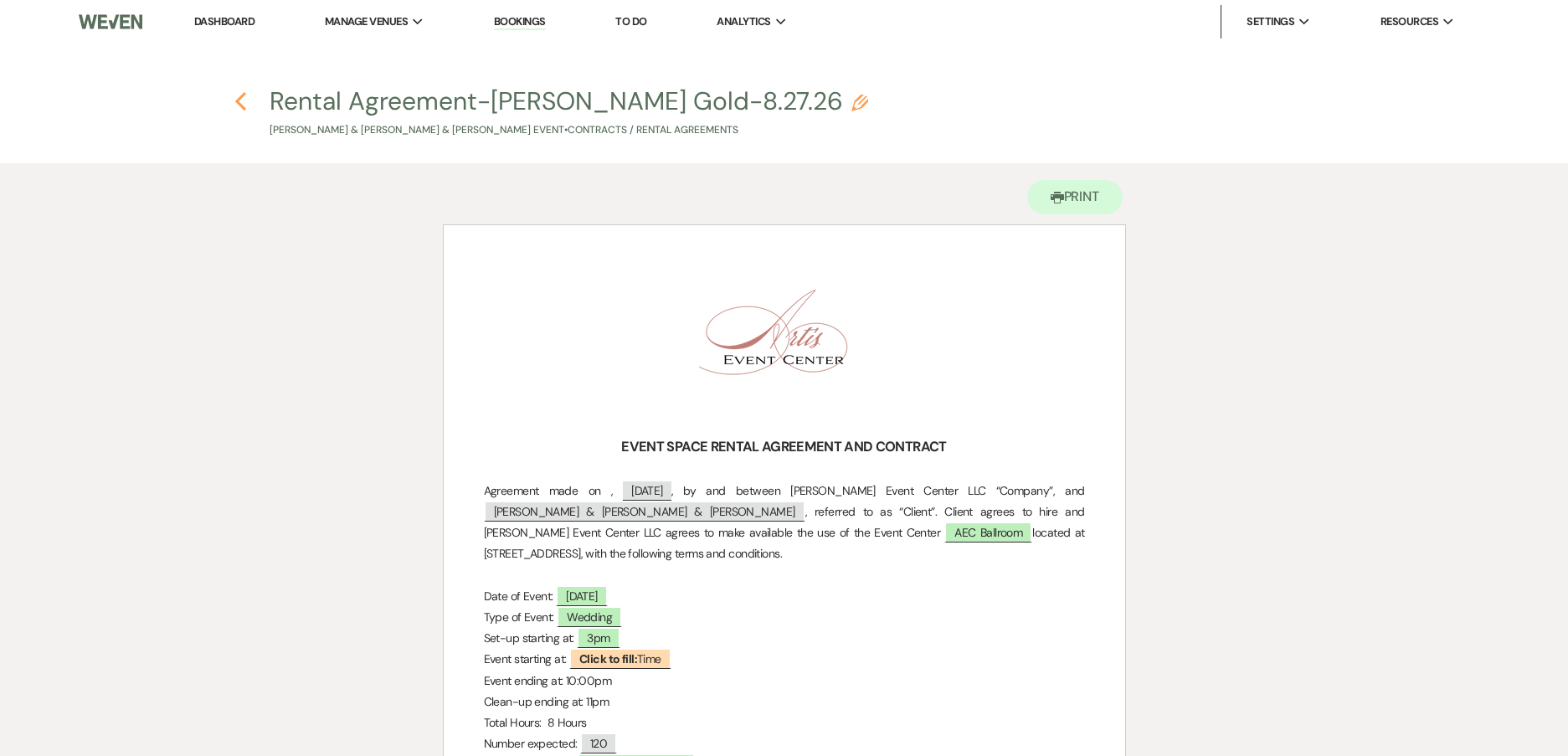
click at [236, 106] on icon "Previous" at bounding box center [240, 101] width 13 height 20
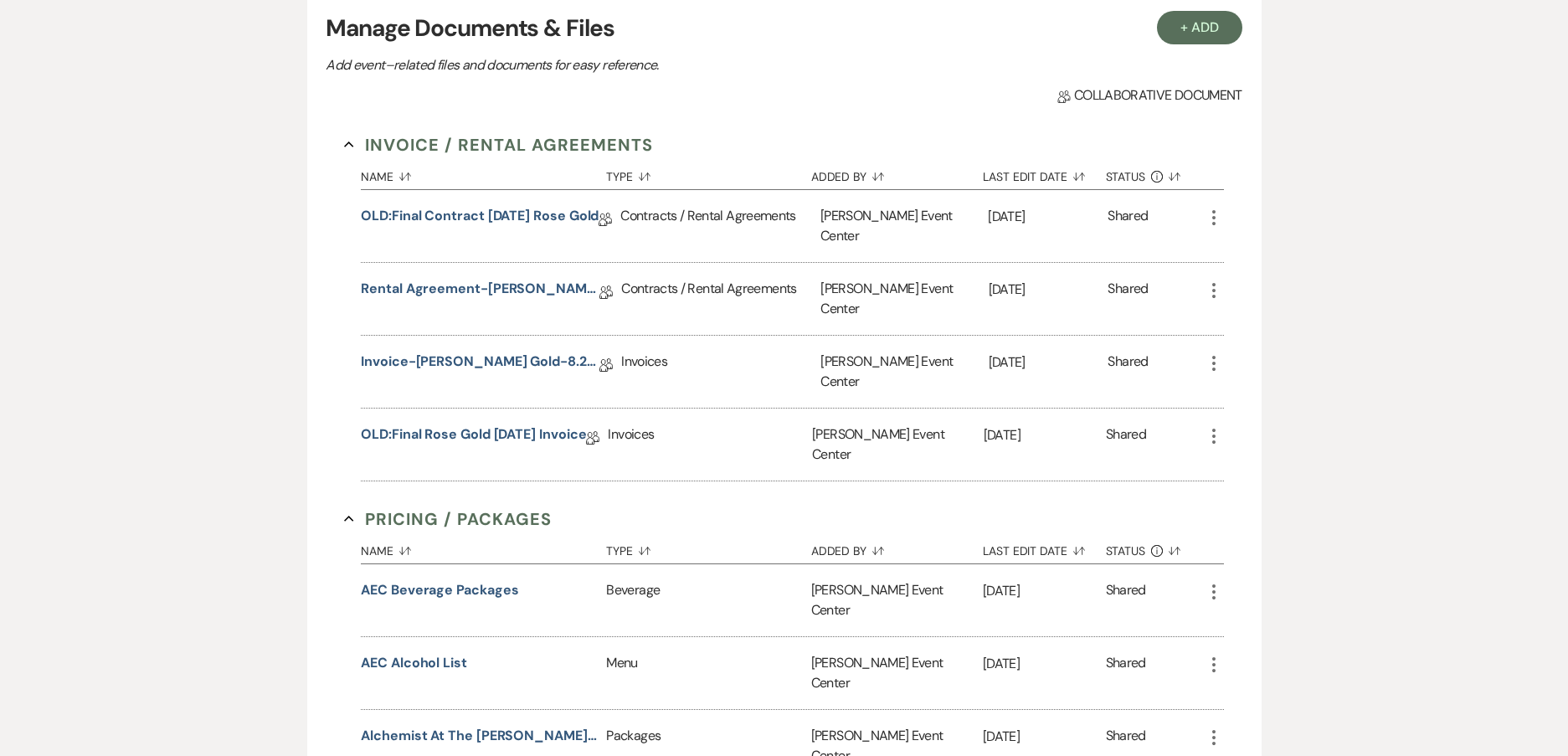
click at [1219, 290] on div "More" at bounding box center [1213, 299] width 20 height 72
click at [1210, 281] on icon "More" at bounding box center [1213, 290] width 20 height 20
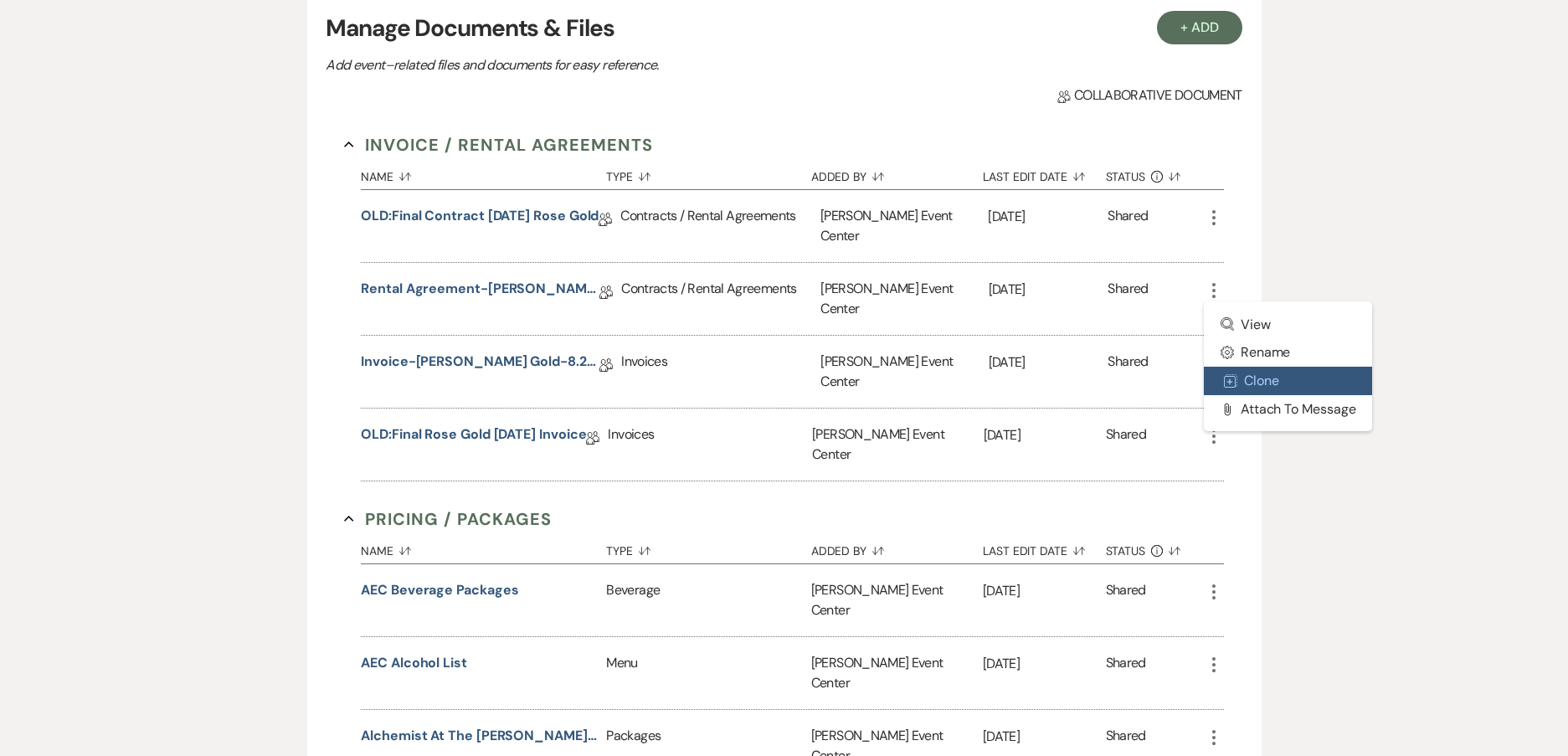
click at [1236, 375] on button "Duplicate Clone" at bounding box center [1287, 380] width 169 height 28
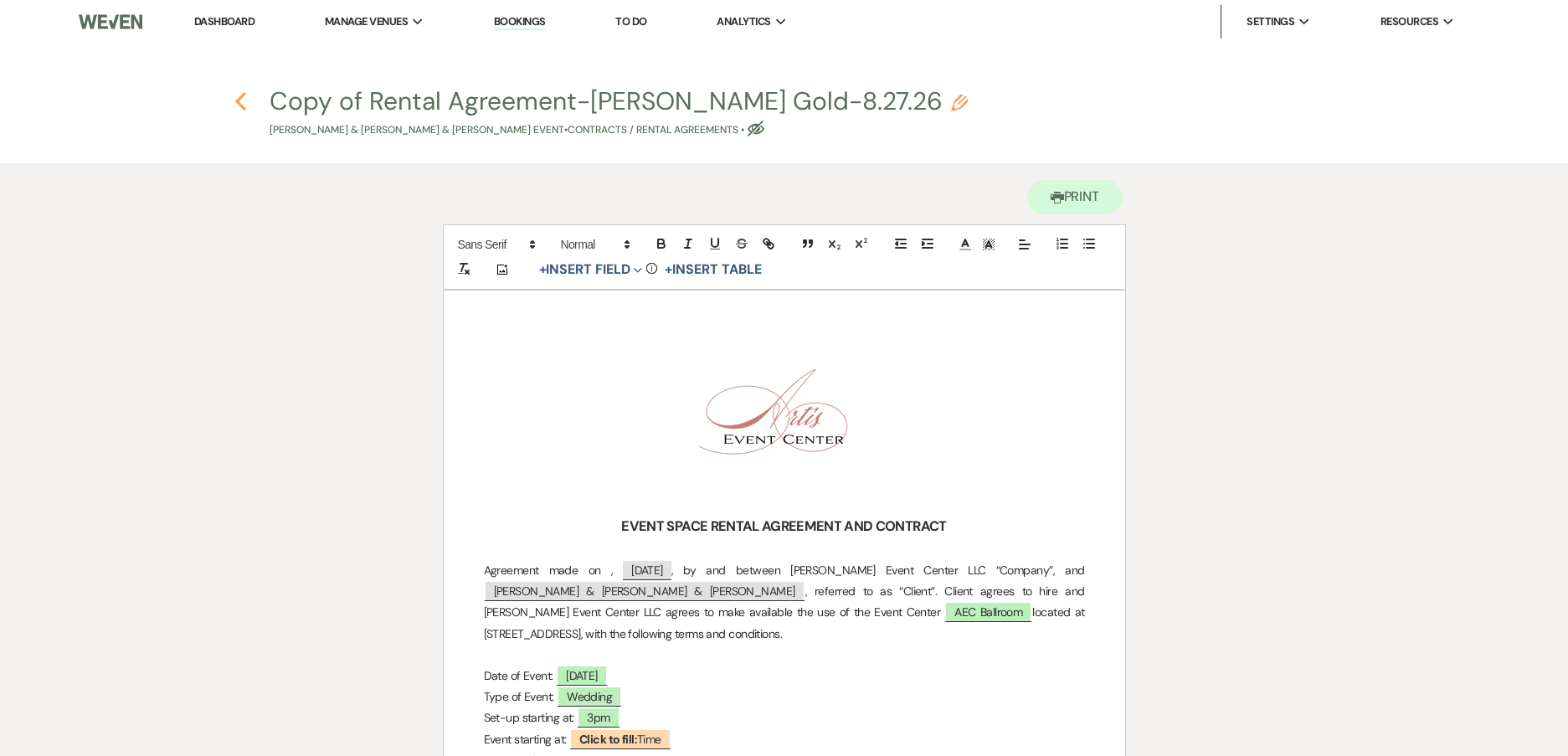
click at [244, 103] on icon "Previous" at bounding box center [240, 101] width 13 height 20
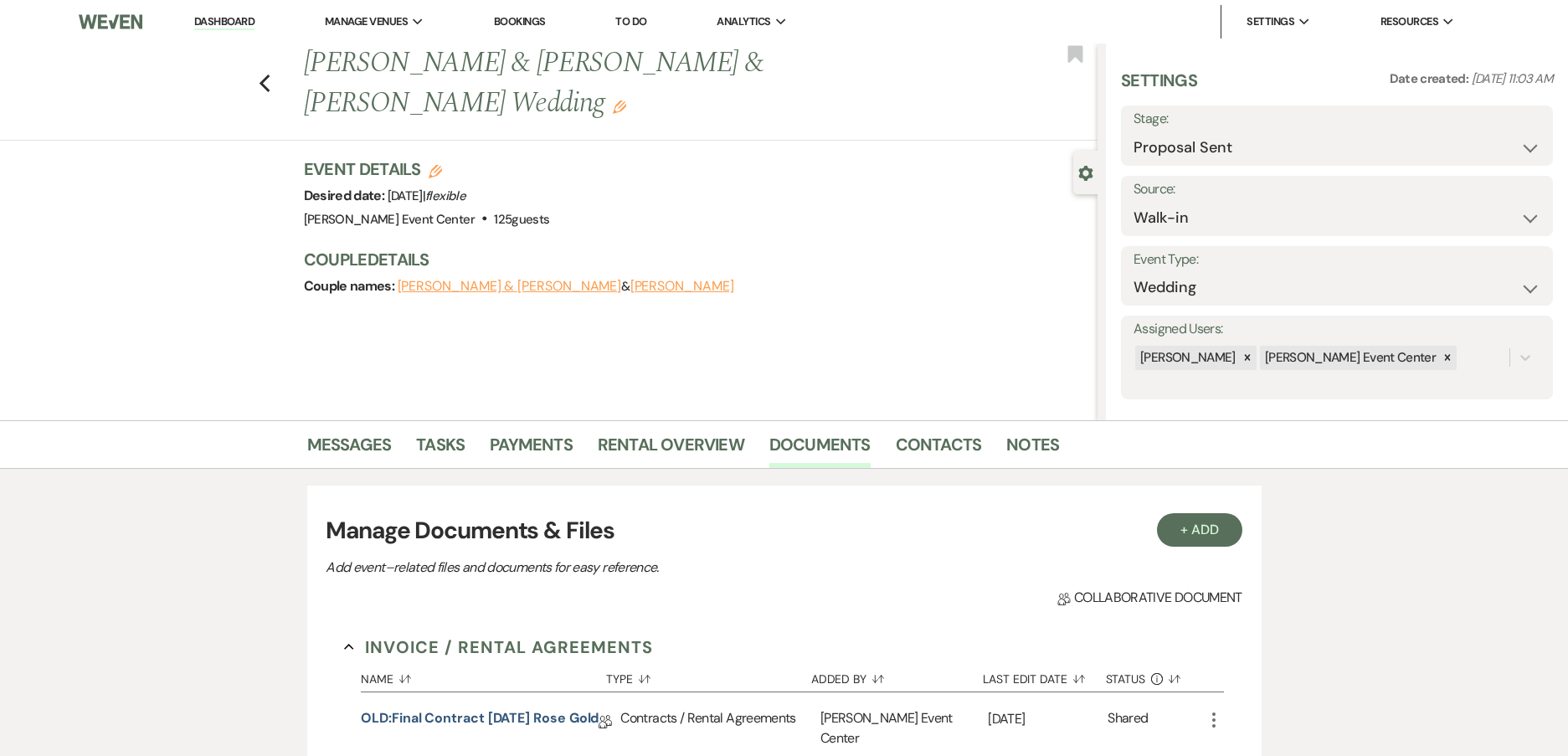
scroll to position [502, 0]
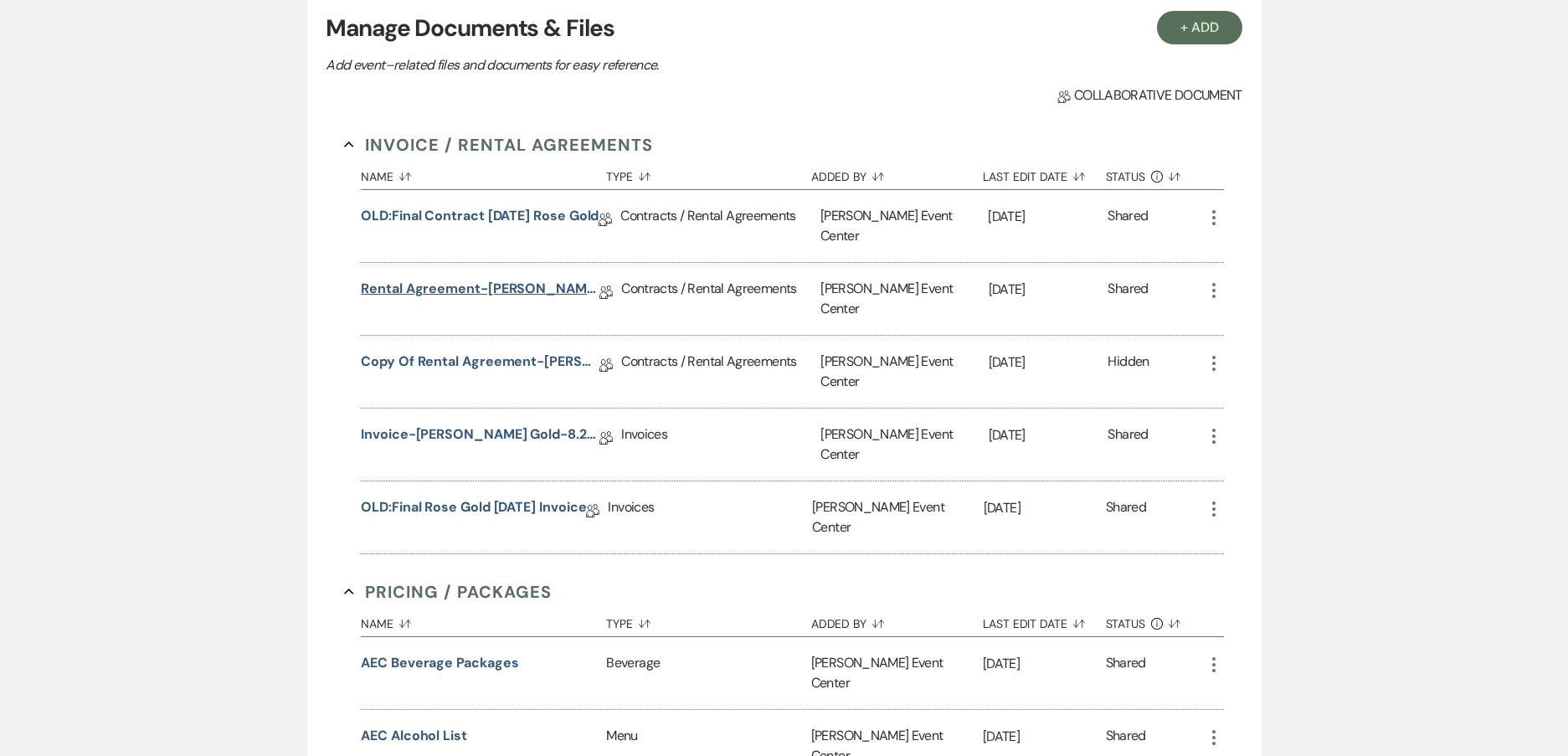
click at [491, 281] on link "Rental Agreement-[PERSON_NAME] Gold-8.27.26" at bounding box center [480, 291] width 238 height 26
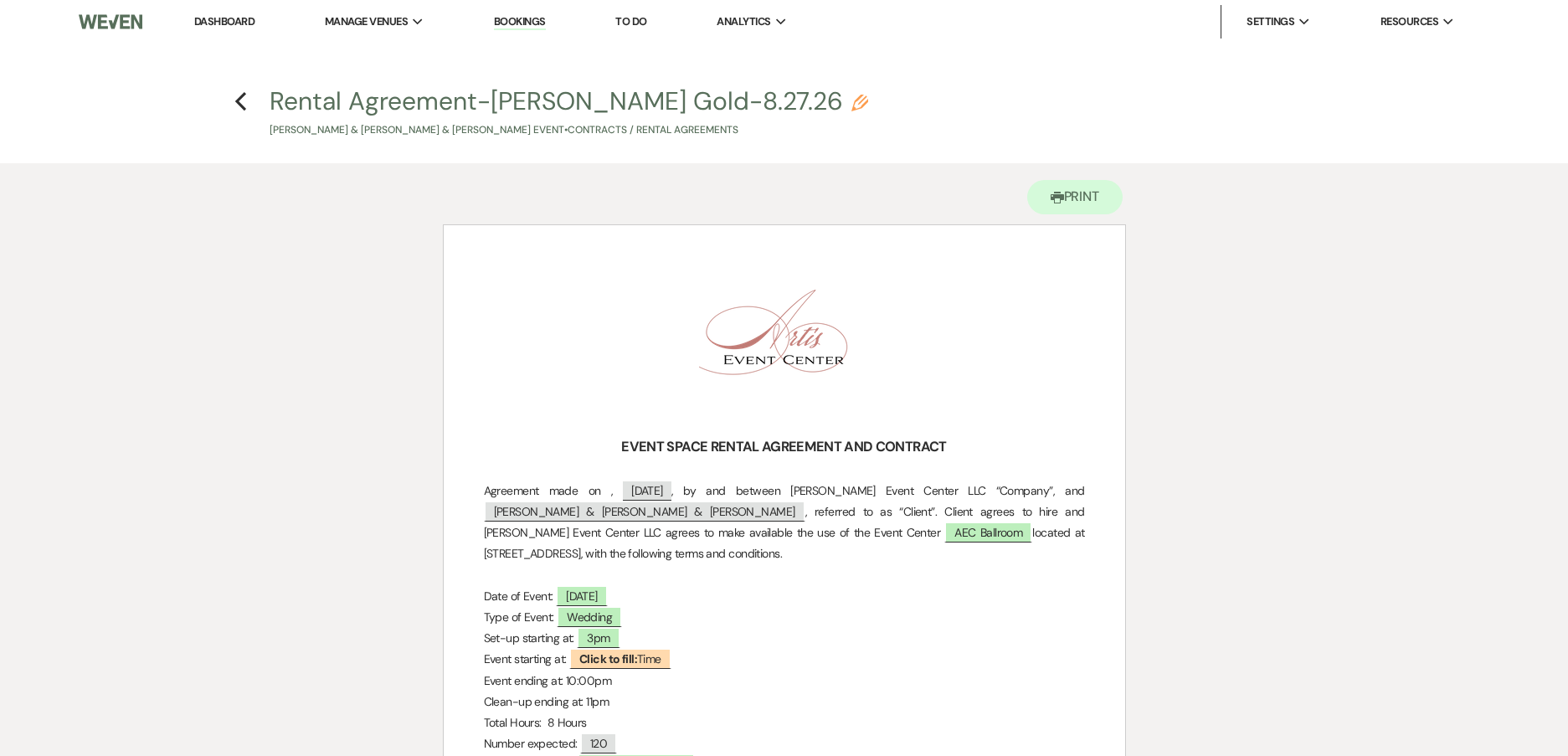
click at [868, 99] on icon "Pencil" at bounding box center [859, 103] width 16 height 16
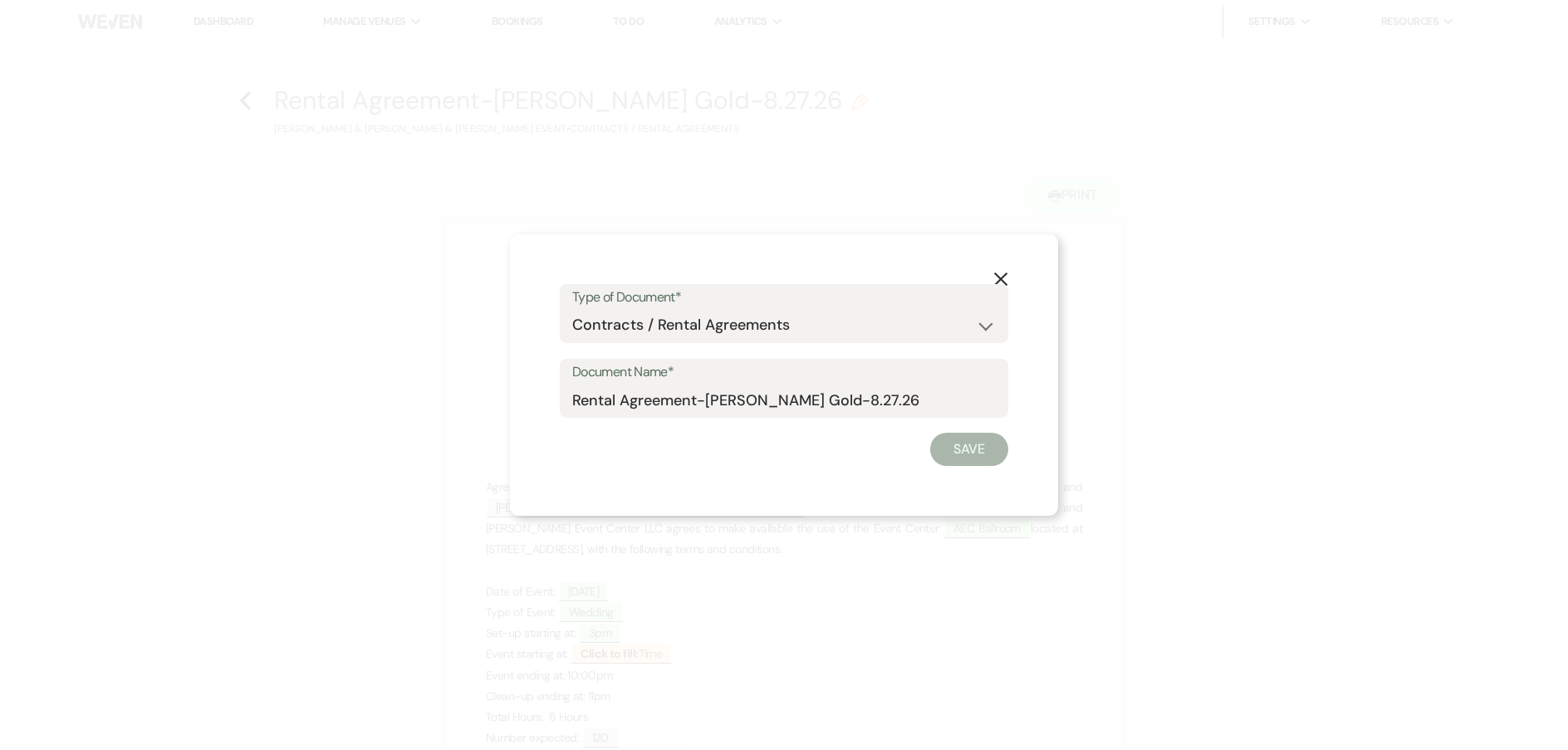
click at [572, 399] on div "Document Name* Rental Agreement-[PERSON_NAME] Gold-8.27.26" at bounding box center [784, 389] width 449 height 60
click at [575, 399] on input "Rental Agreement-[PERSON_NAME] Gold-8.27.26" at bounding box center [784, 399] width 424 height 33
click at [996, 446] on button "Save" at bounding box center [968, 448] width 78 height 34
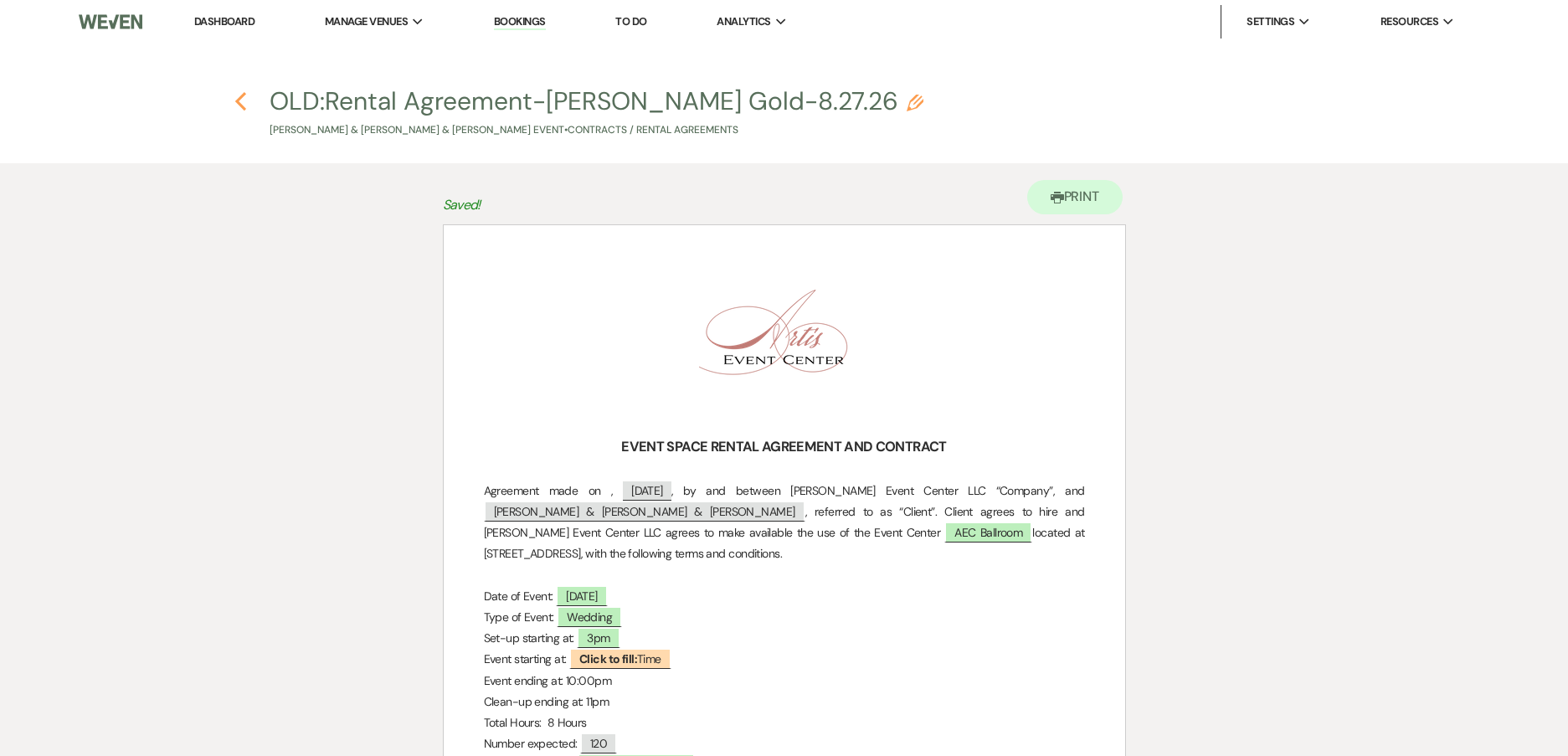
click at [240, 100] on use "button" at bounding box center [240, 101] width 11 height 18
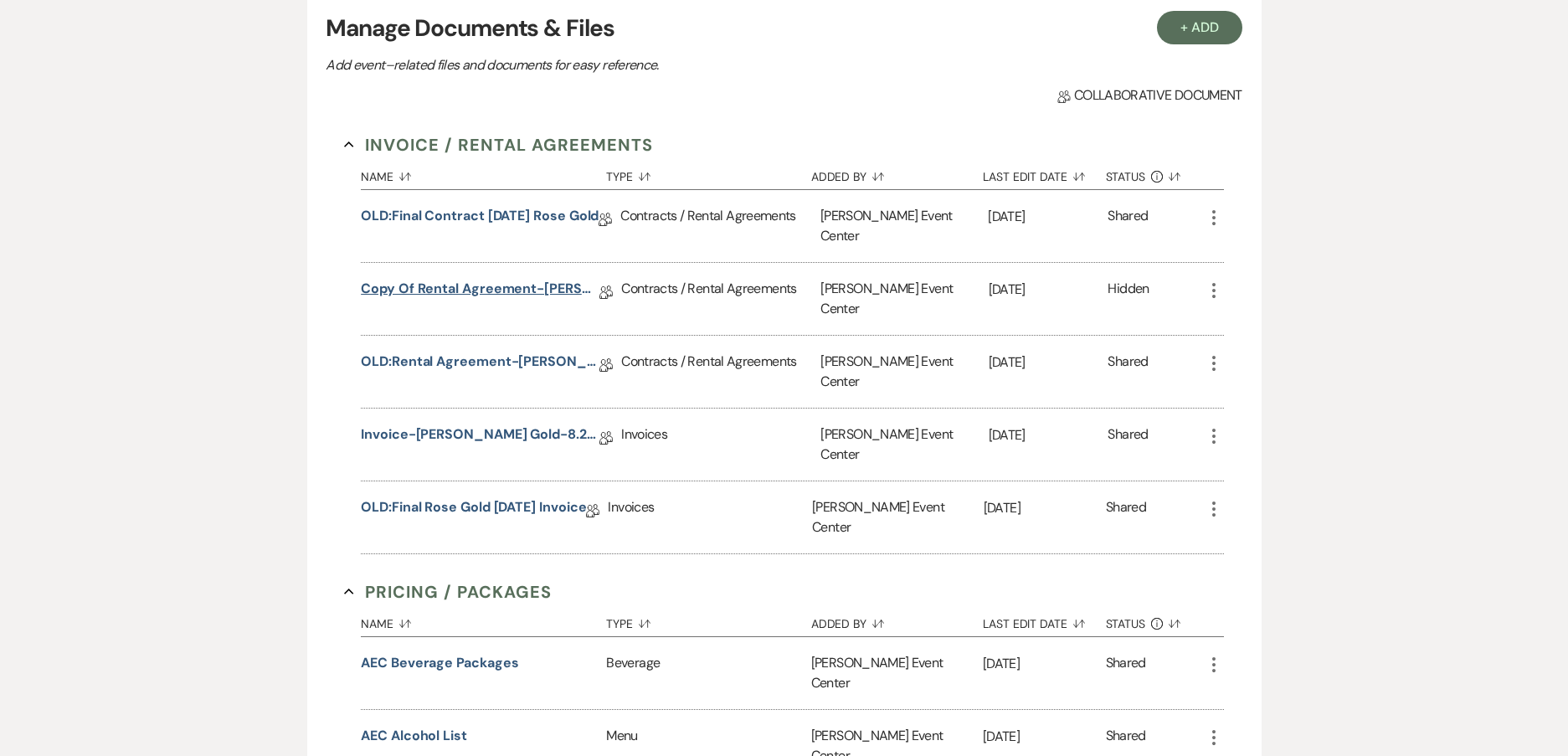
click at [467, 279] on link "Copy of Rental Agreement-[PERSON_NAME] Gold-8.27.26" at bounding box center [480, 291] width 238 height 26
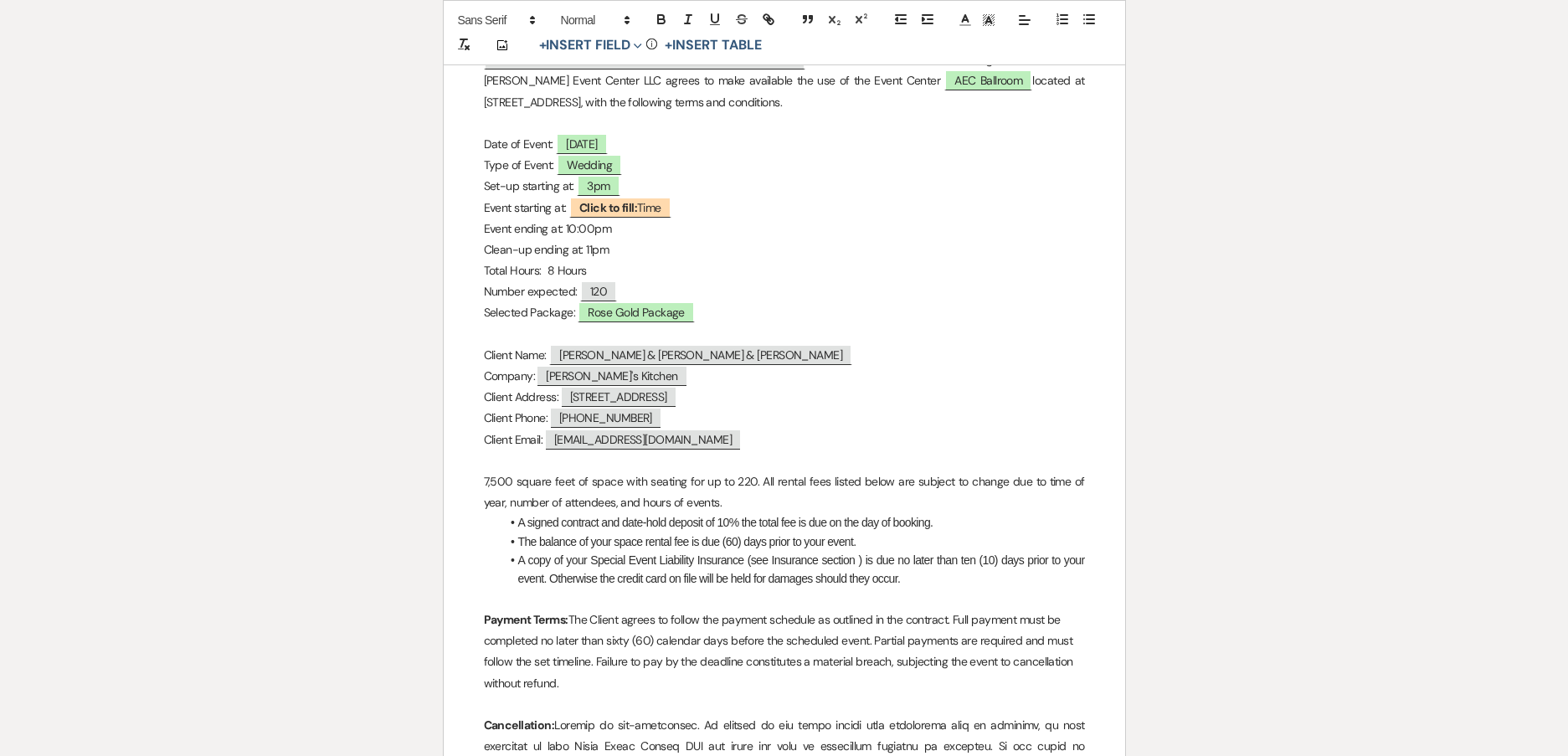
scroll to position [418, 0]
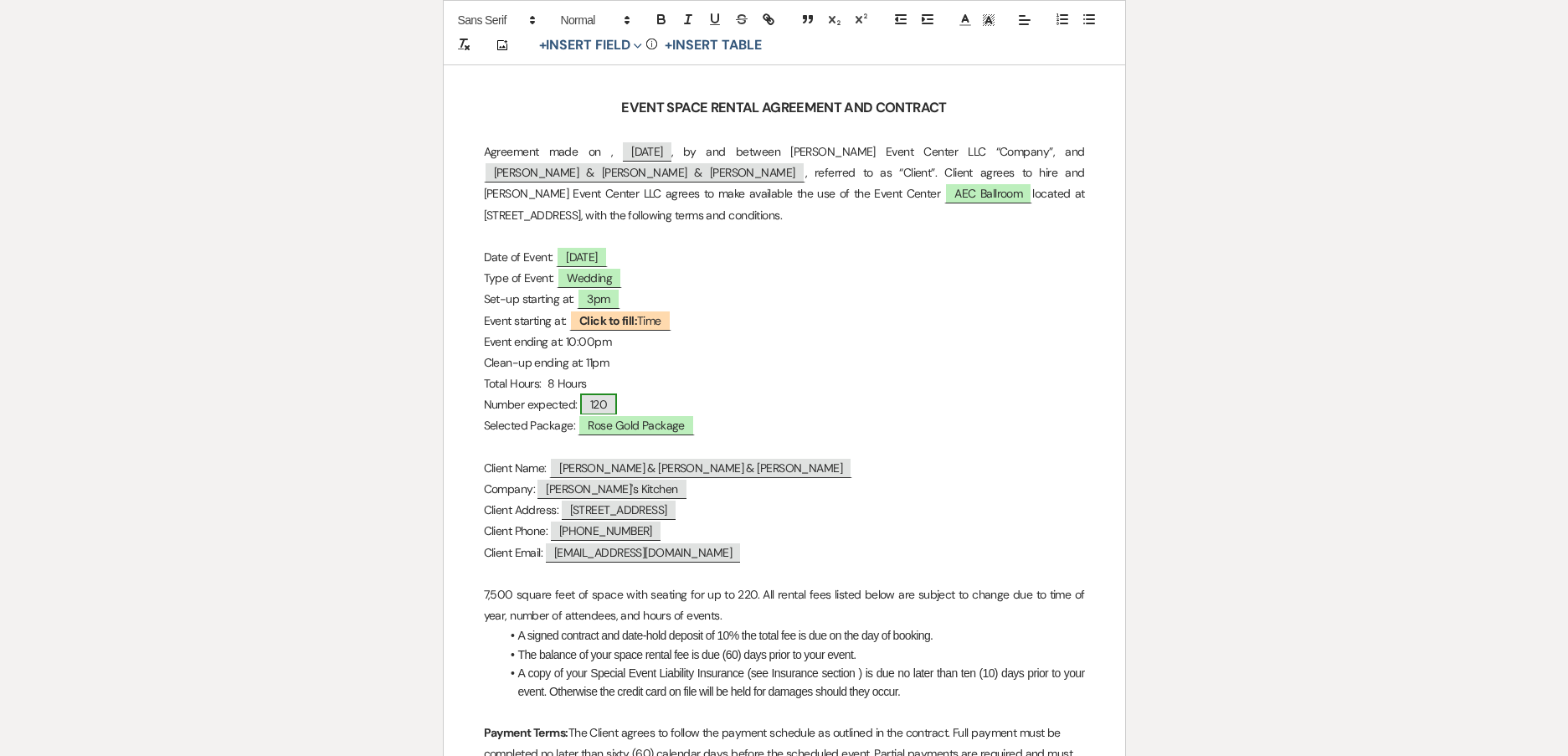
click at [616, 396] on span "120" at bounding box center [598, 404] width 37 height 21
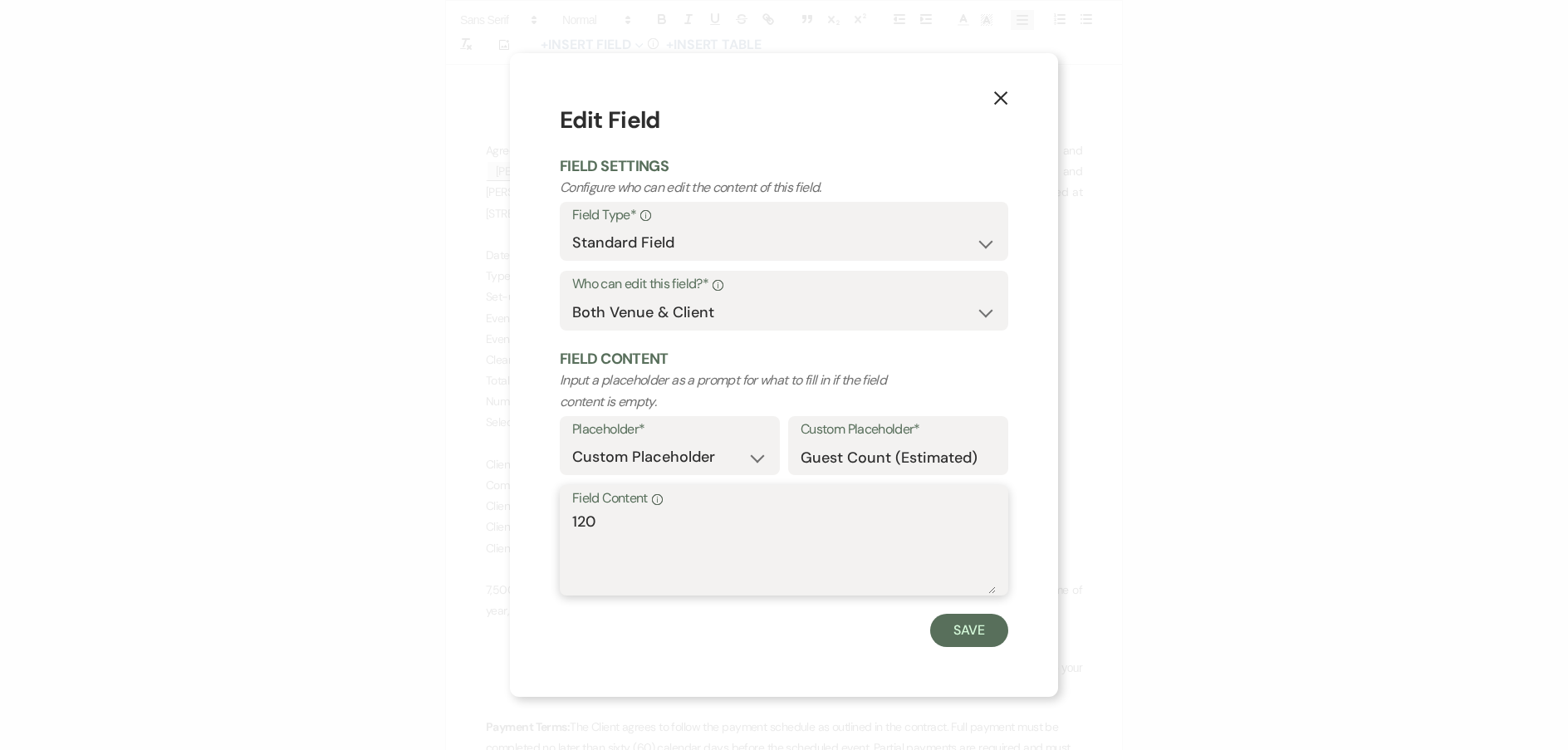
click at [639, 524] on textarea "120" at bounding box center [784, 552] width 424 height 83
click at [983, 630] on button "Save" at bounding box center [968, 630] width 78 height 34
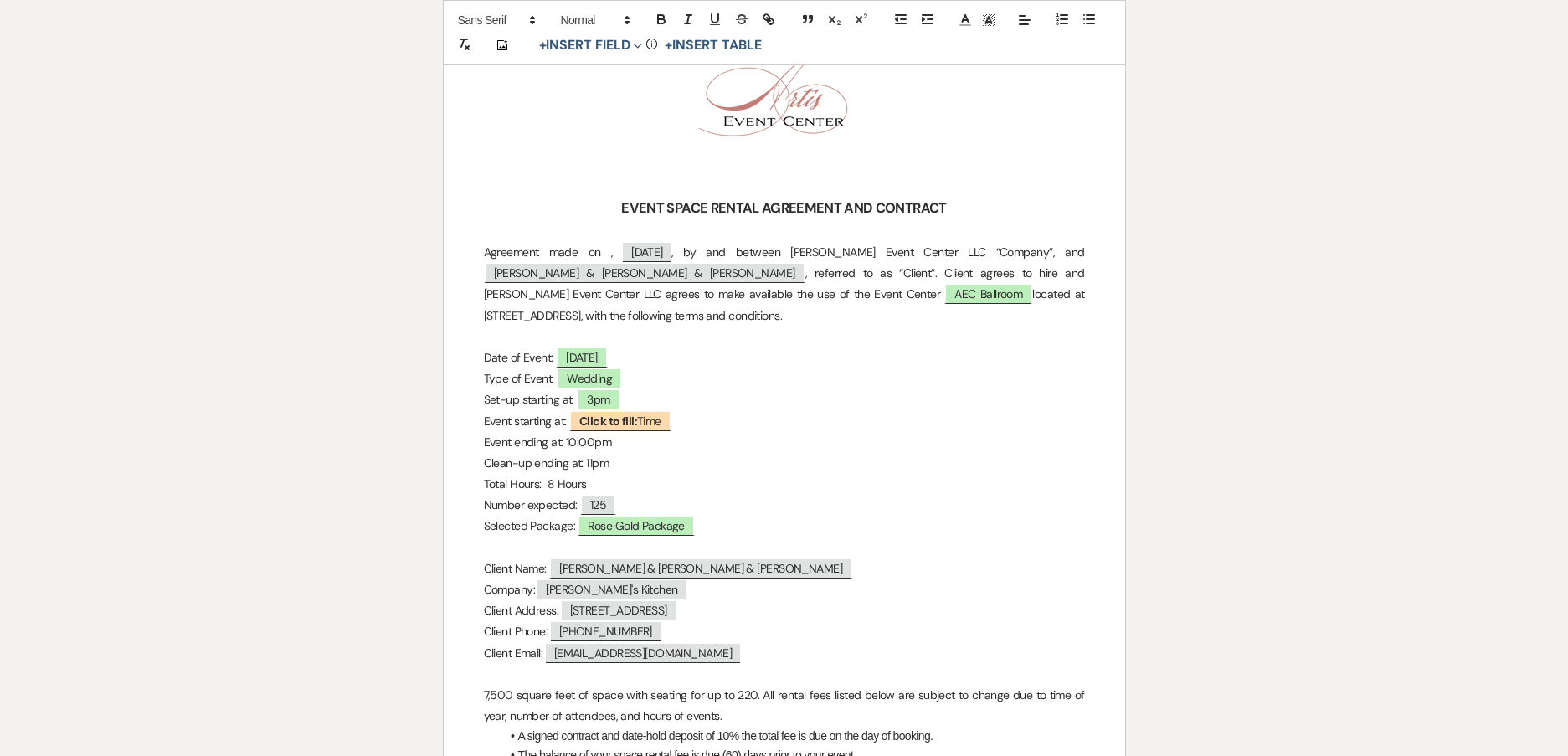
scroll to position [335, 0]
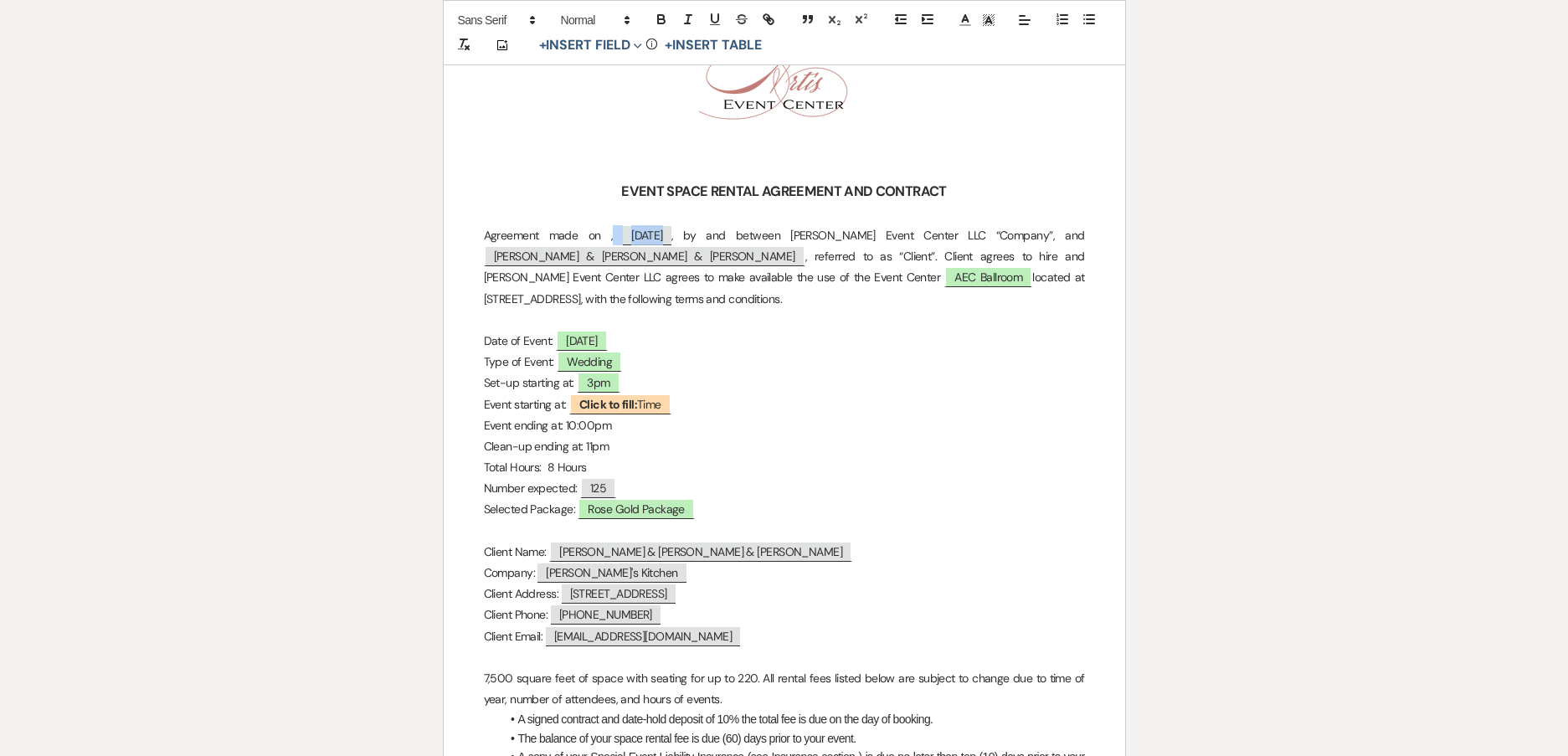
click at [653, 233] on span "[DATE]" at bounding box center [647, 235] width 48 height 19
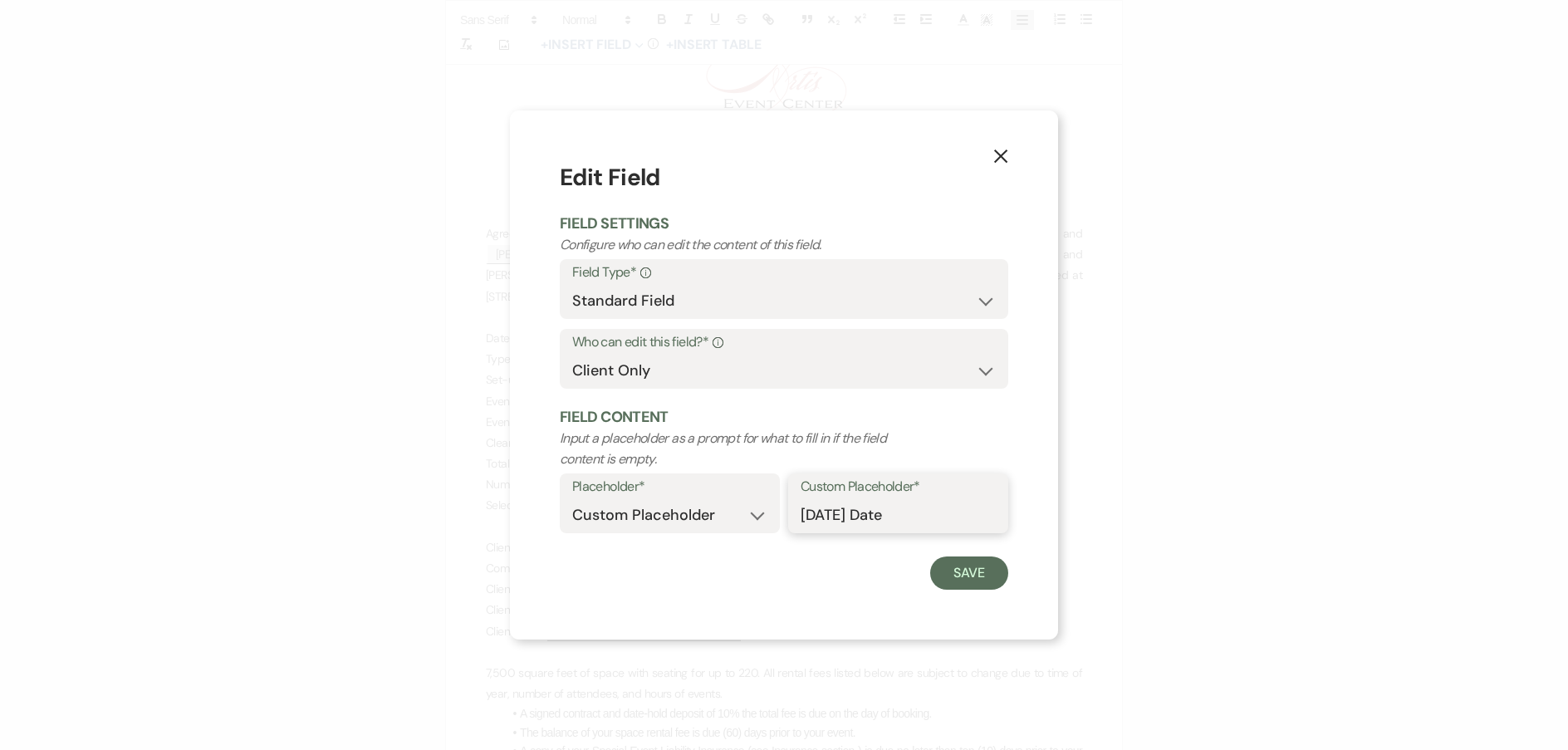
click at [893, 514] on input "[DATE] Date" at bounding box center [898, 516] width 195 height 33
drag, startPoint x: 916, startPoint y: 514, endPoint x: 722, endPoint y: 512, distance: 194.0
click at [722, 512] on div "Placeholder* Custom Placeholder Date Time Name Location Venue Name Type Number …" at bounding box center [784, 508] width 449 height 70
click at [948, 573] on button "Save" at bounding box center [968, 572] width 78 height 34
click at [922, 511] on input "Custom Placeholder*" at bounding box center [898, 516] width 194 height 33
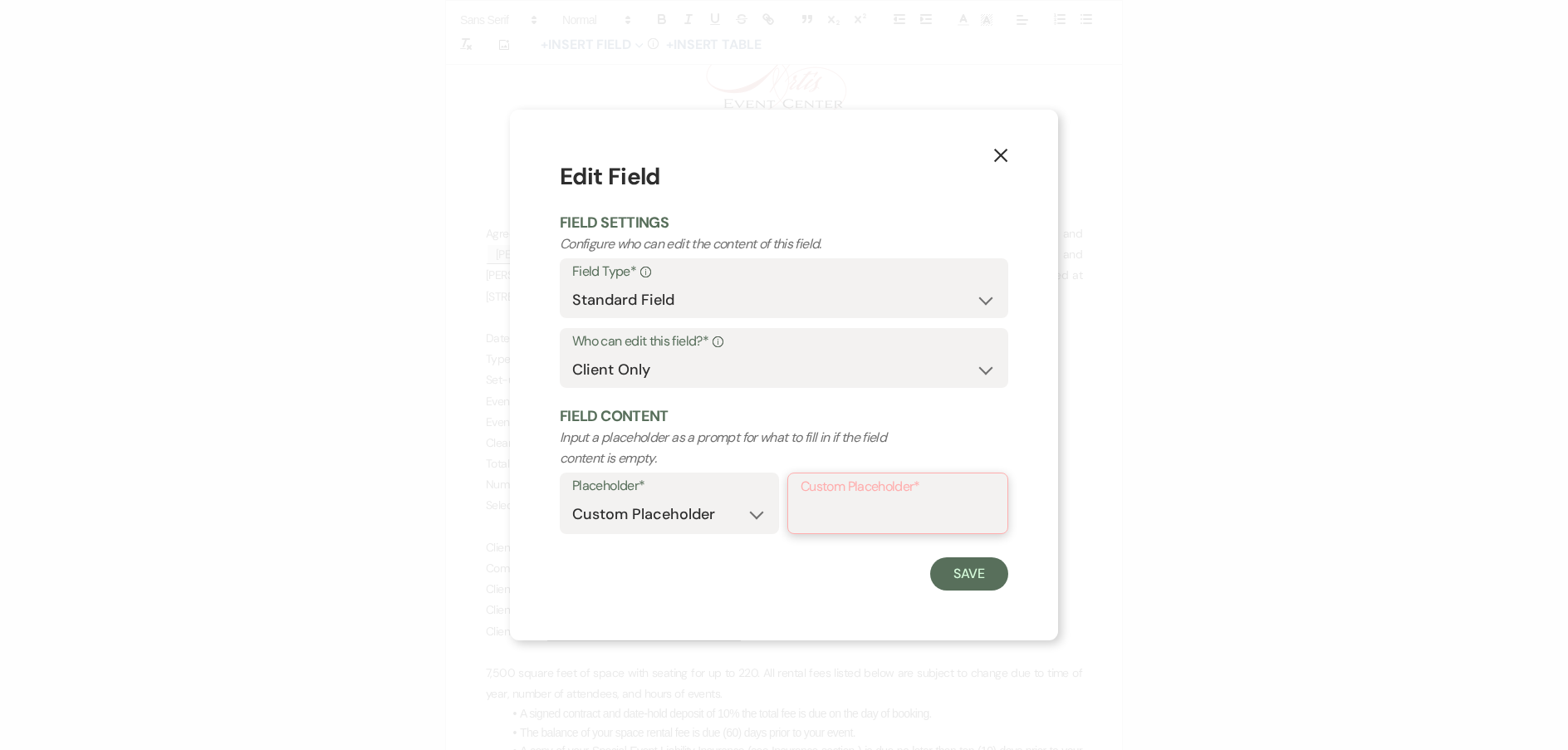
paste input "[DATE] Date"
click at [957, 565] on button "Save" at bounding box center [968, 572] width 78 height 34
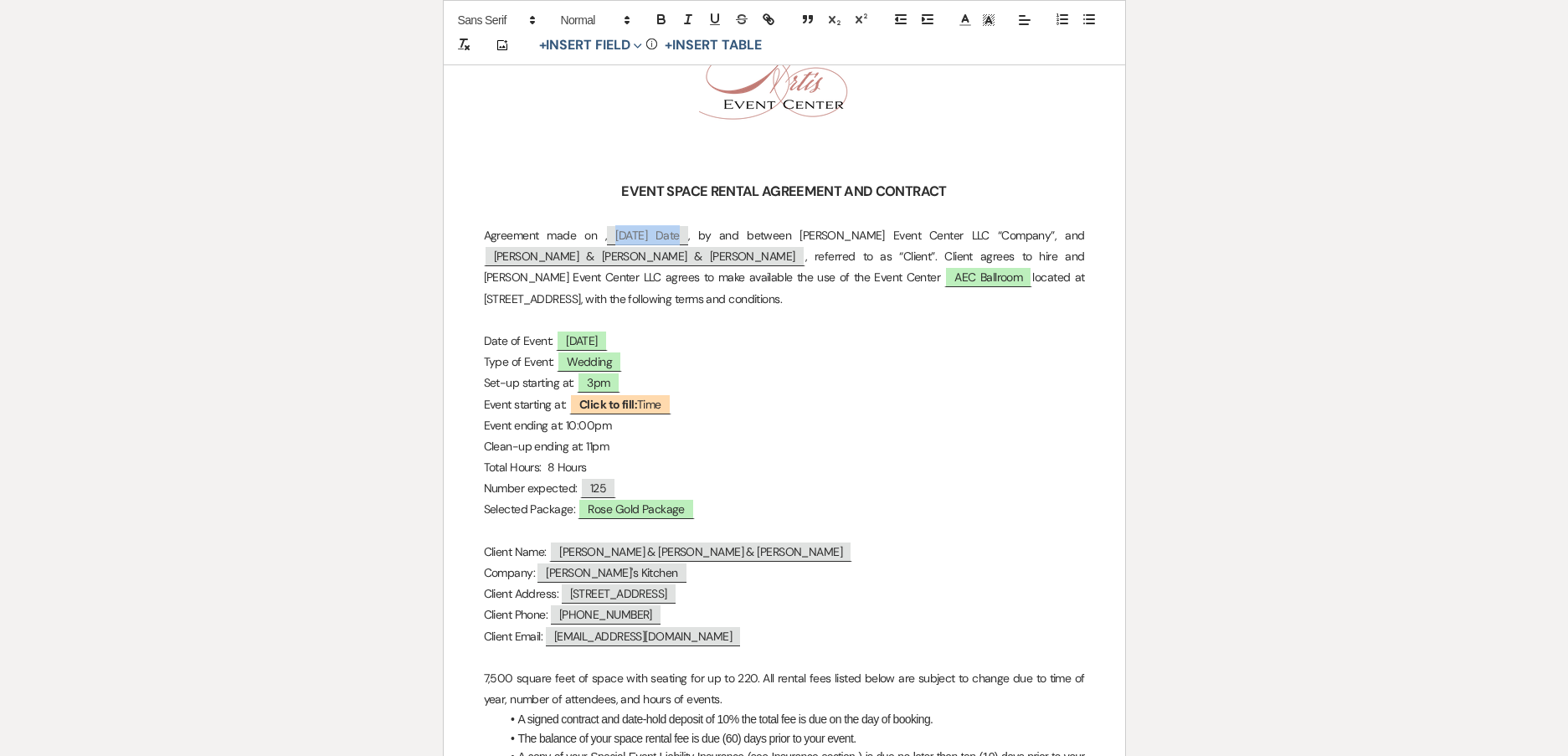
click at [669, 233] on span "[DATE] Date" at bounding box center [647, 235] width 80 height 19
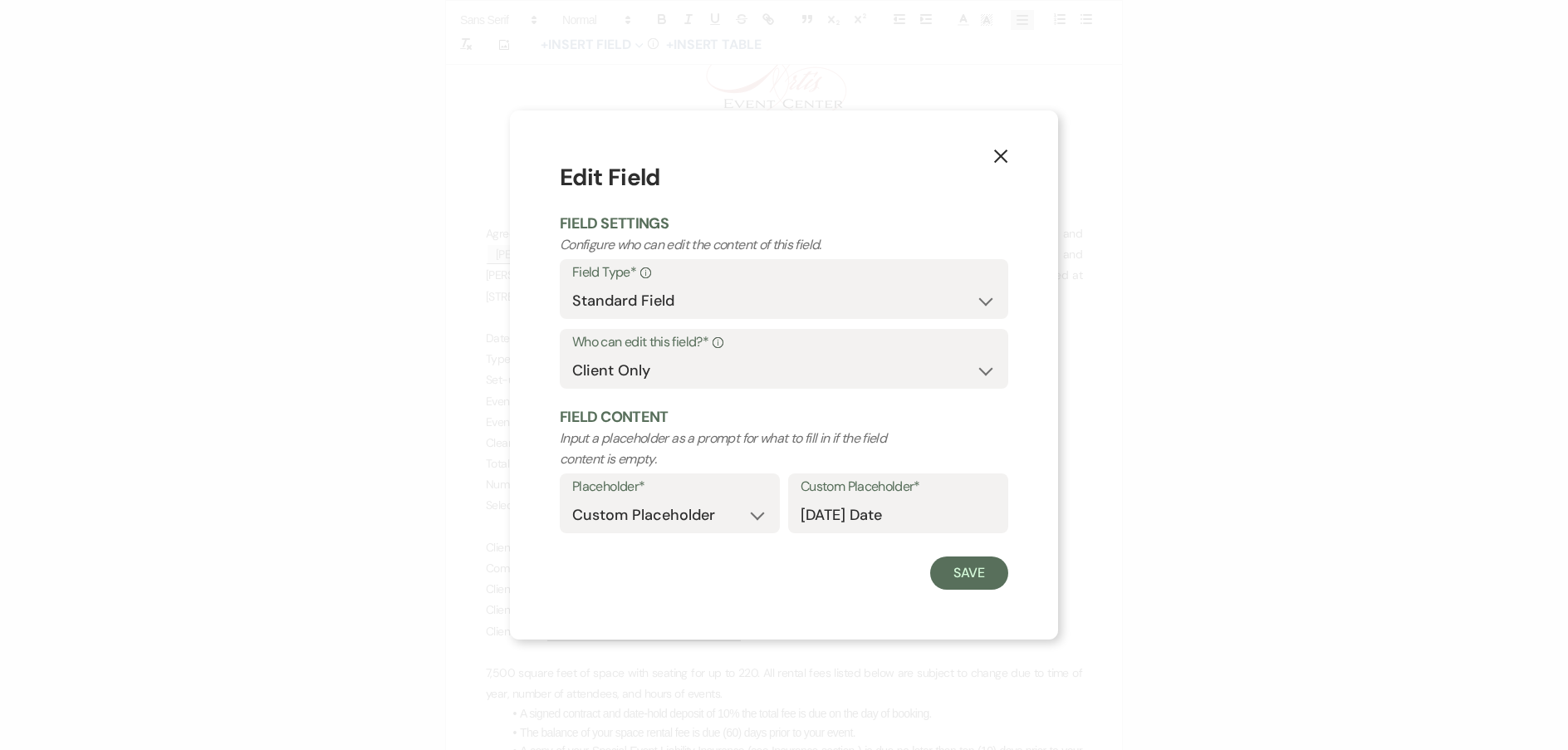
click at [1001, 157] on icon "X" at bounding box center [1001, 157] width 15 height 15
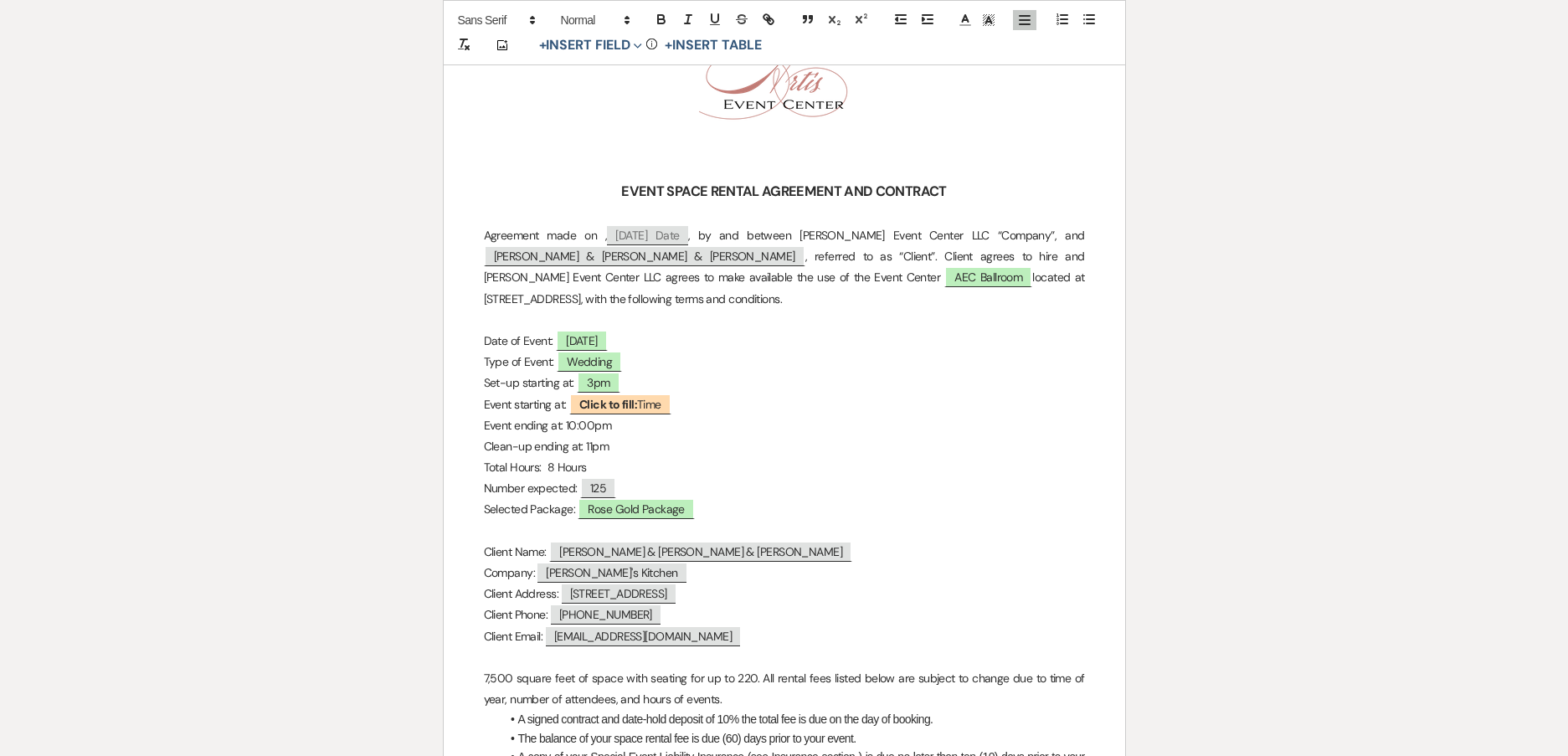
click at [952, 335] on p "Date of Event: ﻿ [DATE] ﻿" at bounding box center [784, 342] width 601 height 21
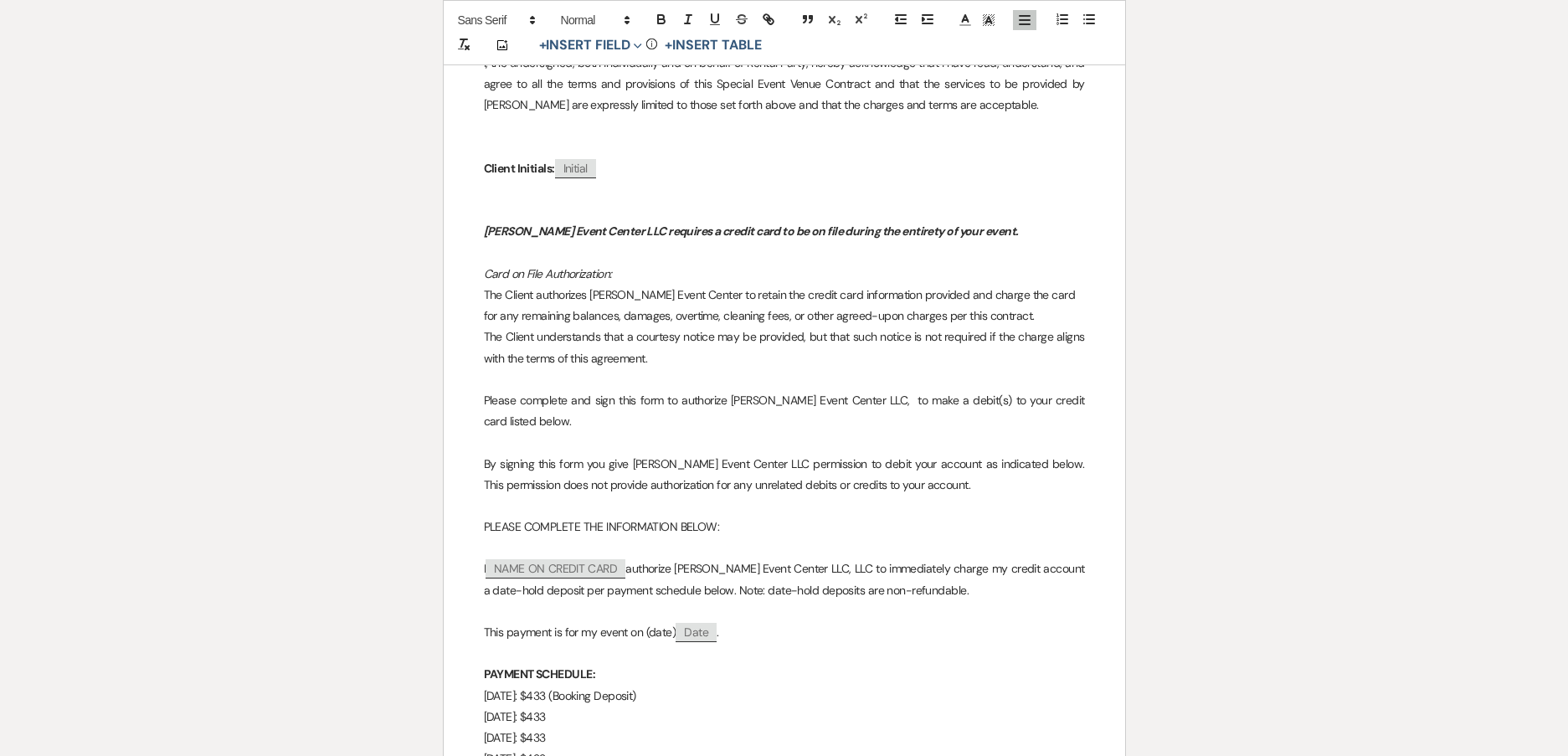
scroll to position [13221, 0]
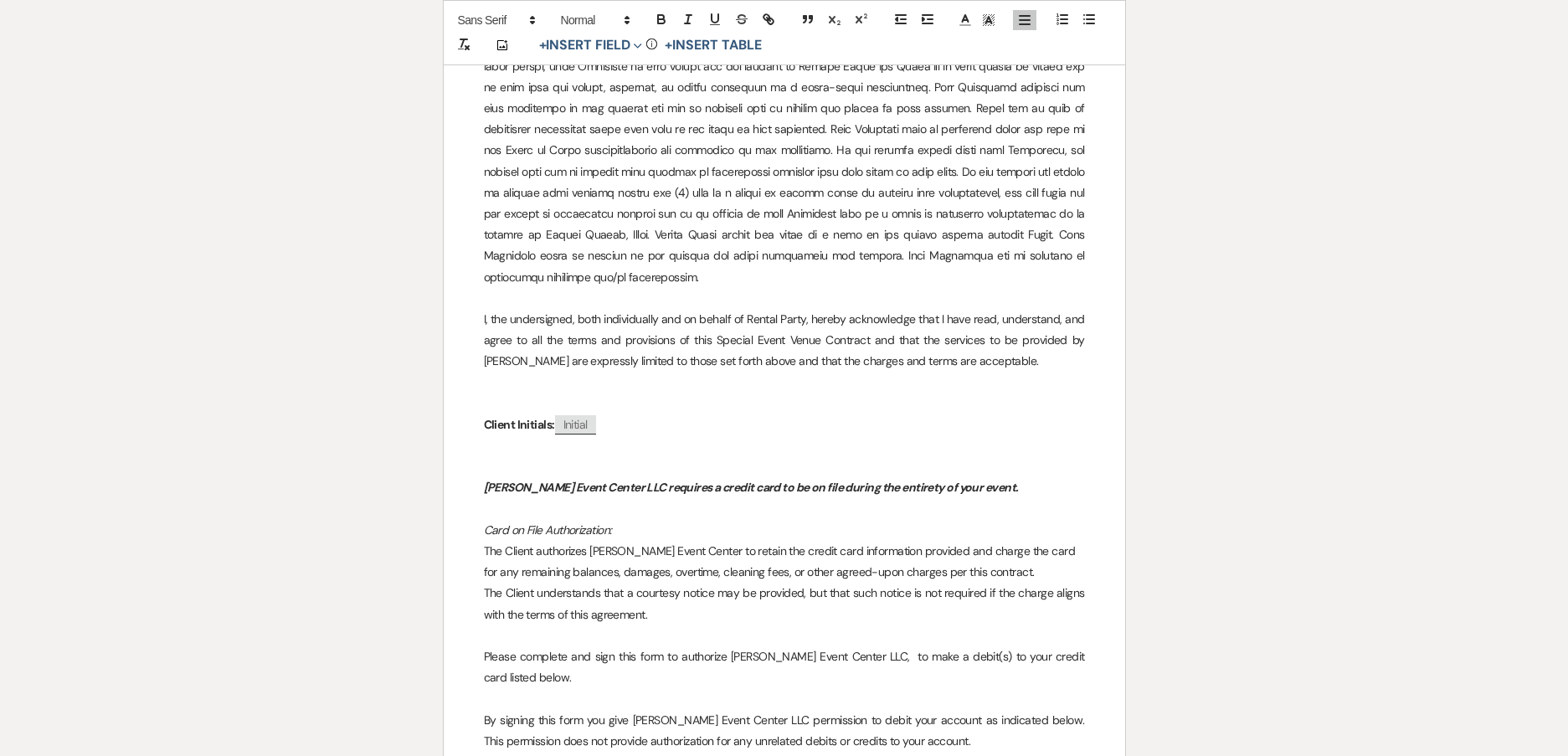
drag, startPoint x: 721, startPoint y: 573, endPoint x: 632, endPoint y: 579, distance: 89.2
drag, startPoint x: 648, startPoint y: 576, endPoint x: 501, endPoint y: 575, distance: 147.0
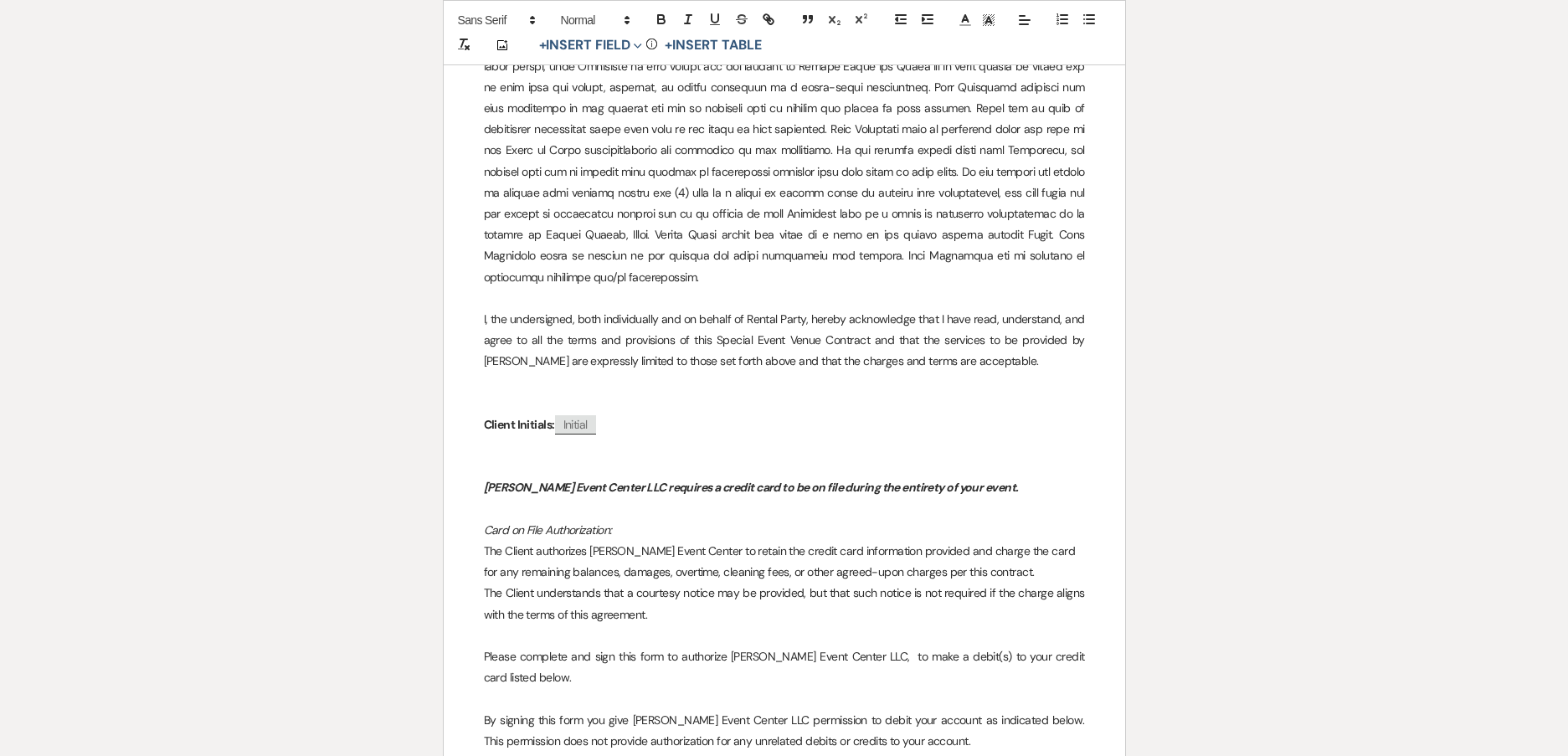
drag, startPoint x: 621, startPoint y: 590, endPoint x: 603, endPoint y: 590, distance: 18.0
copy p "$487.13"
drag, startPoint x: 618, startPoint y: 629, endPoint x: 583, endPoint y: 634, distance: 35.4
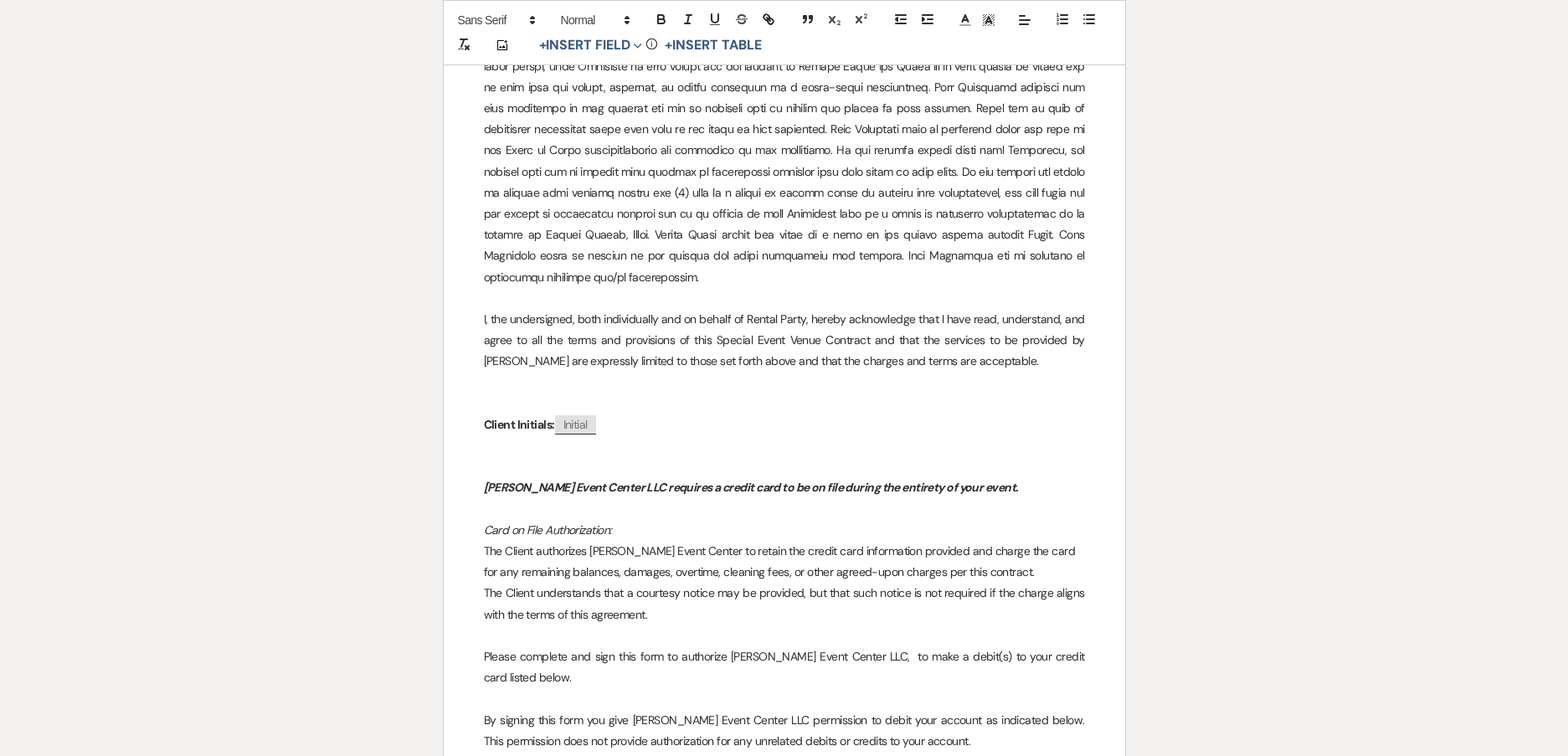
drag, startPoint x: 618, startPoint y: 657, endPoint x: 588, endPoint y: 658, distance: 30.0
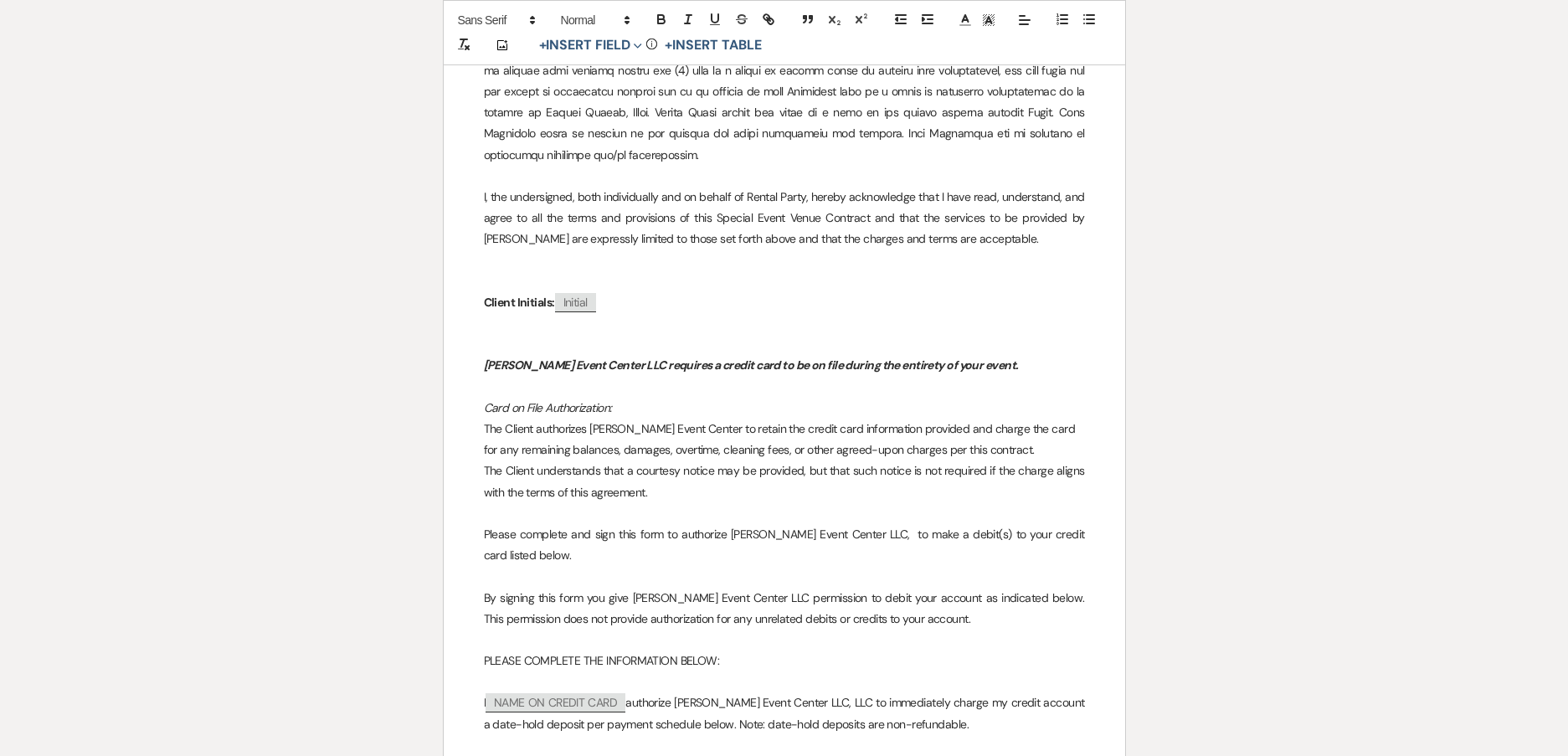
scroll to position [13472, 0]
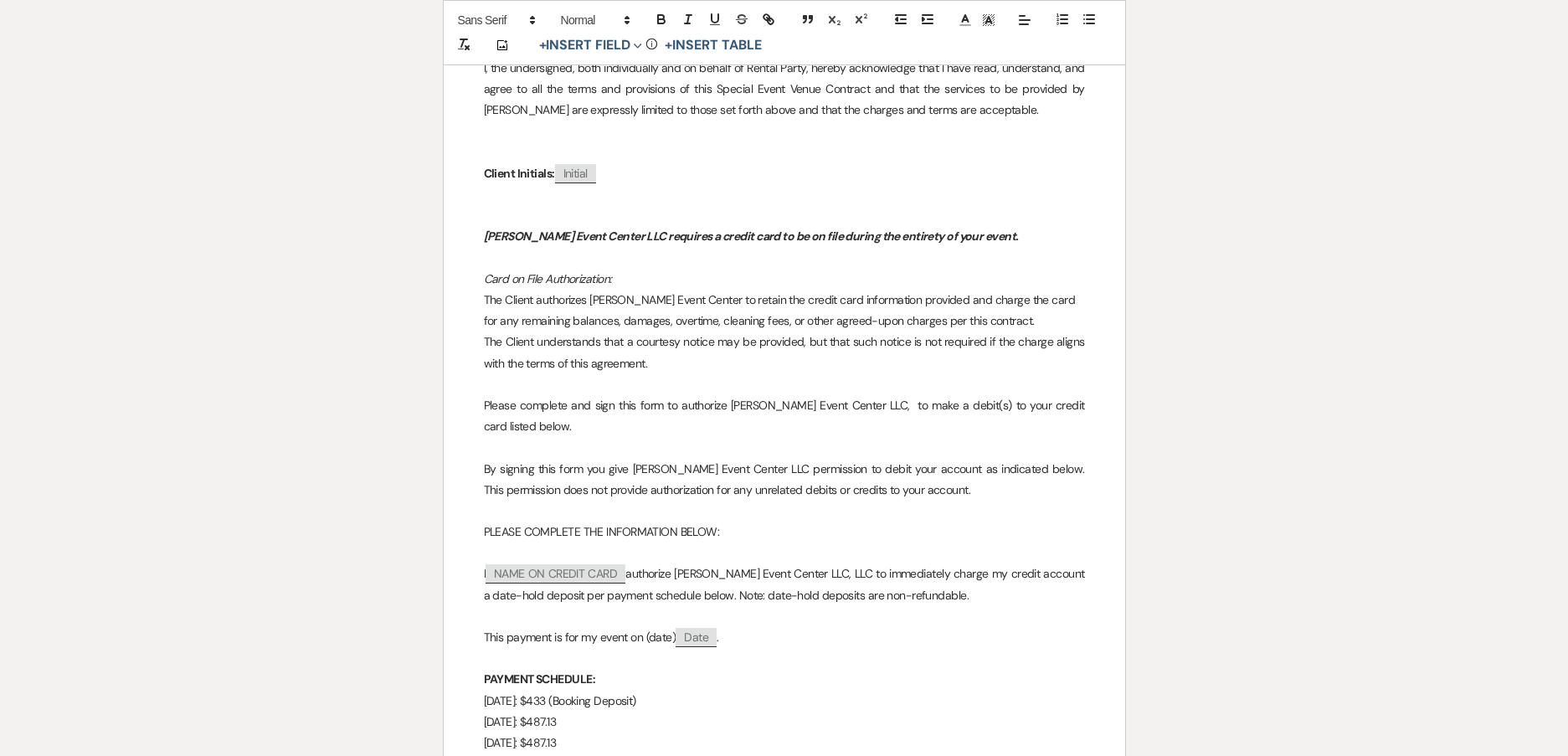
drag, startPoint x: 599, startPoint y: 429, endPoint x: 572, endPoint y: 428, distance: 27.0
drag, startPoint x: 595, startPoint y: 443, endPoint x: 566, endPoint y: 447, distance: 29.3
drag, startPoint x: 589, startPoint y: 469, endPoint x: 566, endPoint y: 467, distance: 23.1
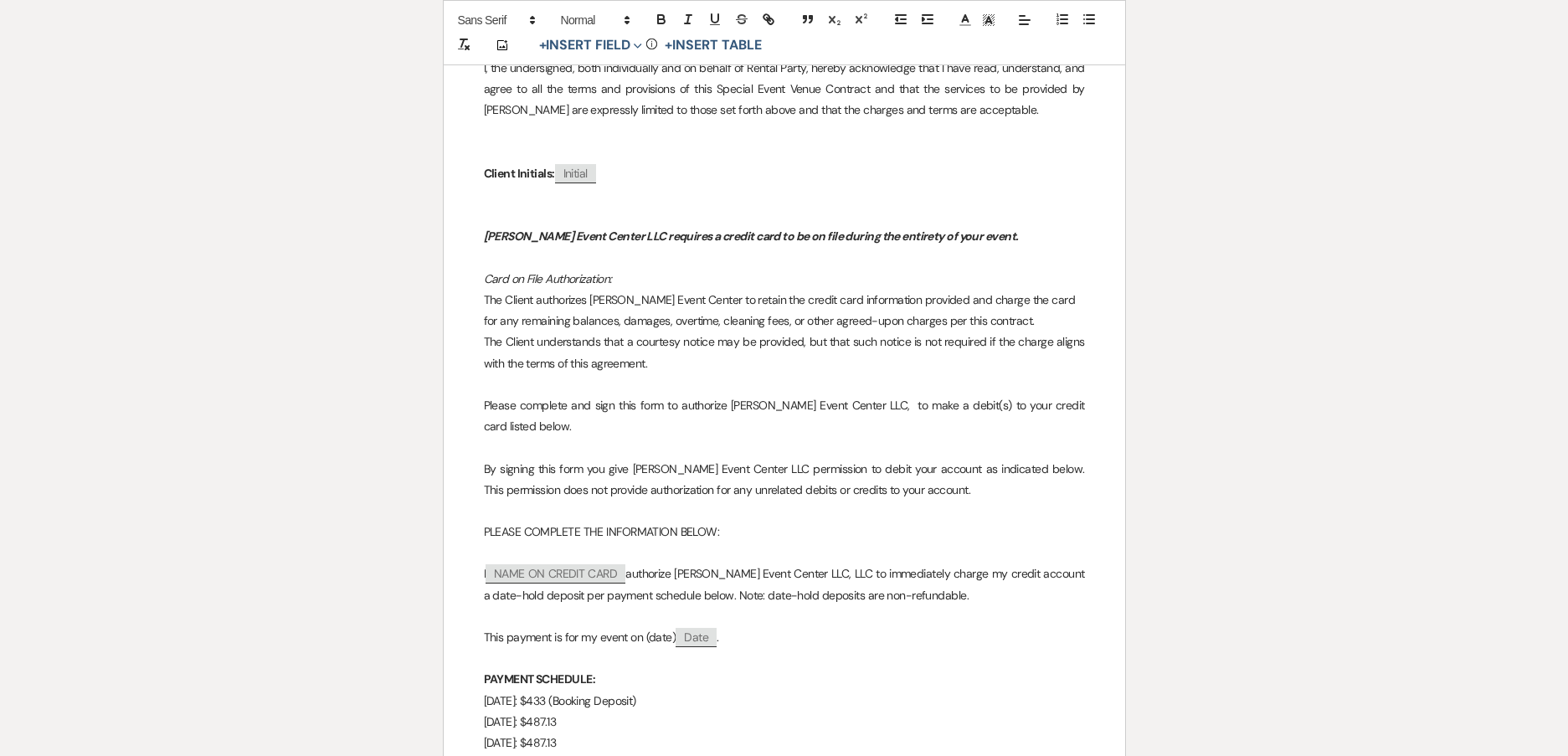
drag, startPoint x: 591, startPoint y: 484, endPoint x: 566, endPoint y: 488, distance: 25.3
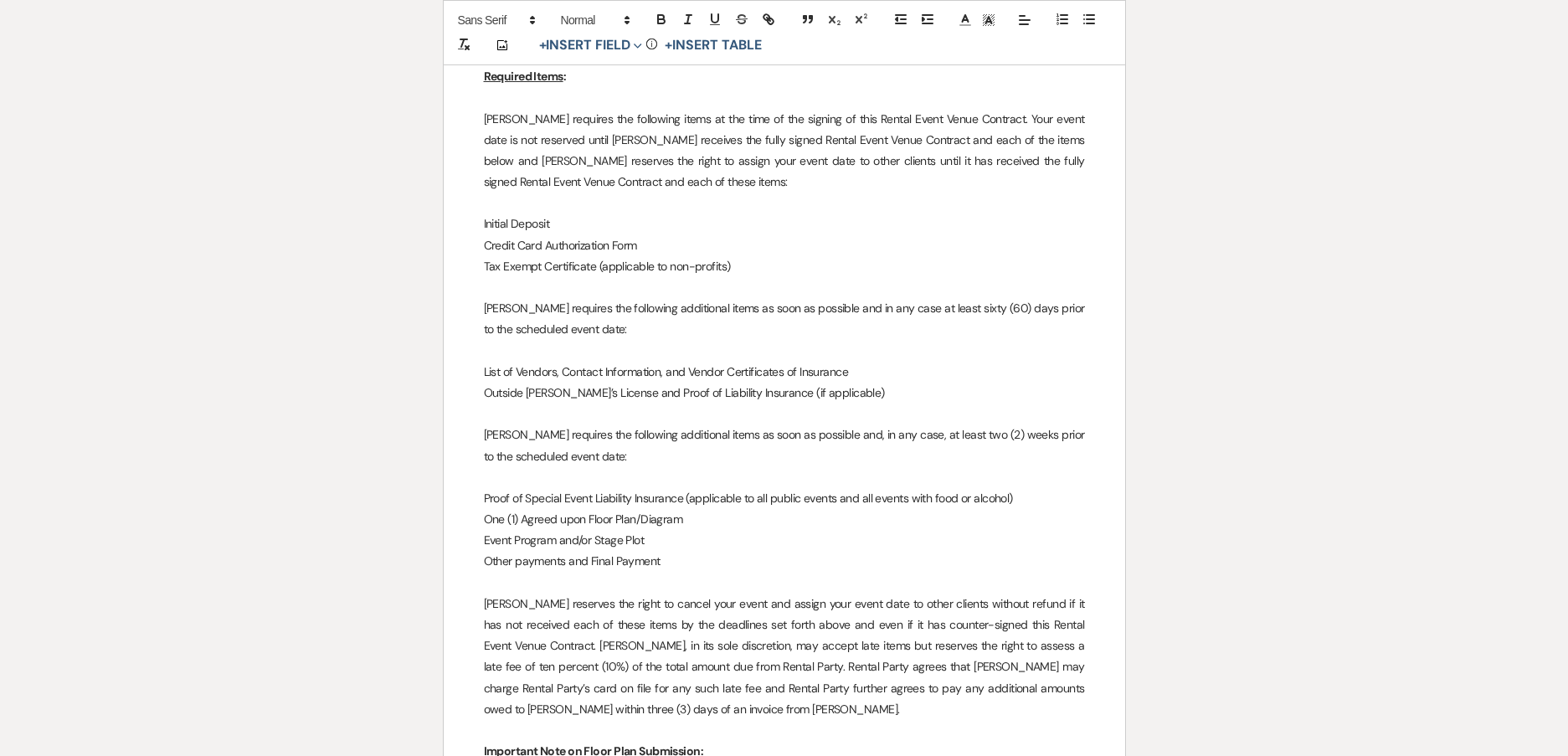
scroll to position [0, 0]
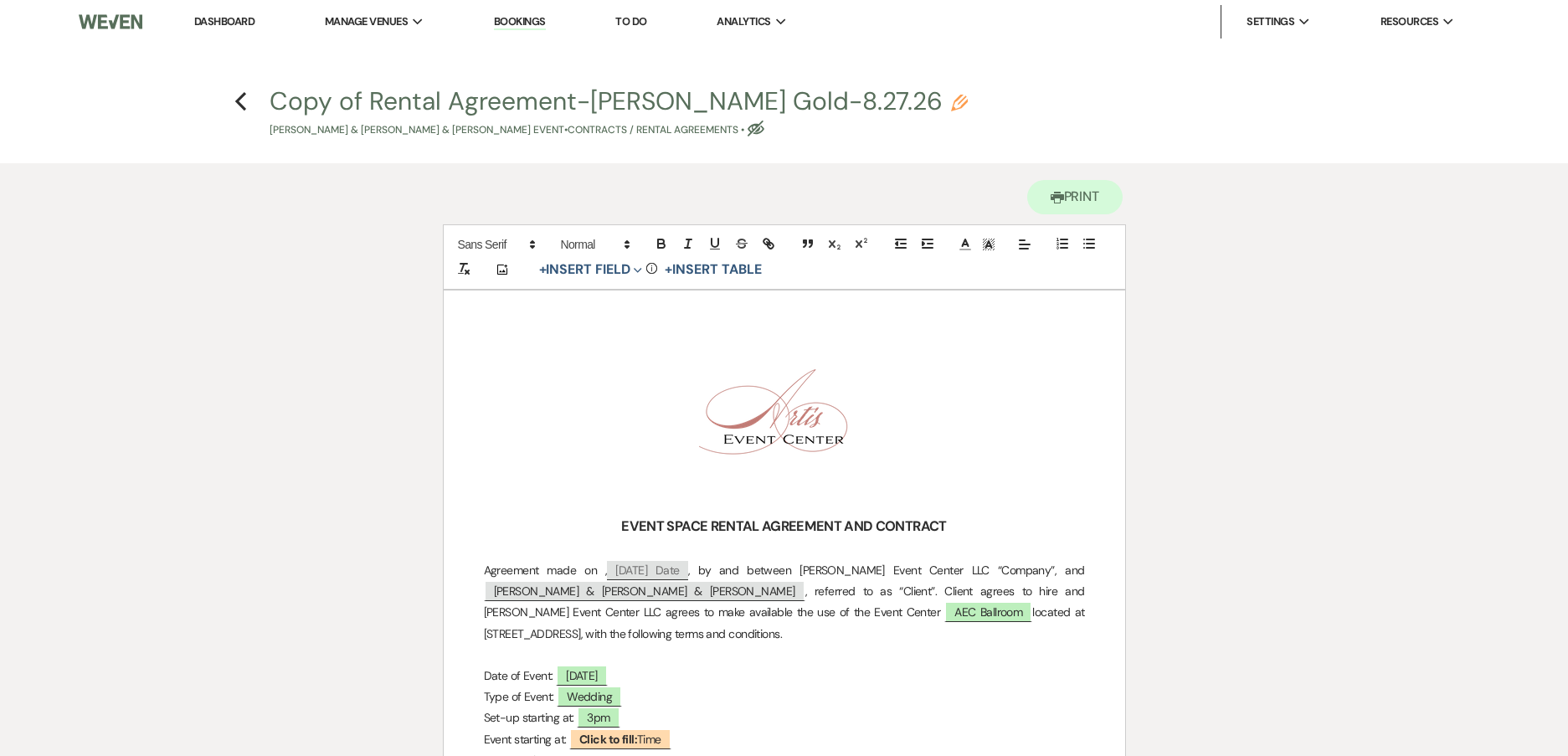
click at [968, 104] on icon "Pencil" at bounding box center [958, 103] width 16 height 16
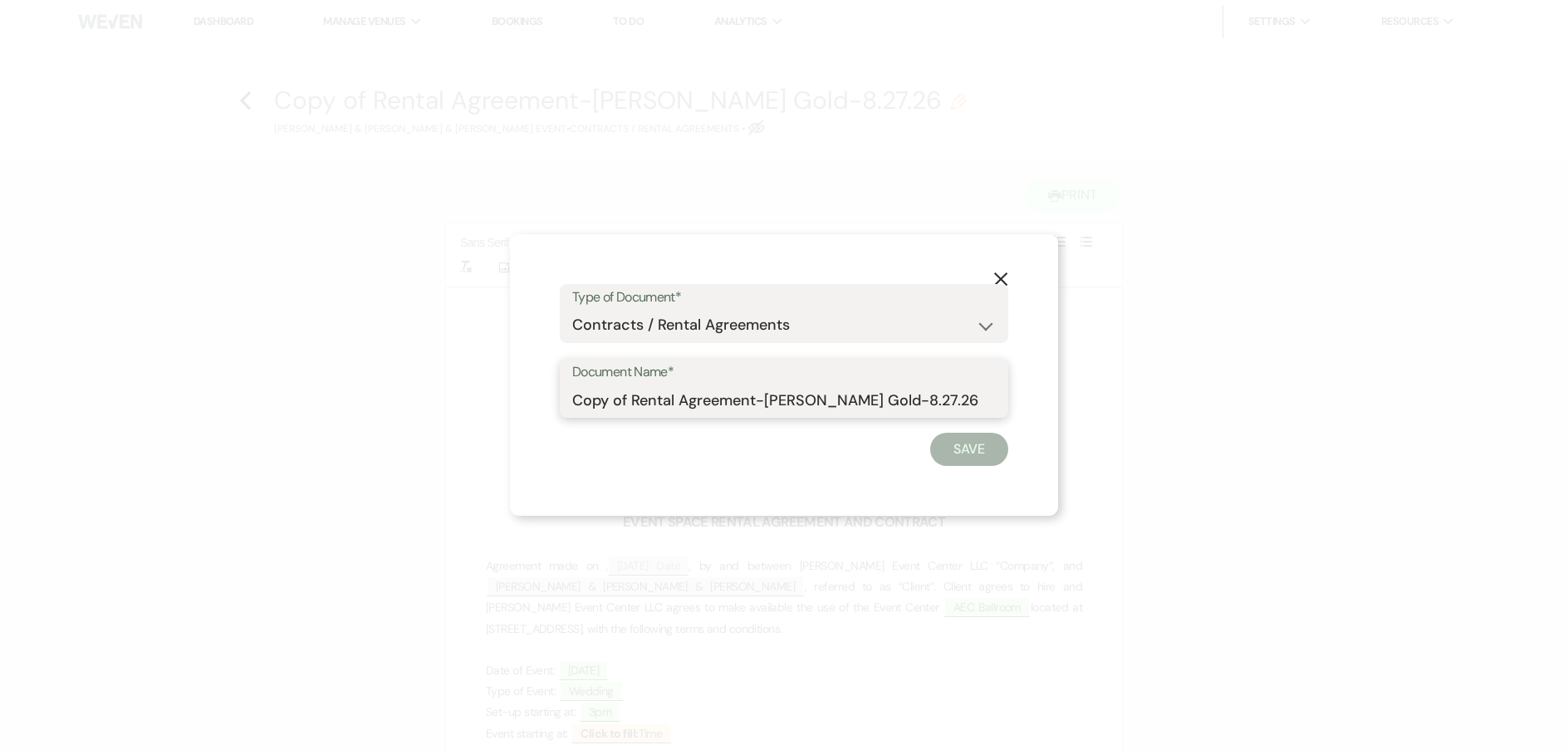
drag, startPoint x: 628, startPoint y: 400, endPoint x: 242, endPoint y: 399, distance: 386.0
click at [242, 400] on div "X Type of Document* Special Event Insurance Vendor Certificate of Insurance Con…" at bounding box center [784, 375] width 1568 height 750
click at [961, 445] on button "Save" at bounding box center [968, 448] width 78 height 34
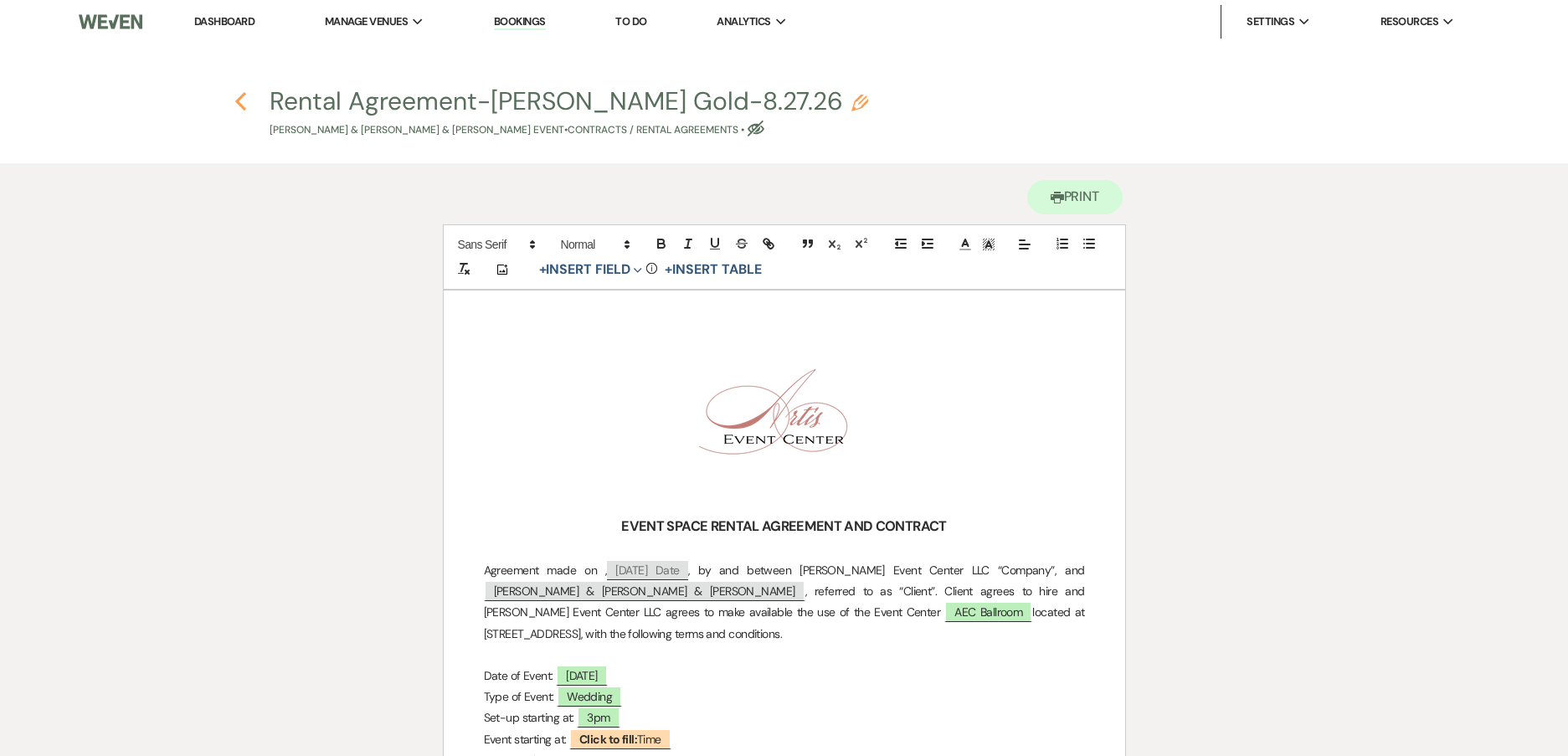
click at [238, 103] on use "button" at bounding box center [240, 101] width 11 height 18
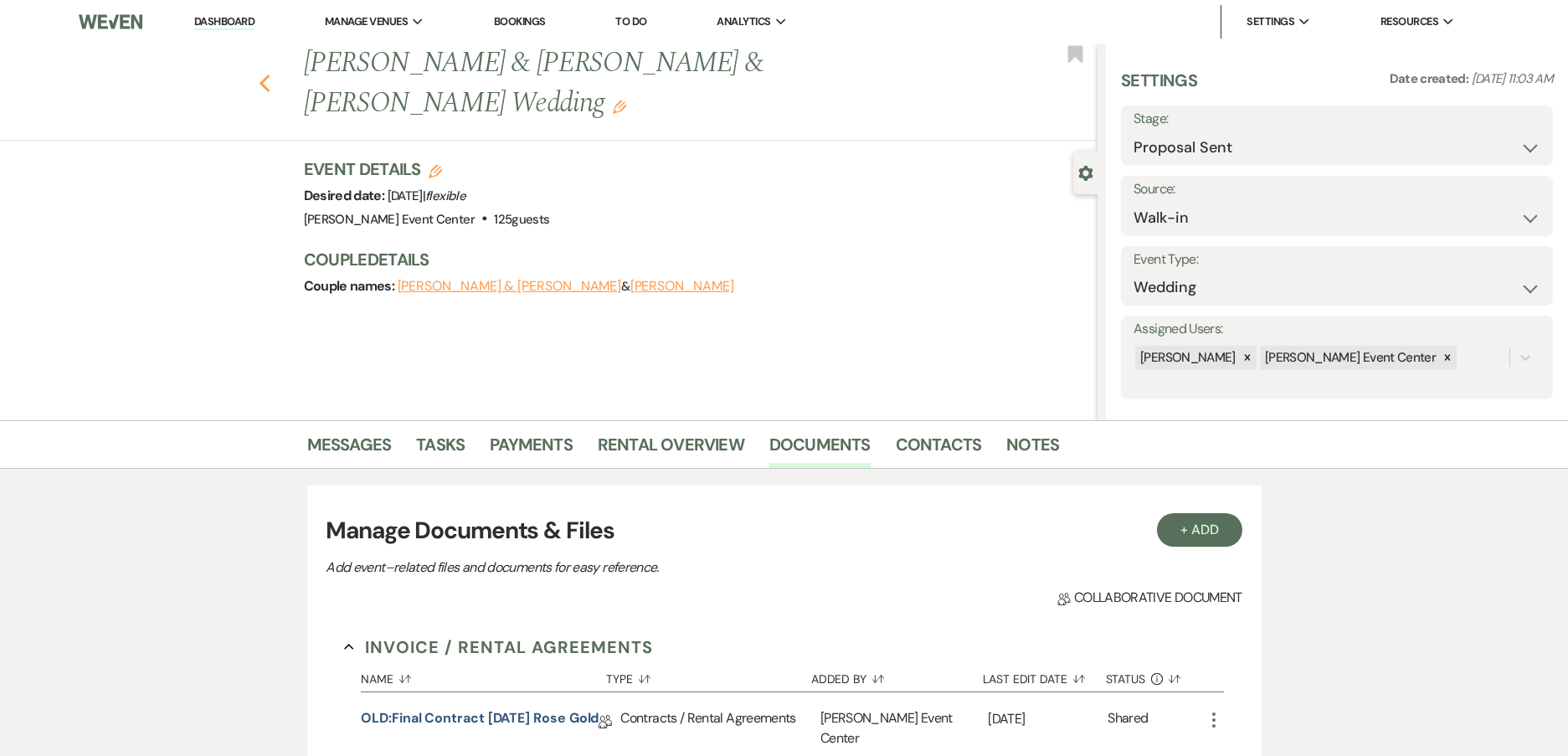
click at [269, 91] on use "button" at bounding box center [263, 83] width 11 height 18
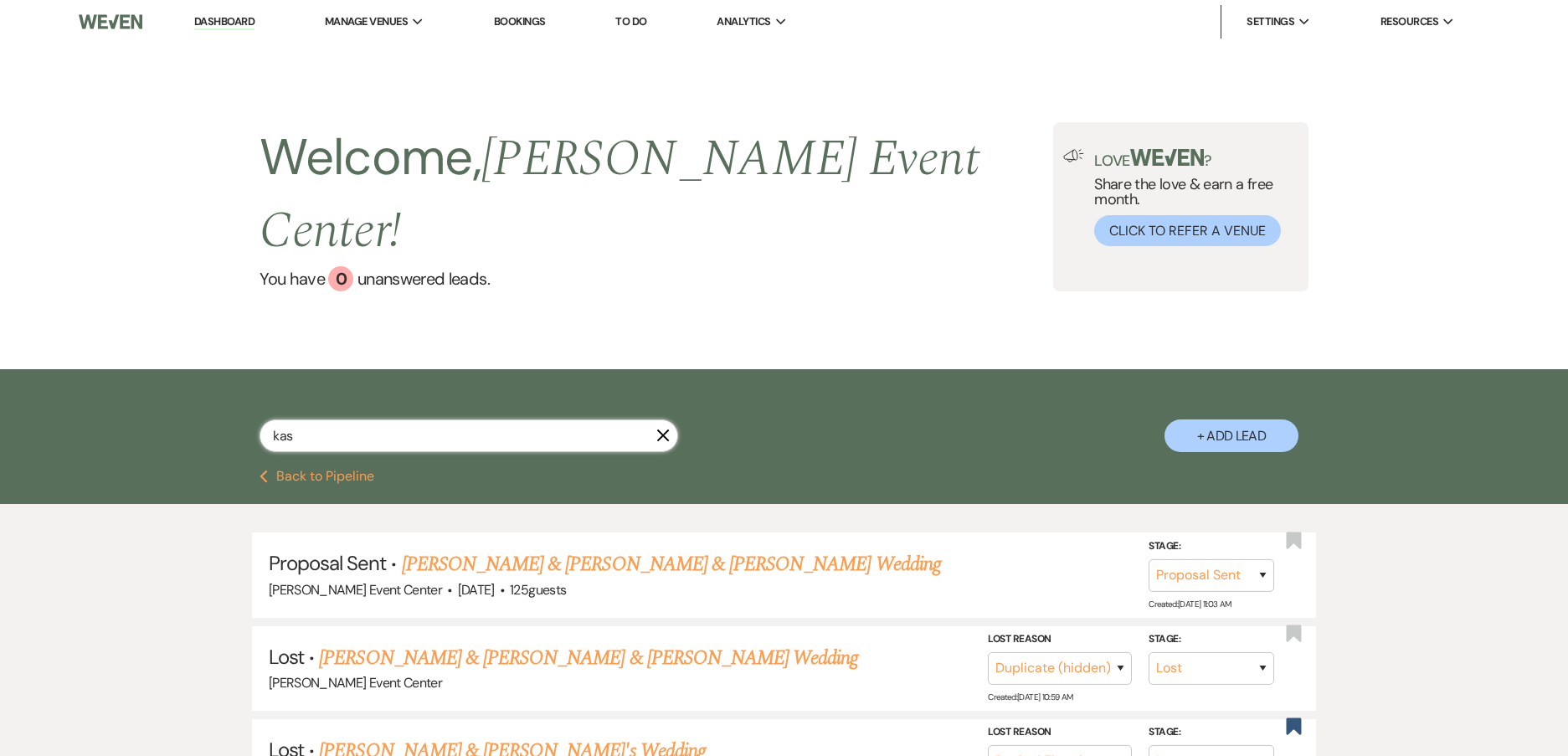
drag, startPoint x: 171, startPoint y: 375, endPoint x: 150, endPoint y: 367, distance: 22.5
click at [162, 372] on div "kas X + Add Lead" at bounding box center [784, 419] width 1568 height 101
click at [556, 549] on link "[PERSON_NAME] & [PERSON_NAME] & [PERSON_NAME] Wedding" at bounding box center [671, 563] width 539 height 30
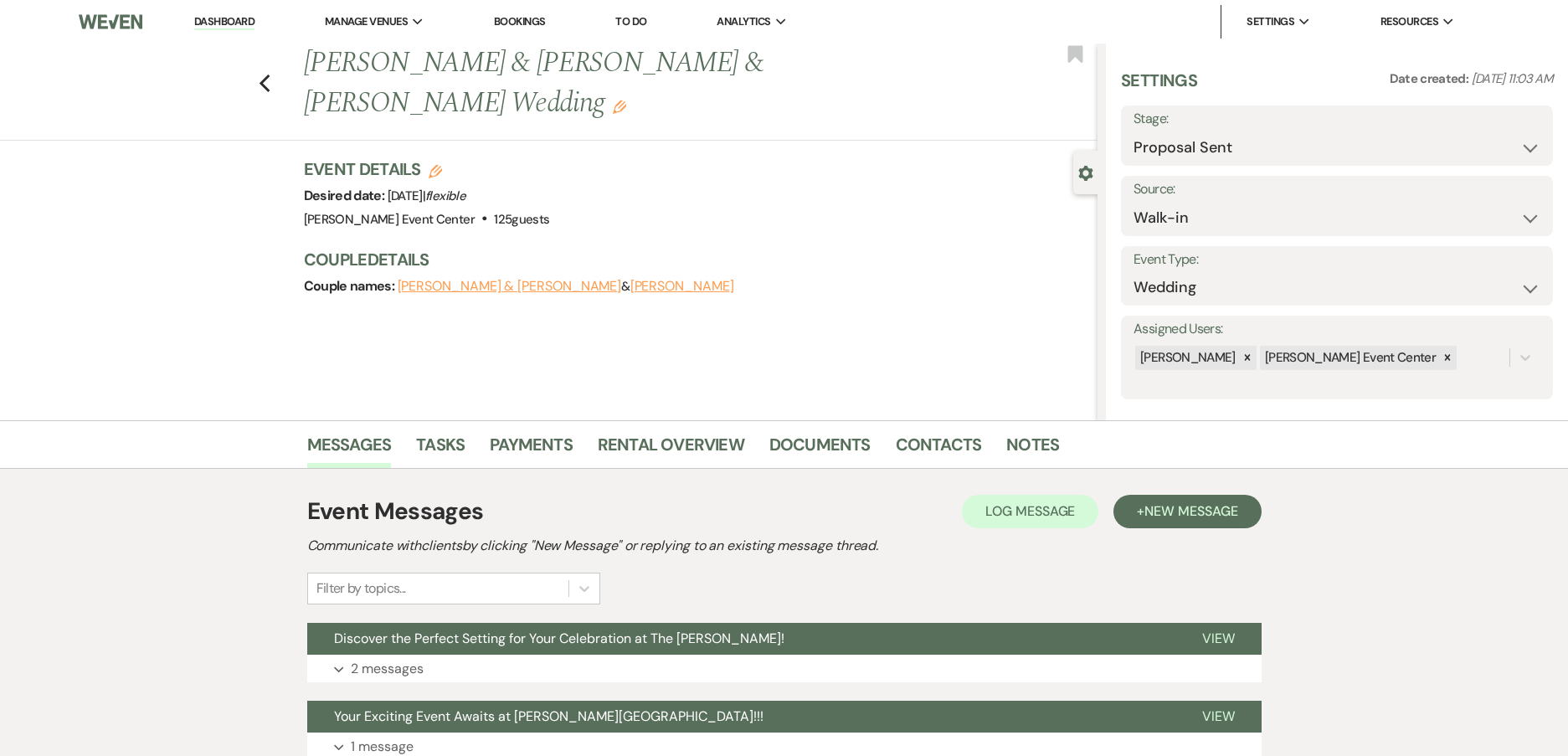
drag, startPoint x: 271, startPoint y: 82, endPoint x: 201, endPoint y: 276, distance: 206.2
click at [190, 241] on div "Previous [PERSON_NAME] & [PERSON_NAME] & [PERSON_NAME] Wedding Edit Bookmark Ge…" at bounding box center [549, 231] width 1098 height 377
click at [914, 441] on link "Contacts" at bounding box center [938, 449] width 86 height 37
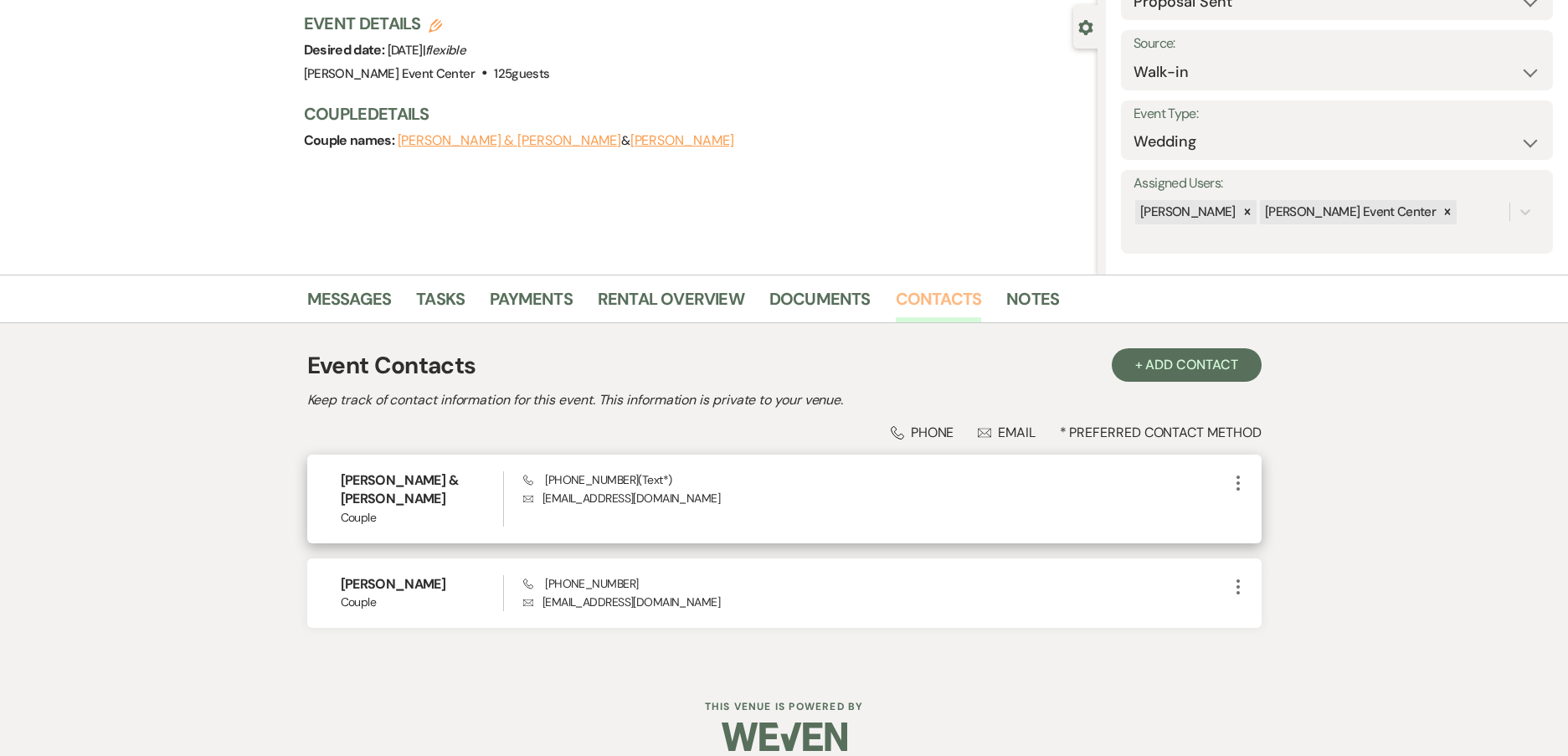
scroll to position [147, 0]
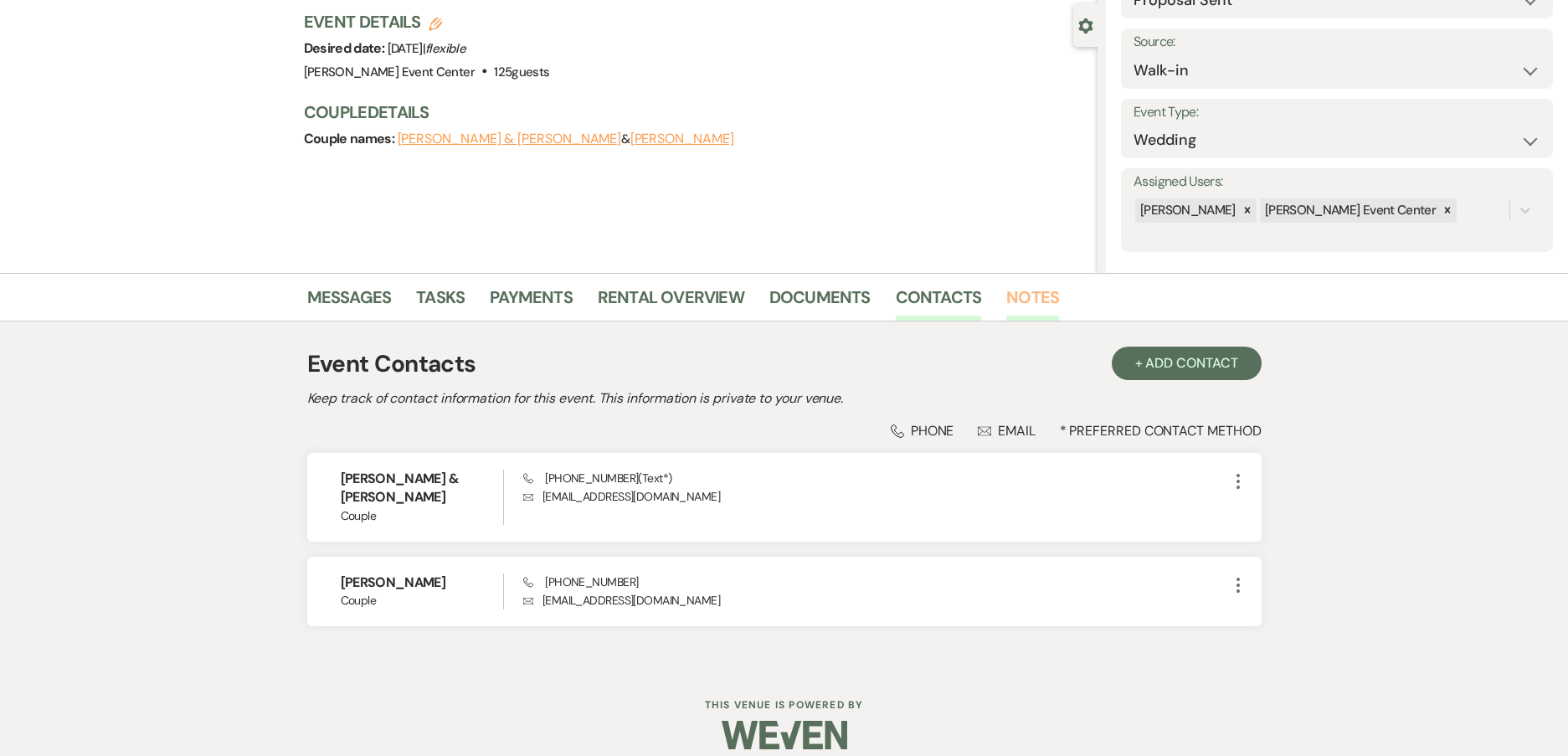
click at [1034, 293] on link "Notes" at bounding box center [1032, 302] width 52 height 37
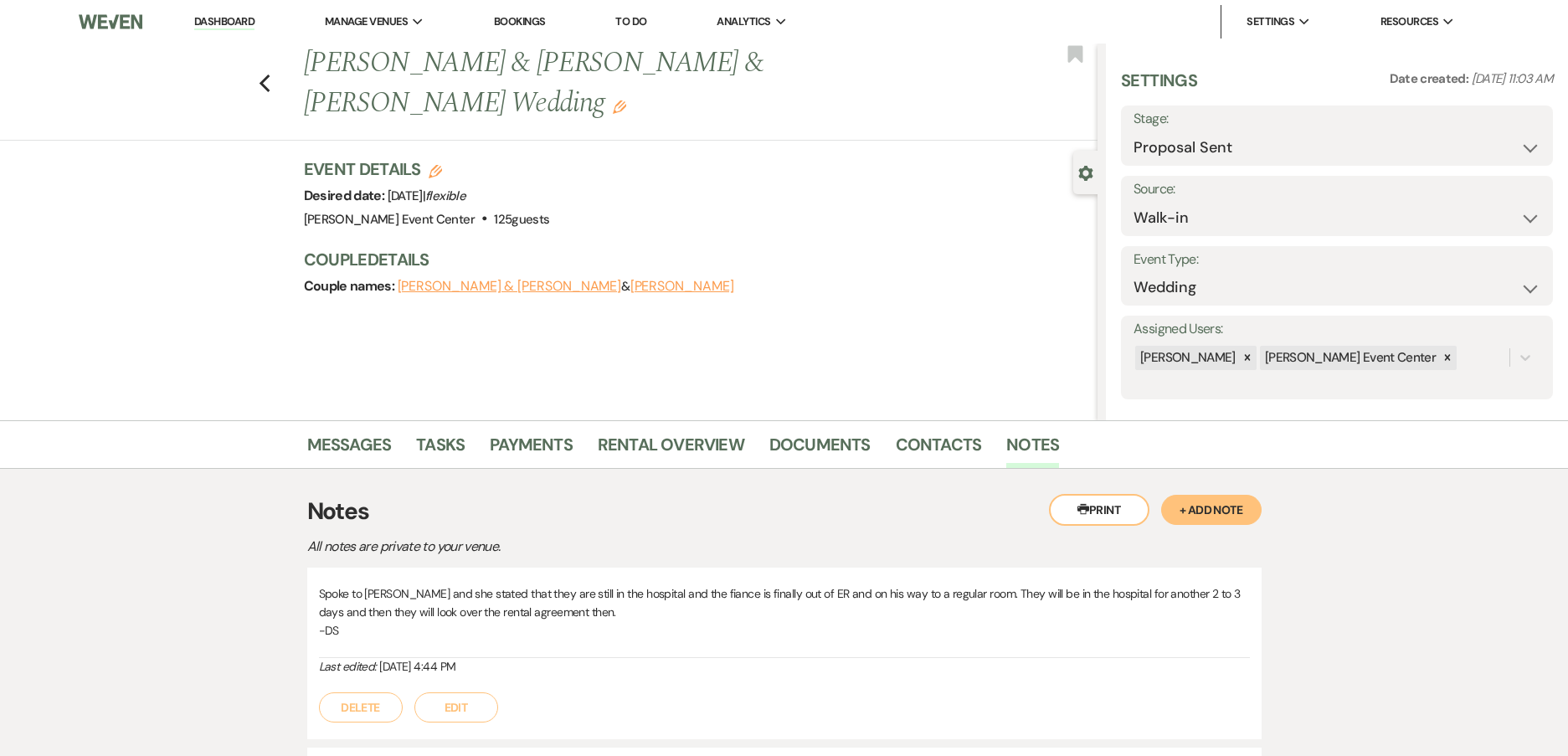
click at [1224, 507] on button "+ Add Note" at bounding box center [1211, 509] width 101 height 30
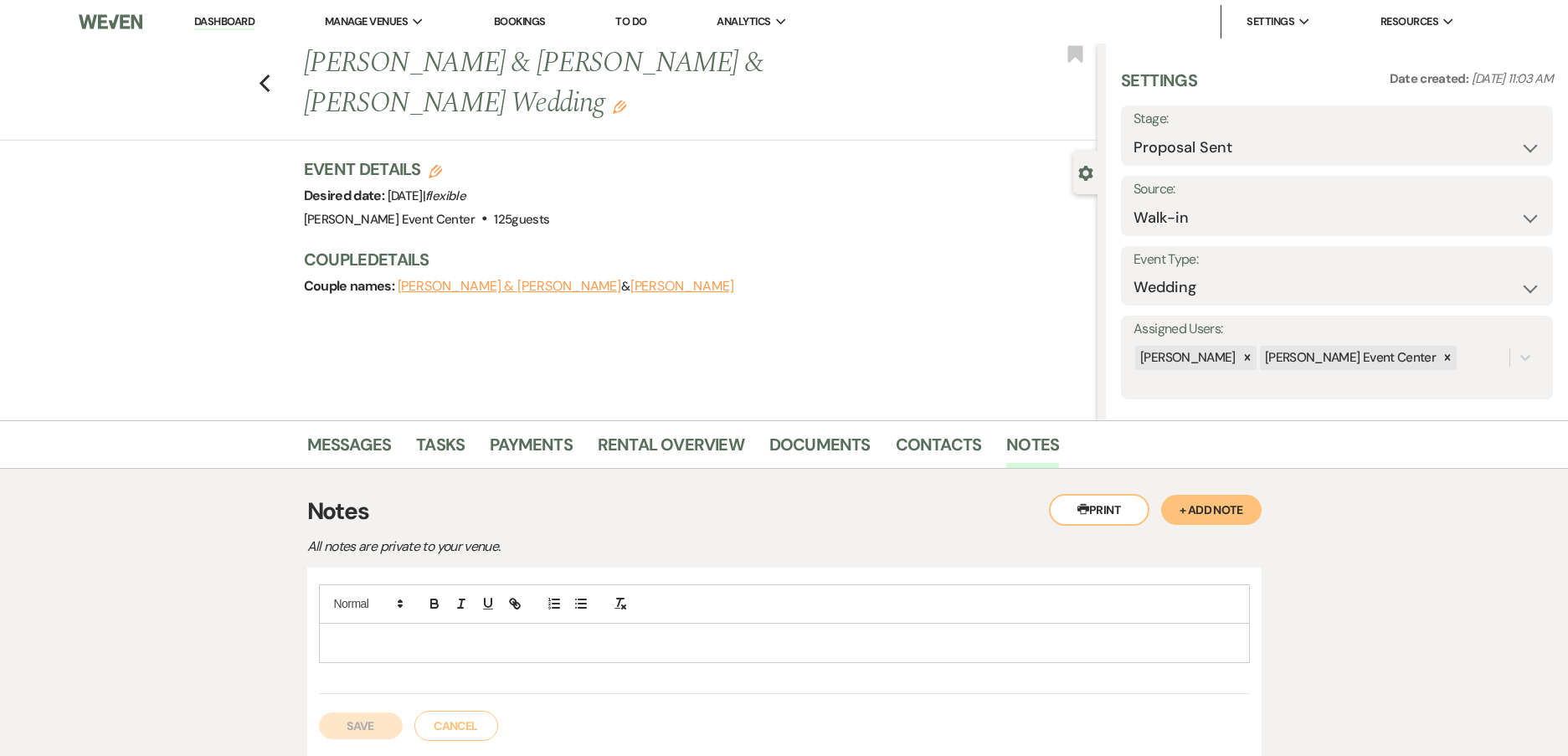
drag, startPoint x: 585, startPoint y: 655, endPoint x: 569, endPoint y: 678, distance: 28.0
click at [577, 669] on div at bounding box center [784, 639] width 931 height 109
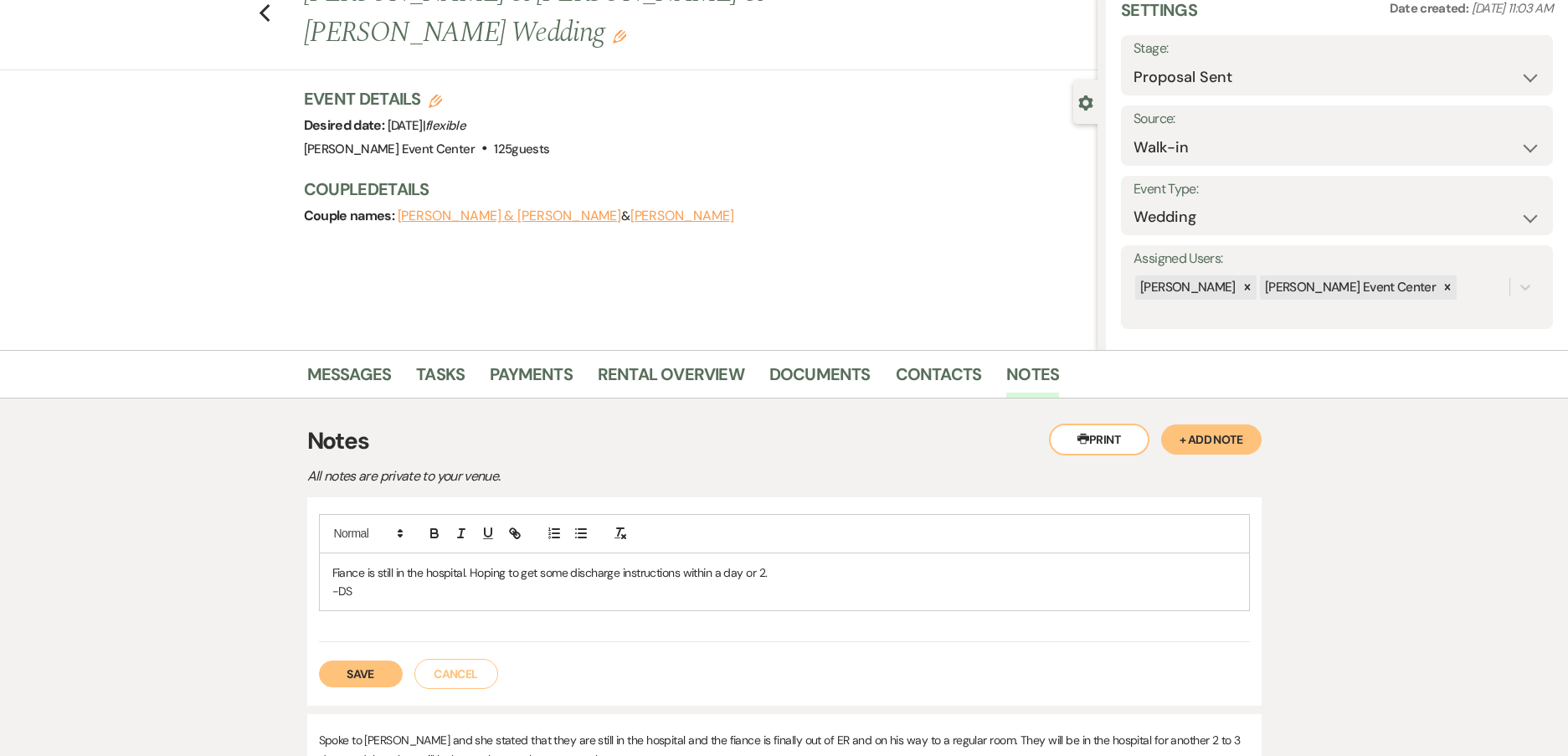
scroll to position [167, 0]
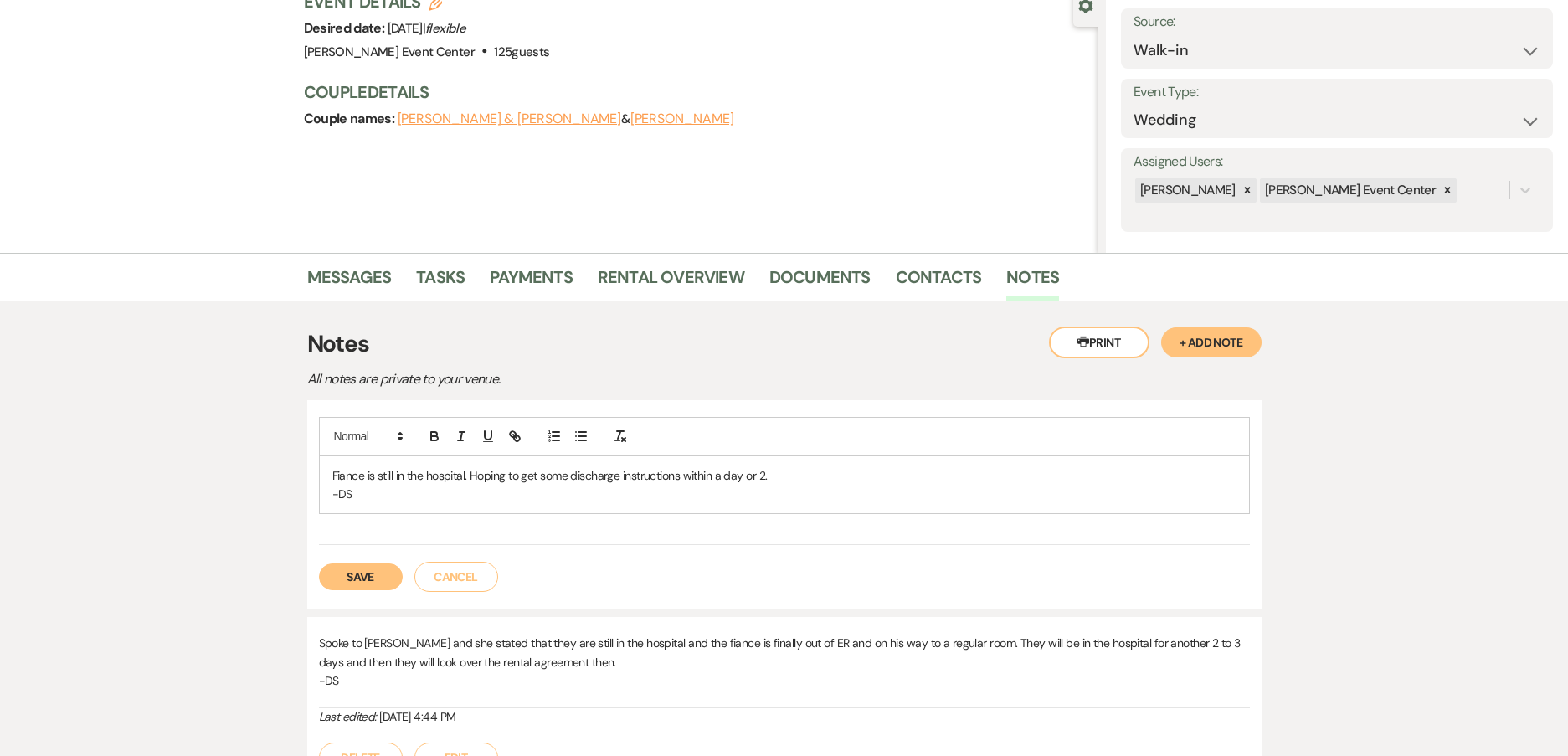
click at [343, 472] on p "Fiance is still in the hospital. Hoping to get some discharge instructions with…" at bounding box center [784, 475] width 904 height 18
click at [354, 571] on button "Save" at bounding box center [360, 577] width 83 height 27
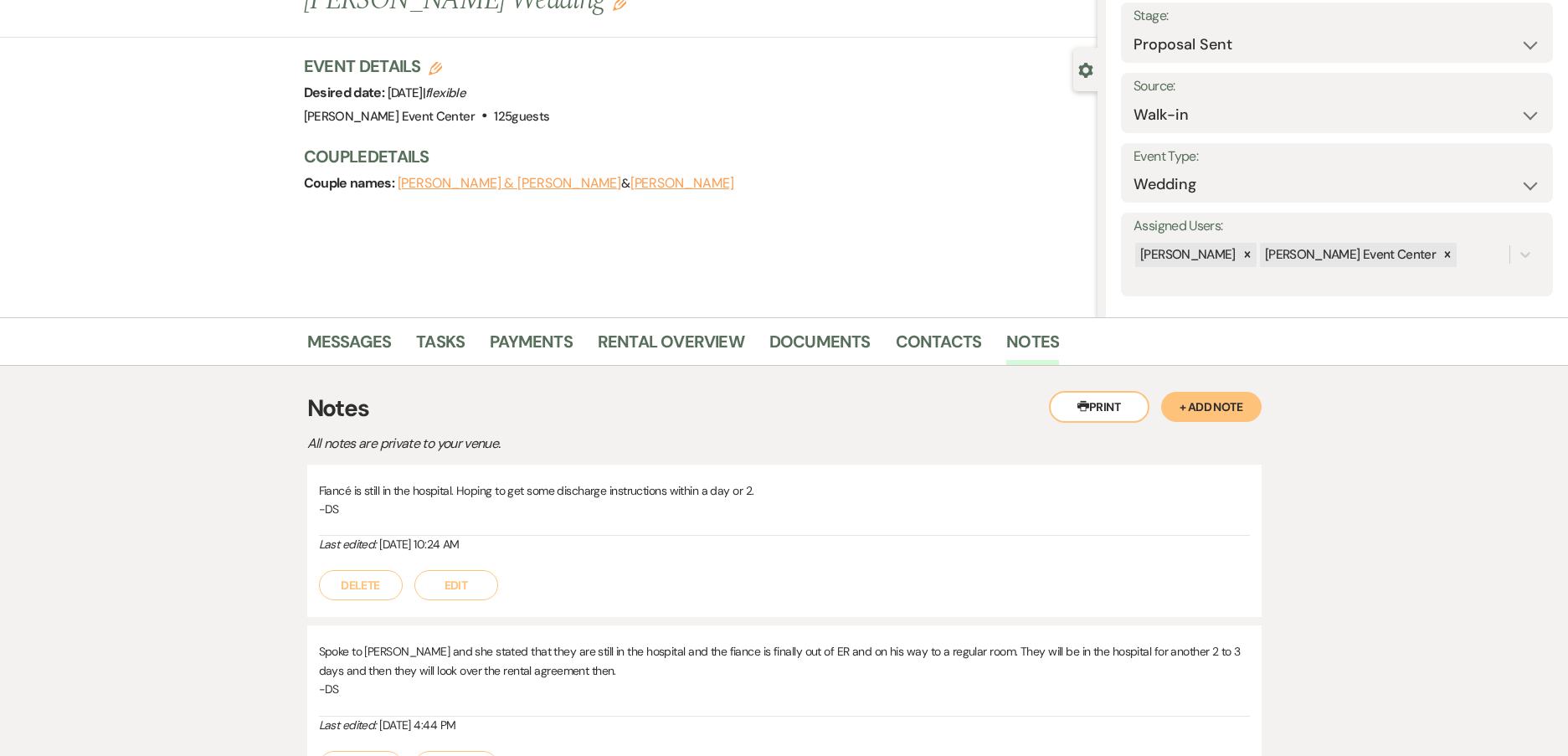
scroll to position [0, 0]
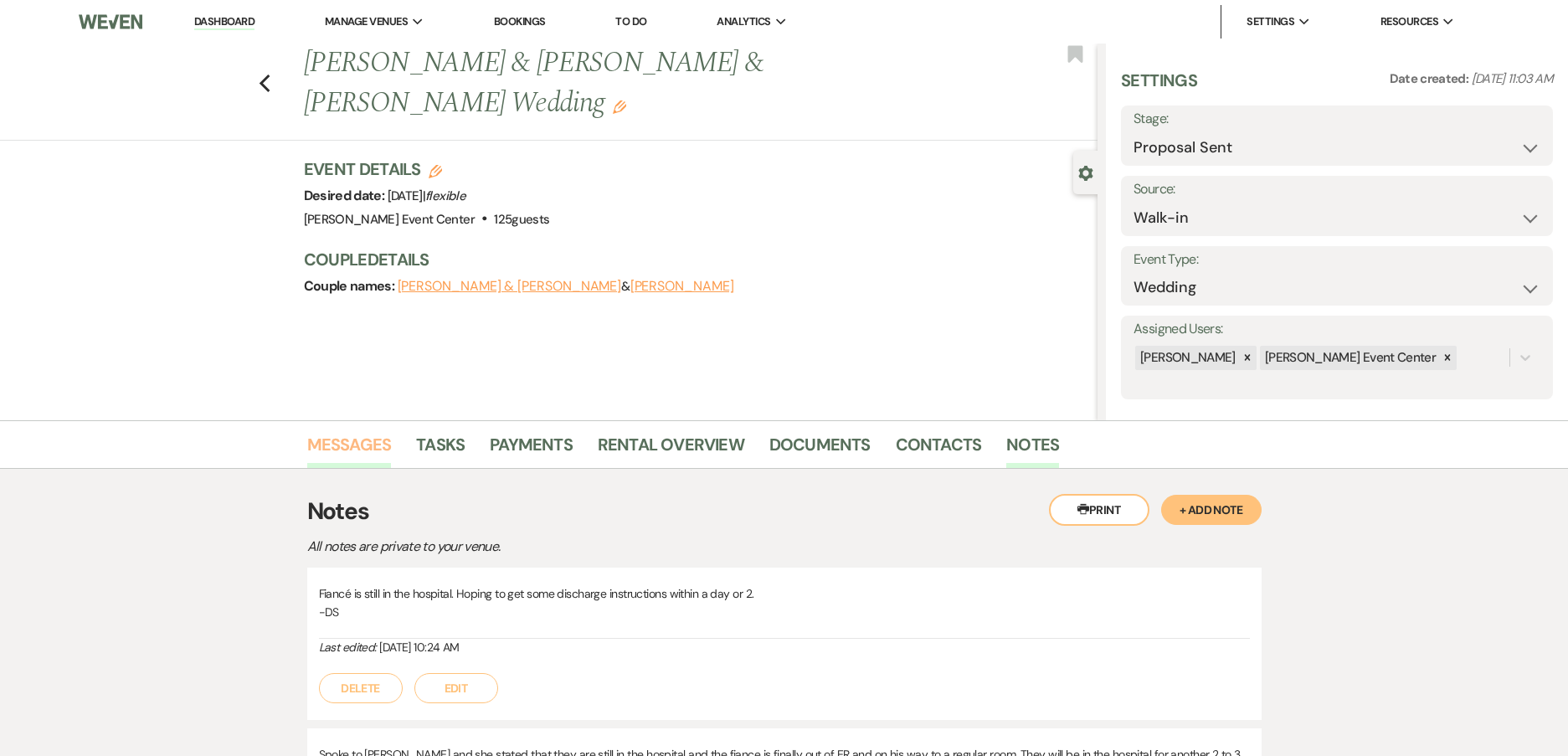
click at [372, 448] on link "Messages" at bounding box center [348, 449] width 84 height 37
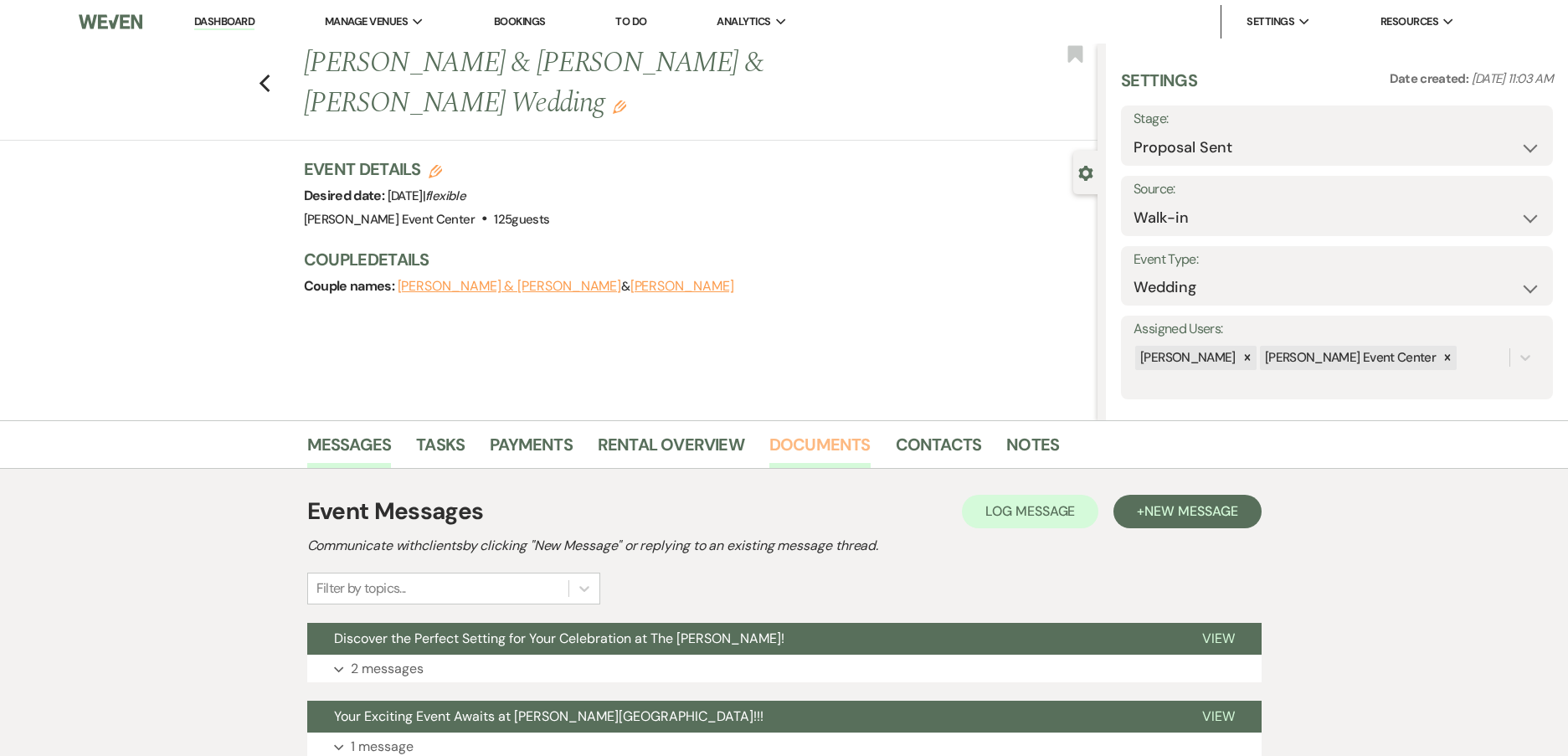
click at [848, 438] on link "Documents" at bounding box center [820, 449] width 102 height 37
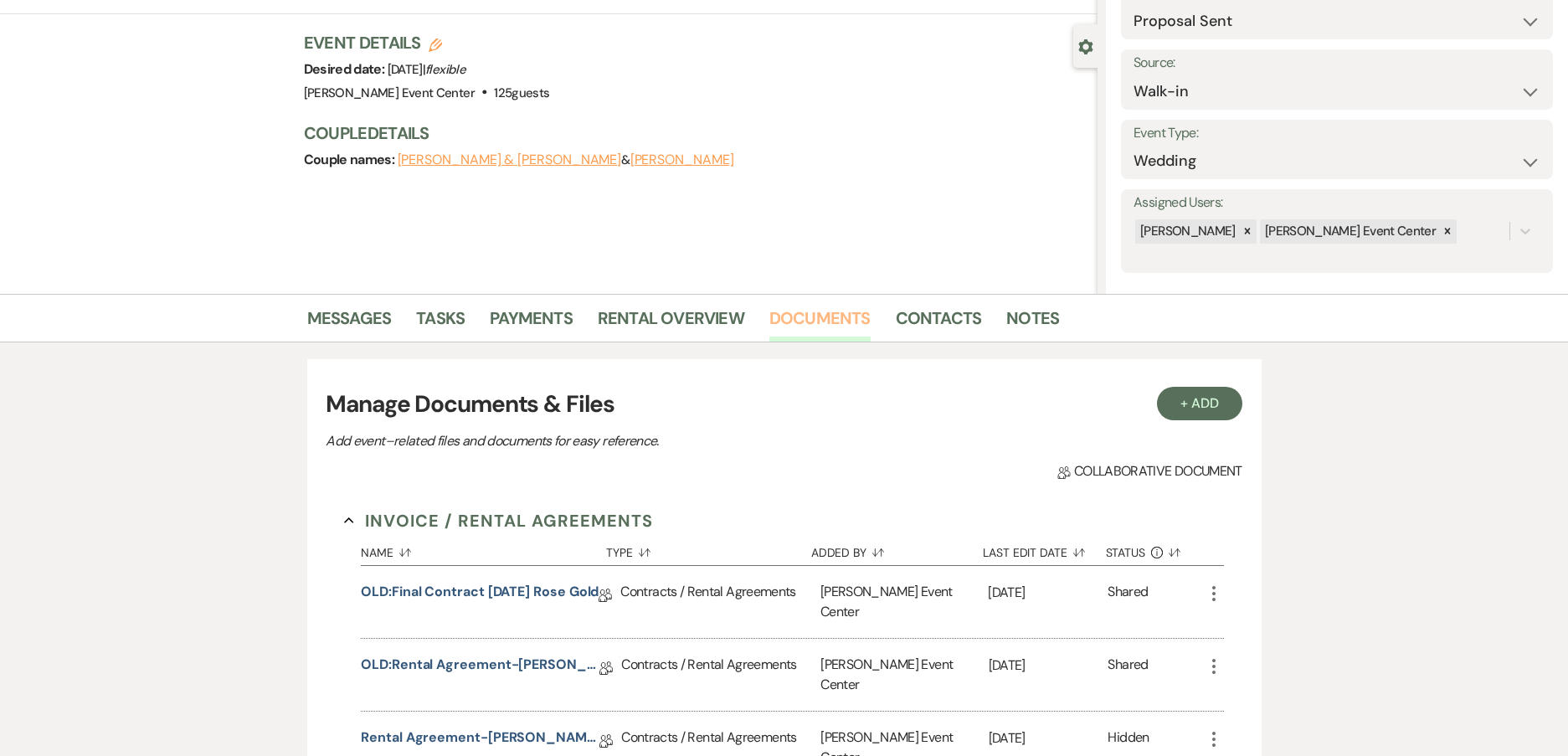
scroll to position [335, 0]
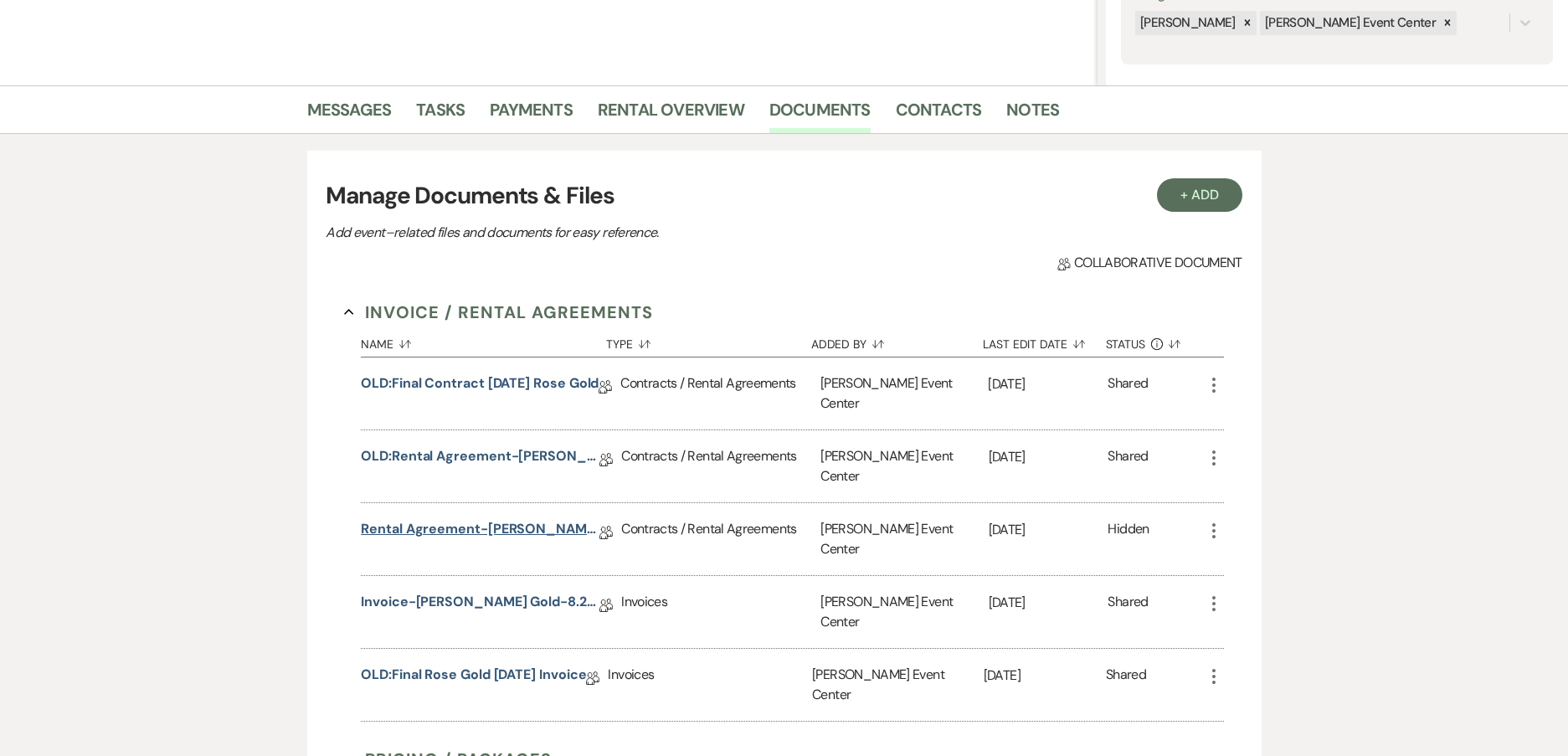
click at [416, 519] on link "Rental Agreement-[PERSON_NAME] Gold-8.27.26" at bounding box center [480, 531] width 238 height 26
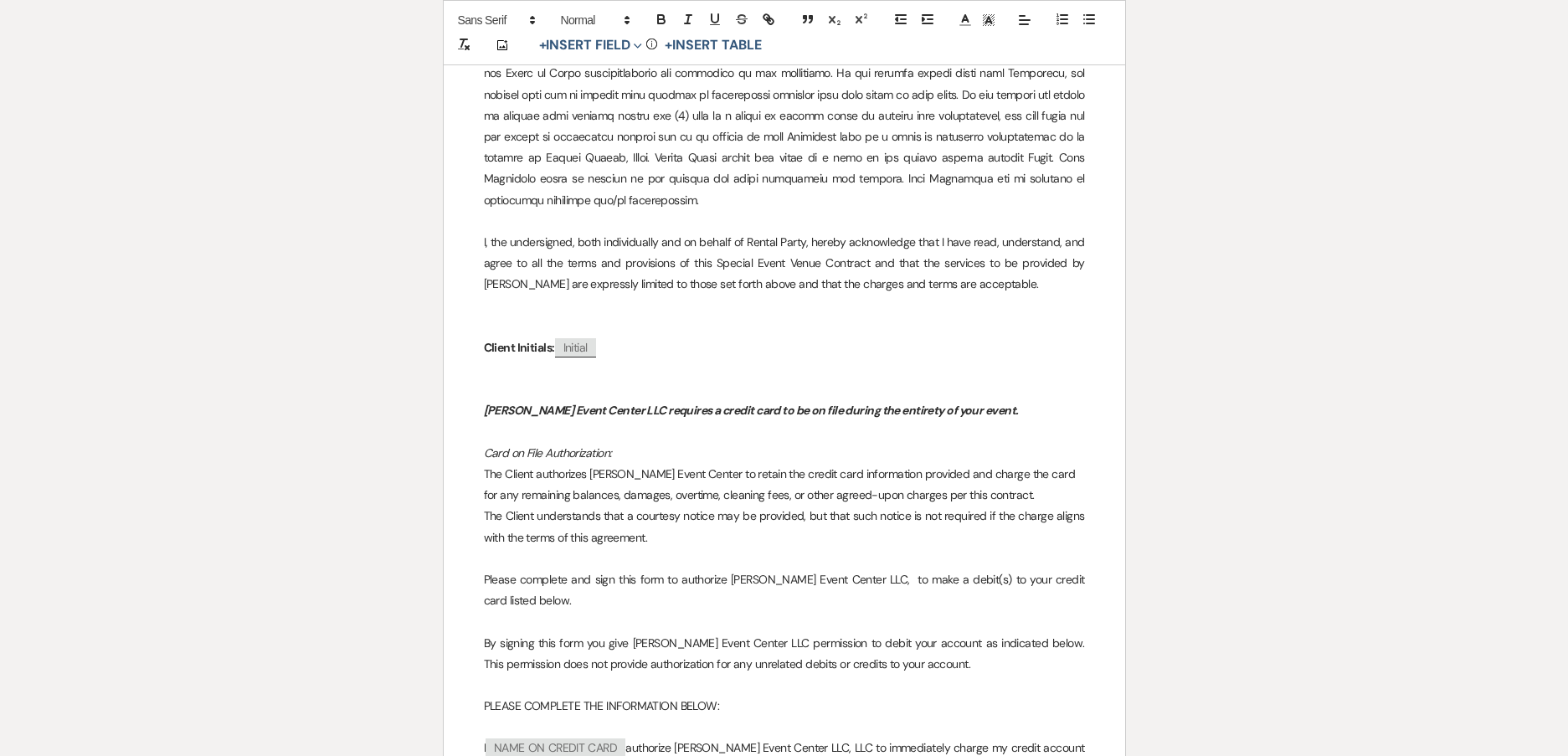
scroll to position [13402, 0]
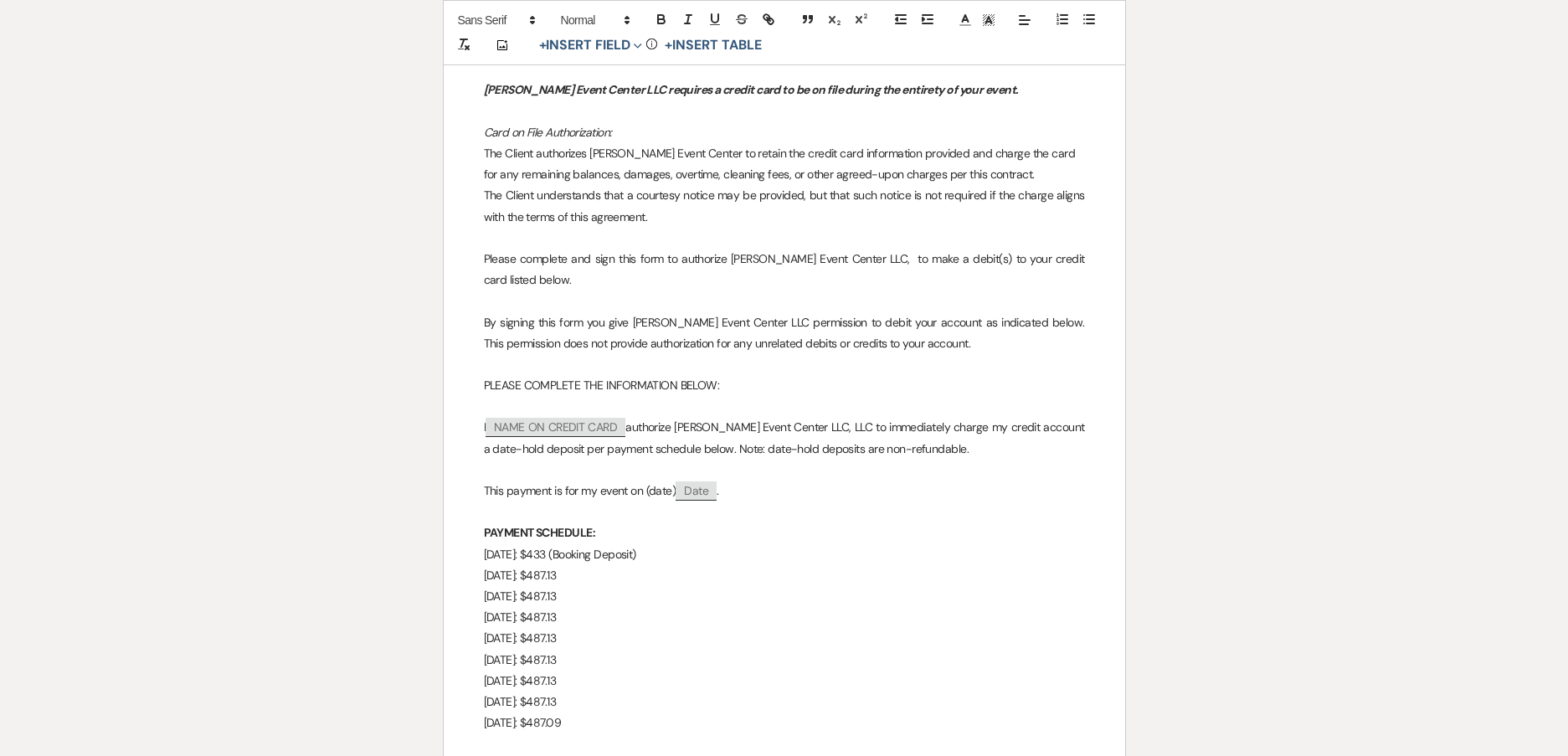
scroll to position [0, 0]
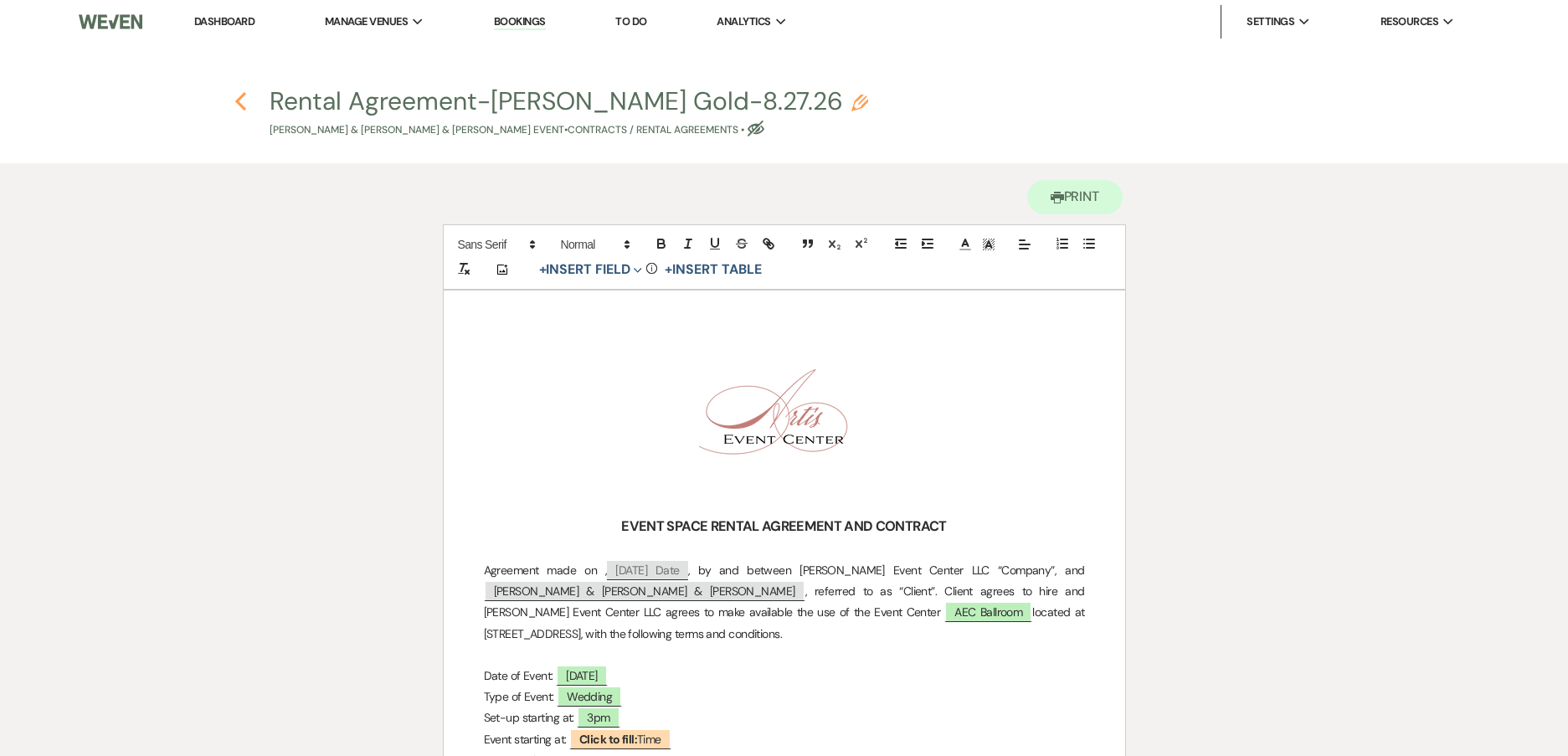
click at [244, 106] on icon "Previous" at bounding box center [240, 101] width 13 height 20
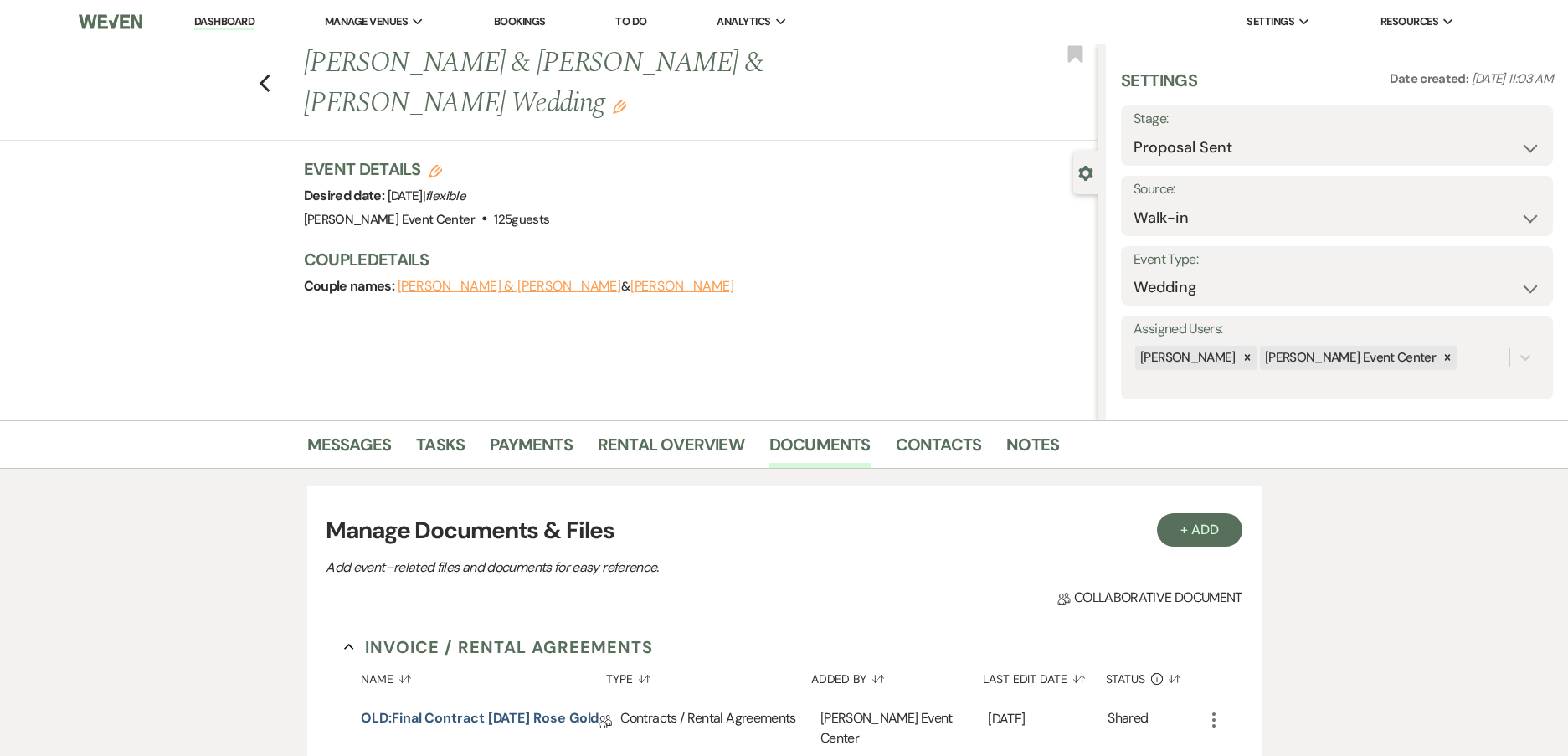
scroll to position [335, 0]
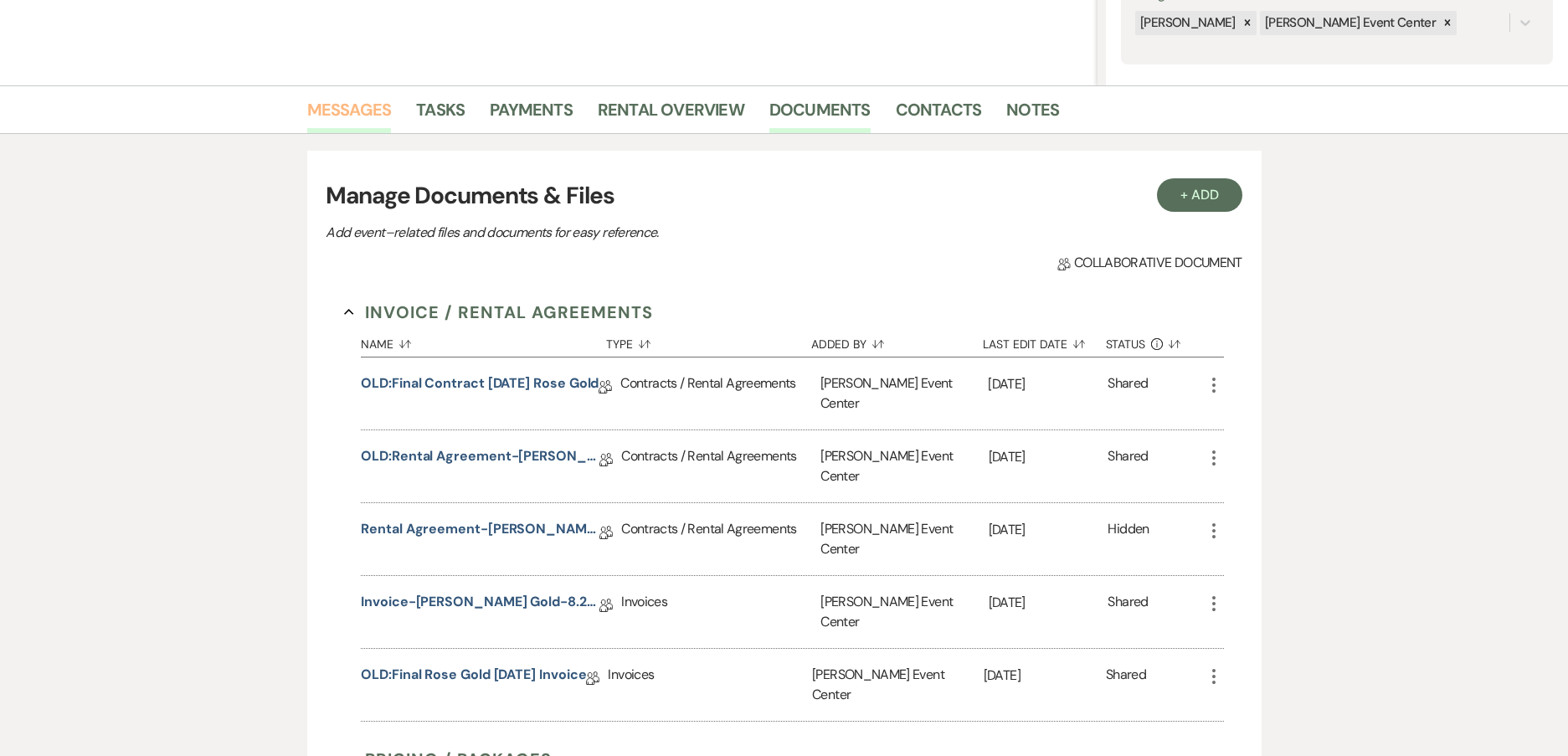
click at [342, 114] on link "Messages" at bounding box center [348, 114] width 84 height 37
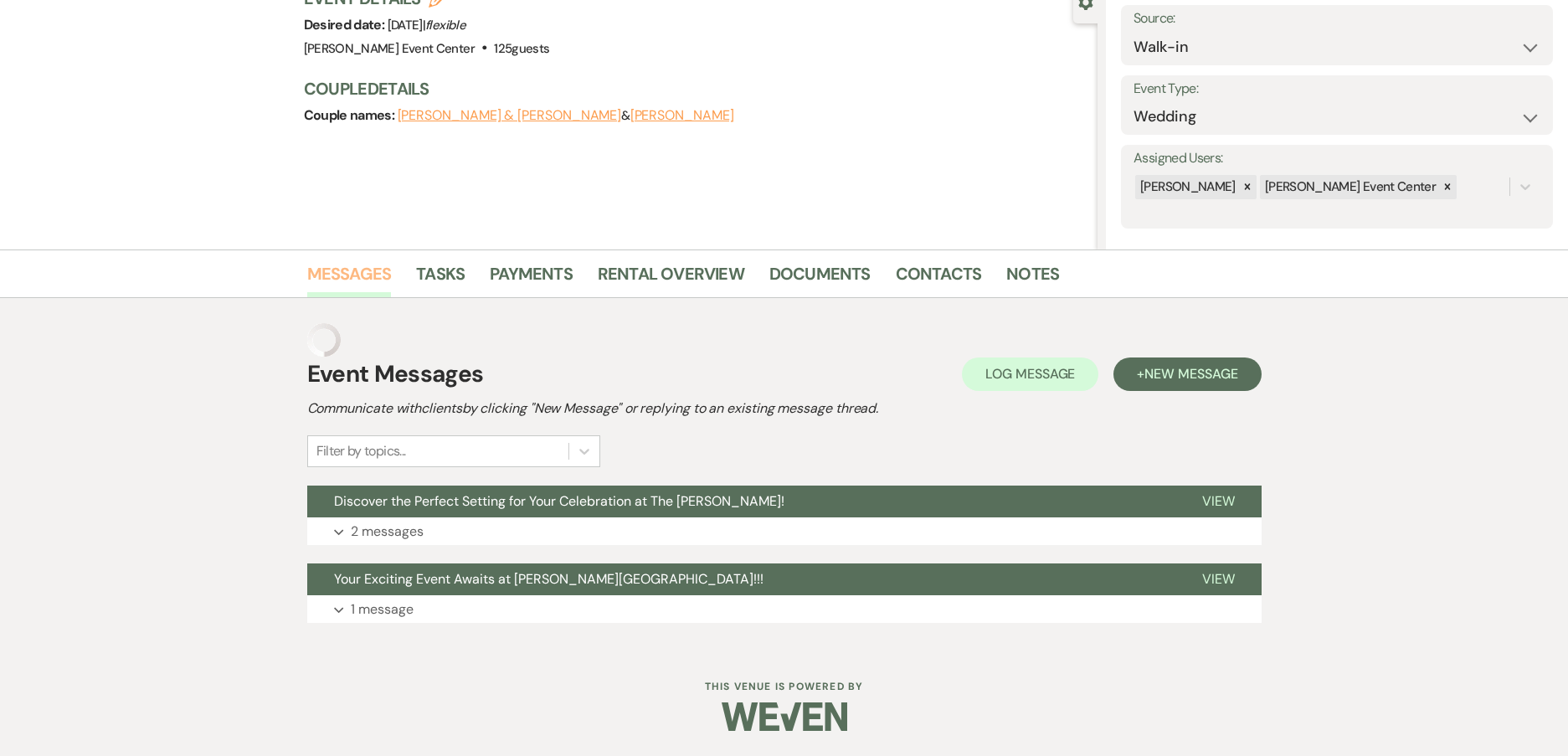
scroll to position [137, 0]
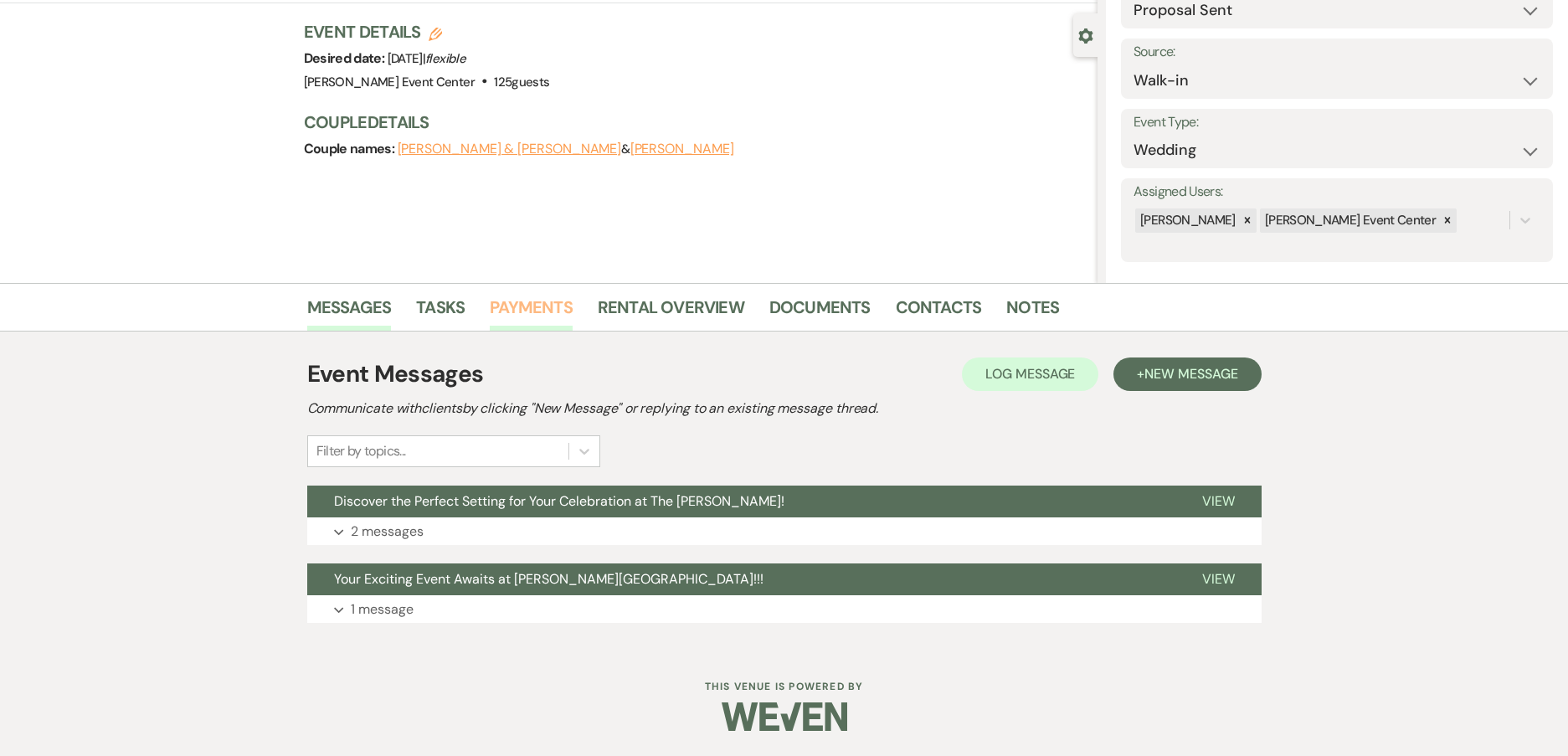
click at [522, 302] on link "Payments" at bounding box center [531, 312] width 83 height 37
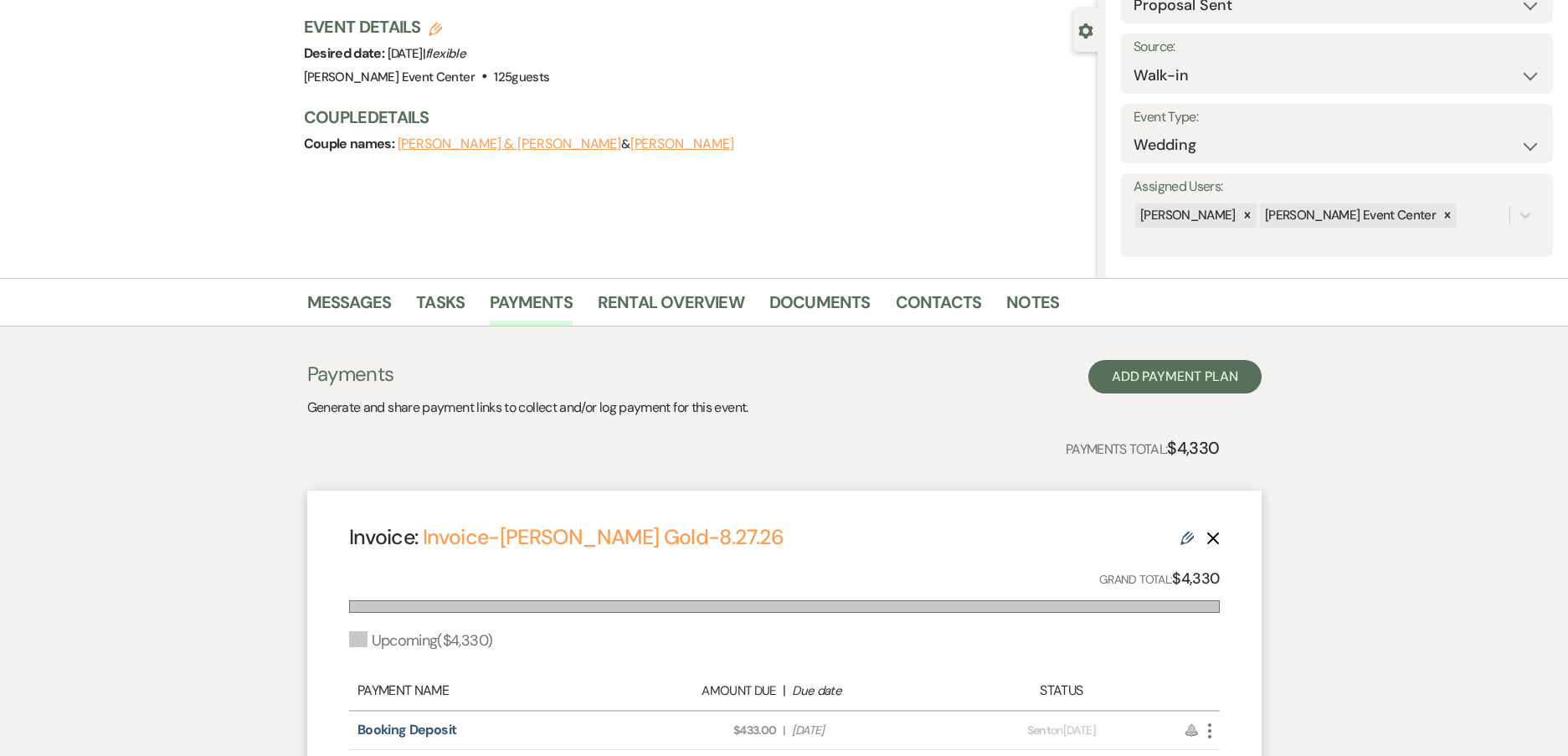
click at [359, 216] on div "Previous [PERSON_NAME] & [PERSON_NAME] & [PERSON_NAME] Wedding Edit Bookmark Ge…" at bounding box center [549, 89] width 1098 height 377
click at [350, 288] on link "Messages" at bounding box center [348, 307] width 84 height 37
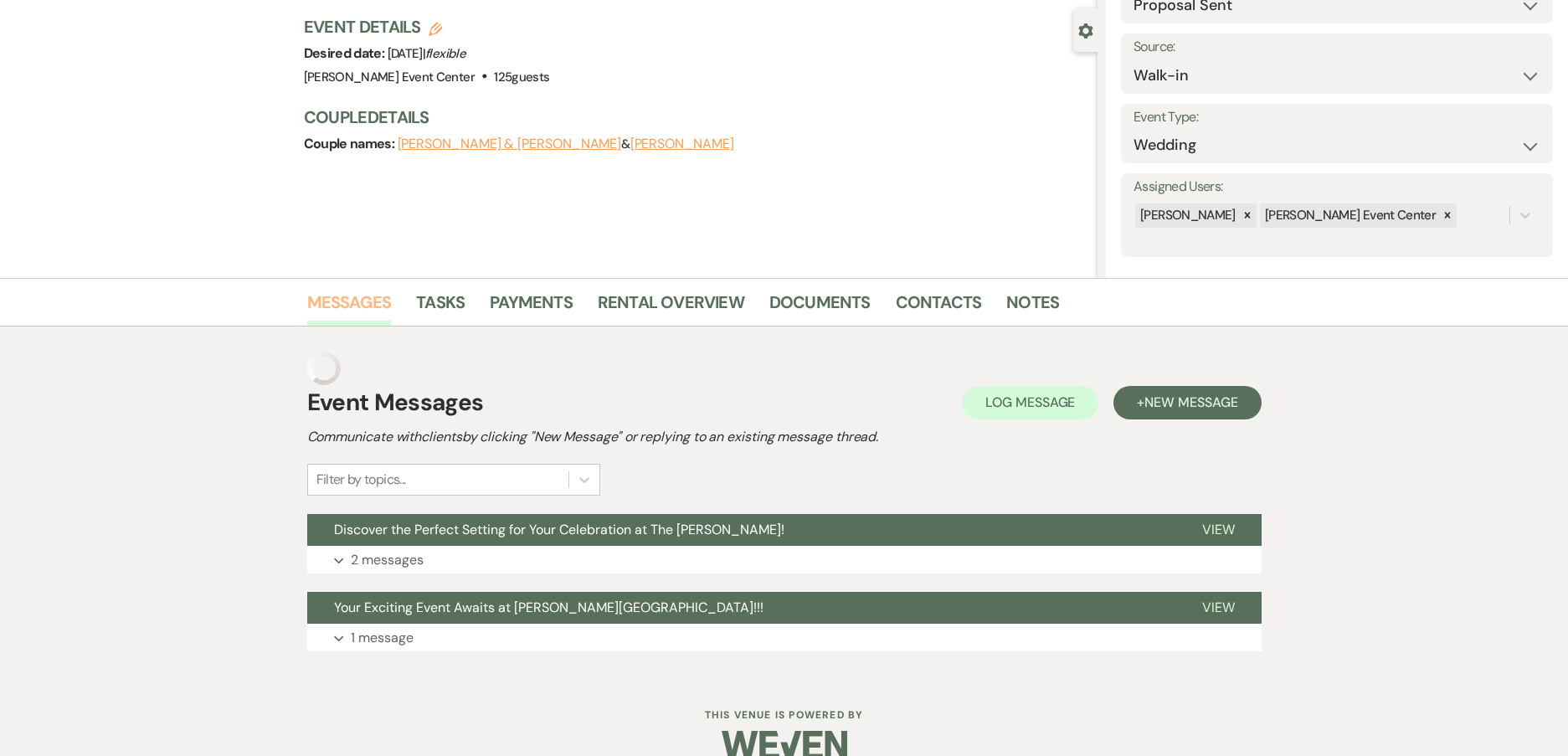
scroll to position [137, 0]
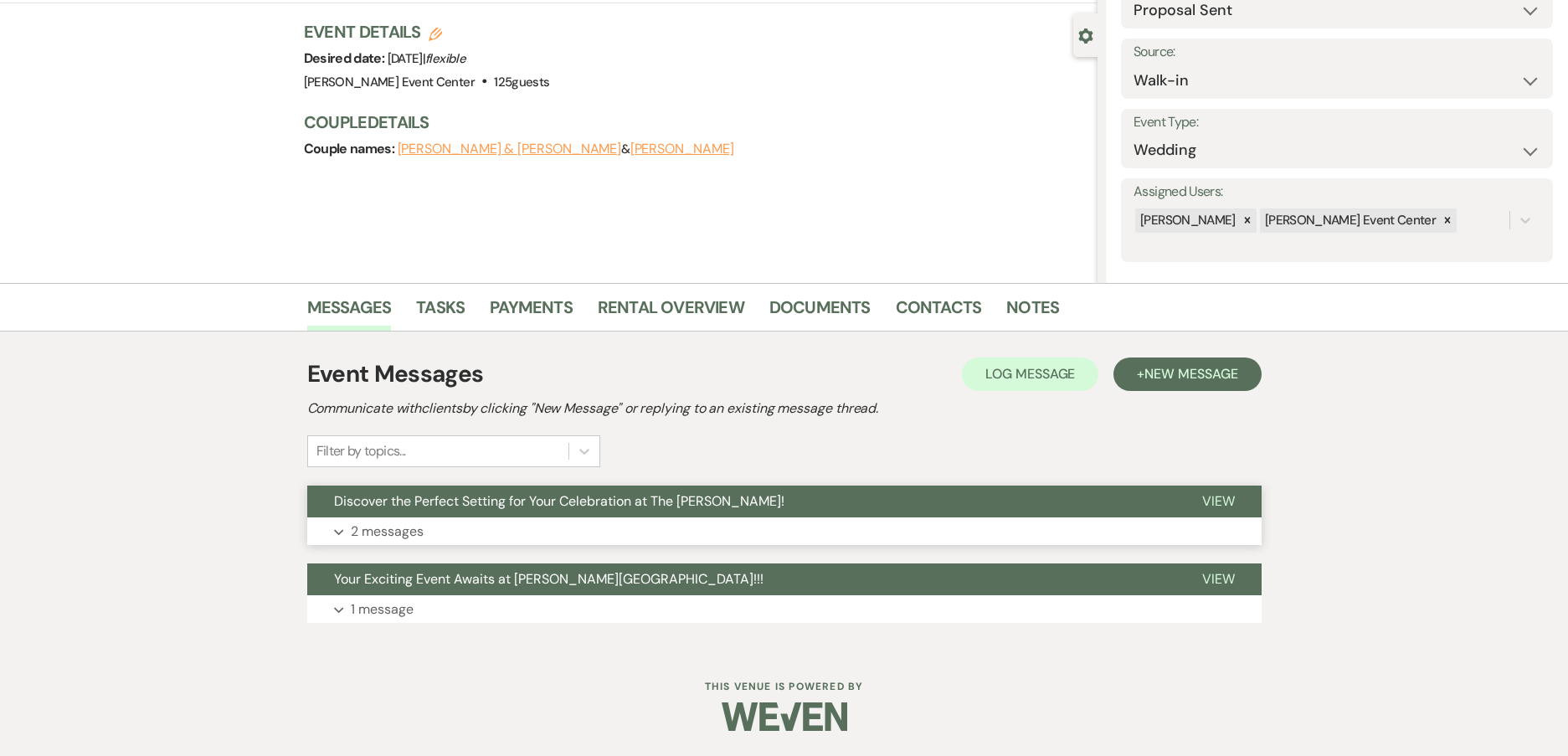
click at [362, 524] on p "2 messages" at bounding box center [386, 531] width 73 height 21
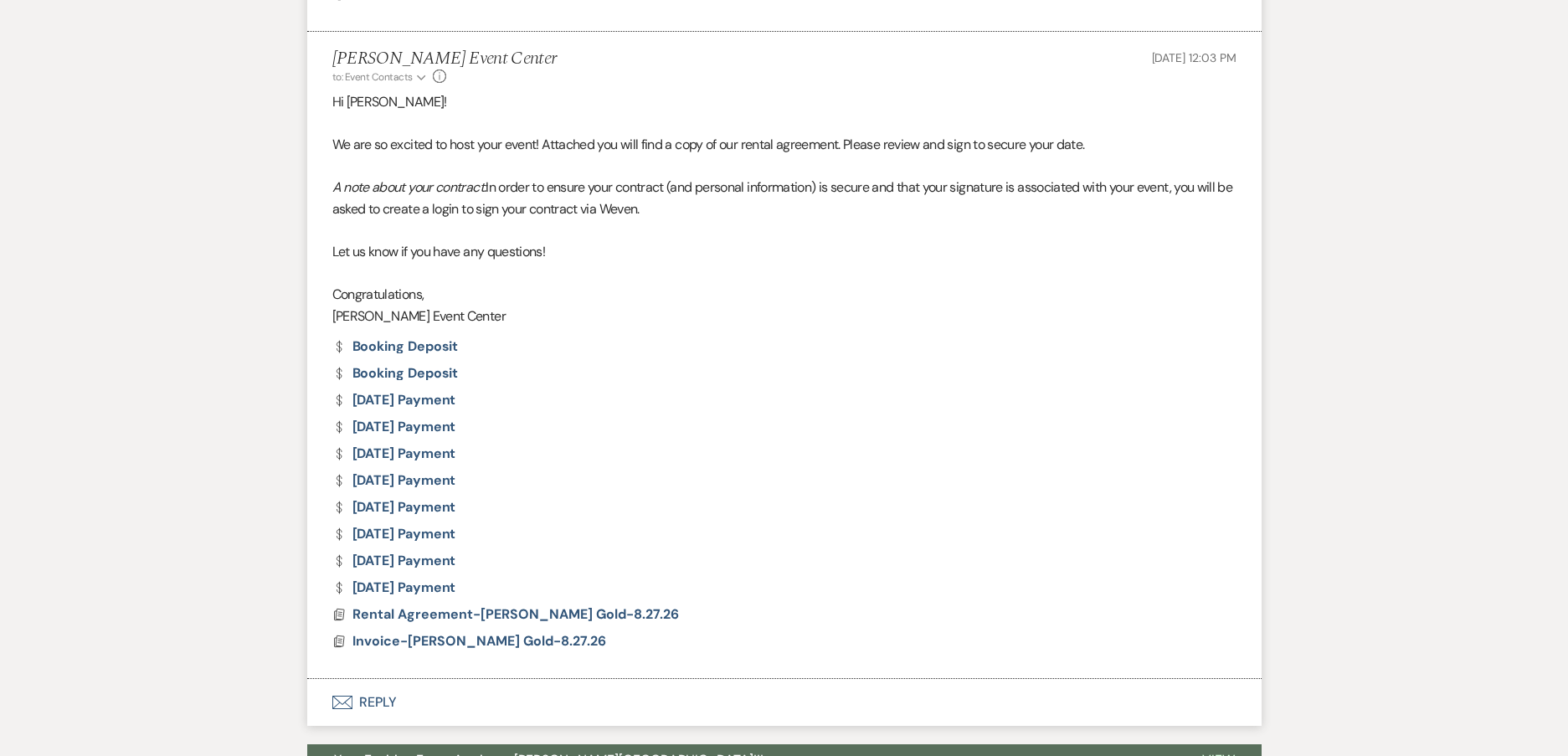
scroll to position [1307, 0]
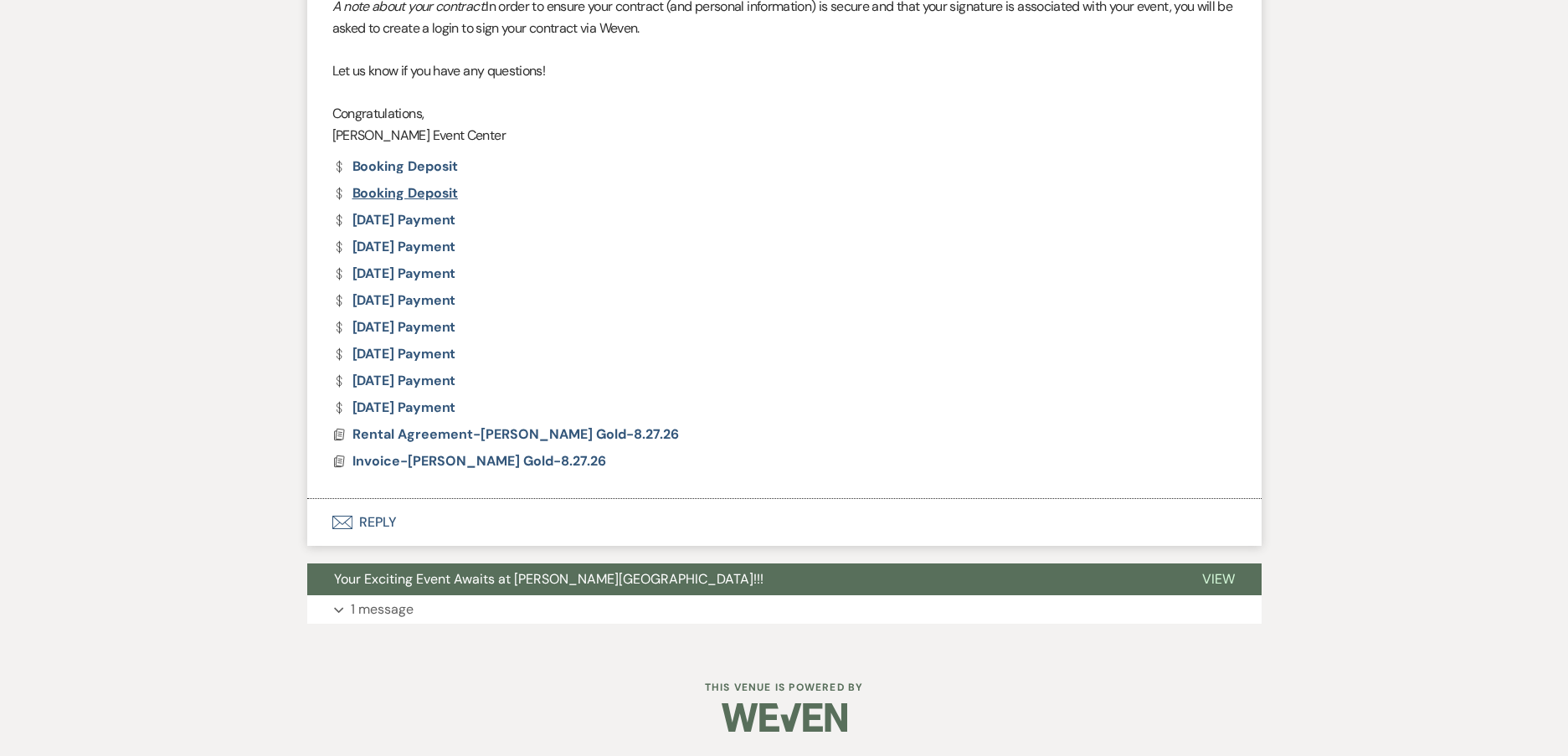
click at [415, 190] on link "Dollar Payment Booking Deposit" at bounding box center [395, 194] width 127 height 14
click at [405, 170] on link "Dollar Payment Booking Deposit" at bounding box center [395, 166] width 127 height 14
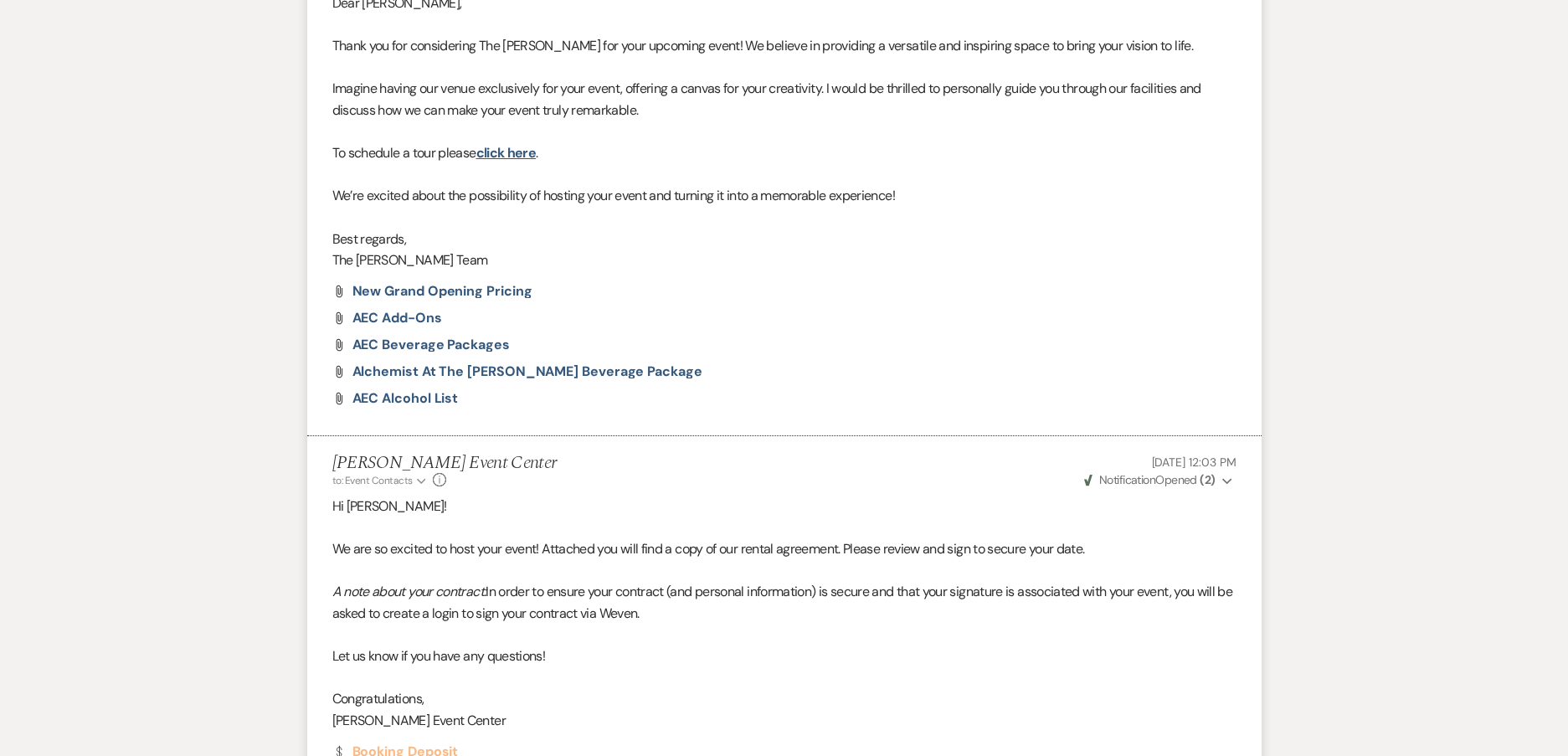
scroll to position [136, 0]
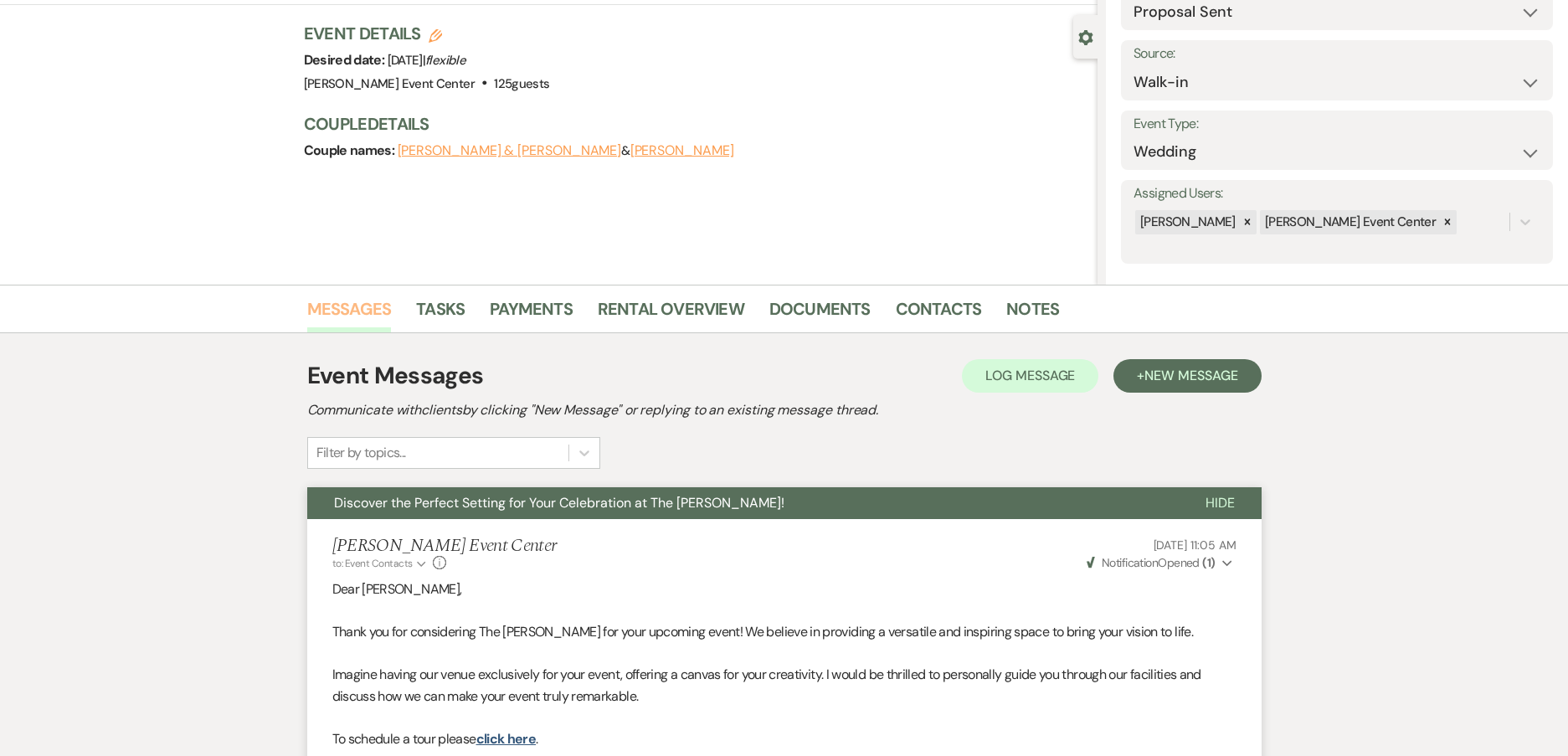
click at [350, 322] on link "Messages" at bounding box center [348, 314] width 84 height 37
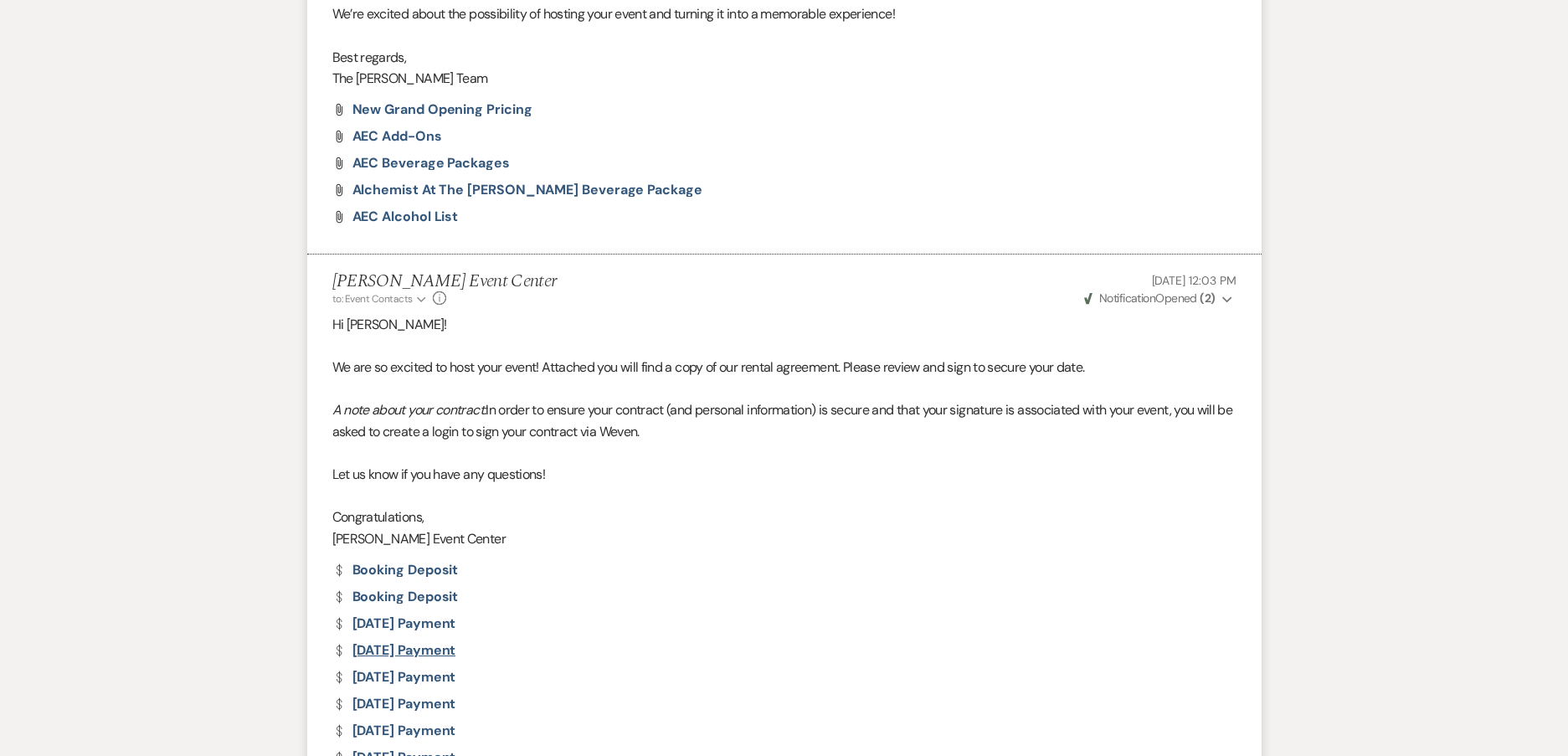
scroll to position [1308, 0]
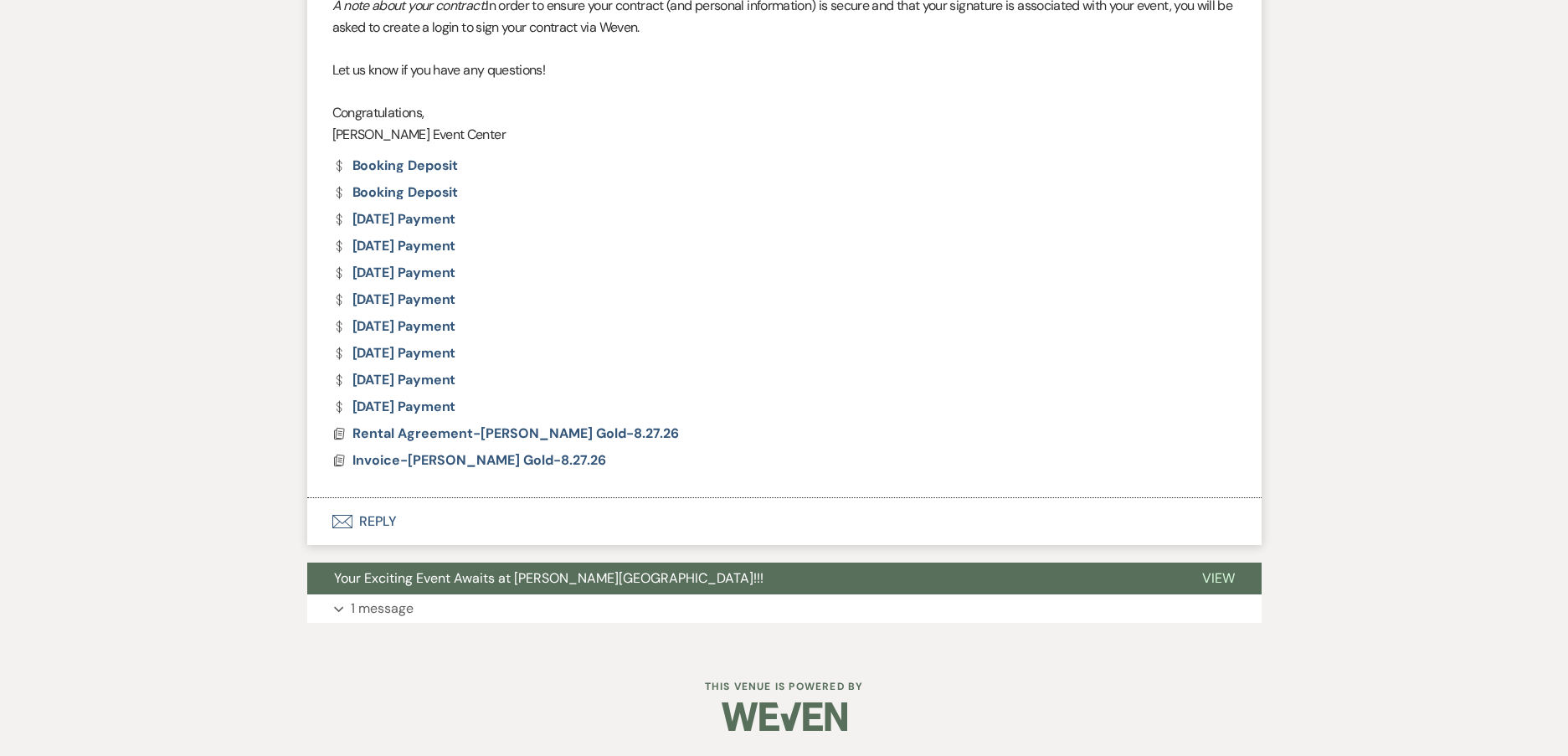
click at [377, 519] on button "Envelope Reply" at bounding box center [784, 521] width 954 height 46
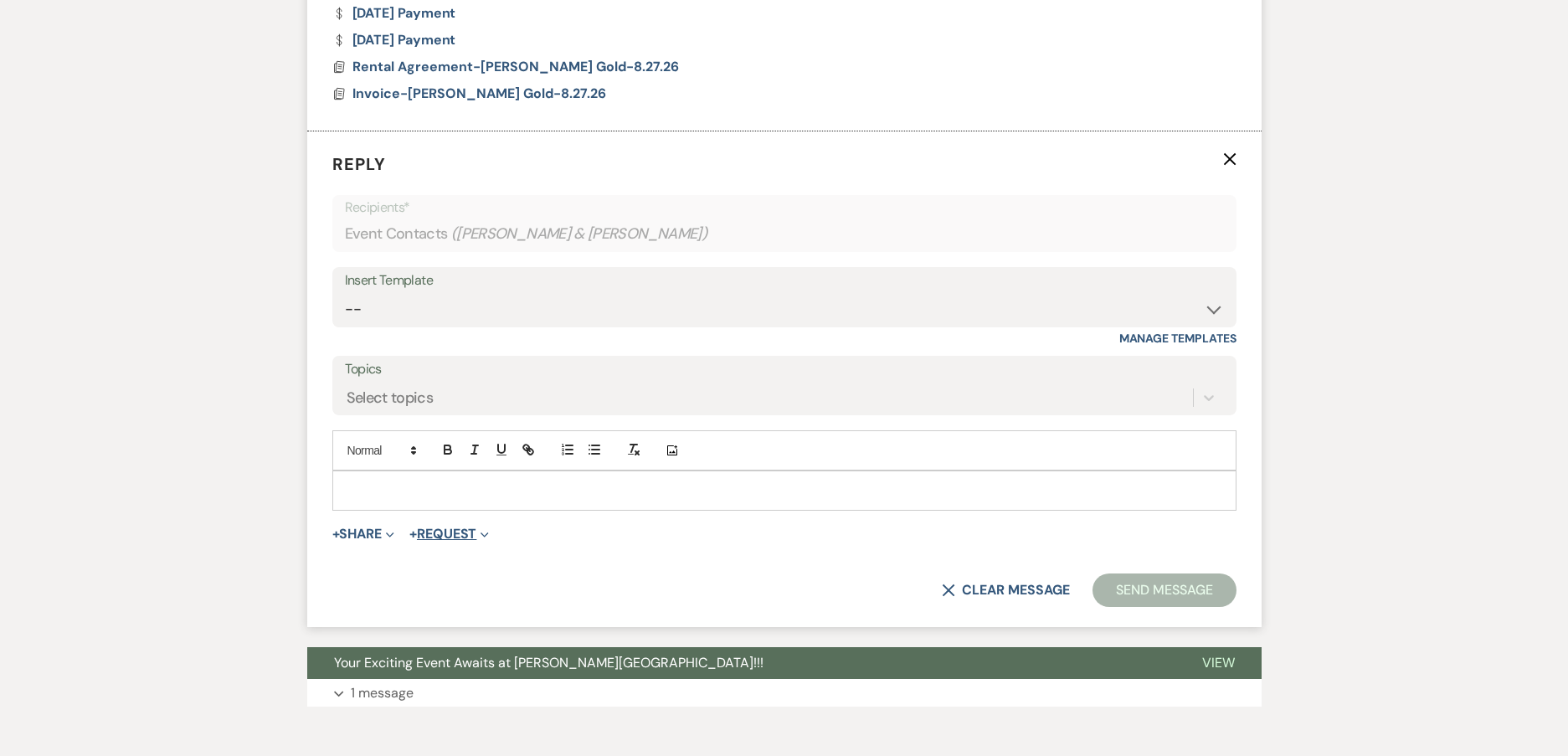
scroll to position [1676, 0]
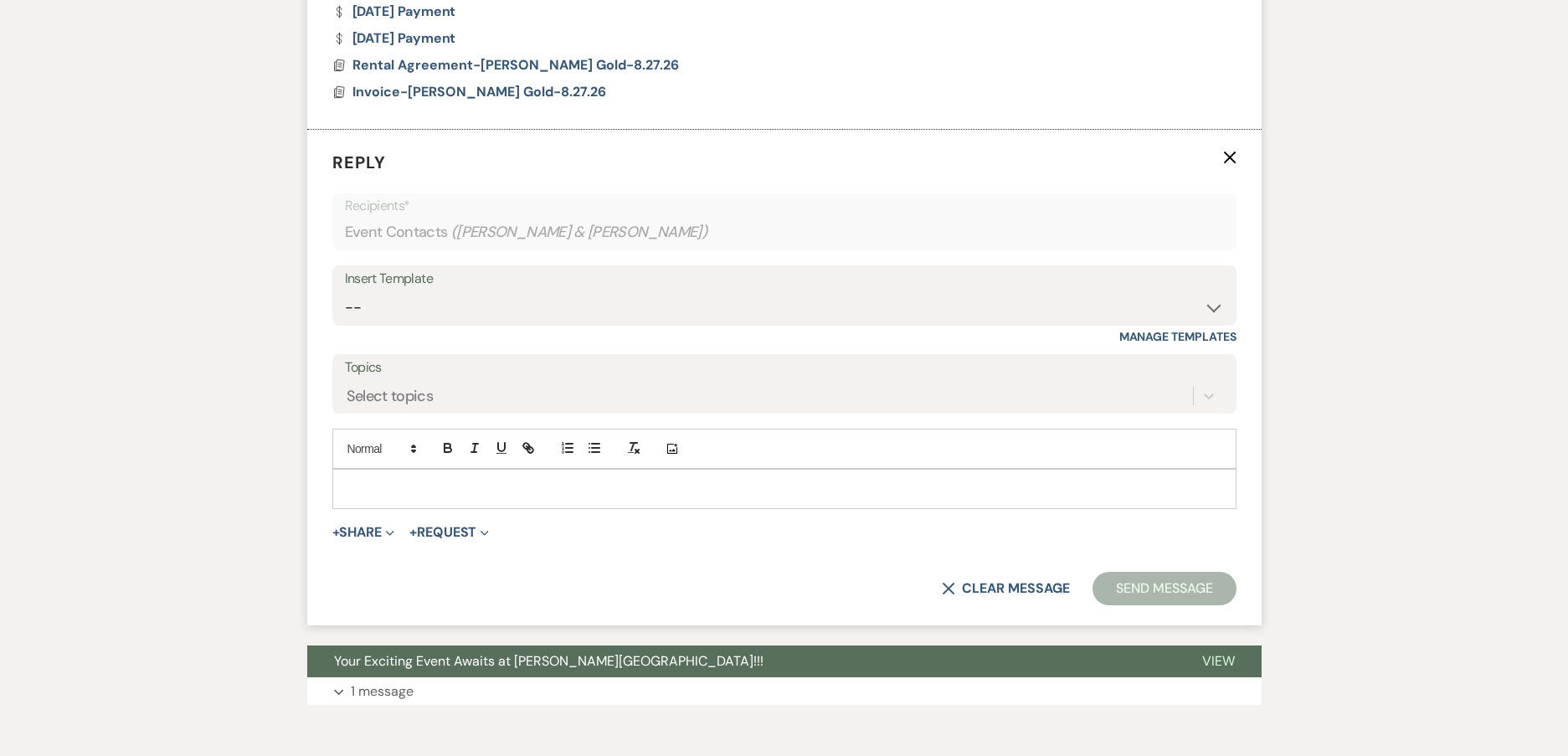
click at [442, 492] on p at bounding box center [784, 488] width 877 height 18
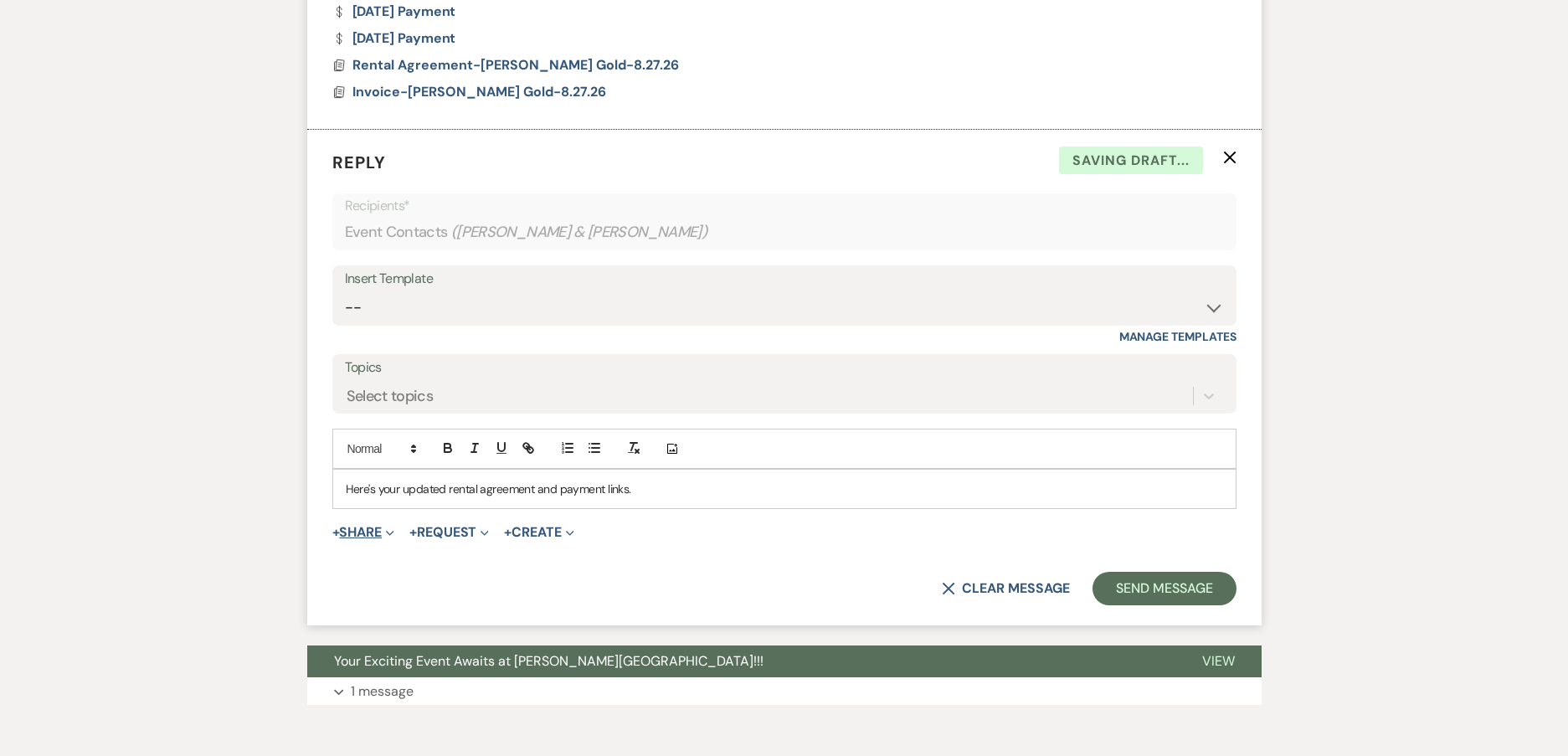
click at [377, 529] on button "+ Share Expand" at bounding box center [363, 532] width 63 height 14
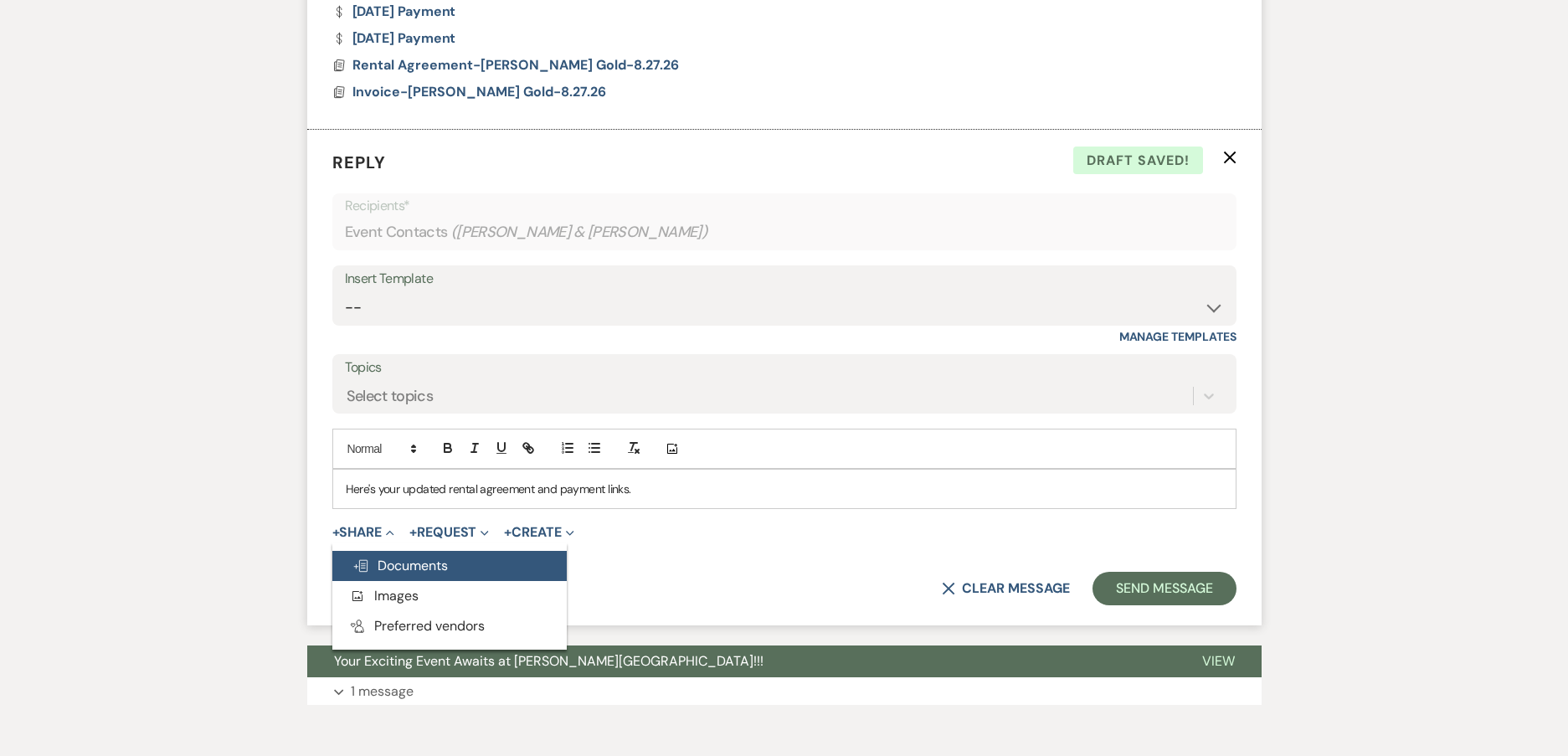
click at [411, 562] on span "Doc Upload Documents" at bounding box center [400, 565] width 96 height 17
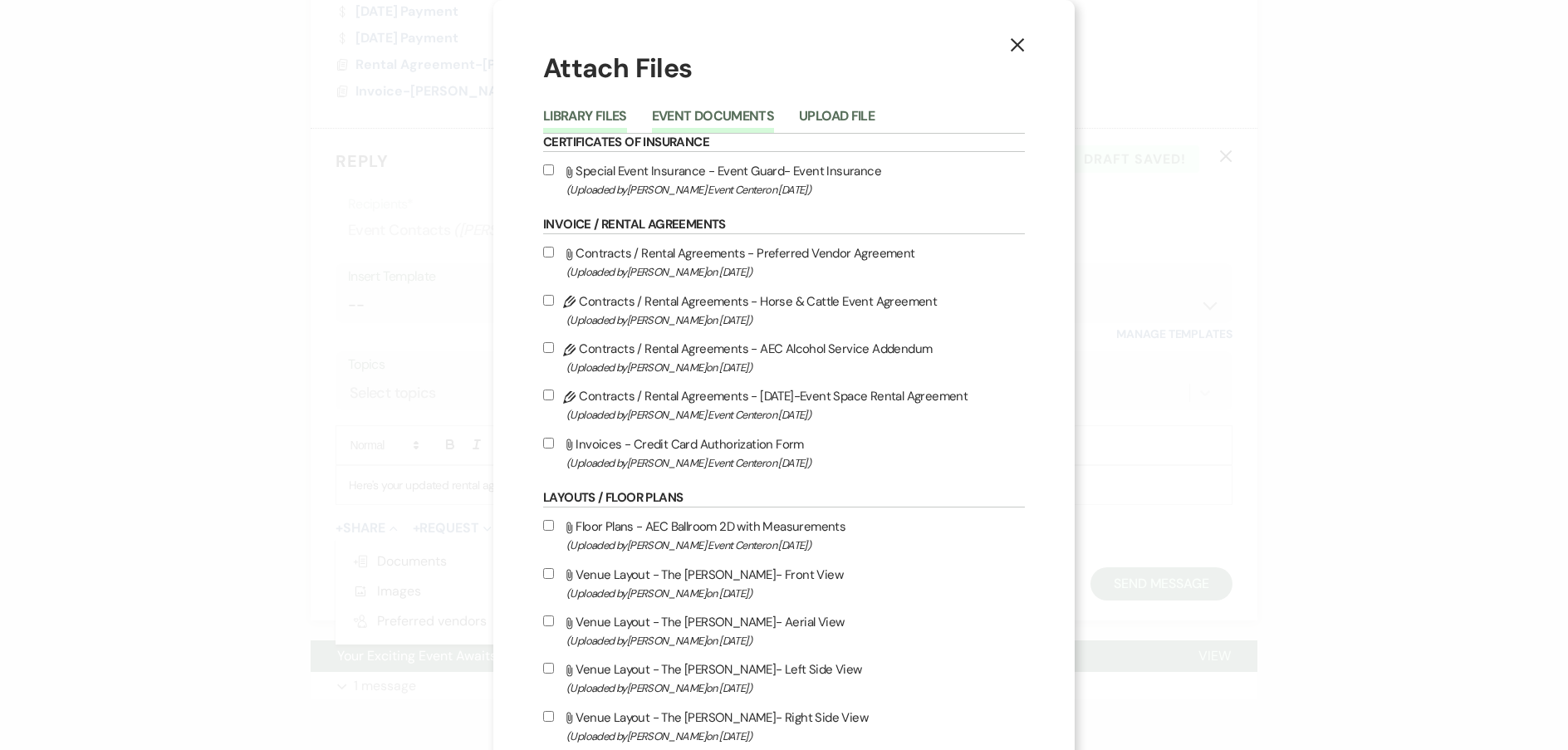
click at [699, 120] on button "Event Documents" at bounding box center [713, 121] width 122 height 23
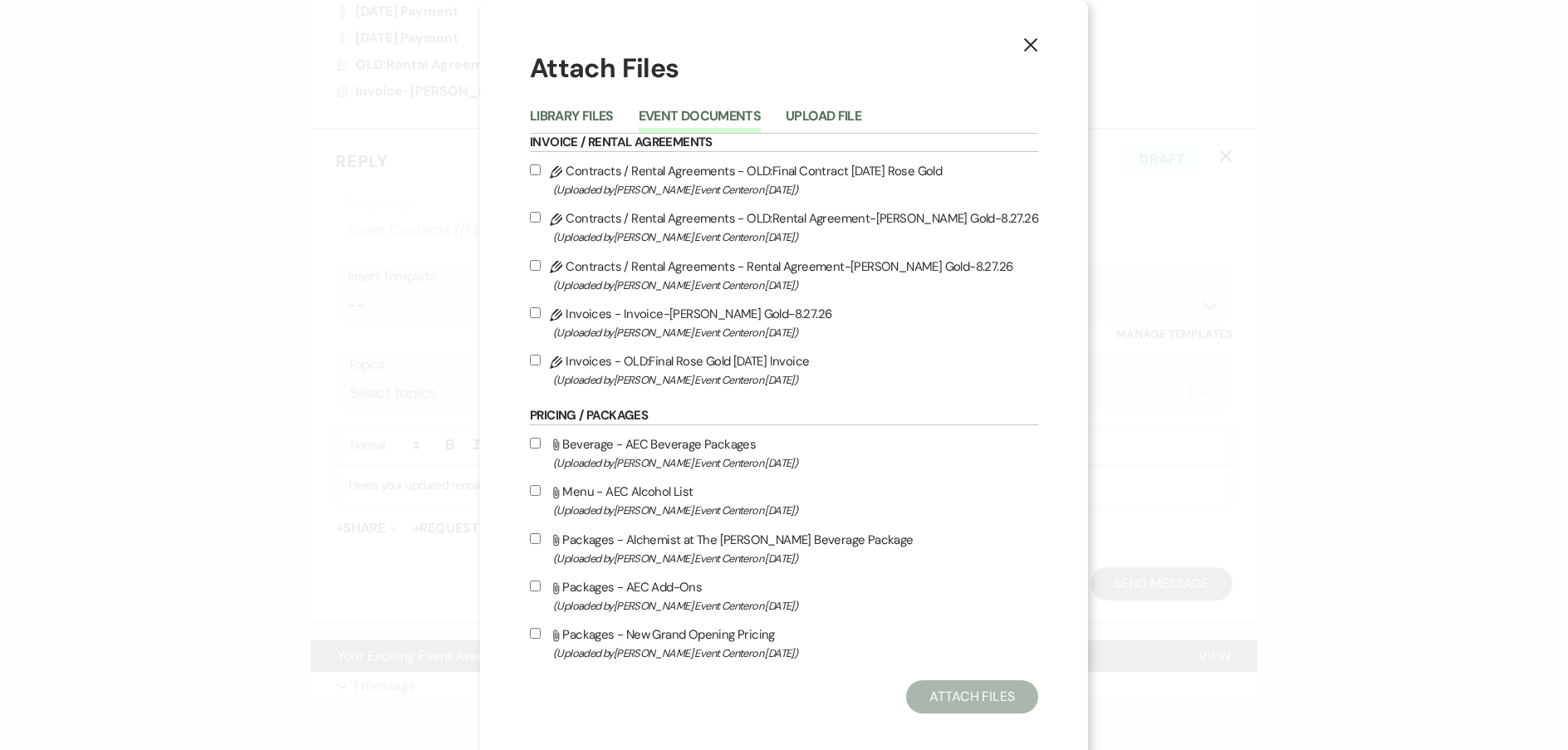
click at [530, 264] on input "Pencil Contracts / Rental Agreements - Rental Agreement-[PERSON_NAME] Gold-8.27…" at bounding box center [535, 265] width 11 height 11
click at [530, 312] on input "Pencil Invoices - Invoice-[PERSON_NAME] Gold-8.27.26 (Uploaded by [PERSON_NAME]…" at bounding box center [535, 312] width 11 height 11
click at [991, 703] on button "Attach Files" at bounding box center [971, 696] width 132 height 34
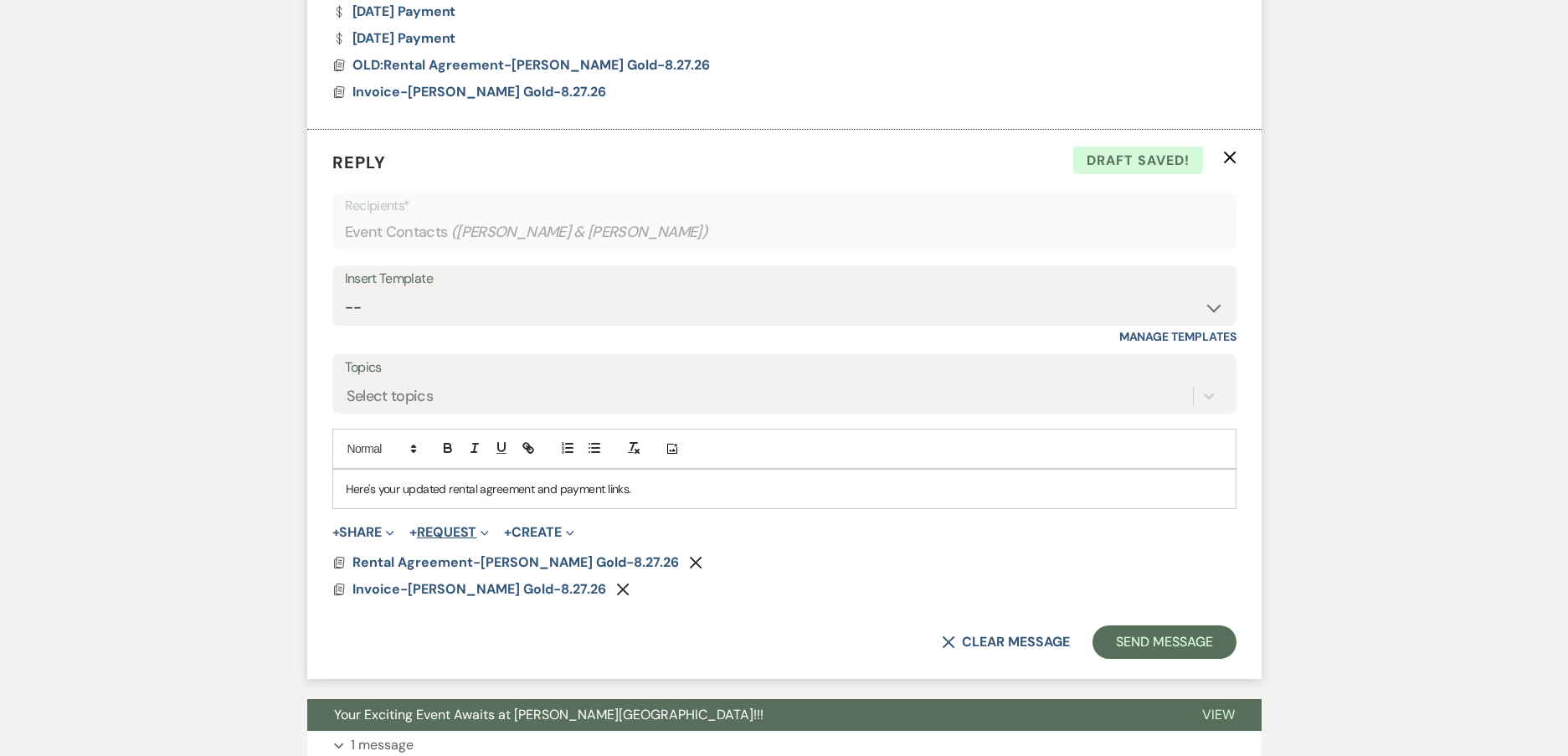
click at [467, 530] on button "+ Request Expand" at bounding box center [449, 532] width 79 height 14
click at [486, 559] on button "Generate Payment Payment" at bounding box center [527, 565] width 234 height 30
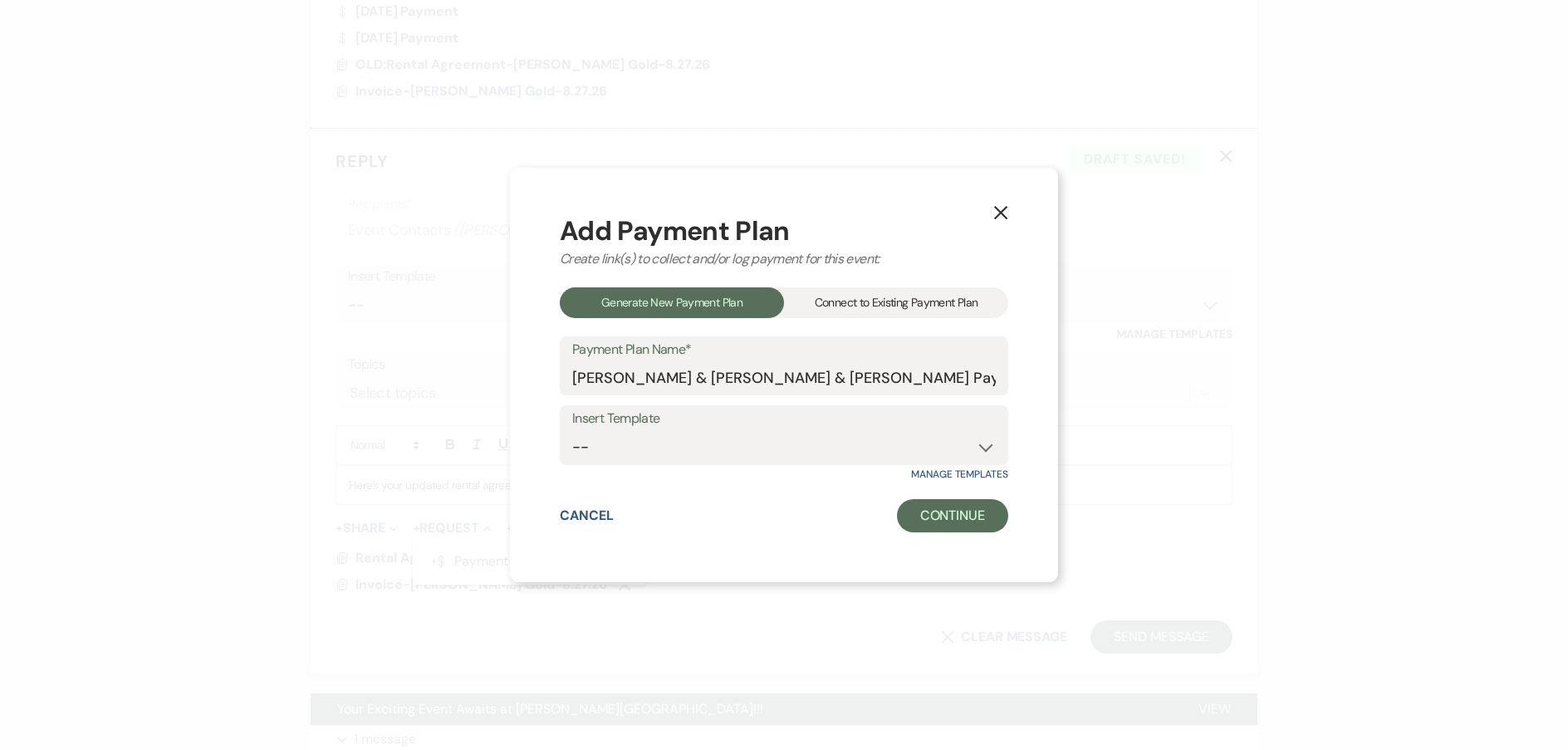
click at [891, 300] on div "Connect to Existing Payment Plan" at bounding box center [895, 302] width 224 height 31
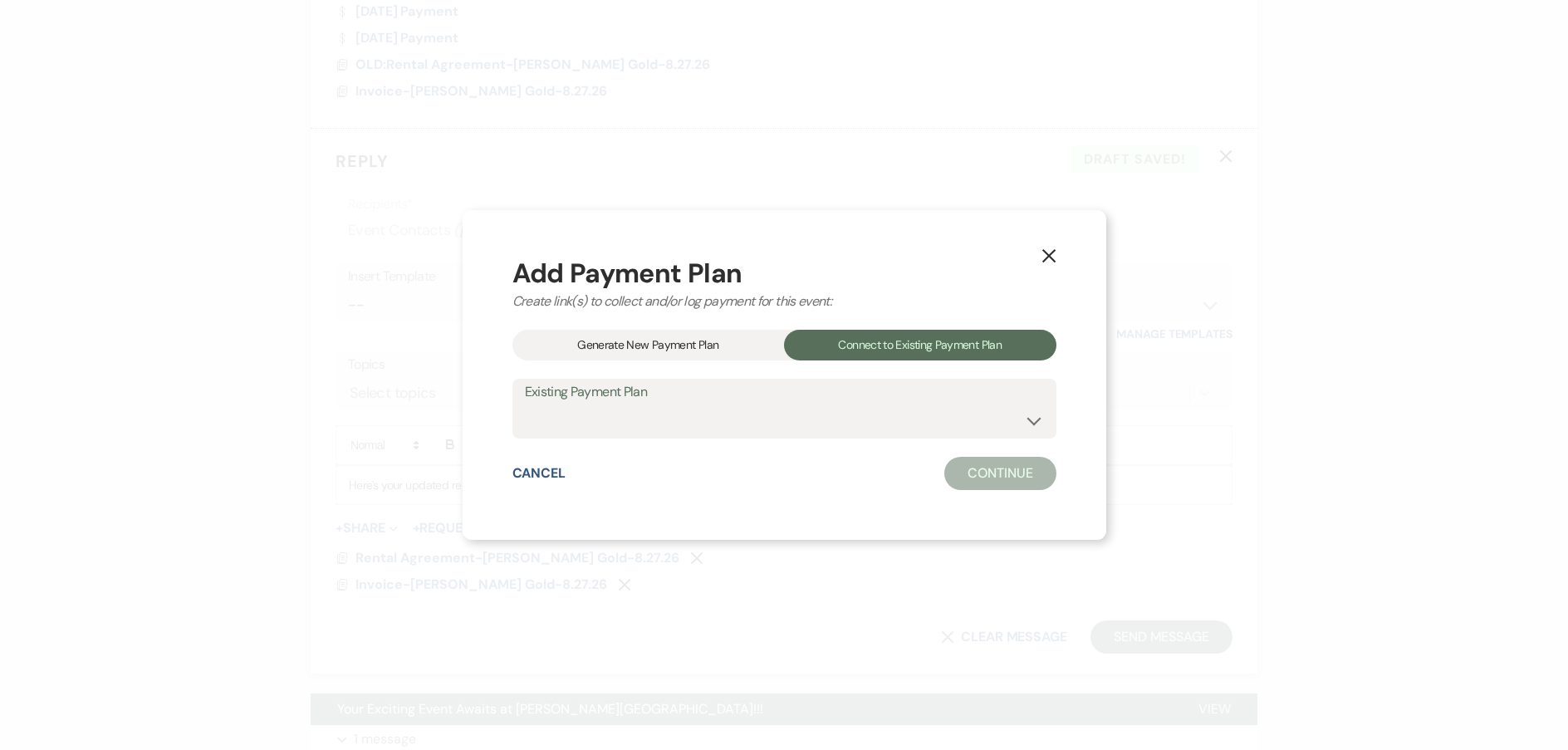
click at [845, 395] on label "Existing Payment Plan" at bounding box center [784, 392] width 519 height 24
click at [844, 410] on select "[PERSON_NAME] & [PERSON_NAME] & [PERSON_NAME] Payment Plan #1" at bounding box center [784, 421] width 519 height 33
click at [551, 404] on select "[PERSON_NAME] & [PERSON_NAME] & [PERSON_NAME] Payment Plan #1" at bounding box center [784, 421] width 519 height 33
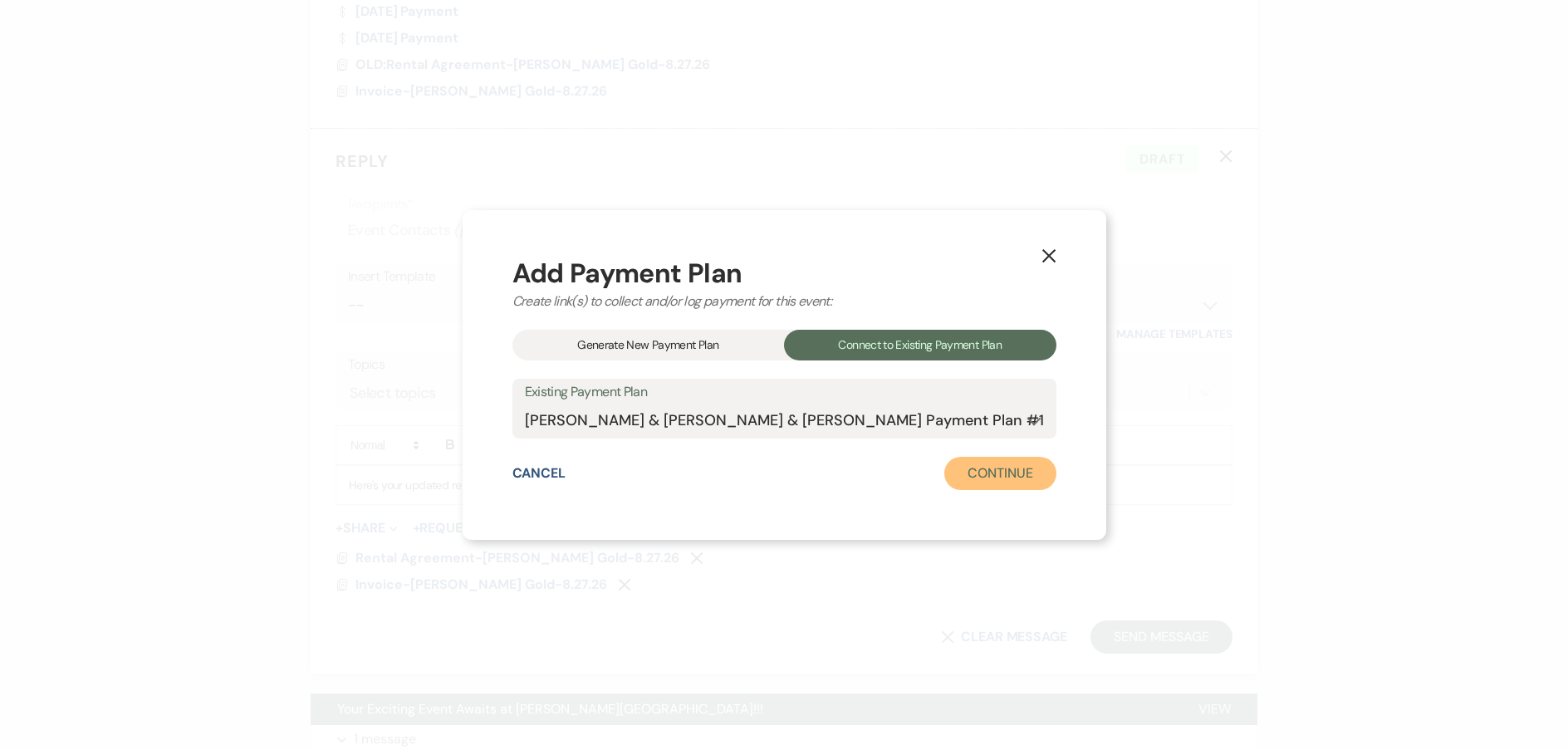
drag, startPoint x: 943, startPoint y: 472, endPoint x: 952, endPoint y: 472, distance: 9.0
click at [944, 472] on button "Continue" at bounding box center [1000, 473] width 111 height 34
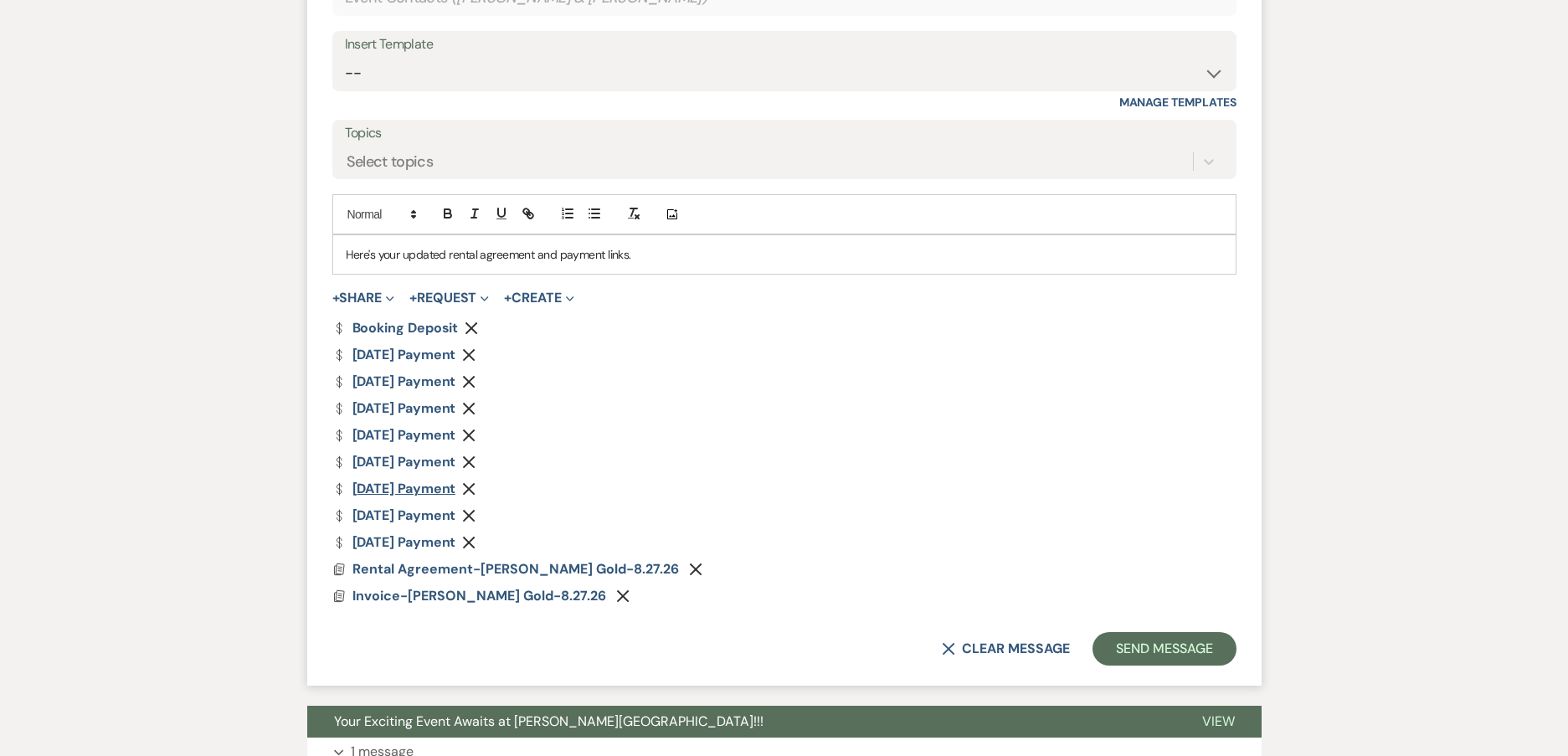
scroll to position [1926, 0]
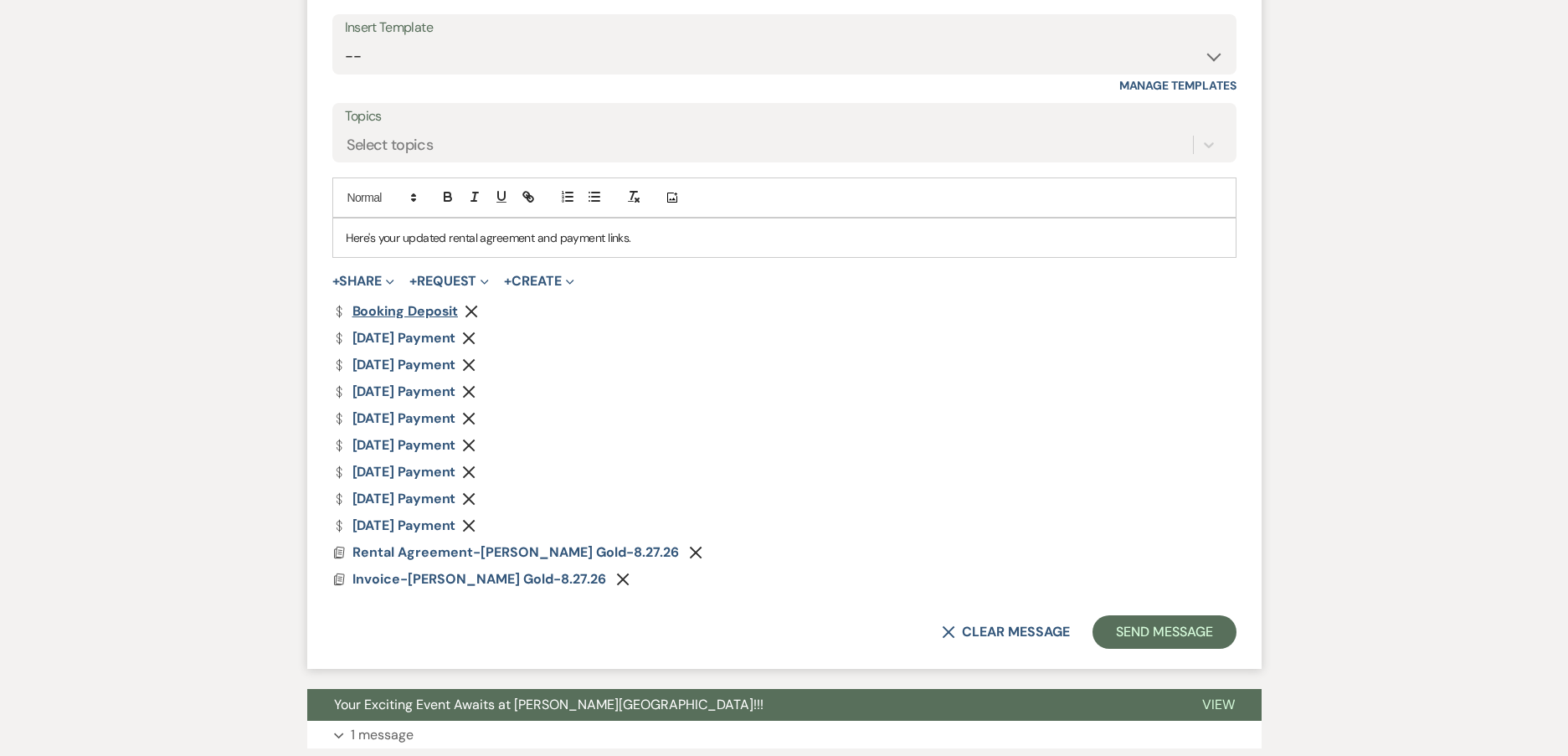
click at [380, 313] on link "Dollar Payment Booking Deposit" at bounding box center [395, 312] width 127 height 14
click at [416, 333] on link "Dollar Payment [DATE] Payment" at bounding box center [394, 338] width 124 height 14
click at [400, 524] on link "Dollar Payment [DATE] Payment" at bounding box center [394, 526] width 124 height 14
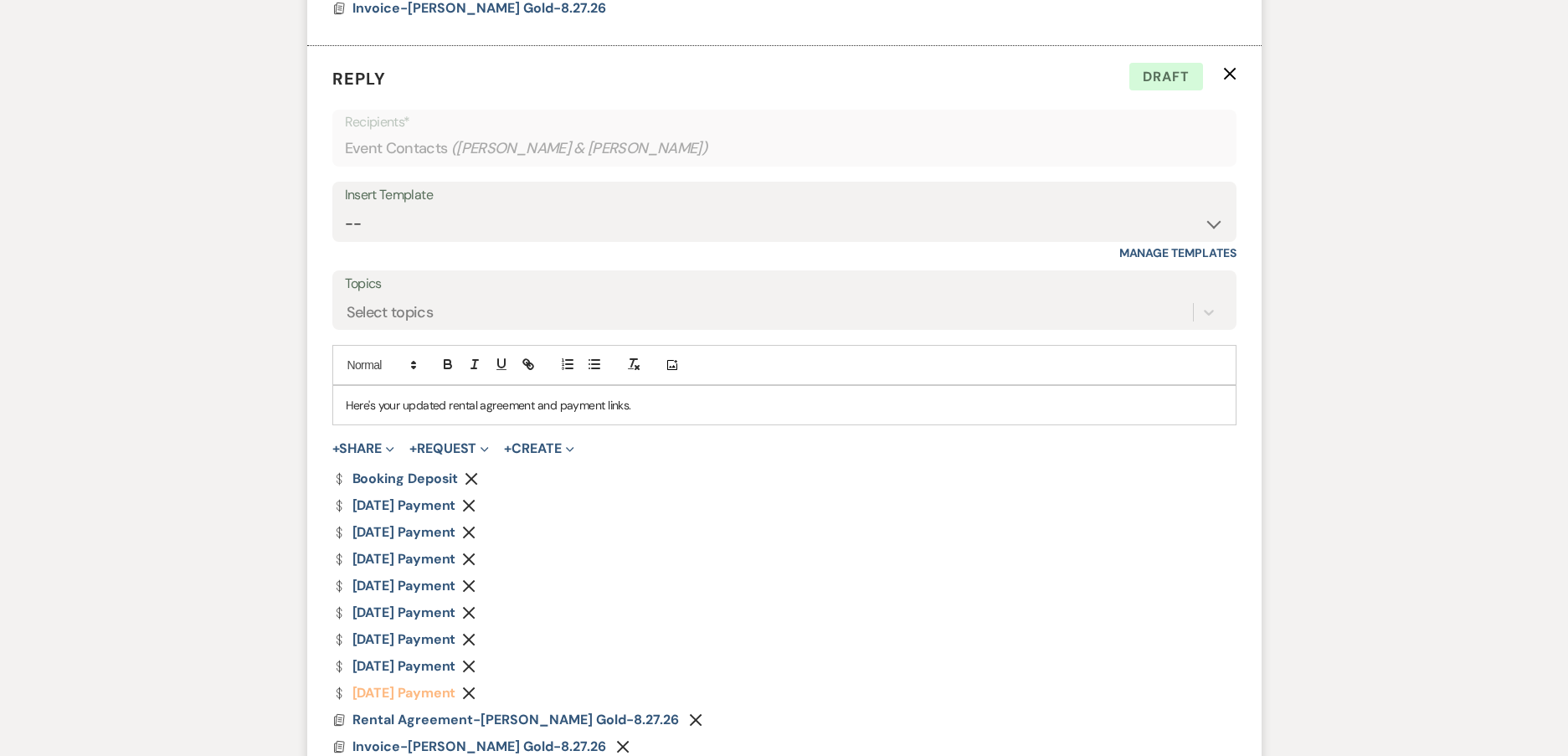
scroll to position [2052, 0]
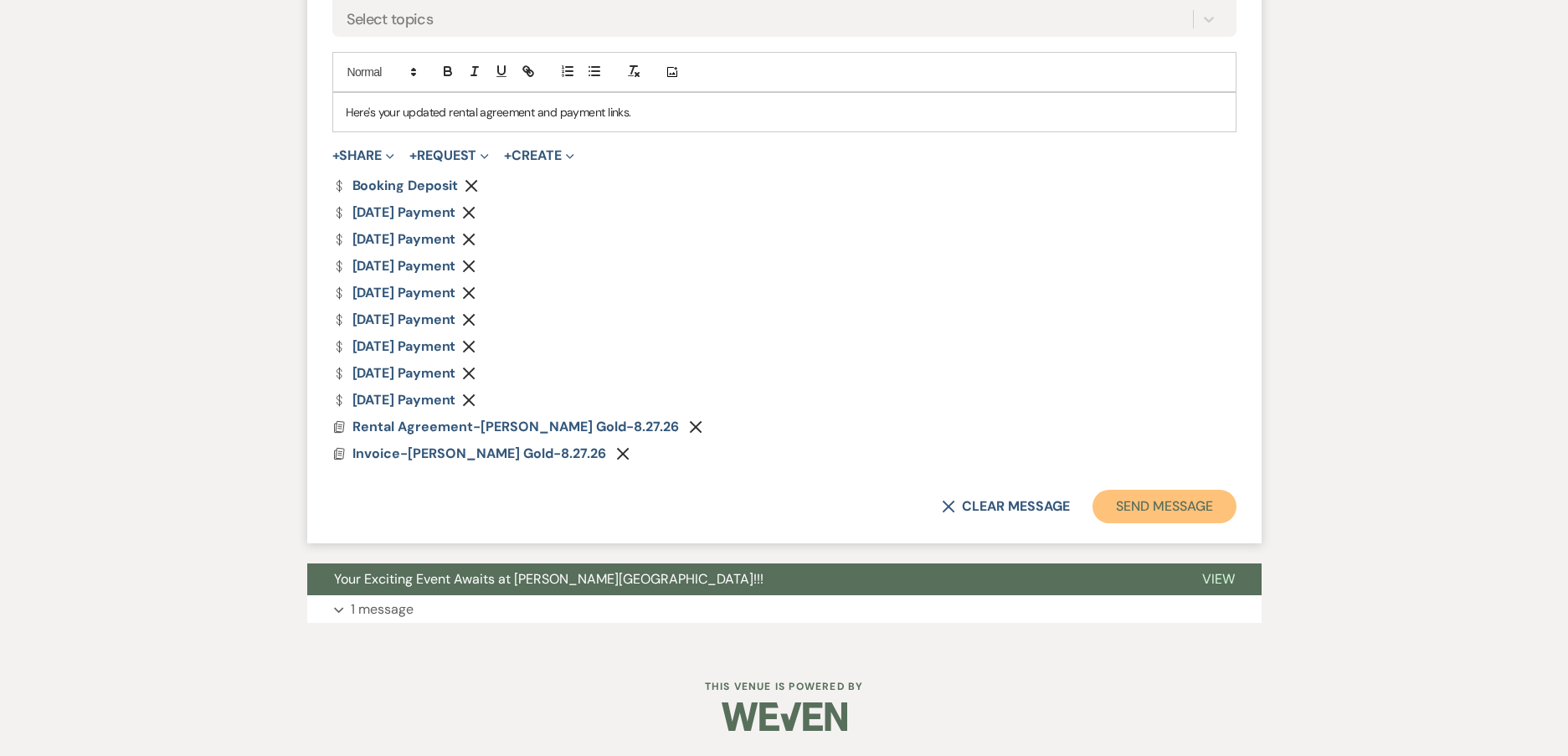
click at [1153, 499] on button "Send Message" at bounding box center [1163, 506] width 143 height 34
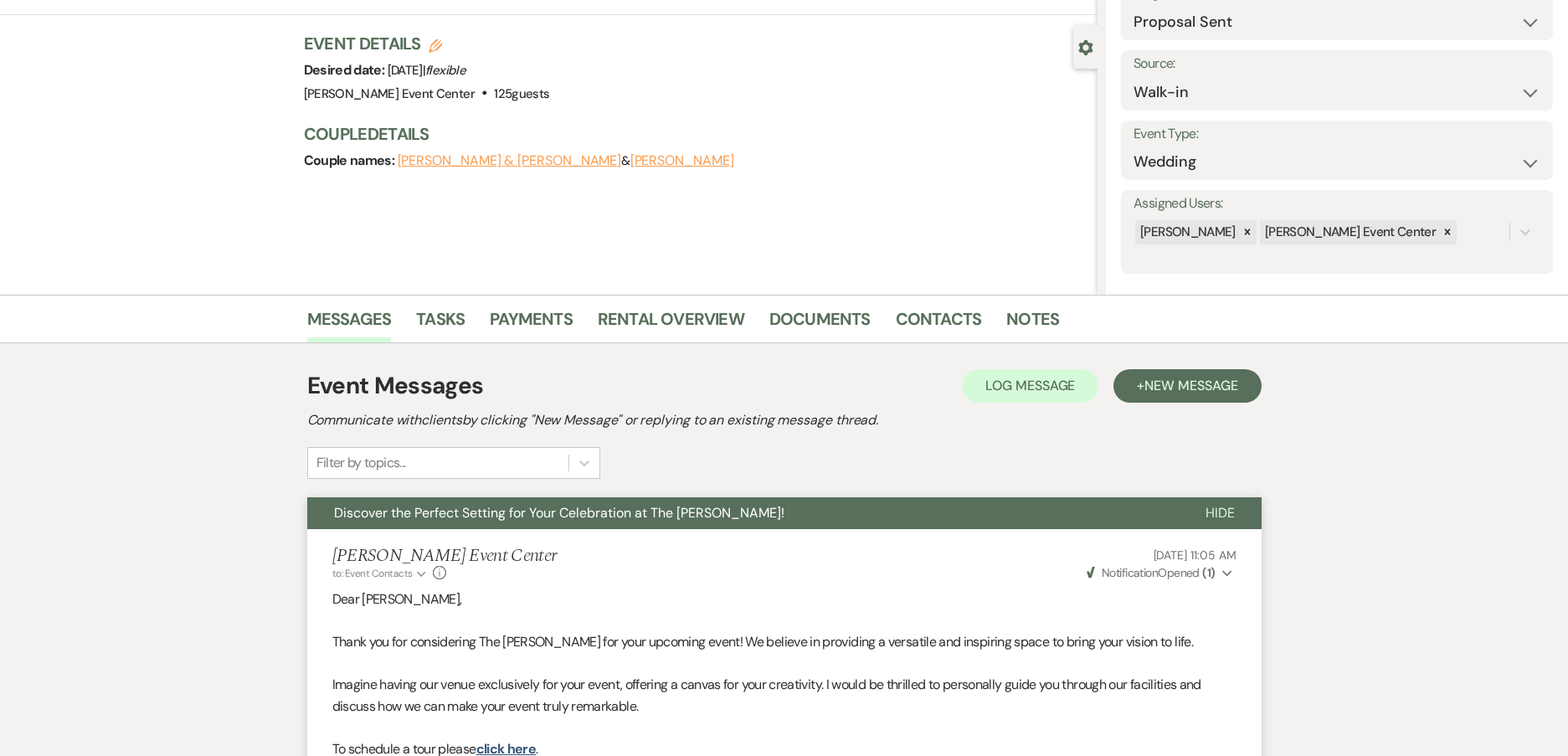
scroll to position [0, 0]
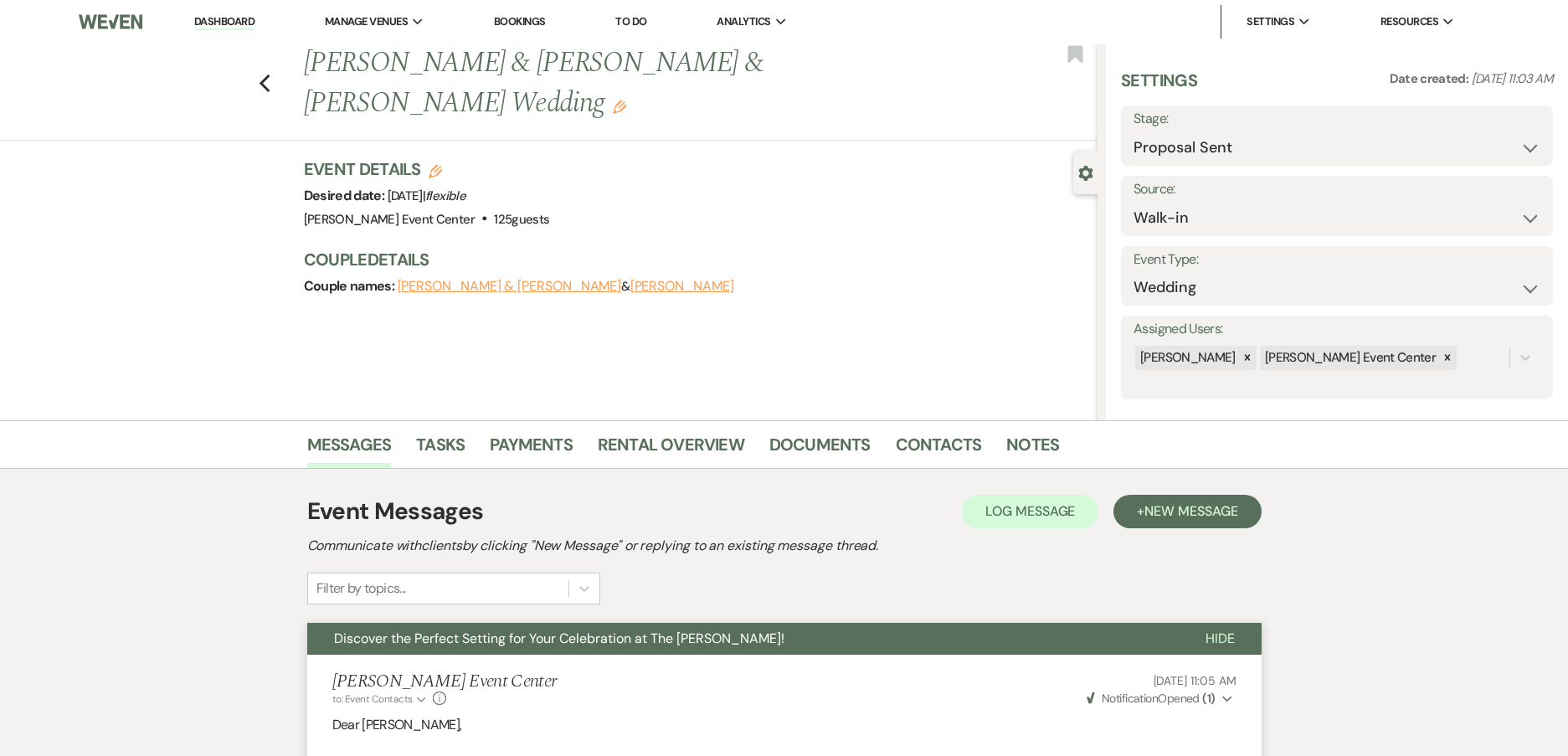
click at [263, 84] on div "Previous [PERSON_NAME] & [PERSON_NAME] & [PERSON_NAME] Wedding Edit Bookmark" at bounding box center [544, 92] width 1105 height 97
click at [270, 83] on icon "Previous" at bounding box center [264, 83] width 13 height 20
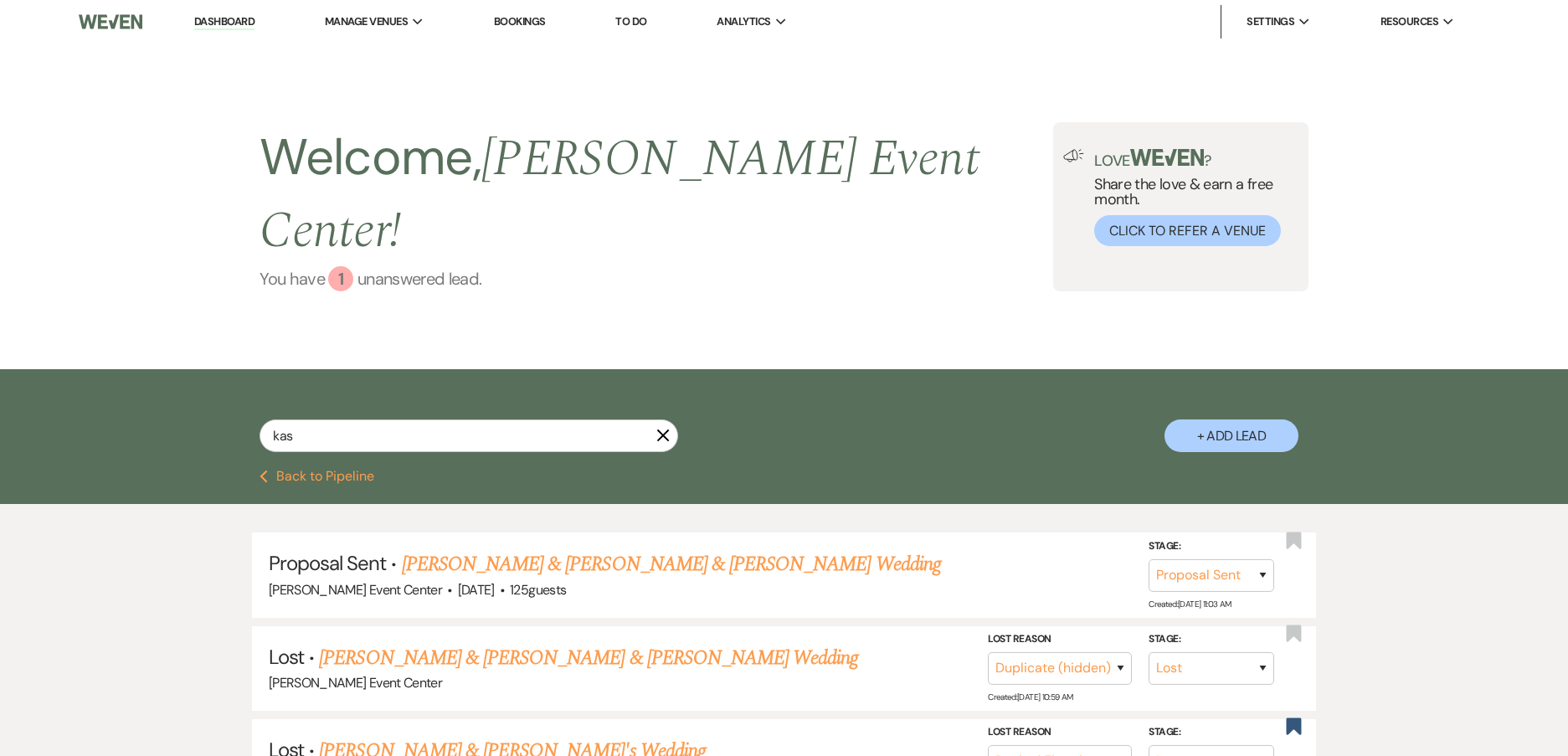
click at [335, 266] on div "1" at bounding box center [341, 279] width 25 height 25
drag, startPoint x: 203, startPoint y: 28, endPoint x: 257, endPoint y: 33, distance: 54.2
click at [202, 28] on link "Dashboard" at bounding box center [225, 22] width 60 height 15
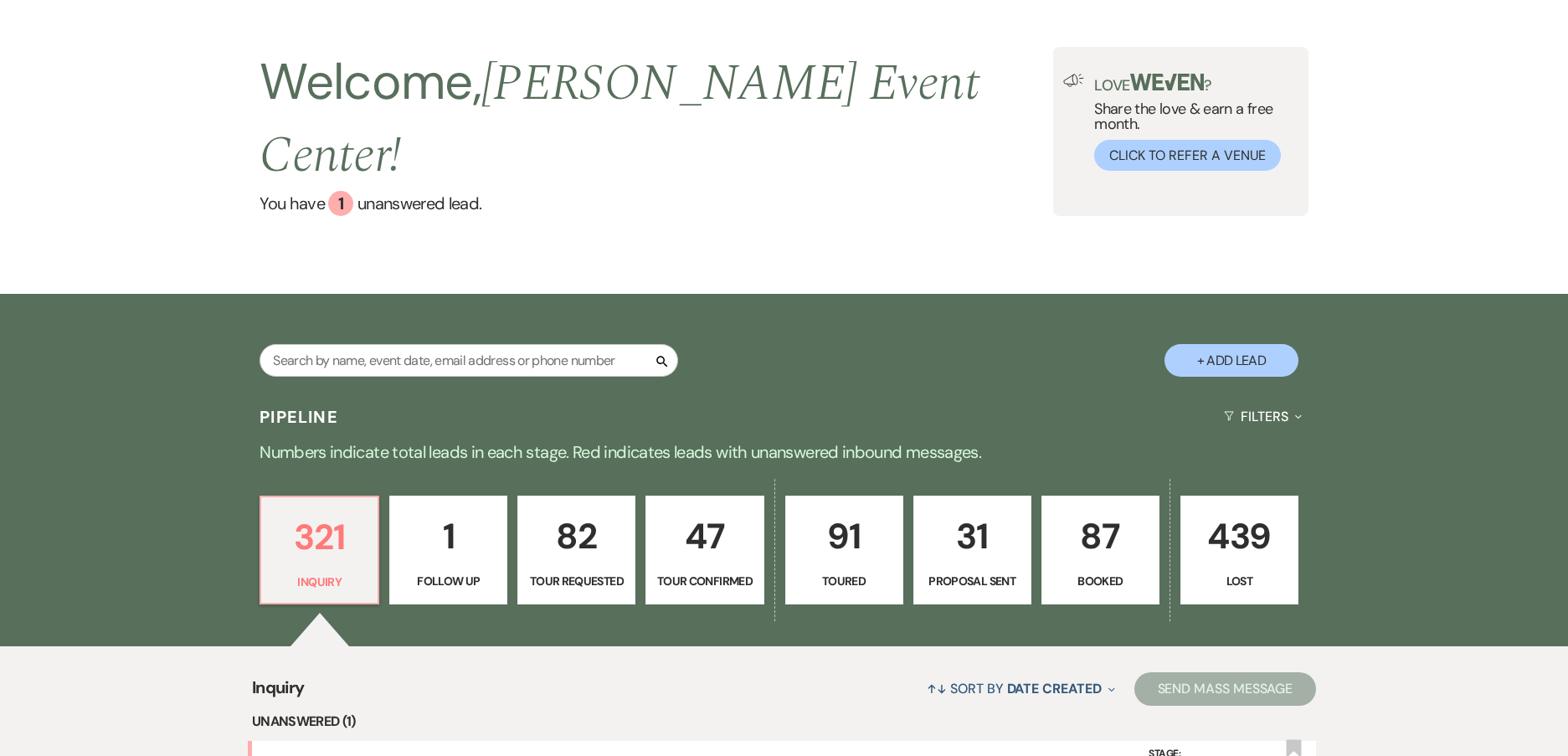
scroll to position [586, 0]
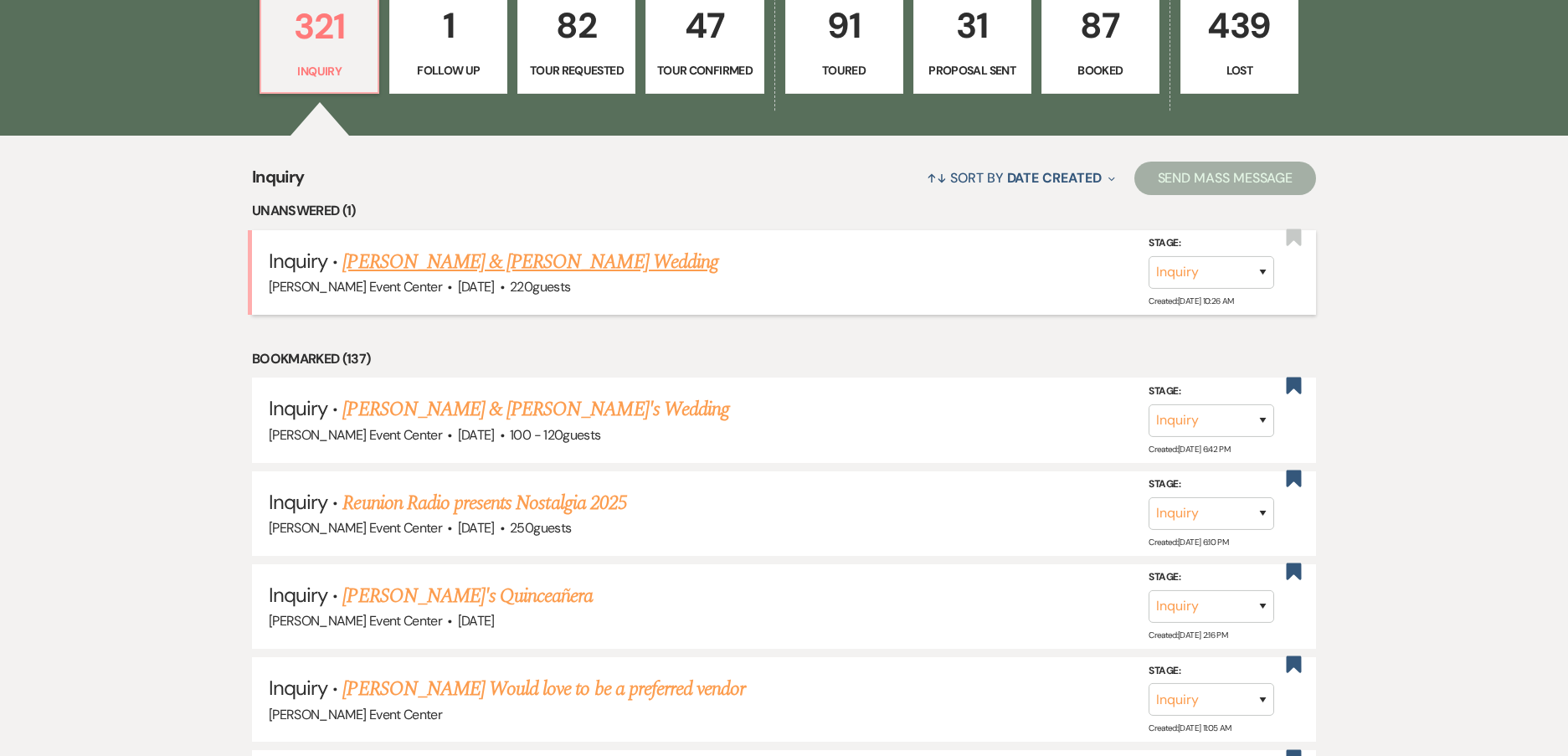
click at [647, 247] on link "[PERSON_NAME] & [PERSON_NAME] Wedding" at bounding box center [529, 261] width 375 height 30
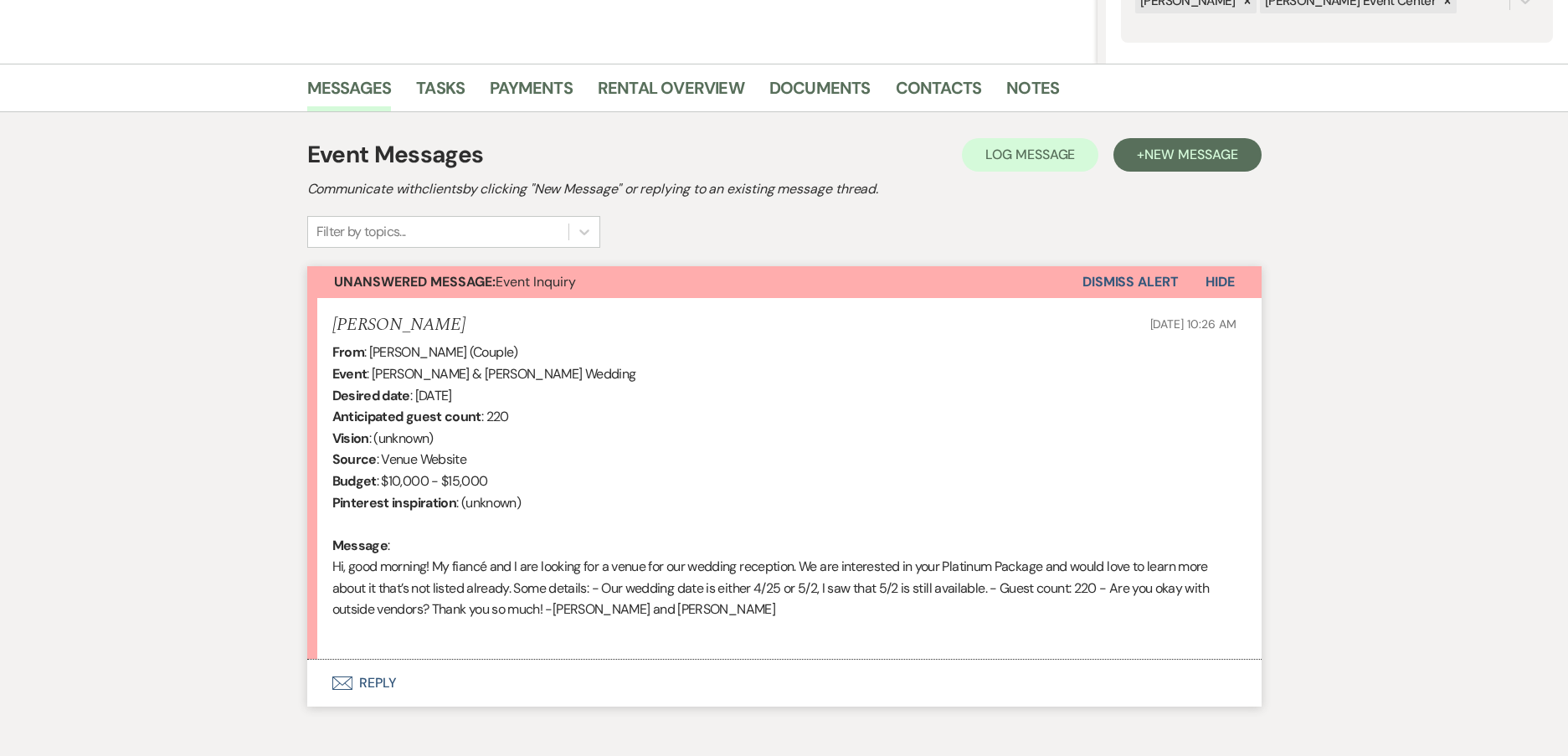
scroll to position [439, 0]
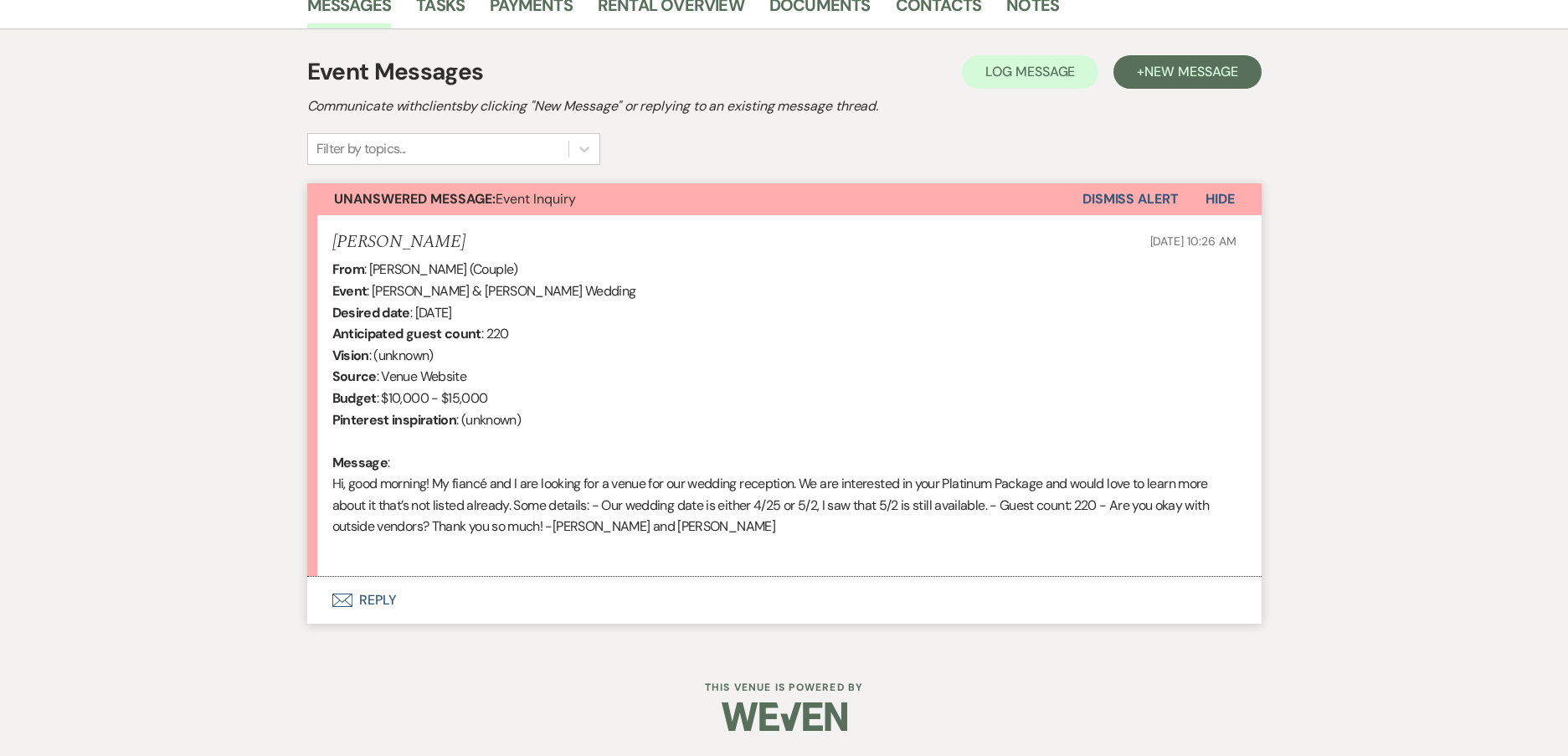
click at [379, 598] on button "Envelope Reply" at bounding box center [784, 600] width 954 height 46
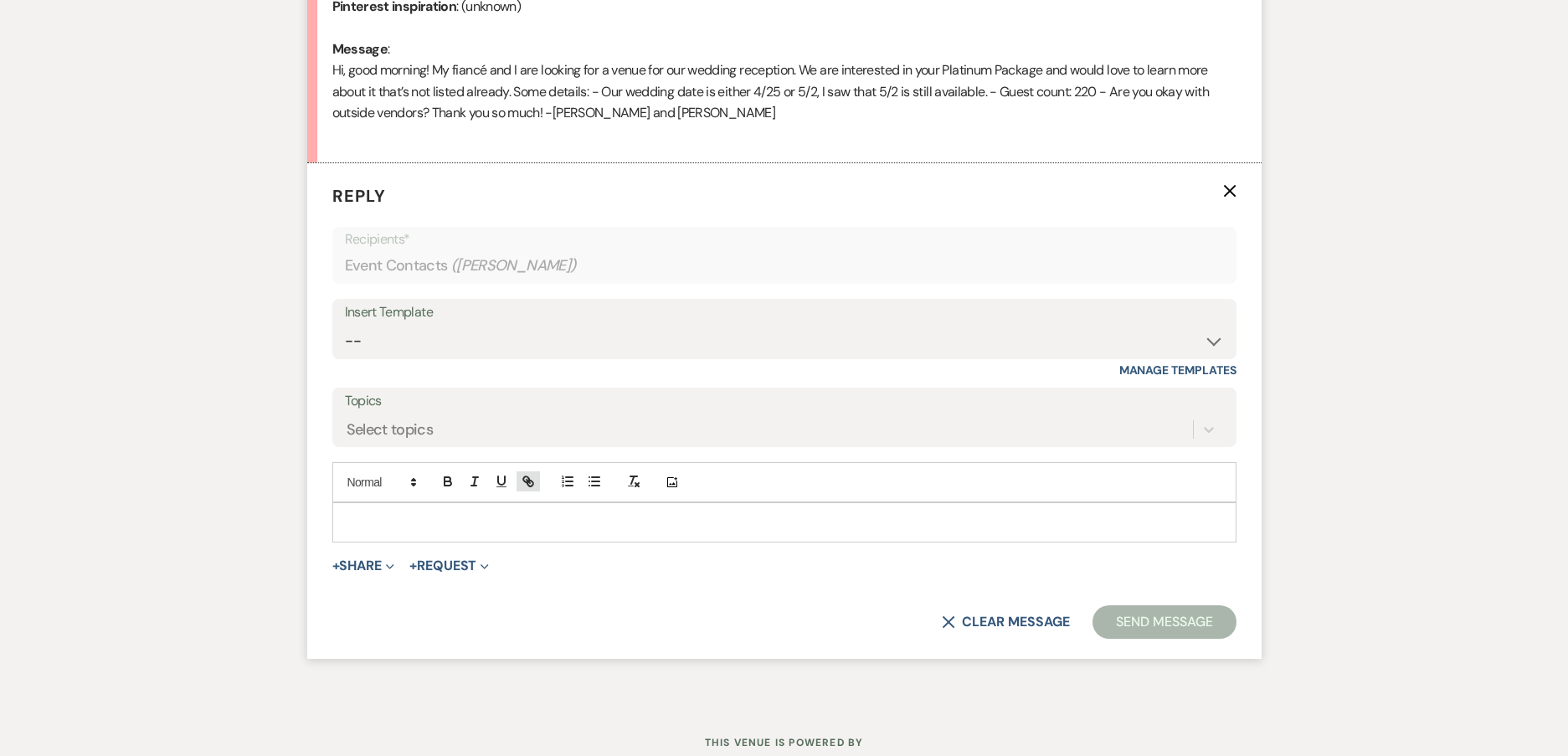
scroll to position [887, 0]
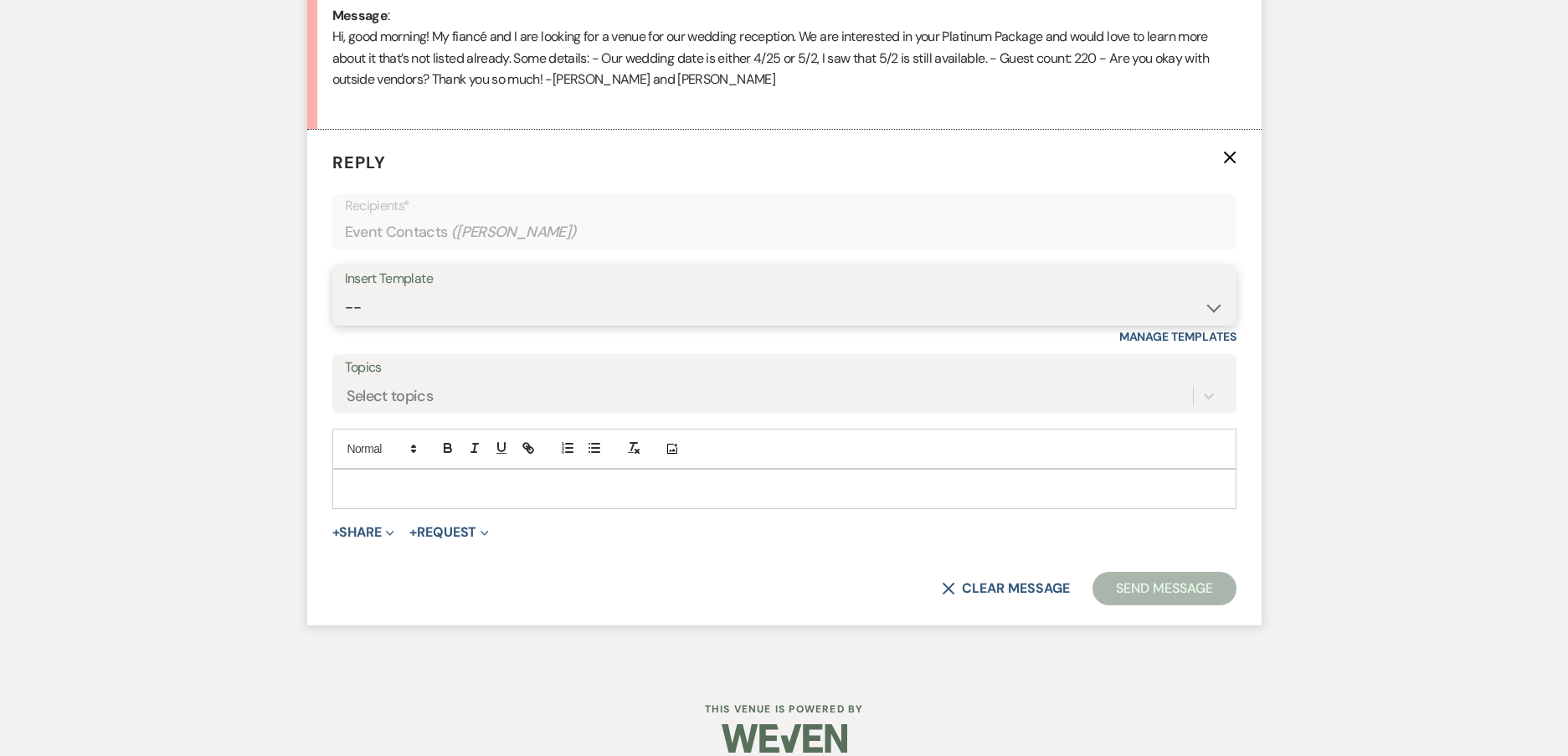
click at [622, 301] on select "-- Weven Planning Portal Introduction (Booked Events) Initial Inquiry Response …" at bounding box center [784, 308] width 879 height 33
click at [345, 291] on select "-- Weven Planning Portal Introduction (Booked Events) Initial Inquiry Response …" at bounding box center [784, 308] width 879 height 33
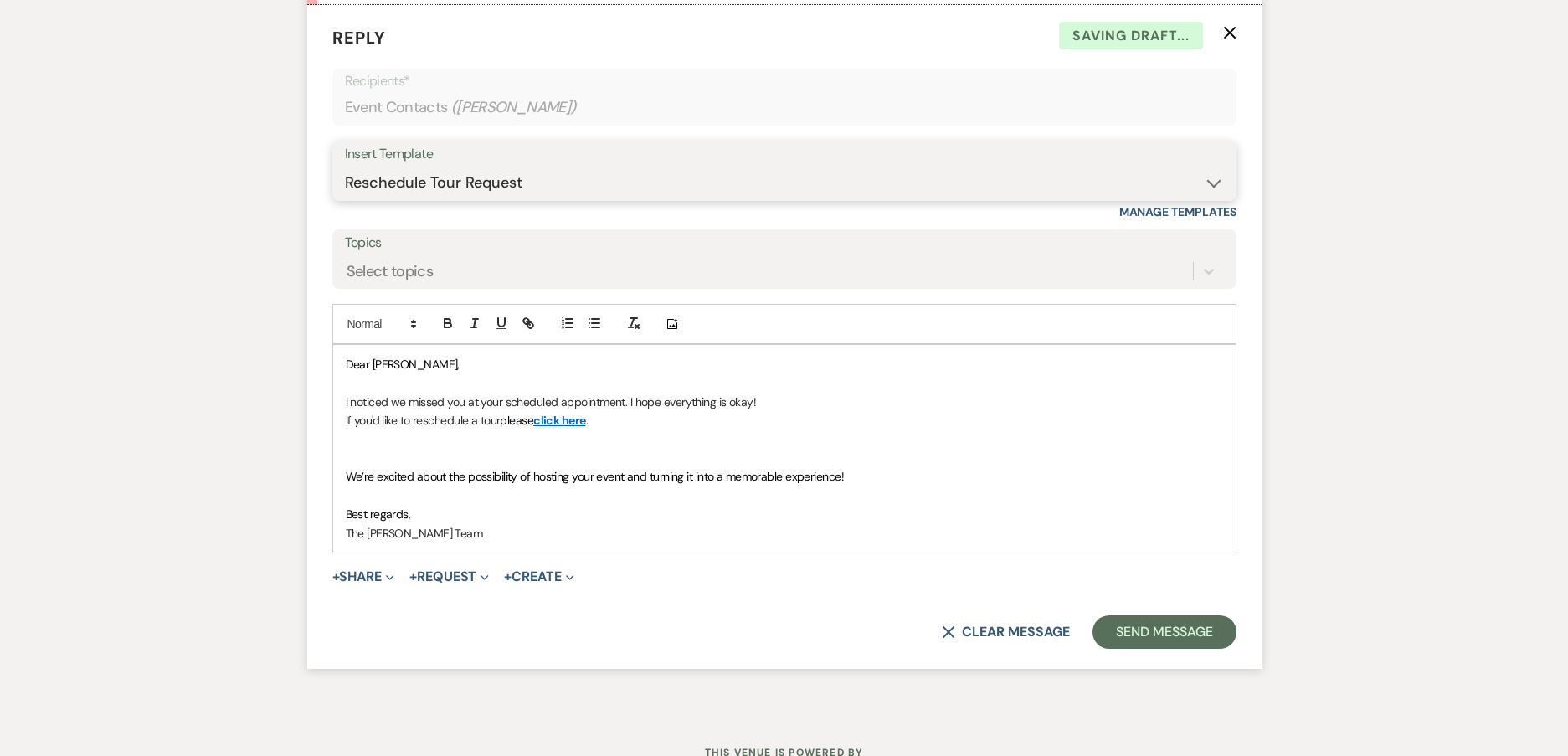
scroll to position [1054, 0]
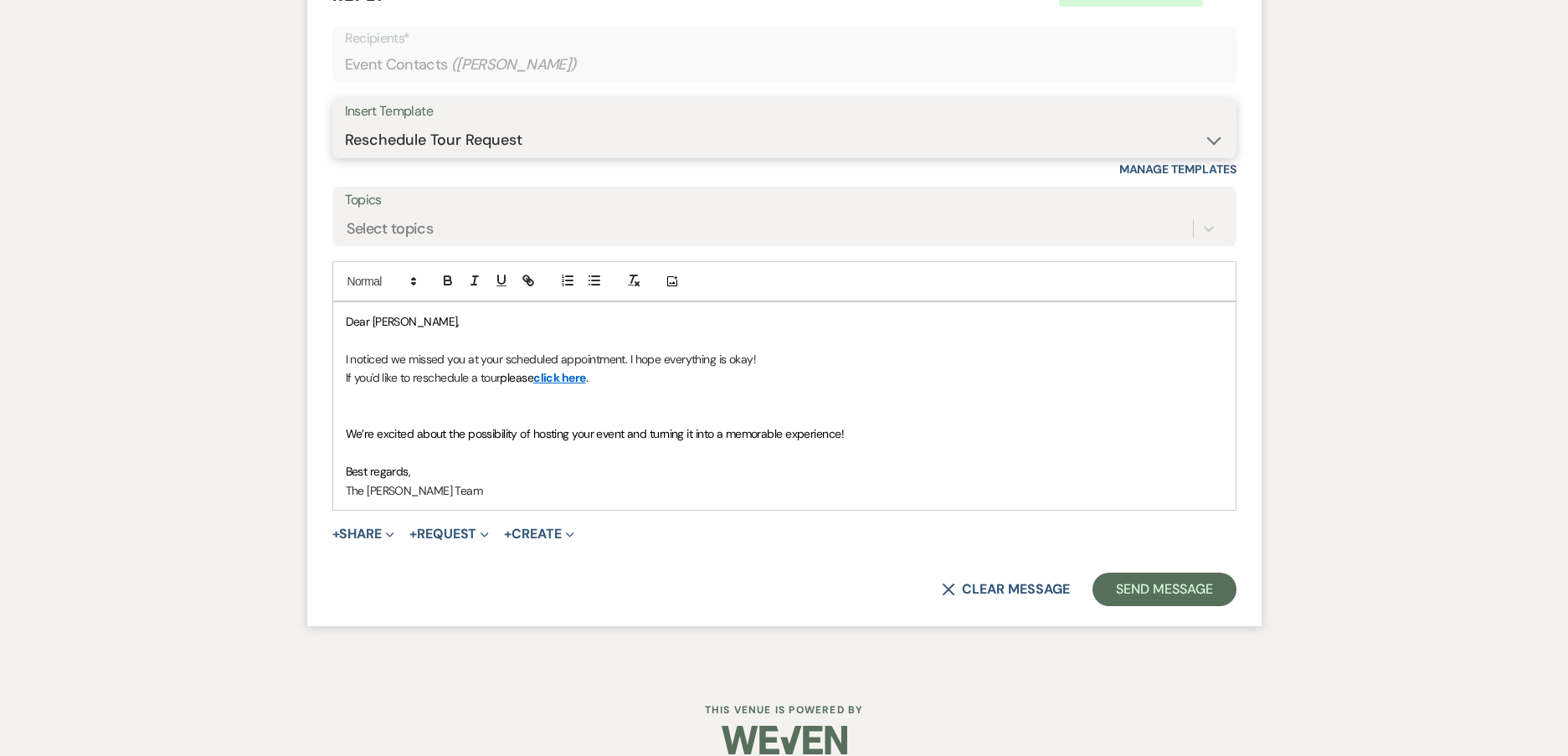
click at [647, 132] on select "-- Weven Planning Portal Introduction (Booked Events) Initial Inquiry Response …" at bounding box center [784, 140] width 879 height 33
click at [345, 124] on select "-- Weven Planning Portal Introduction (Booked Events) Initial Inquiry Response …" at bounding box center [784, 140] width 879 height 33
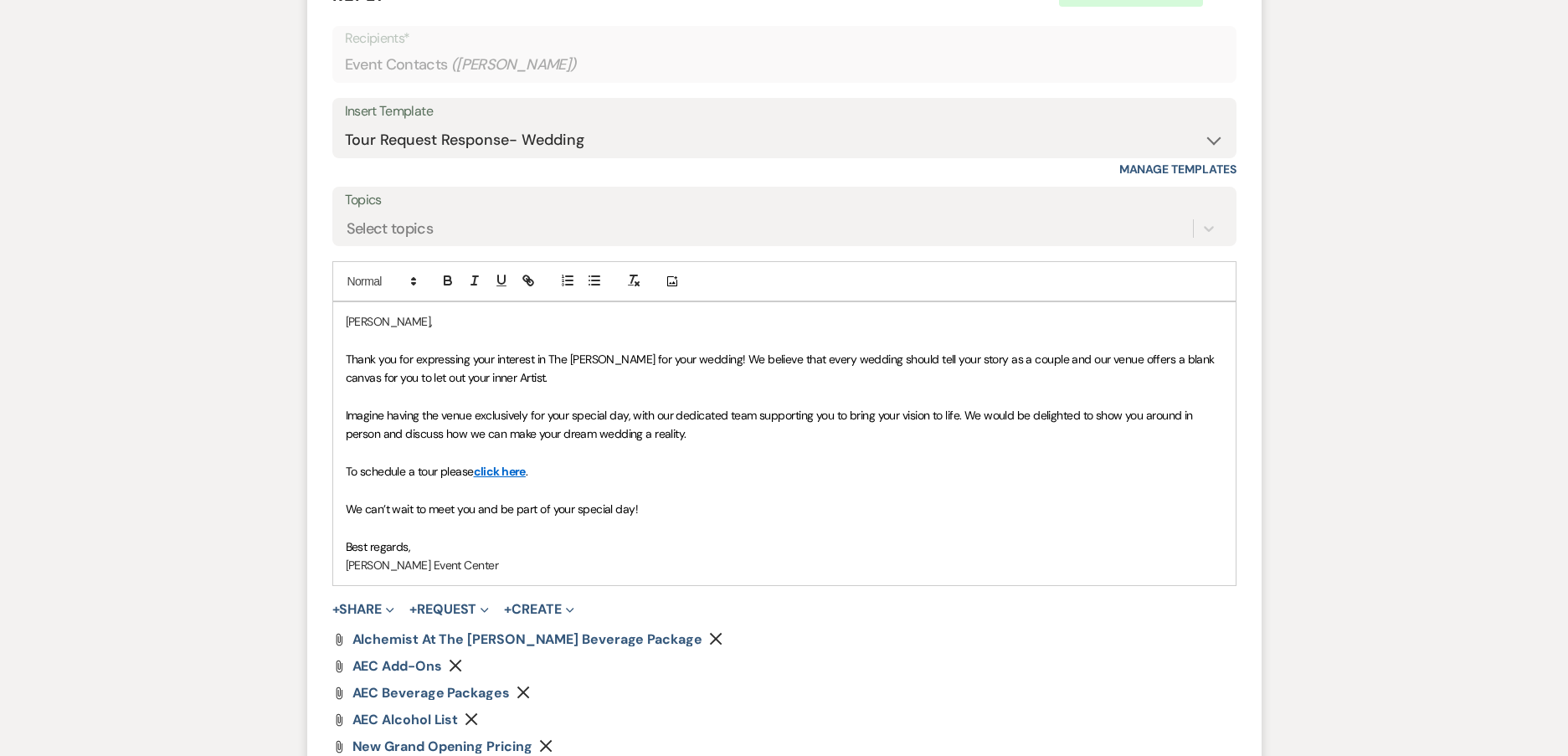
click at [221, 296] on div "Messages Tasks Payments Rental Overview Documents Contacts Notes Event Messages…" at bounding box center [784, 123] width 1568 height 1514
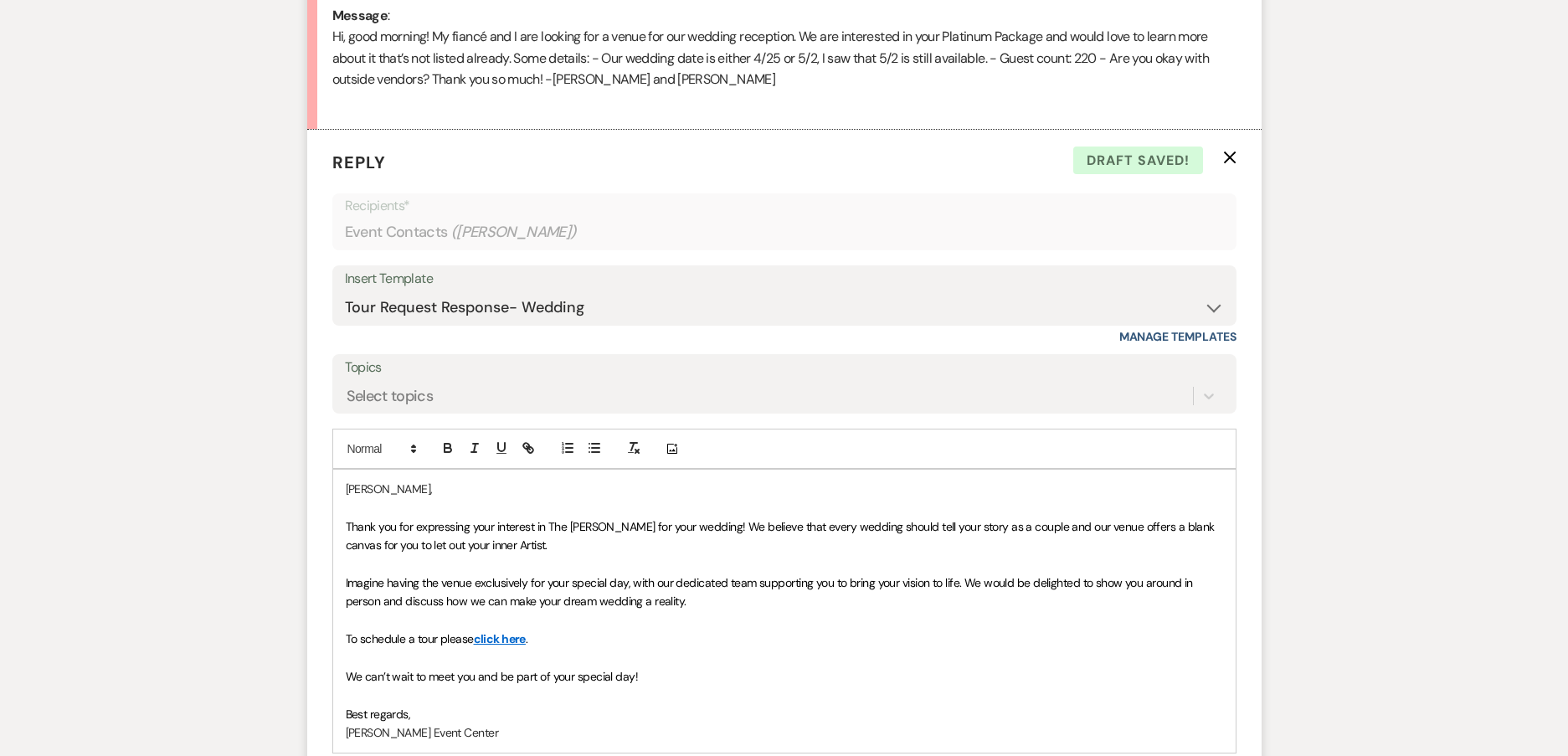
scroll to position [1285, 0]
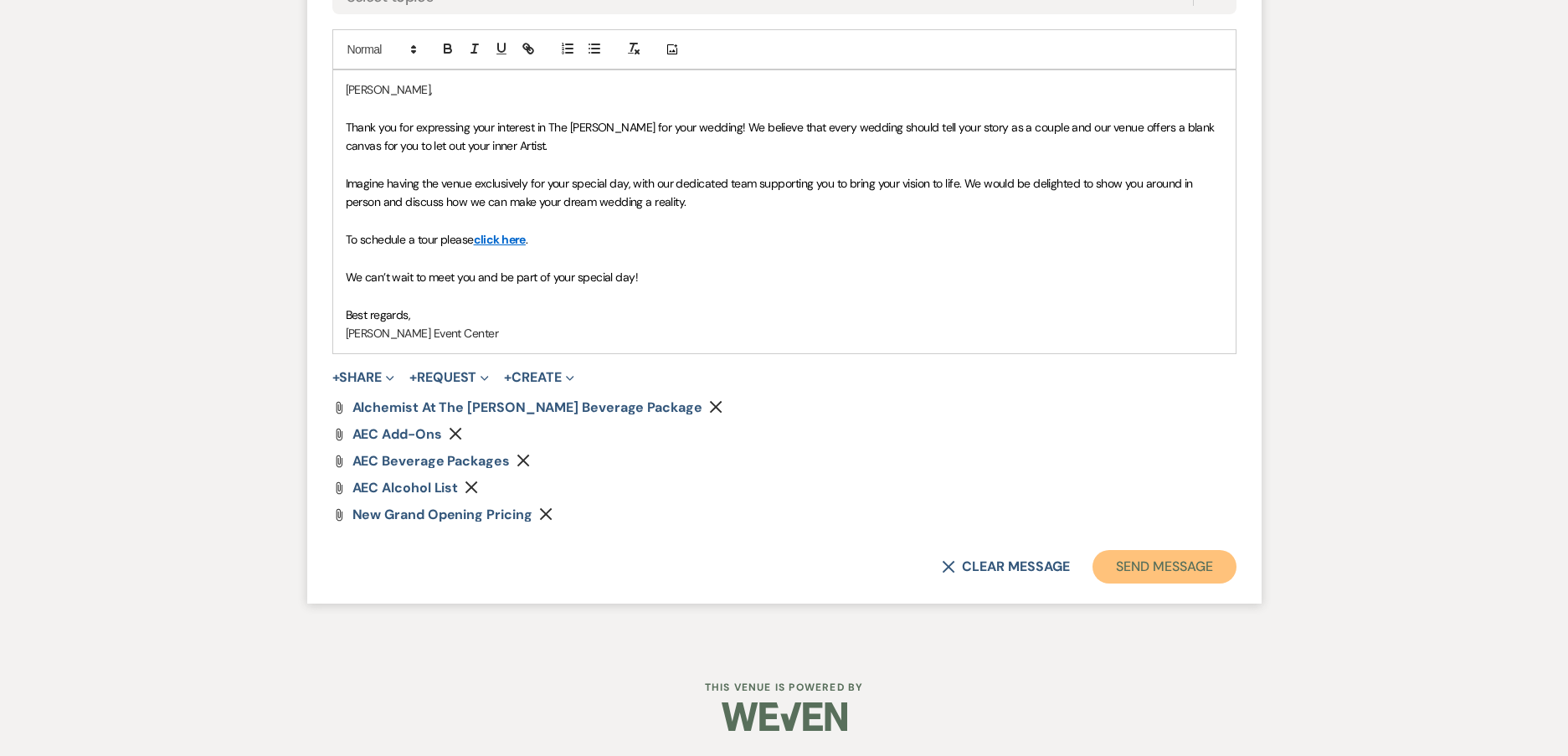
click at [1191, 568] on button "Send Message" at bounding box center [1163, 566] width 143 height 34
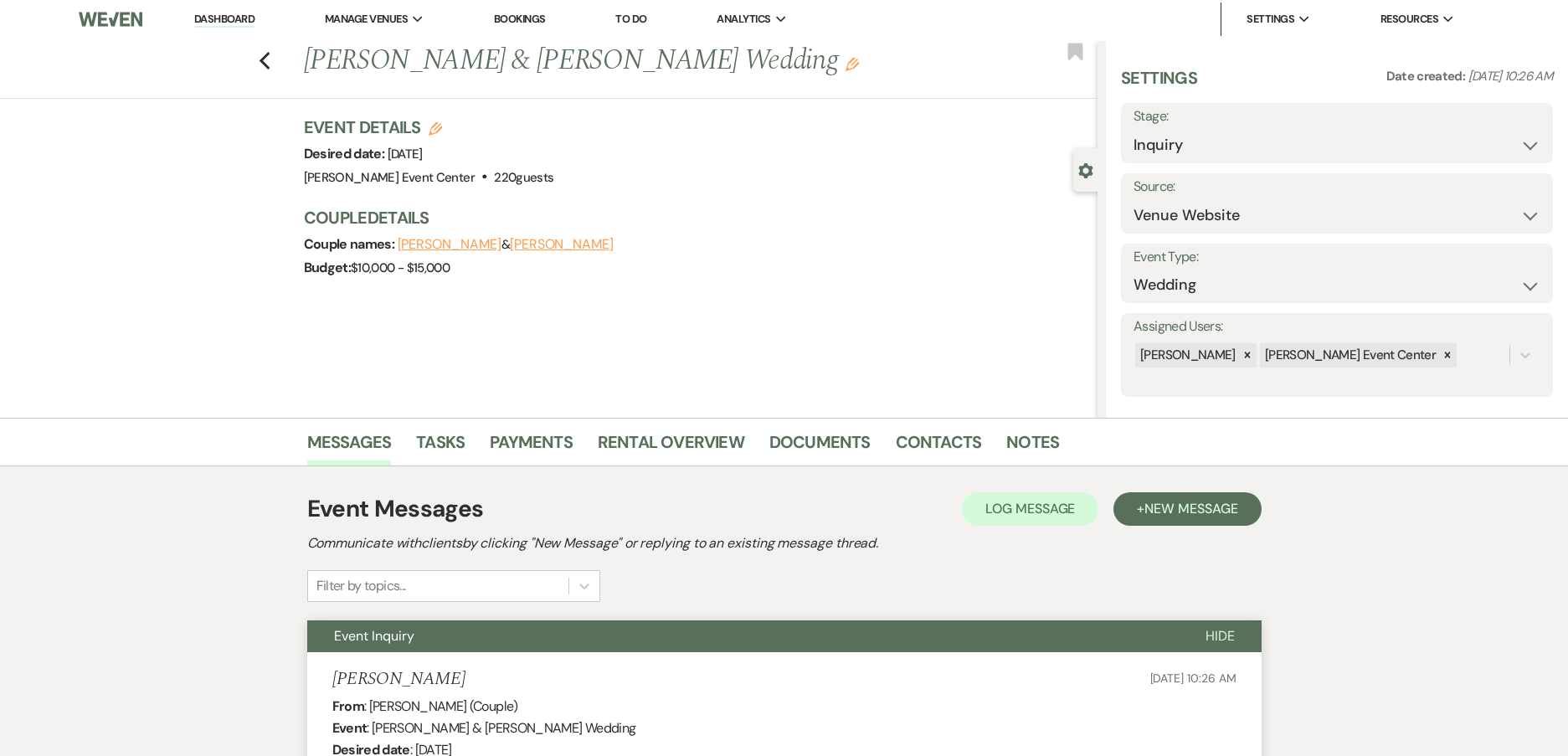
scroll to position [0, 0]
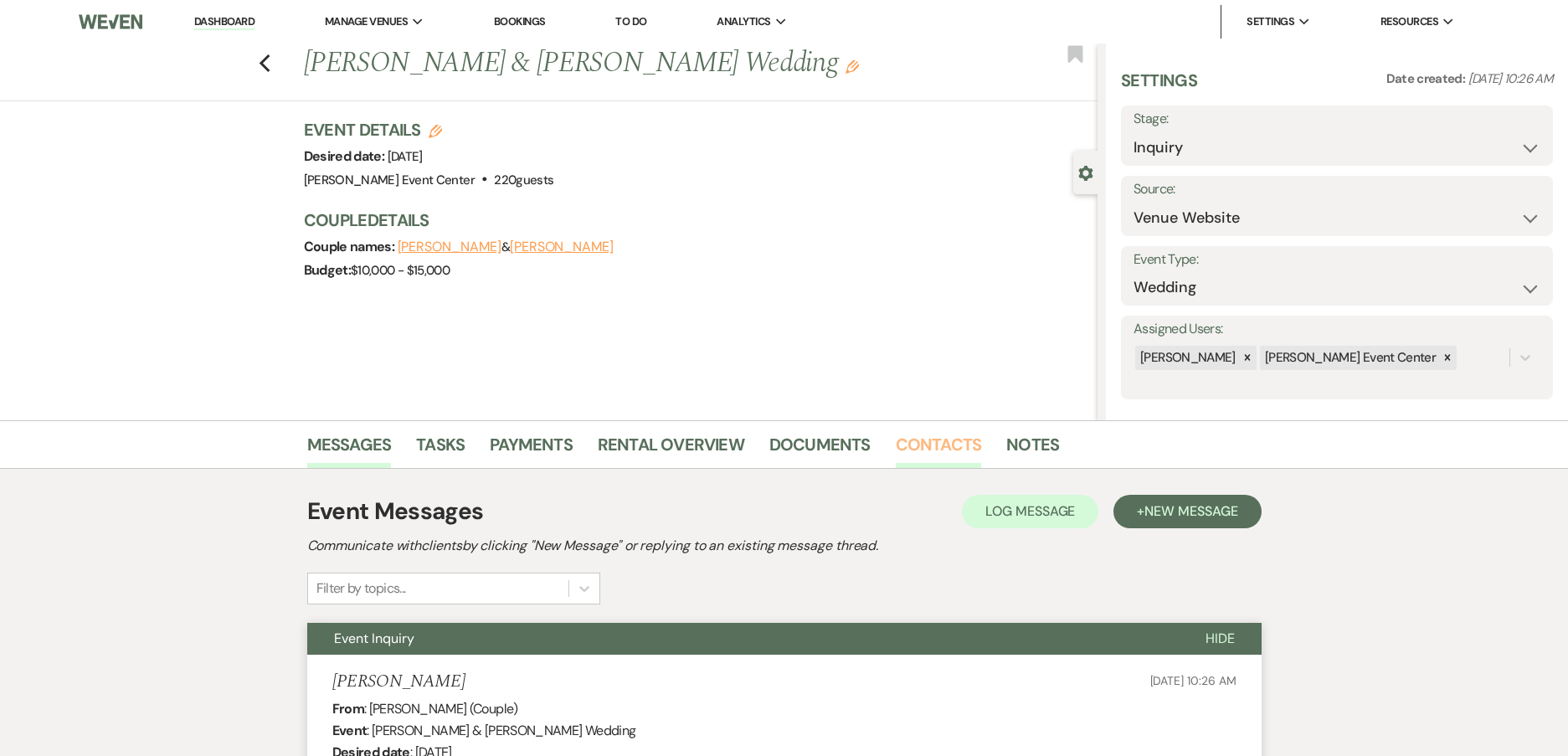
click at [915, 446] on link "Contacts" at bounding box center [938, 449] width 86 height 37
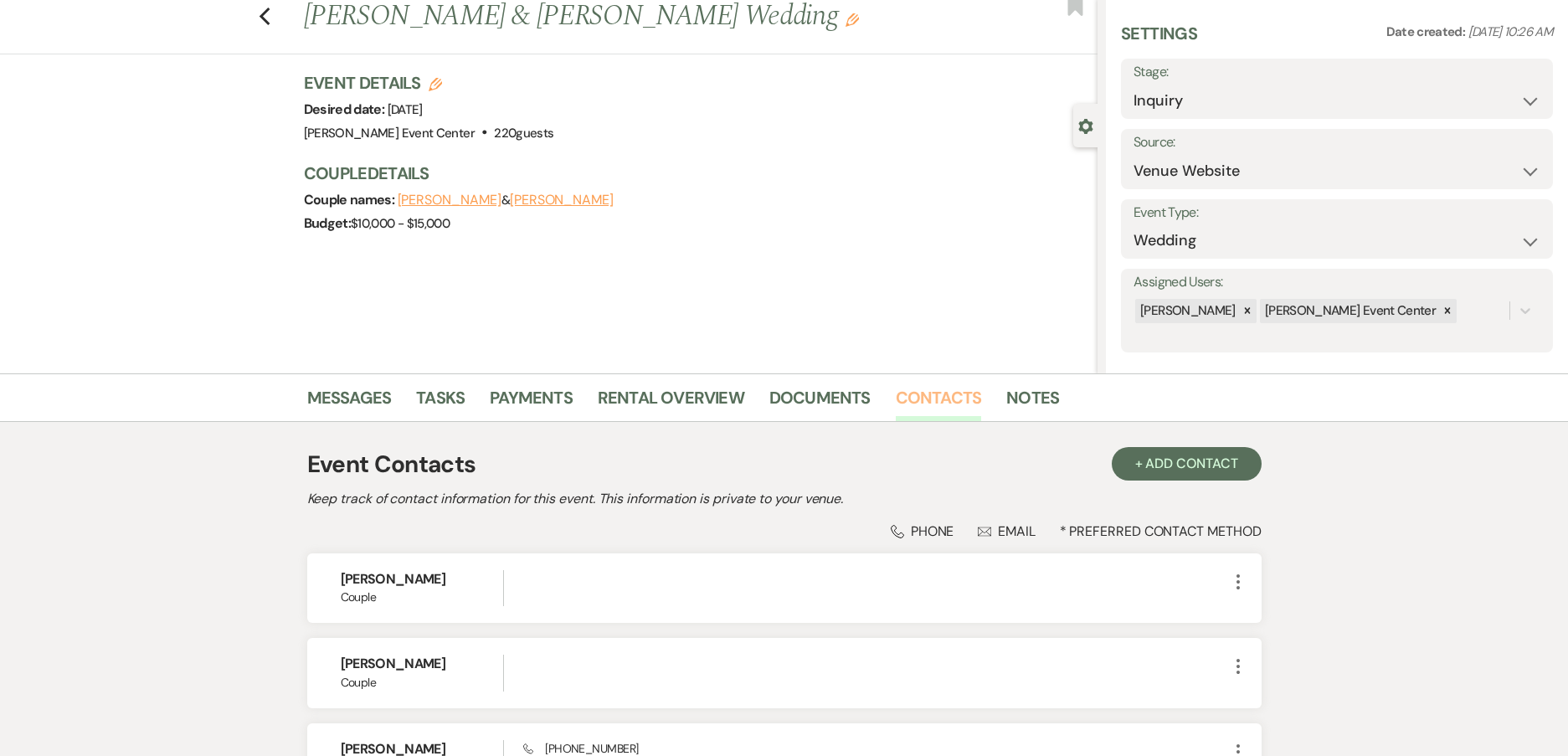
scroll to position [232, 0]
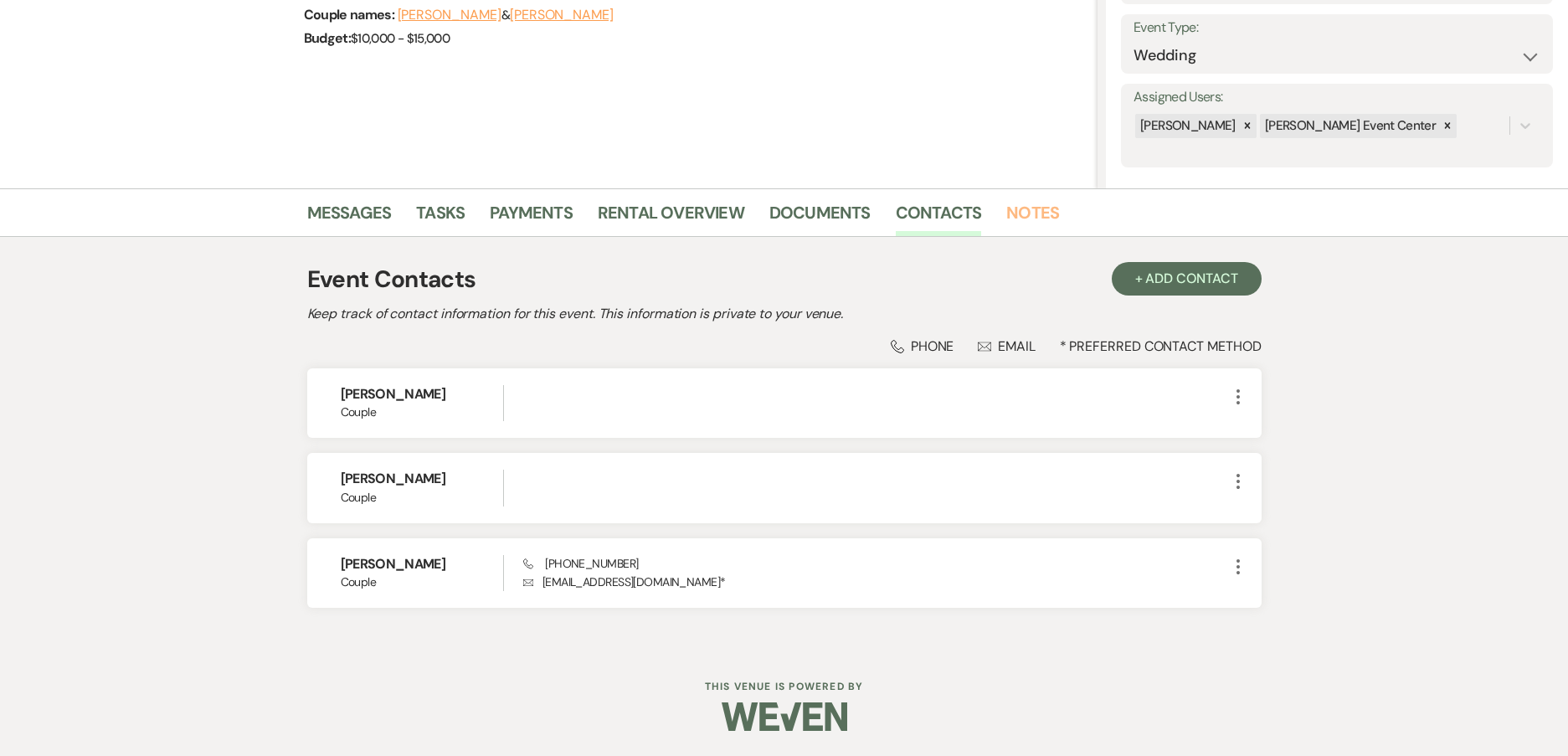
click at [1030, 201] on link "Notes" at bounding box center [1032, 218] width 52 height 37
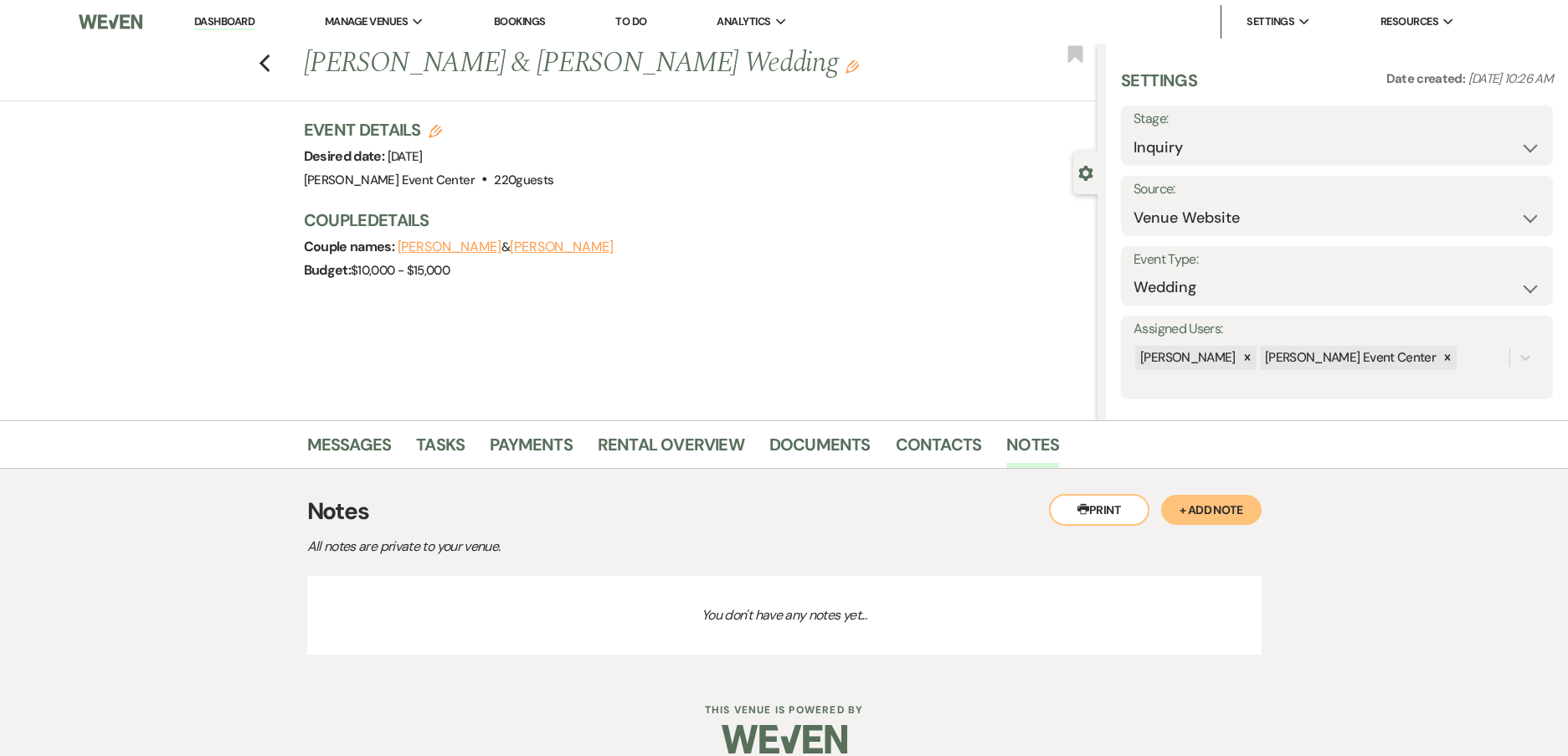
click at [1195, 509] on button "+ Add Note" at bounding box center [1211, 509] width 101 height 30
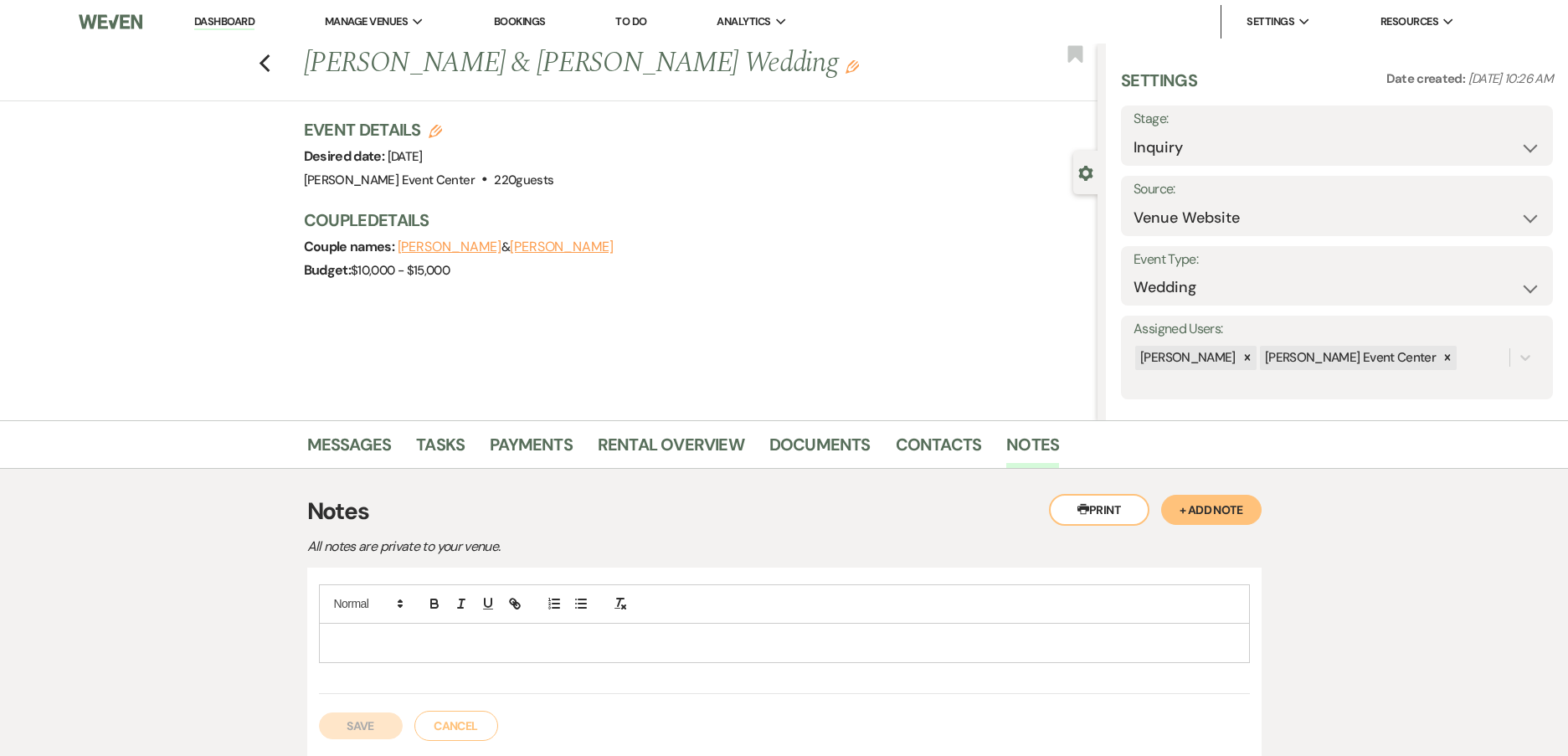
click at [440, 649] on p at bounding box center [784, 643] width 904 height 18
click at [346, 725] on button "Save" at bounding box center [360, 726] width 83 height 27
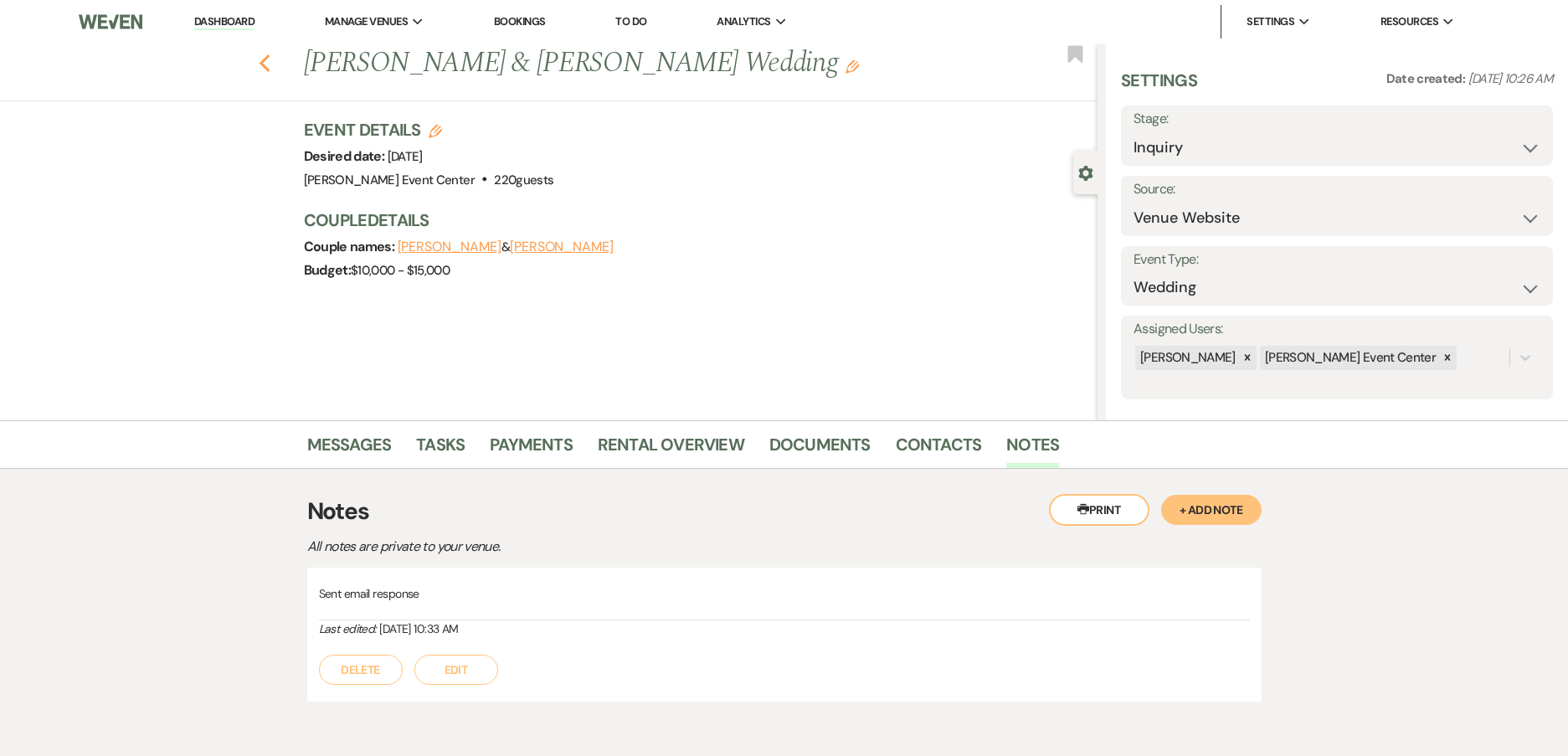
click at [266, 74] on icon "Previous" at bounding box center [264, 63] width 13 height 20
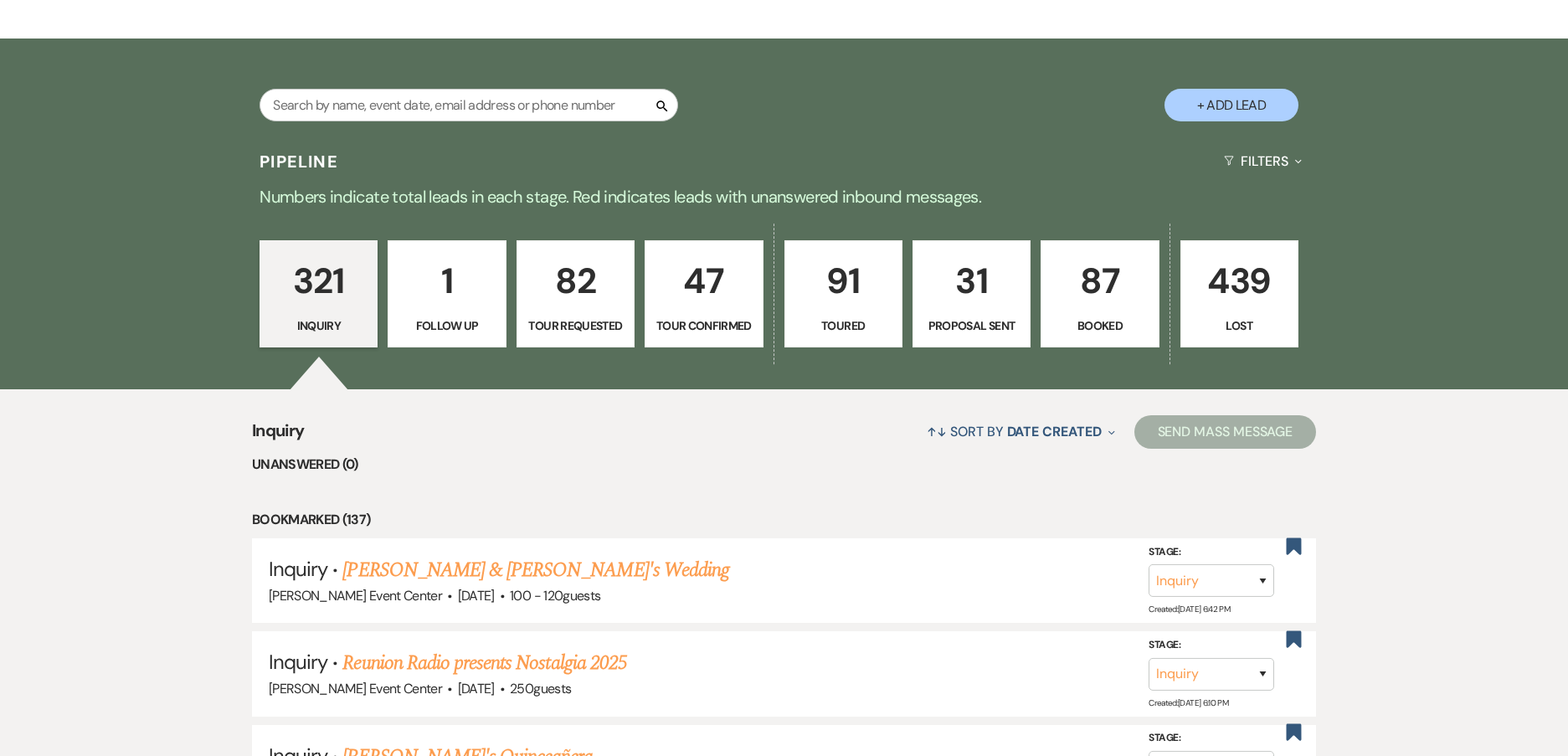
scroll to position [83, 0]
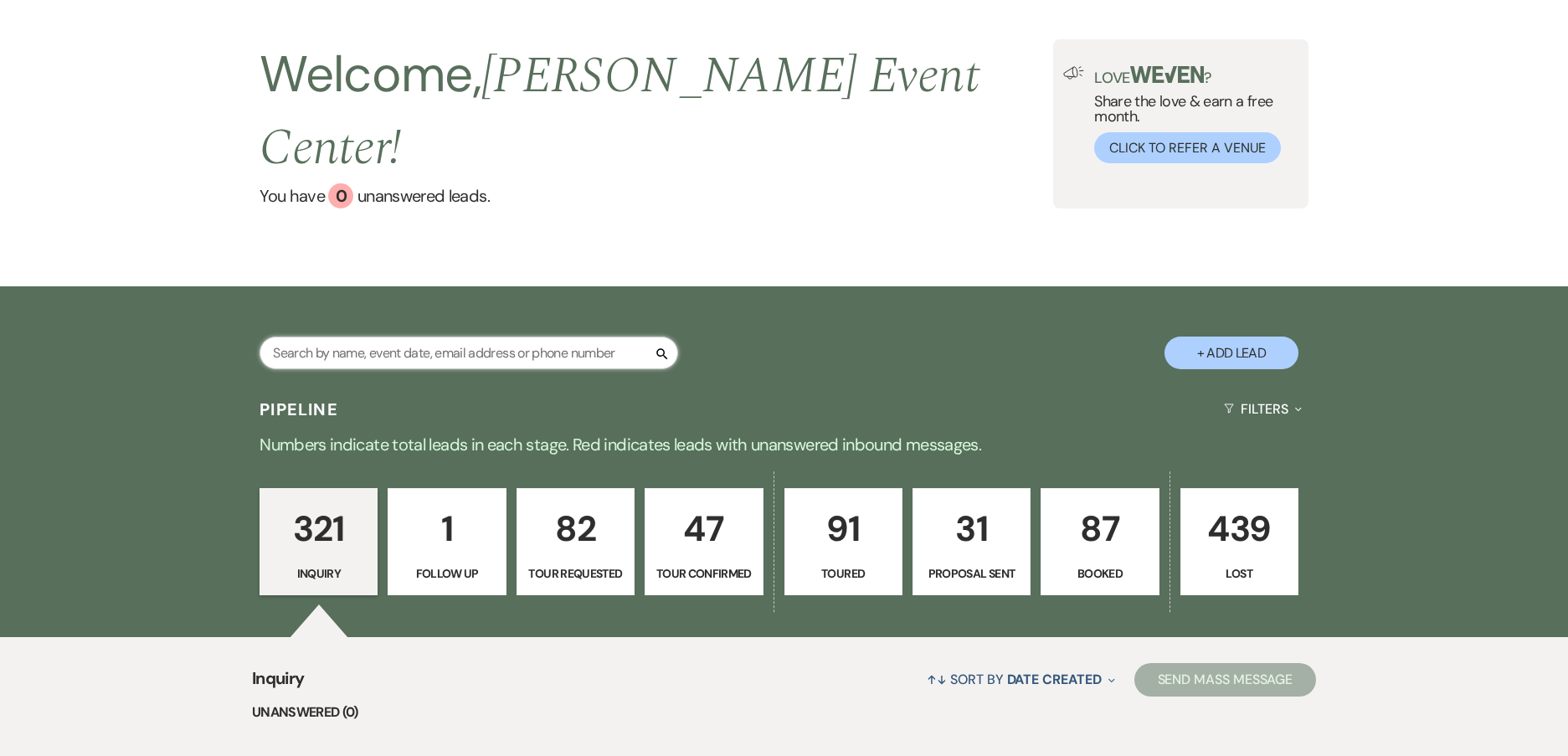
click at [394, 337] on input "text" at bounding box center [468, 353] width 418 height 33
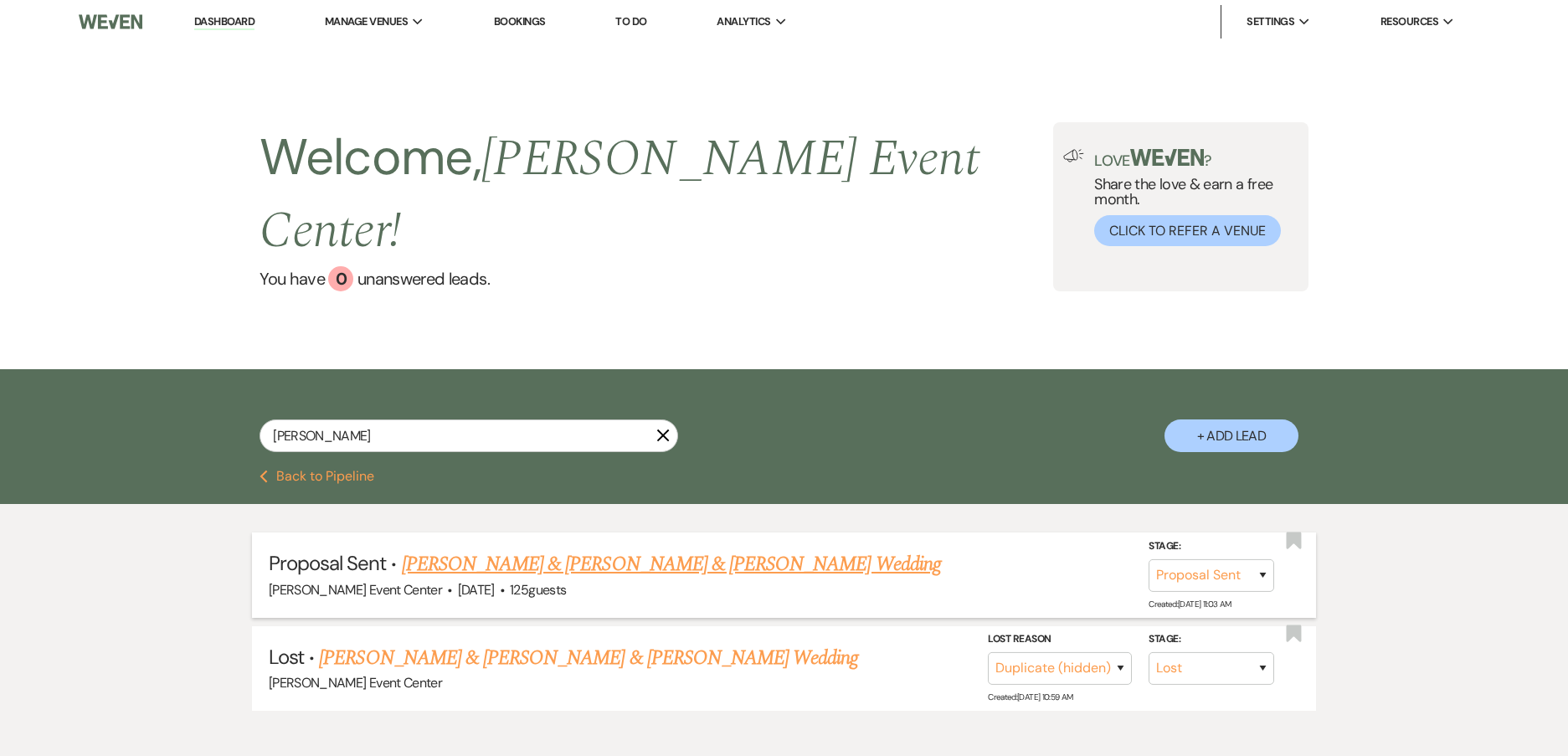
click at [549, 549] on link "[PERSON_NAME] & [PERSON_NAME] & [PERSON_NAME] Wedding" at bounding box center [671, 563] width 539 height 30
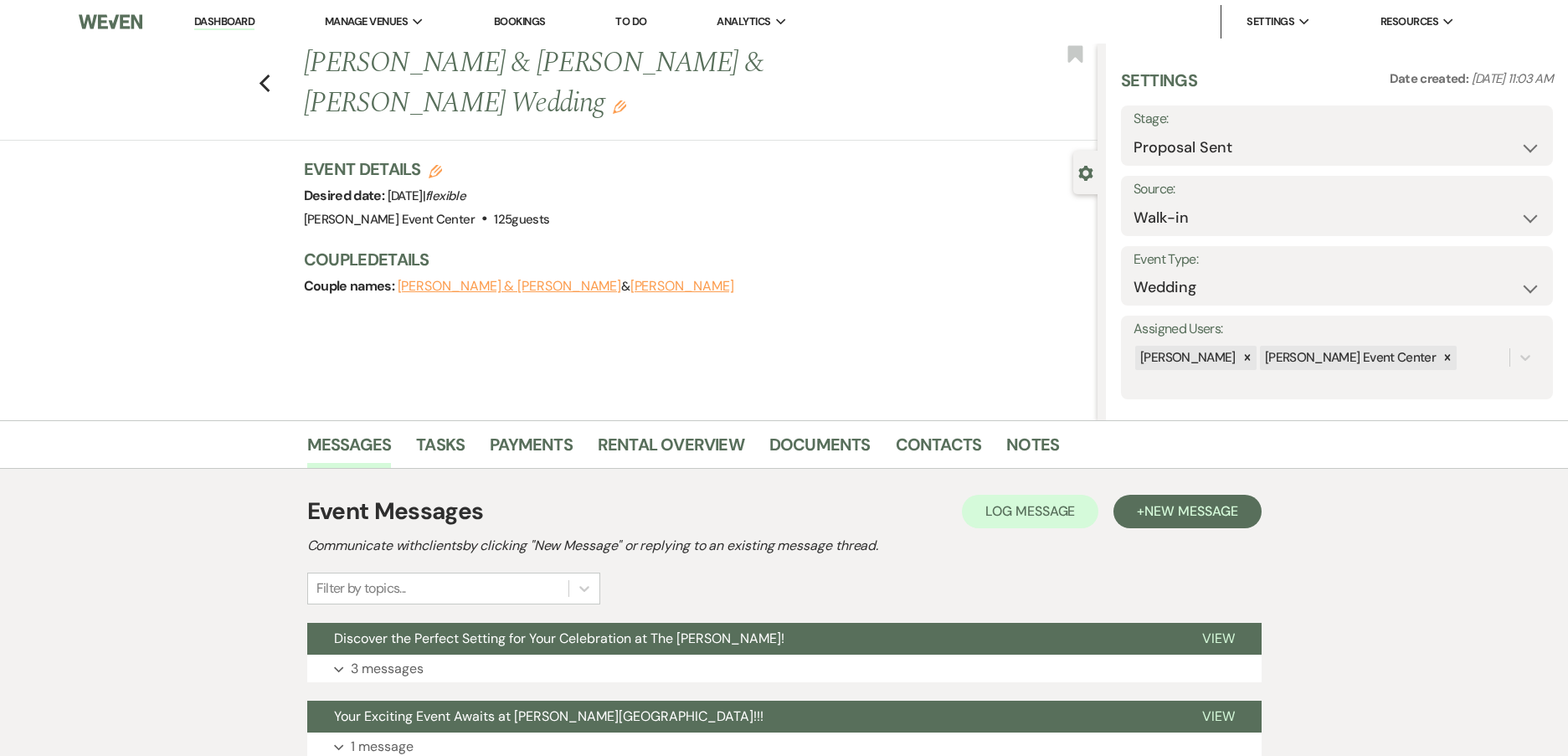
click at [996, 452] on li "Contacts" at bounding box center [950, 448] width 111 height 41
click at [1030, 447] on link "Notes" at bounding box center [1032, 449] width 52 height 37
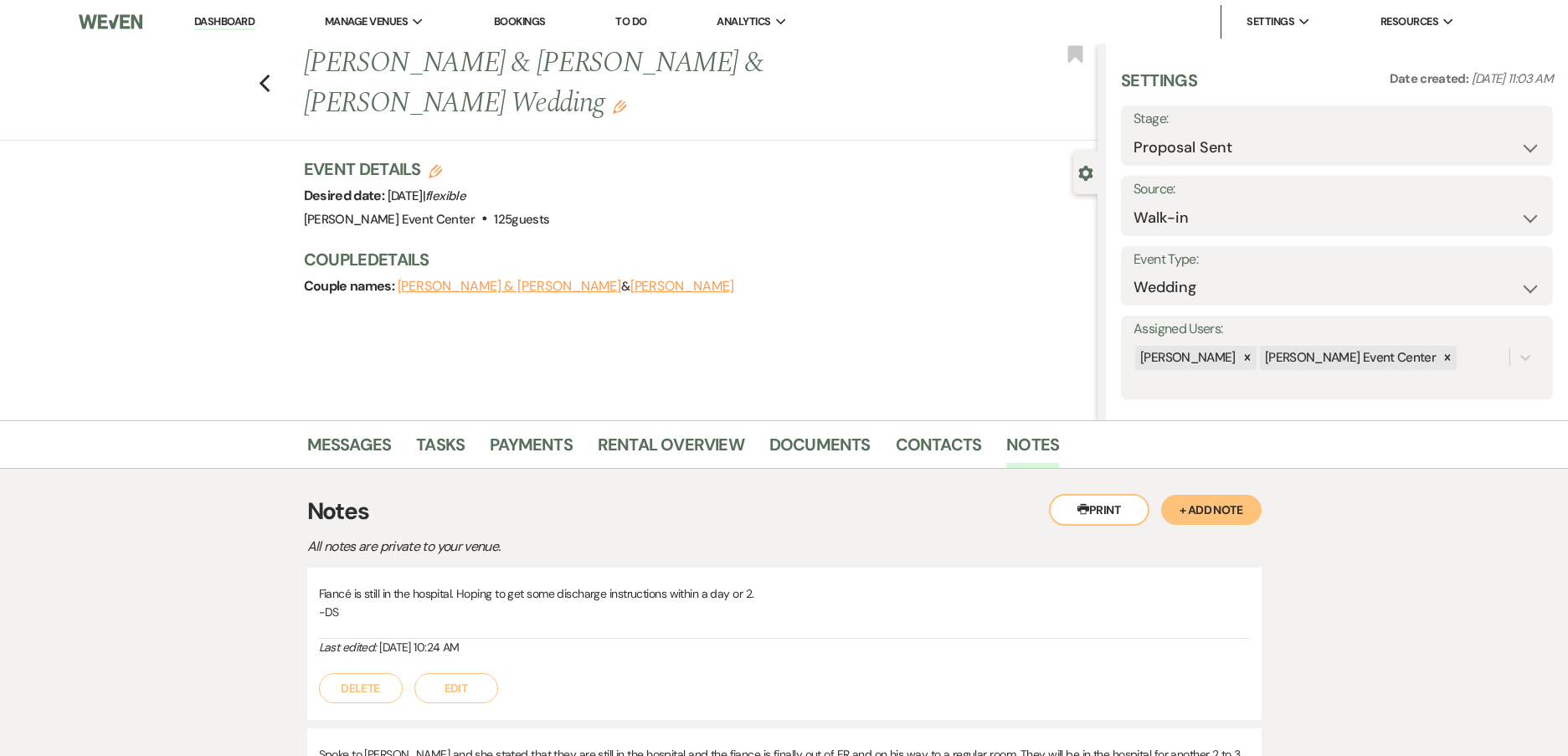
click at [1227, 498] on button "+ Add Note" at bounding box center [1211, 509] width 101 height 30
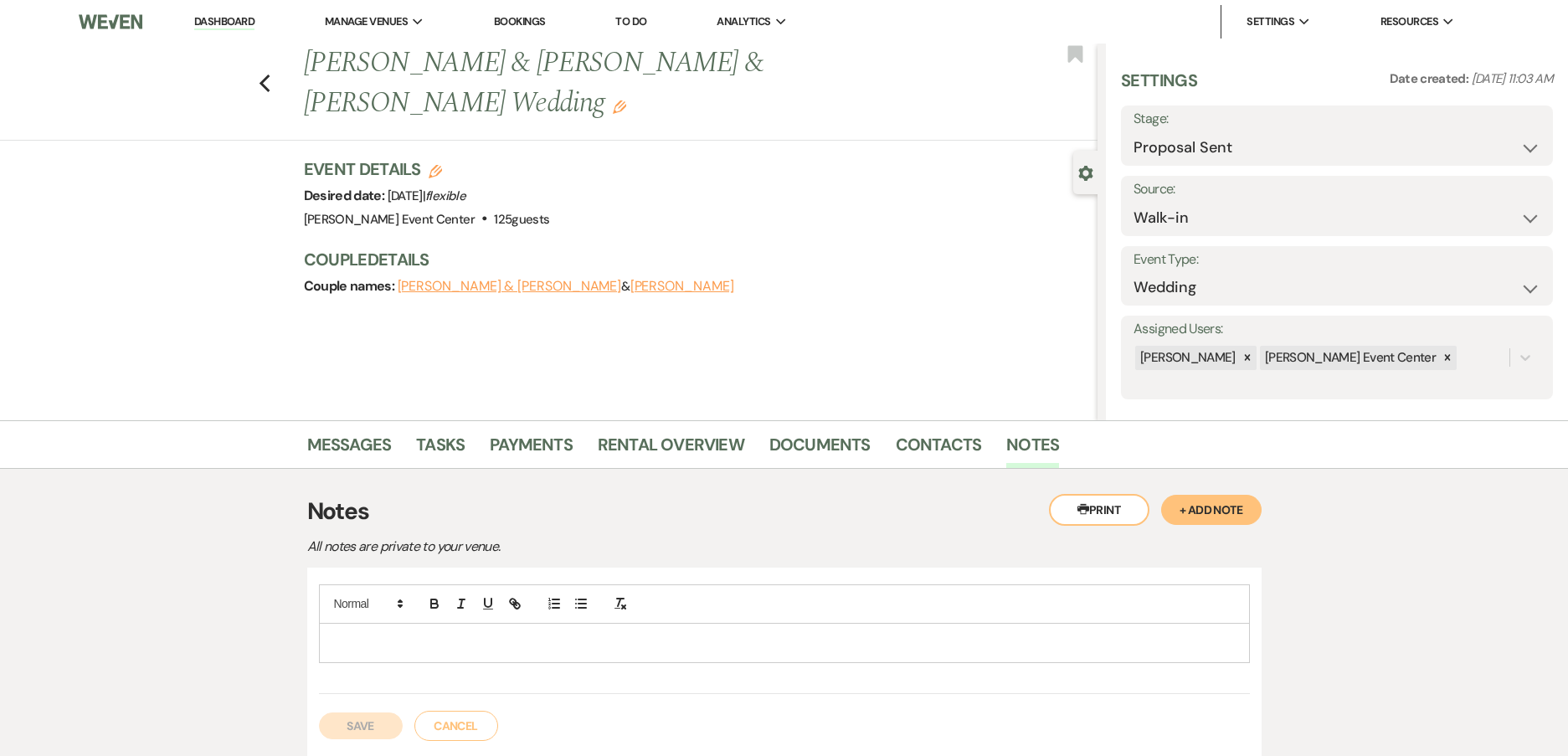
click at [941, 627] on div at bounding box center [784, 643] width 929 height 39
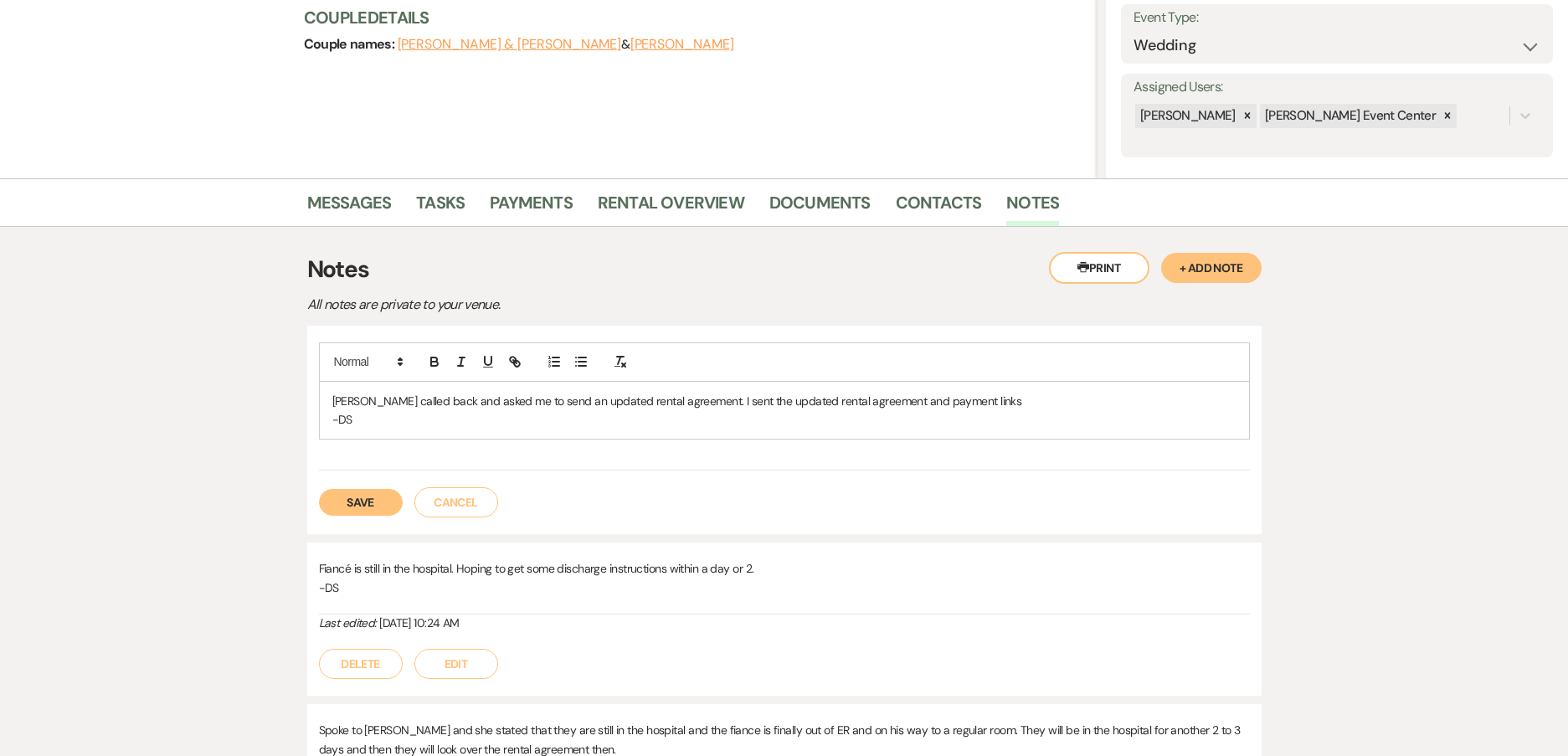
scroll to position [251, 0]
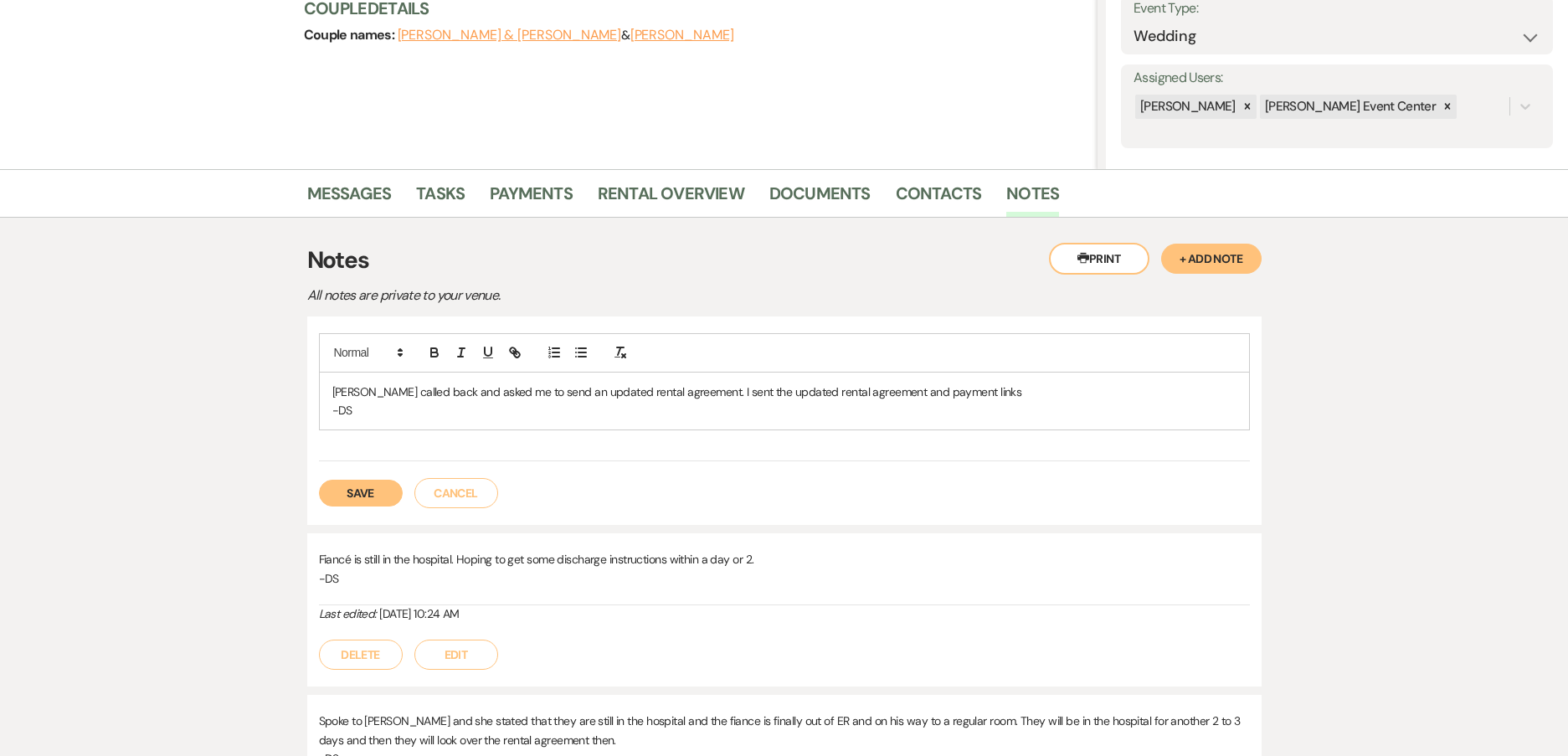
click at [362, 500] on button "Save" at bounding box center [360, 493] width 83 height 27
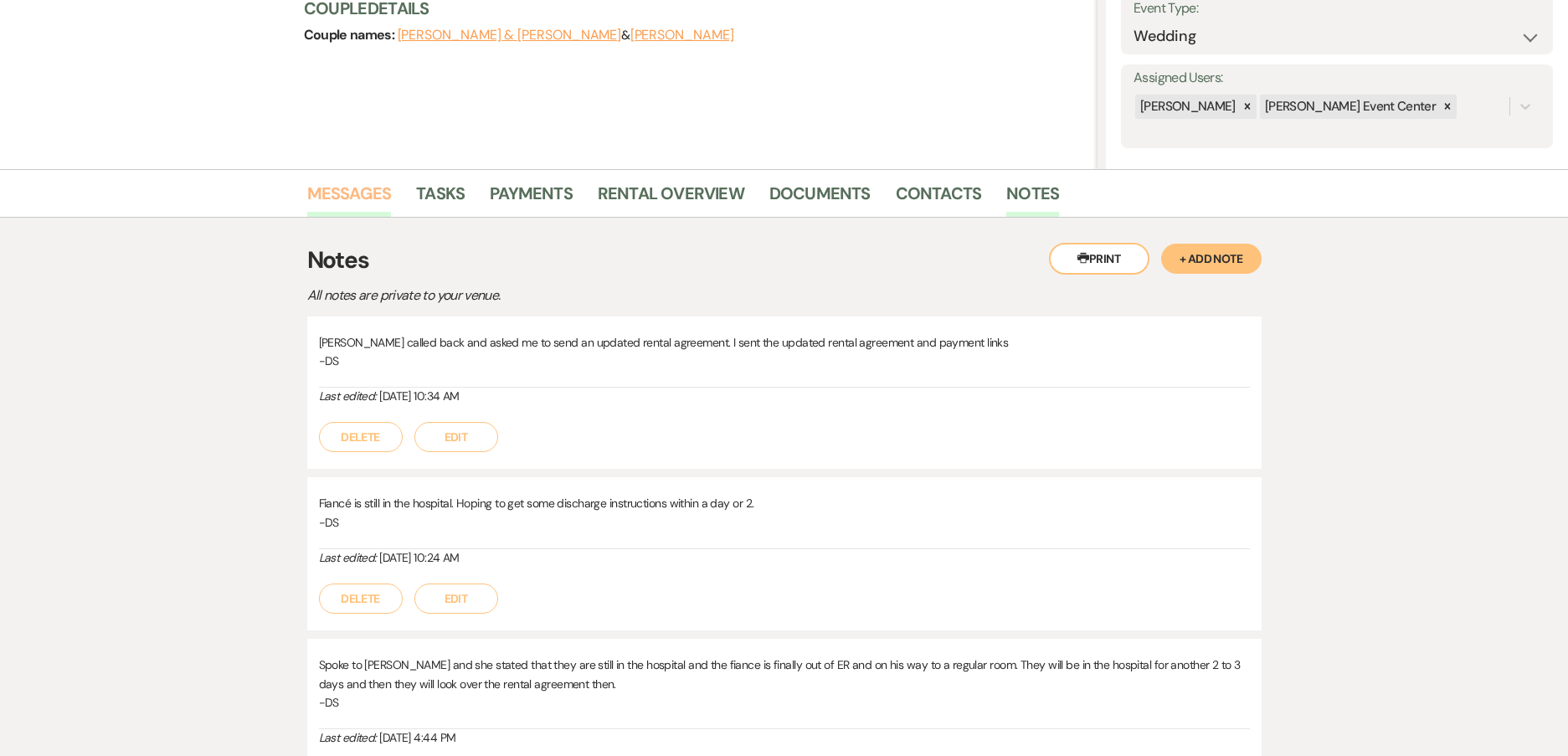
click at [382, 197] on link "Messages" at bounding box center [348, 198] width 84 height 37
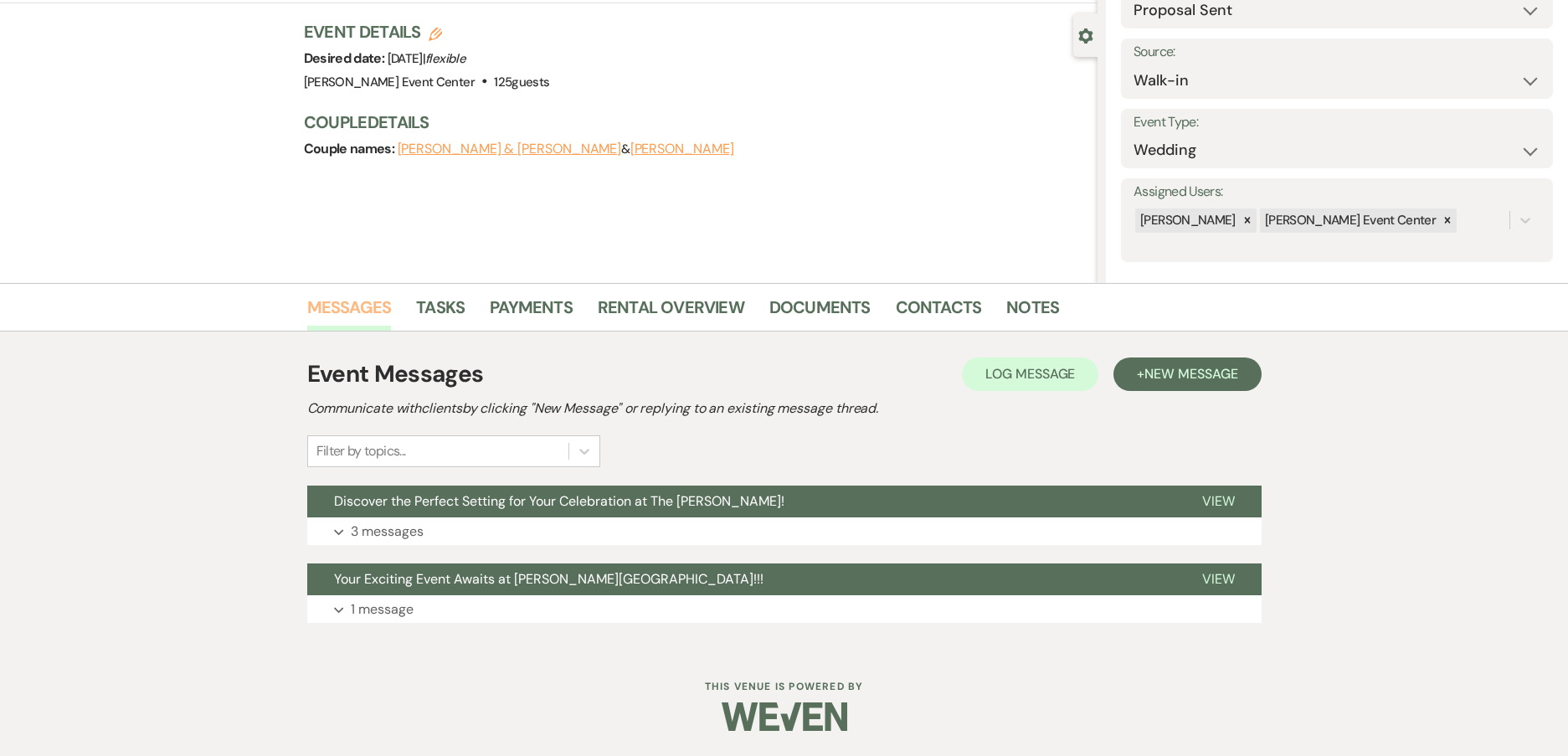
scroll to position [137, 0]
click at [460, 545] on button "Expand 3 messages" at bounding box center [784, 530] width 954 height 28
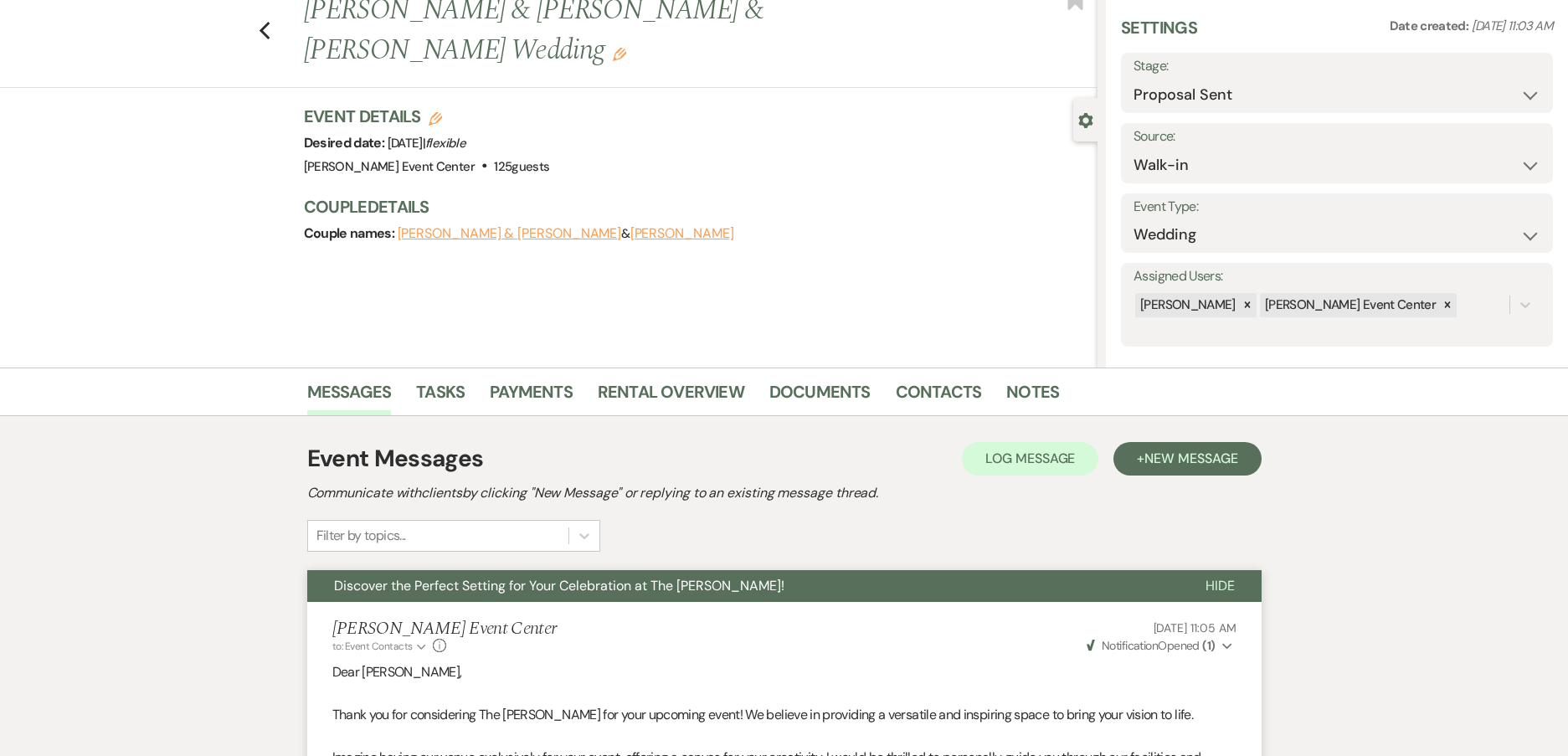
scroll to position [0, 0]
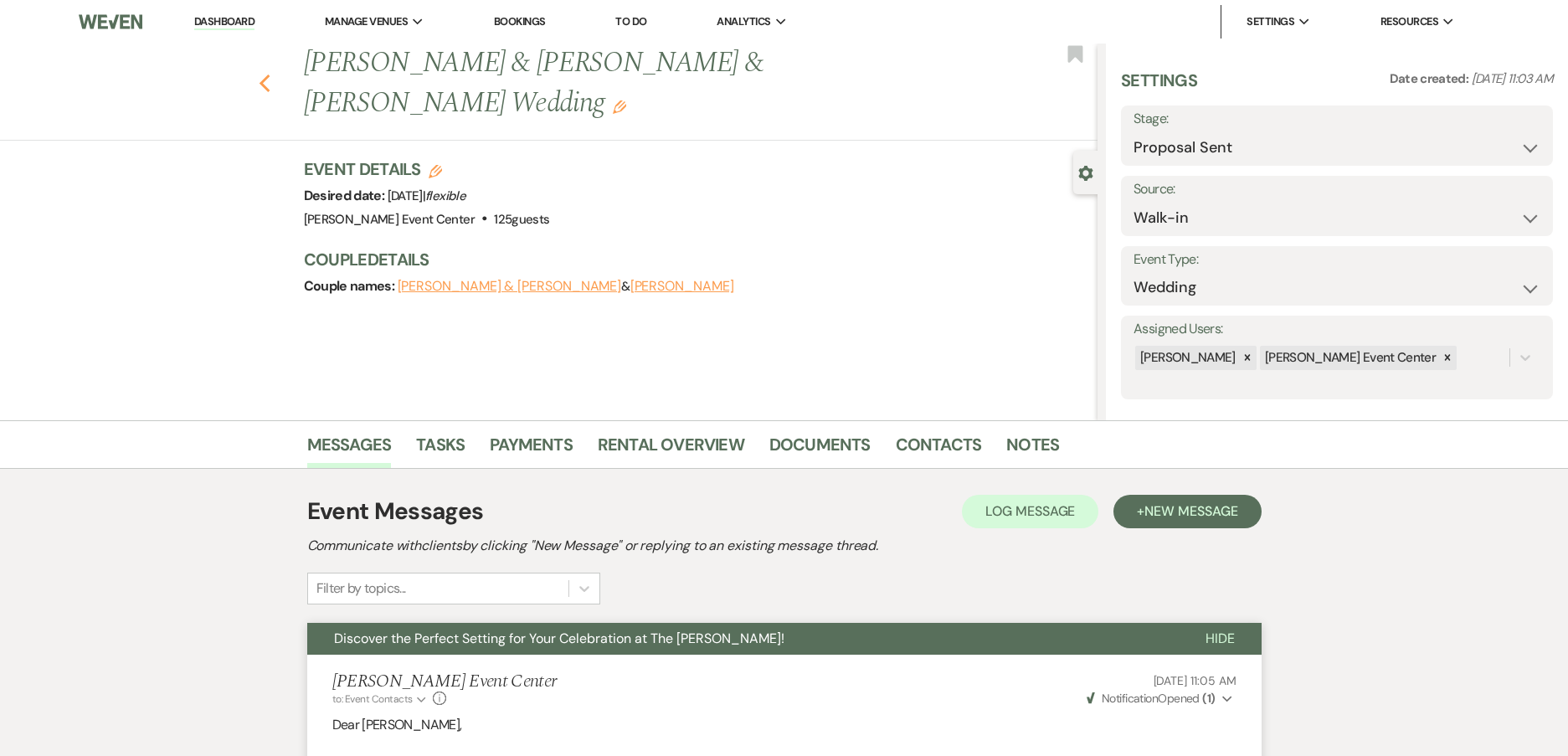
click at [268, 87] on icon "Previous" at bounding box center [264, 83] width 13 height 20
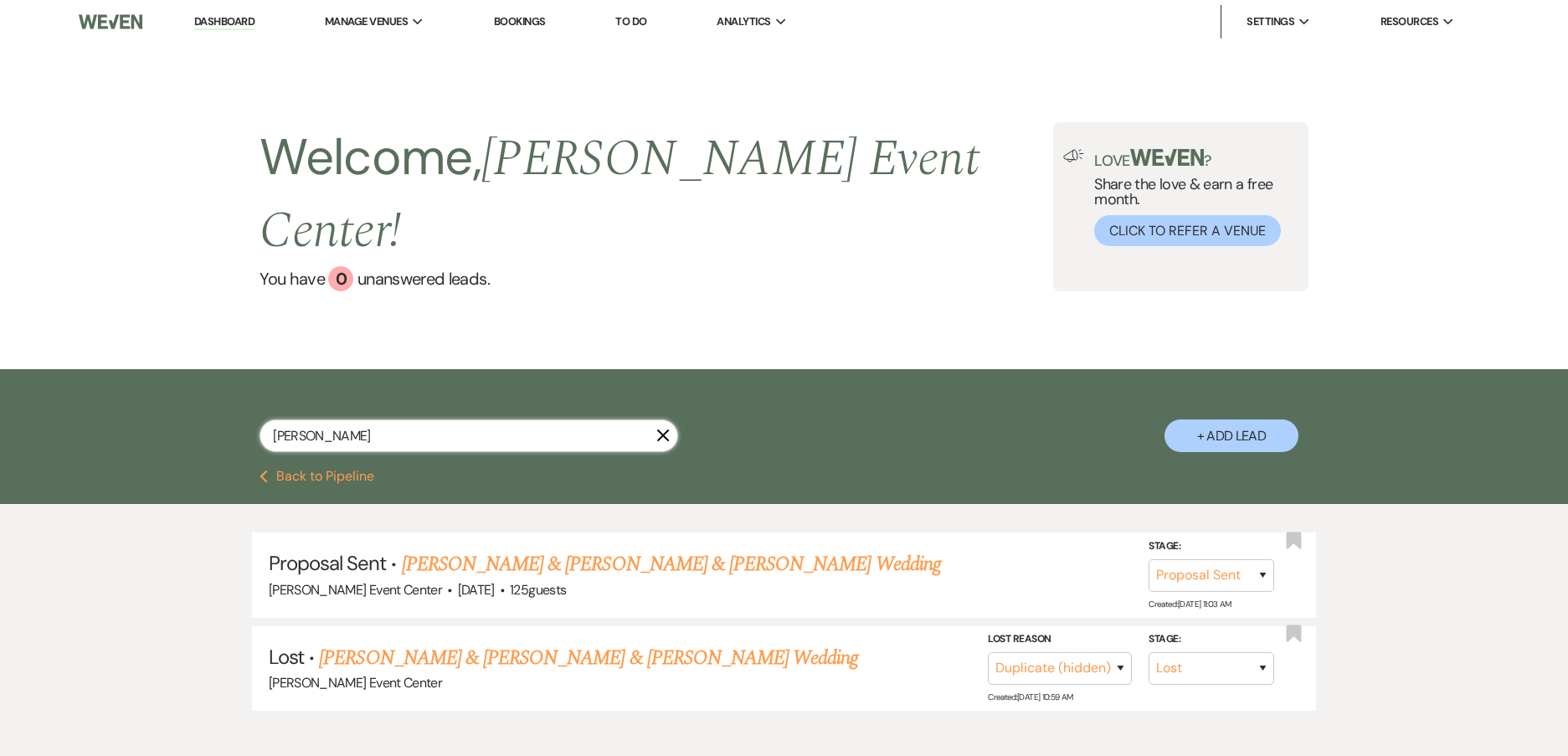
drag, startPoint x: 381, startPoint y: 388, endPoint x: -13, endPoint y: 371, distance: 394.4
click at [0, 371] on html "Dashboard Manage Venues Expand [PERSON_NAME] Event Center Bookings To Do Analyt…" at bounding box center [784, 423] width 1568 height 847
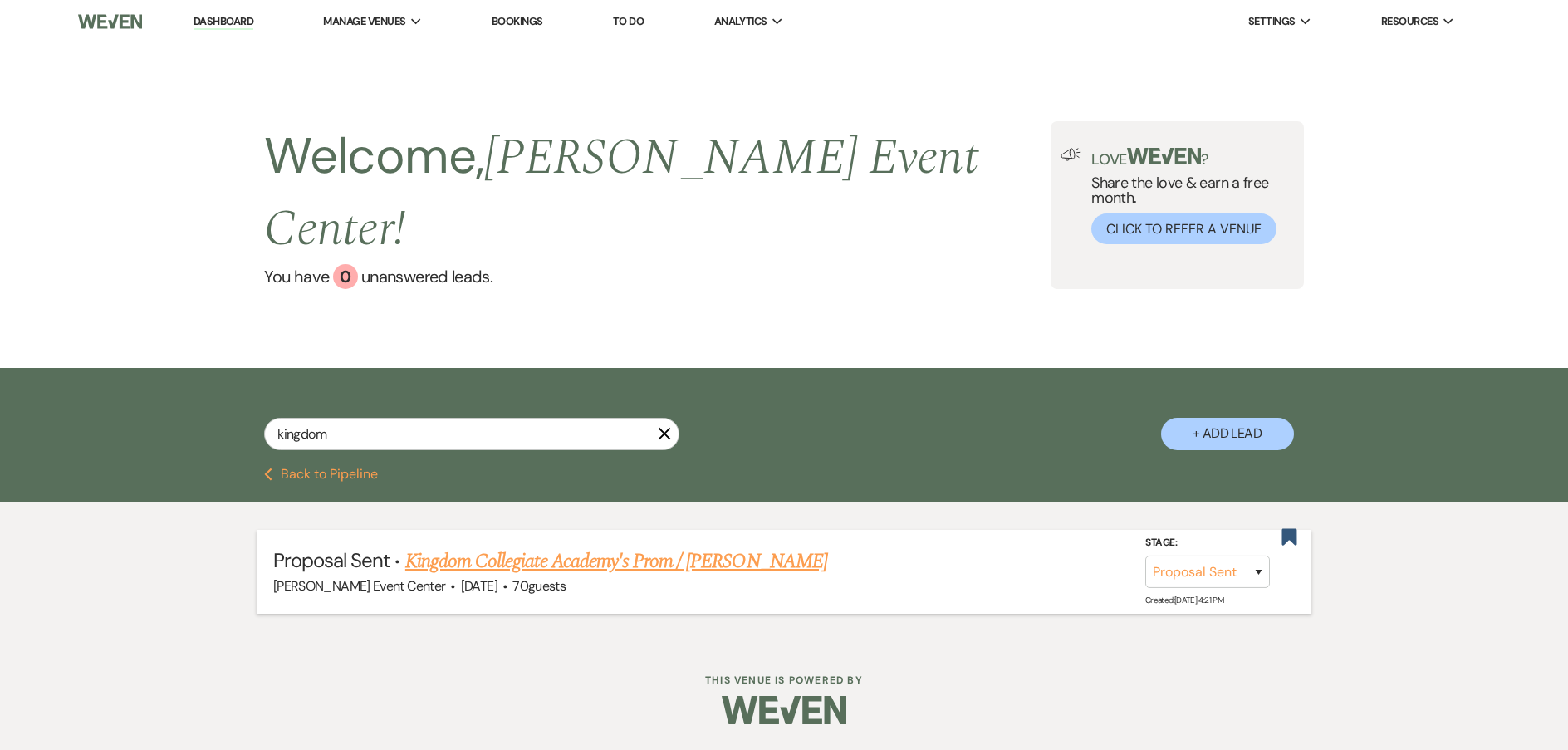
click at [626, 546] on link "Kingdom Collegiate Academy's Prom / [PERSON_NAME]" at bounding box center [616, 561] width 422 height 30
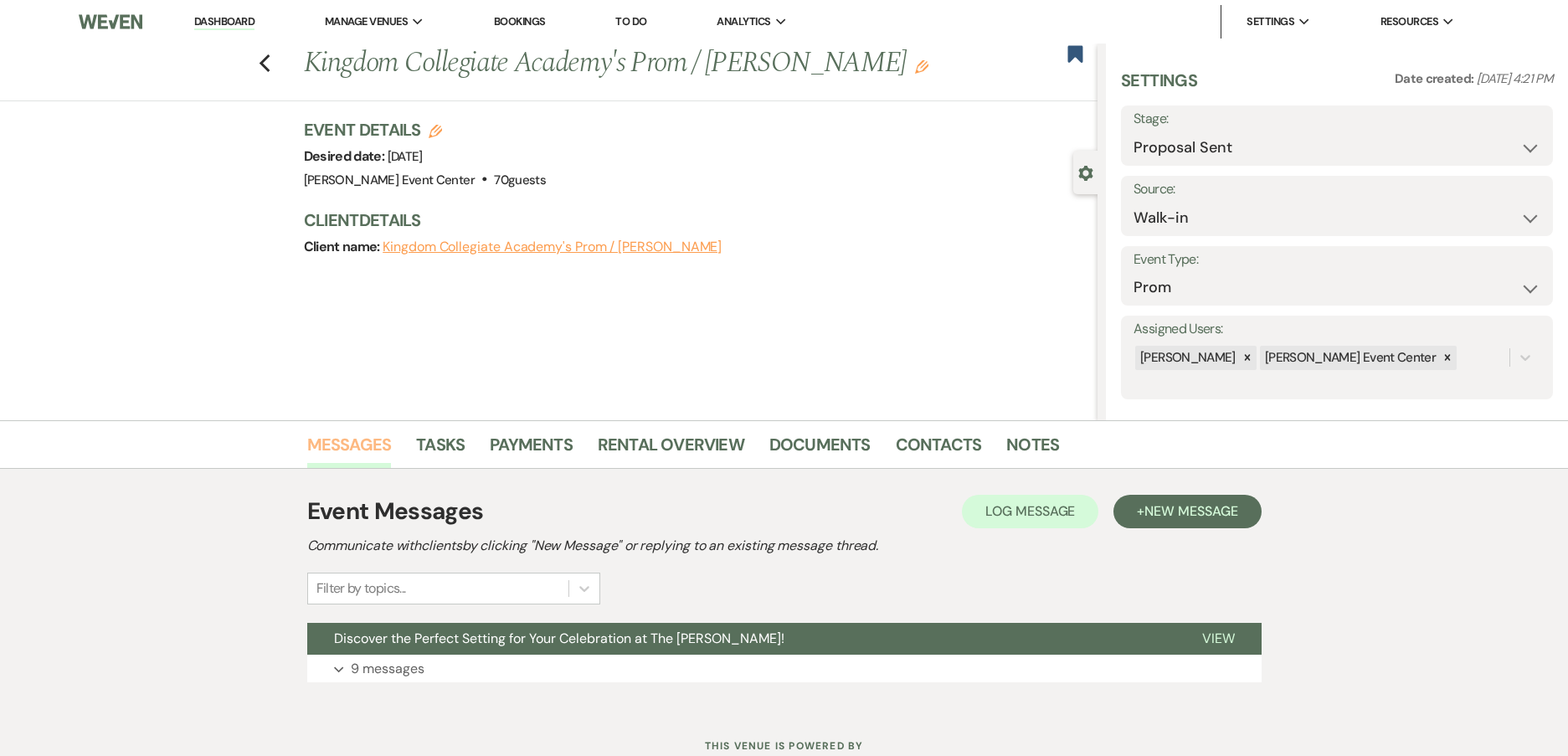
click at [371, 442] on link "Messages" at bounding box center [348, 449] width 84 height 37
click at [394, 644] on span "Discover the Perfect Setting for Your Celebration at The [PERSON_NAME]!" at bounding box center [558, 638] width 450 height 17
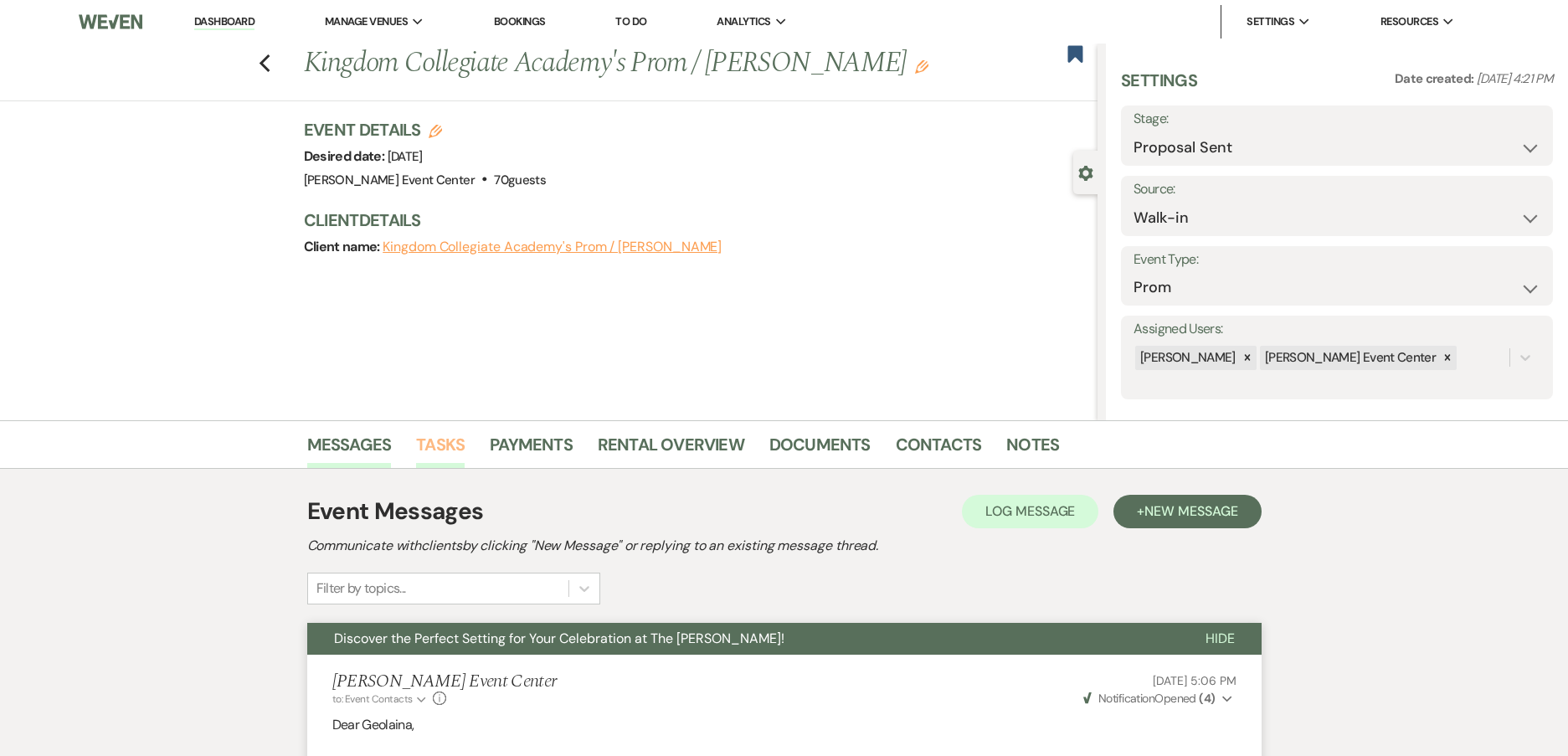
click at [460, 447] on link "Tasks" at bounding box center [440, 449] width 48 height 37
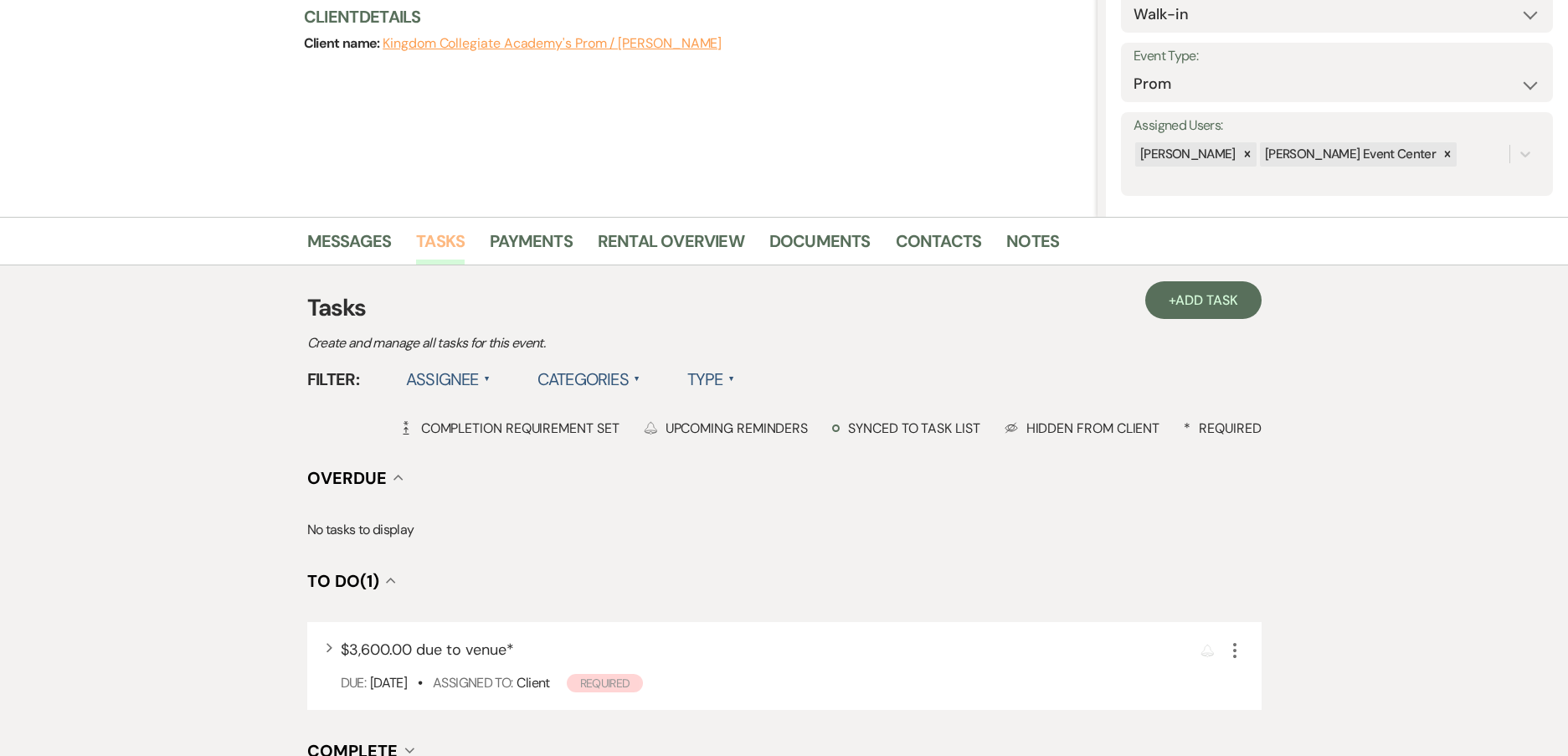
scroll to position [251, 0]
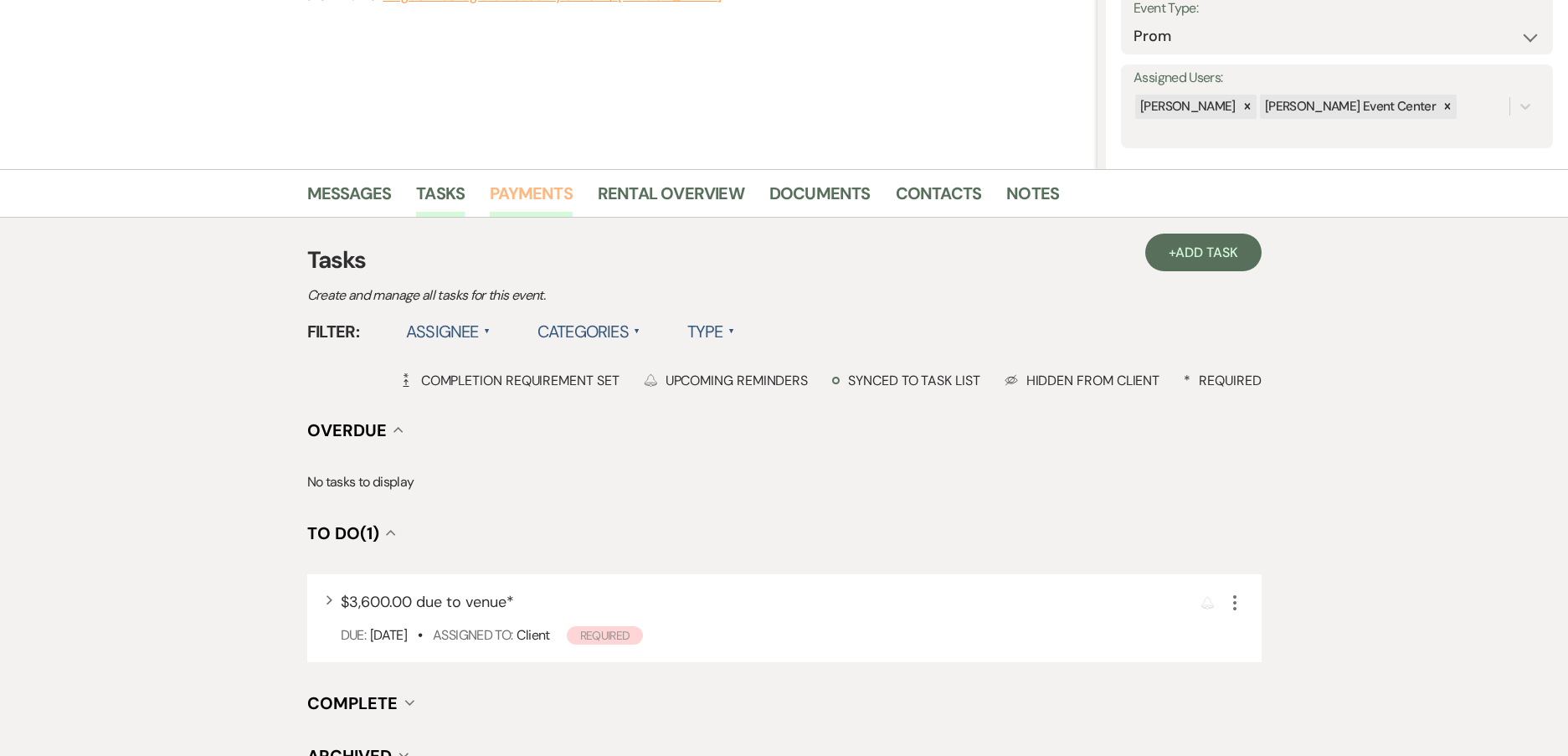
click at [557, 191] on link "Payments" at bounding box center [531, 198] width 83 height 37
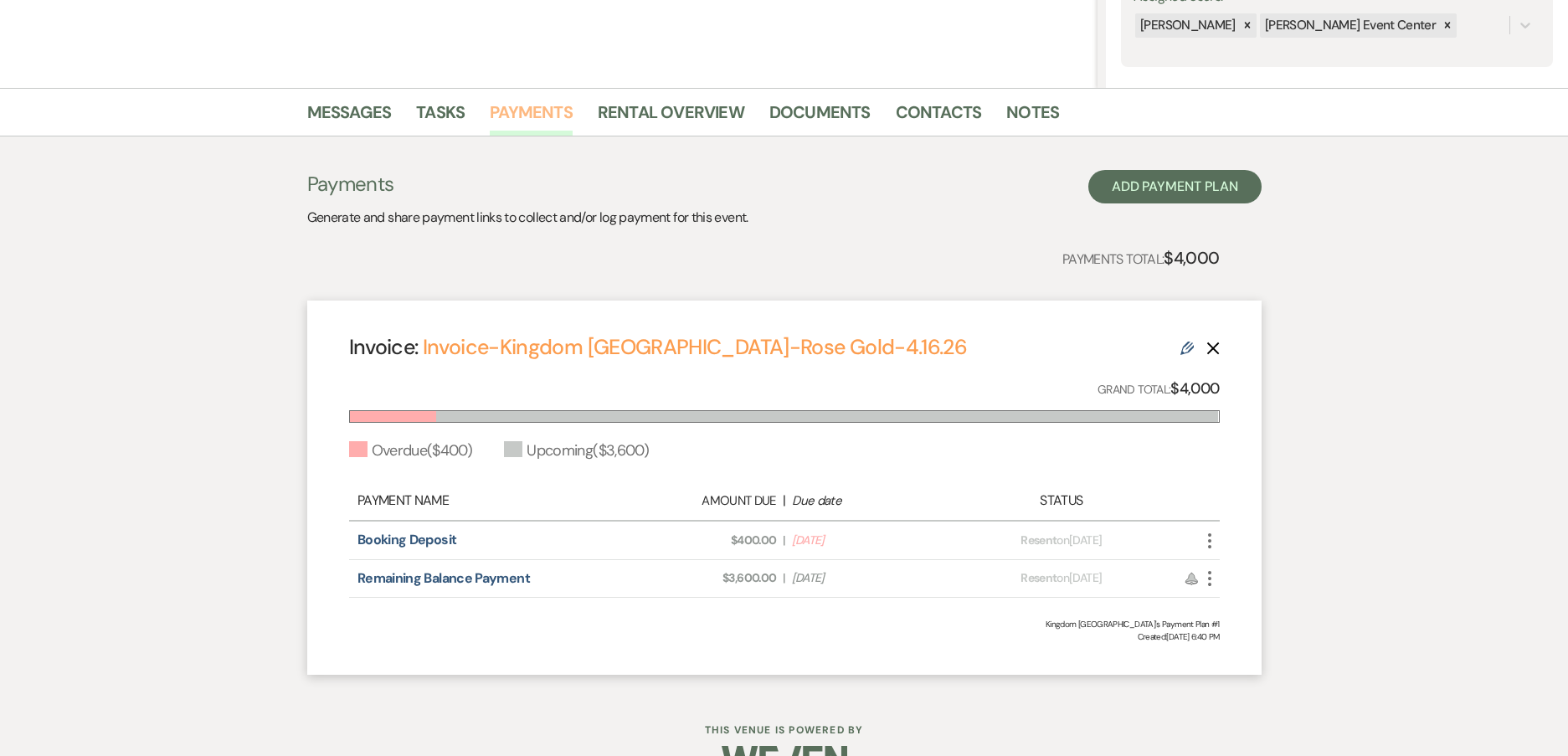
scroll to position [335, 0]
click at [716, 104] on link "Rental Overview" at bounding box center [670, 114] width 146 height 37
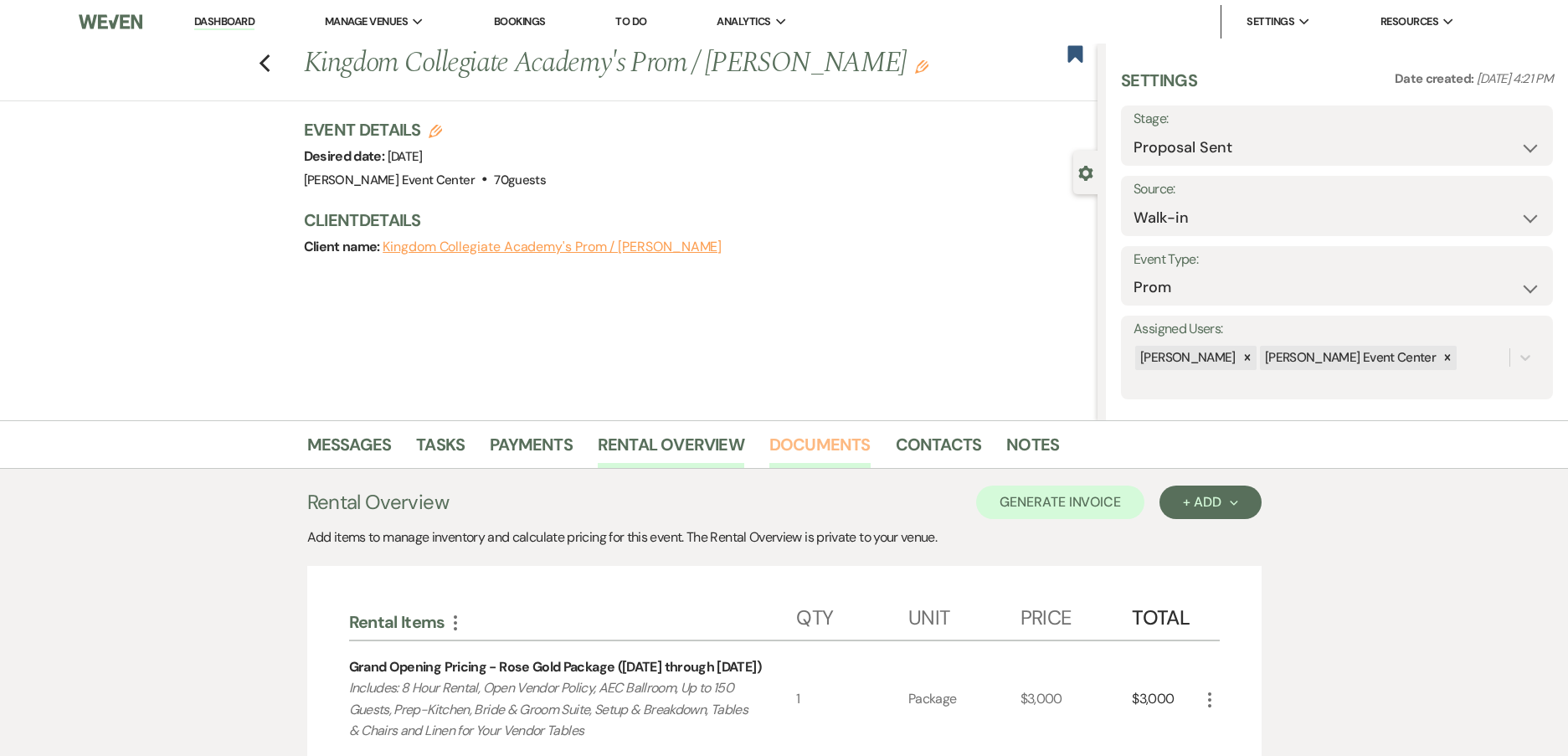
click at [782, 436] on link "Documents" at bounding box center [820, 449] width 102 height 37
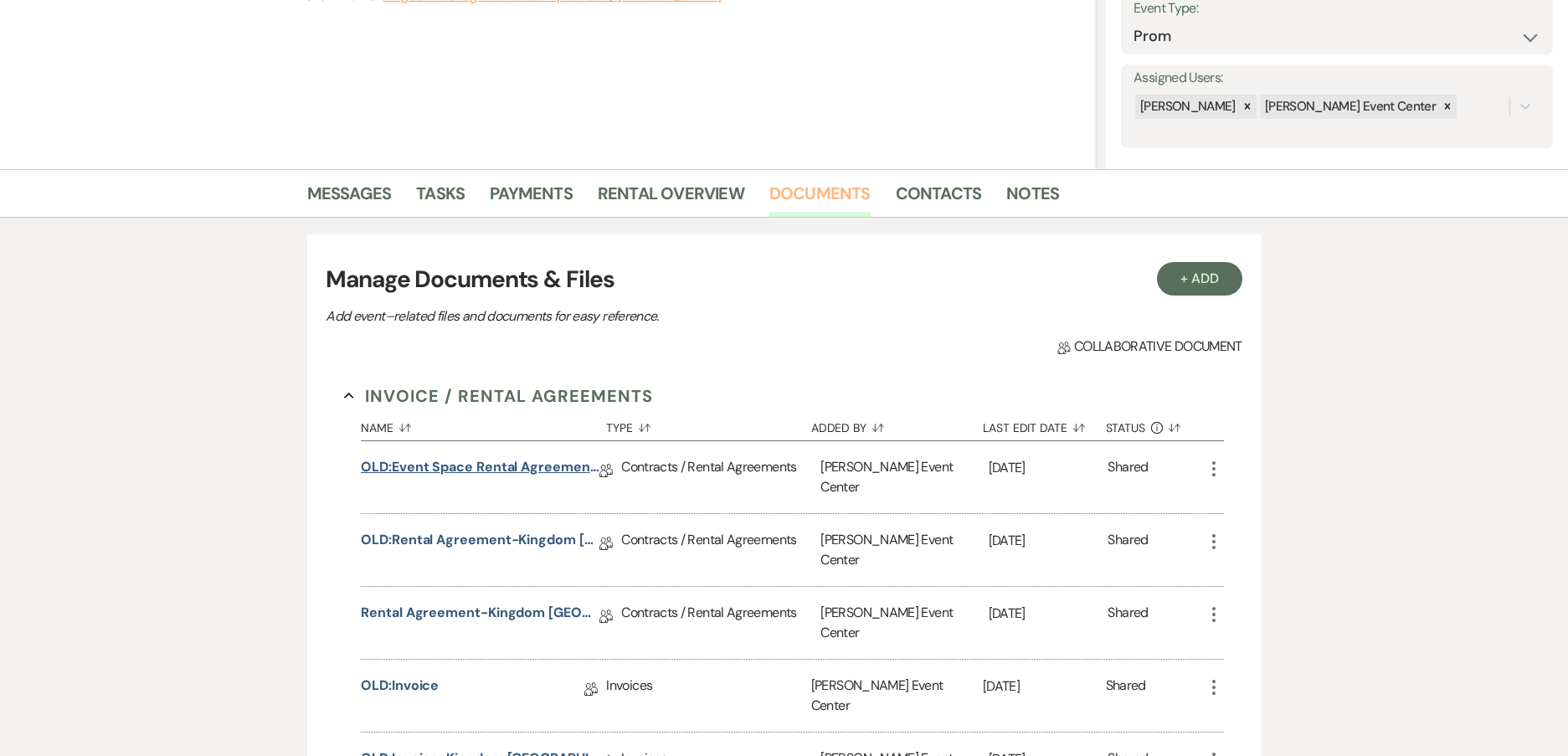
scroll to position [502, 0]
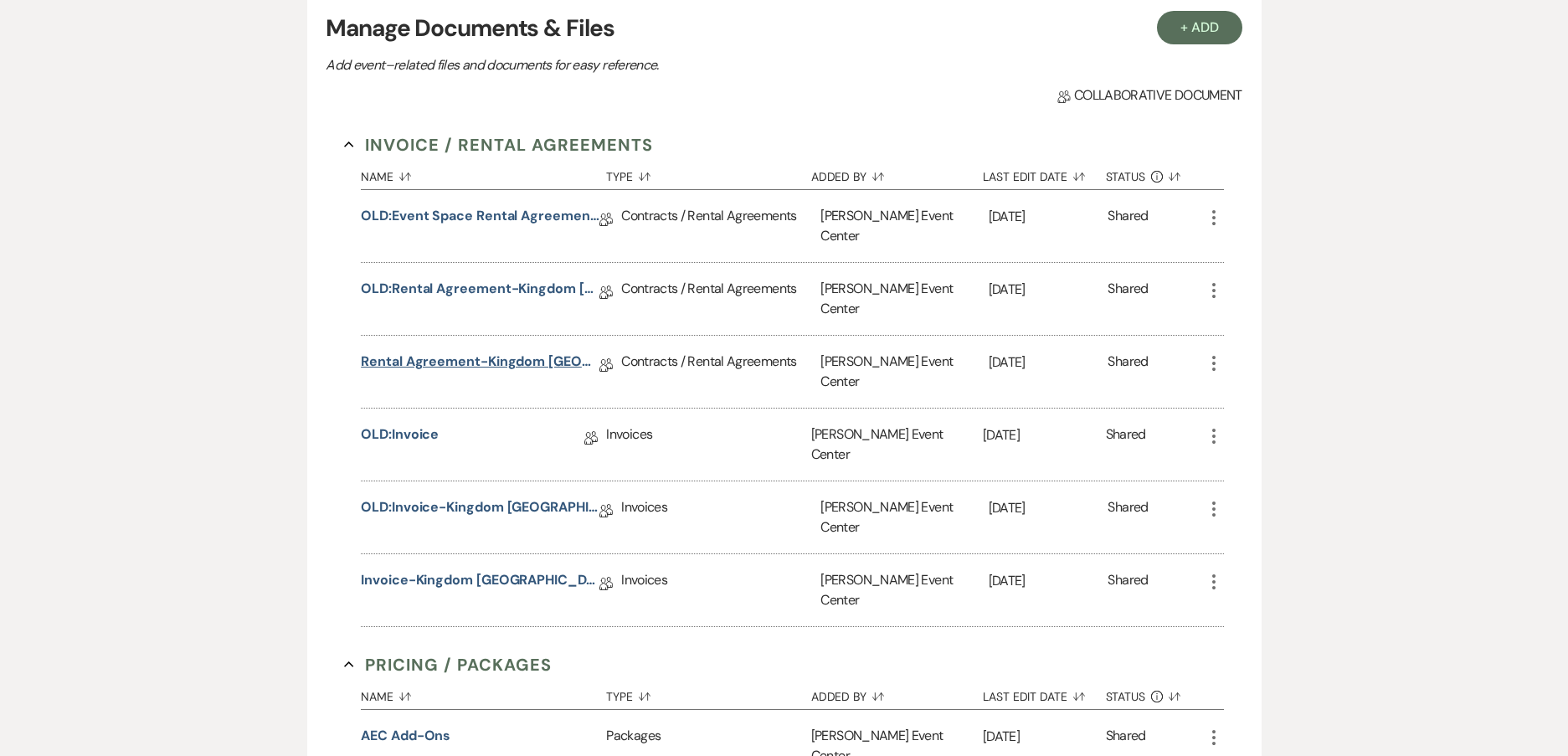
click at [460, 351] on link "Rental Agreement-Kingdom [GEOGRAPHIC_DATA]-Rose Gold-4.16.26" at bounding box center [480, 364] width 238 height 26
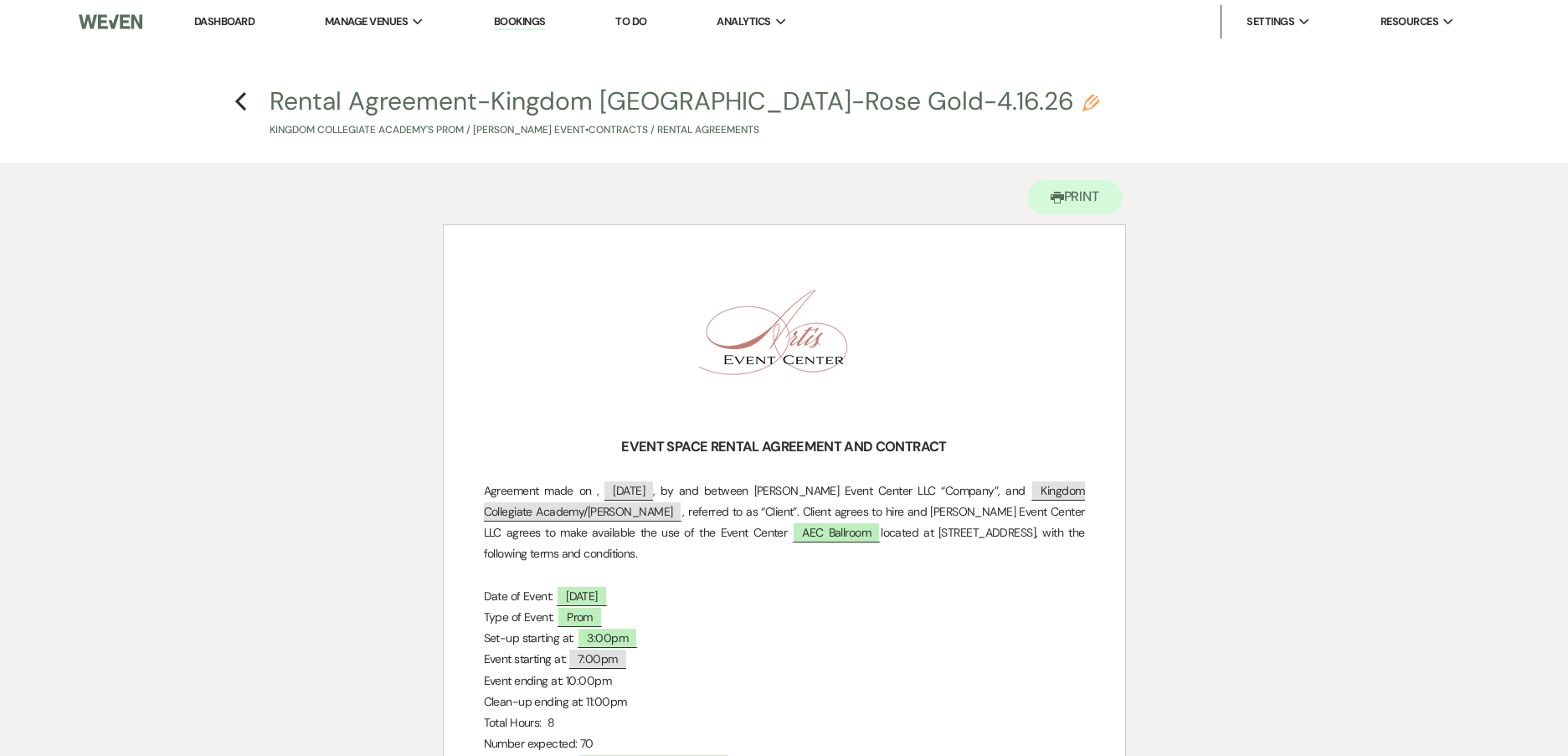
click at [248, 102] on h4 "Previous Rental Agreement-Kingdom [GEOGRAPHIC_DATA]-Rose Gold-4.16.26 Pencil Ki…" at bounding box center [784, 110] width 1205 height 54
click at [238, 100] on use "button" at bounding box center [240, 101] width 11 height 18
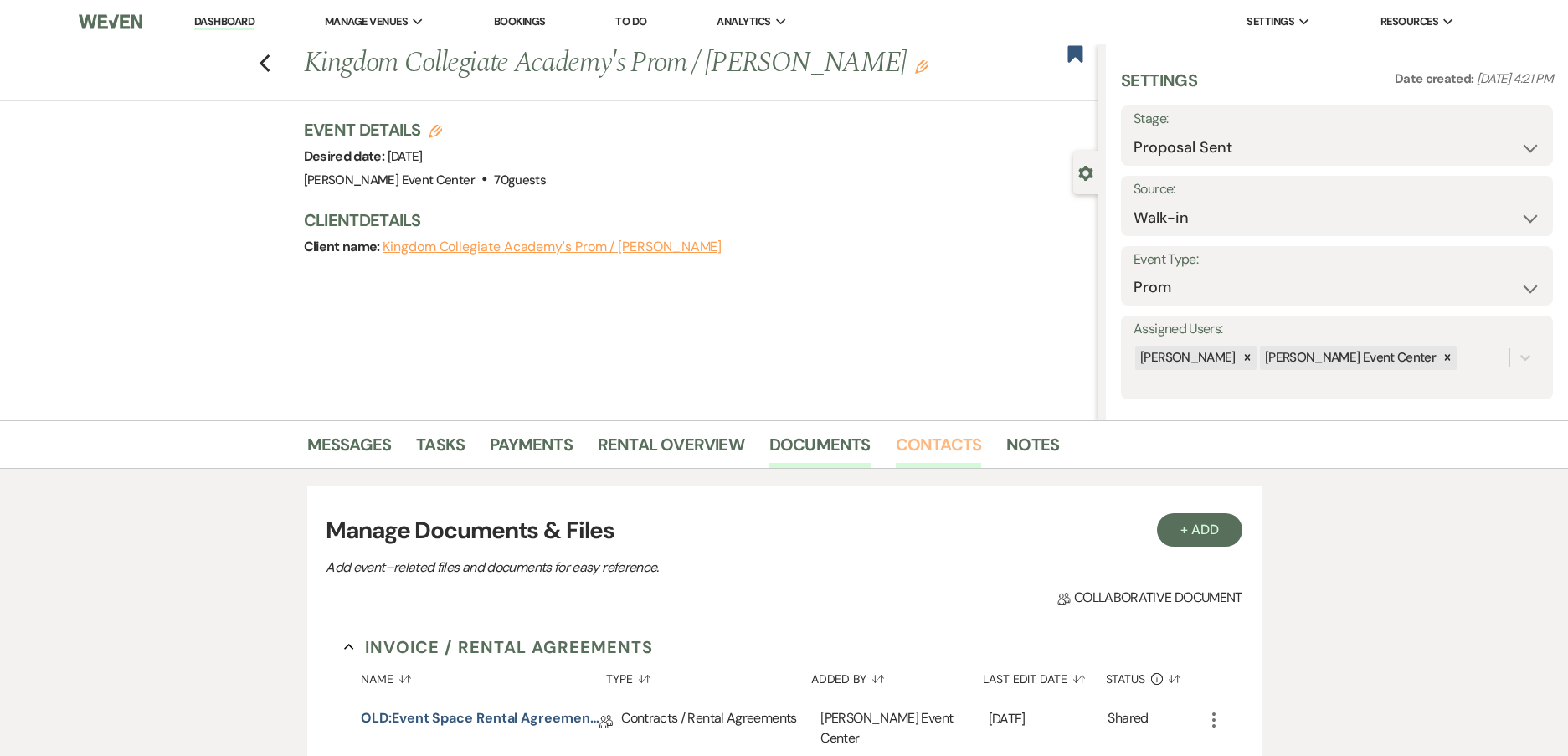
click at [910, 438] on link "Contacts" at bounding box center [938, 449] width 86 height 37
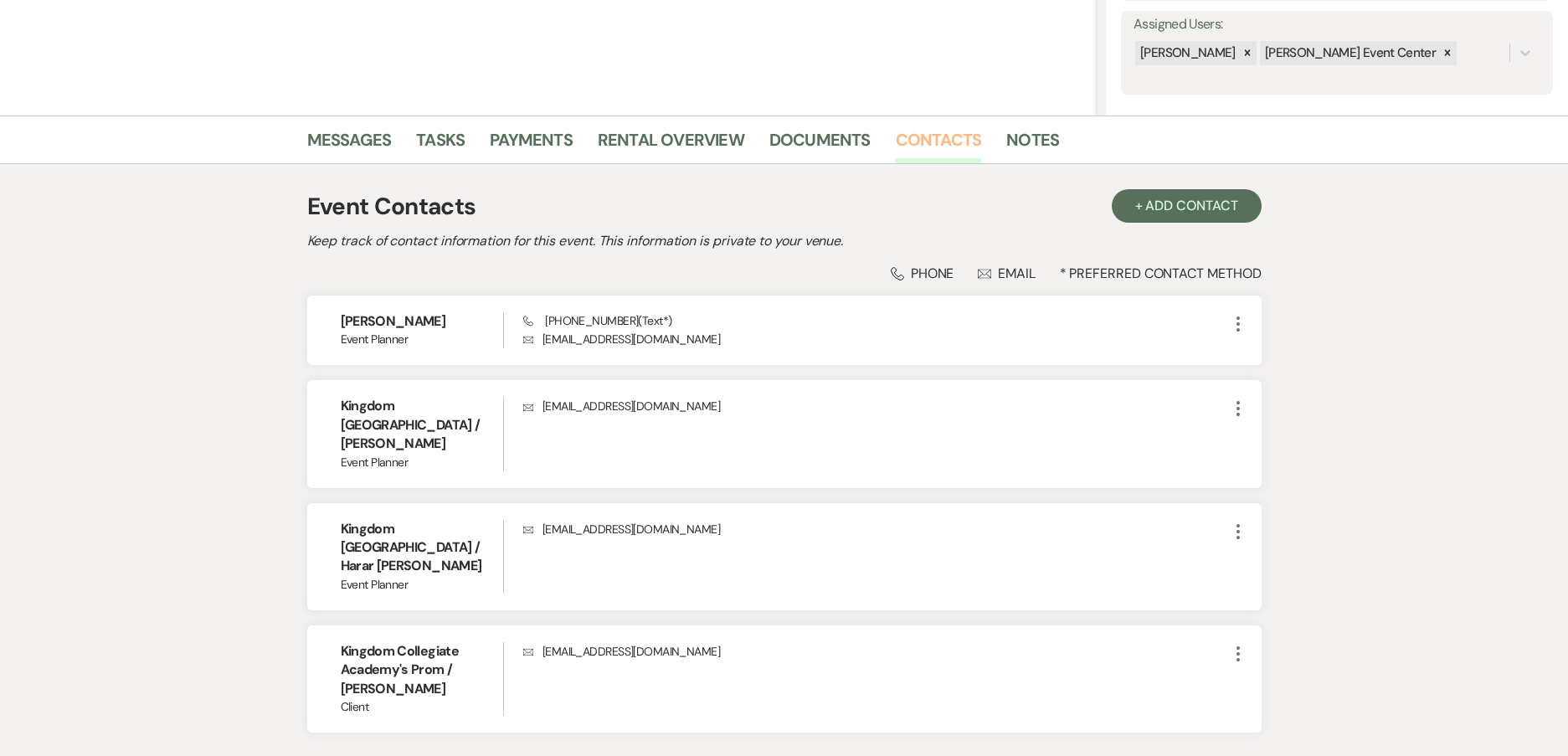
scroll to position [335, 0]
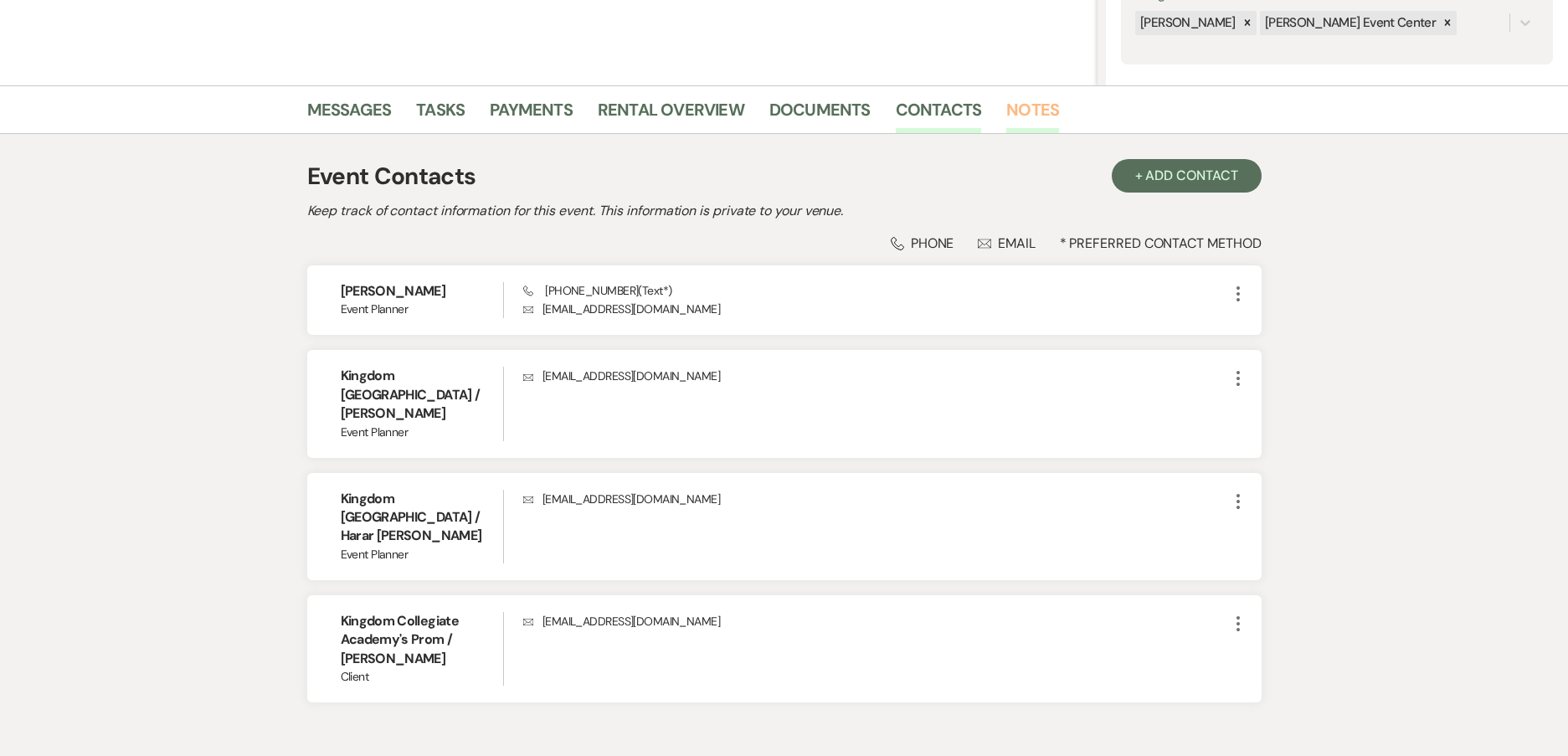
click at [1026, 110] on link "Notes" at bounding box center [1032, 114] width 52 height 37
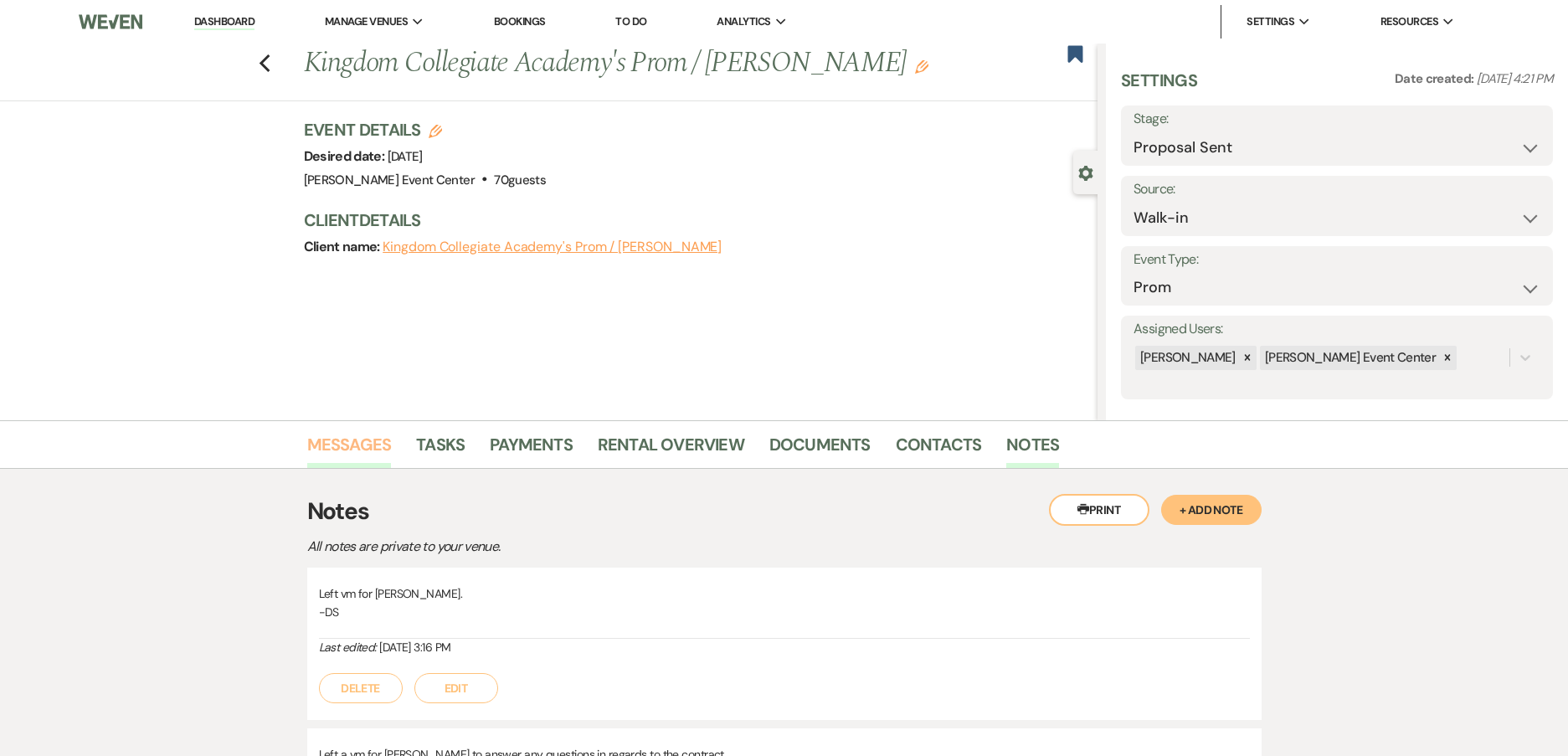
click at [355, 438] on link "Messages" at bounding box center [348, 449] width 84 height 37
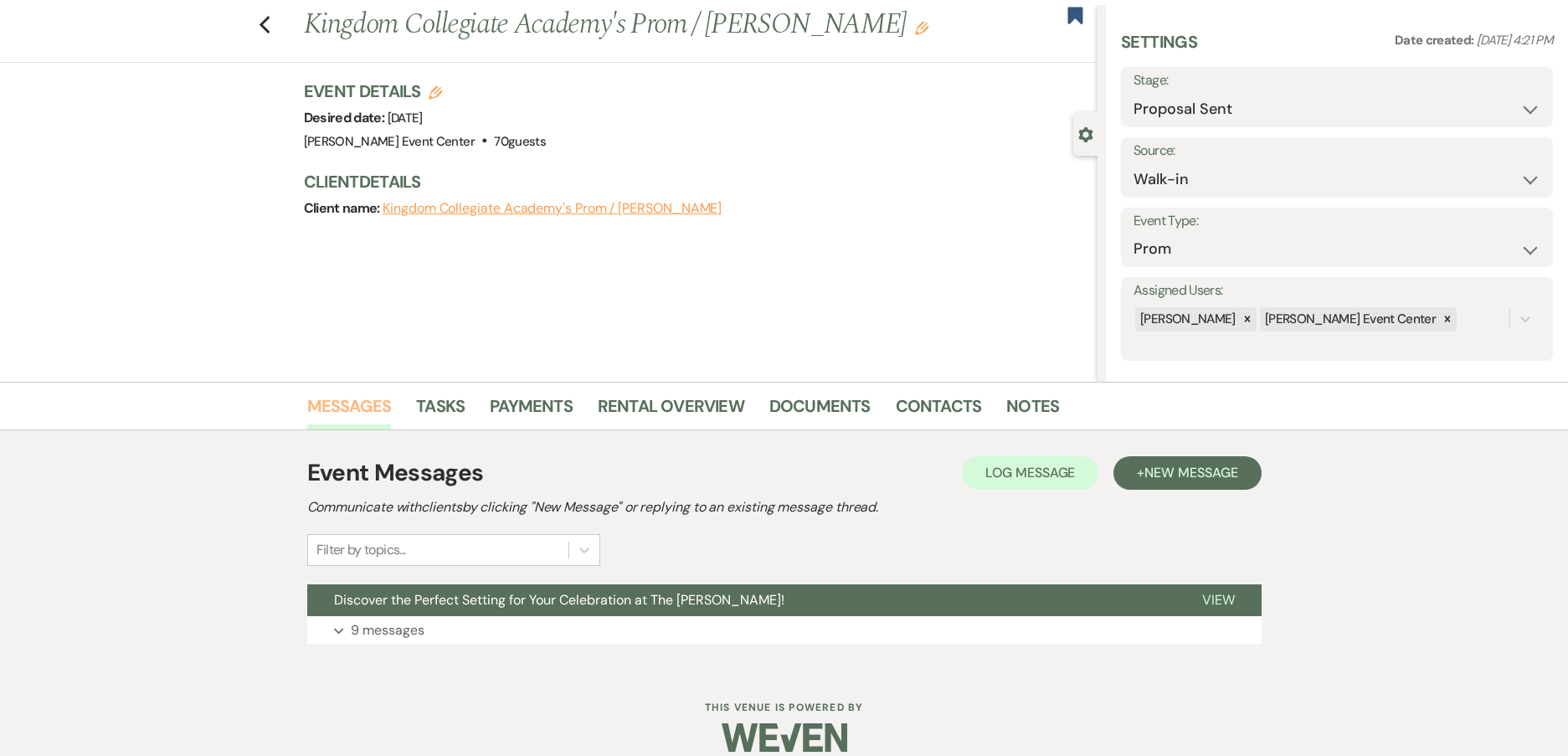
scroll to position [59, 0]
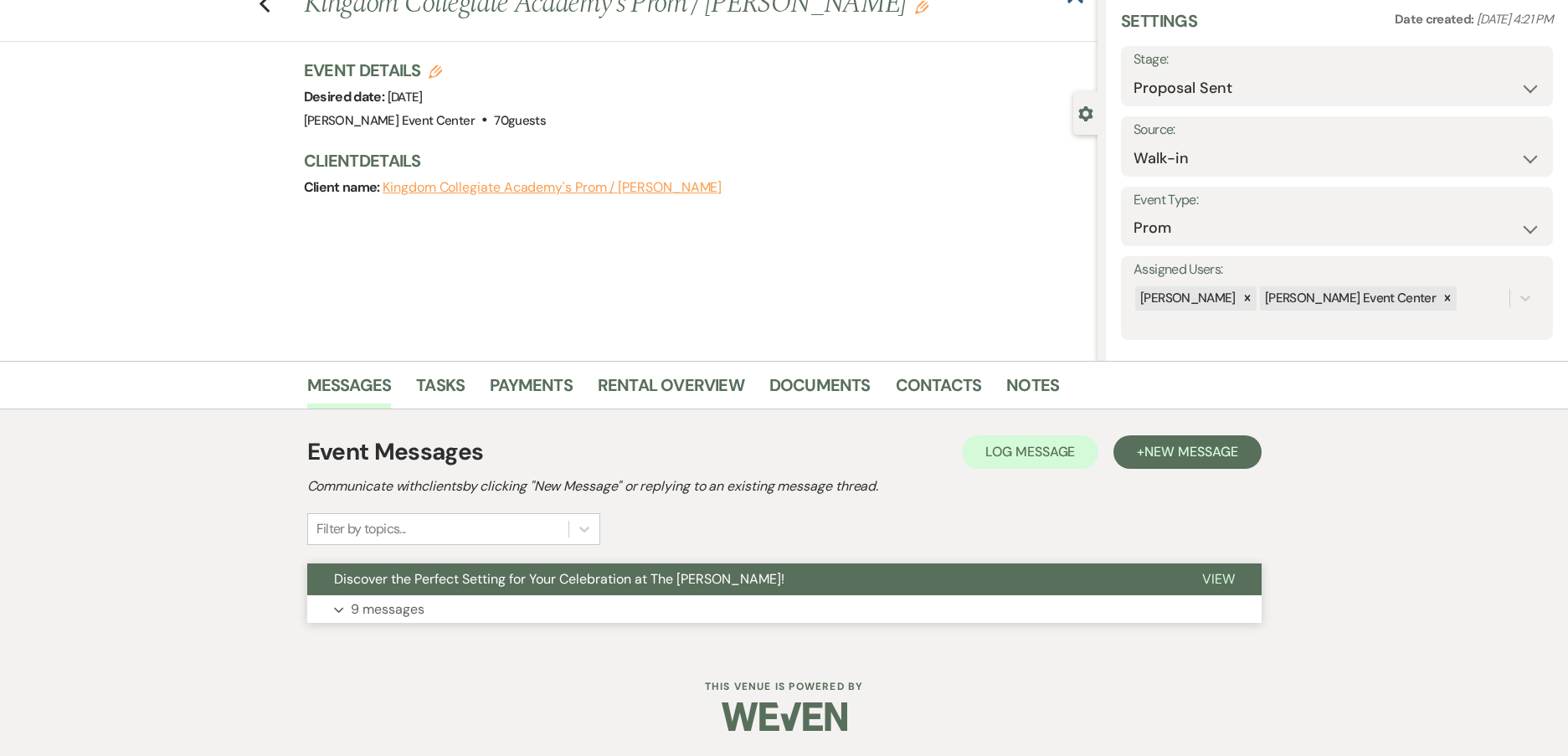
click at [398, 607] on p "9 messages" at bounding box center [387, 609] width 74 height 21
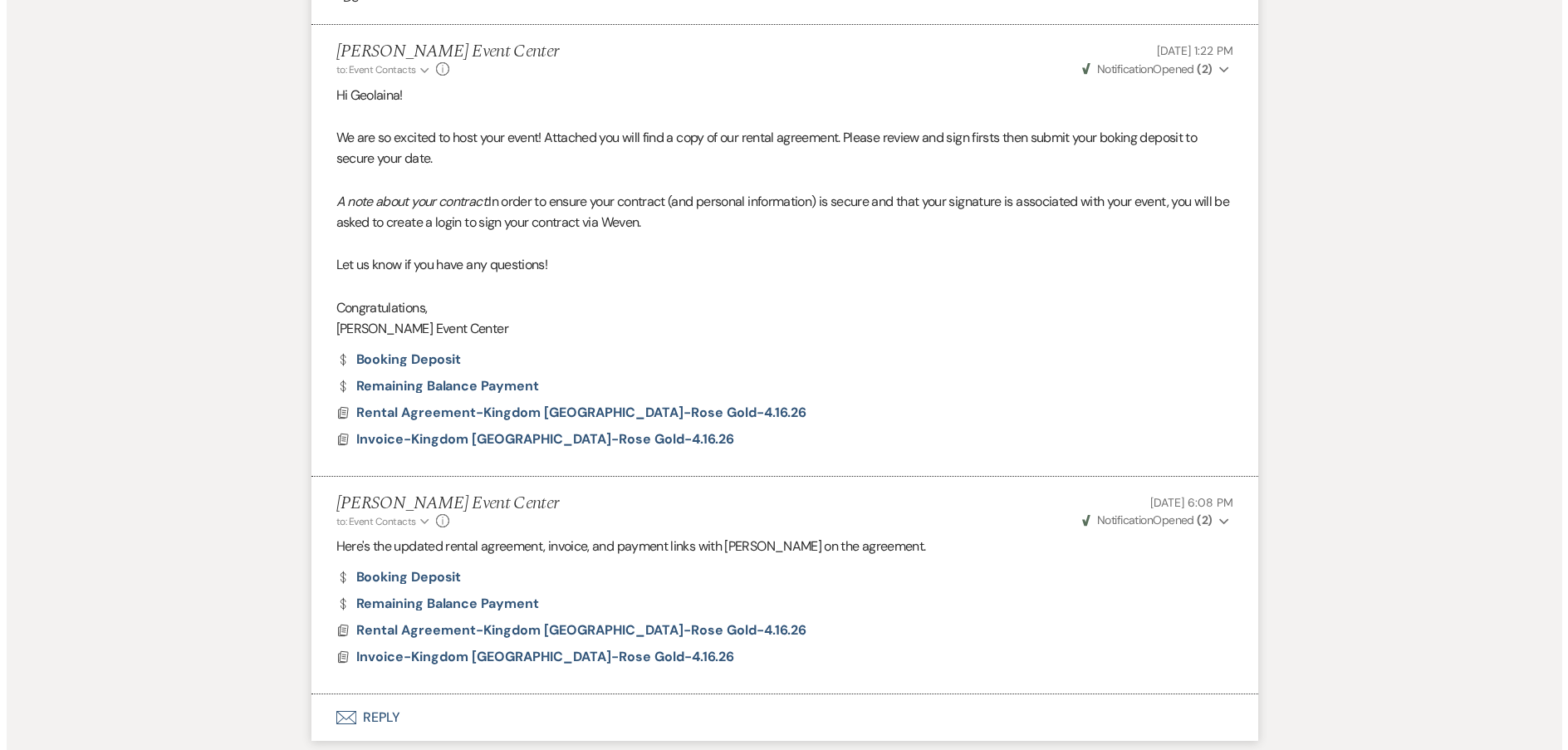
scroll to position [3001, 0]
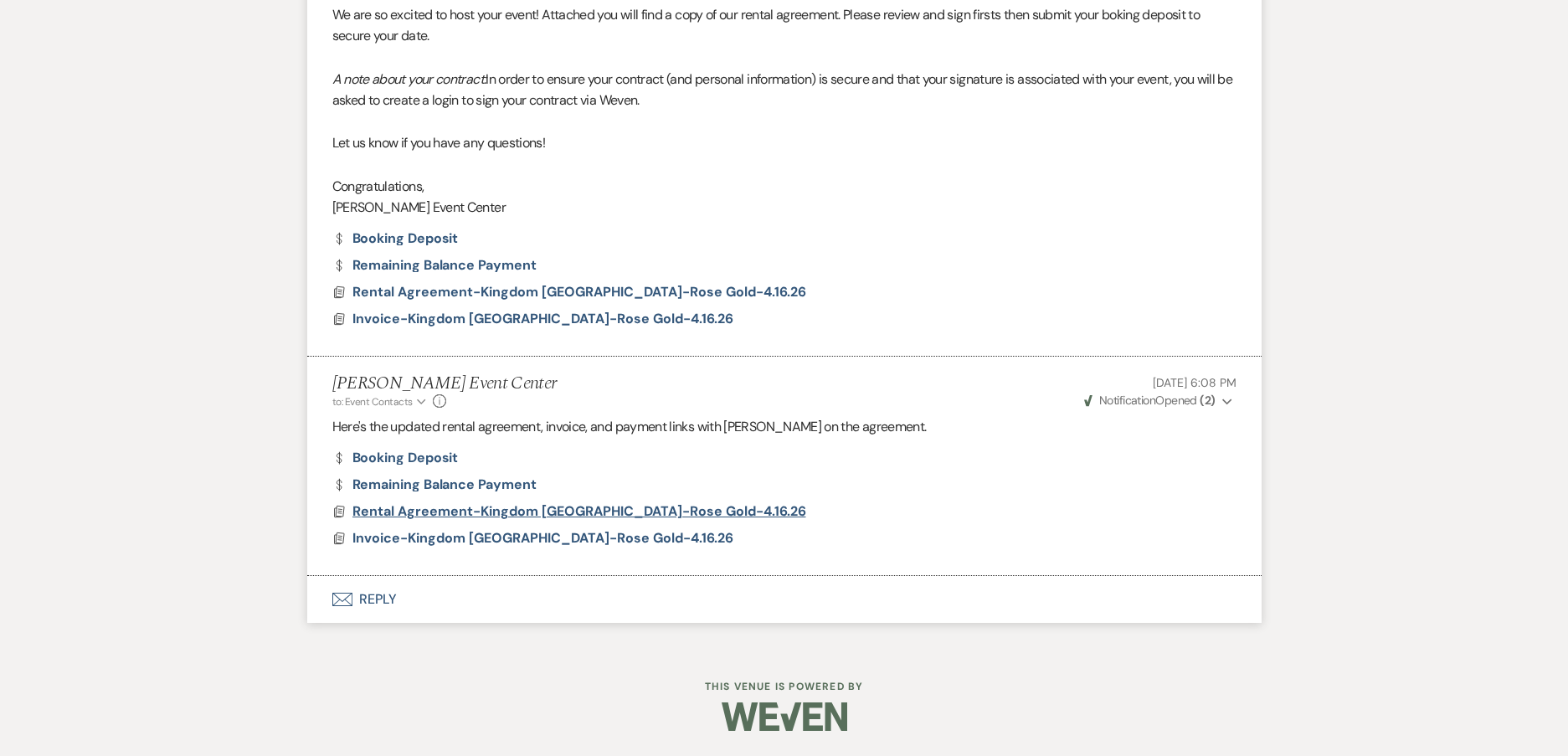
click at [441, 509] on span "Rental Agreement-Kingdom [GEOGRAPHIC_DATA]-Rose Gold-4.16.26" at bounding box center [579, 511] width 454 height 17
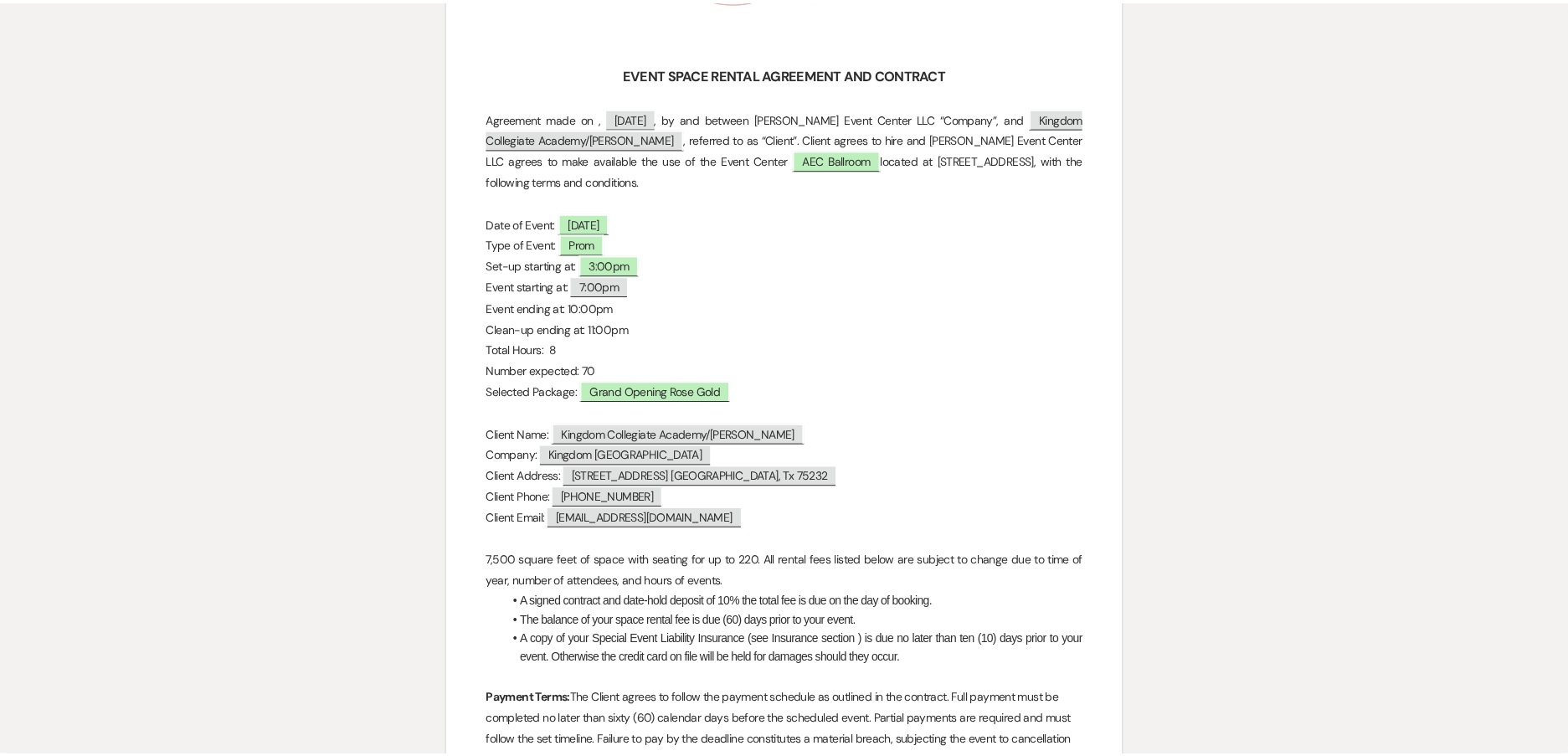
scroll to position [0, 0]
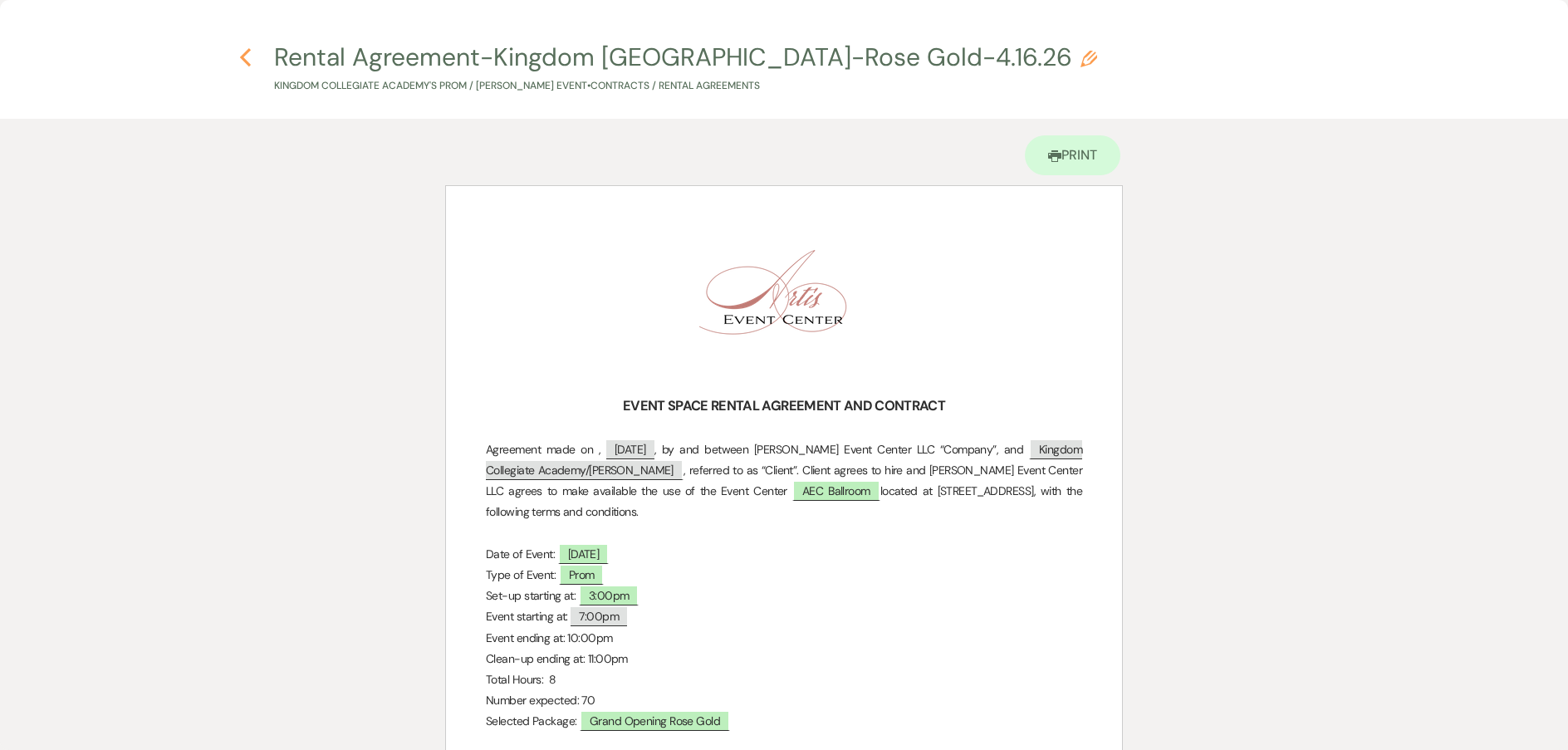
click at [242, 54] on icon "Previous" at bounding box center [245, 57] width 12 height 20
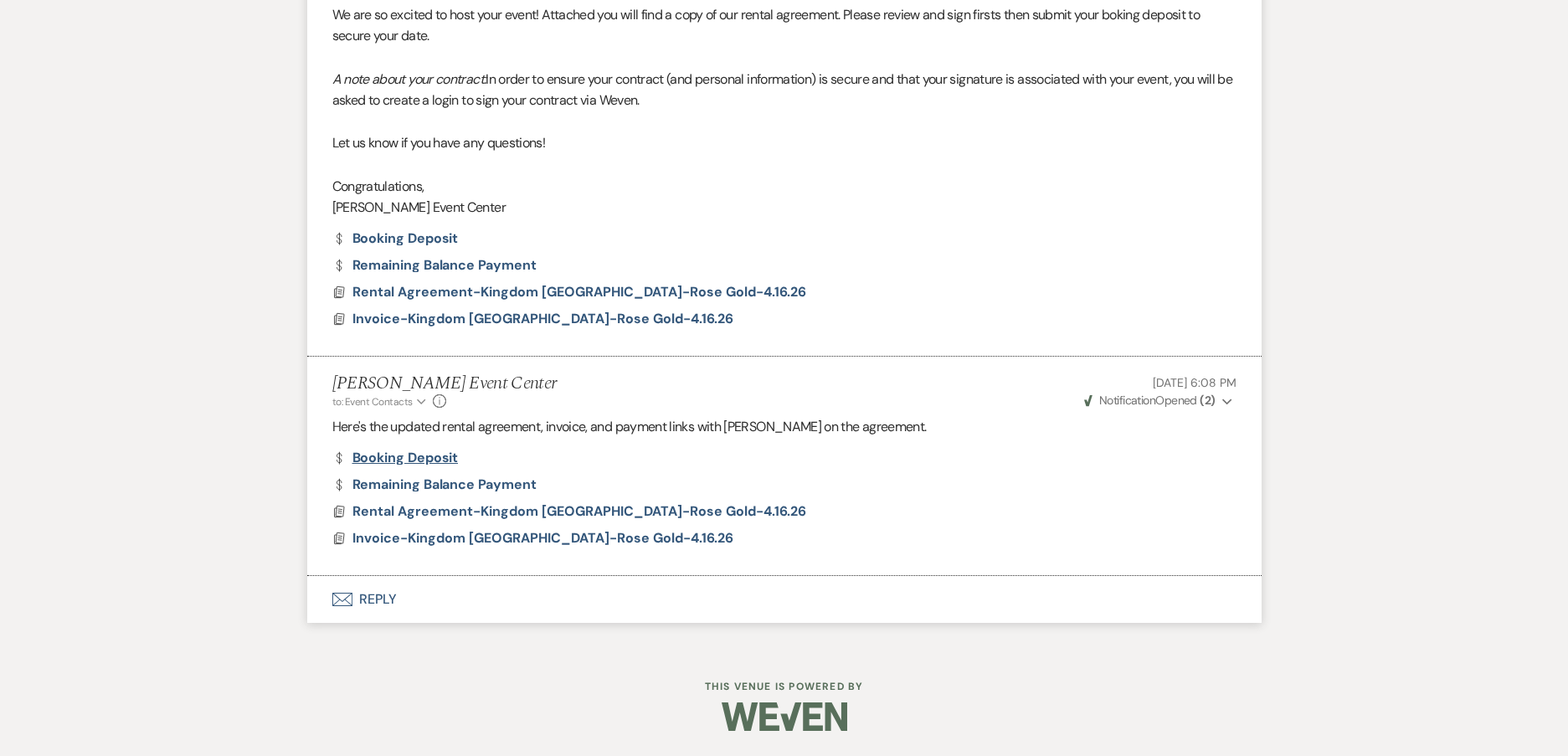
click at [424, 456] on link "Dollar Payment Booking Deposit" at bounding box center [395, 458] width 127 height 14
click at [488, 480] on link "Dollar Payment Remaining Balance Payment" at bounding box center [434, 485] width 204 height 14
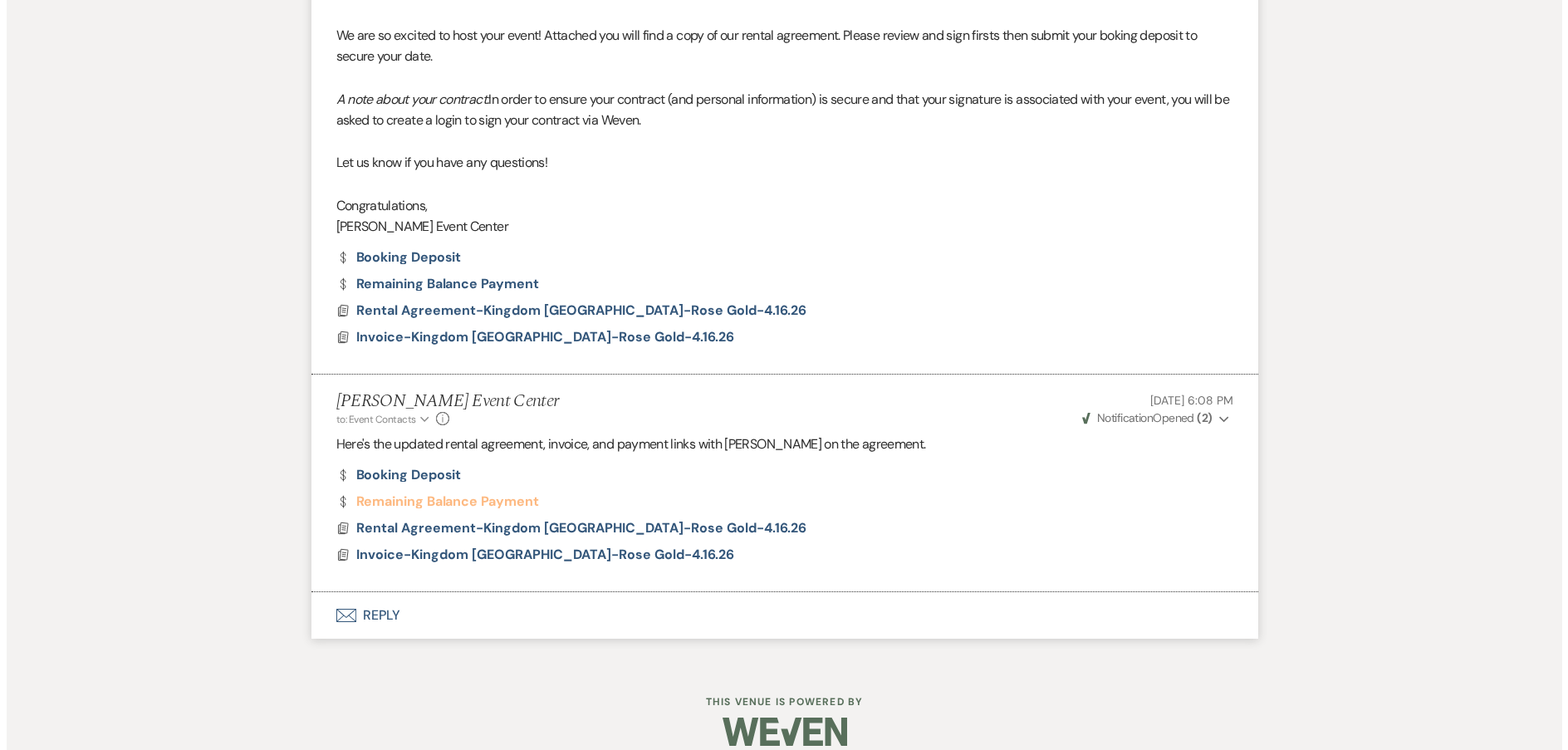
scroll to position [2917, 0]
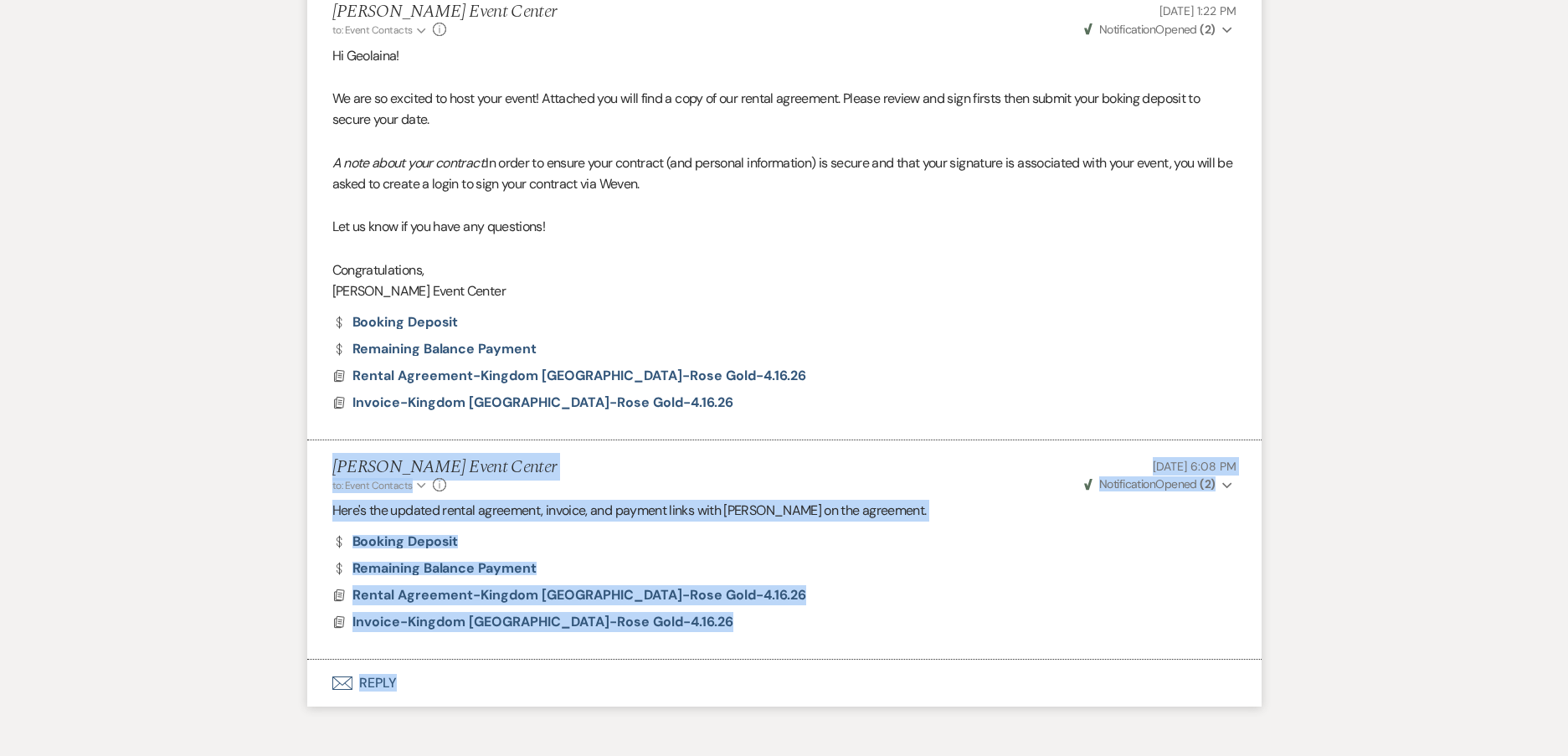
drag, startPoint x: 316, startPoint y: 460, endPoint x: 1317, endPoint y: 737, distance: 1038.6
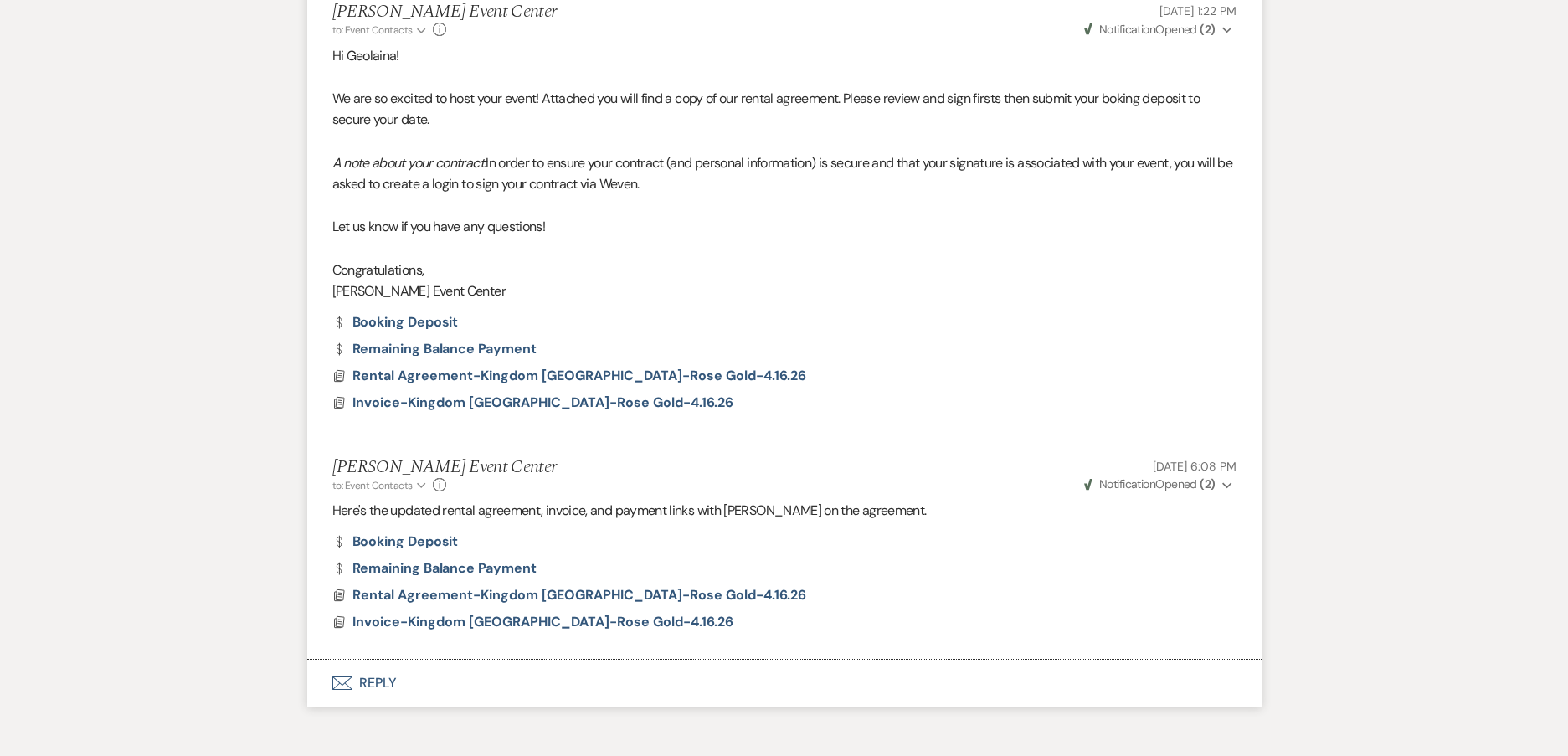
click at [656, 277] on p "Congratulations," at bounding box center [784, 270] width 904 height 21
click at [514, 594] on span "Rental Agreement-Kingdom [GEOGRAPHIC_DATA]-Rose Gold-4.16.26" at bounding box center [579, 594] width 454 height 17
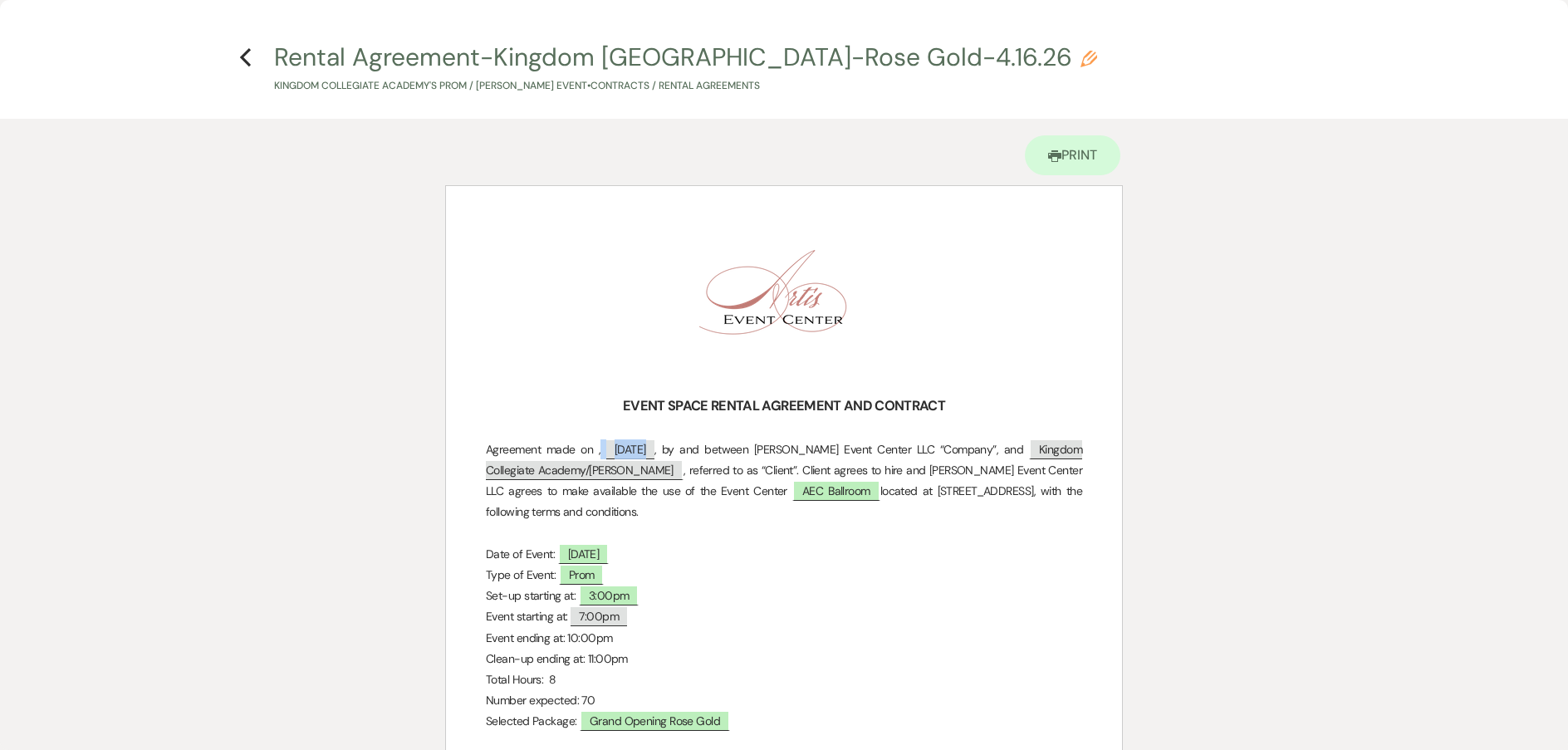
click at [649, 448] on span "[DATE]" at bounding box center [630, 449] width 48 height 19
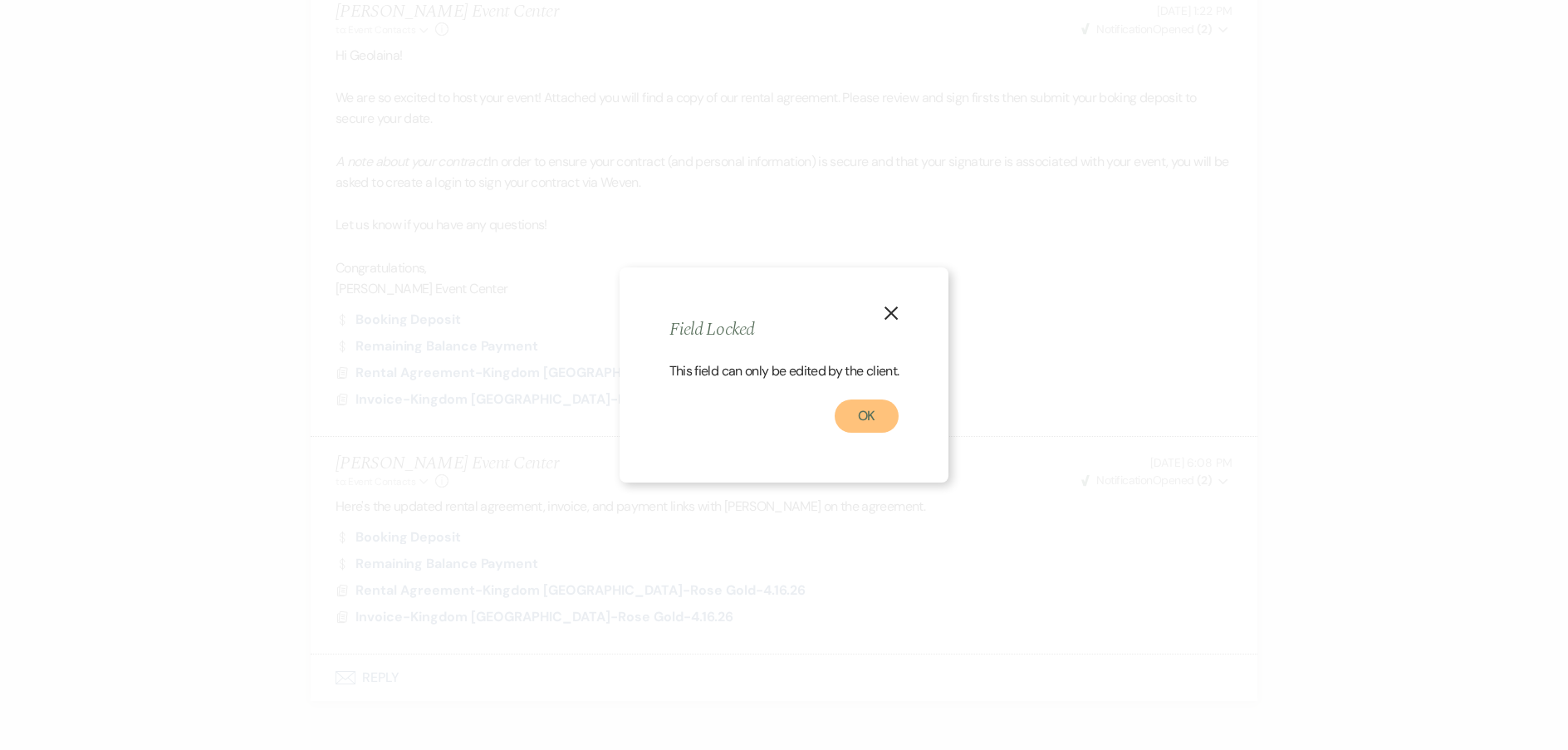
click at [869, 422] on button "OK" at bounding box center [867, 416] width 64 height 34
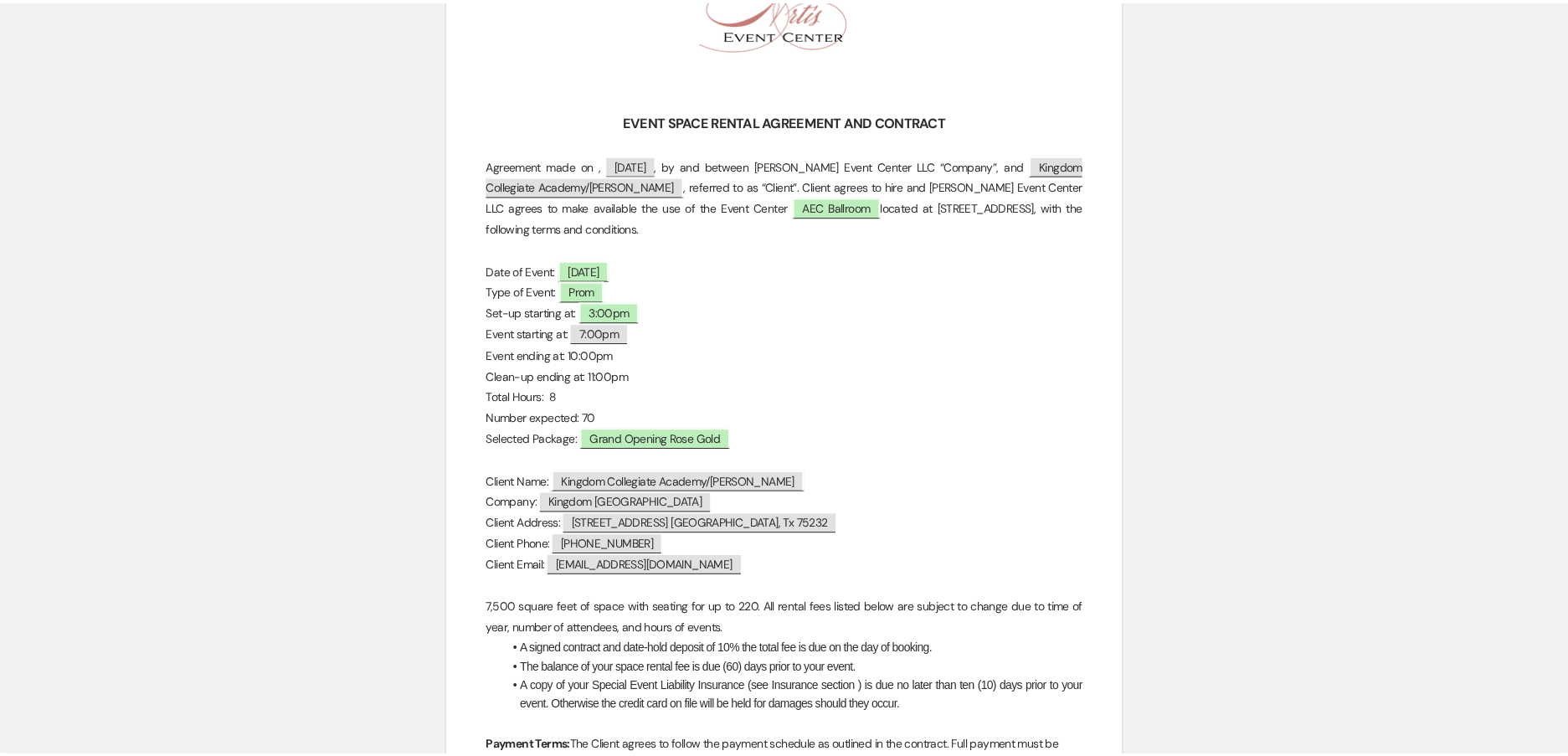
scroll to position [0, 0]
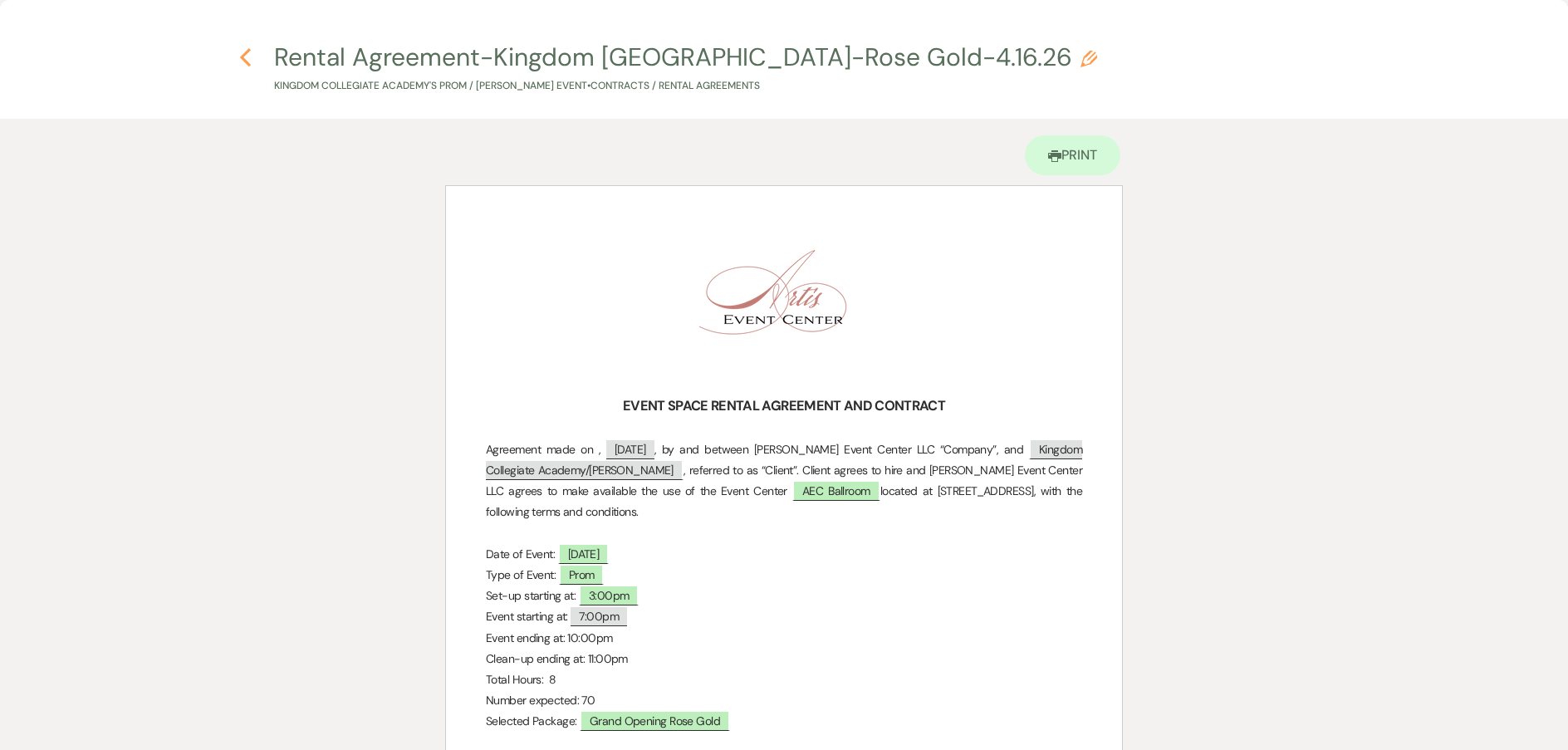
click at [241, 50] on icon "Previous" at bounding box center [245, 57] width 12 height 20
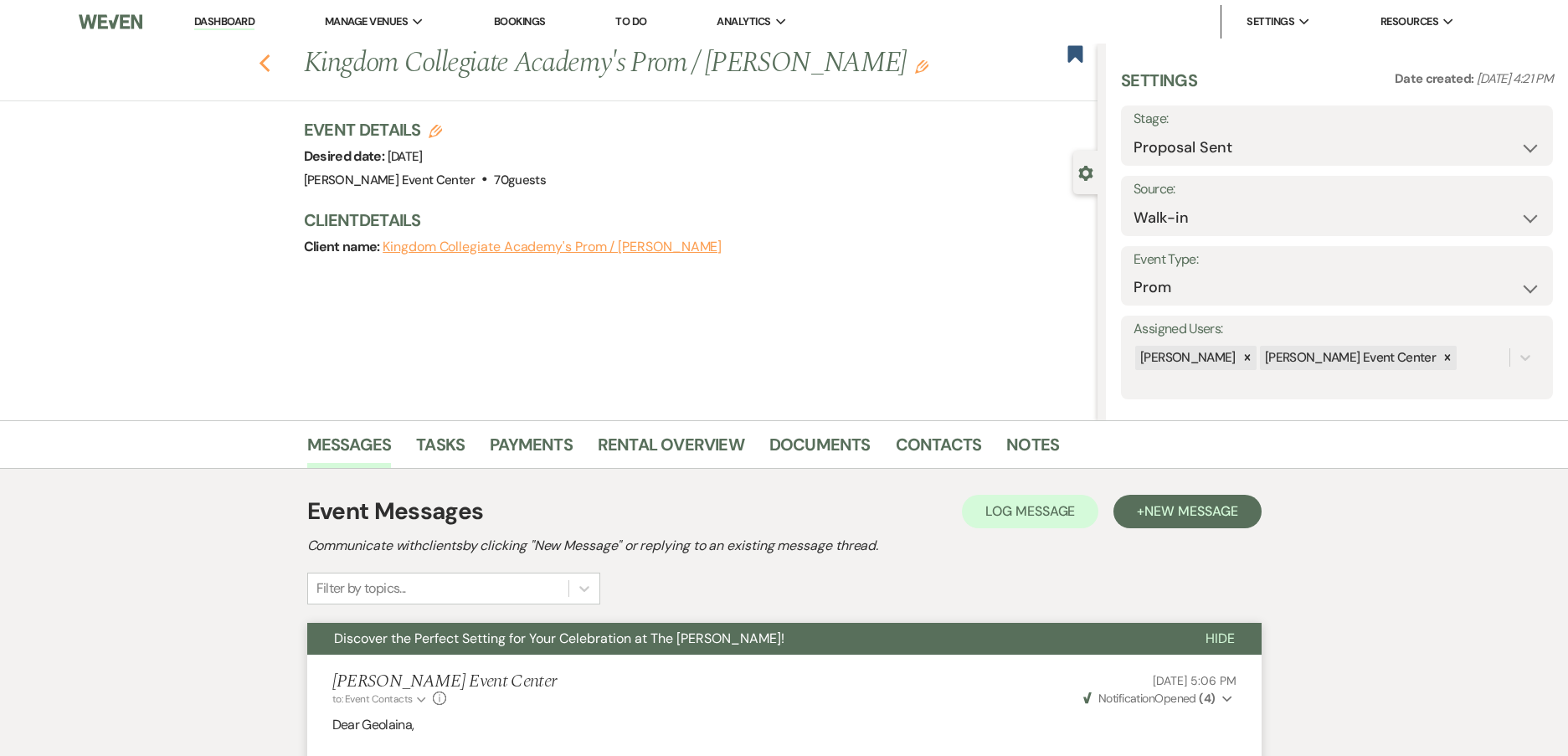
click at [271, 65] on icon "Previous" at bounding box center [264, 63] width 13 height 20
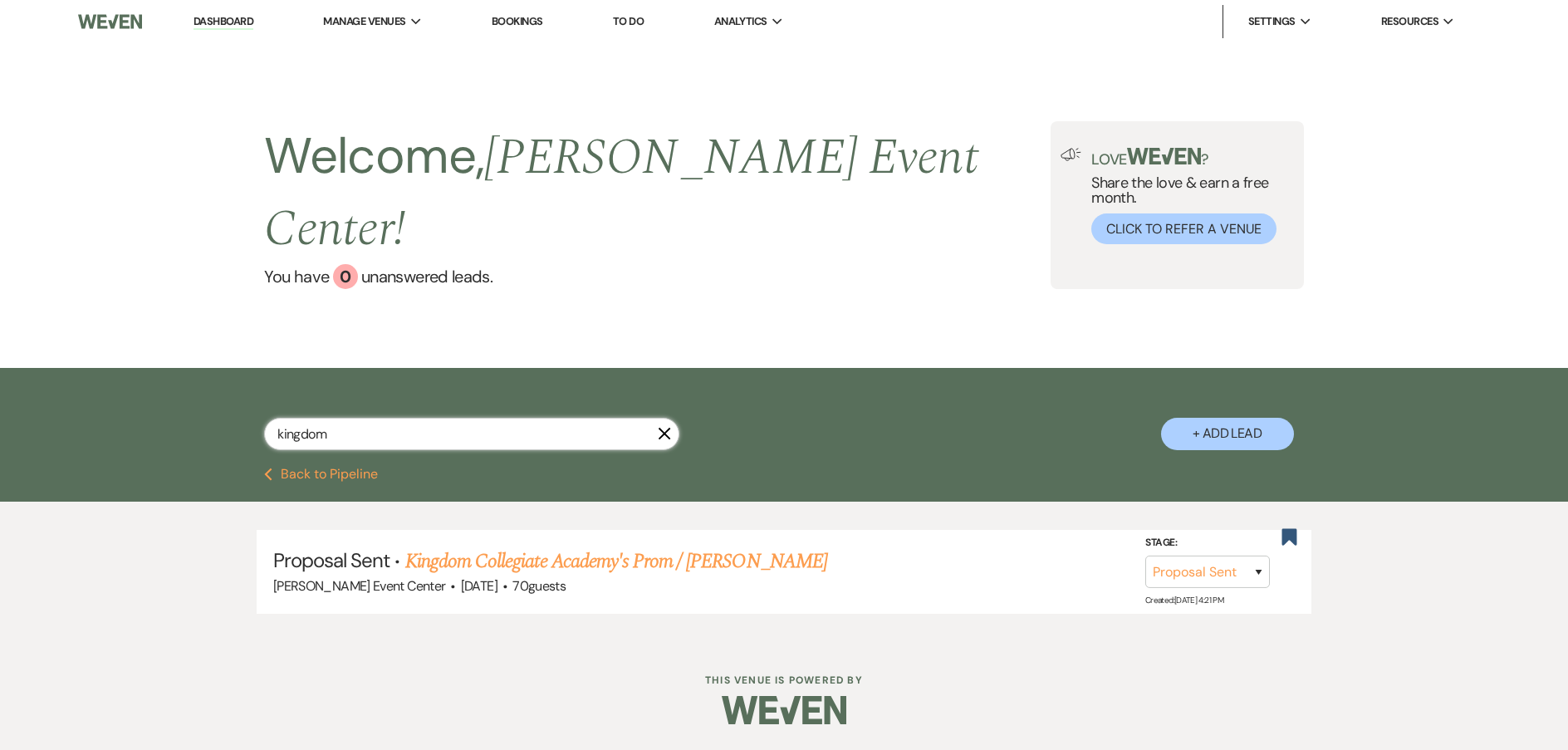
drag, startPoint x: 329, startPoint y: 391, endPoint x: 300, endPoint y: 390, distance: 29.0
click at [302, 418] on input "kingdom" at bounding box center [472, 434] width 415 height 33
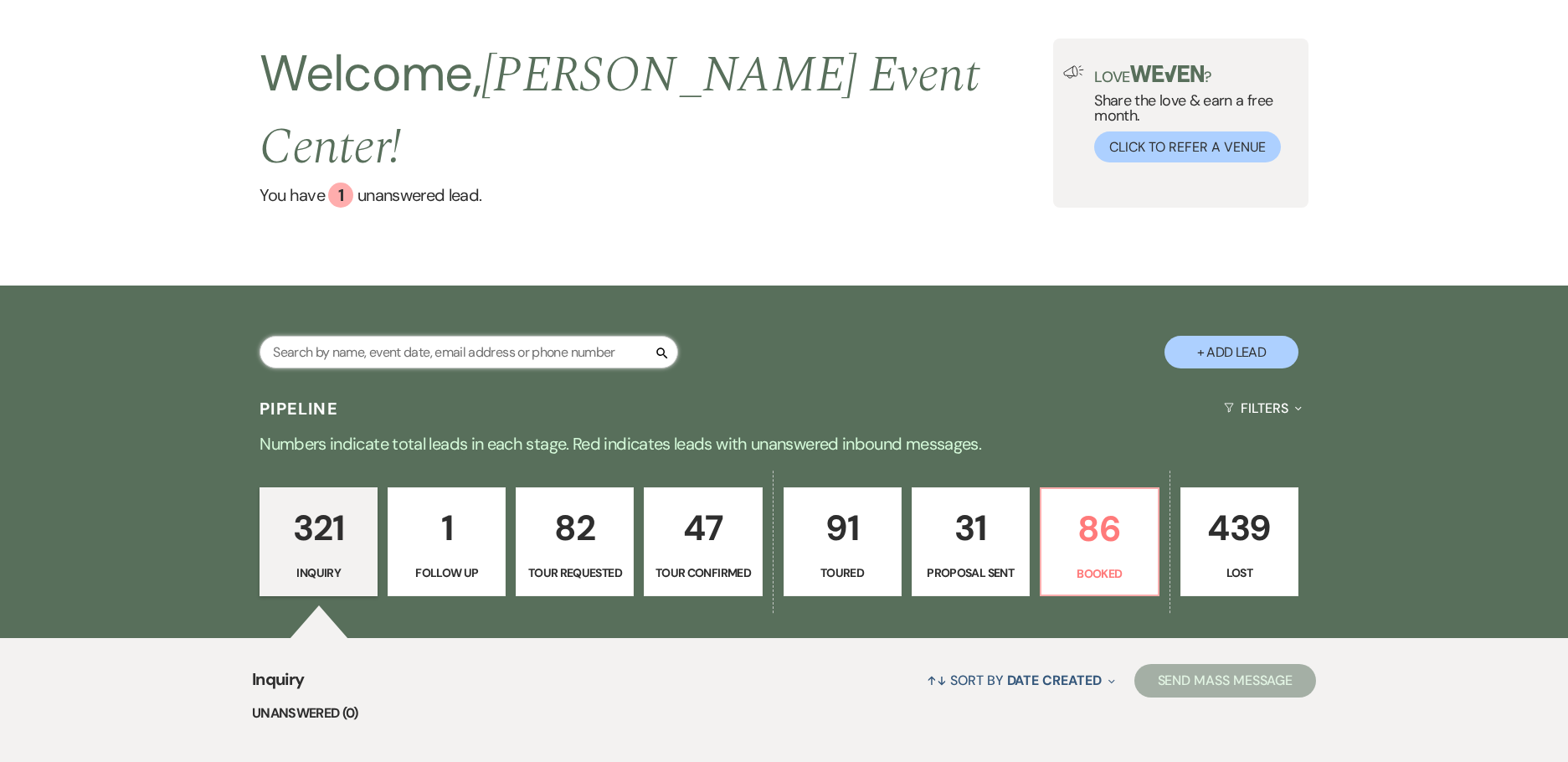
click at [534, 336] on input "text" at bounding box center [468, 352] width 418 height 33
type input "diana"
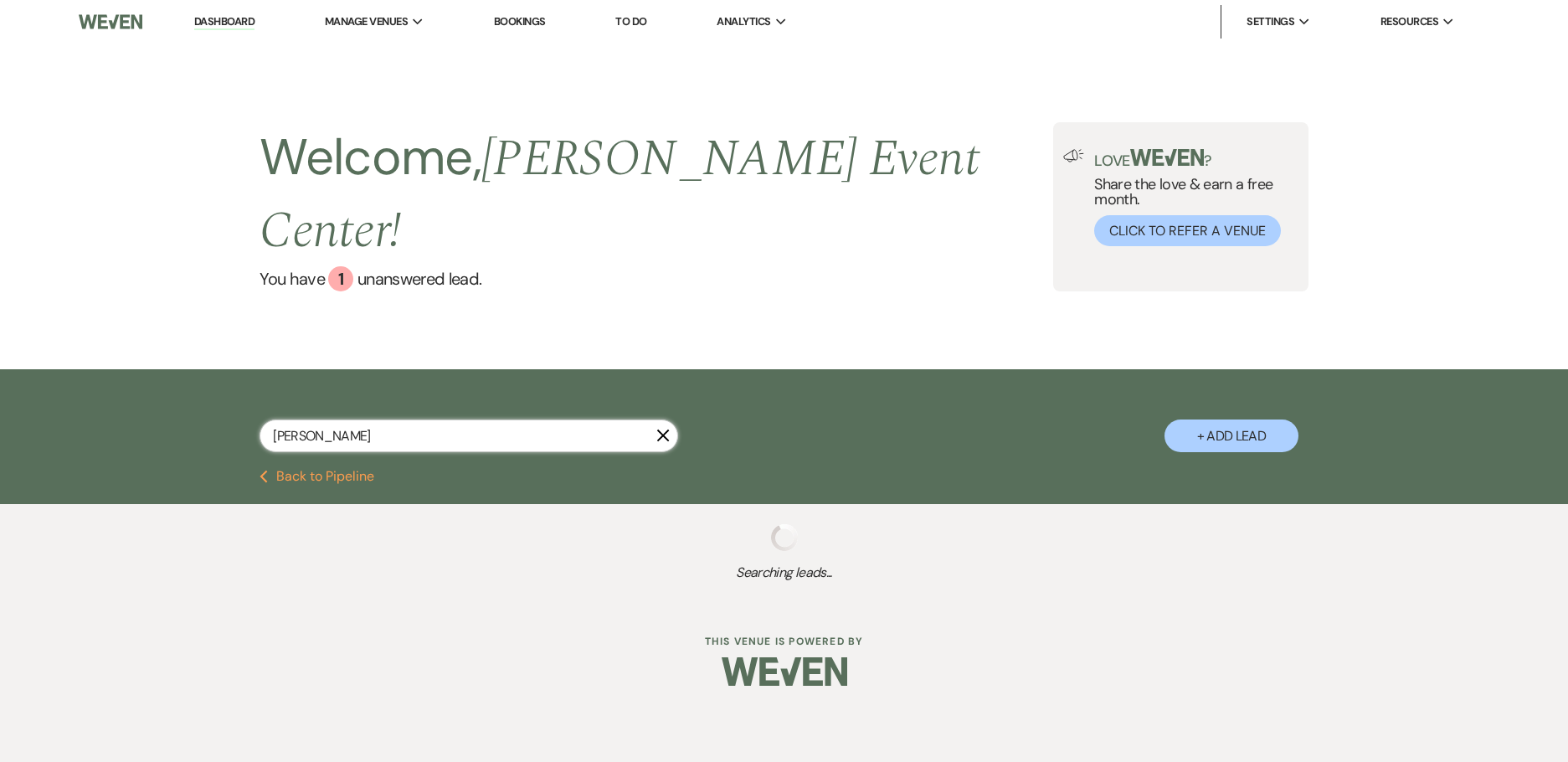
select select "8"
select select "6"
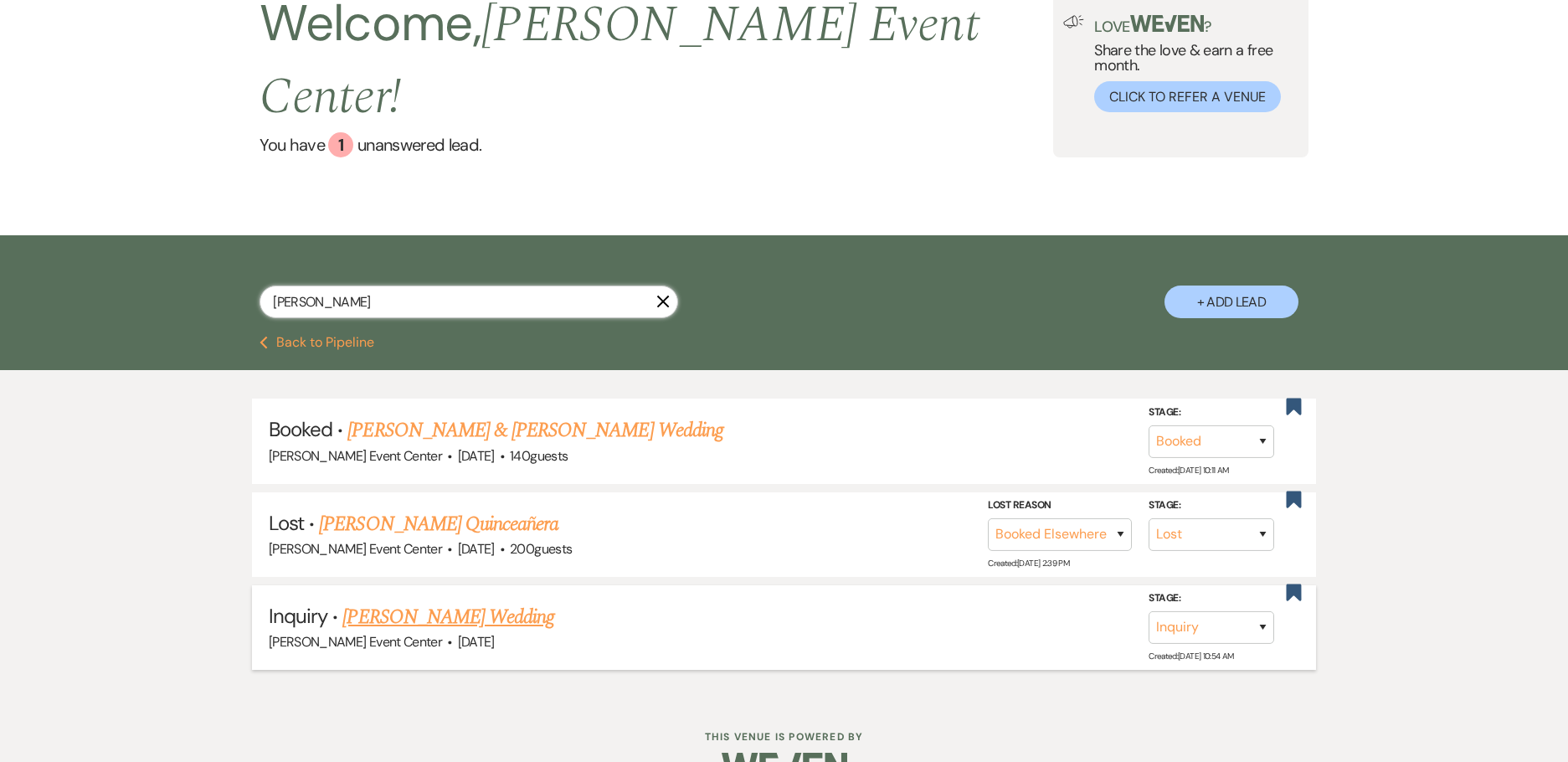
scroll to position [138, 0]
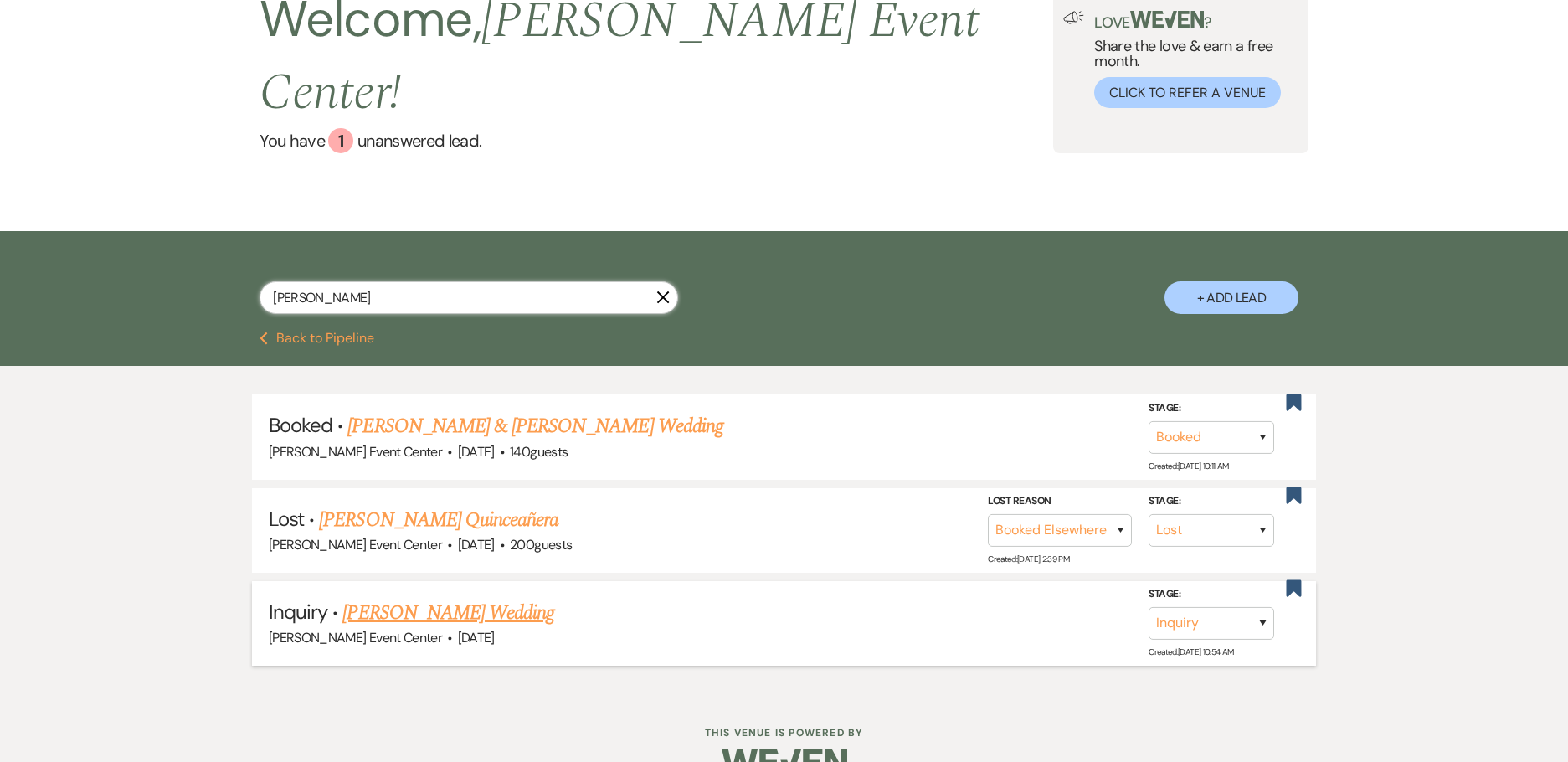
type input "diana"
click at [430, 597] on link "[PERSON_NAME] Wedding" at bounding box center [448, 612] width 212 height 30
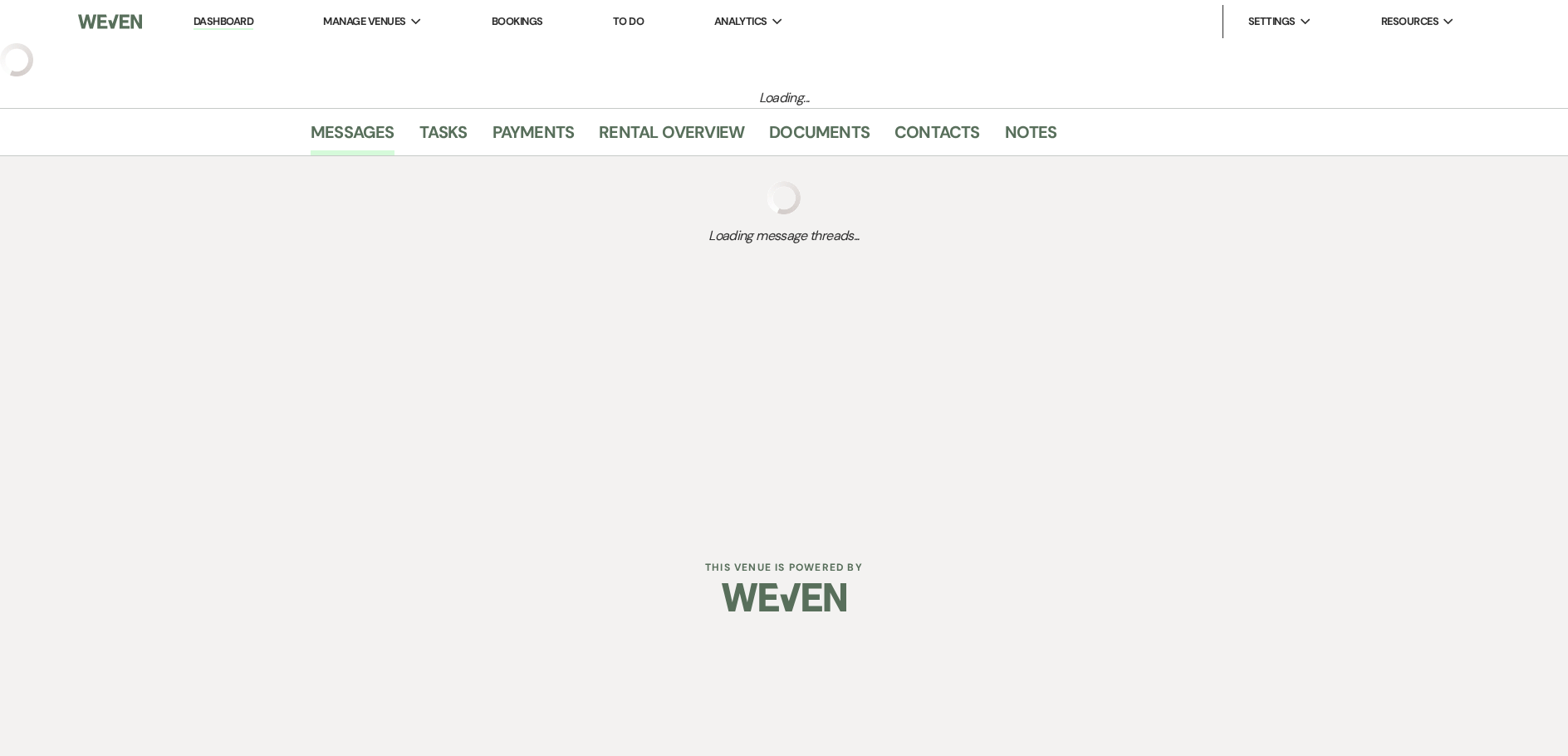
select select "5"
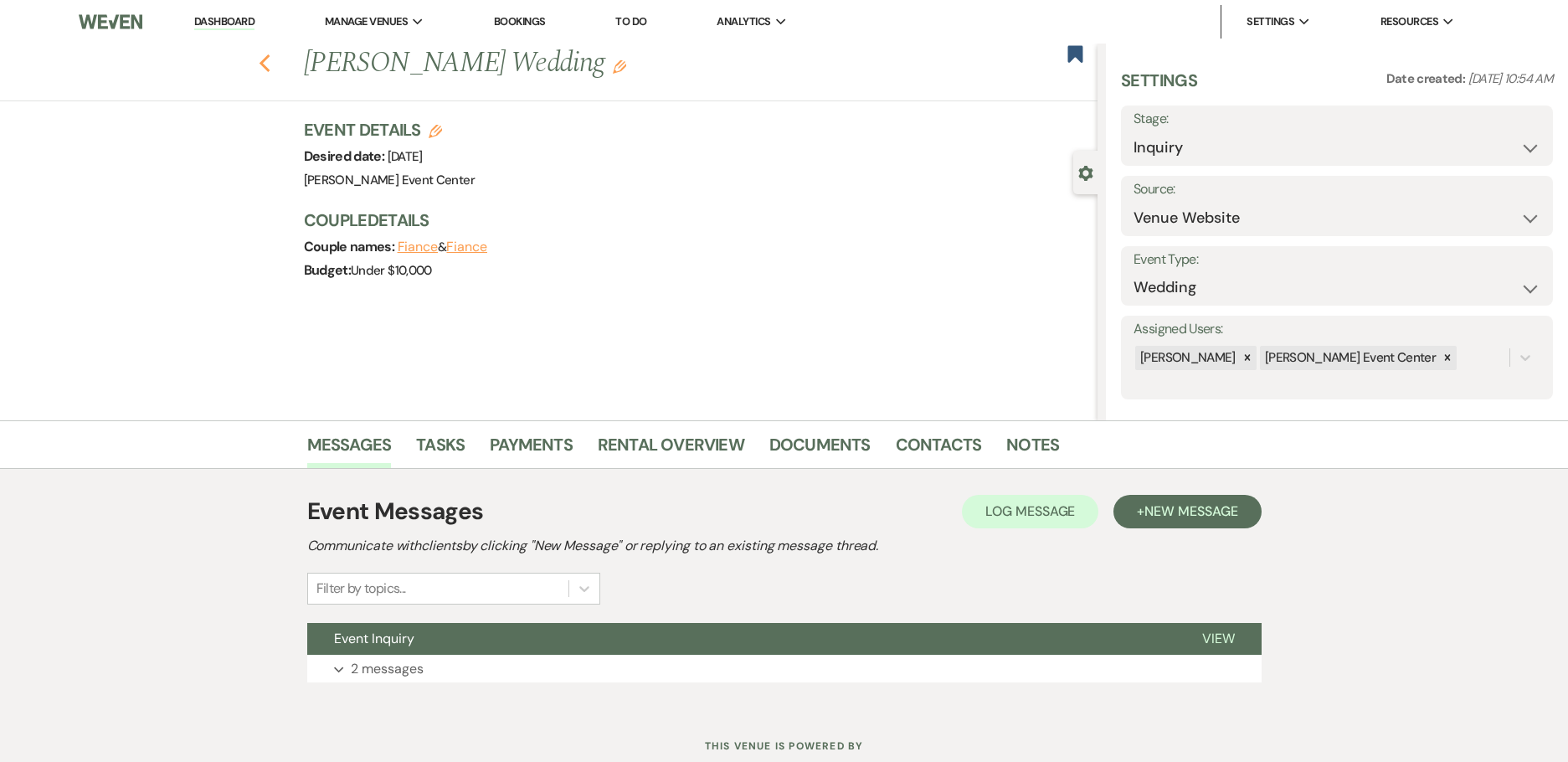
click at [267, 59] on icon "Previous" at bounding box center [264, 63] width 13 height 20
select select "8"
select select "6"
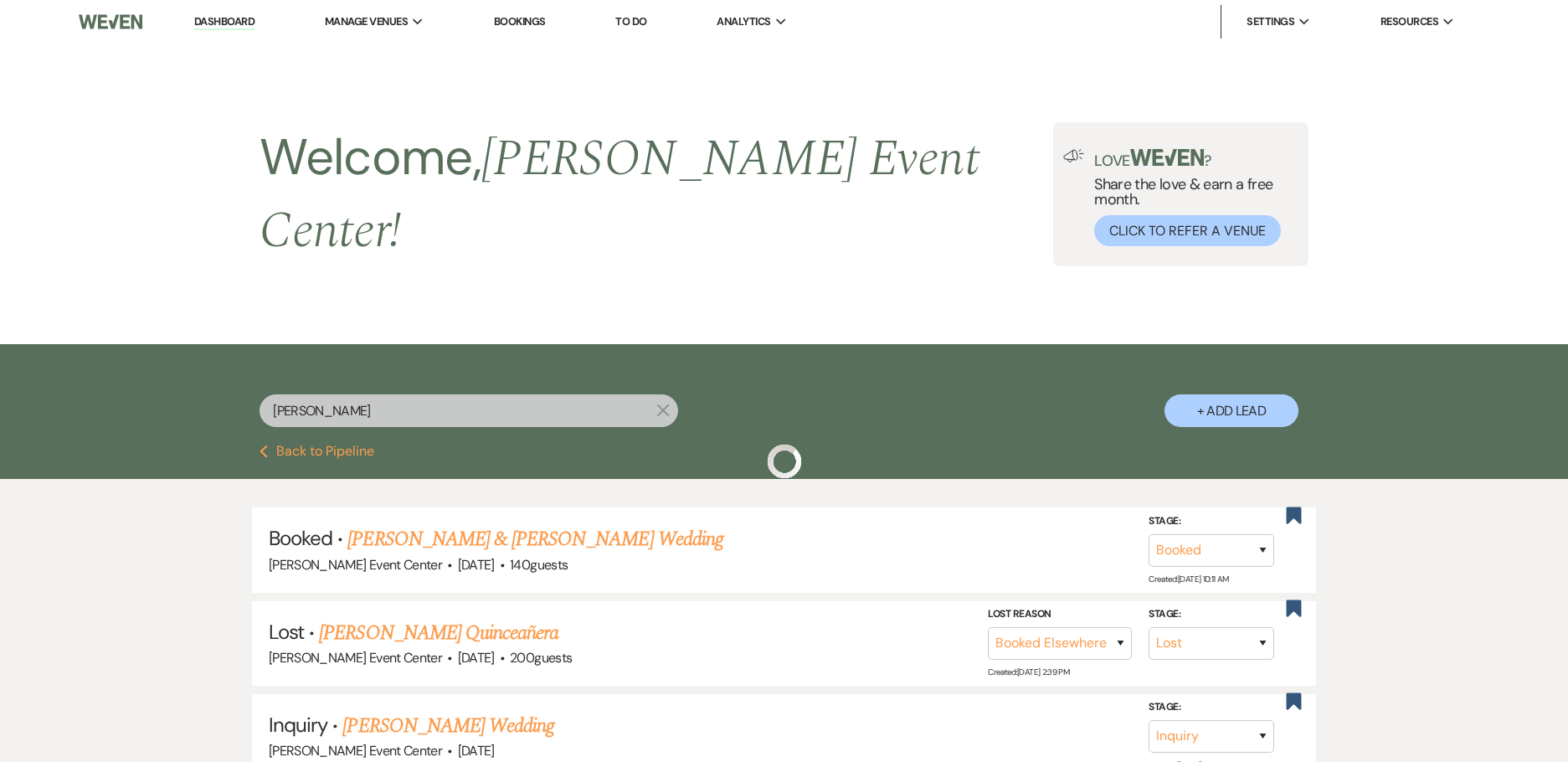
scroll to position [138, 0]
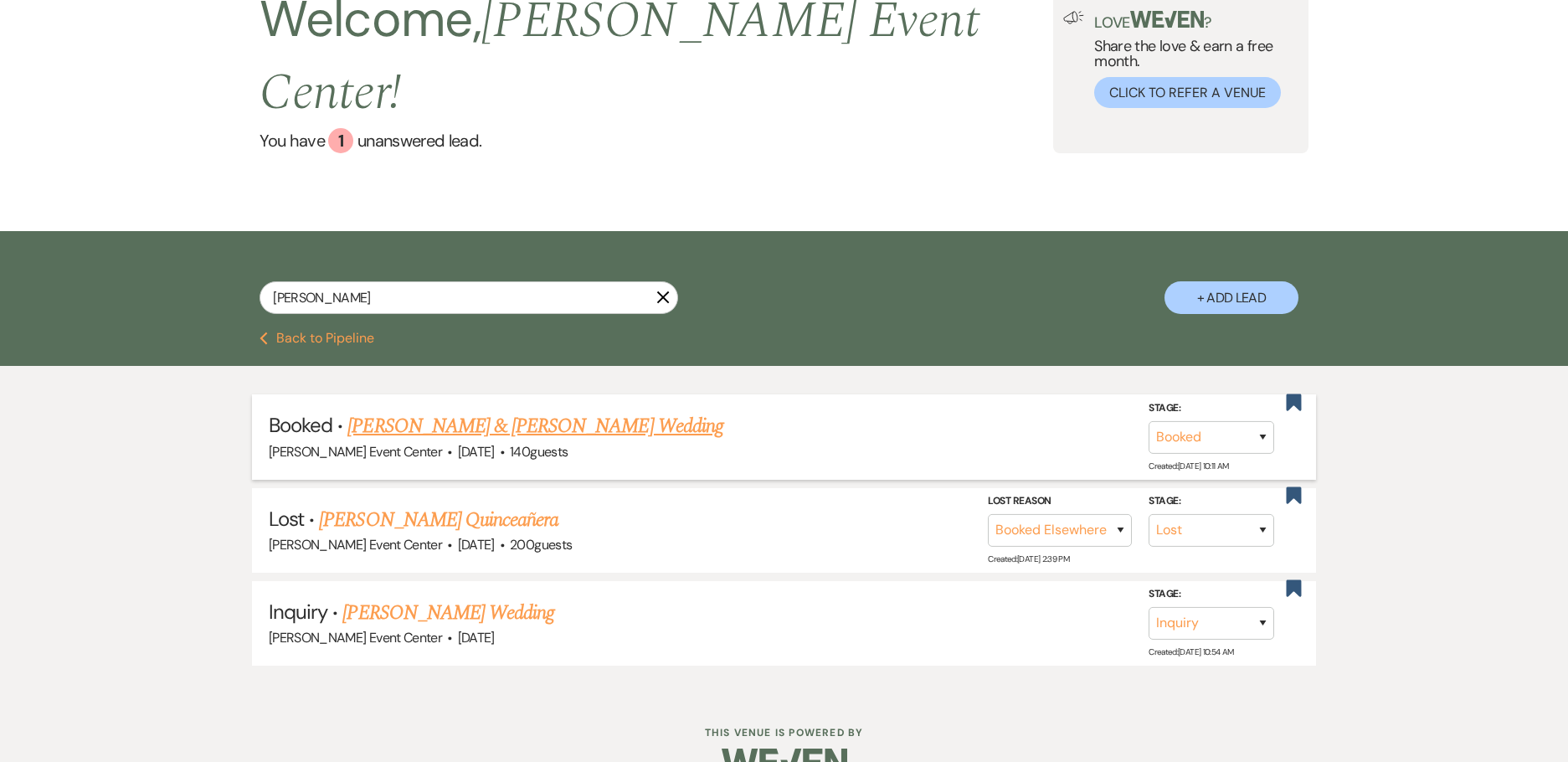
click at [525, 411] on link "[PERSON_NAME] & [PERSON_NAME] Wedding" at bounding box center [534, 426] width 375 height 30
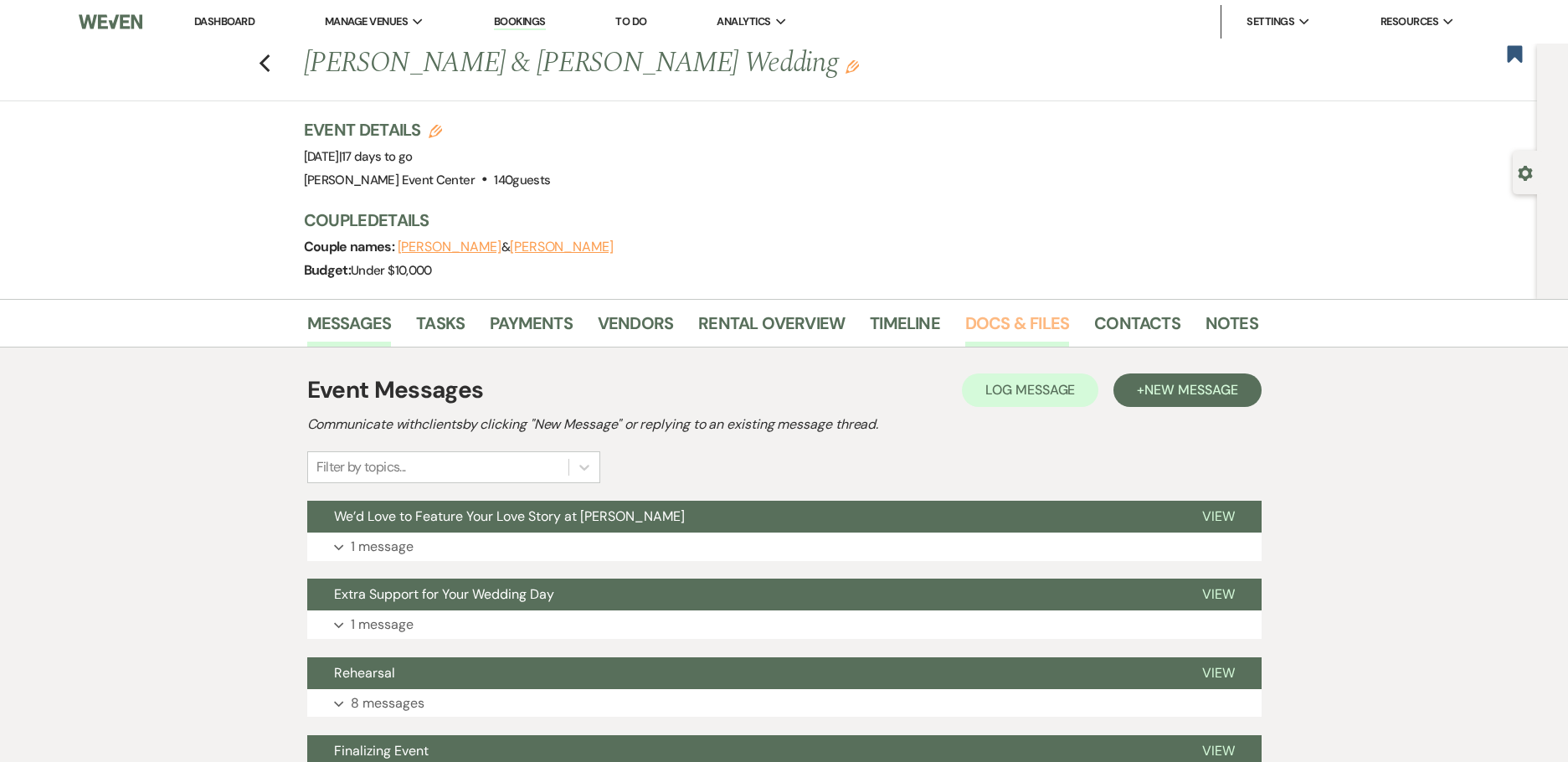
click at [1038, 319] on link "Docs & Files" at bounding box center [1016, 328] width 104 height 37
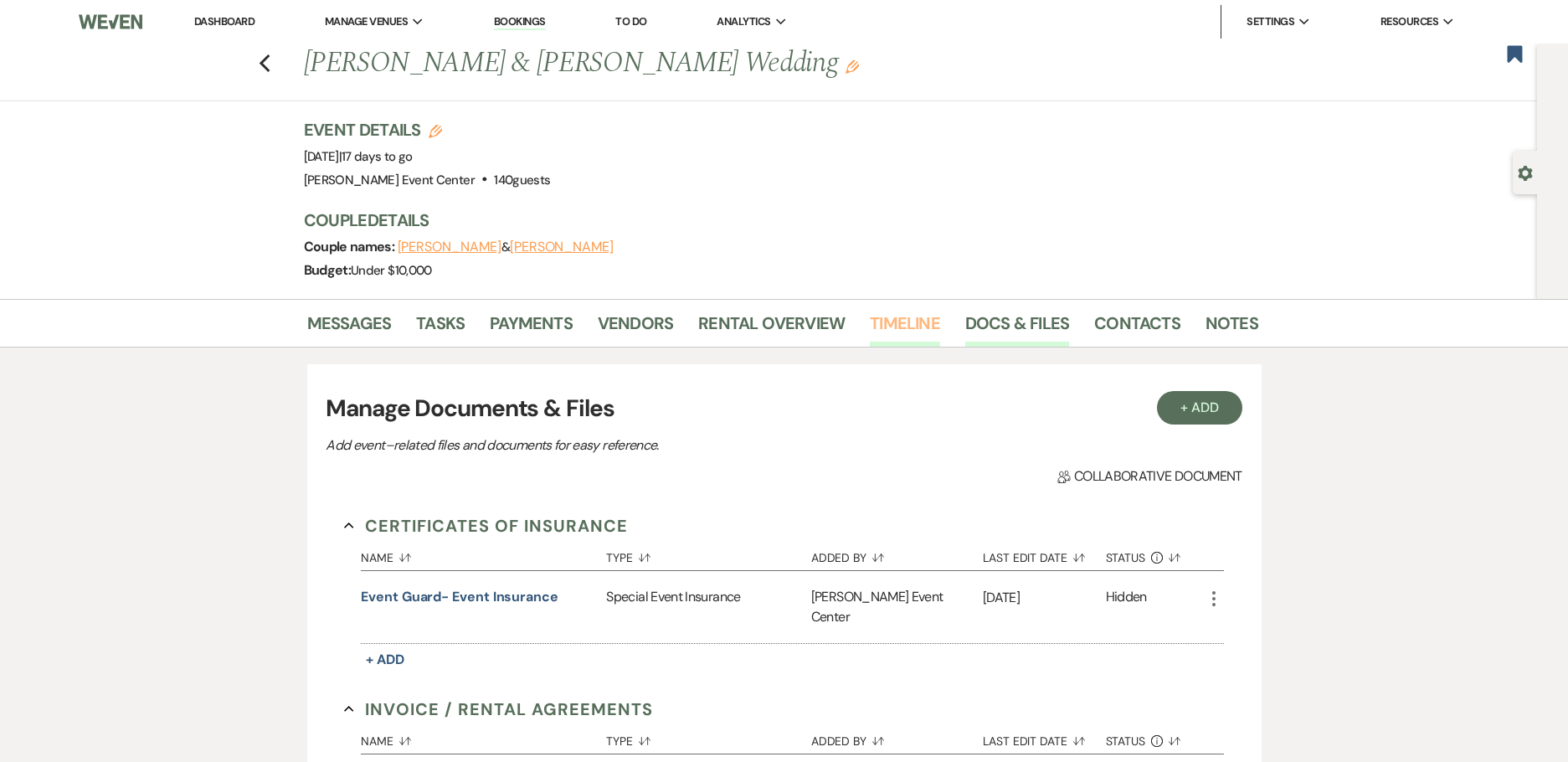
click at [911, 331] on link "Timeline" at bounding box center [904, 328] width 71 height 37
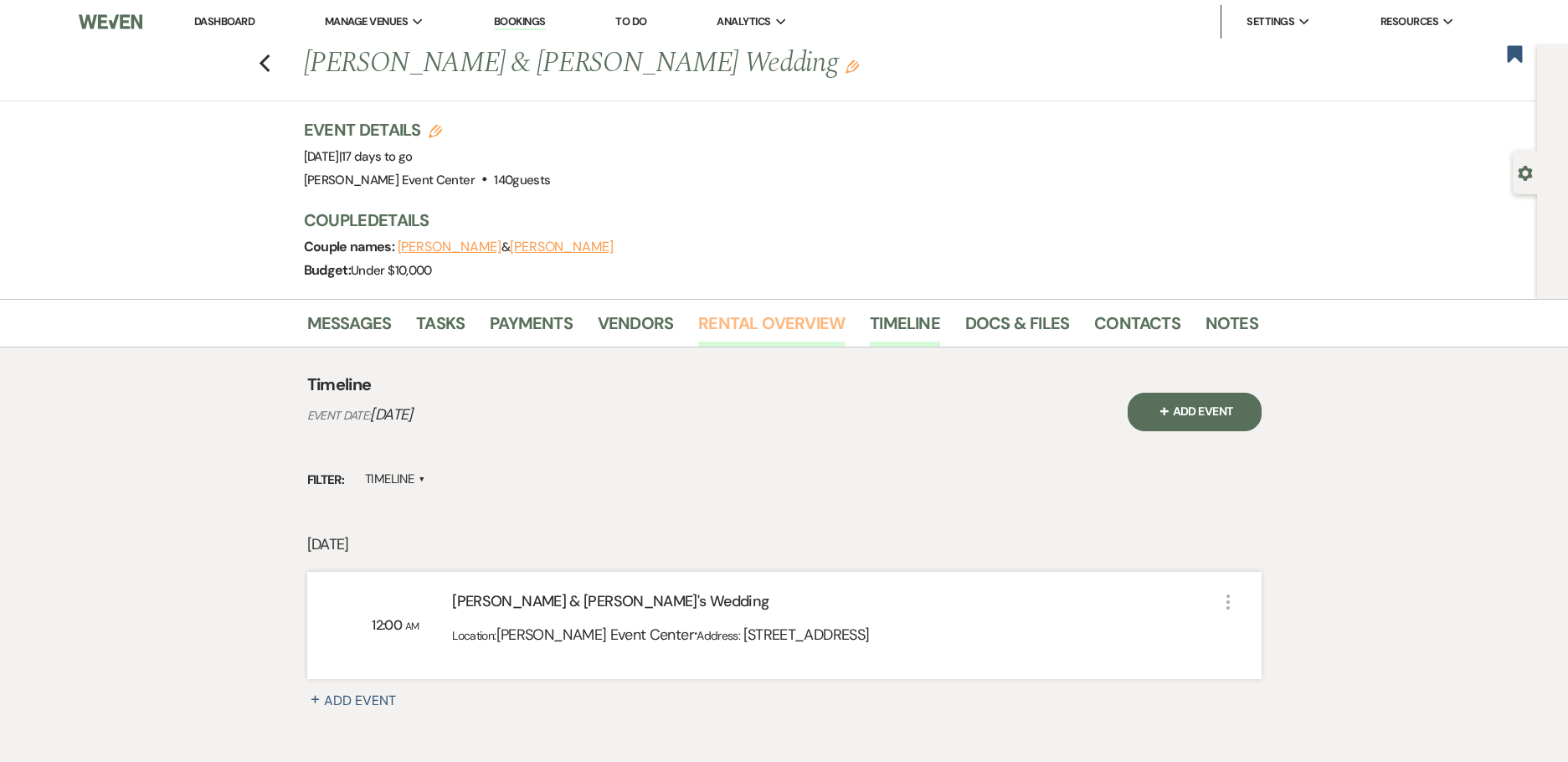
click at [728, 328] on link "Rental Overview" at bounding box center [770, 328] width 146 height 37
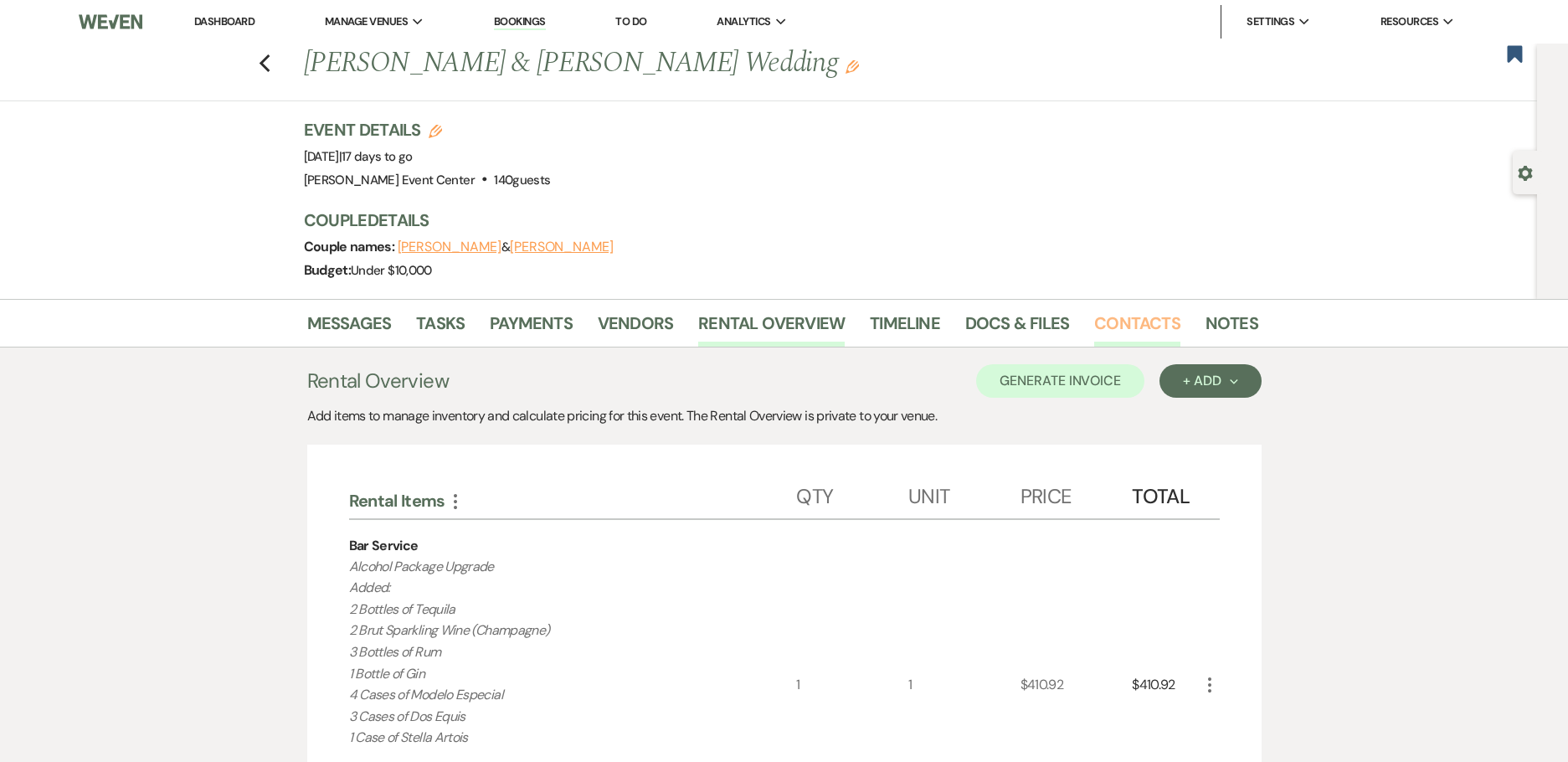
click at [1126, 329] on link "Contacts" at bounding box center [1136, 328] width 86 height 37
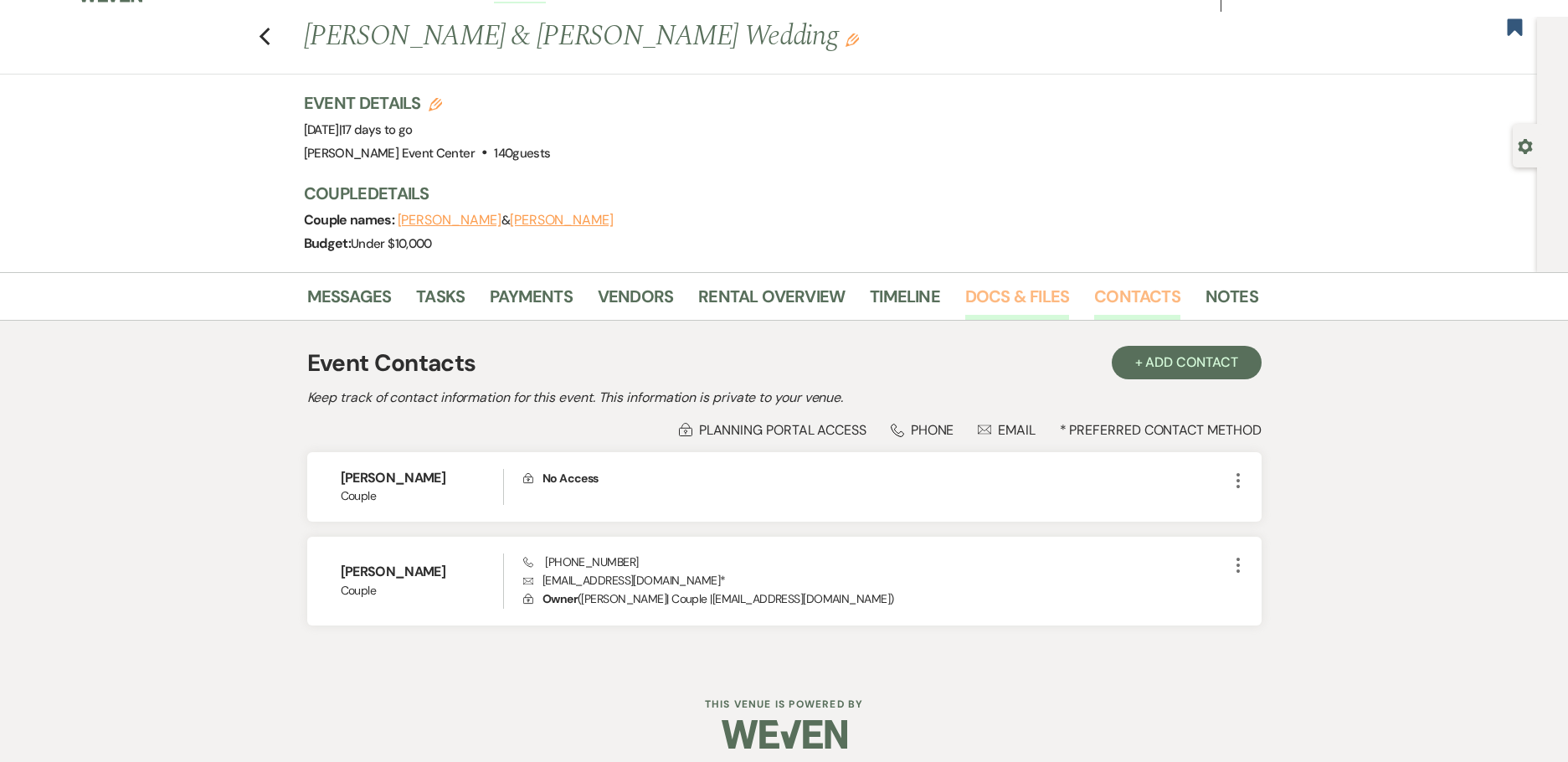
scroll to position [39, 0]
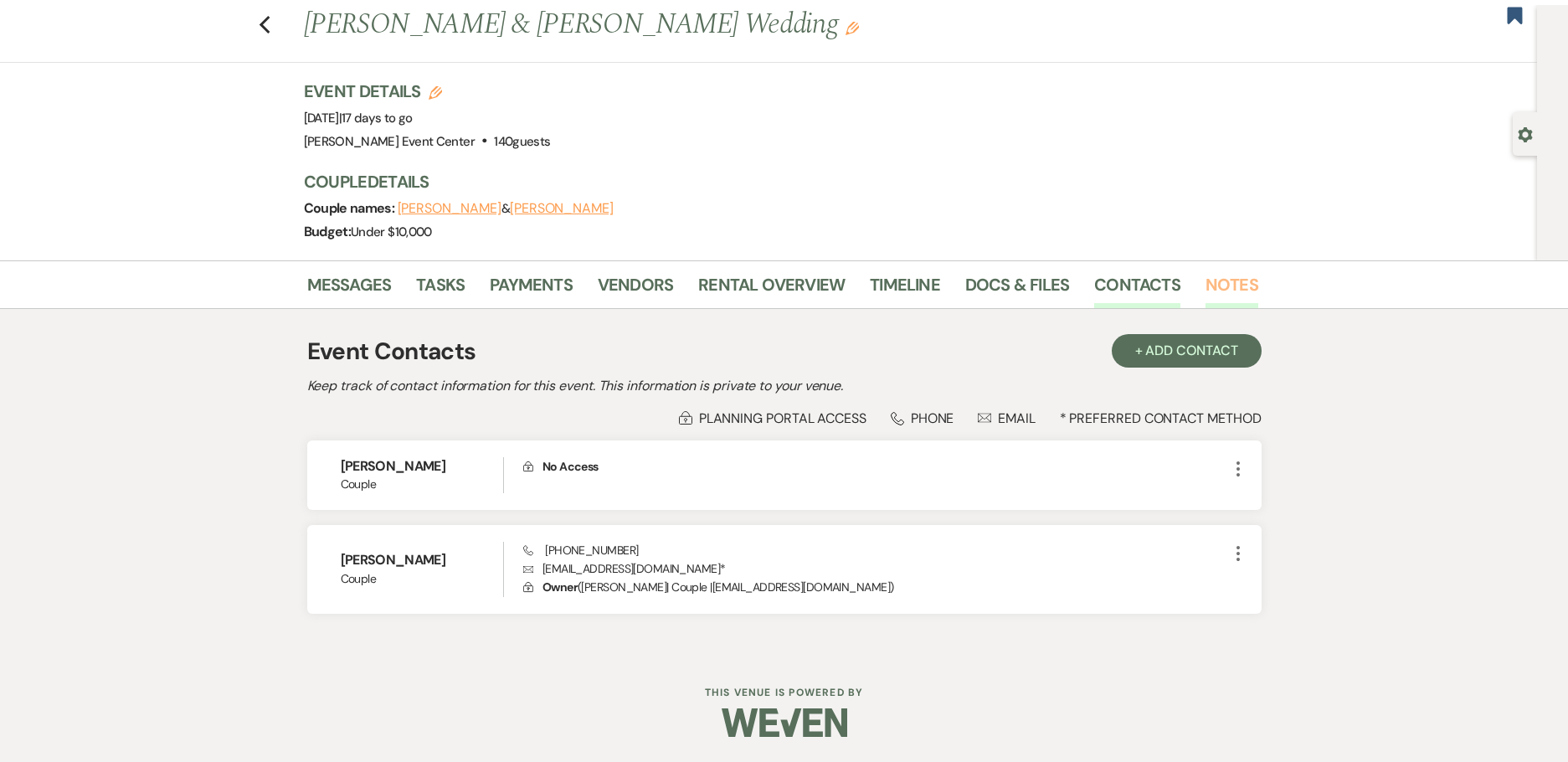
click at [1233, 281] on link "Notes" at bounding box center [1231, 290] width 52 height 37
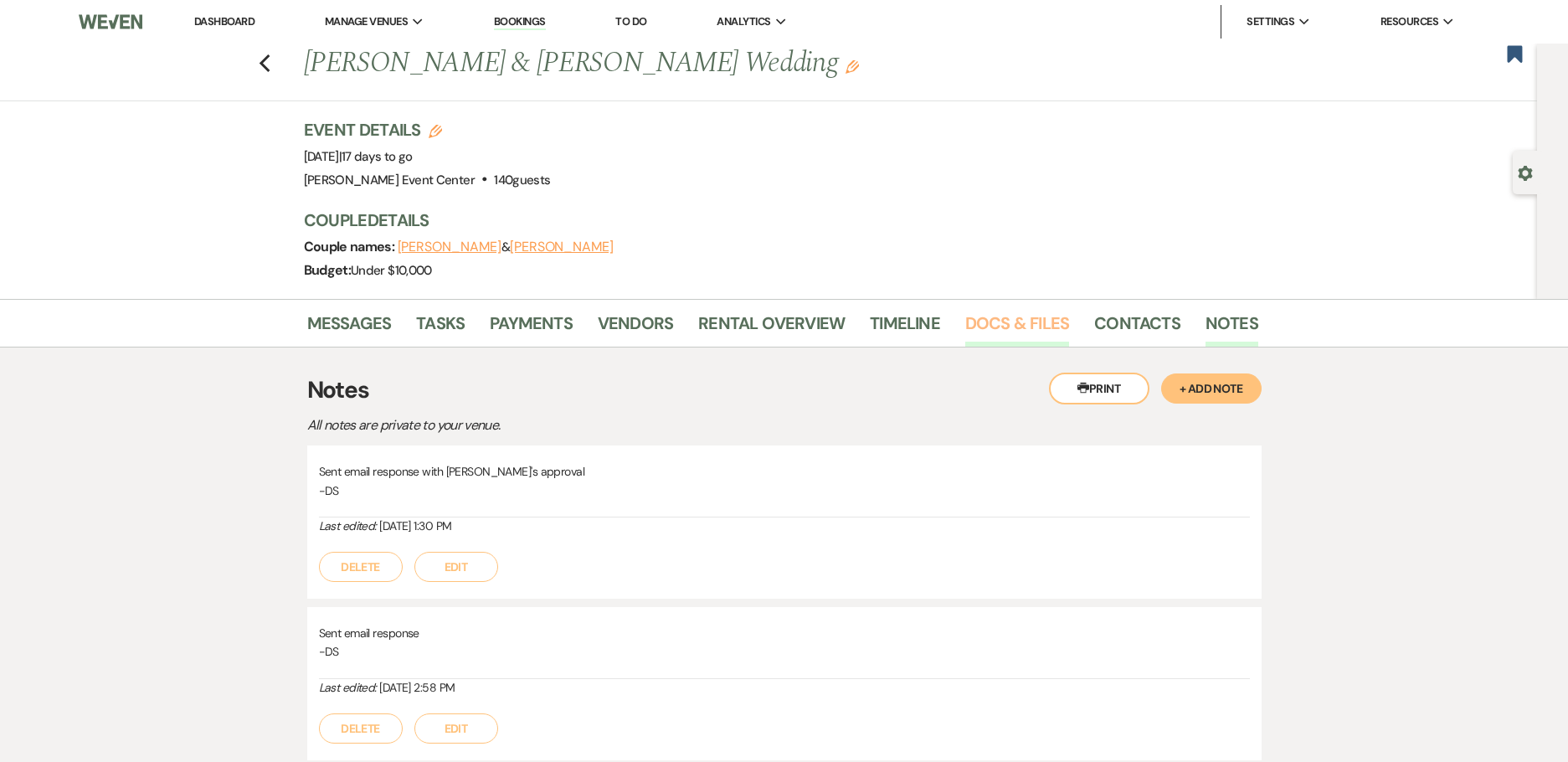
click at [1013, 336] on link "Docs & Files" at bounding box center [1016, 328] width 104 height 37
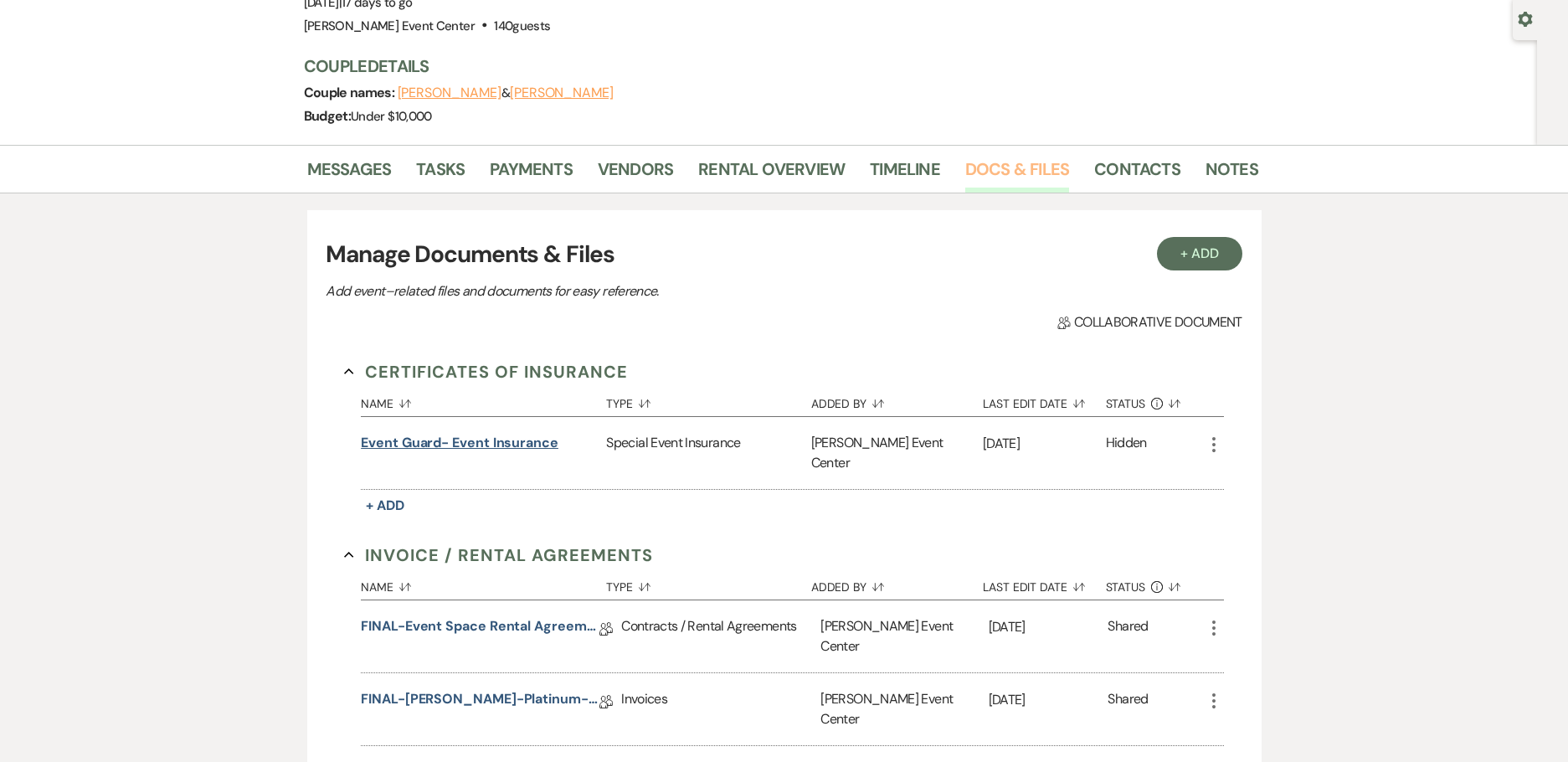
scroll to position [251, 0]
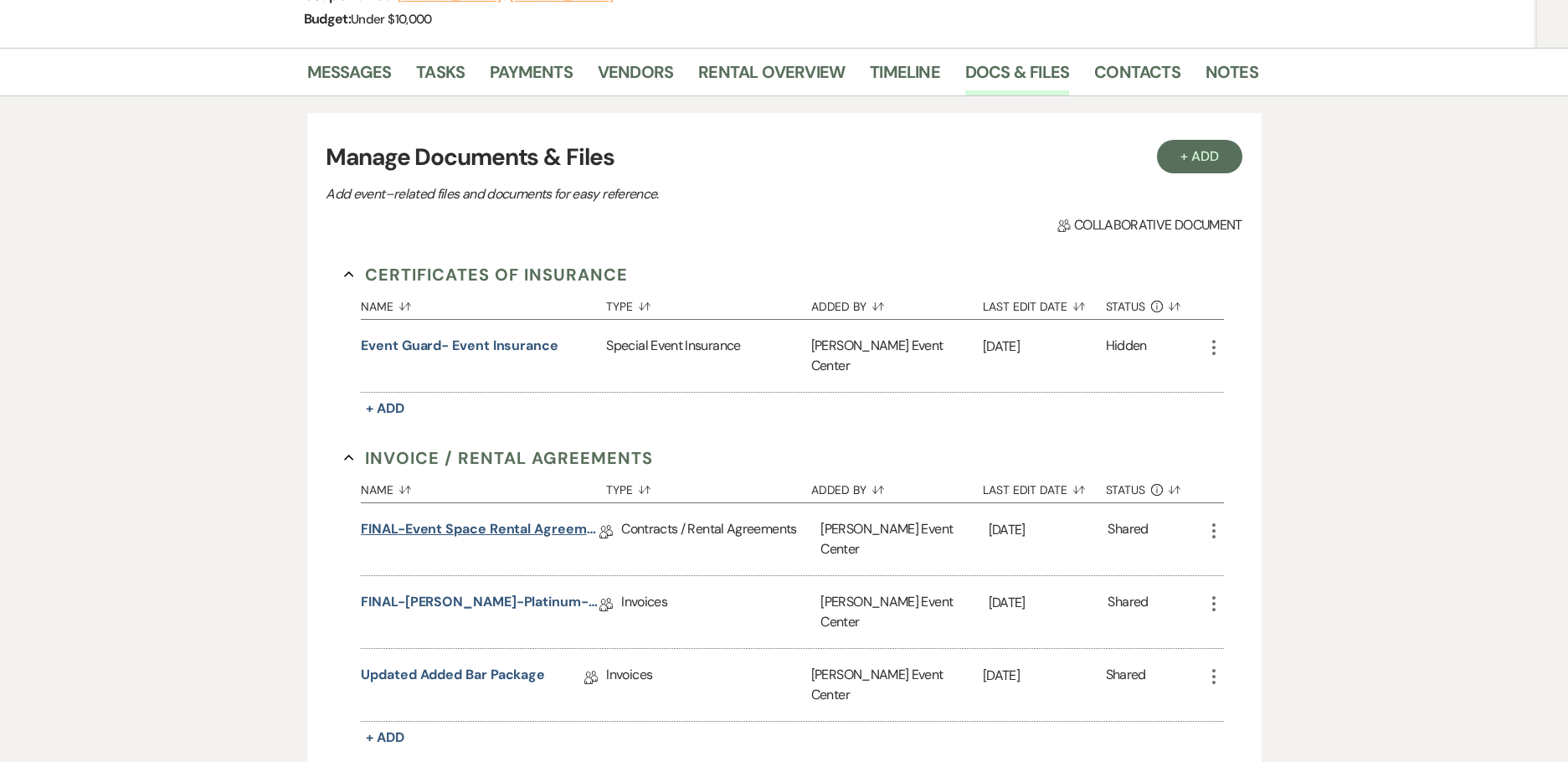
click at [441, 519] on link "FINAL-Event Space Rental Agreement-Diana Acosta-Platinum-11.1.25" at bounding box center [480, 532] width 238 height 26
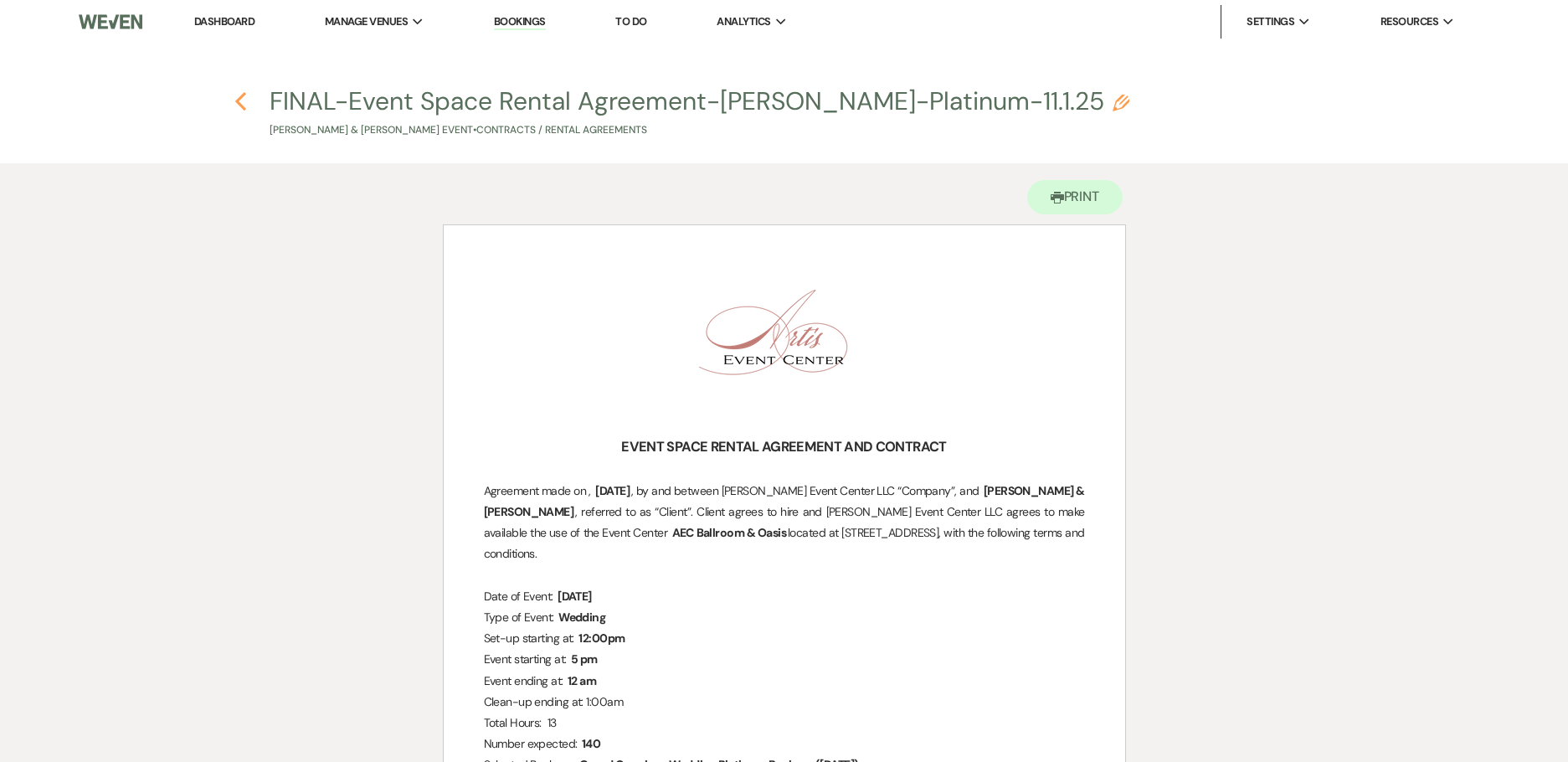
click at [241, 104] on use "button" at bounding box center [240, 101] width 11 height 18
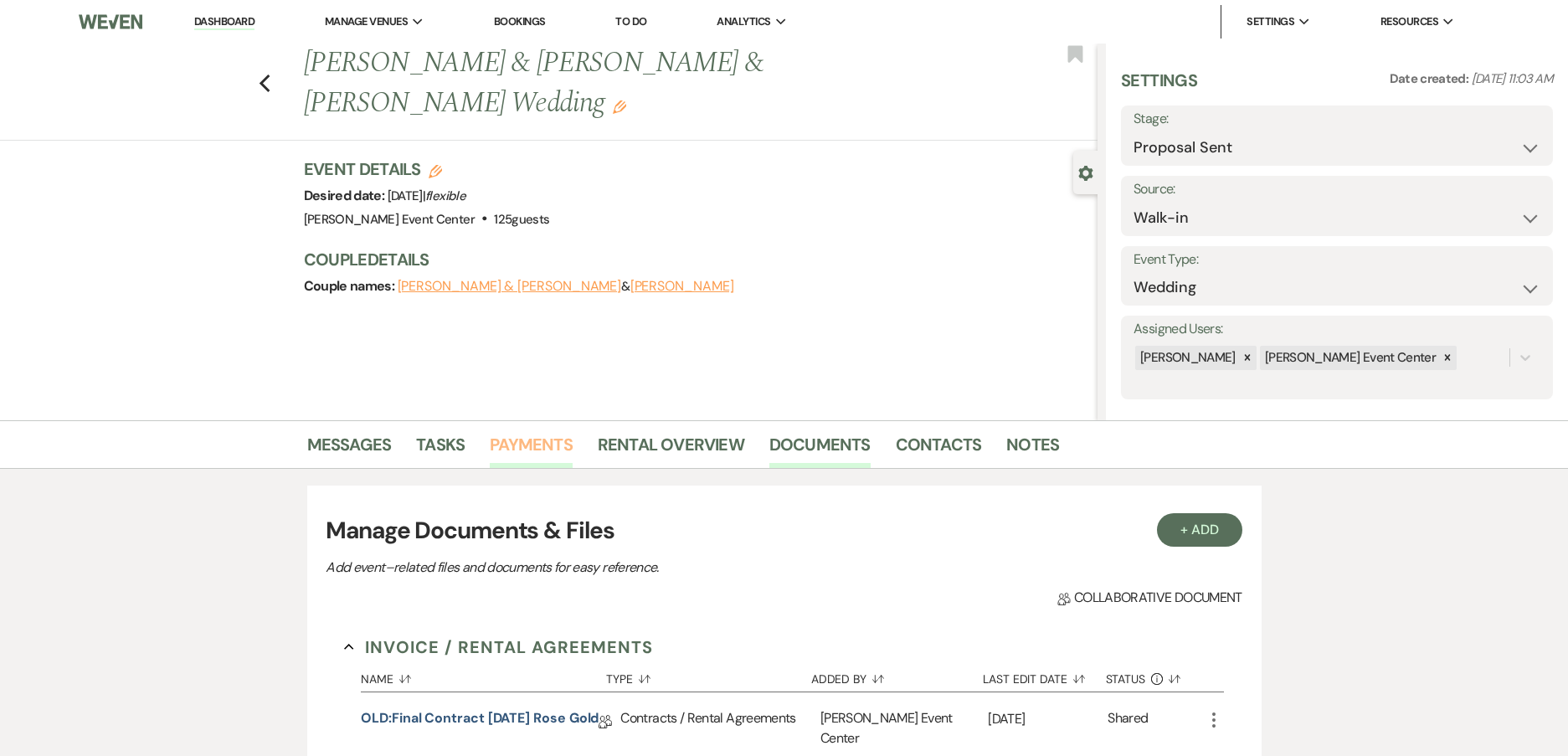
click at [530, 441] on link "Payments" at bounding box center [531, 449] width 83 height 37
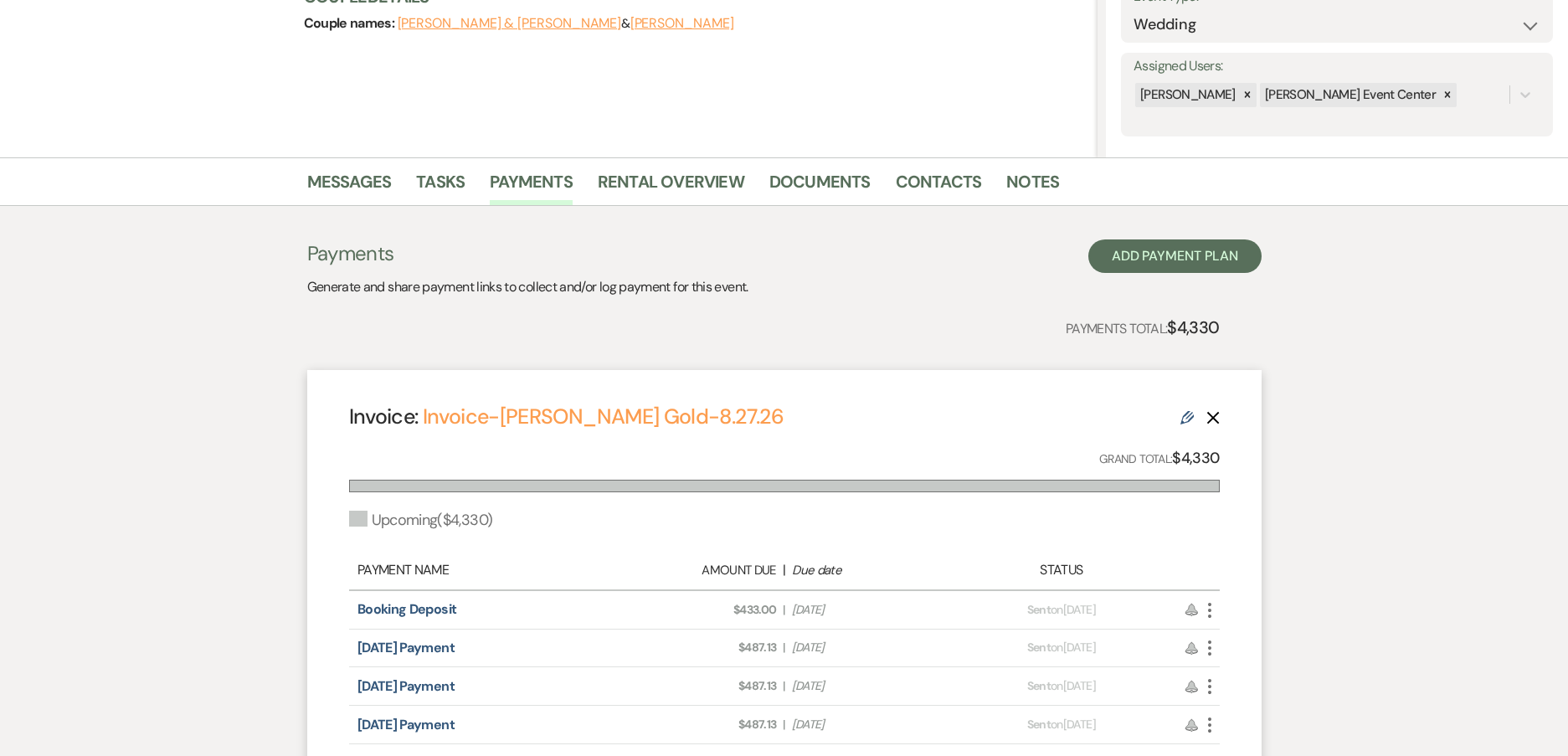
scroll to position [586, 0]
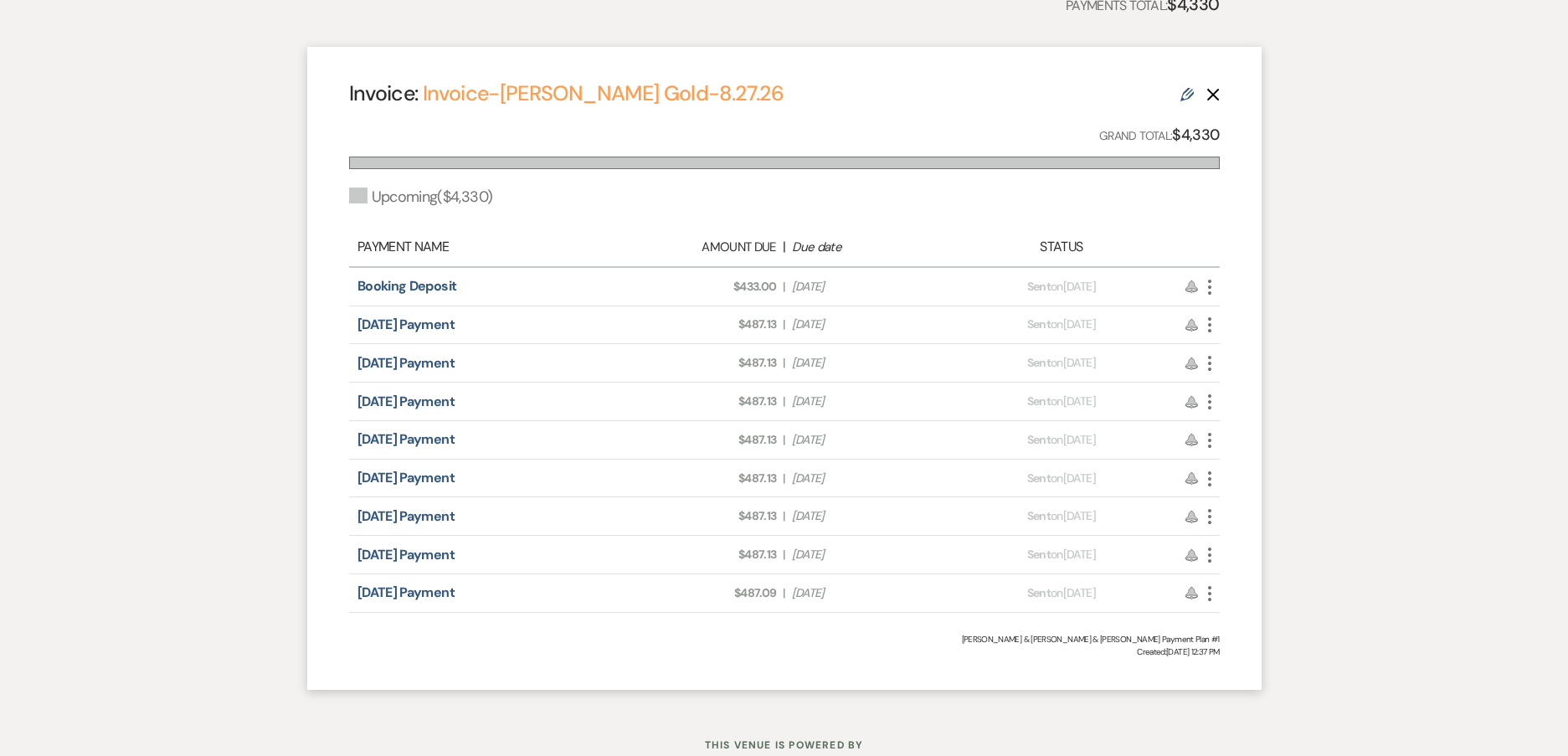
click at [1205, 320] on icon "More" at bounding box center [1209, 324] width 20 height 20
click at [1231, 415] on icon "Pencil" at bounding box center [1226, 415] width 14 height 14
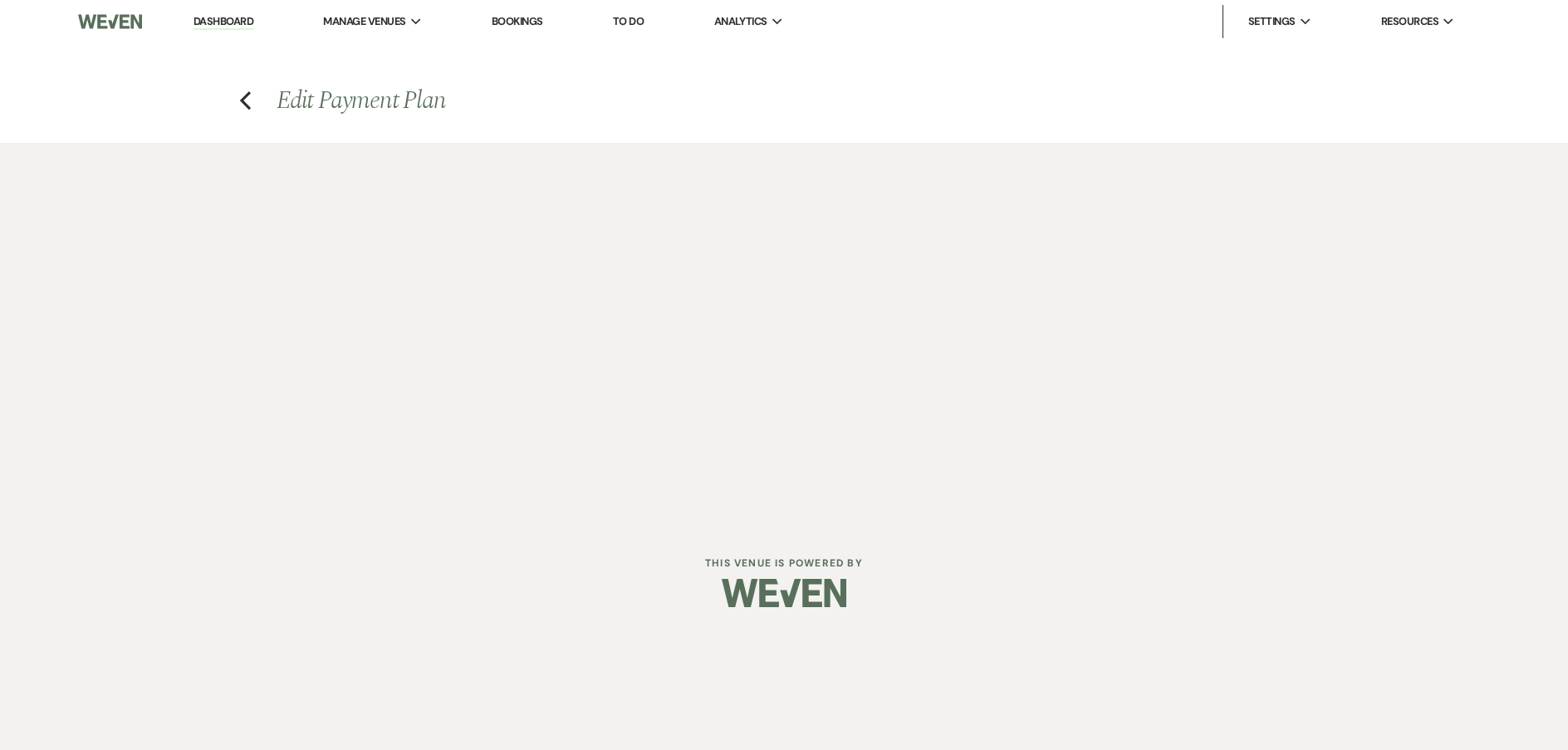
select select "29335"
select select "2"
select select "percentage"
select select "client"
select select "onDueDate"
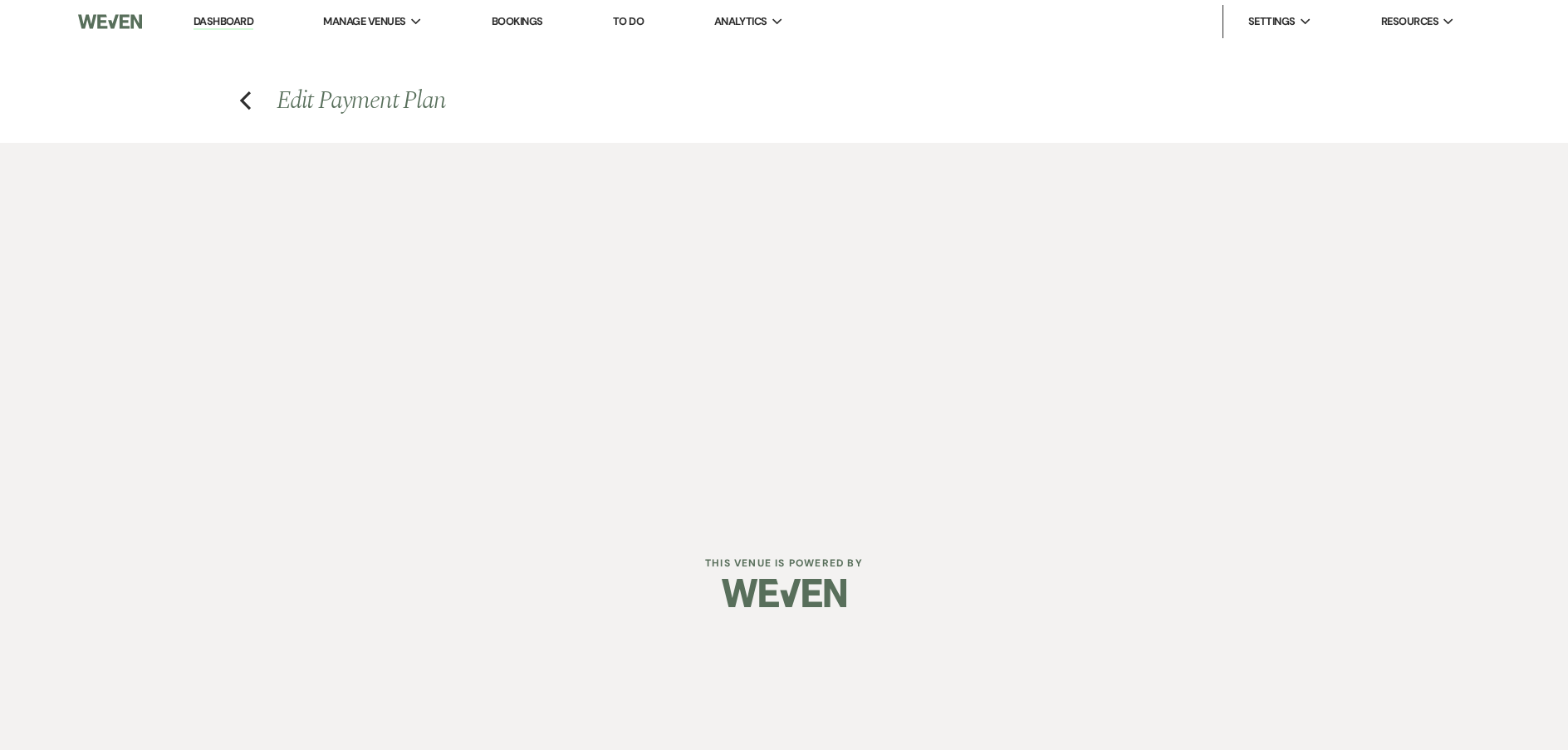
select select "host"
select select "days"
select select "afterDueDate"
select select "2"
select select "percentage"
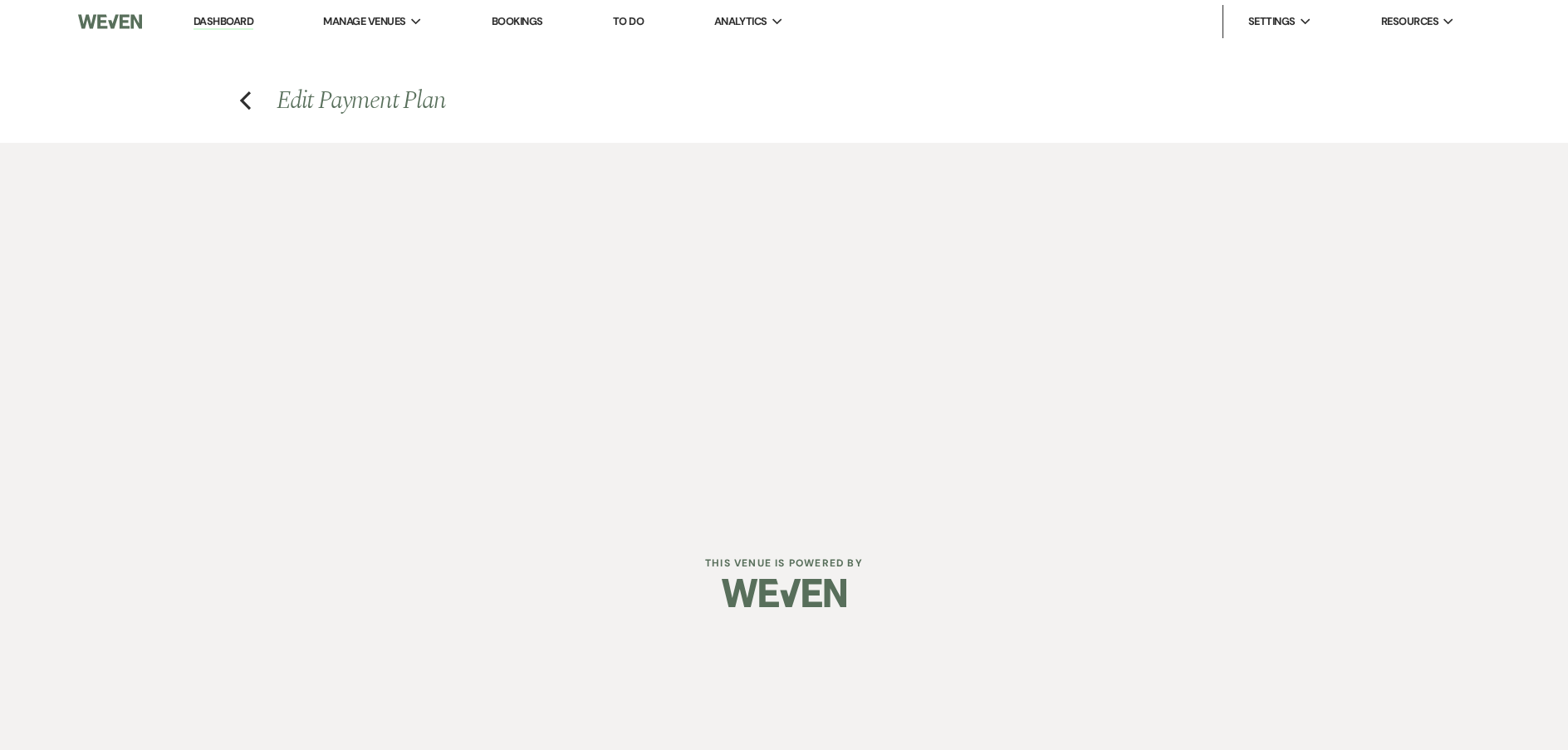
select select "client"
select select "weeks"
select select "client"
select select "onDueDate"
select select "host"
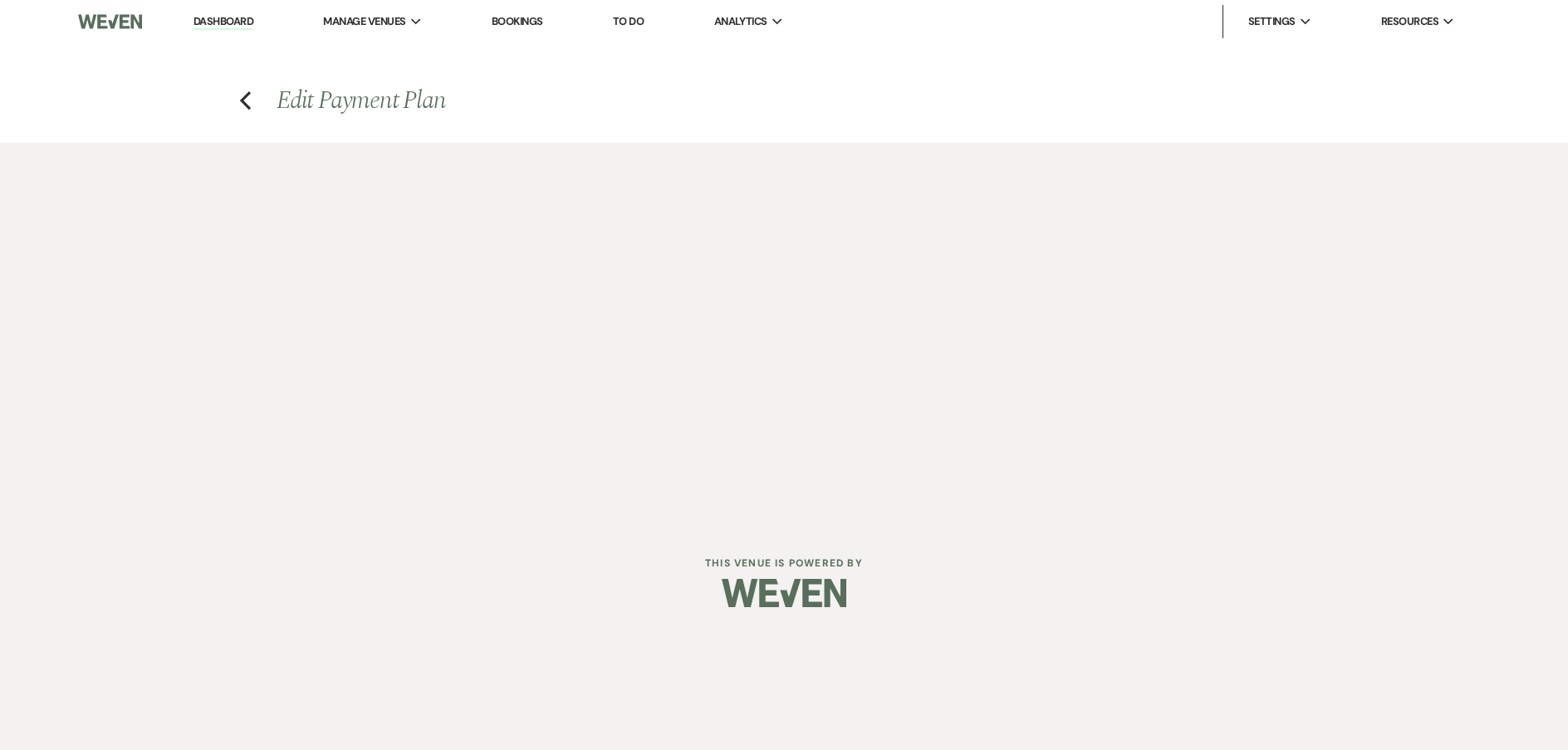
select select "days"
select select "afterDueDate"
select select "2"
select select "percentage"
select select "client"
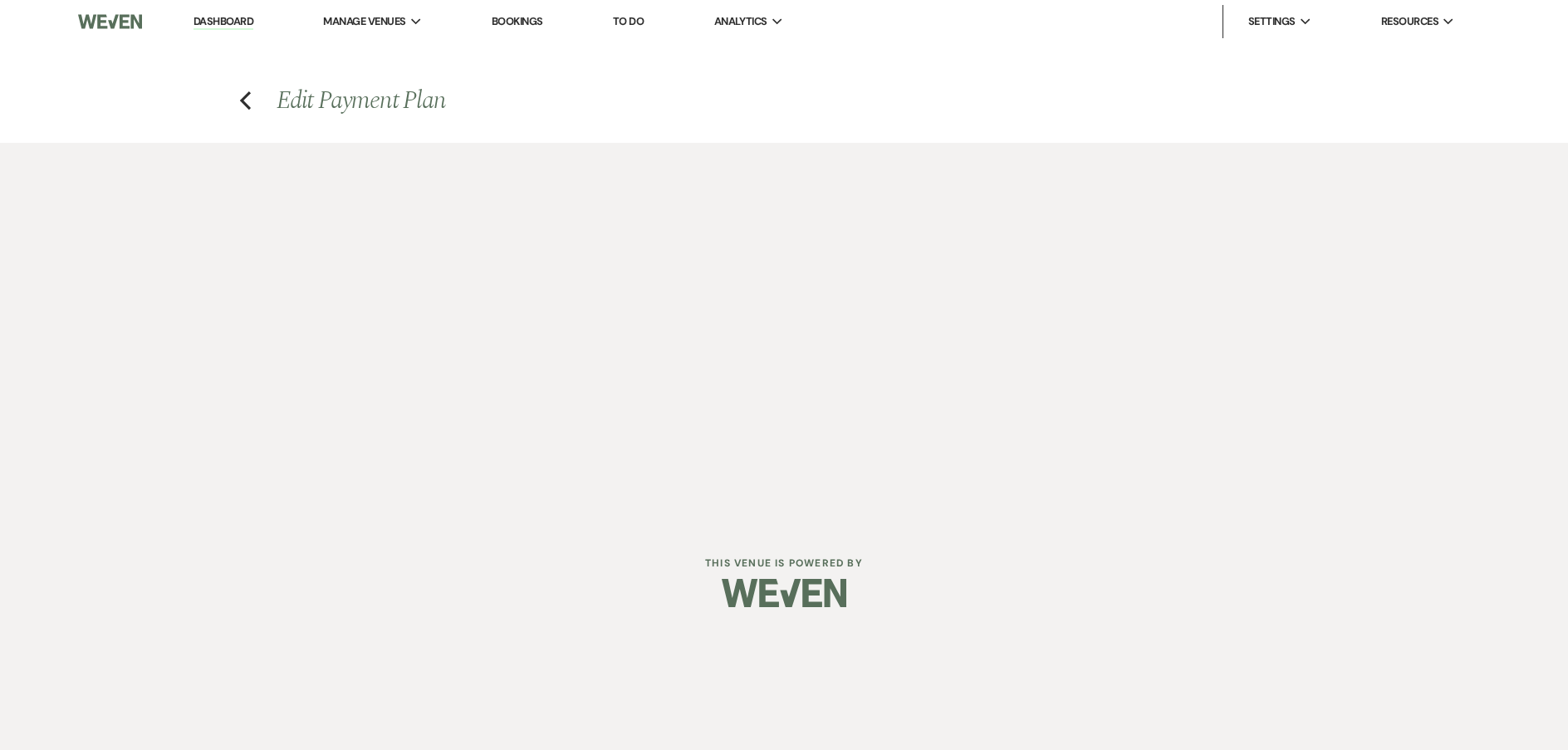
select select "weeks"
select select "client"
select select "onDueDate"
select select "host"
select select "days"
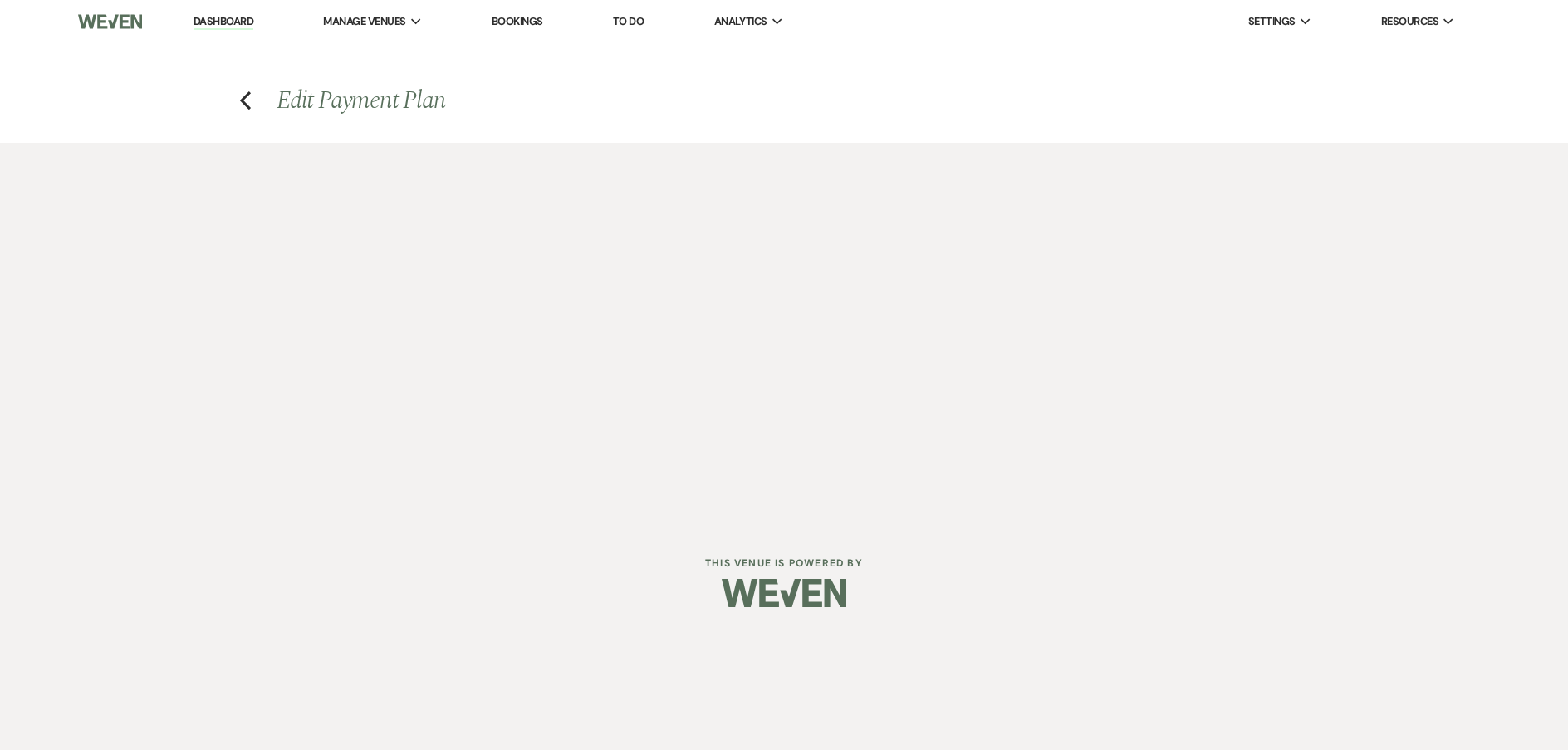
select select "afterDueDate"
select select "2"
select select "percentage"
select select "client"
select select "onDueDate"
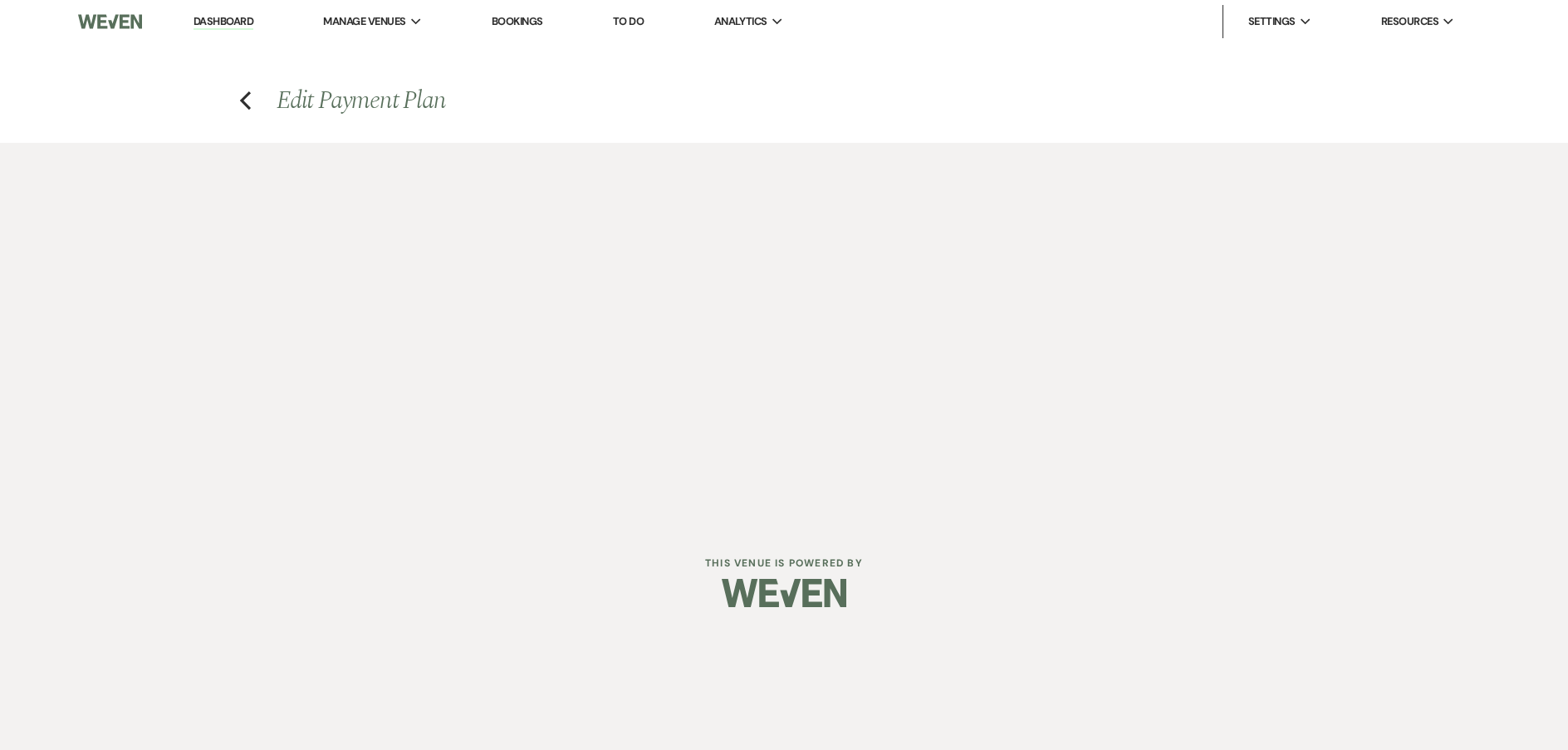
select select "client"
select select "weeks"
select select "host"
select select "days"
select select "afterDueDate"
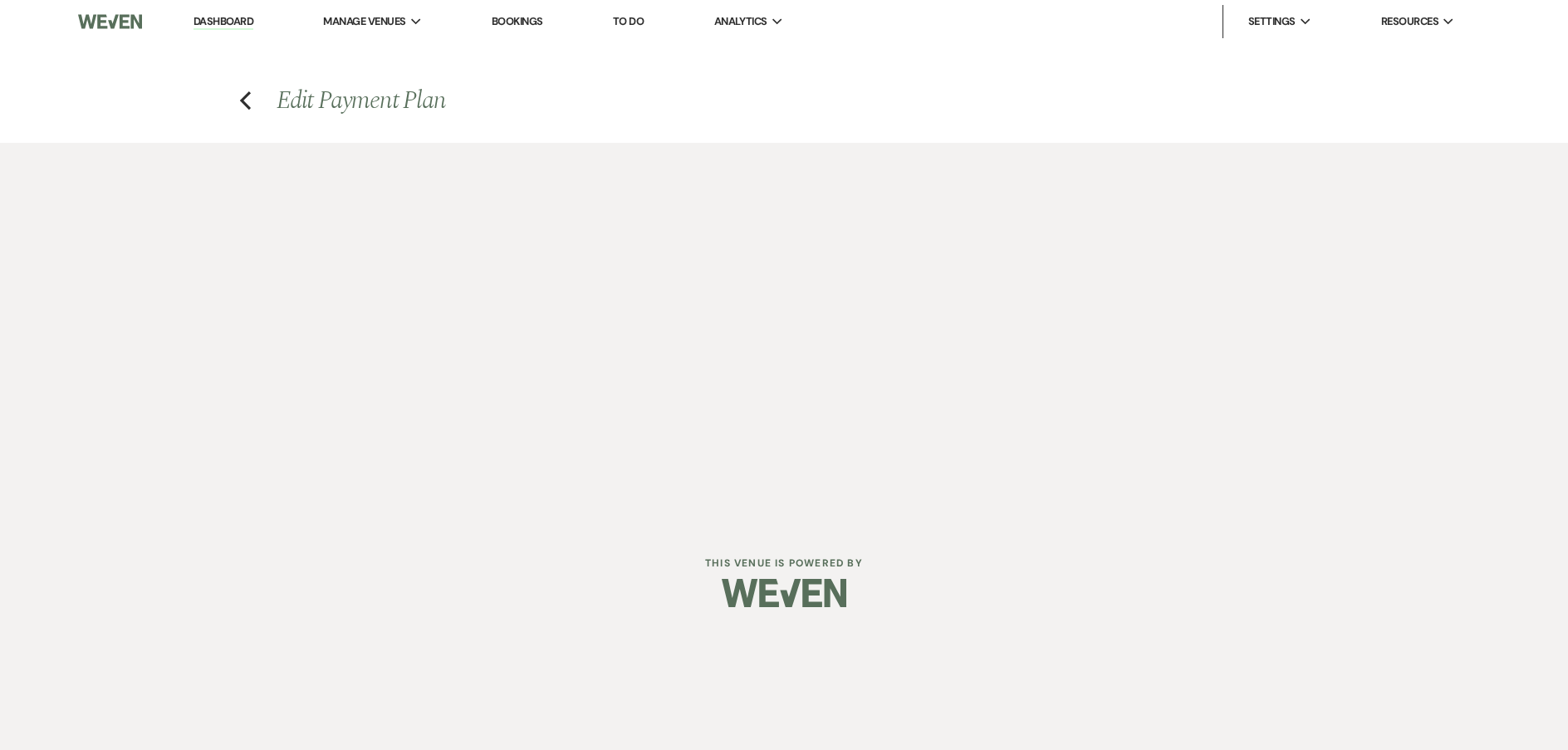
select select "2"
select select "percentage"
select select "client"
select select "weeks"
select select "client"
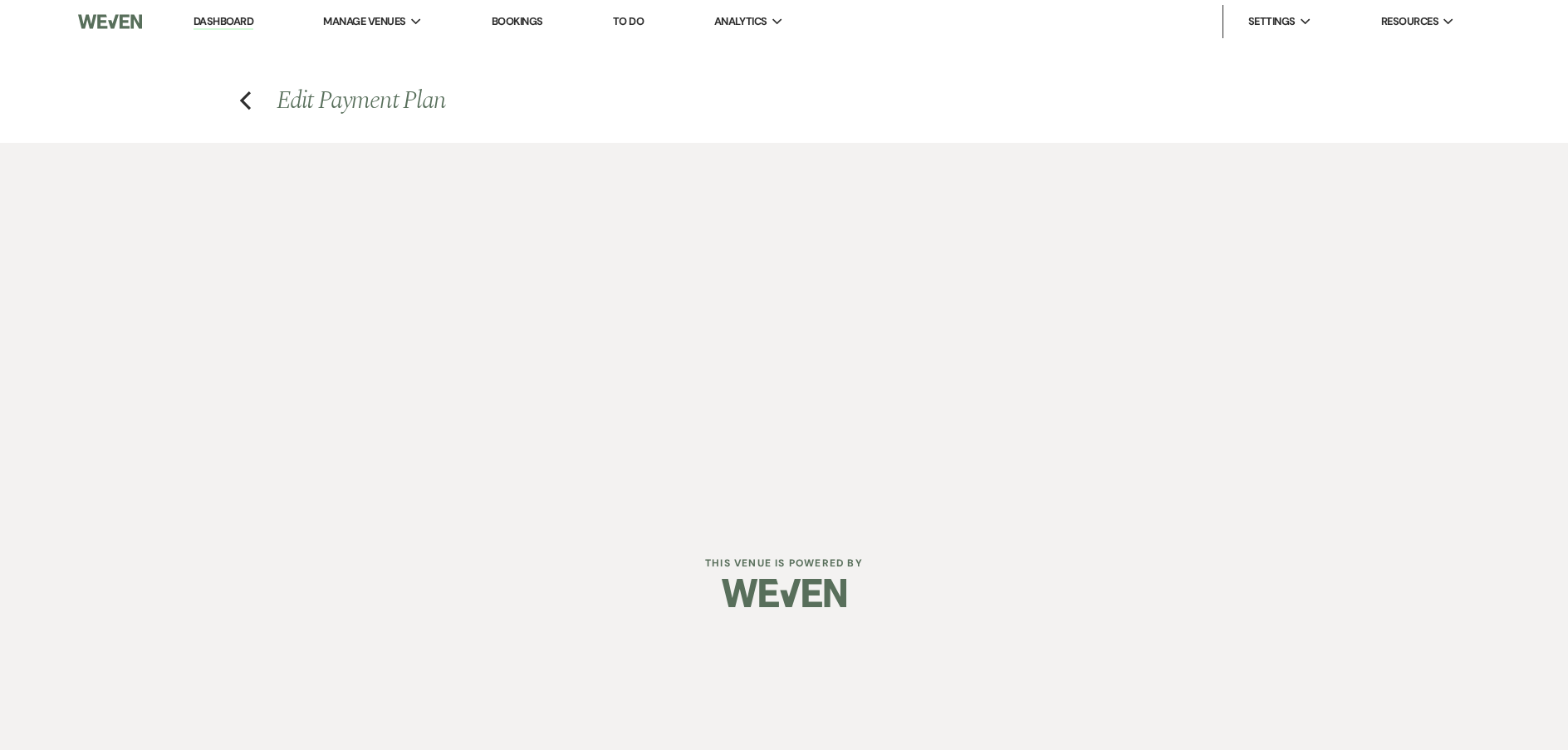
select select "onDueDate"
select select "client"
select select "days"
select select "afterDueDate"
select select "2"
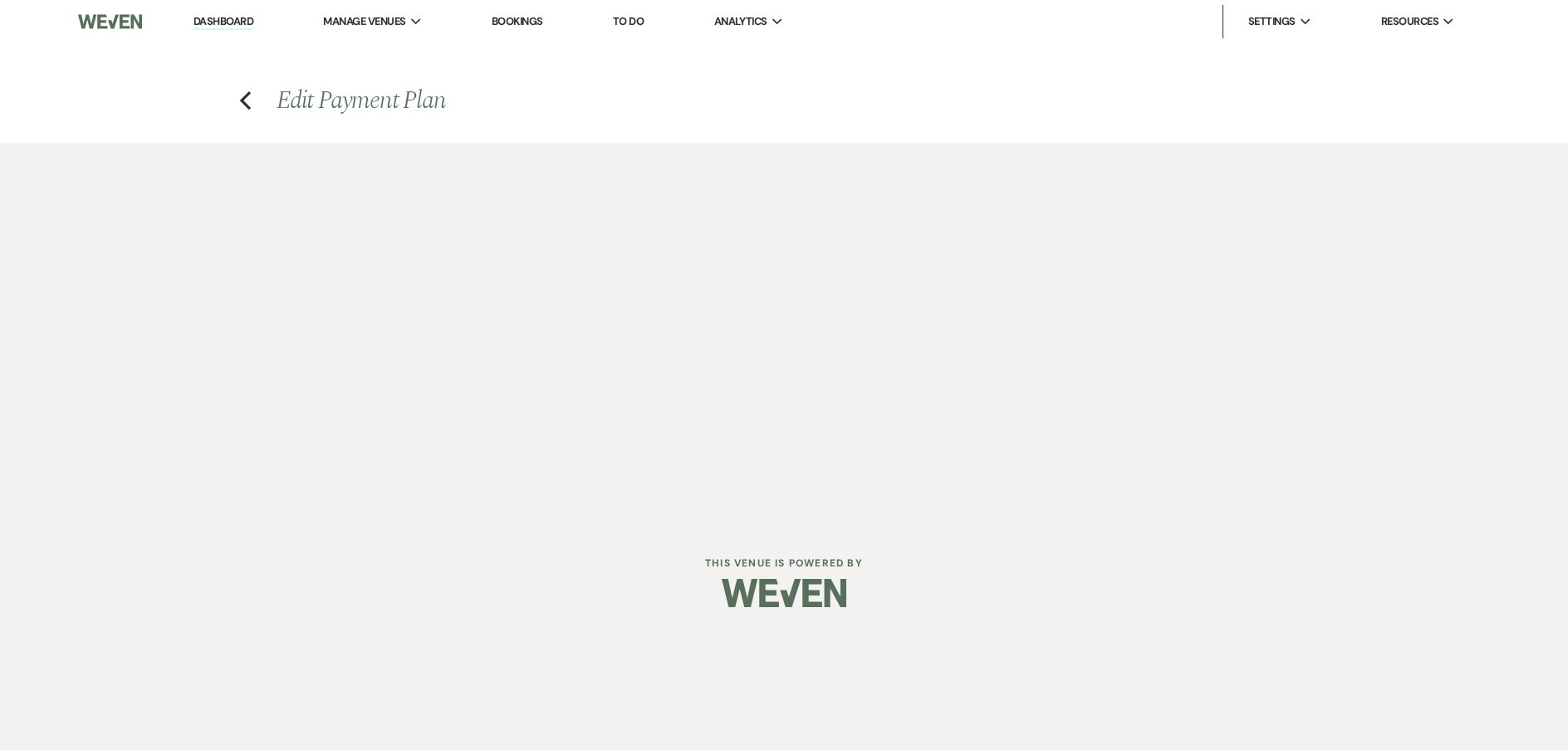
select select "percentage"
select select "client"
select select "weeks"
select select "client"
select select "onDueDate"
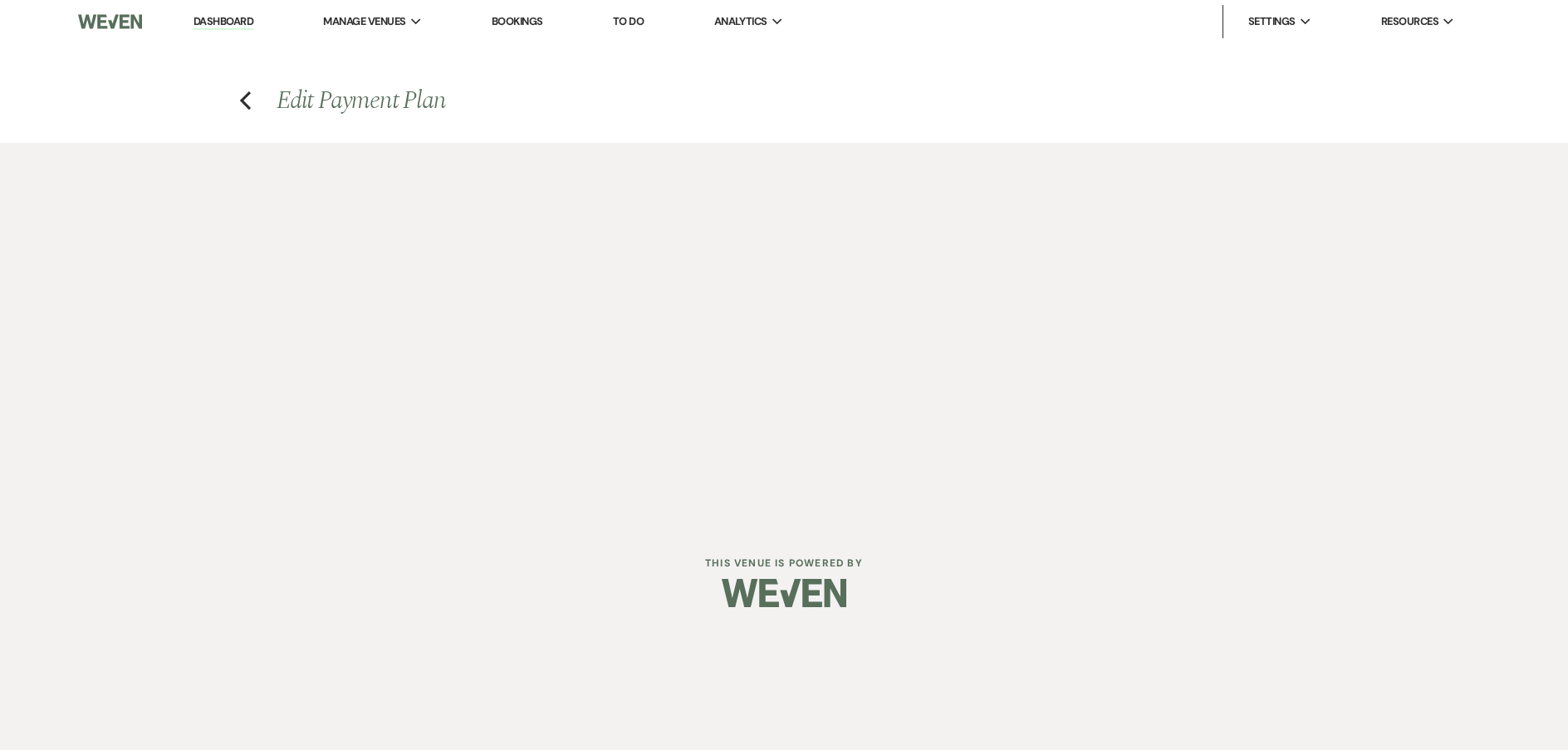
select select "host"
select select "days"
select select "afterDueDate"
select select "2"
select select "percentage"
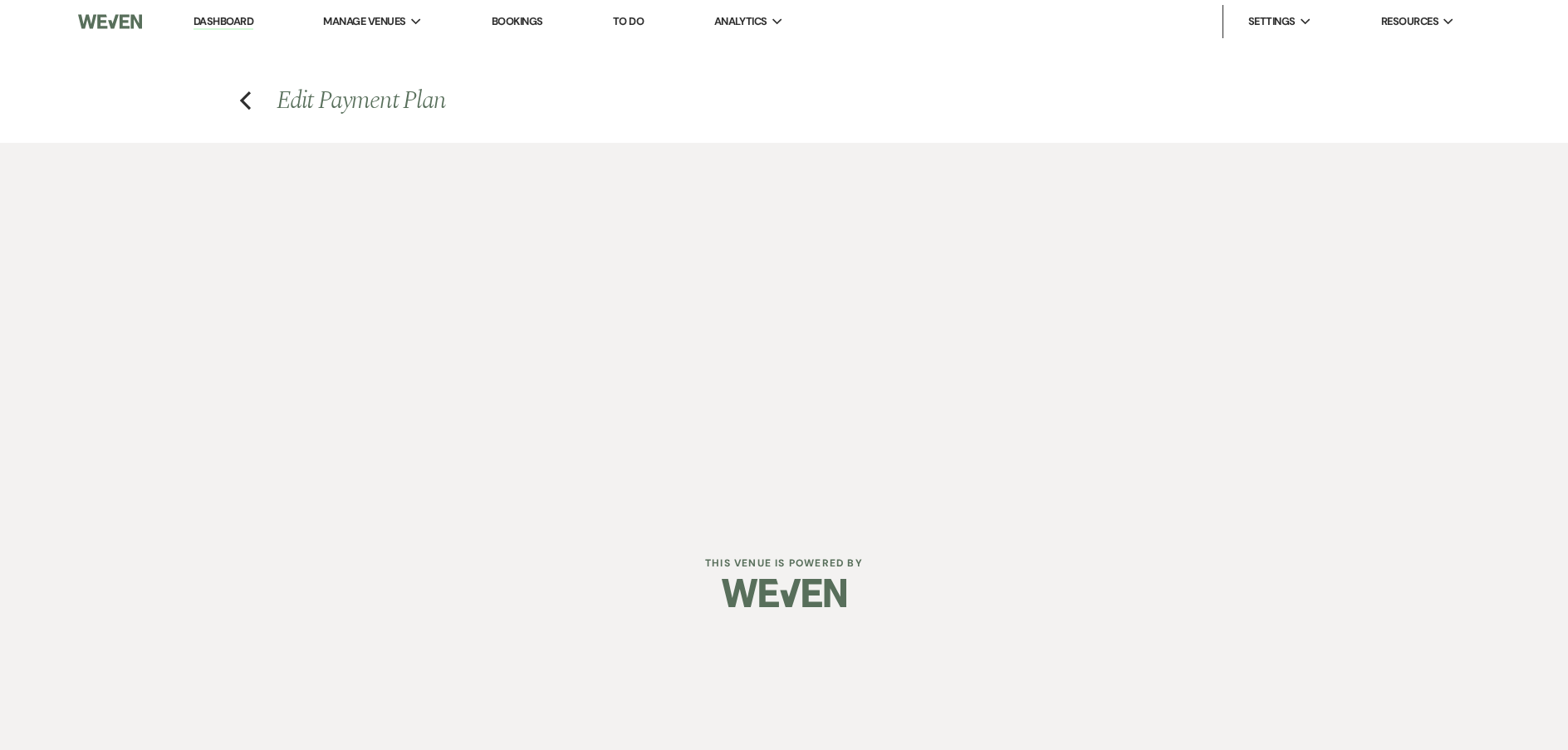
select select "client"
select select "weeks"
select select "client"
select select "onDueDate"
select select "host"
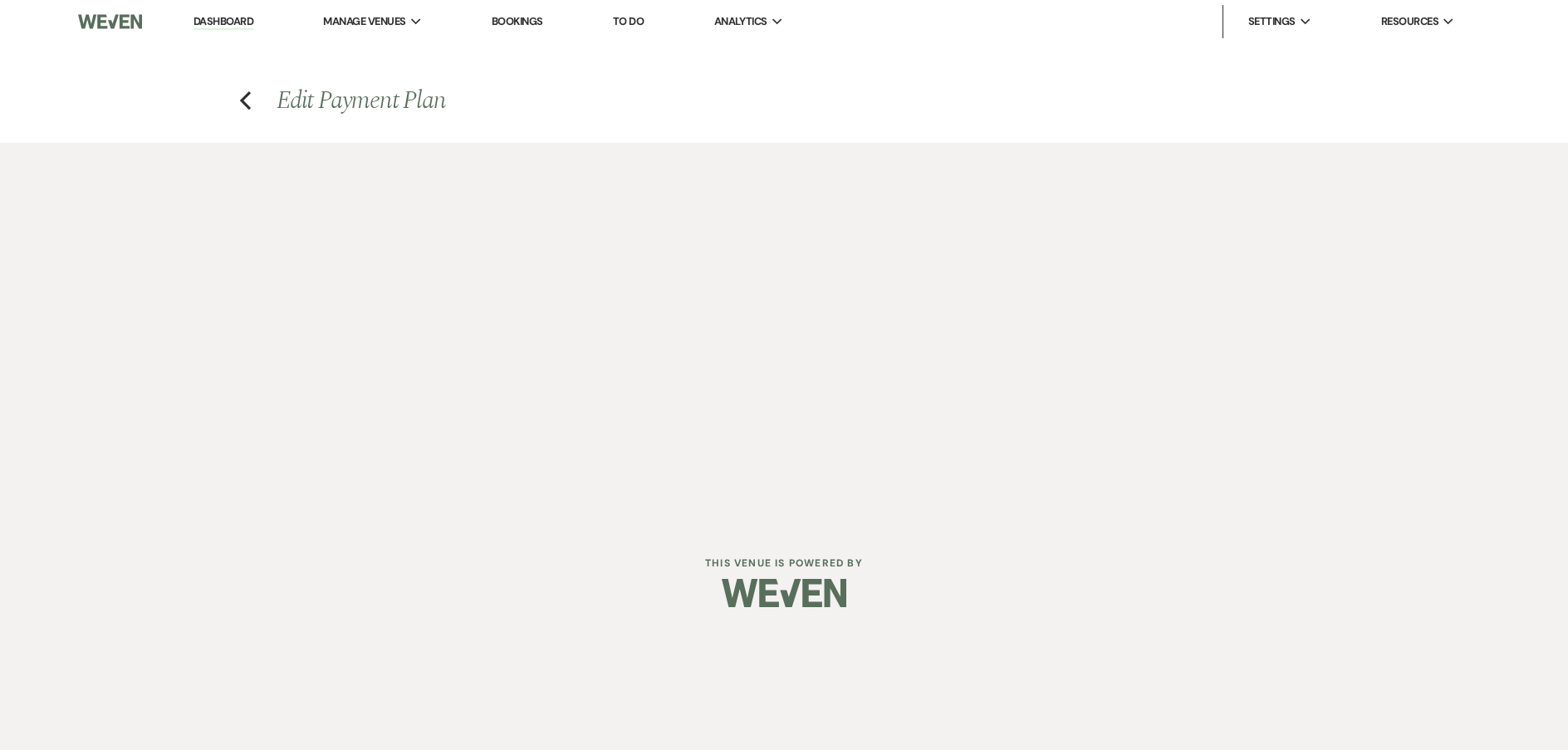
select select "days"
select select "afterDueDate"
select select "2"
select select "percentage"
select select "client"
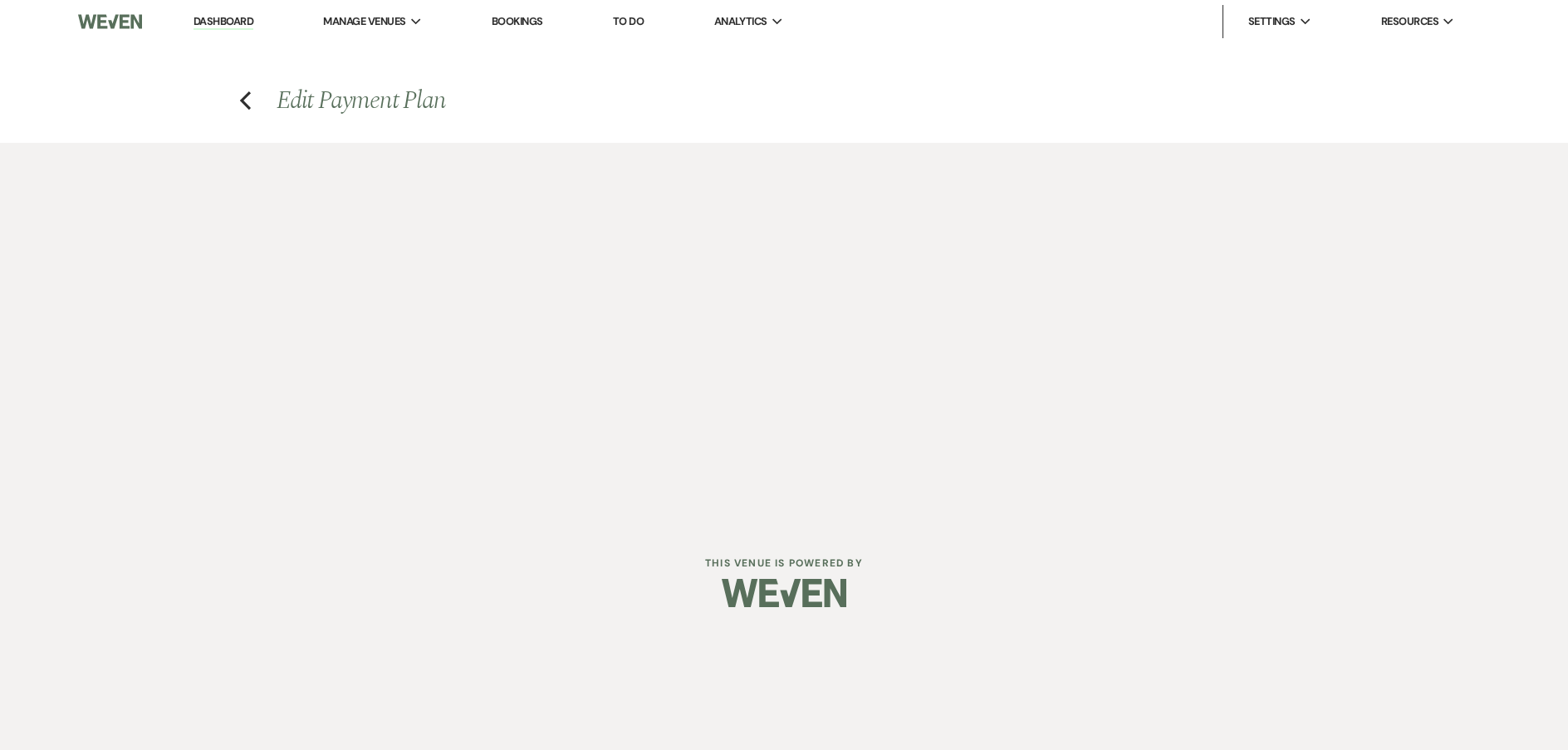
select select "weeks"
select select "client"
select select "onDueDate"
select select "host"
select select "days"
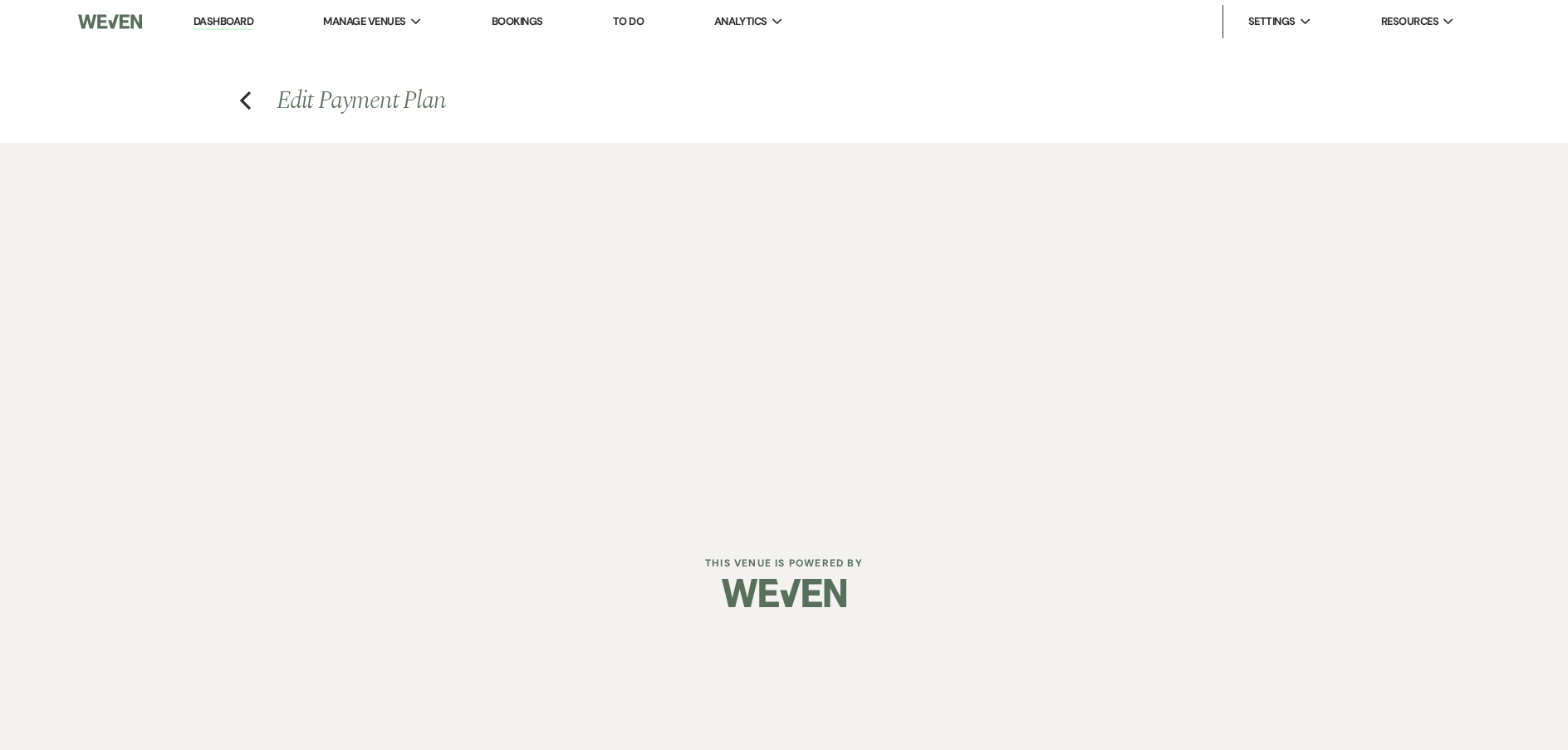
select select "afterDueDate"
select select "2"
select select "flat"
select select "client"
select select "weeks"
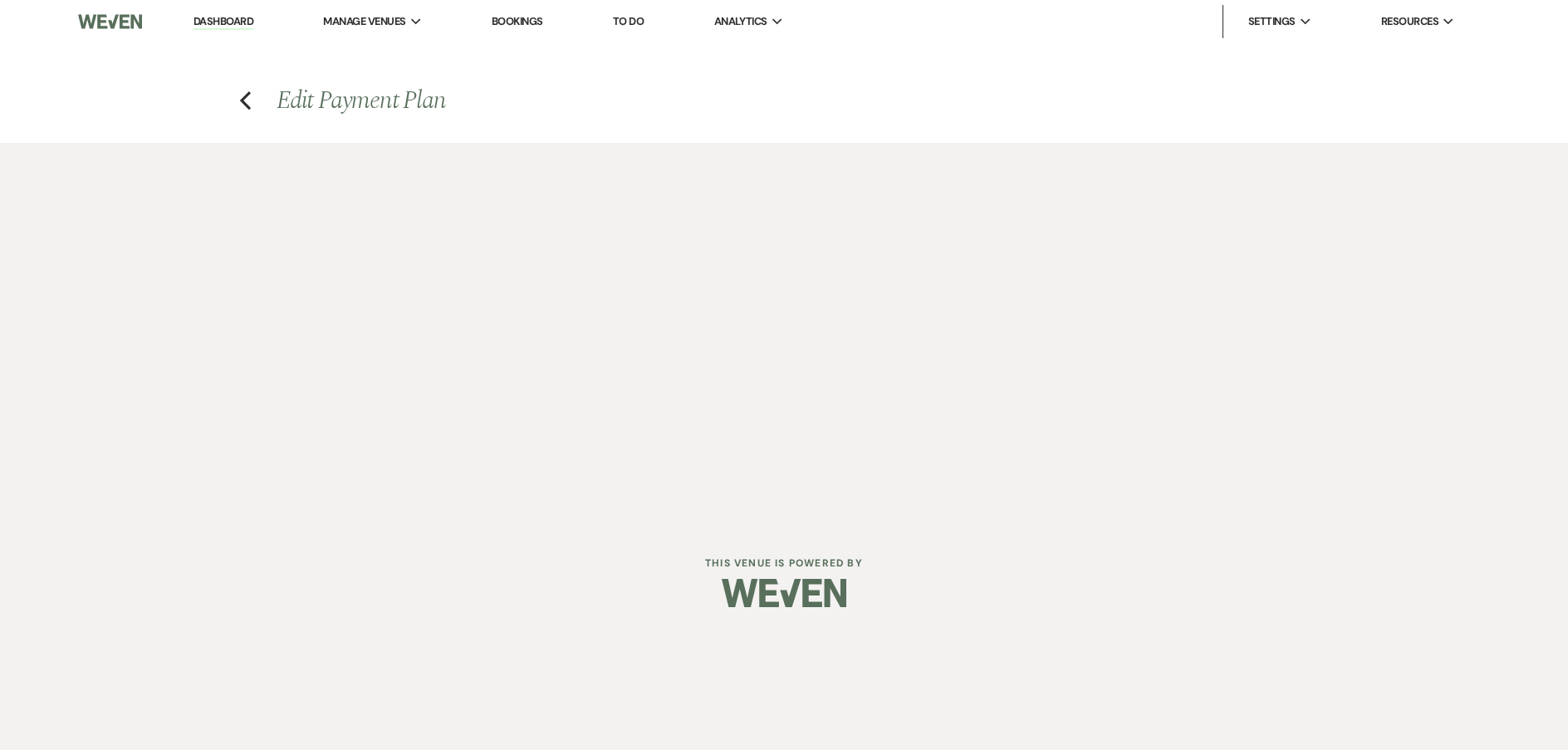
select select "client"
select select "onDueDate"
select select "host"
select select "days"
select select "afterDueDate"
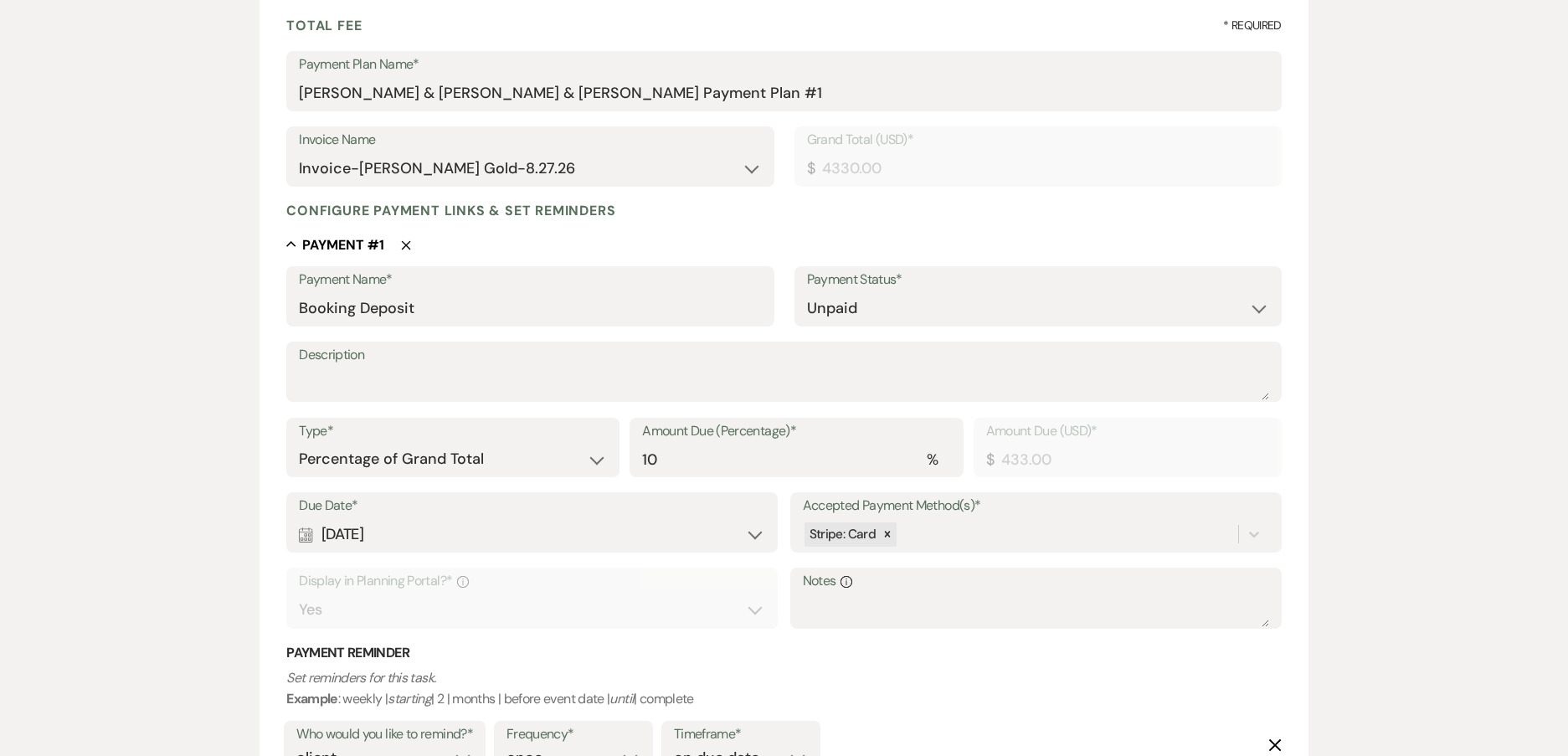
scroll to position [502, 0]
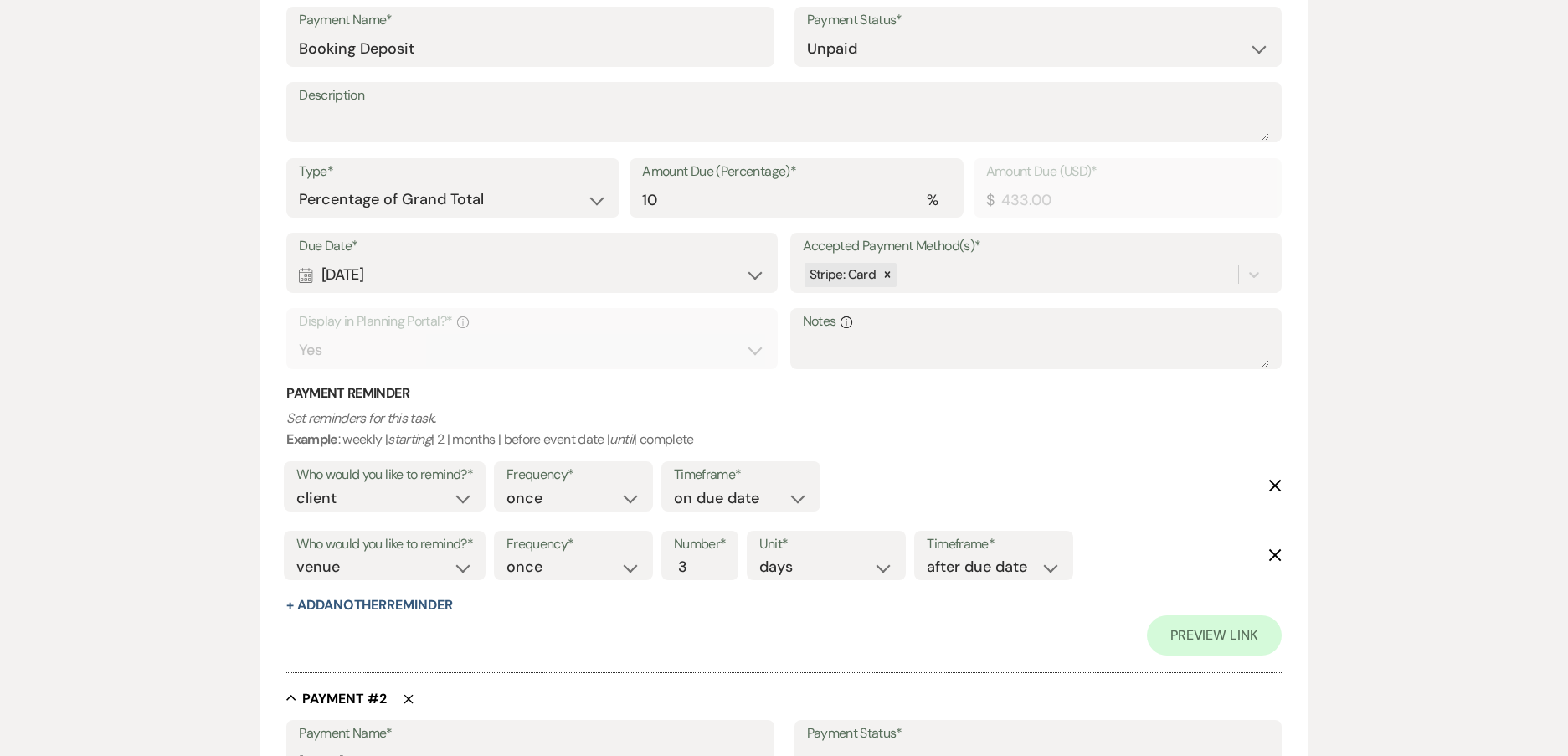
click at [379, 272] on div "Calendar Oct 15, 2025 Expand" at bounding box center [532, 275] width 467 height 33
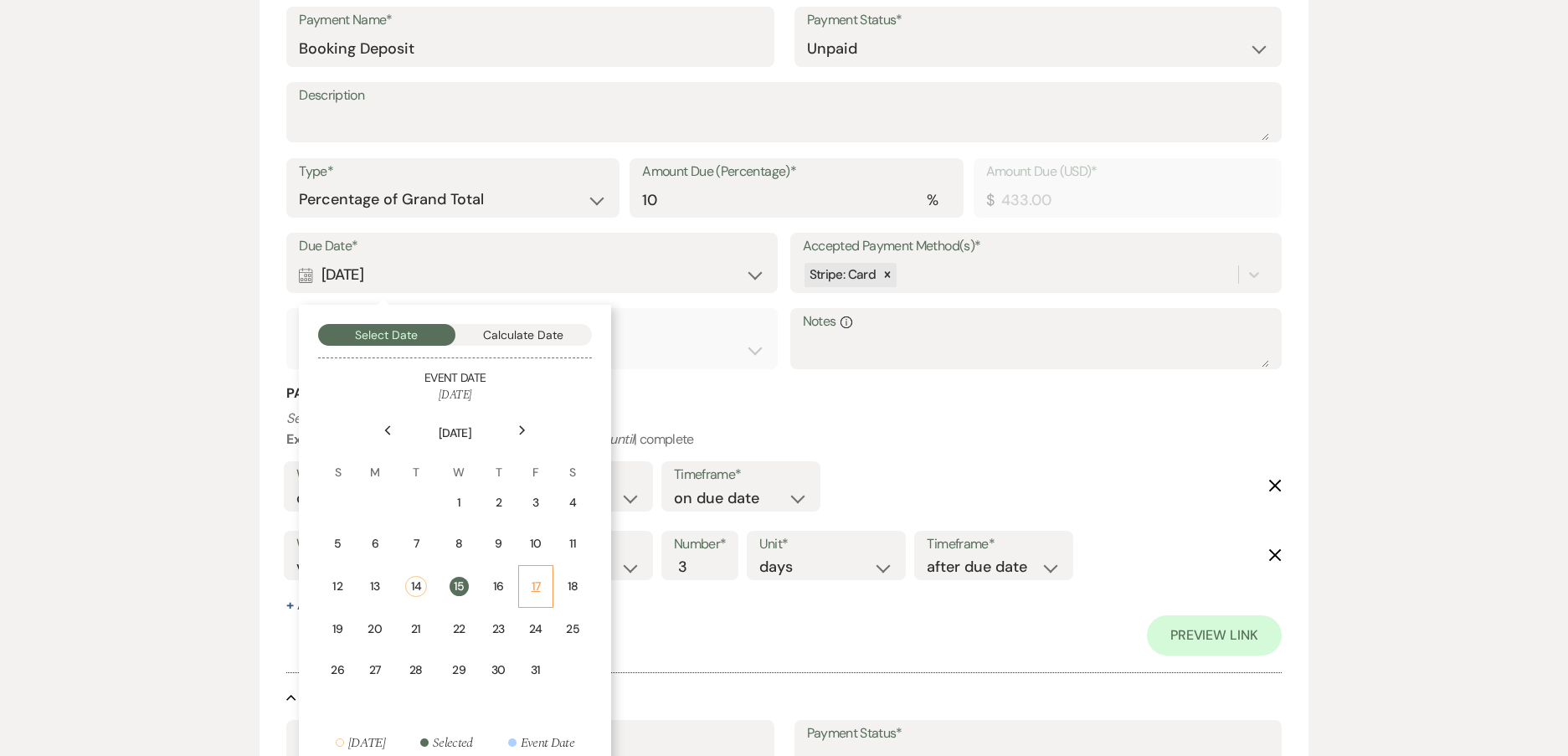
click at [528, 580] on td "17" at bounding box center [535, 587] width 35 height 43
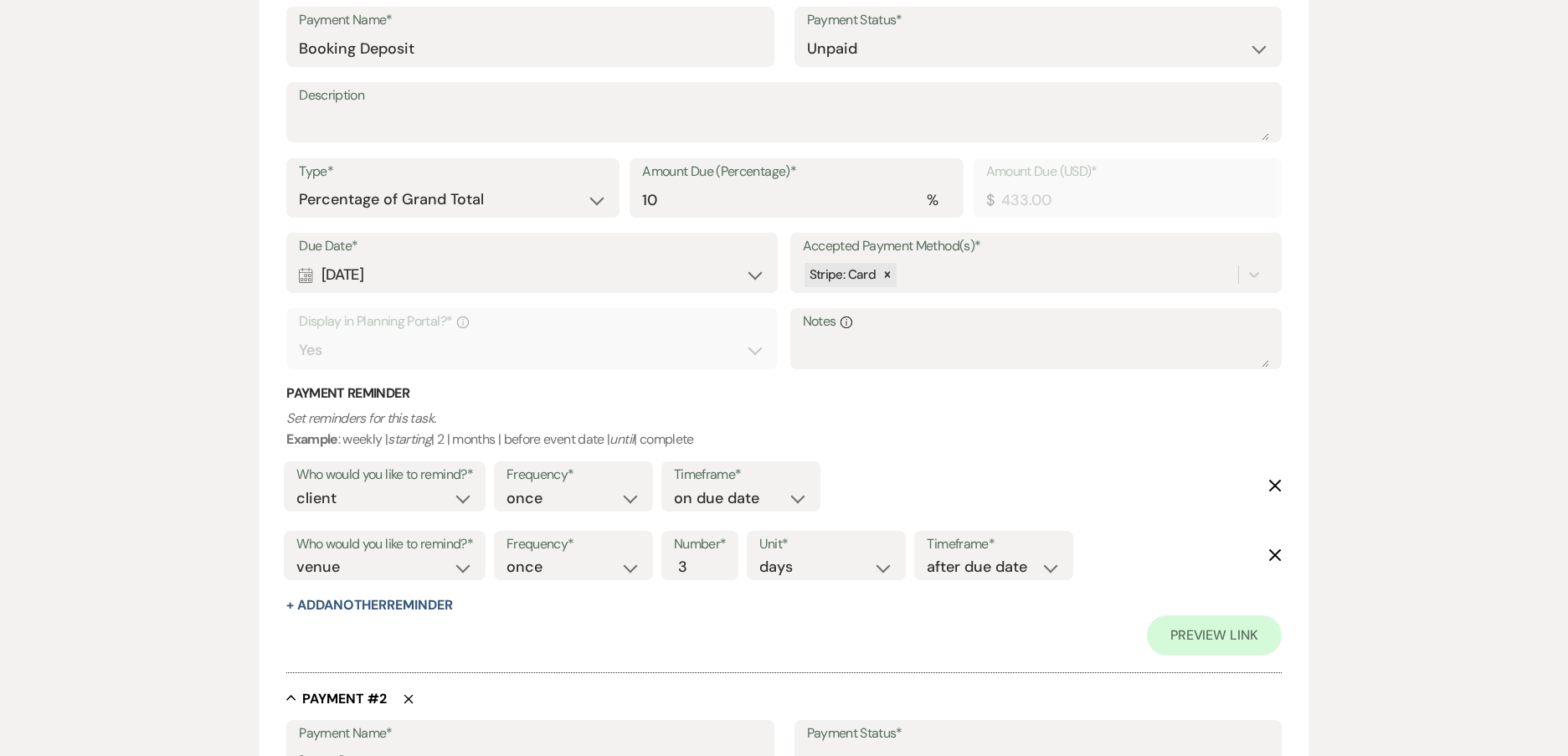
scroll to position [586, 0]
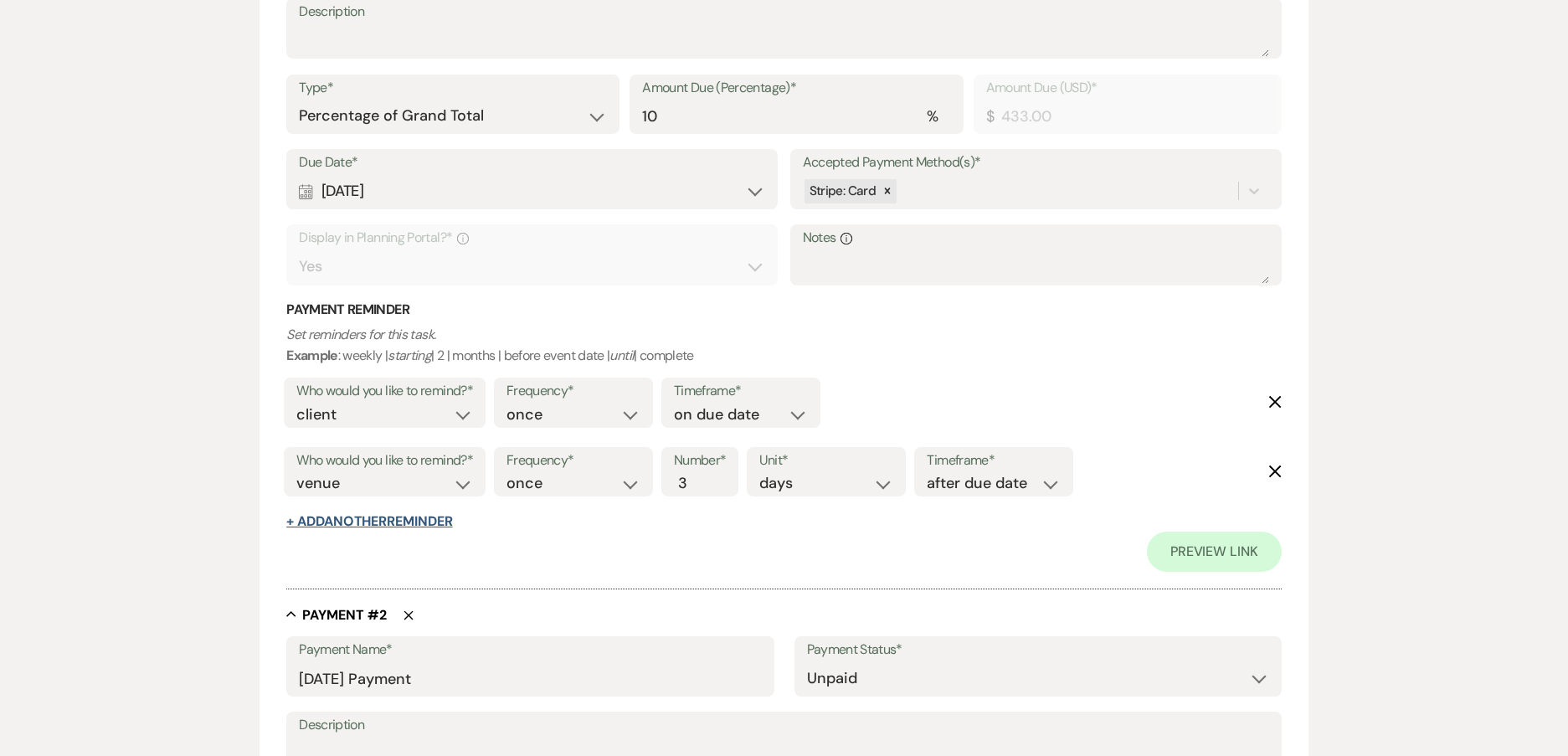
click at [351, 517] on button "+ Add Another Reminder" at bounding box center [369, 522] width 166 height 14
select select "client"
select select "days"
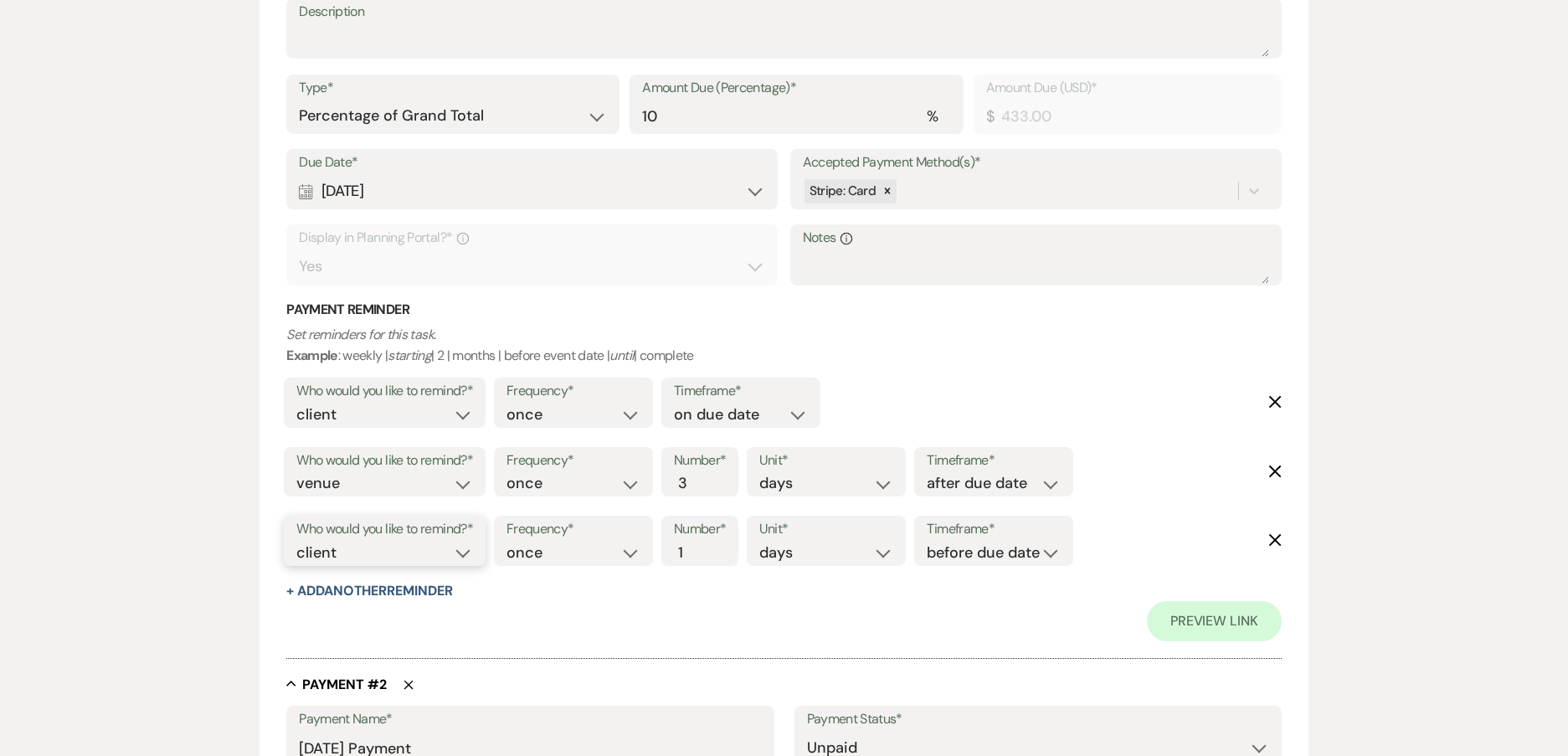
click at [371, 547] on select "client venue both" at bounding box center [384, 552] width 176 height 22
select select "both"
click at [296, 541] on select "client venue both" at bounding box center [384, 552] width 176 height 22
click at [972, 556] on select "before due date after due date on due date on custom date" at bounding box center [993, 552] width 134 height 22
select select "onDueDate"
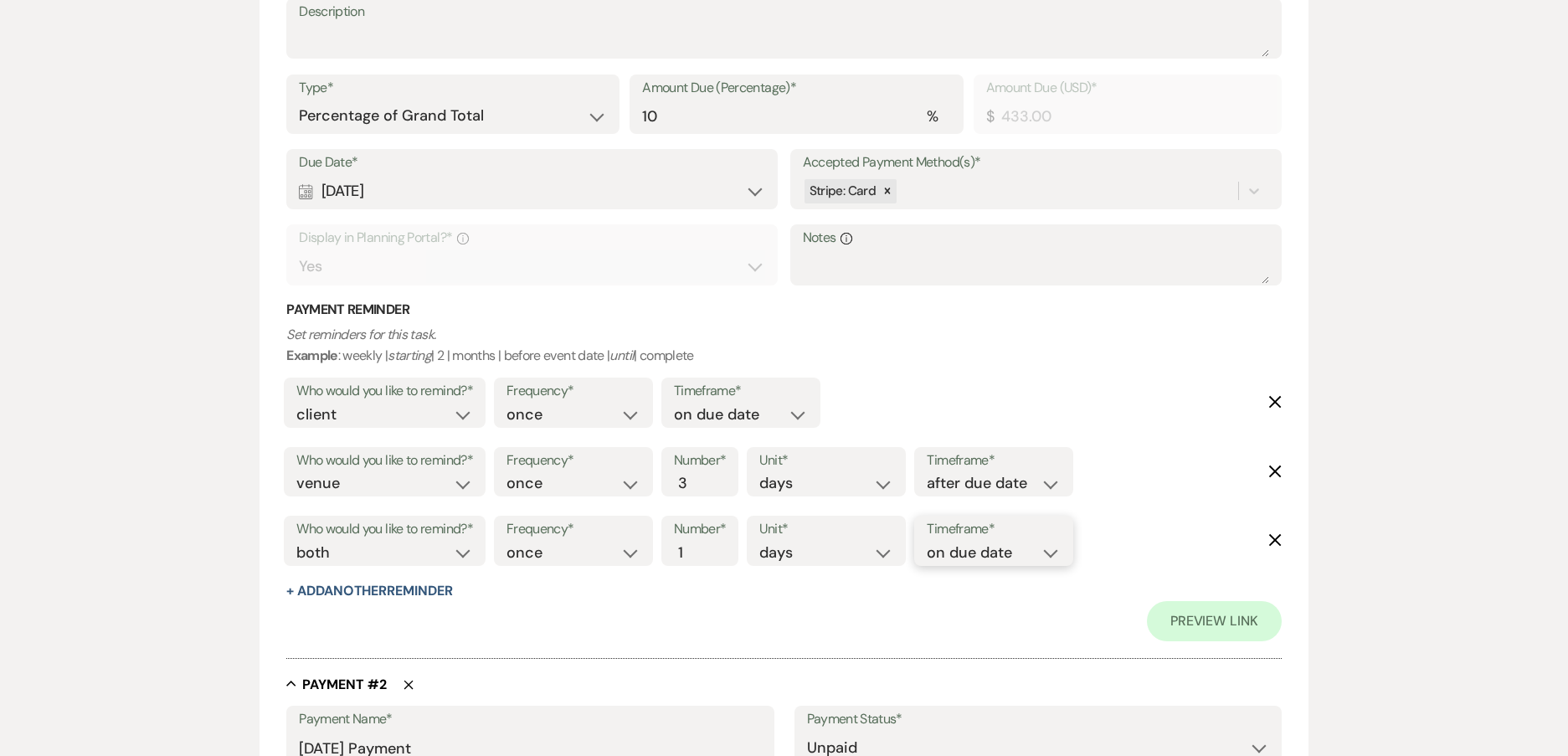
click at [926, 541] on select "before due date after due date on due date on custom date" at bounding box center [993, 552] width 134 height 22
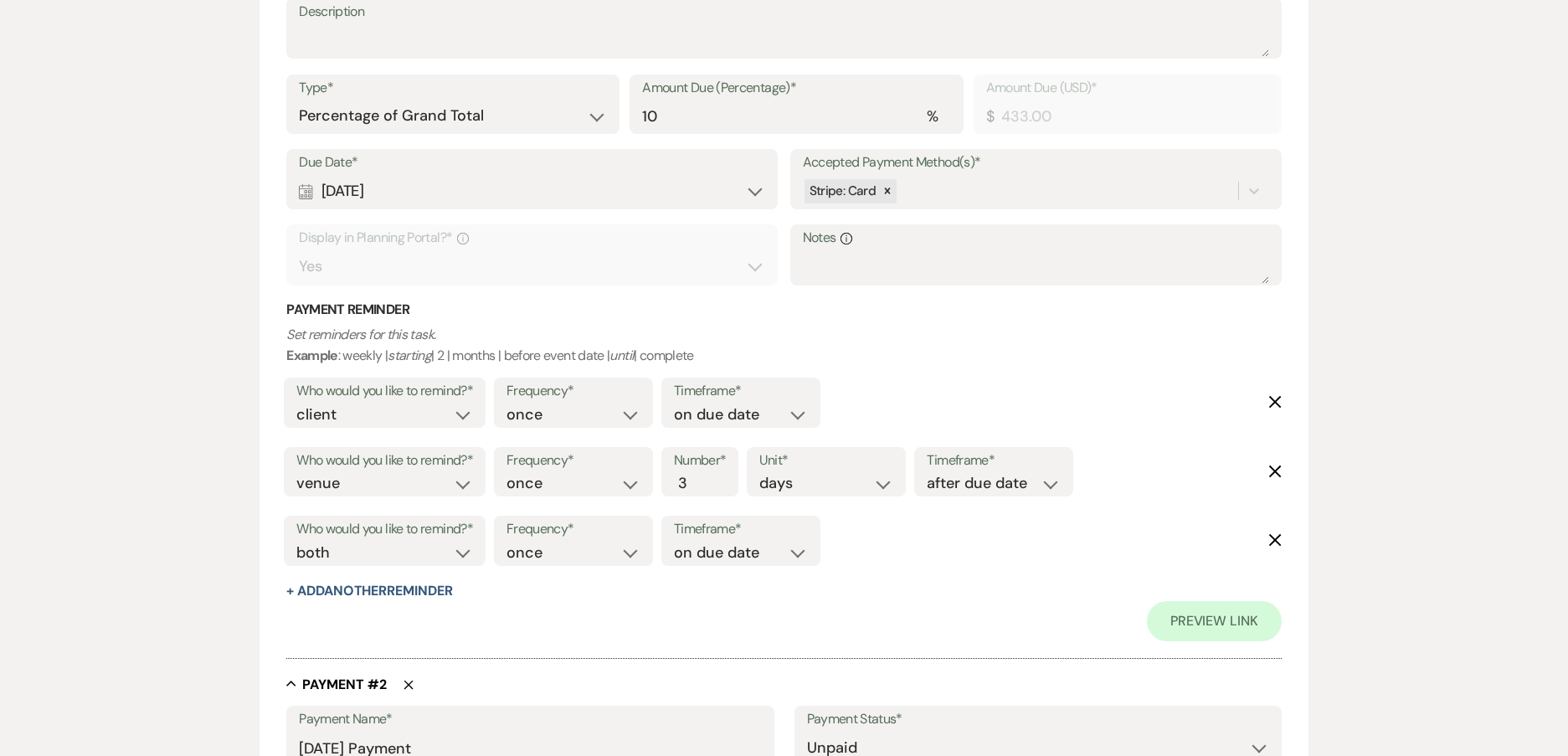
click at [914, 634] on div "Preview Link" at bounding box center [784, 621] width 995 height 41
click at [727, 411] on select "before due date after due date on due date on custom date" at bounding box center [740, 414] width 134 height 22
click at [559, 408] on select "once daily weekly monthly" at bounding box center [573, 414] width 134 height 22
click at [728, 416] on select "before due date after due date on due date on custom date" at bounding box center [740, 414] width 134 height 22
click at [567, 419] on select "once daily weekly monthly" at bounding box center [573, 414] width 134 height 22
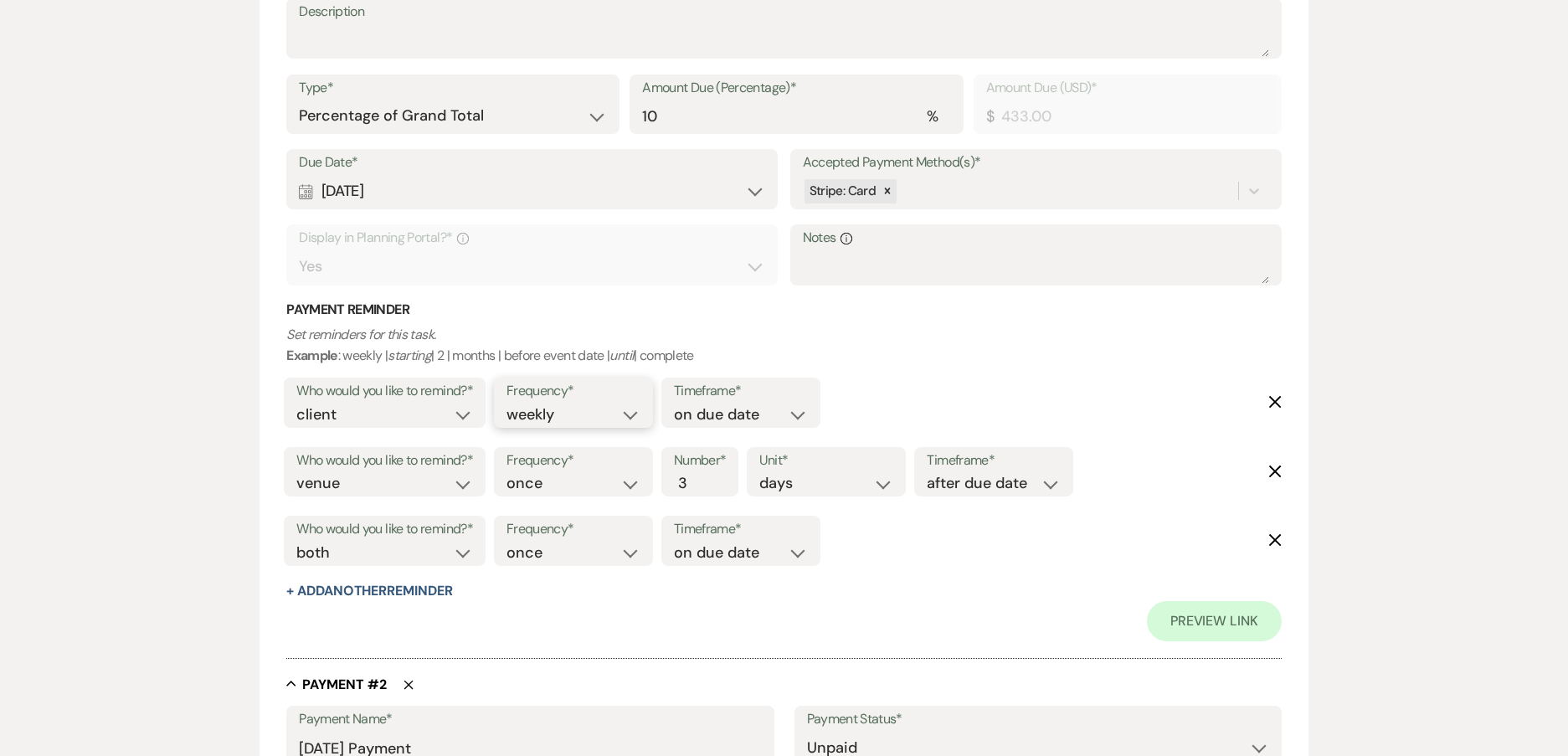
click at [509, 404] on select "once daily weekly monthly" at bounding box center [573, 414] width 134 height 22
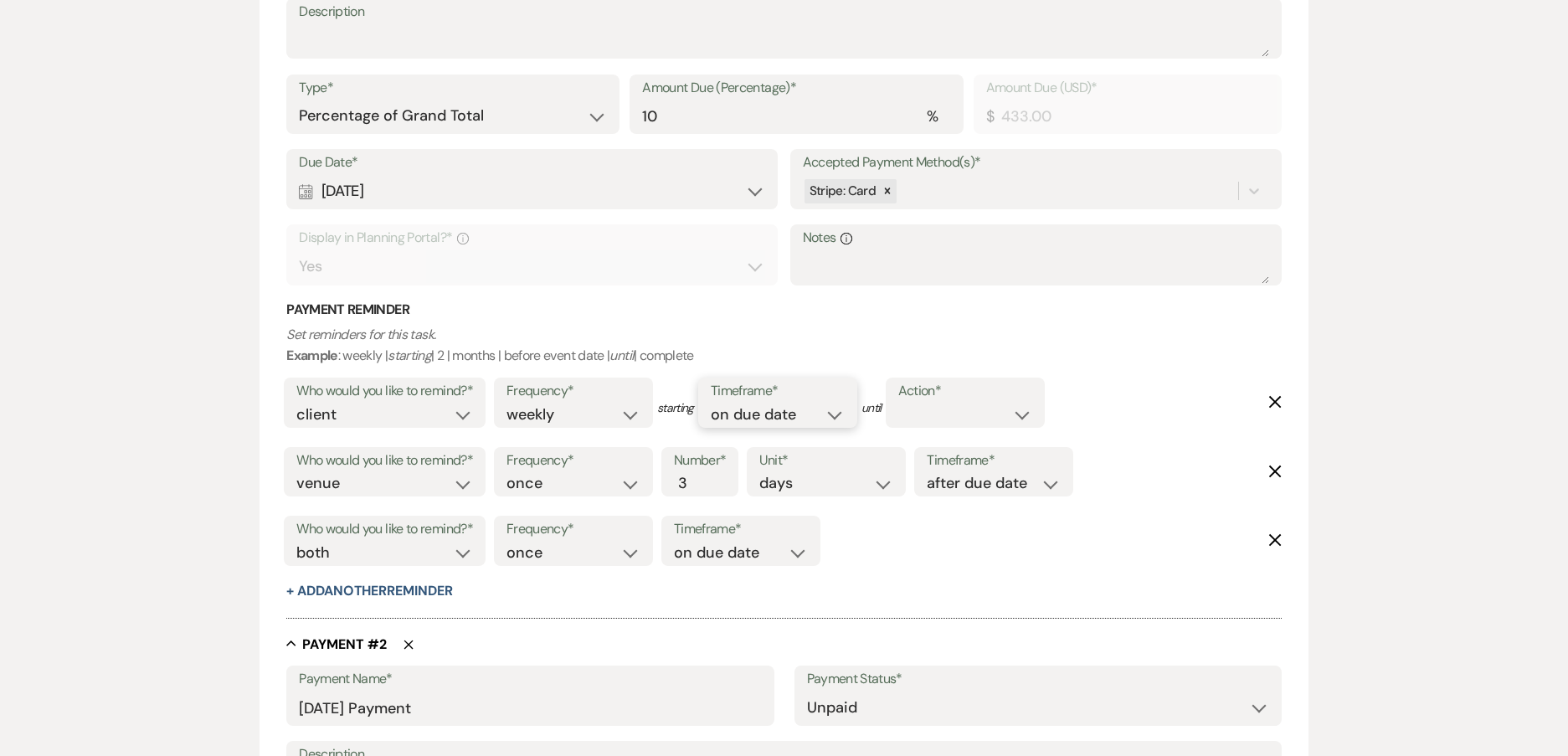
click at [837, 417] on select "before due date after due date on due date on custom date" at bounding box center [777, 414] width 134 height 22
drag, startPoint x: 630, startPoint y: 413, endPoint x: 618, endPoint y: 418, distance: 13.0
click at [630, 413] on select "once daily weekly monthly" at bounding box center [573, 414] width 134 height 22
select select "once"
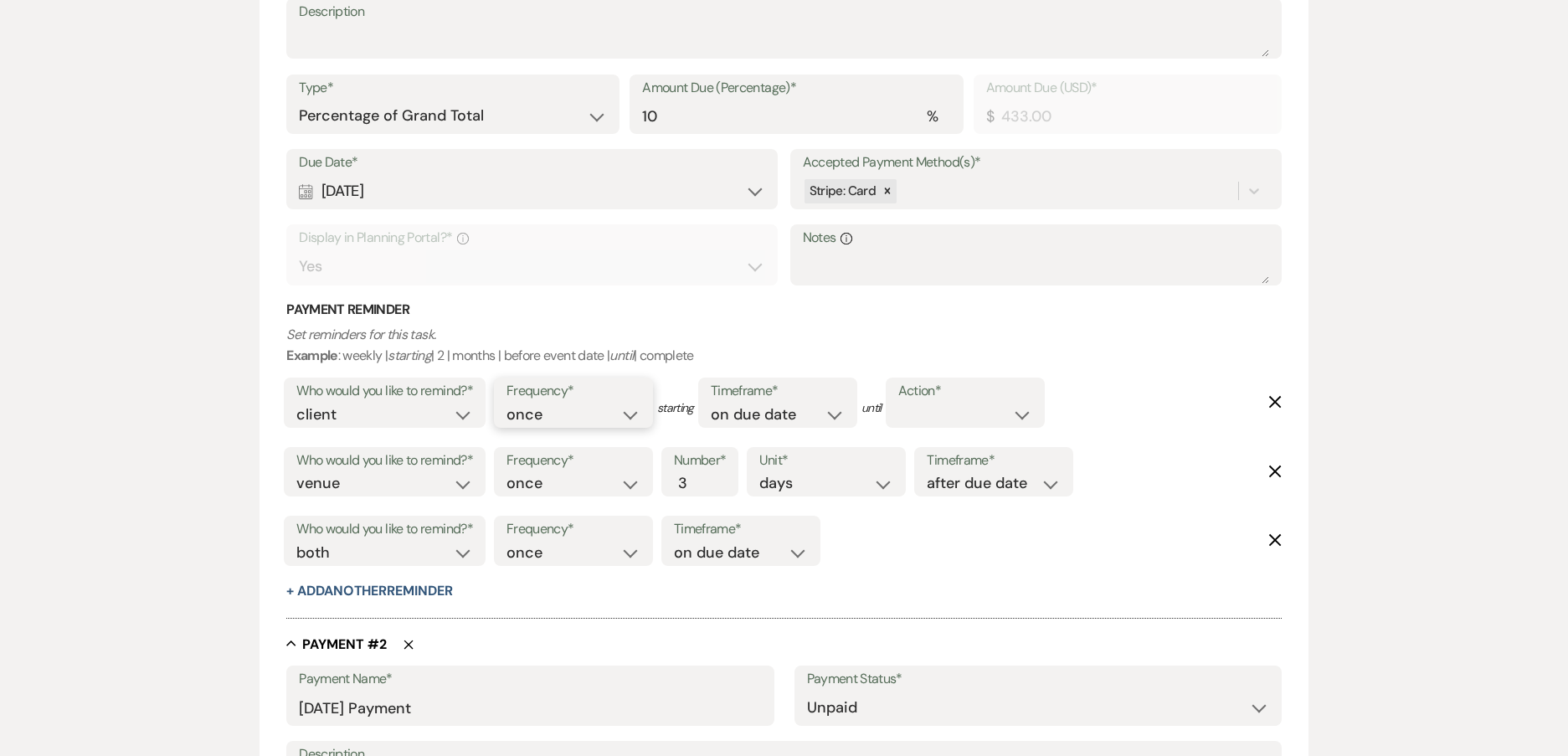
click at [509, 404] on select "once daily weekly monthly" at bounding box center [573, 414] width 134 height 22
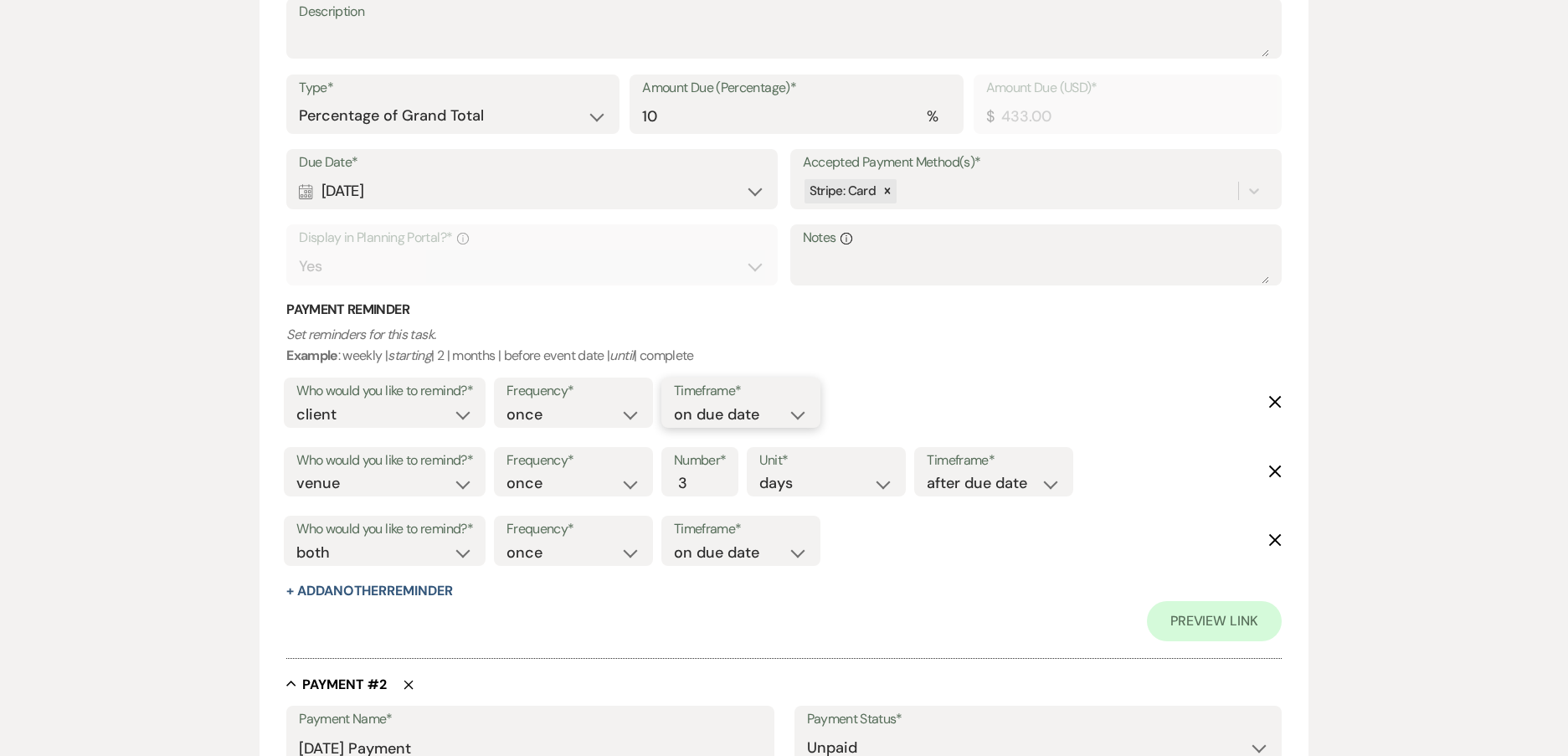
click at [747, 422] on select "before due date after due date on due date on custom date" at bounding box center [740, 414] width 134 height 22
select select "beforeDueDate"
click at [807, 404] on select "before due date after due date on due date on custom date" at bounding box center [740, 414] width 134 height 22
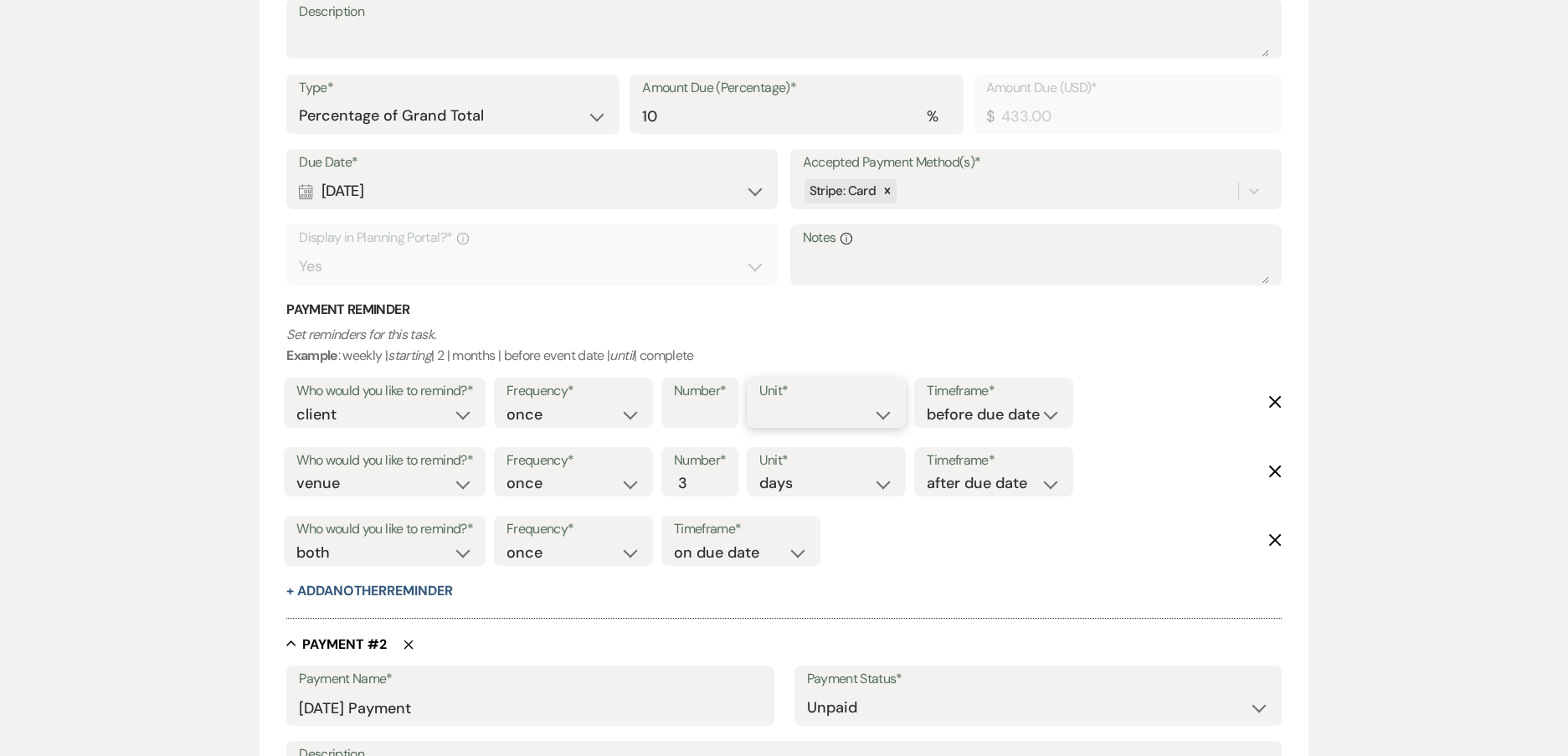
click at [887, 419] on select "days weeks months" at bounding box center [826, 414] width 134 height 22
select select "weeks"
click at [763, 404] on select "days weeks months" at bounding box center [826, 414] width 134 height 22
click at [726, 411] on div "Number*" at bounding box center [700, 403] width 77 height 50
click at [709, 419] on input "Number*" at bounding box center [691, 414] width 35 height 22
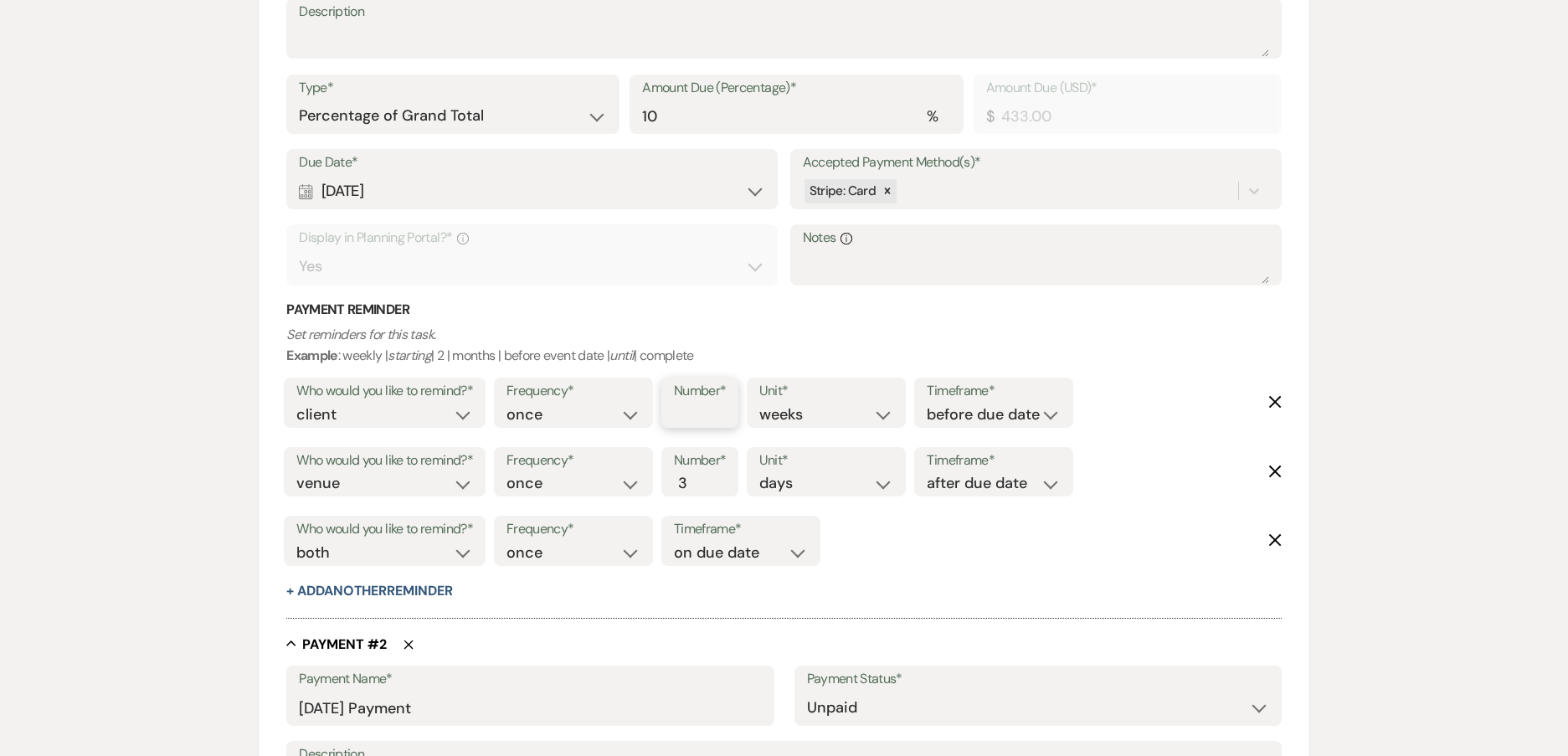
type input "1"
click at [702, 410] on input "1" at bounding box center [691, 414] width 35 height 22
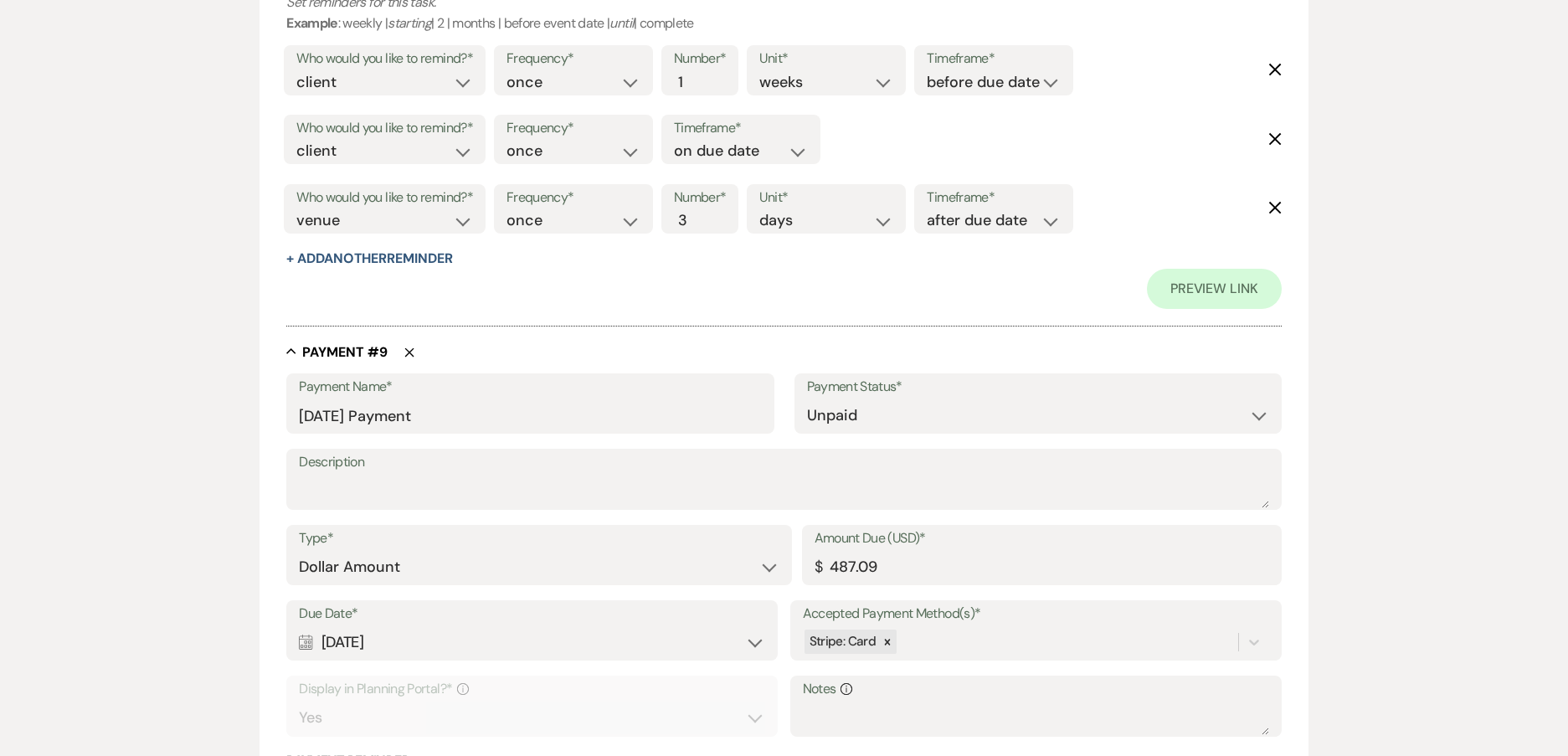
scroll to position [6957, 0]
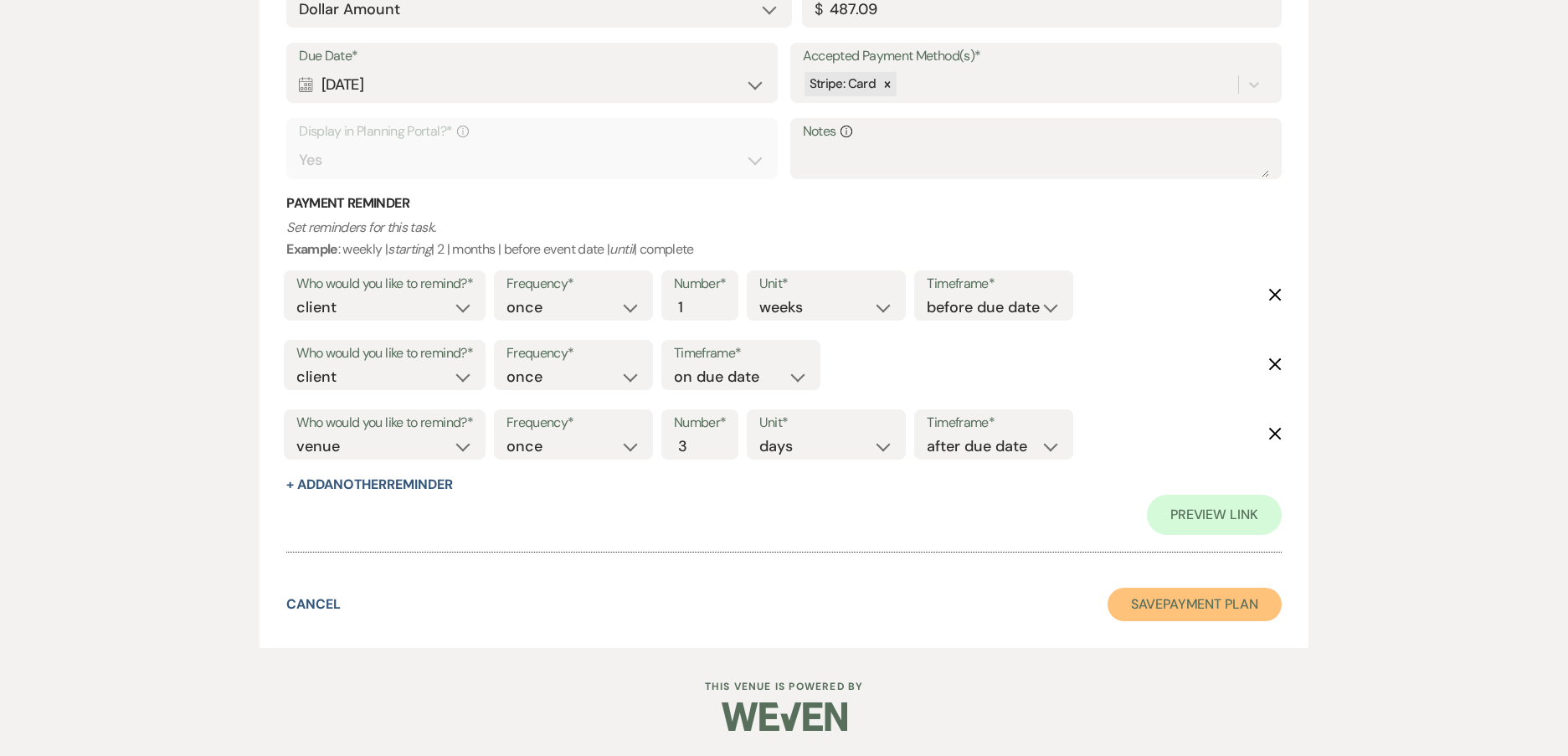
click at [1219, 605] on button "Save Payment Plan" at bounding box center [1194, 604] width 174 height 34
select select "6"
select select "23"
